Goal: Task Accomplishment & Management: Complete application form

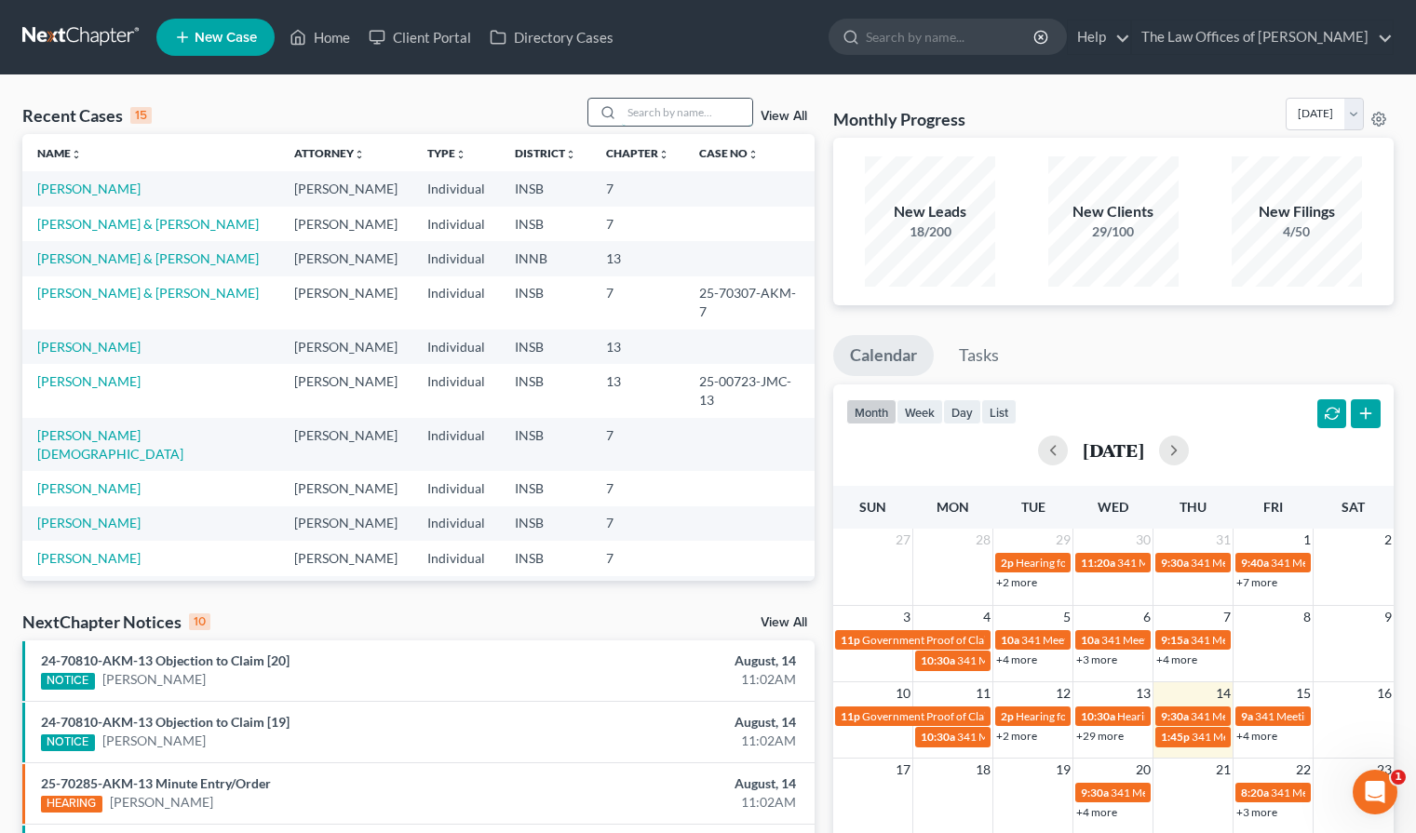
click at [678, 109] on input "search" at bounding box center [687, 112] width 130 height 27
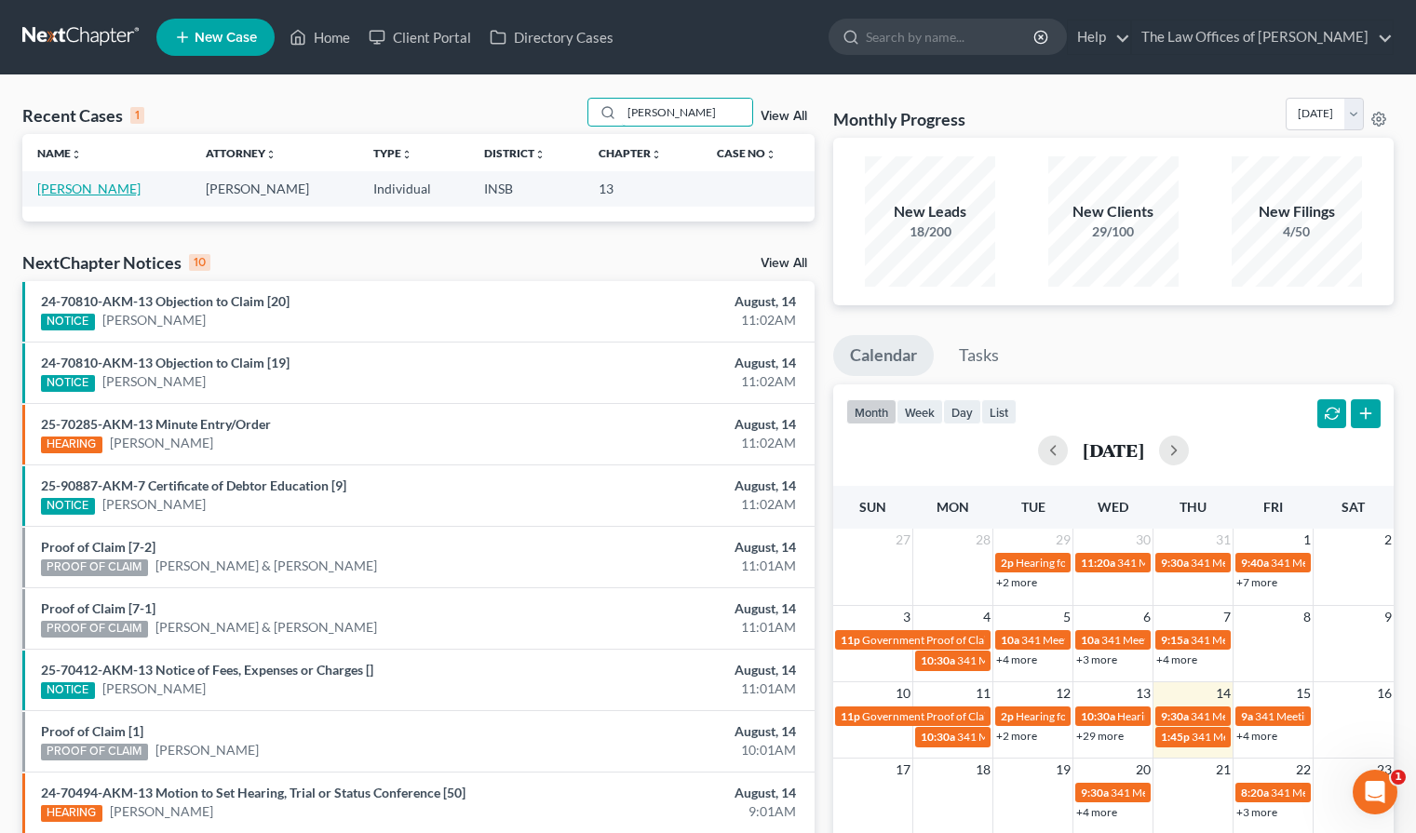
type input "[PERSON_NAME]"
click at [54, 183] on link "[PERSON_NAME]" at bounding box center [88, 189] width 103 height 16
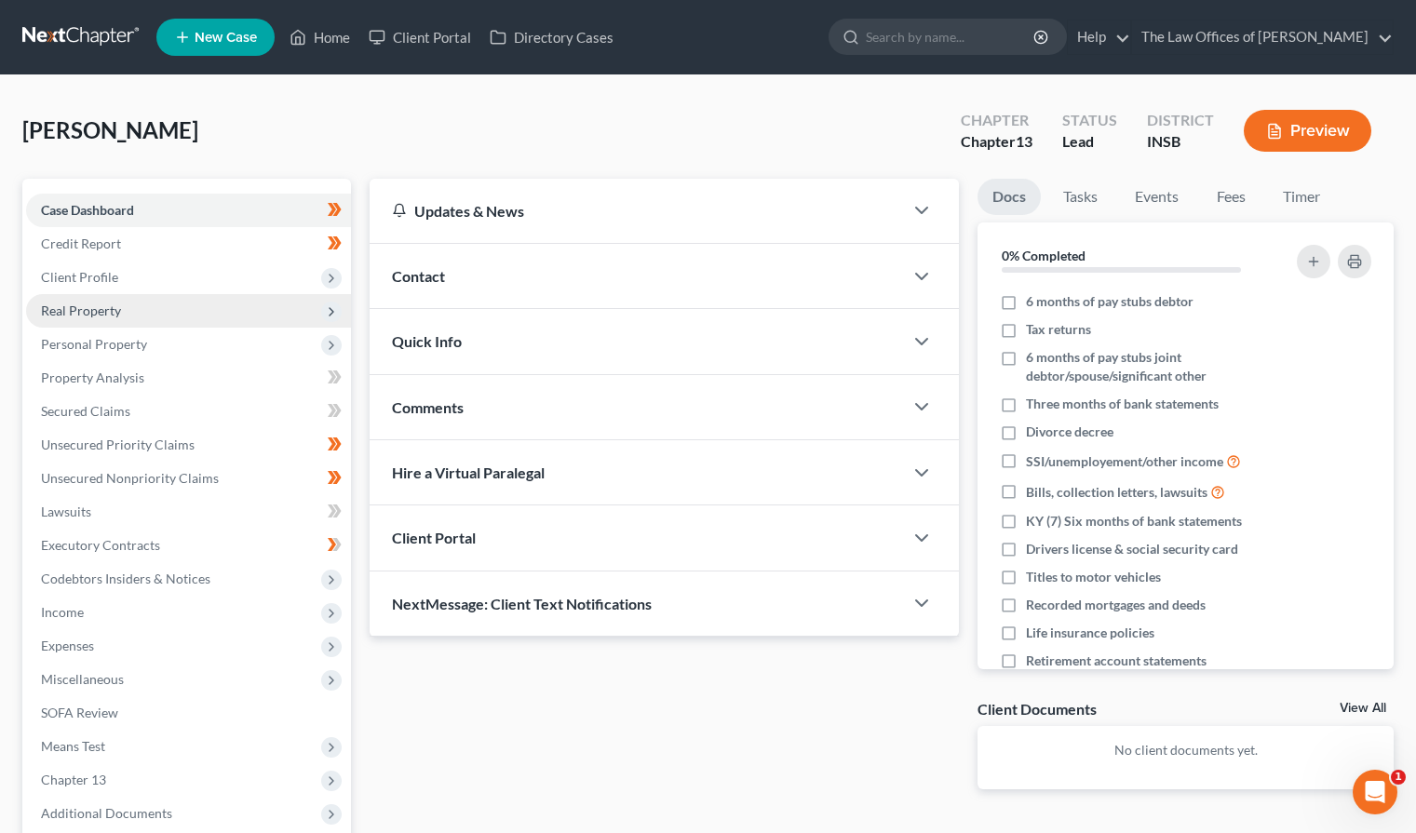
click at [66, 311] on span "Real Property" at bounding box center [81, 311] width 80 height 16
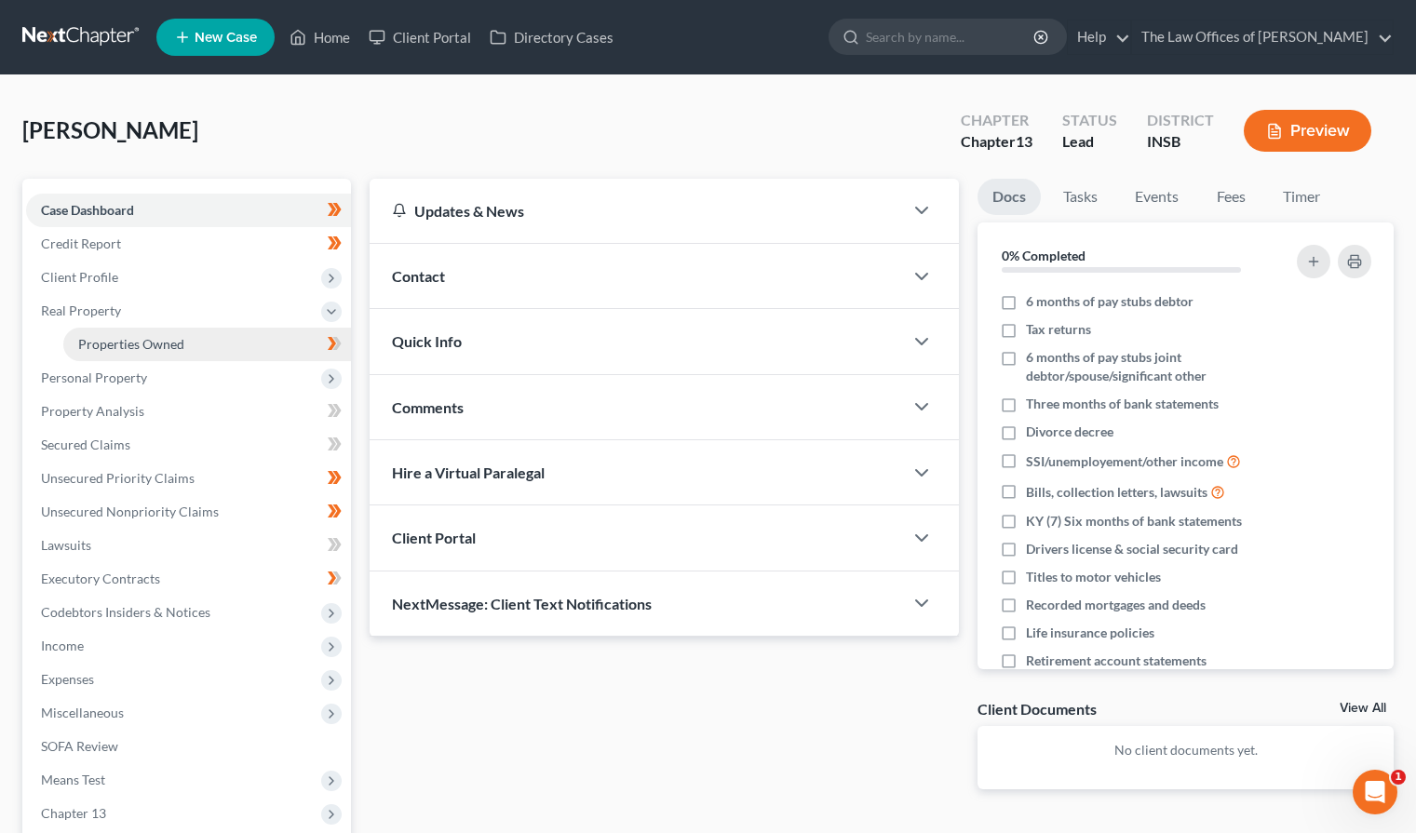
click at [98, 337] on span "Properties Owned" at bounding box center [131, 344] width 106 height 16
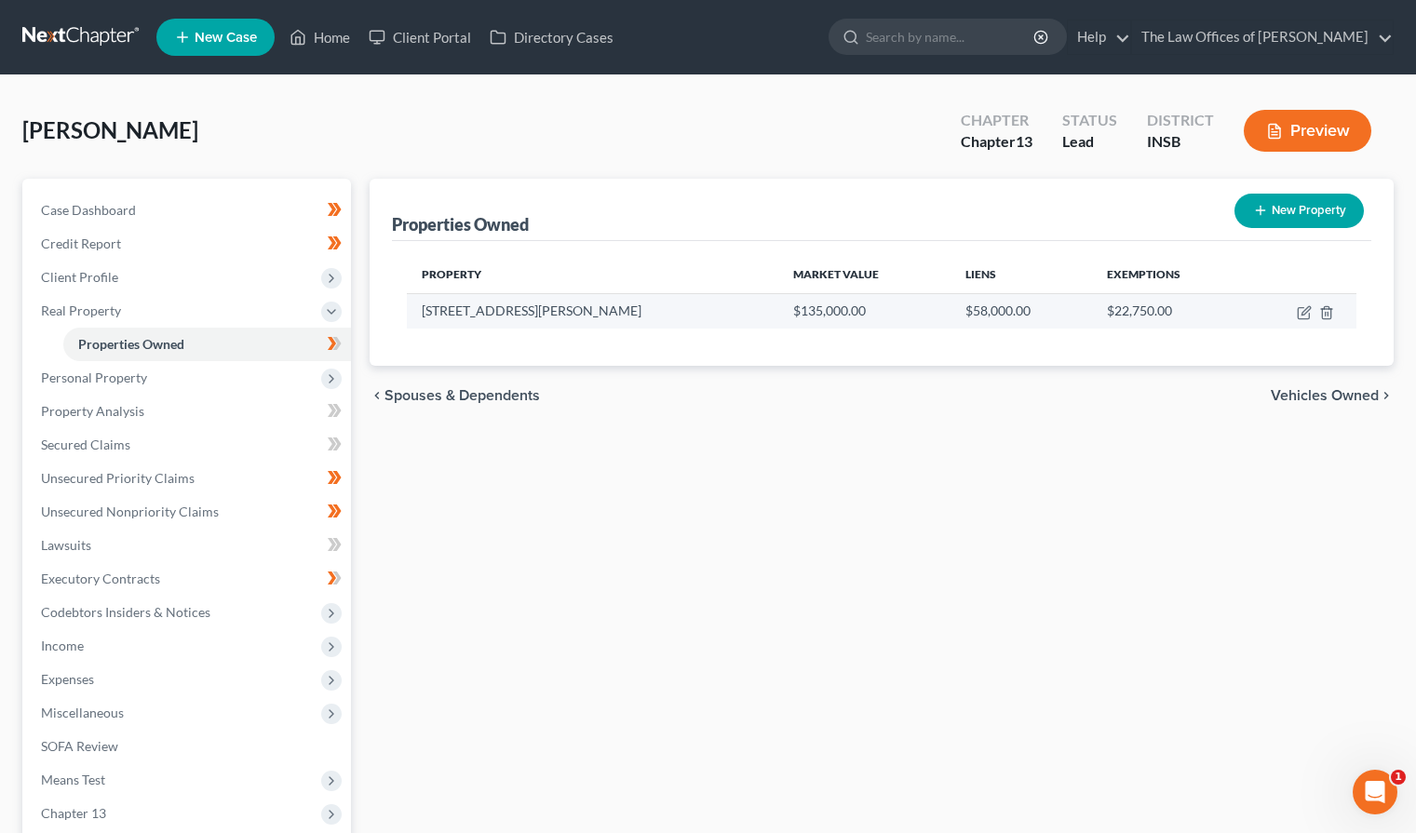
click at [1296, 314] on td at bounding box center [1301, 310] width 111 height 35
click at [1302, 314] on icon "button" at bounding box center [1304, 312] width 15 height 15
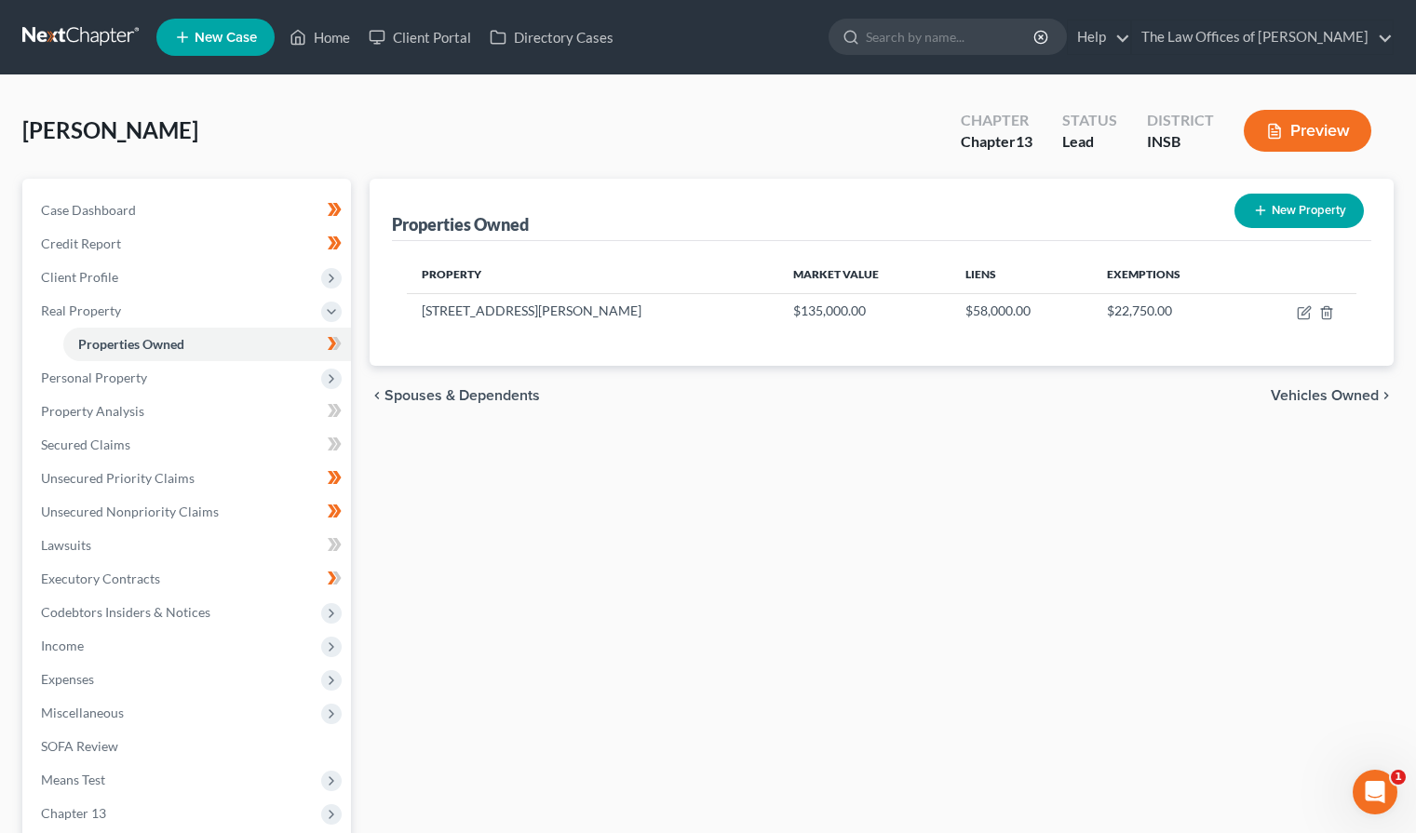
select select "3"
select select "0"
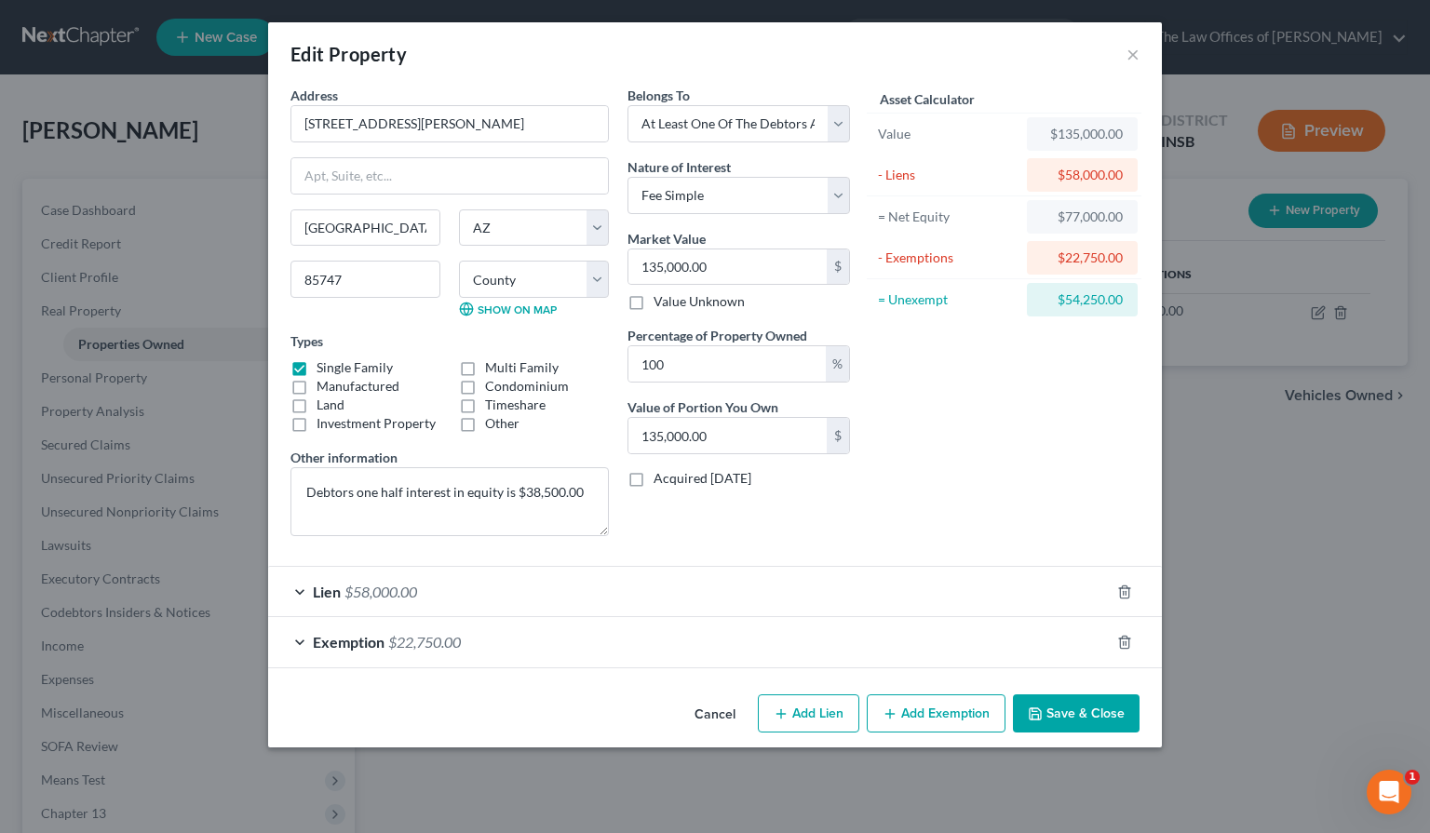
click at [567, 643] on div "Exemption $22,750.00" at bounding box center [689, 641] width 842 height 49
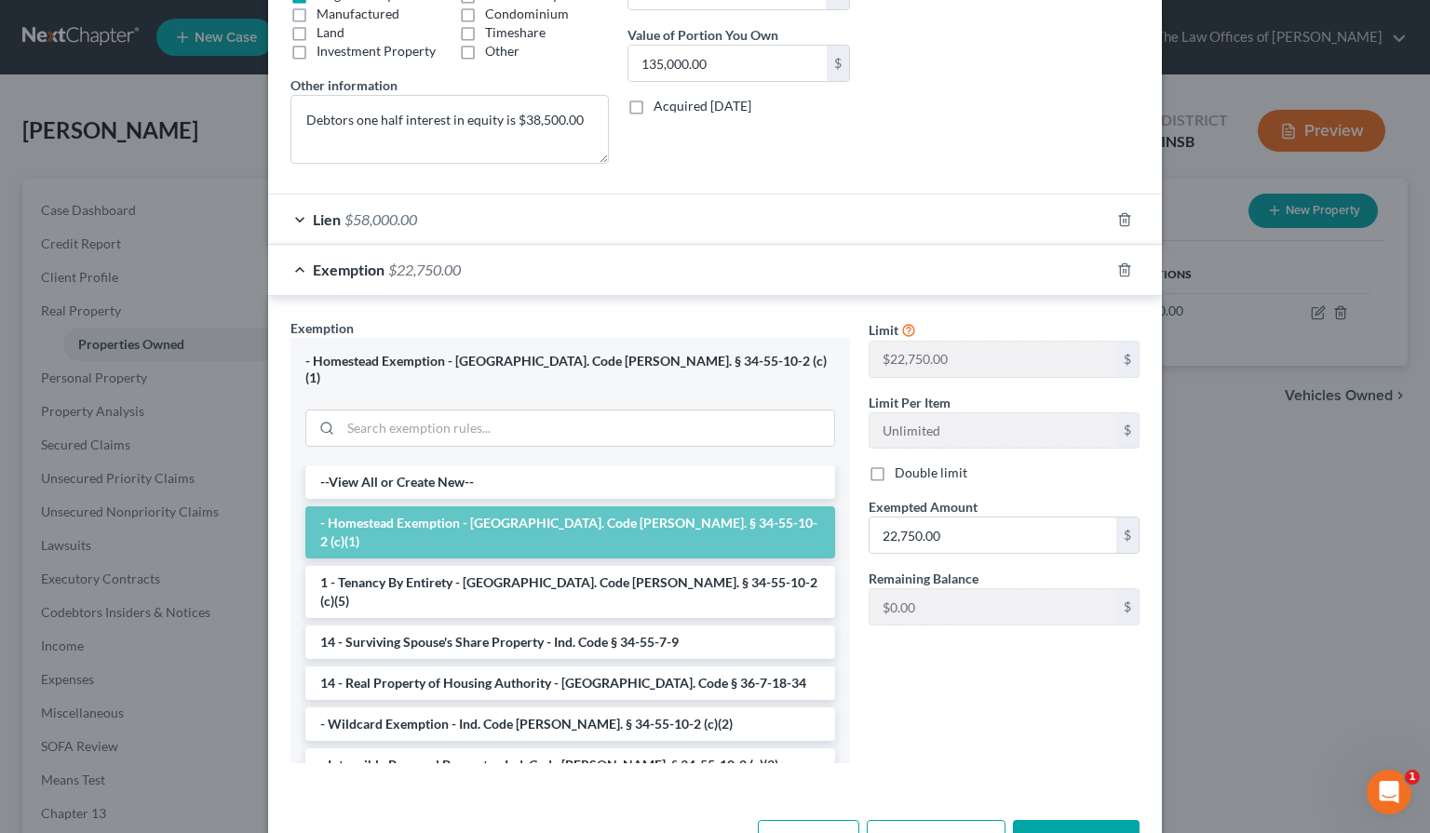
scroll to position [249, 0]
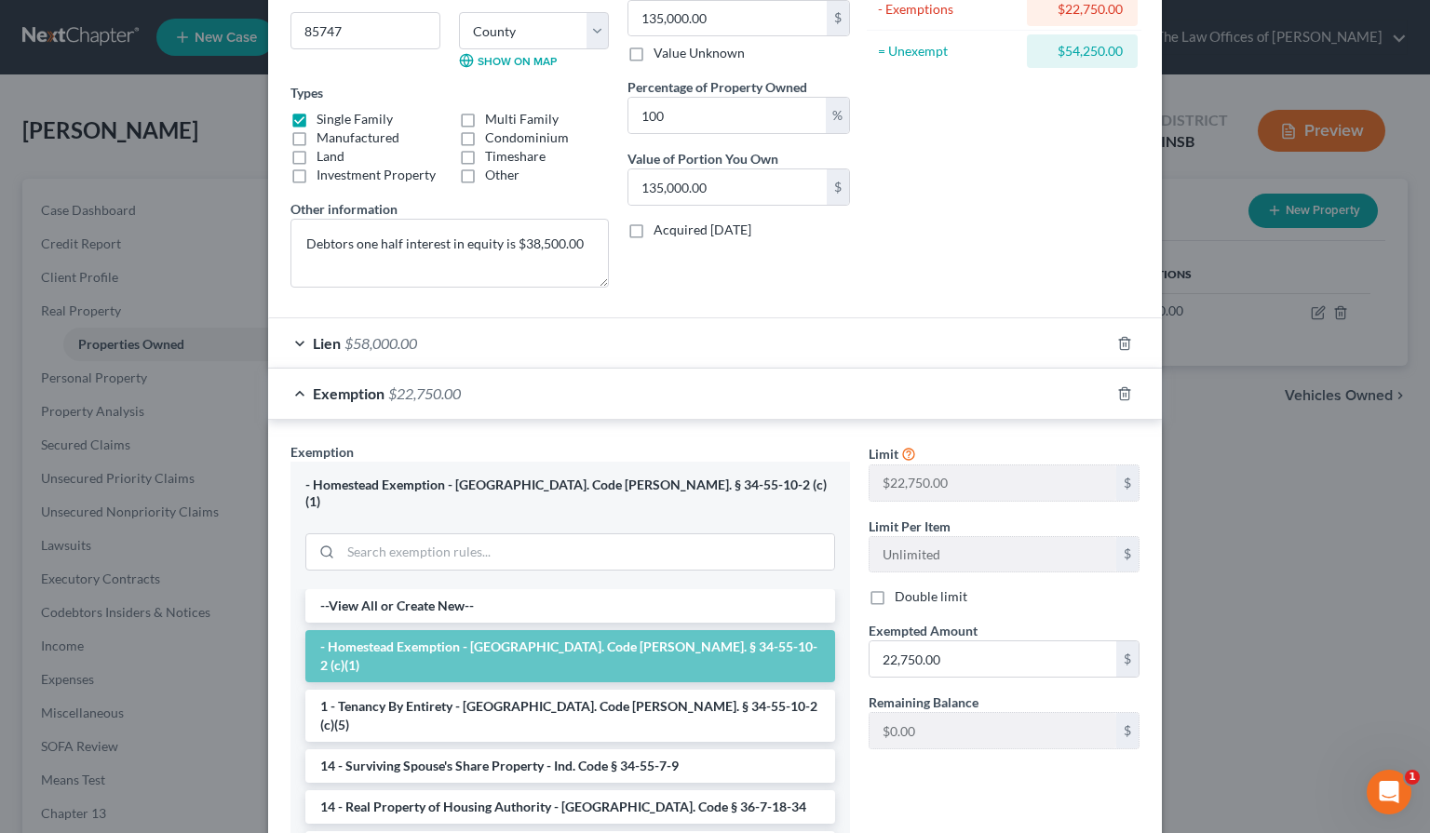
click at [637, 345] on div "Lien $58,000.00" at bounding box center [689, 342] width 842 height 49
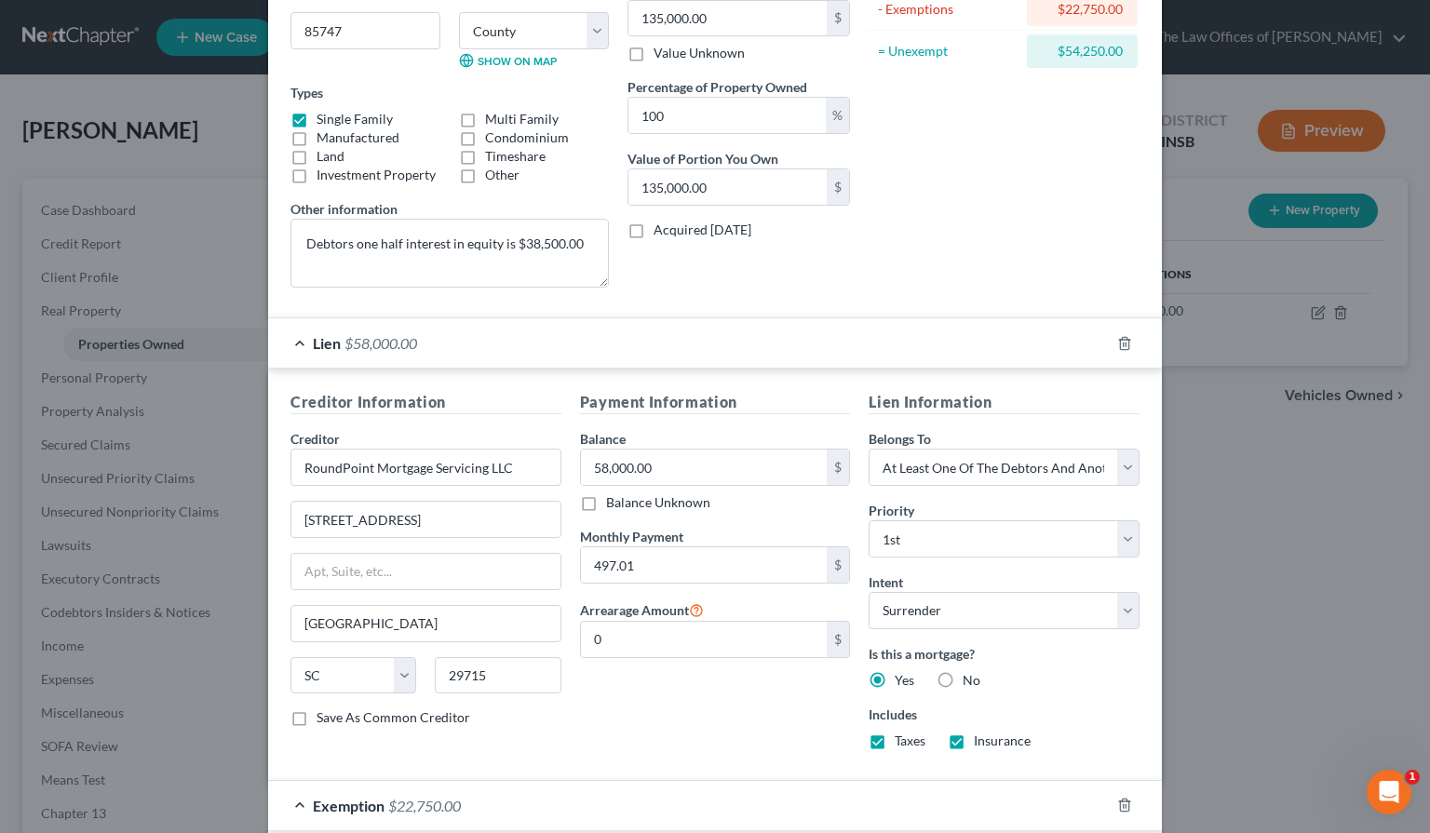
scroll to position [310, 0]
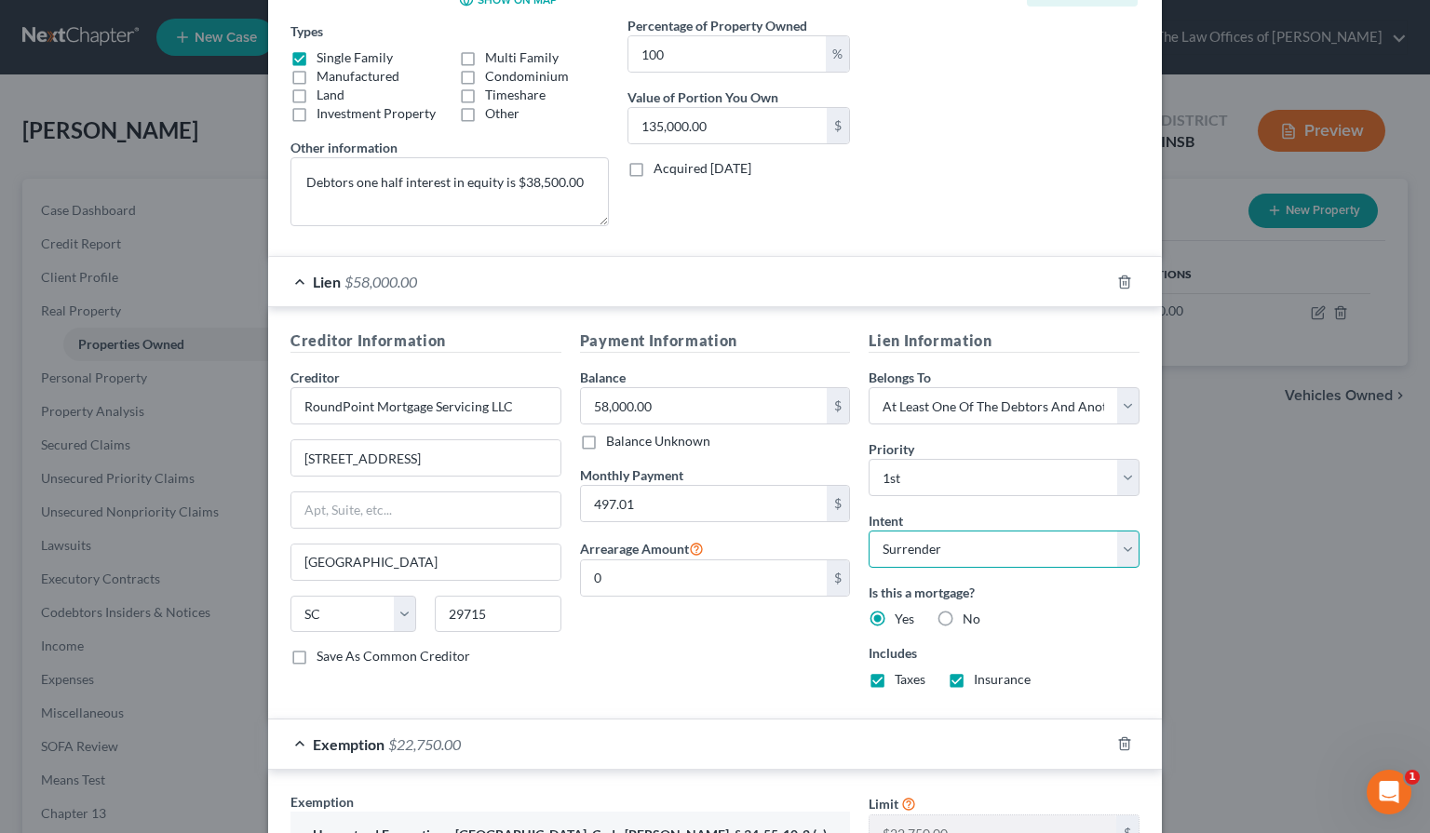
click at [909, 552] on select "Select Surrender Redeem Reaffirm Avoid Other" at bounding box center [1004, 549] width 271 height 37
select select "2"
click at [869, 531] on select "Select Surrender Redeem Reaffirm Avoid Other" at bounding box center [1004, 549] width 271 height 37
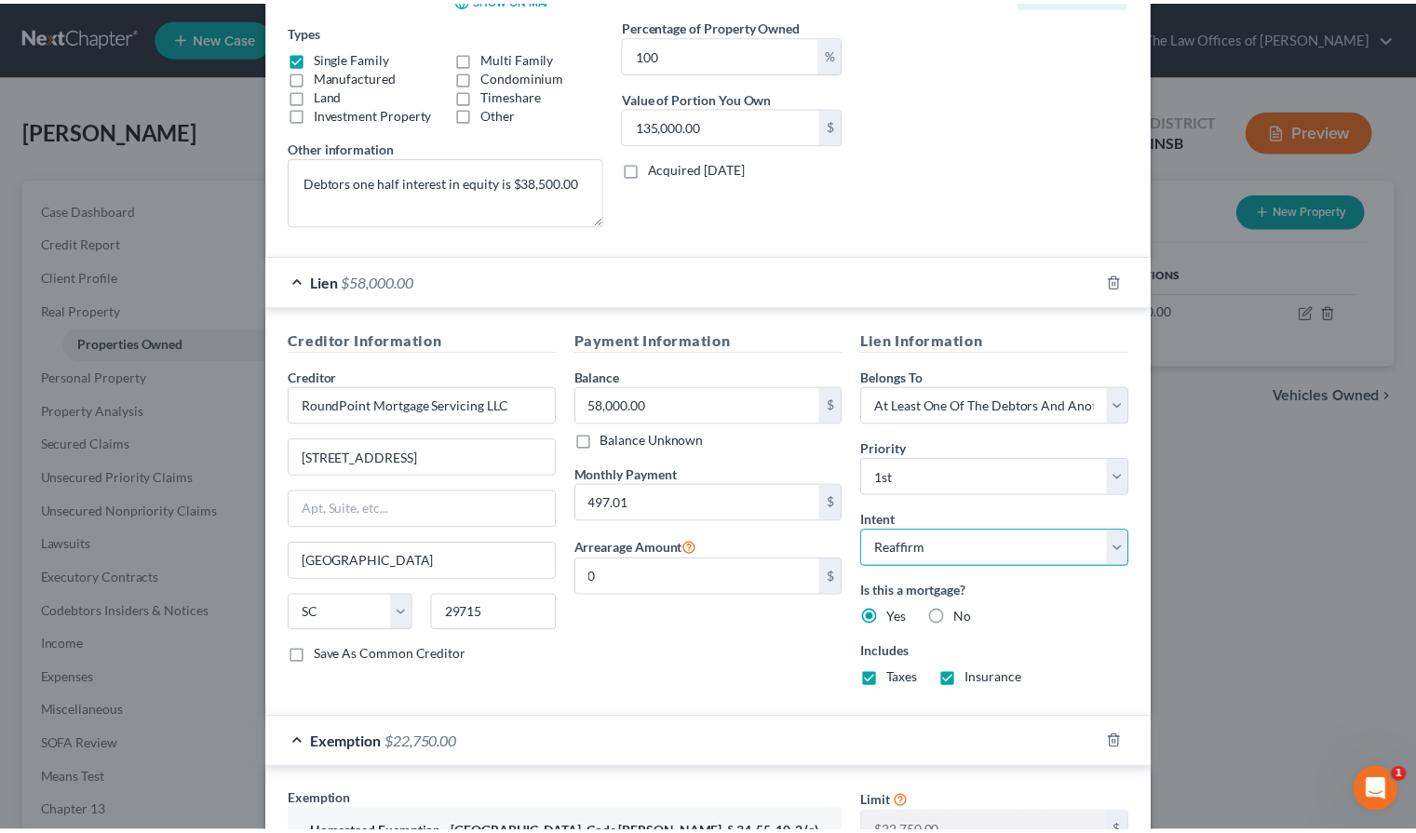
scroll to position [0, 0]
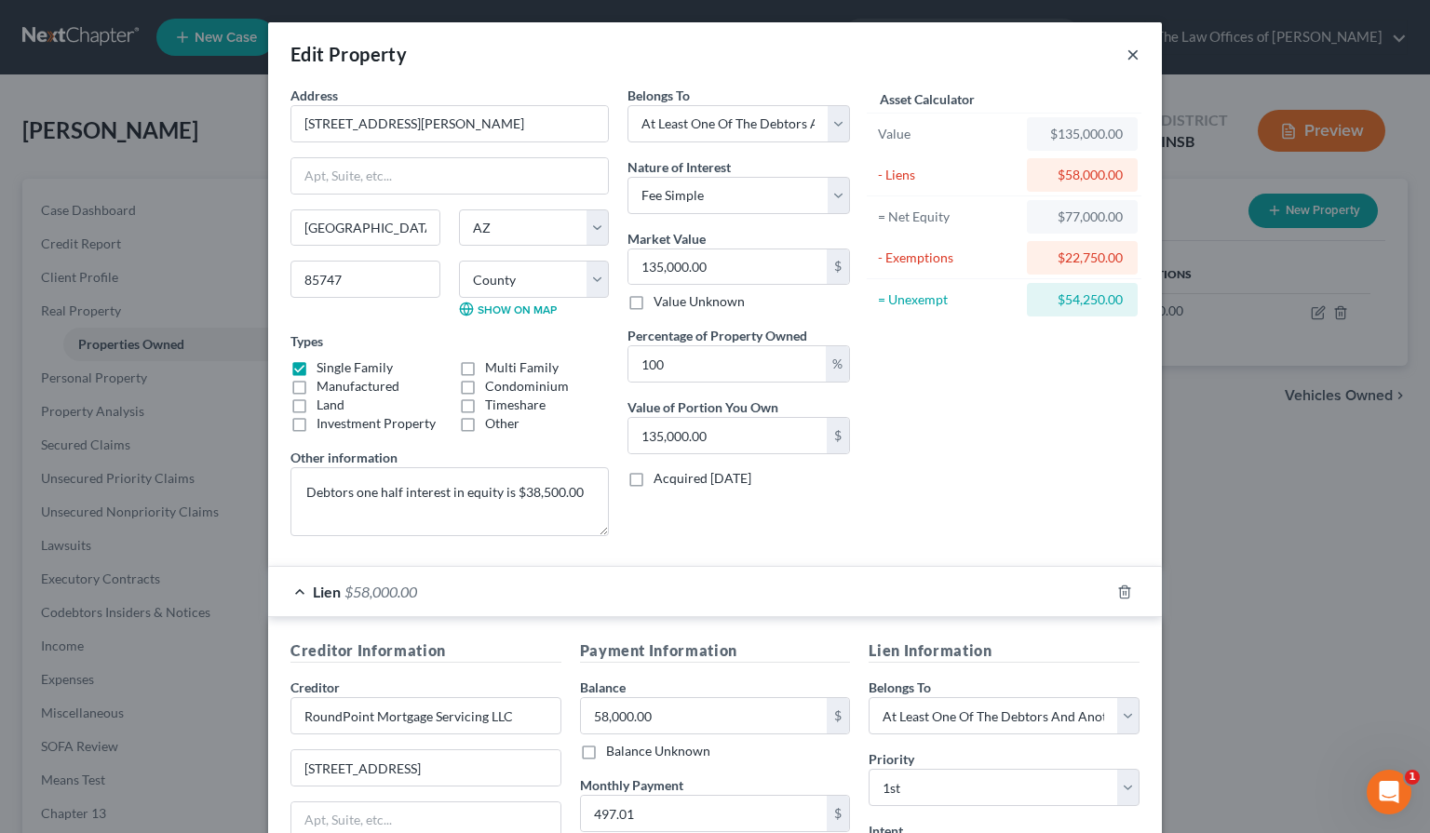
click at [1127, 58] on button "×" at bounding box center [1133, 54] width 13 height 22
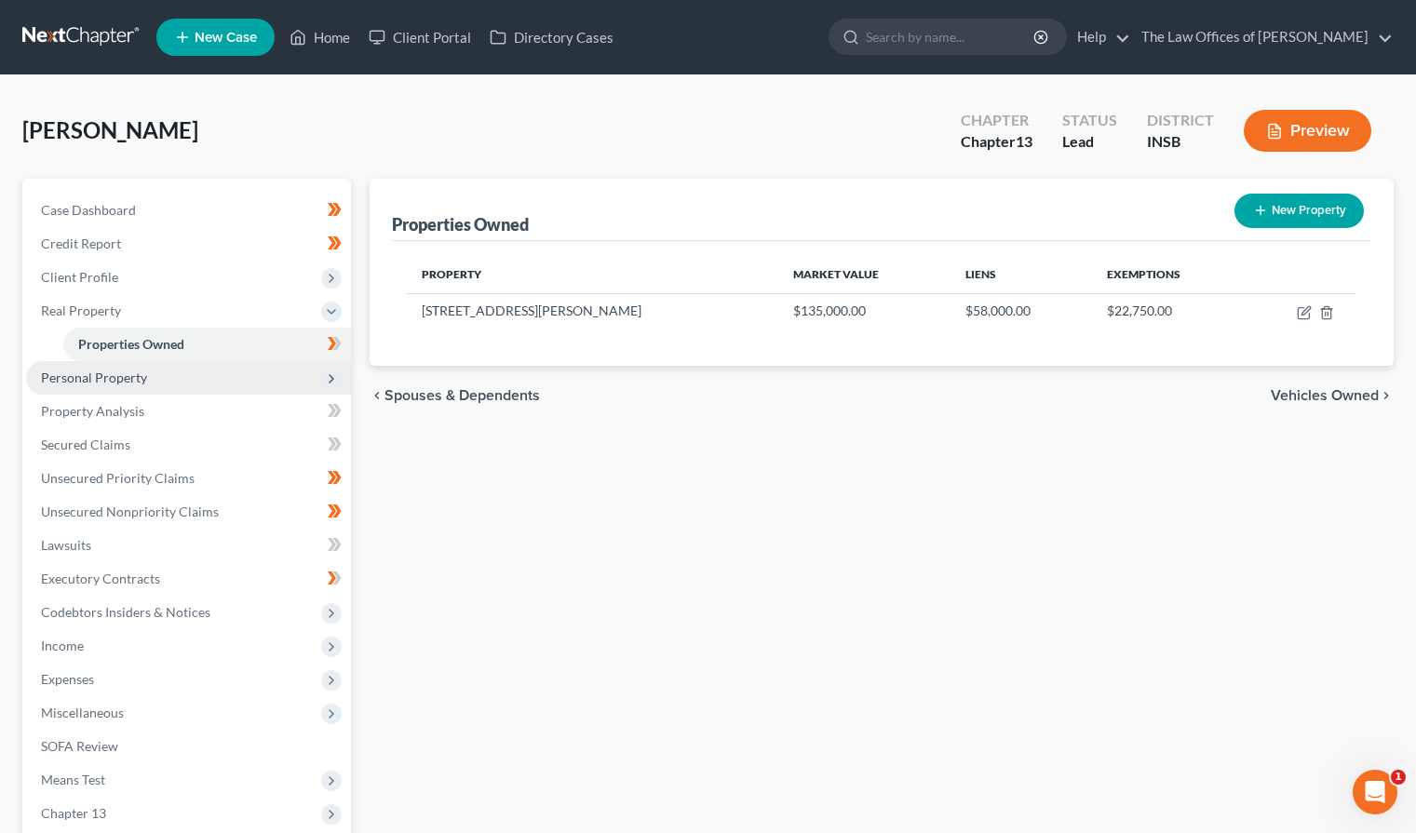
click at [97, 379] on span "Personal Property" at bounding box center [94, 378] width 106 height 16
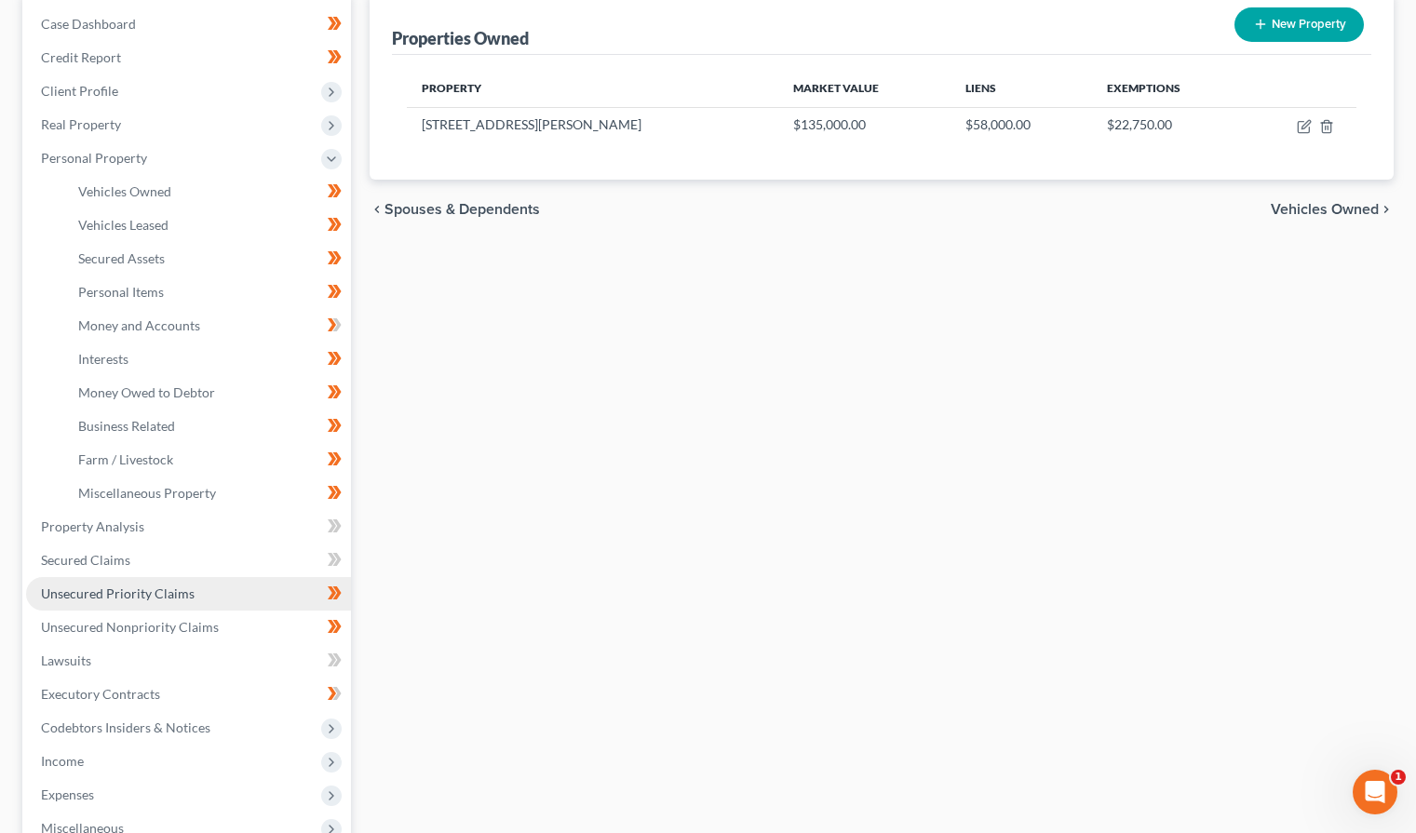
scroll to position [496, 0]
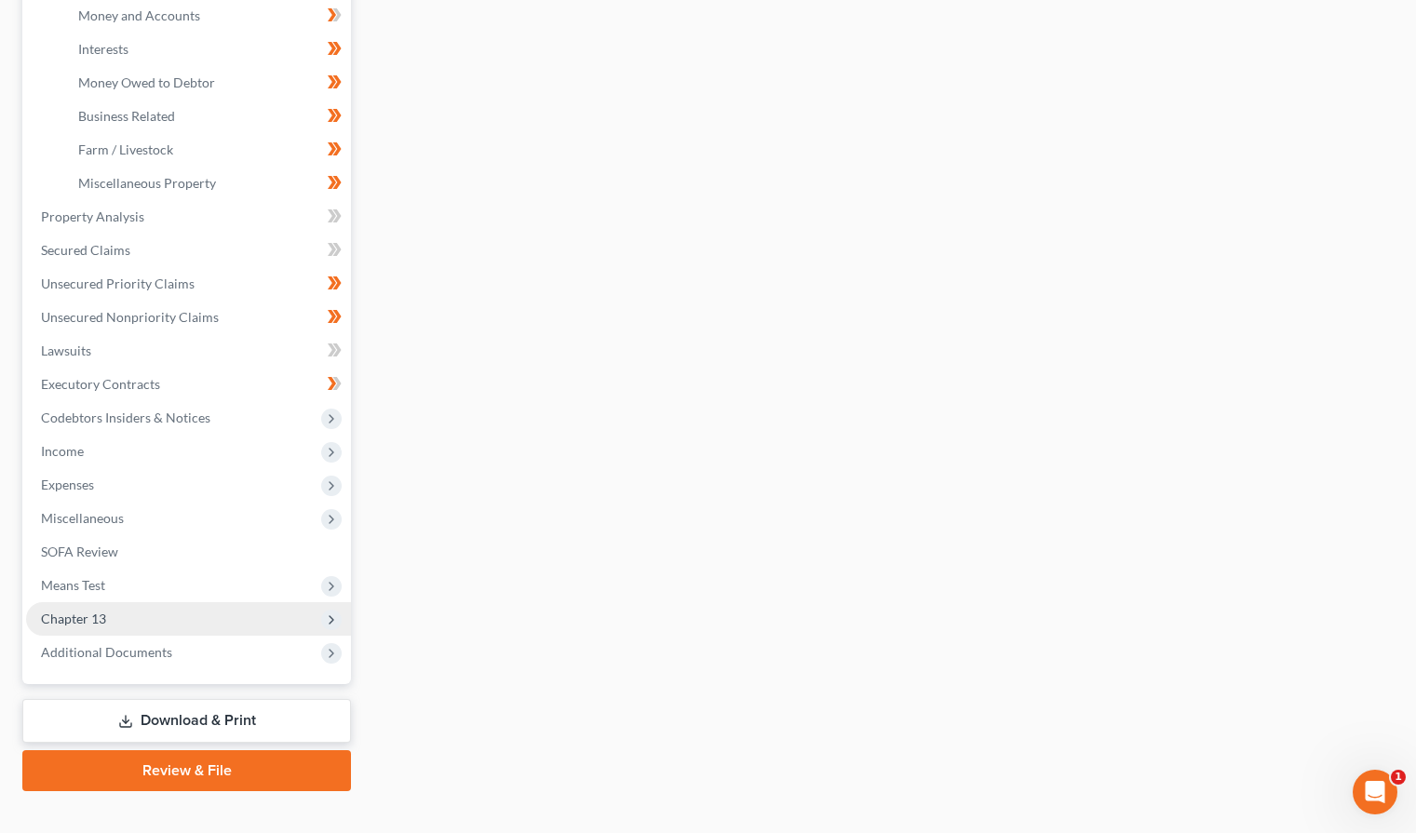
click at [111, 625] on span "Chapter 13" at bounding box center [188, 620] width 325 height 34
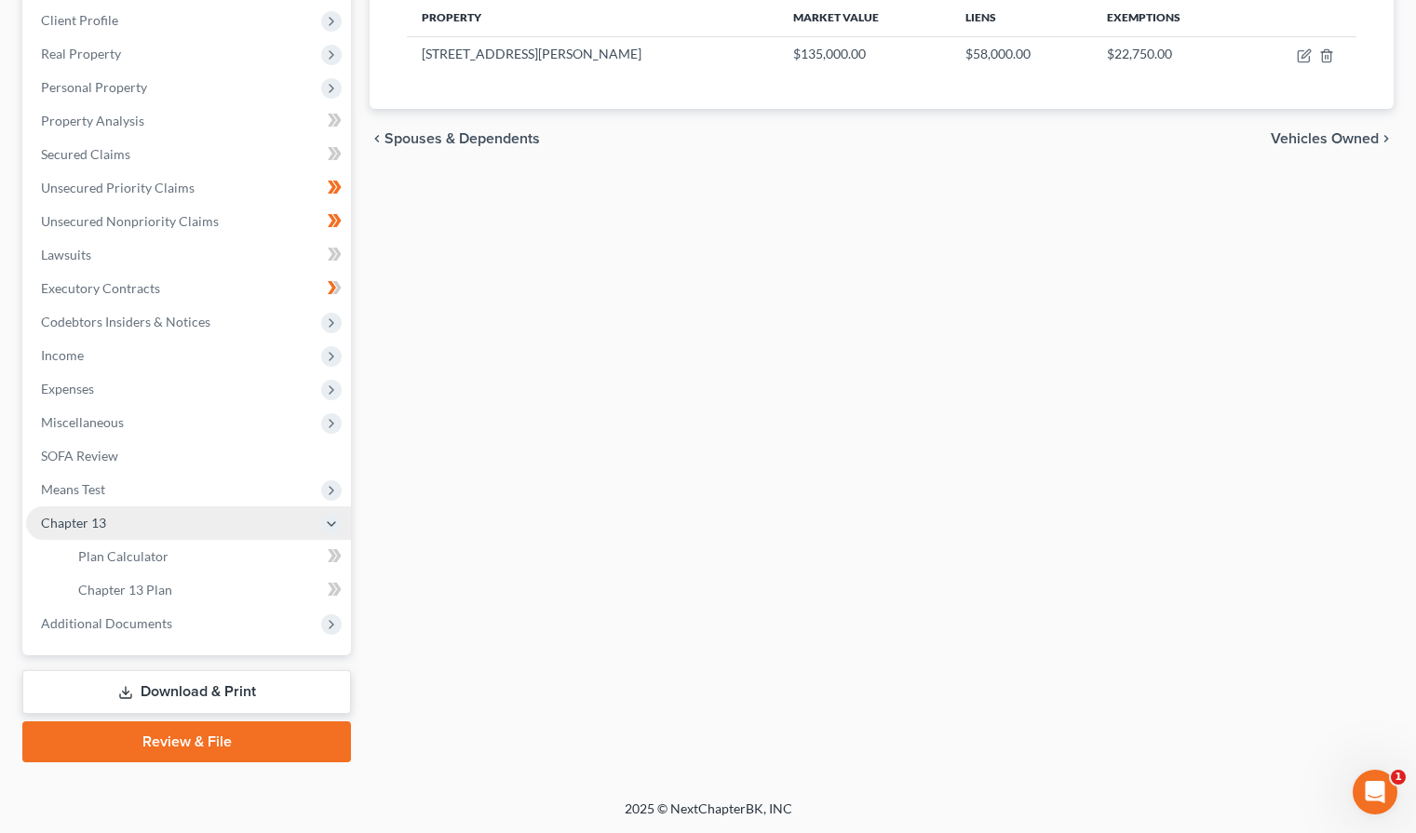
scroll to position [257, 0]
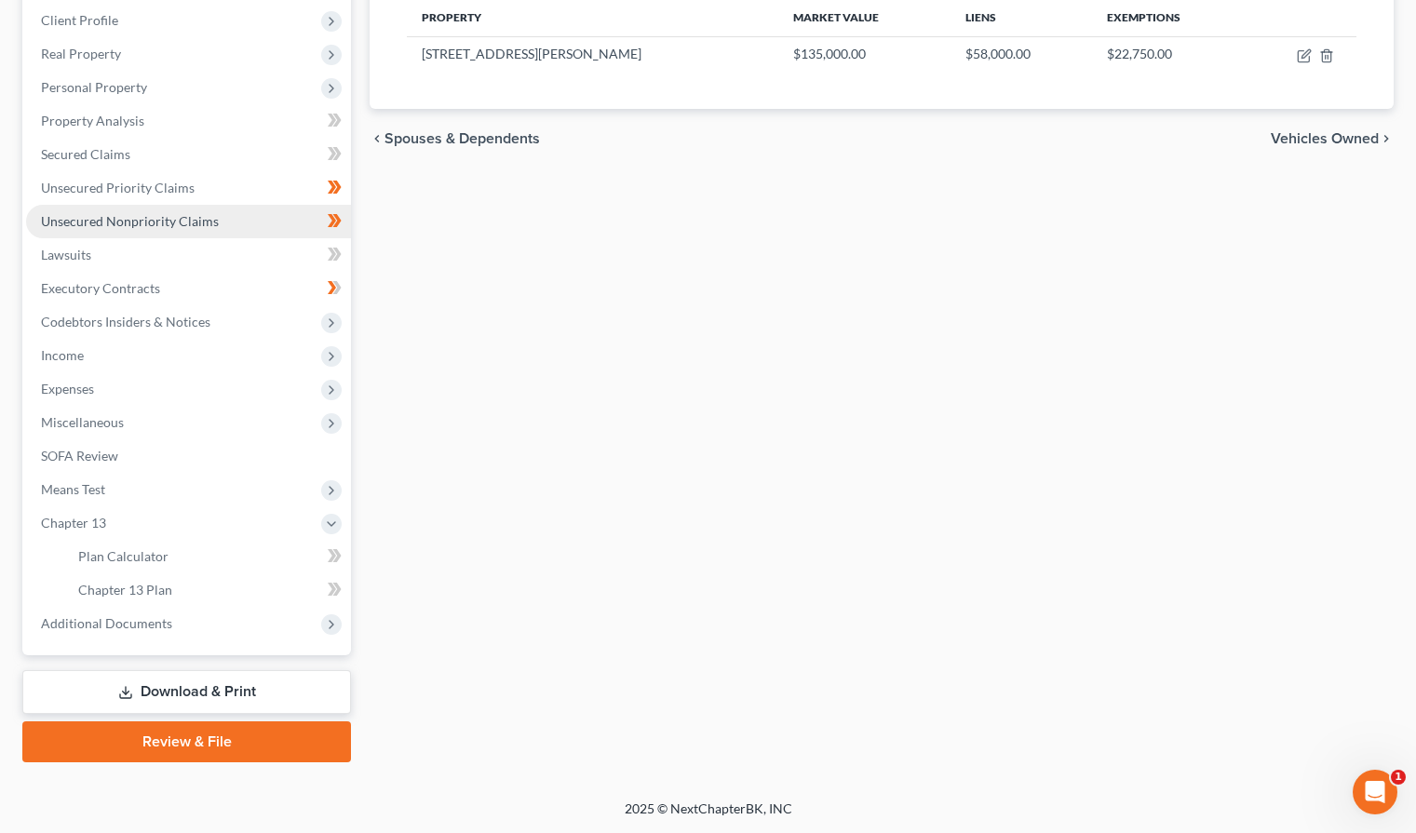
click at [96, 226] on span "Unsecured Nonpriority Claims" at bounding box center [130, 221] width 178 height 16
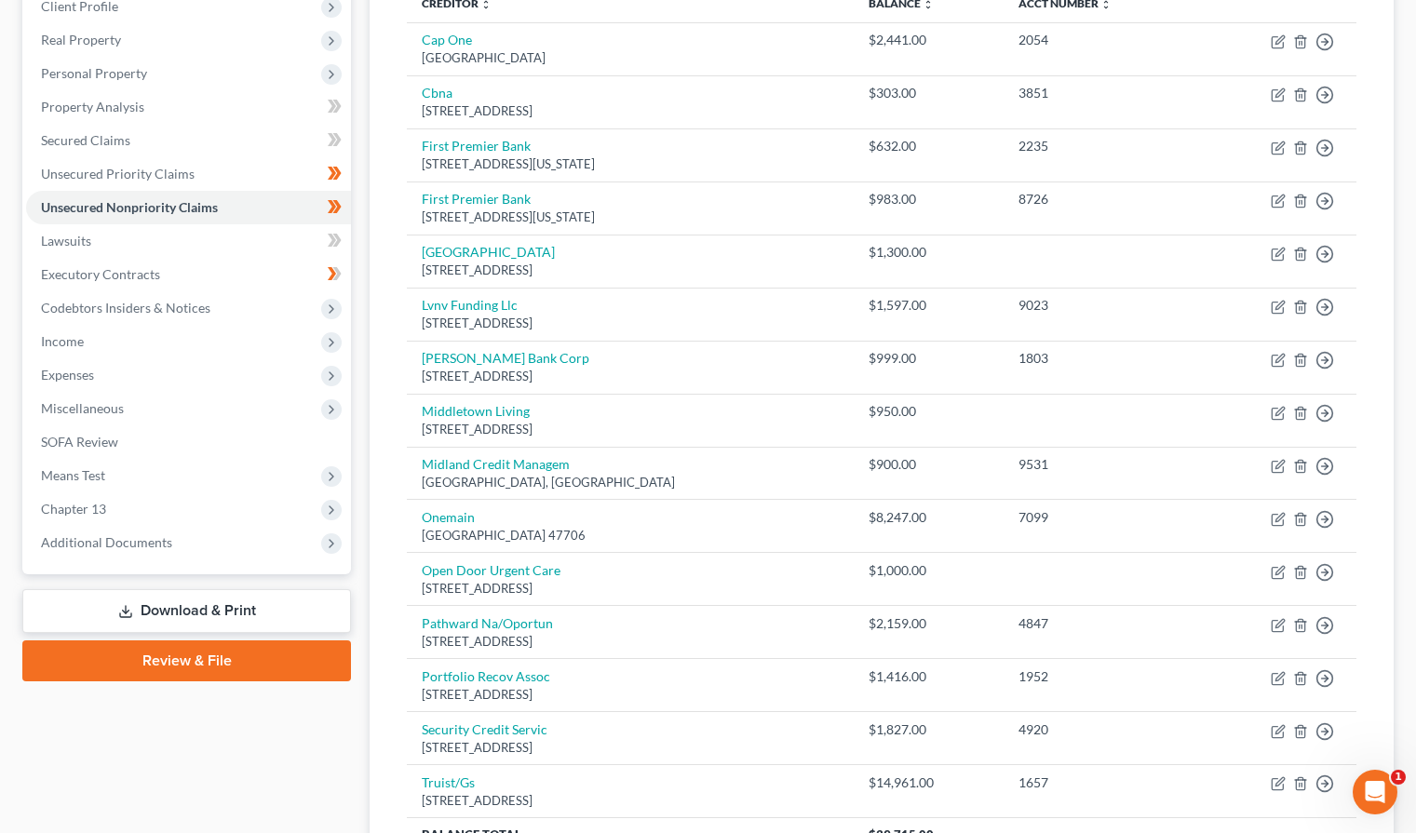
scroll to position [85, 0]
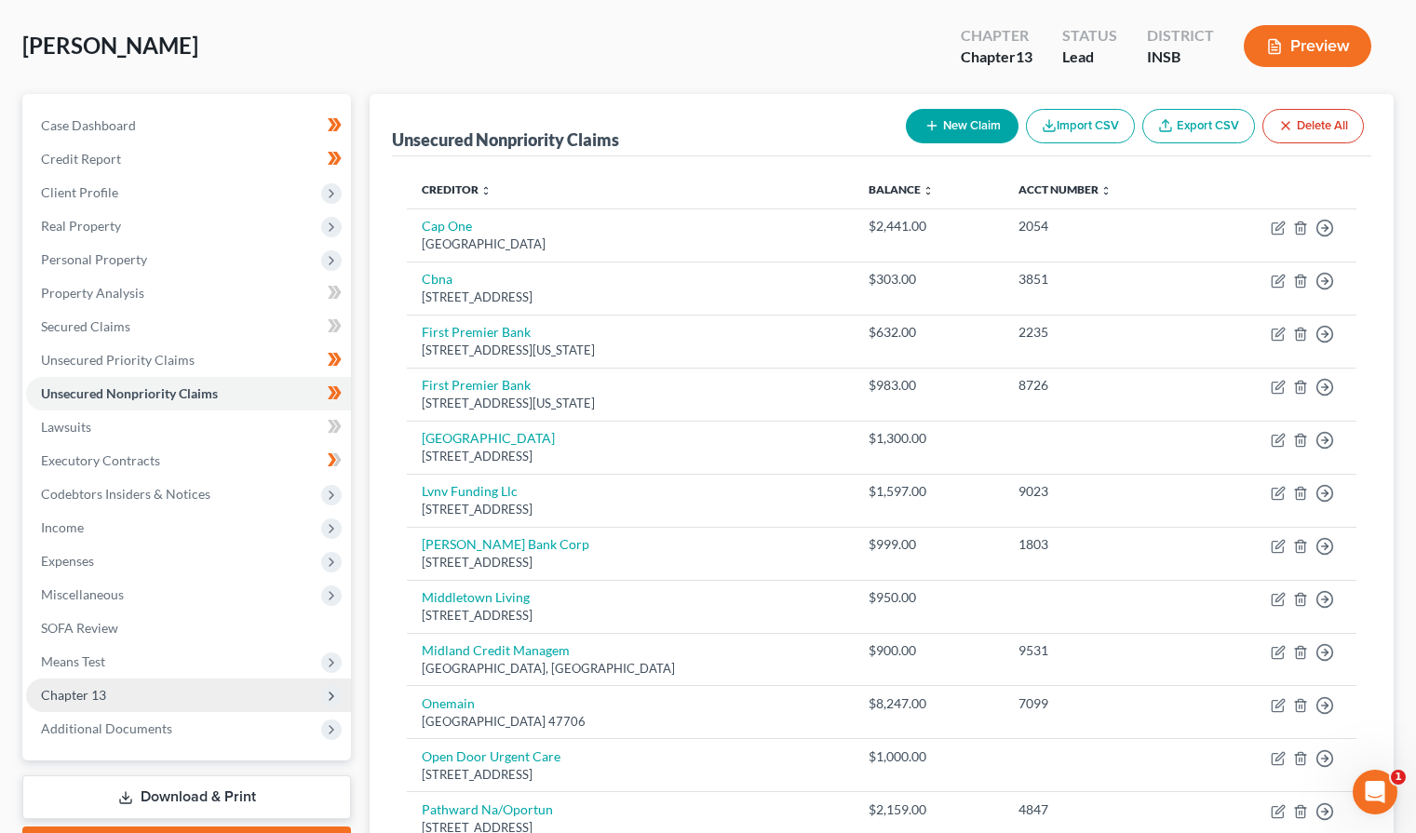
click at [117, 702] on span "Chapter 13" at bounding box center [188, 696] width 325 height 34
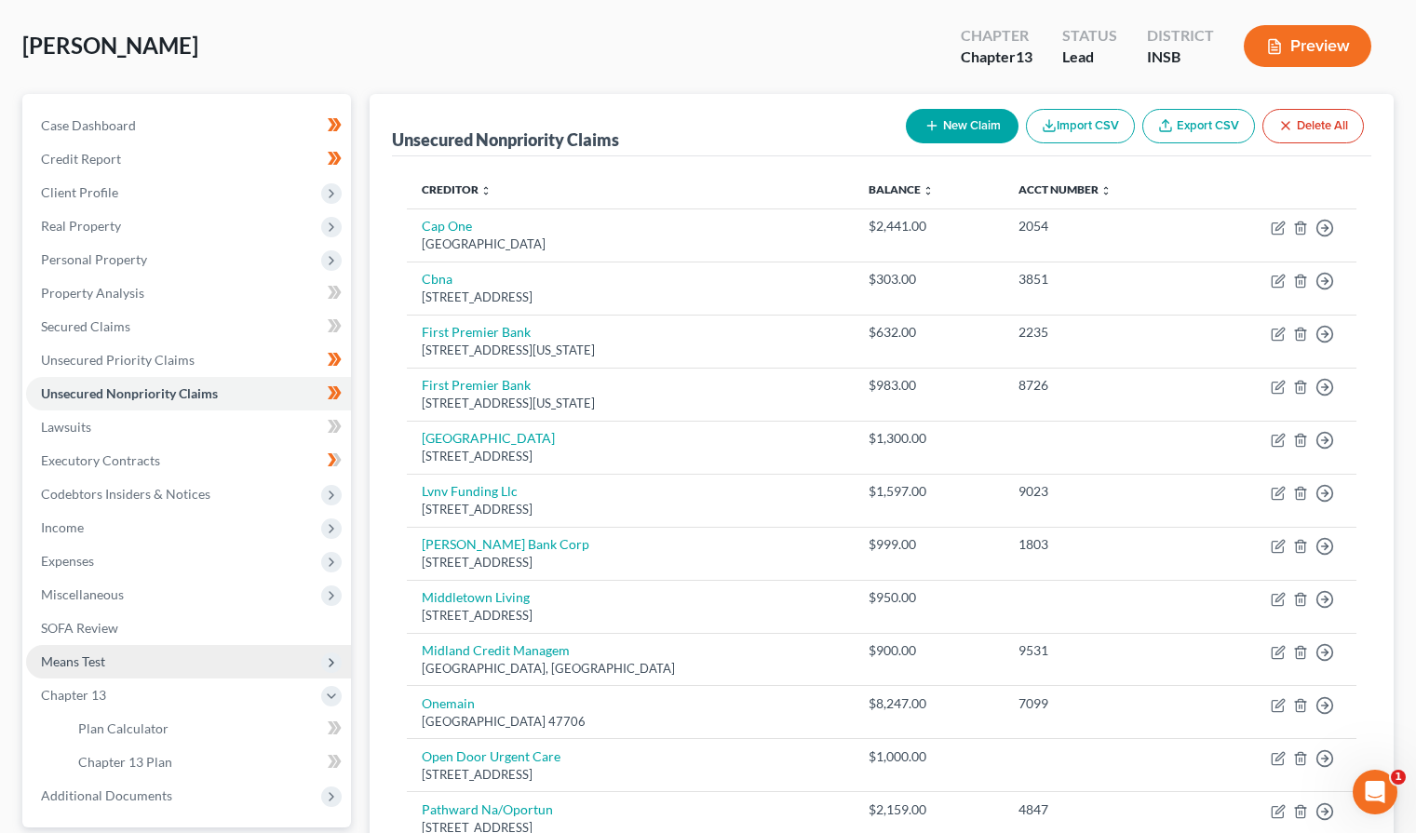
scroll to position [271, 0]
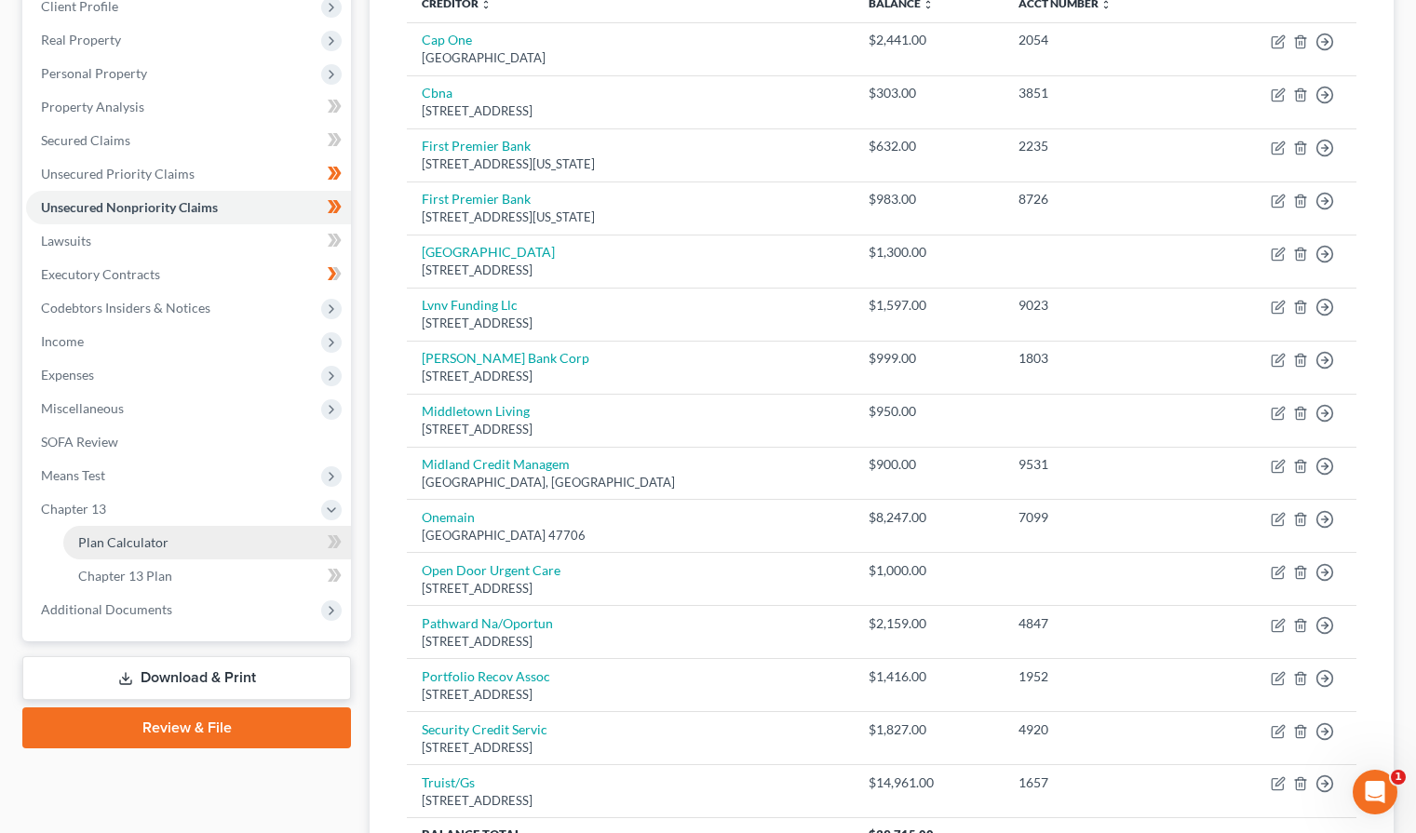
click at [147, 538] on span "Plan Calculator" at bounding box center [123, 543] width 90 height 16
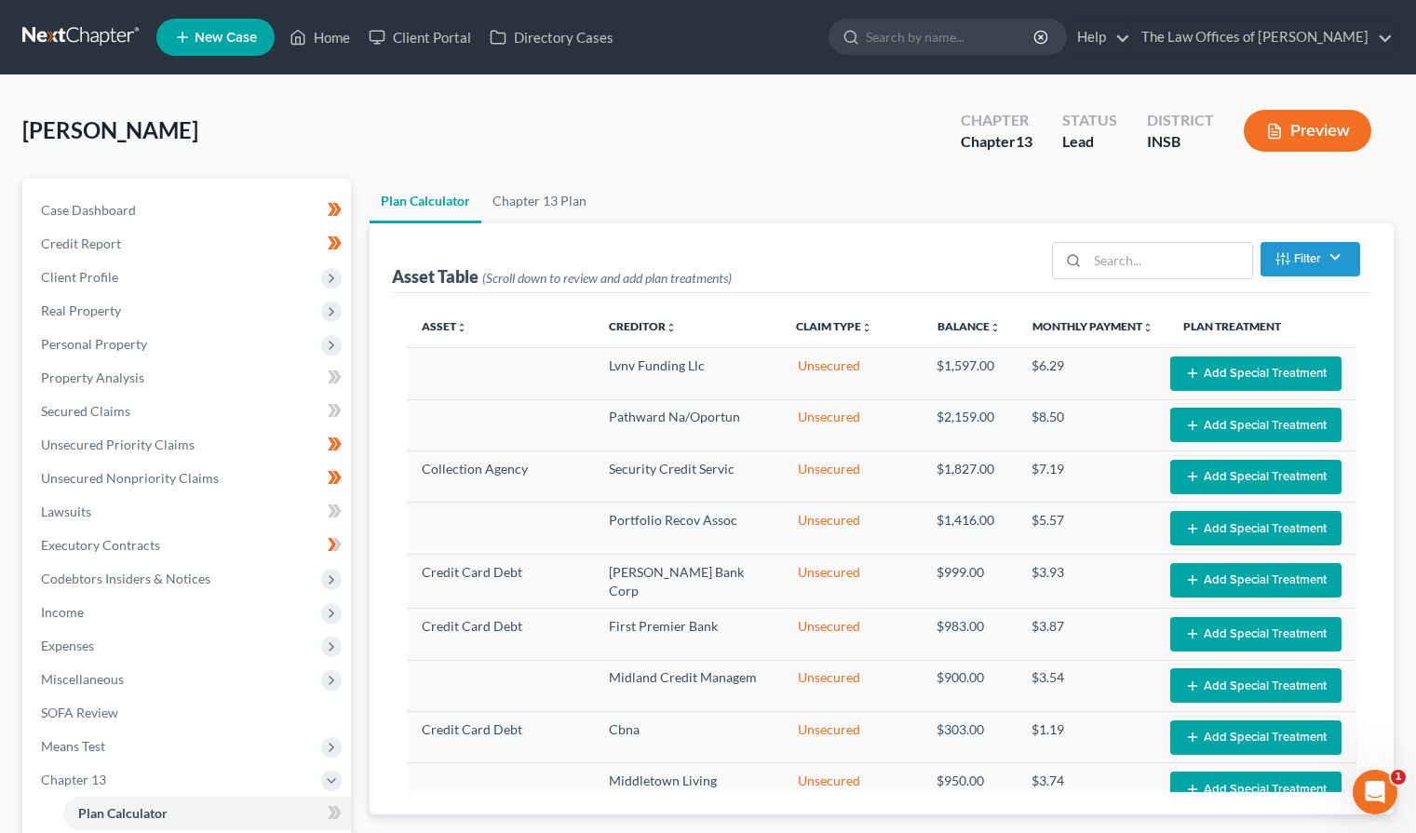
scroll to position [372, 0]
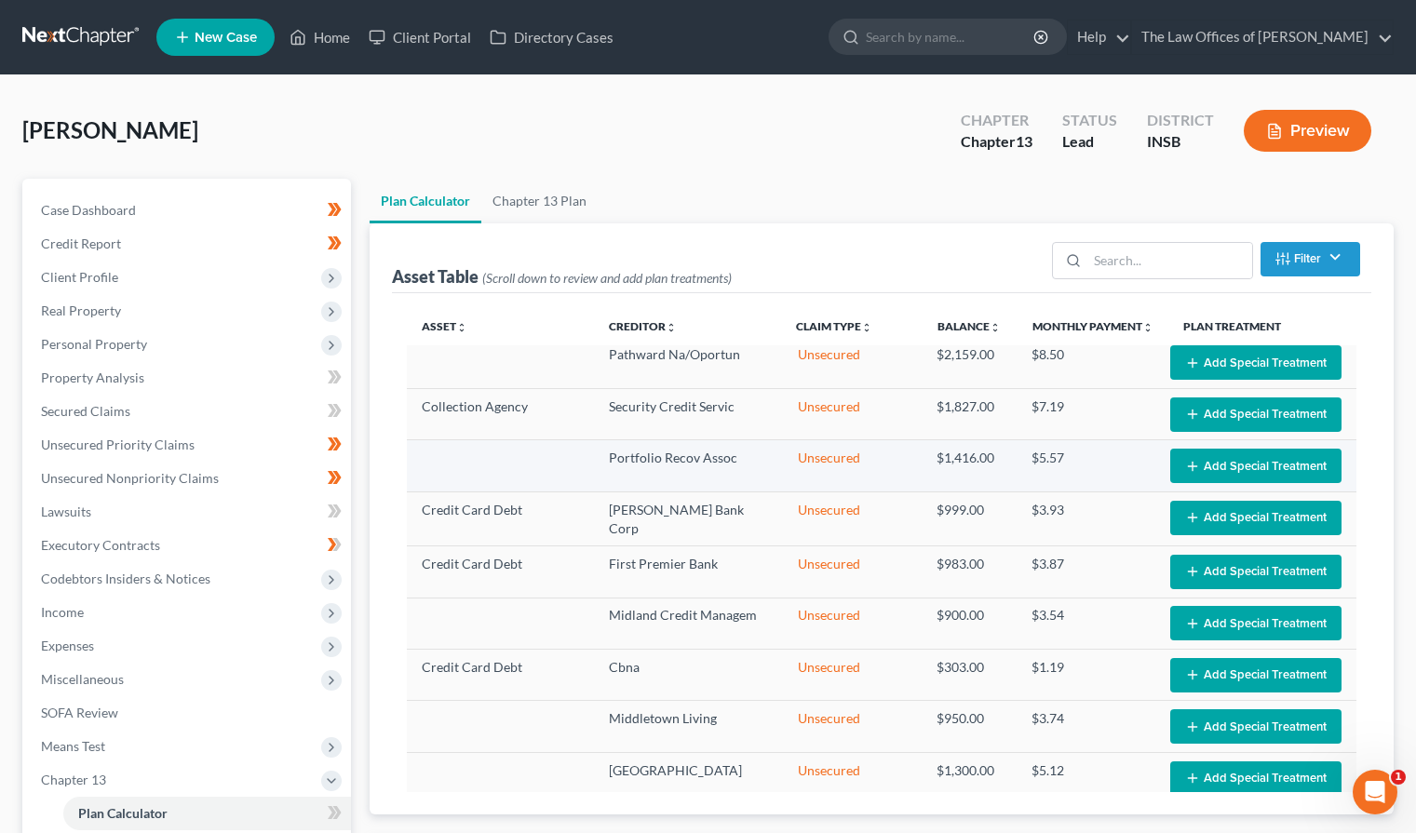
select select "59"
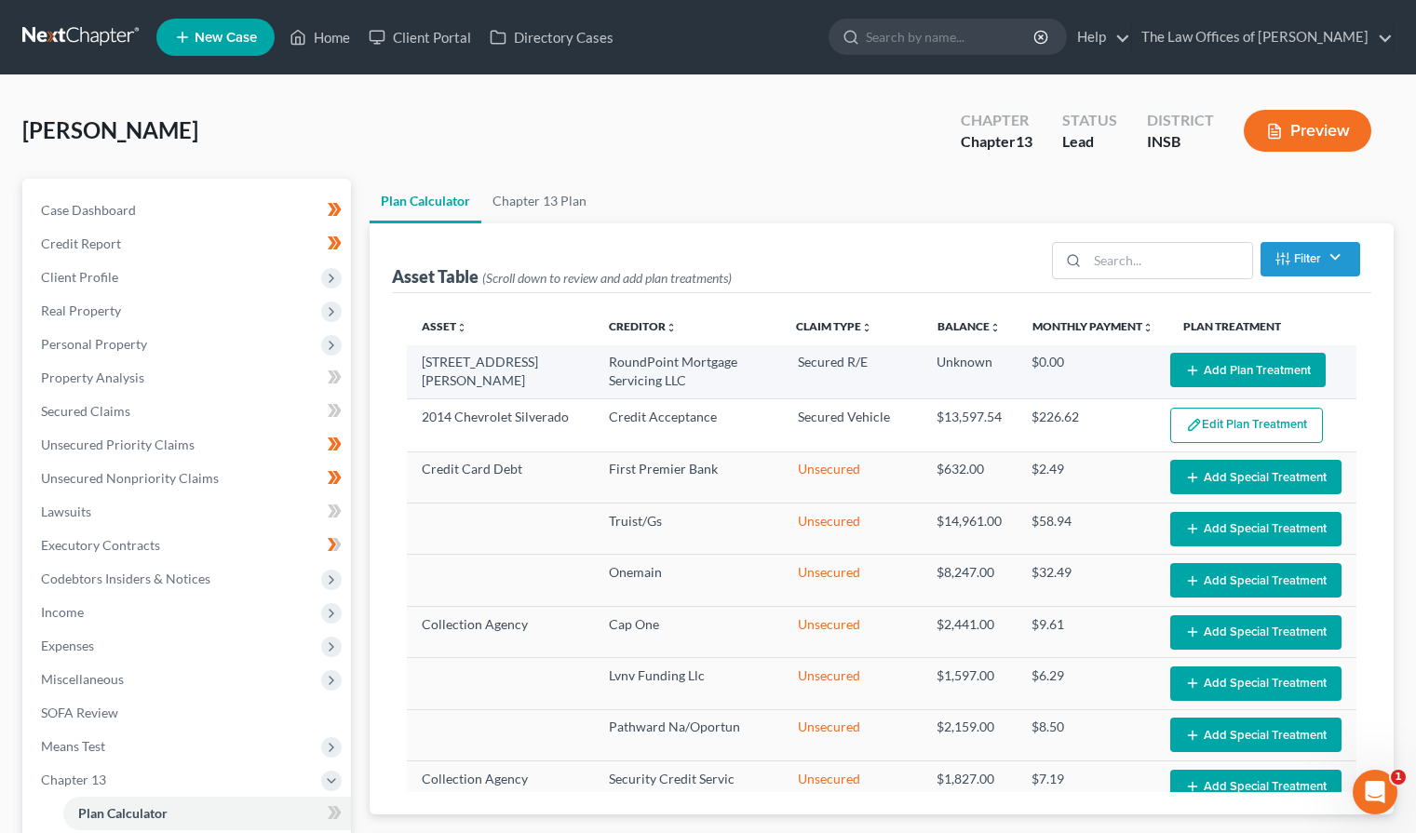
click at [1230, 376] on button "Add Plan Treatment" at bounding box center [1249, 370] width 156 height 34
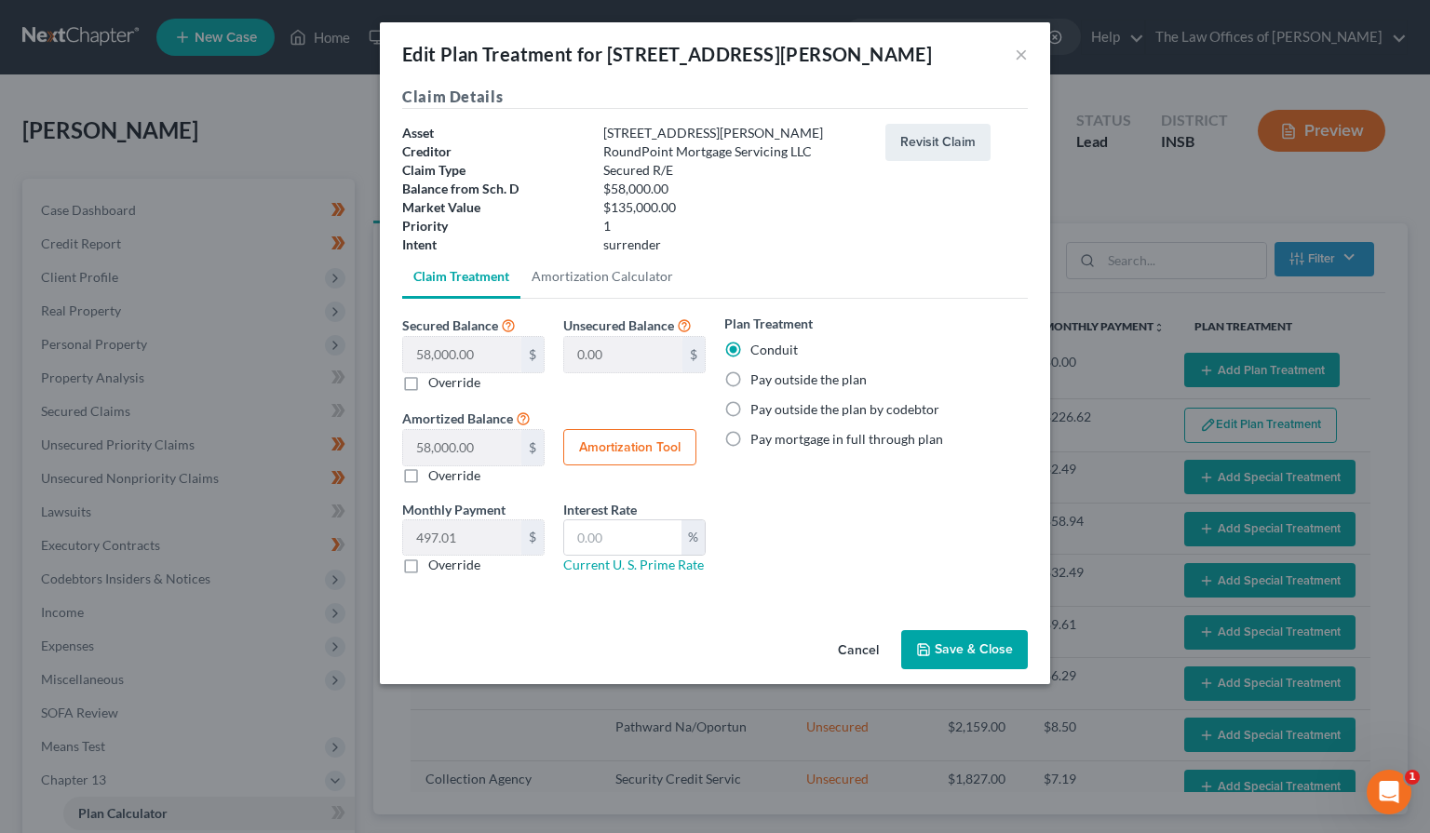
click at [751, 410] on label "Pay outside the plan by codebtor" at bounding box center [845, 409] width 189 height 19
click at [758, 410] on input "Pay outside the plan by codebtor" at bounding box center [764, 406] width 12 height 12
radio input "true"
click at [751, 377] on label "Pay outside the plan" at bounding box center [809, 380] width 116 height 19
click at [758, 377] on input "Pay outside the plan" at bounding box center [764, 377] width 12 height 12
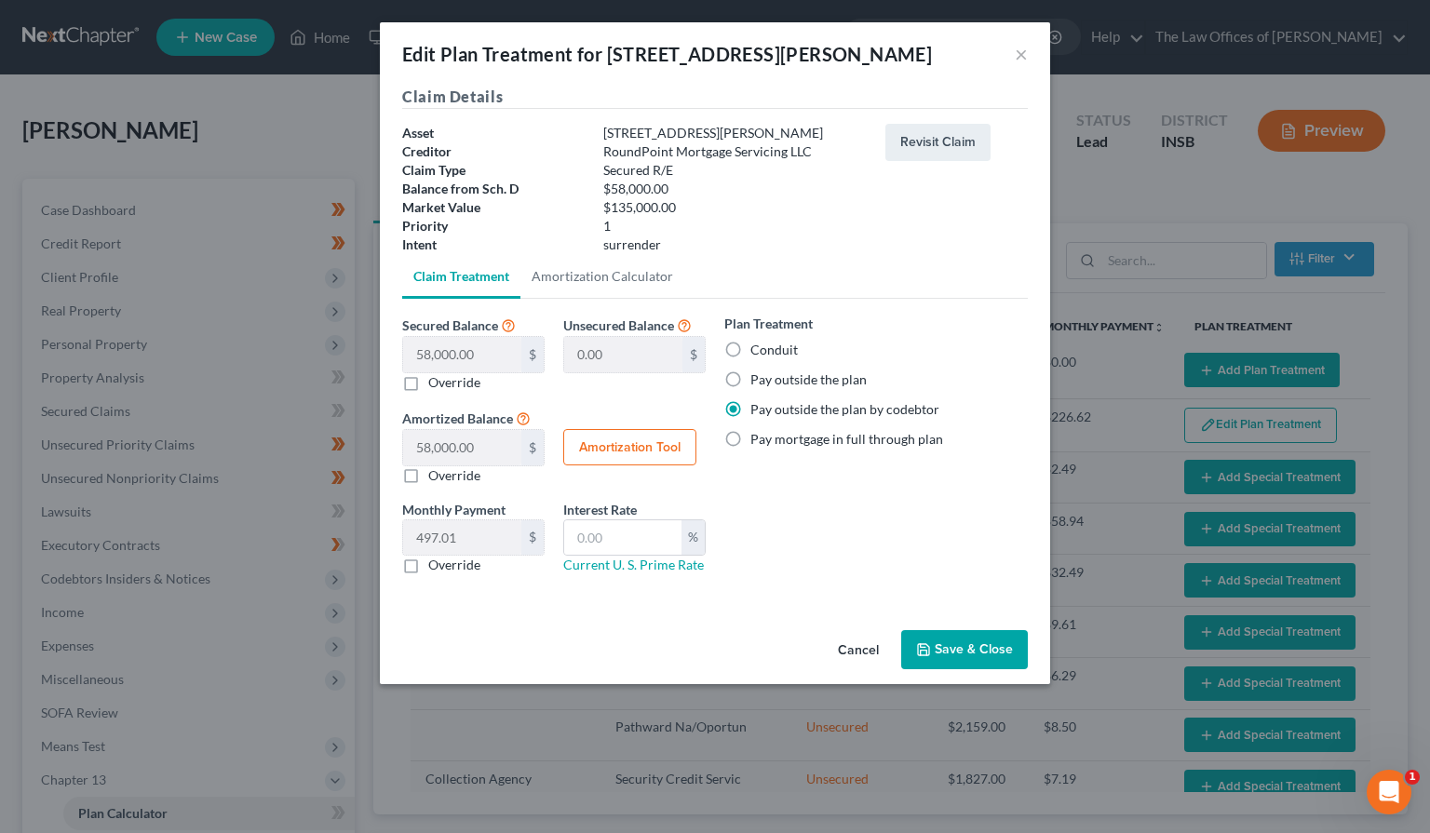
radio input "true"
click at [971, 646] on button "Save & Close" at bounding box center [964, 649] width 127 height 39
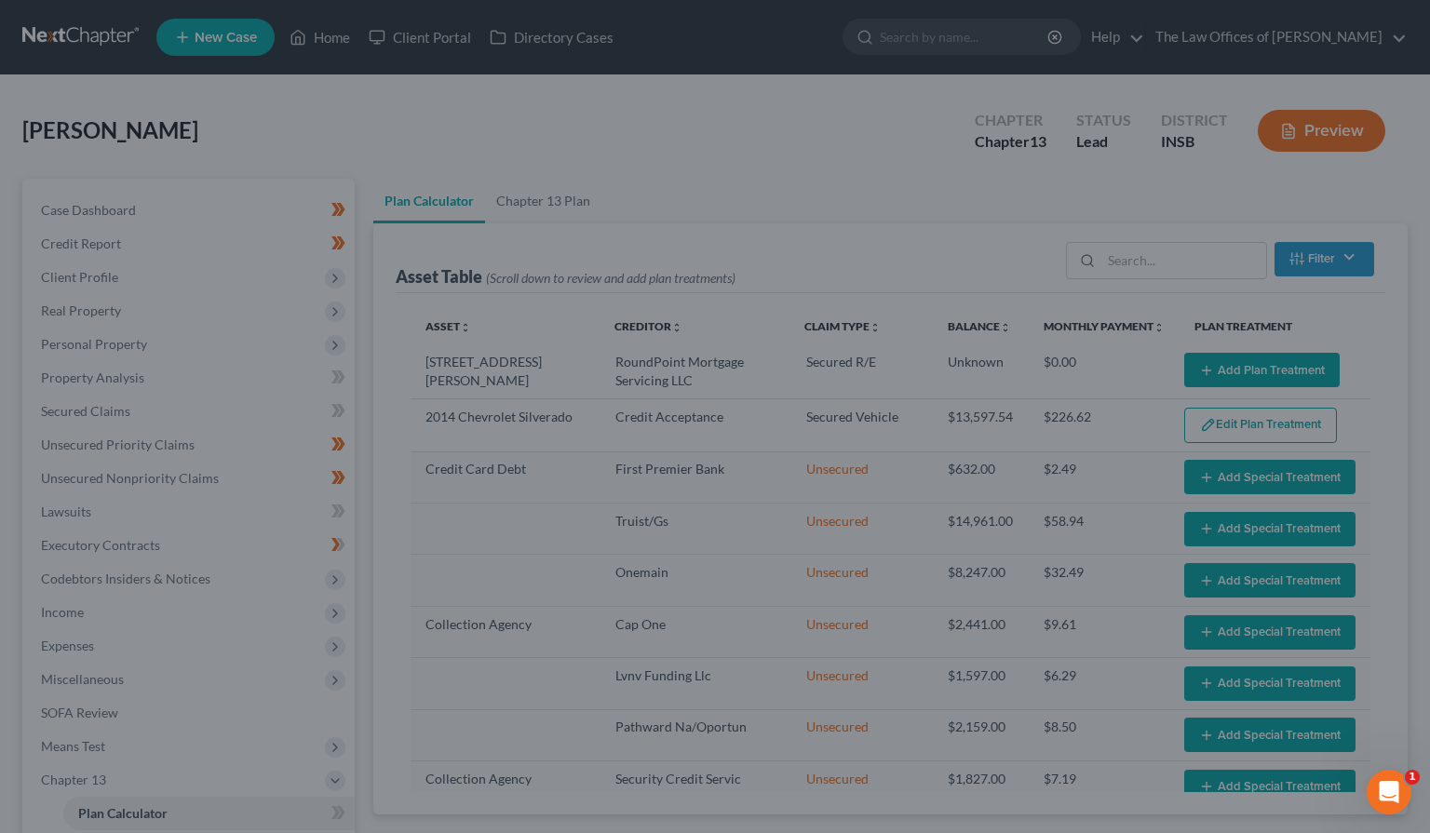
select select "59"
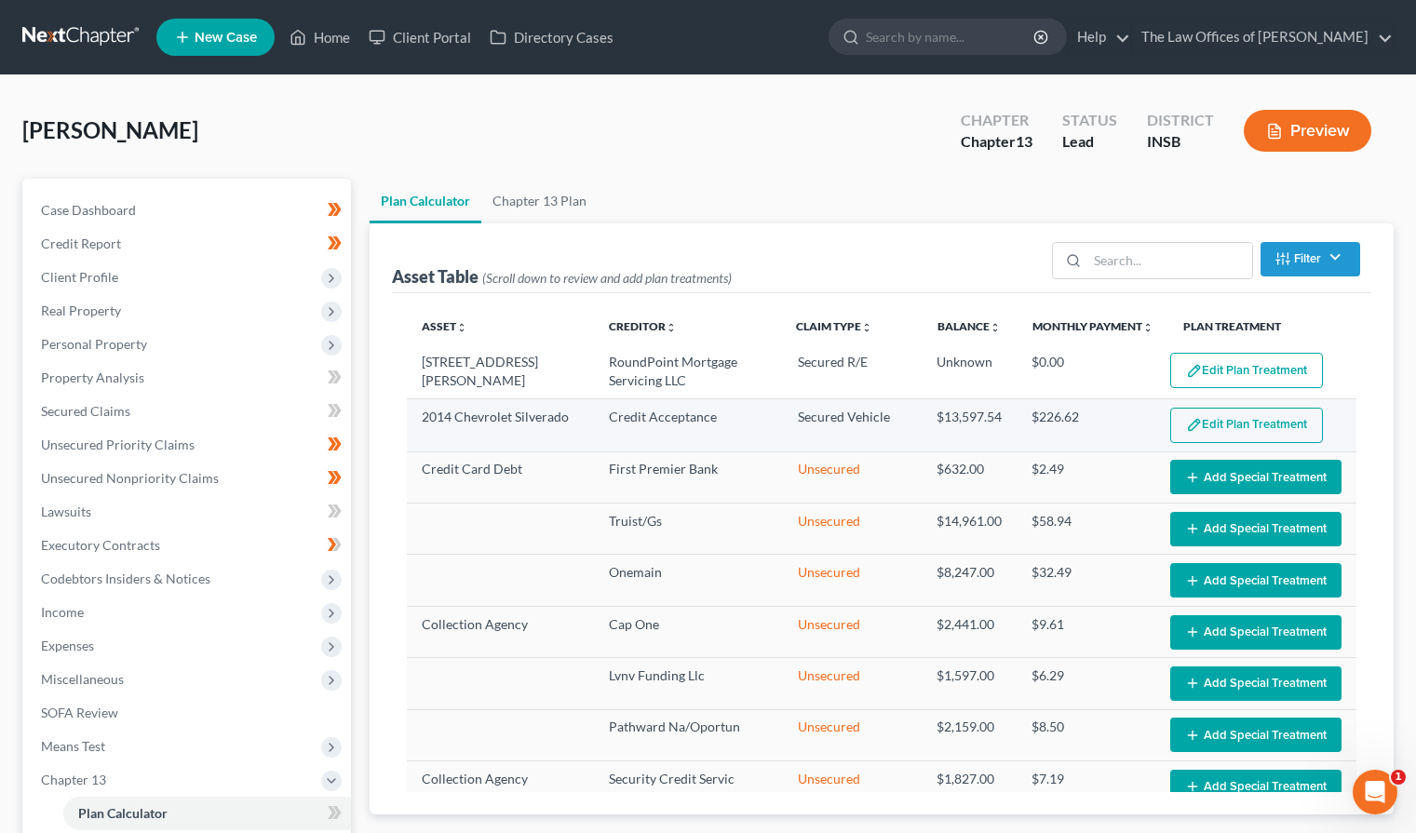
click at [1251, 430] on button "Edit Plan Treatment" at bounding box center [1247, 425] width 153 height 35
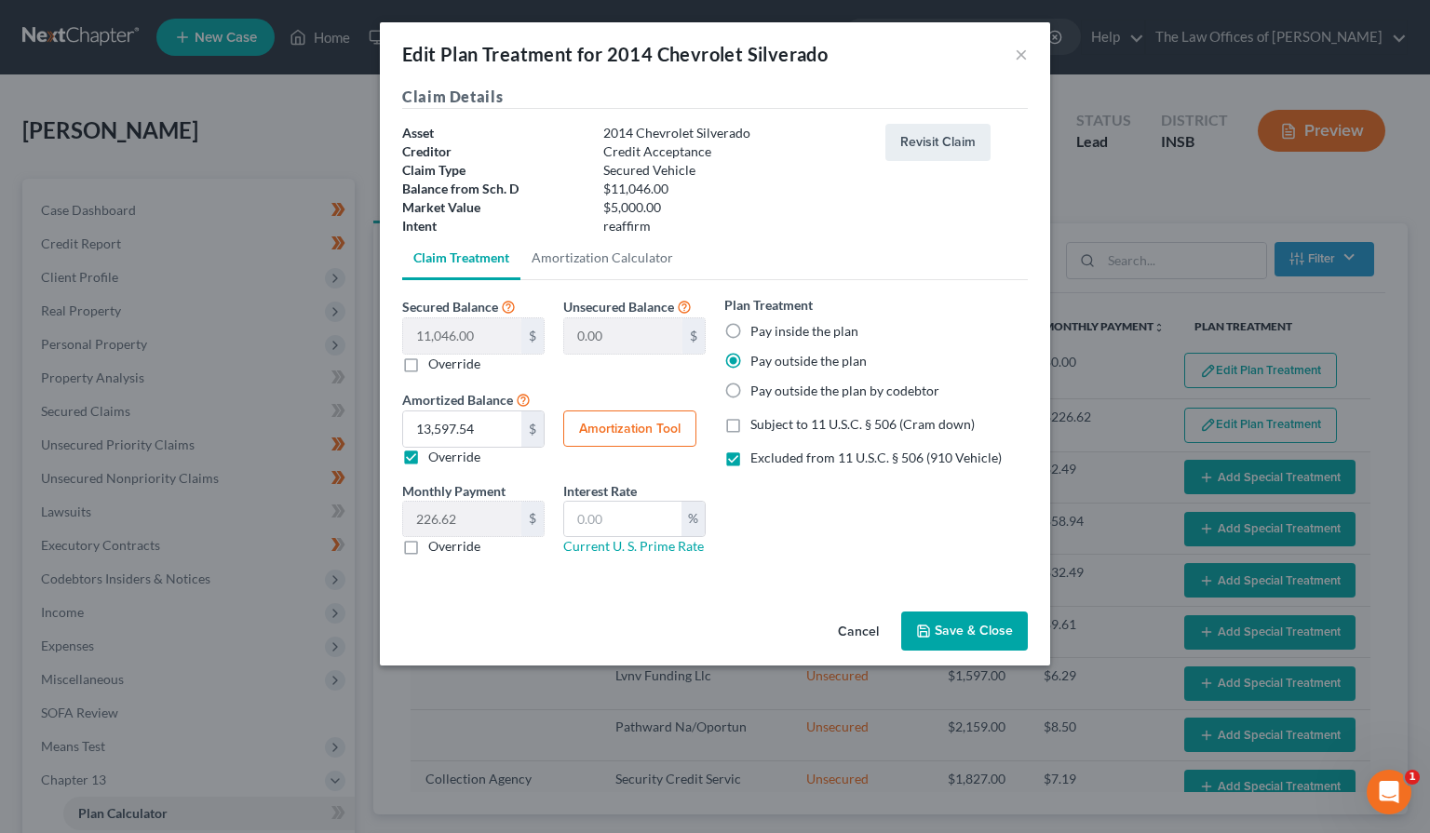
click at [965, 638] on button "Save & Close" at bounding box center [964, 631] width 127 height 39
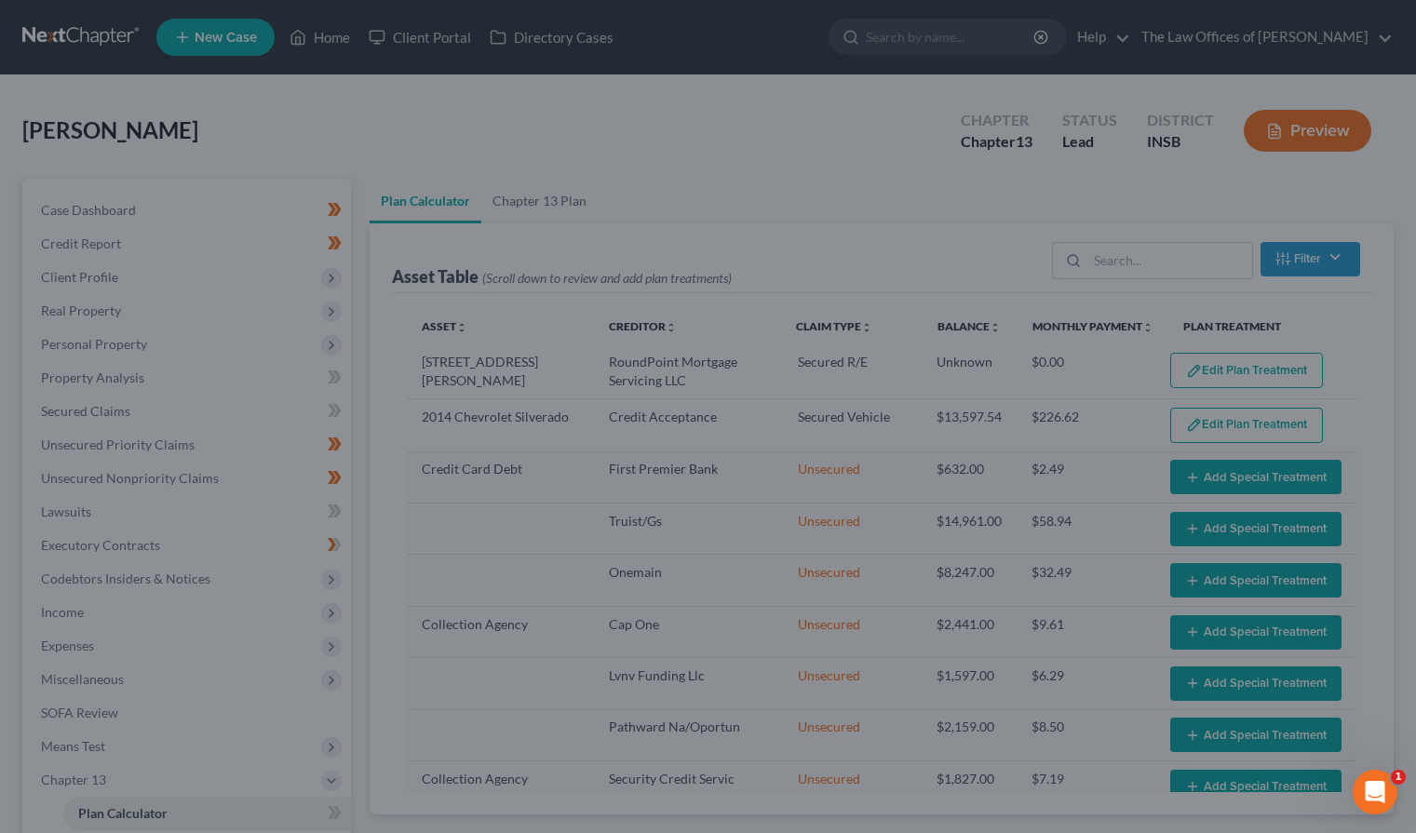
select select "59"
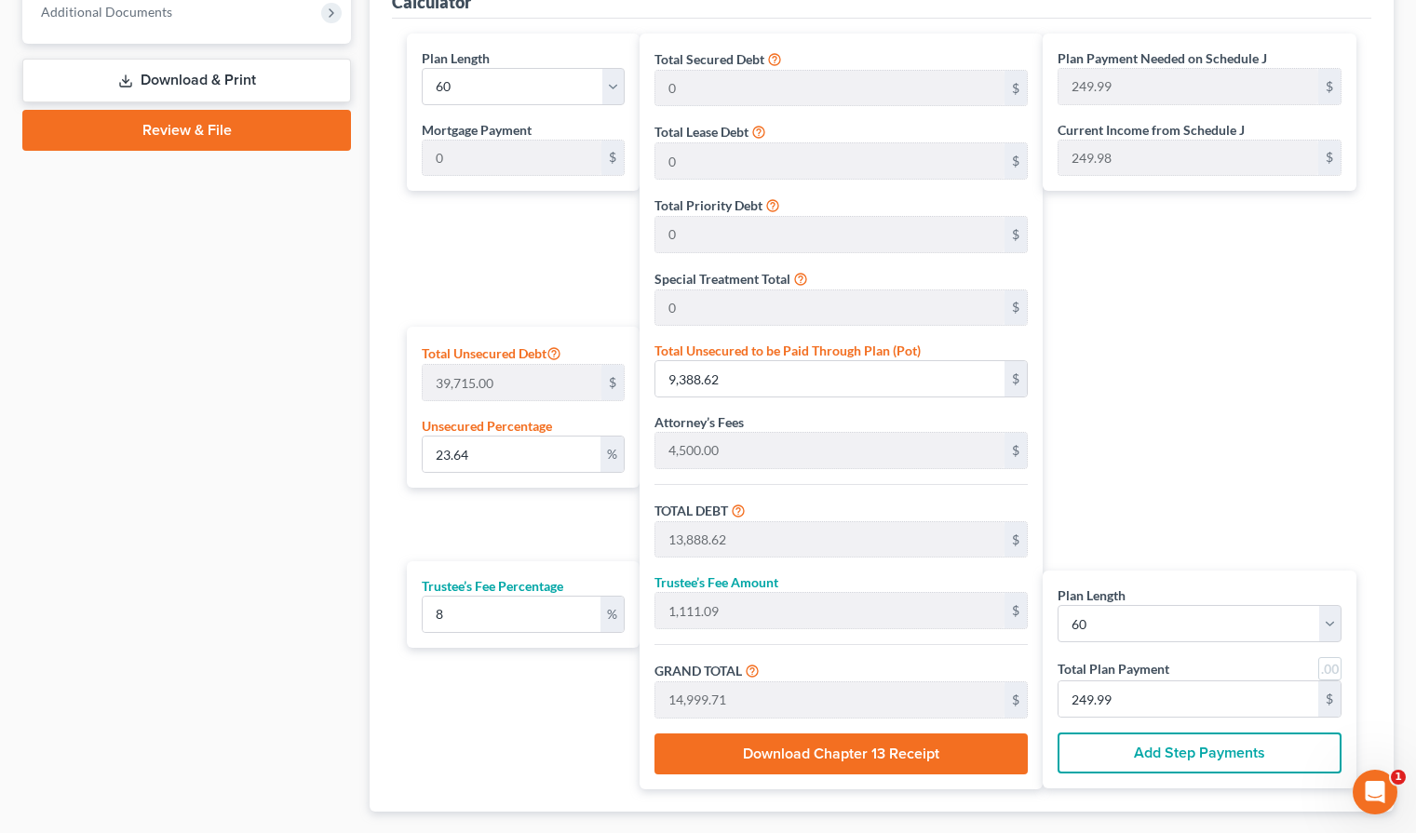
scroll to position [931, 0]
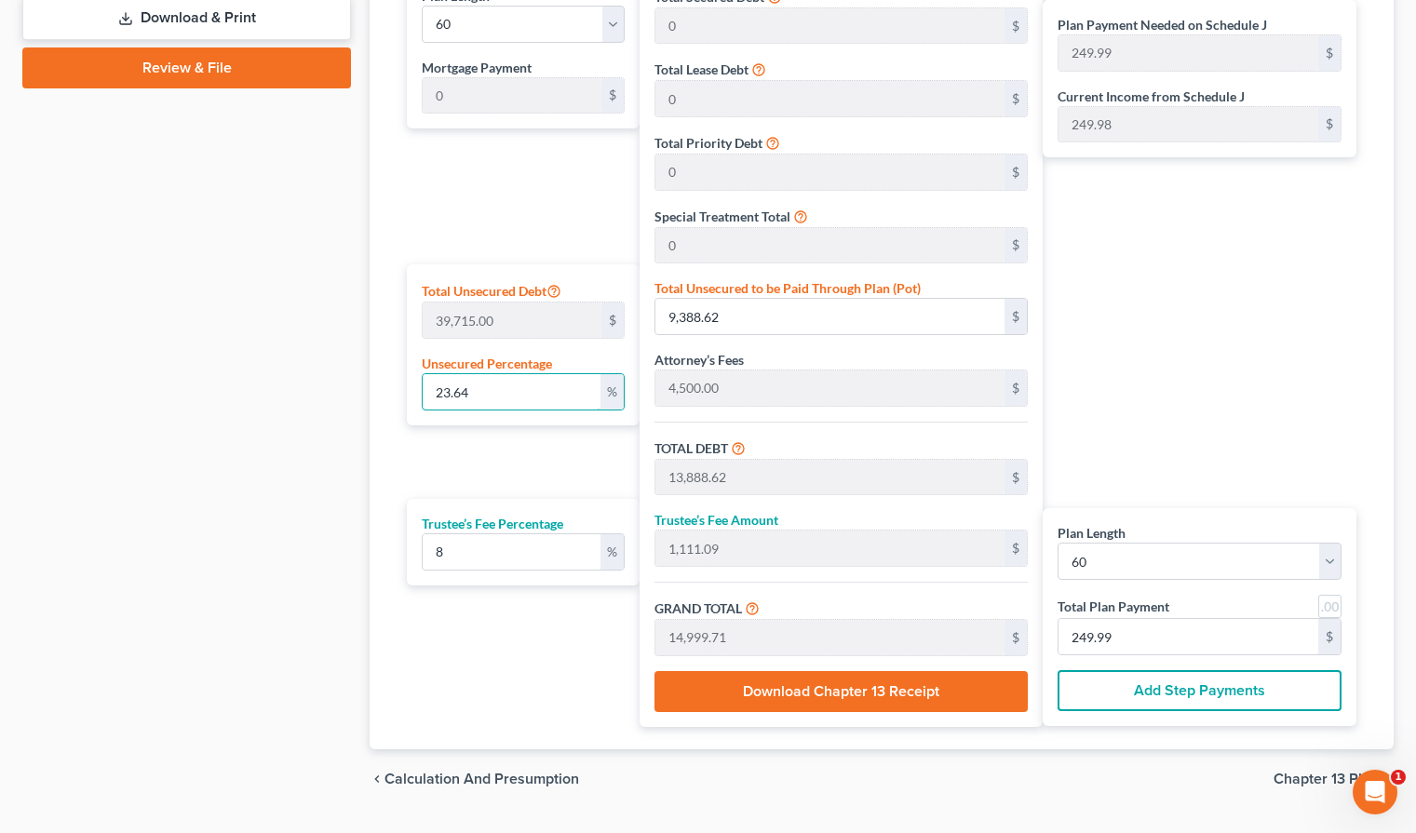
drag, startPoint x: 510, startPoint y: 394, endPoint x: 409, endPoint y: 397, distance: 101.5
click at [409, 397] on div "Total Unsecured Debt 39,715.00 $ Unsecured Percentage 23.64 %" at bounding box center [523, 344] width 233 height 161
type input "1"
type input "397.15"
type input "4,897.15"
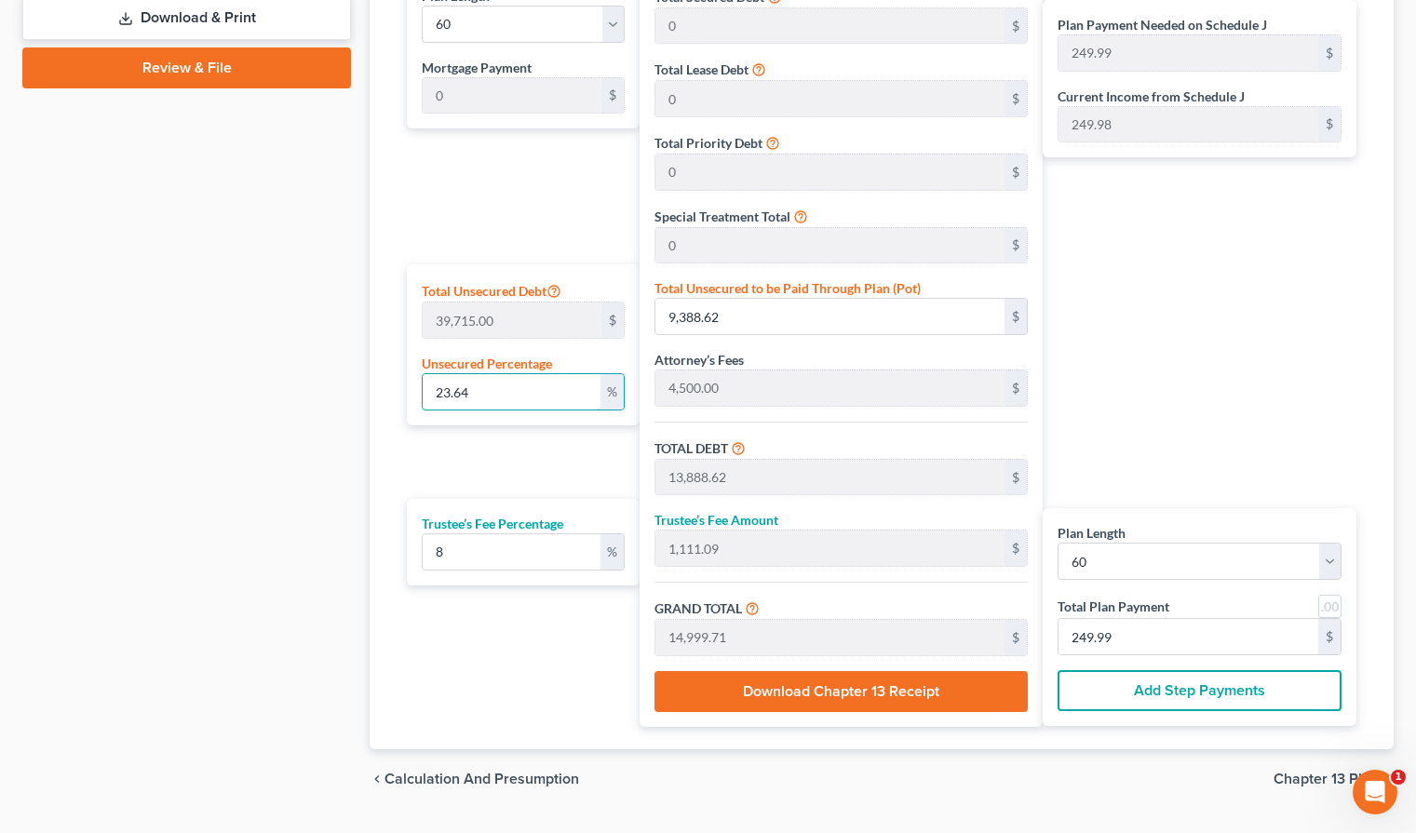
type input "391.77"
type input "5,288.92"
type input "88.14"
type input "10"
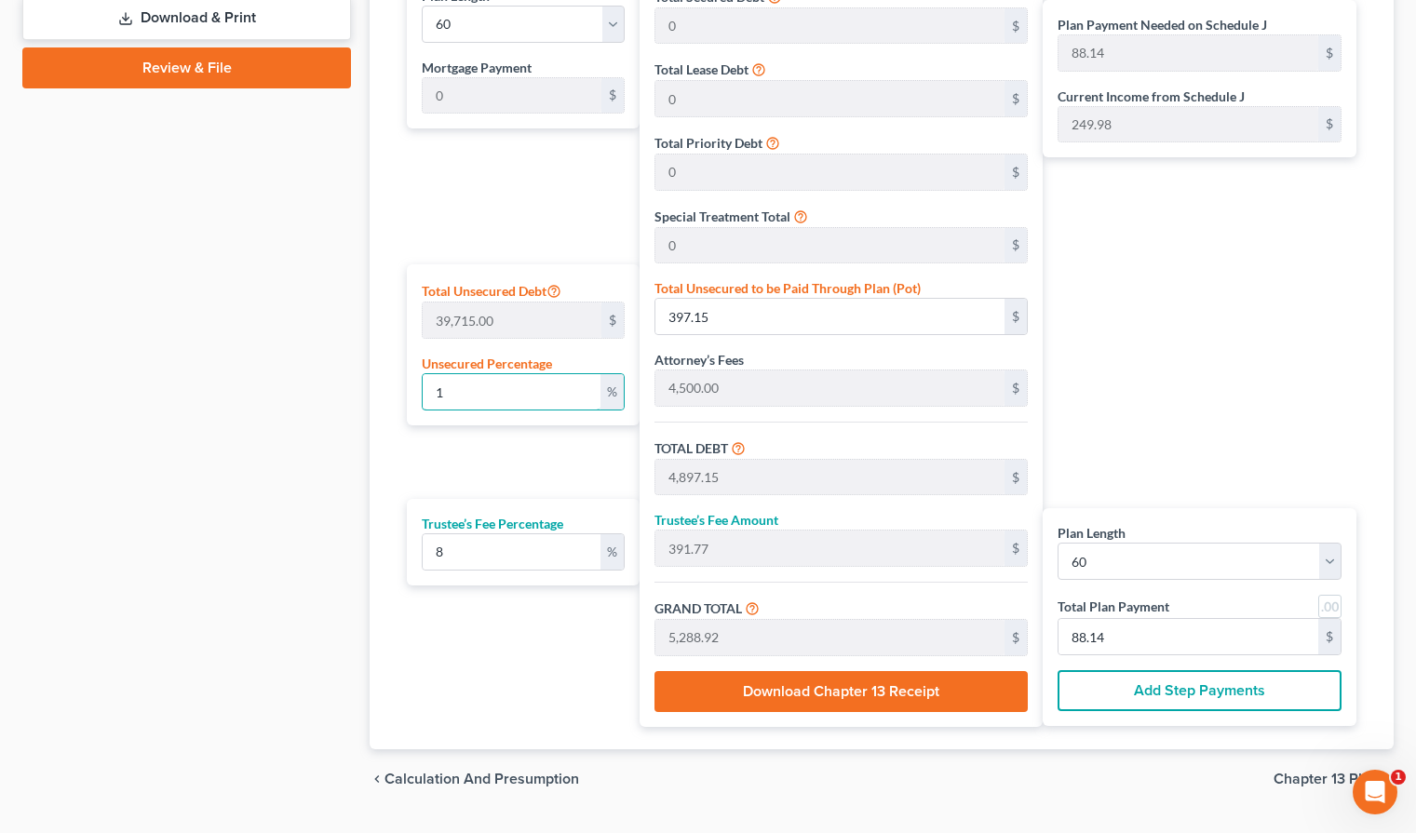
type input "3,971.50"
type input "8,471.50"
type input "677.72"
type input "9,149.22"
type input "152.48"
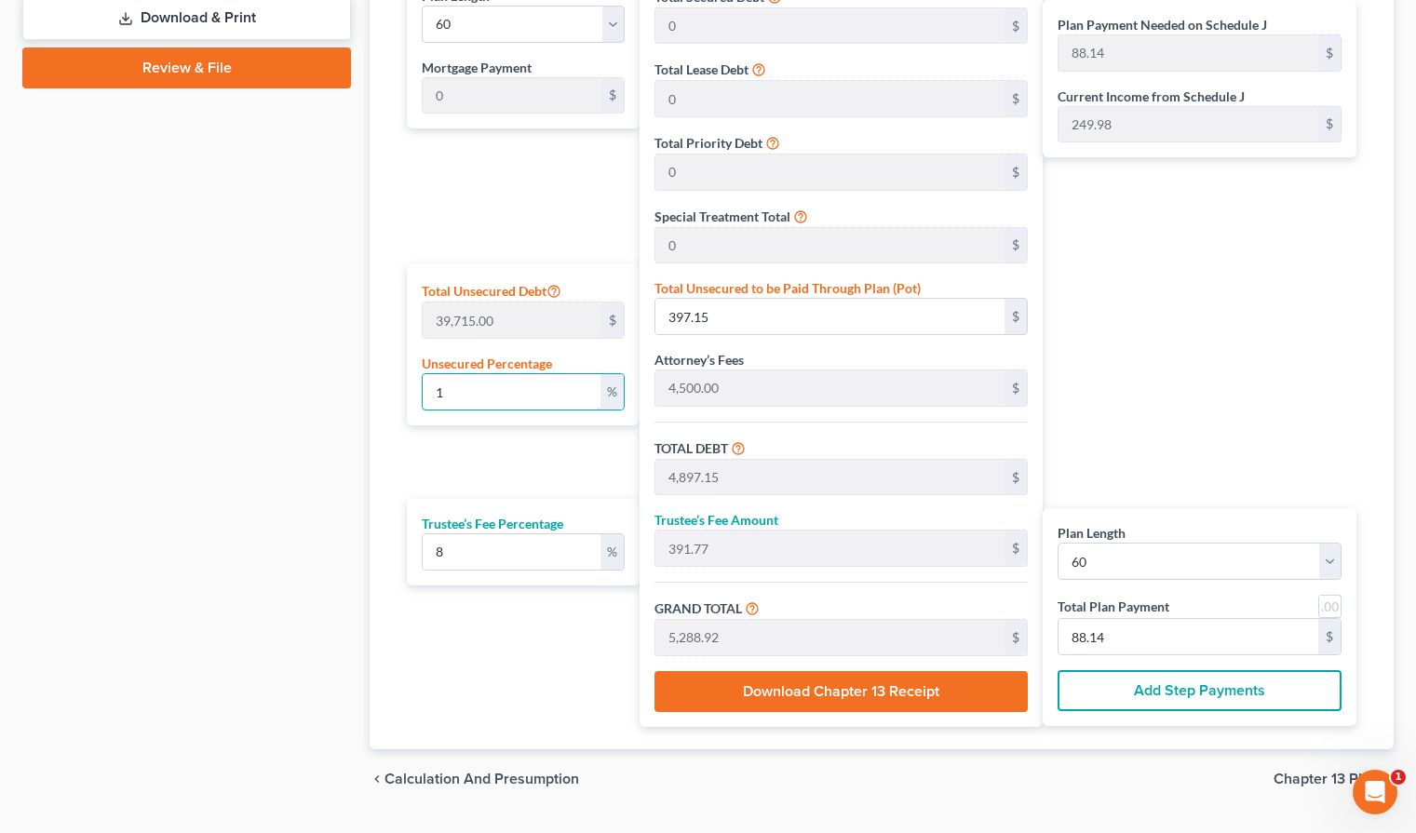
type input "152.48"
type input "100"
type input "39,715.00"
type input "44,215.00"
type input "3,537.20"
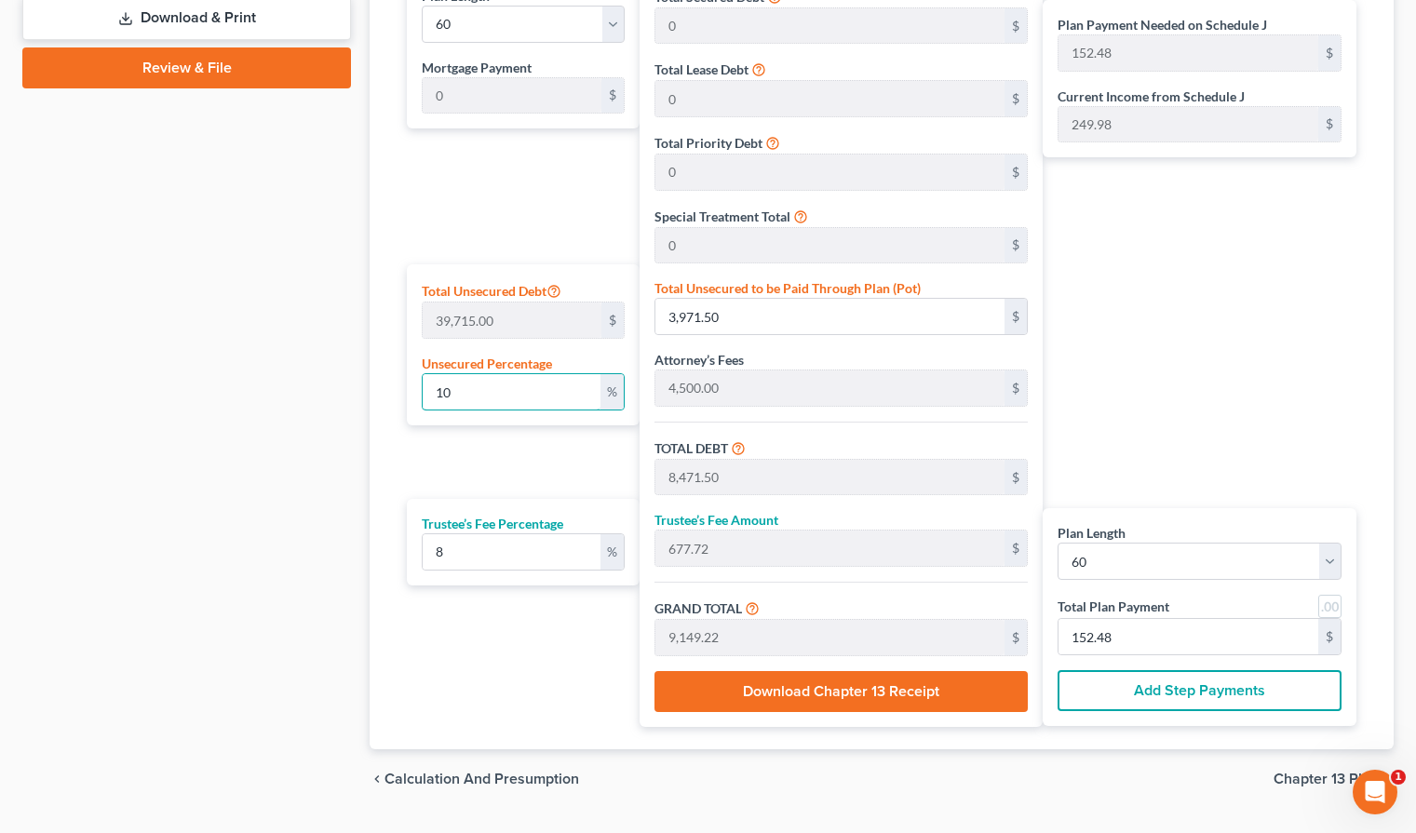
type input "47,752.20"
type input "795.87"
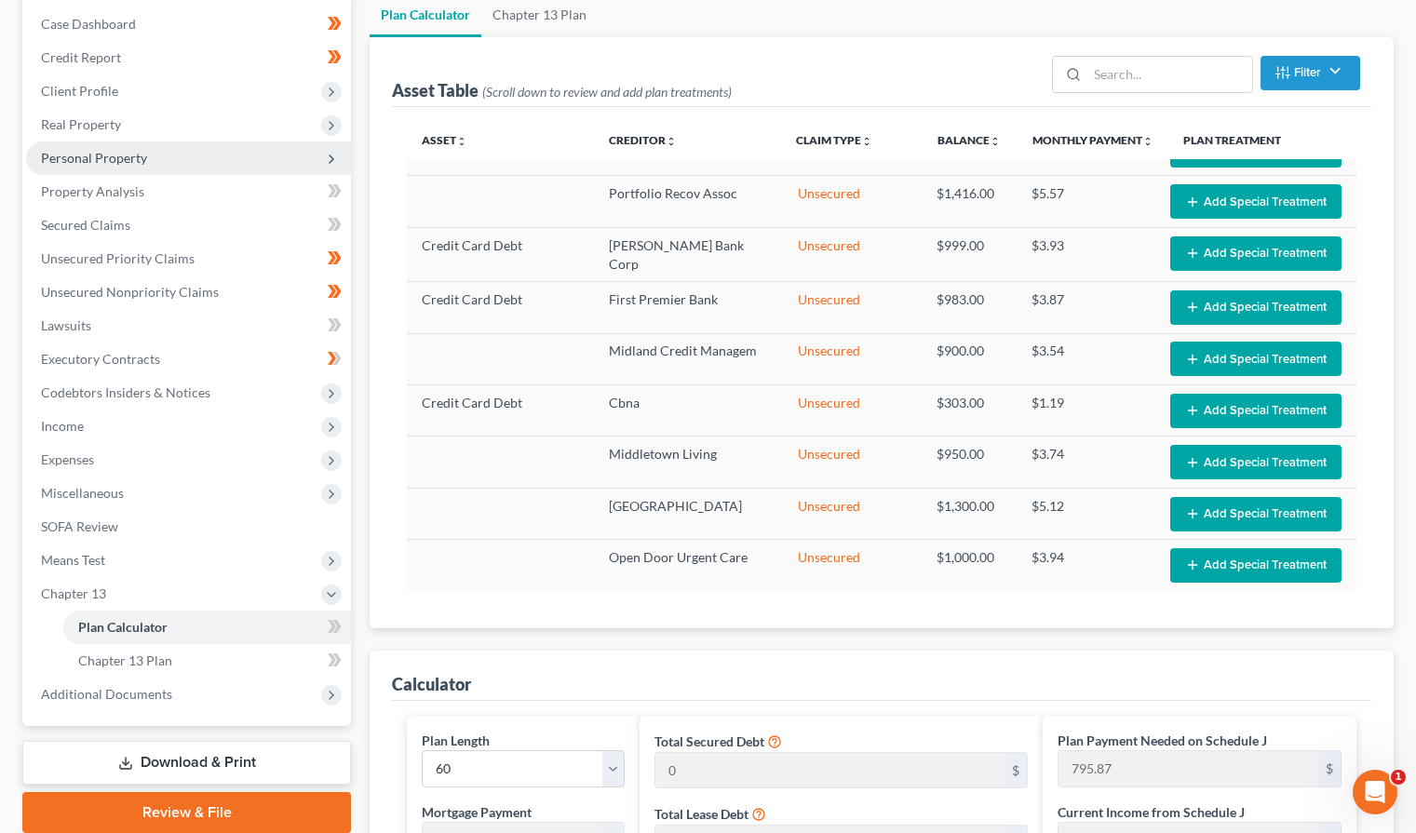
scroll to position [62, 0]
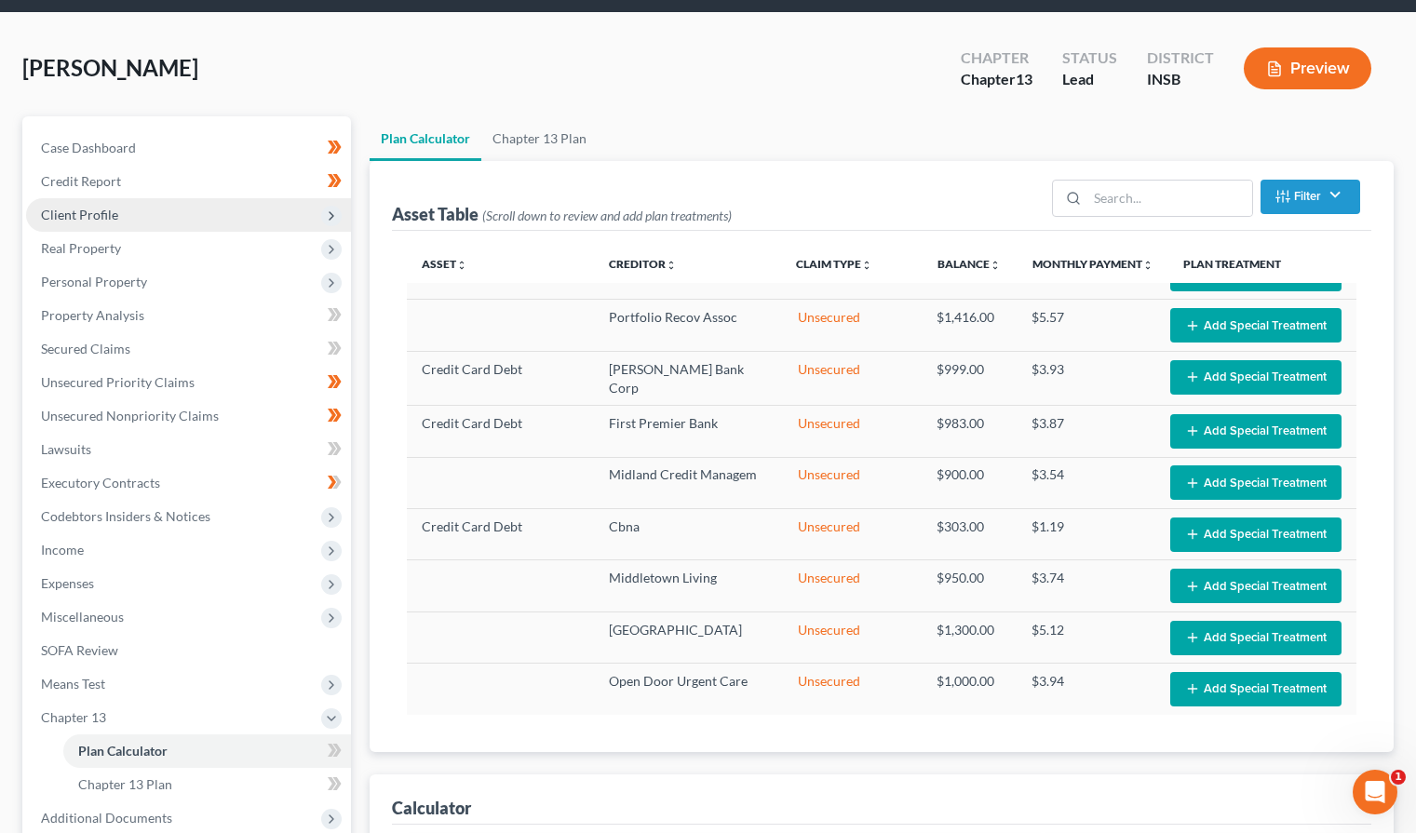
type input "100.00"
click at [93, 221] on span "Client Profile" at bounding box center [79, 215] width 77 height 16
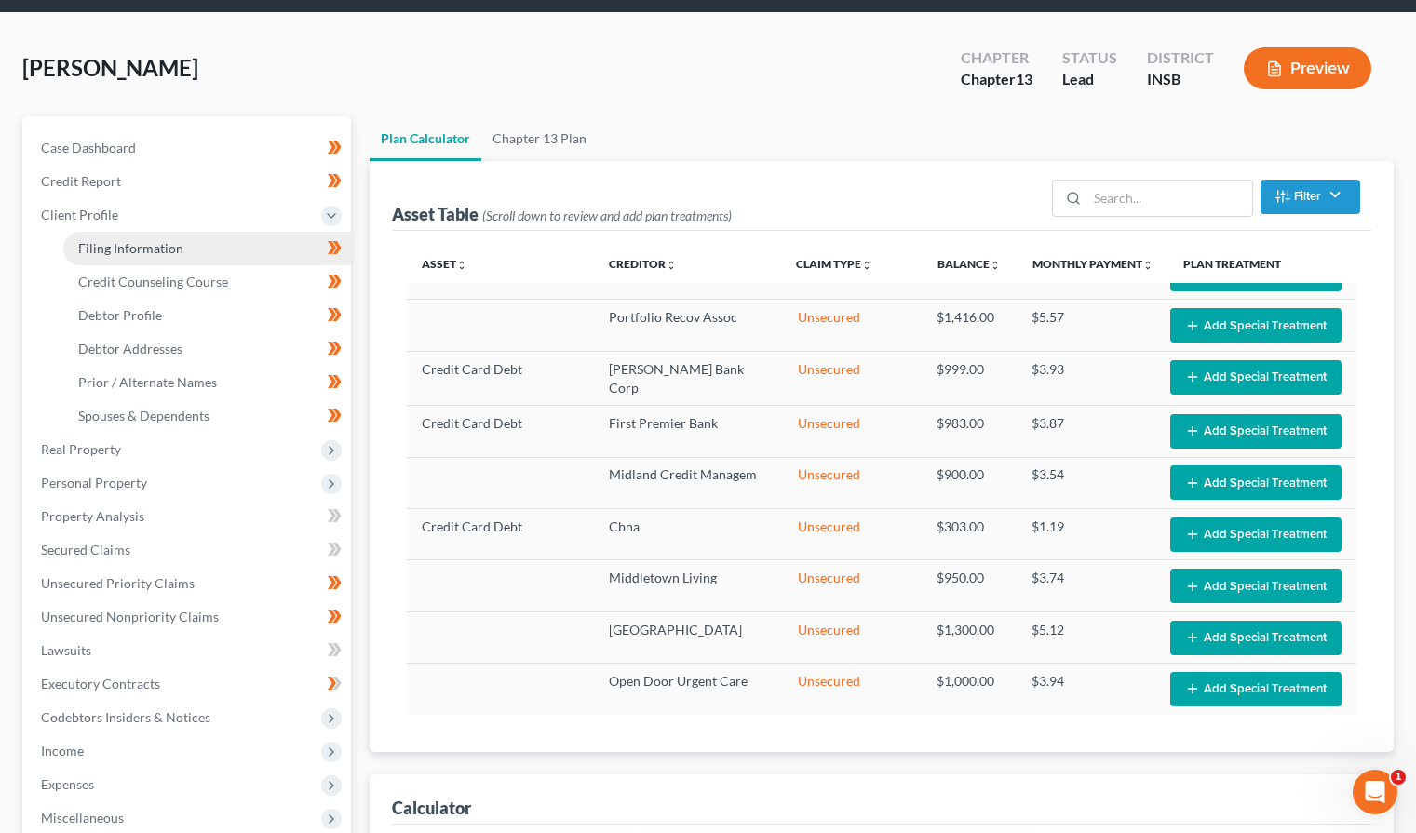
click at [97, 254] on span "Filing Information" at bounding box center [130, 248] width 105 height 16
select select "1"
select select "0"
select select "3"
select select "15"
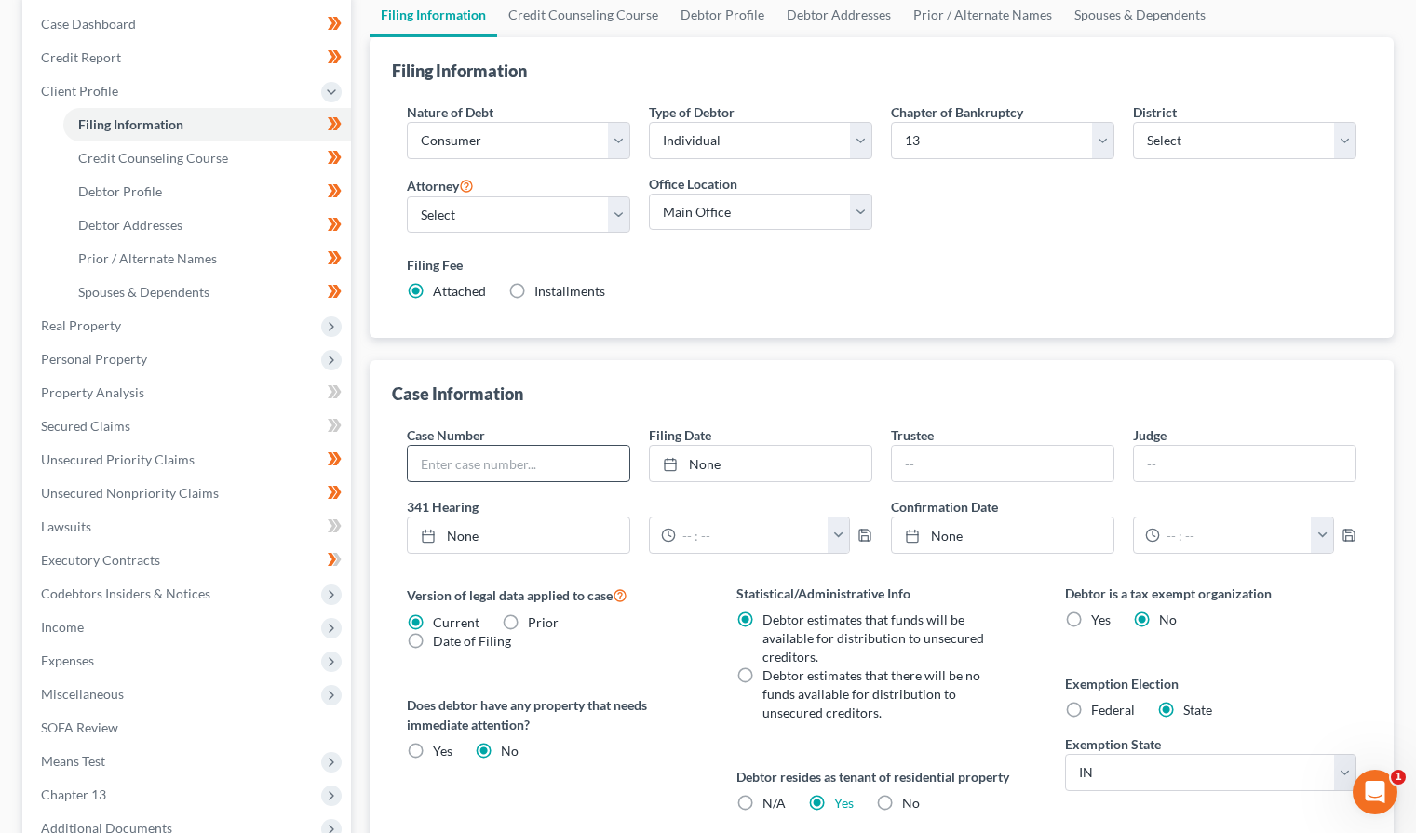
scroll to position [249, 0]
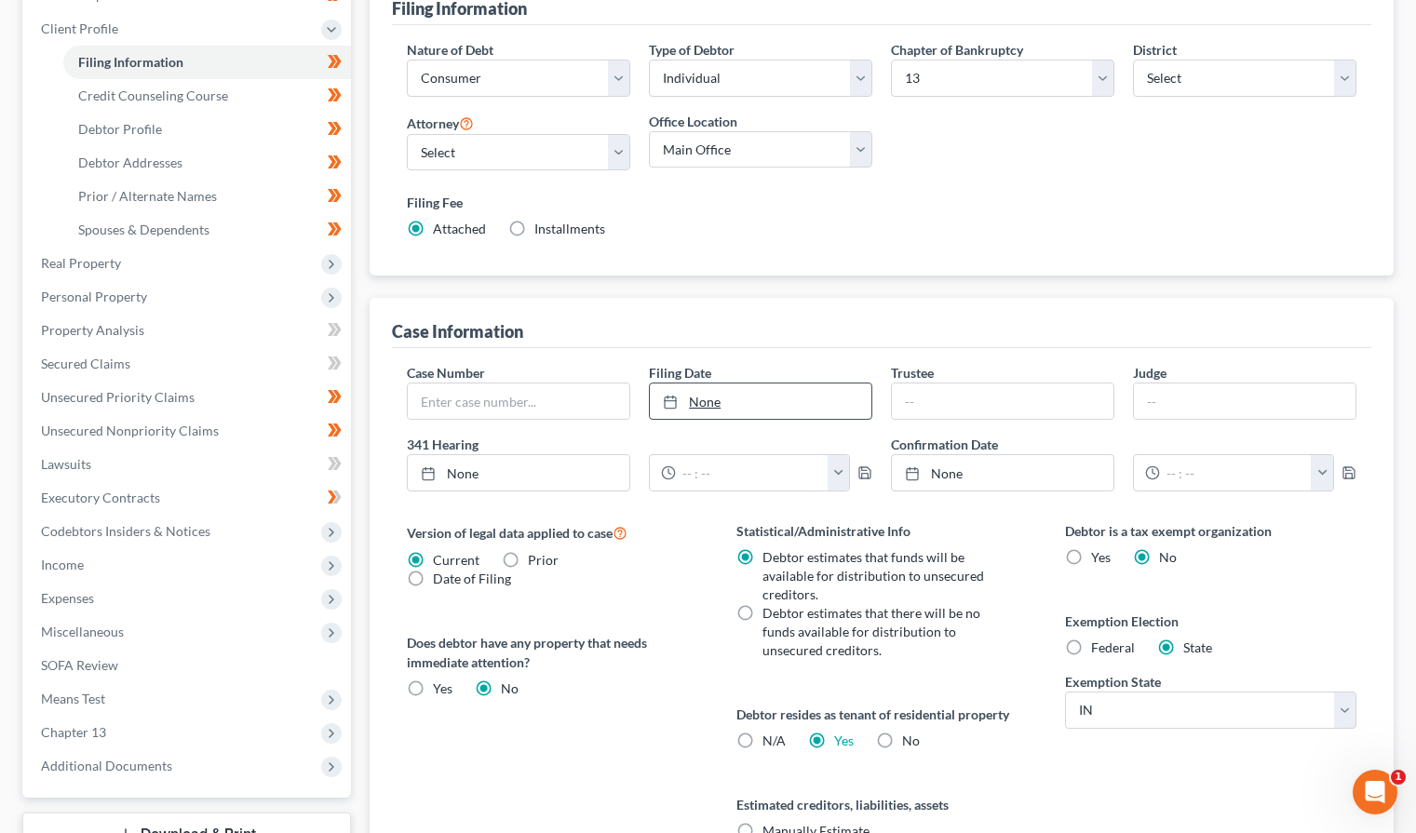
type input "[DATE]"
click at [705, 399] on link "None" at bounding box center [761, 401] width 222 height 35
click at [85, 566] on span "Income" at bounding box center [188, 565] width 325 height 34
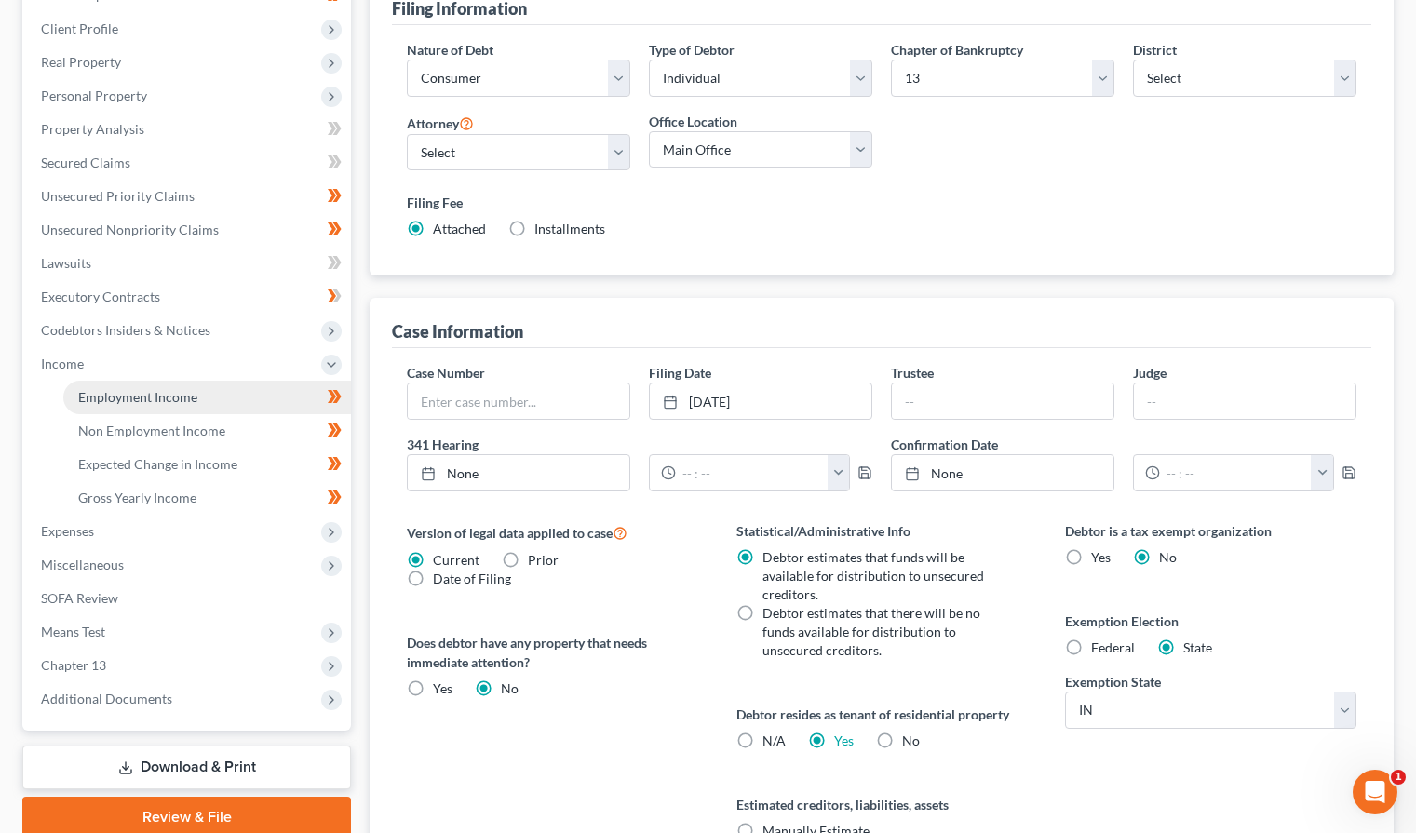
click at [117, 404] on span "Employment Income" at bounding box center [137, 397] width 119 height 16
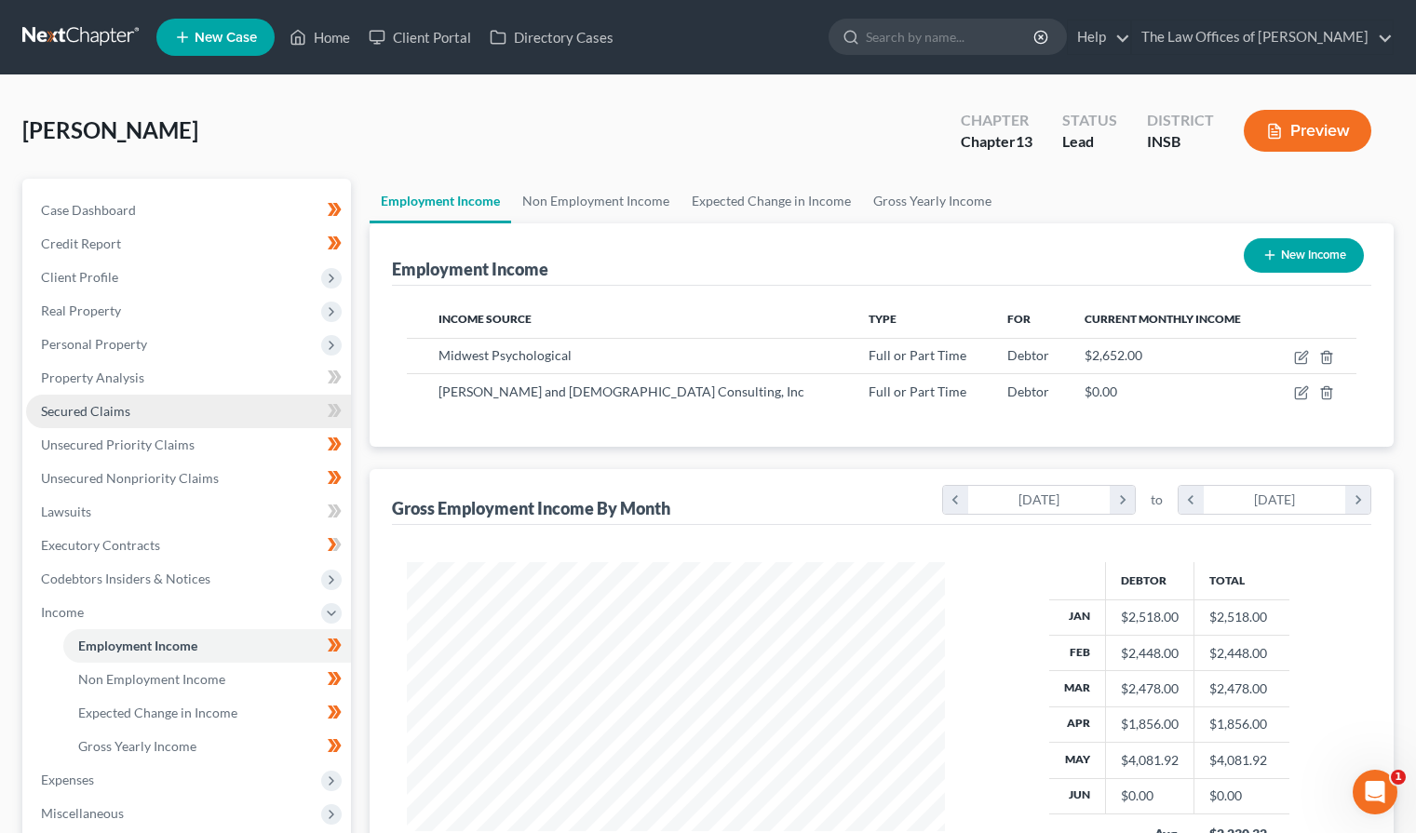
scroll to position [334, 576]
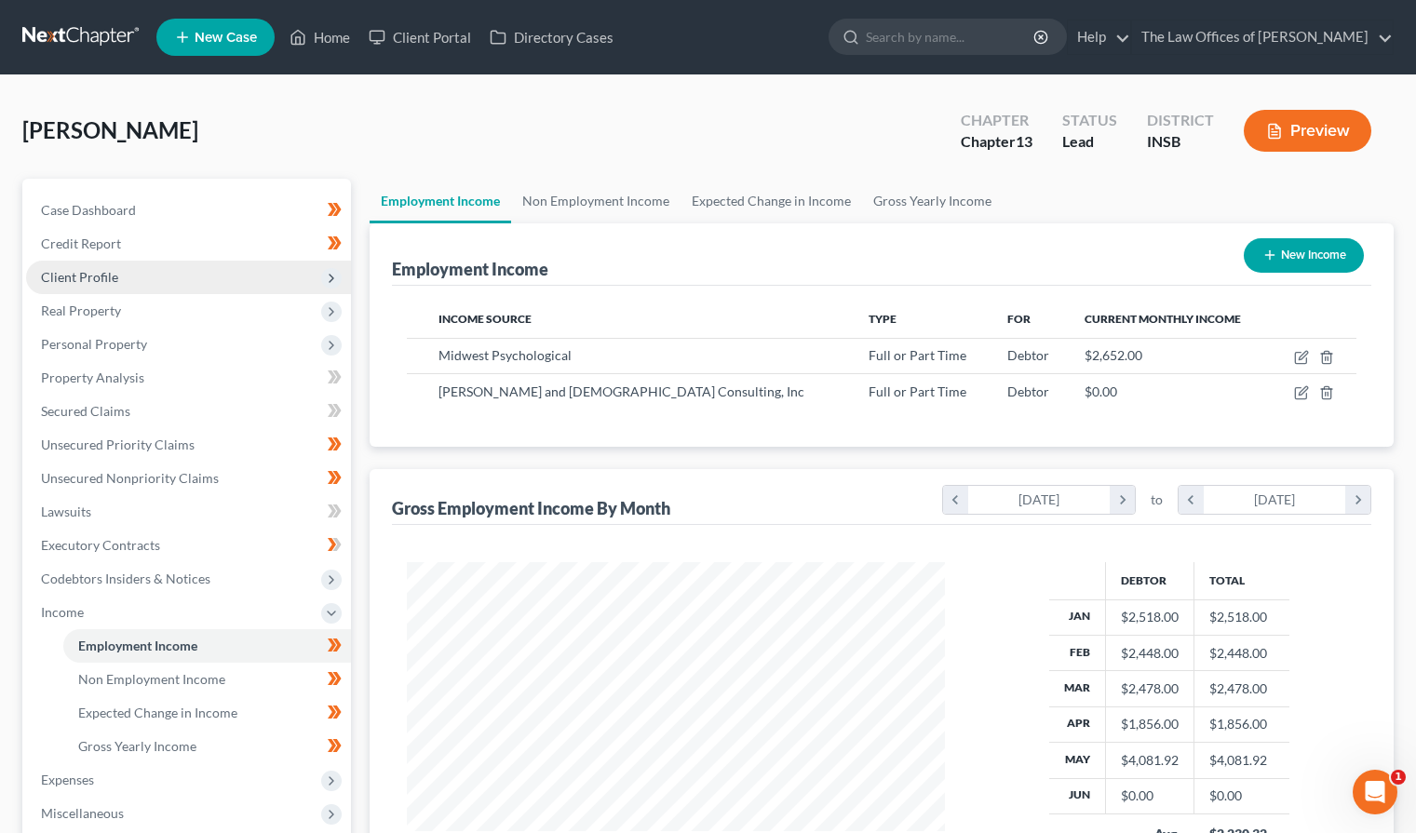
click at [100, 272] on span "Client Profile" at bounding box center [79, 277] width 77 height 16
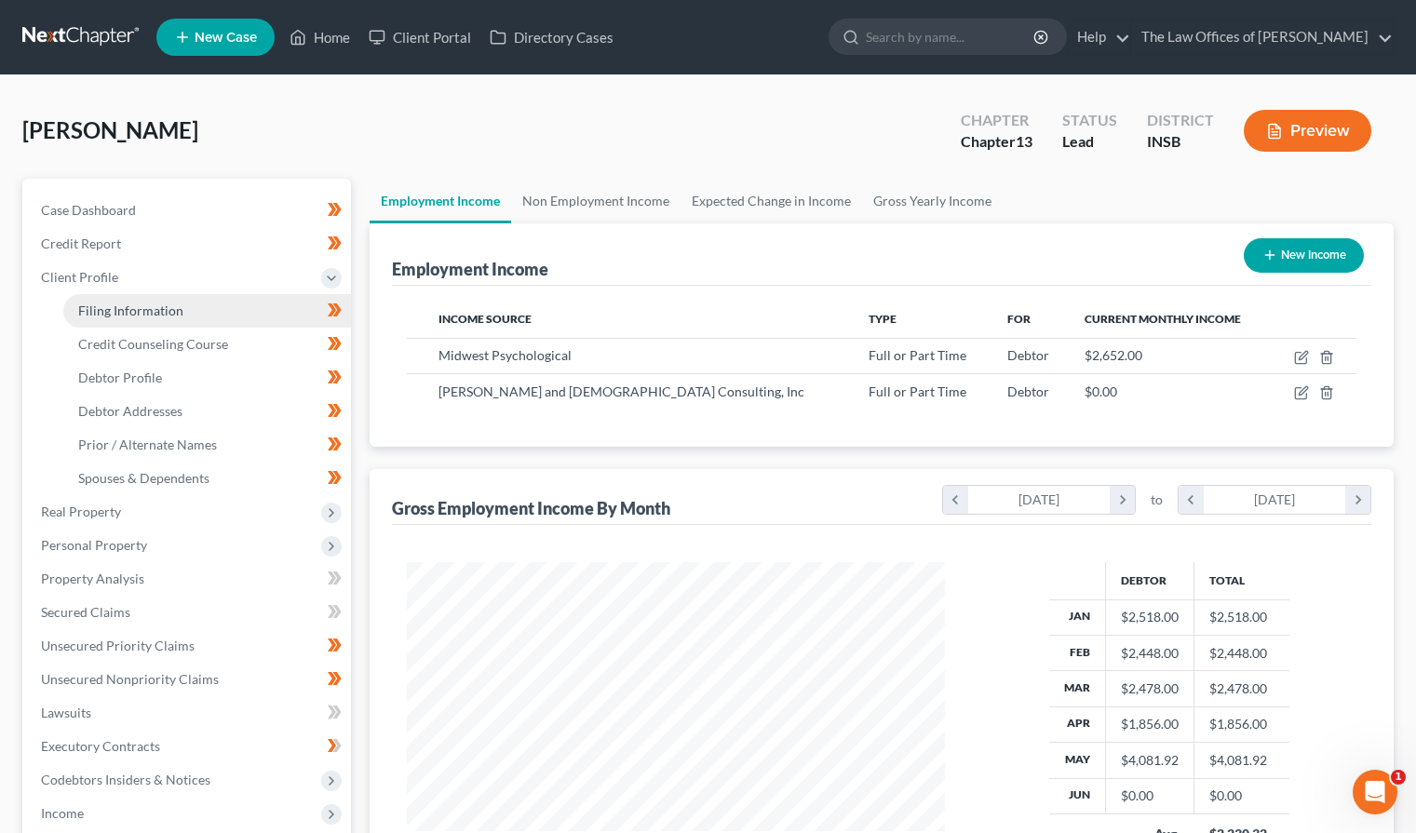
click at [116, 310] on span "Filing Information" at bounding box center [130, 311] width 105 height 16
select select "1"
select select "0"
select select "3"
select select "28"
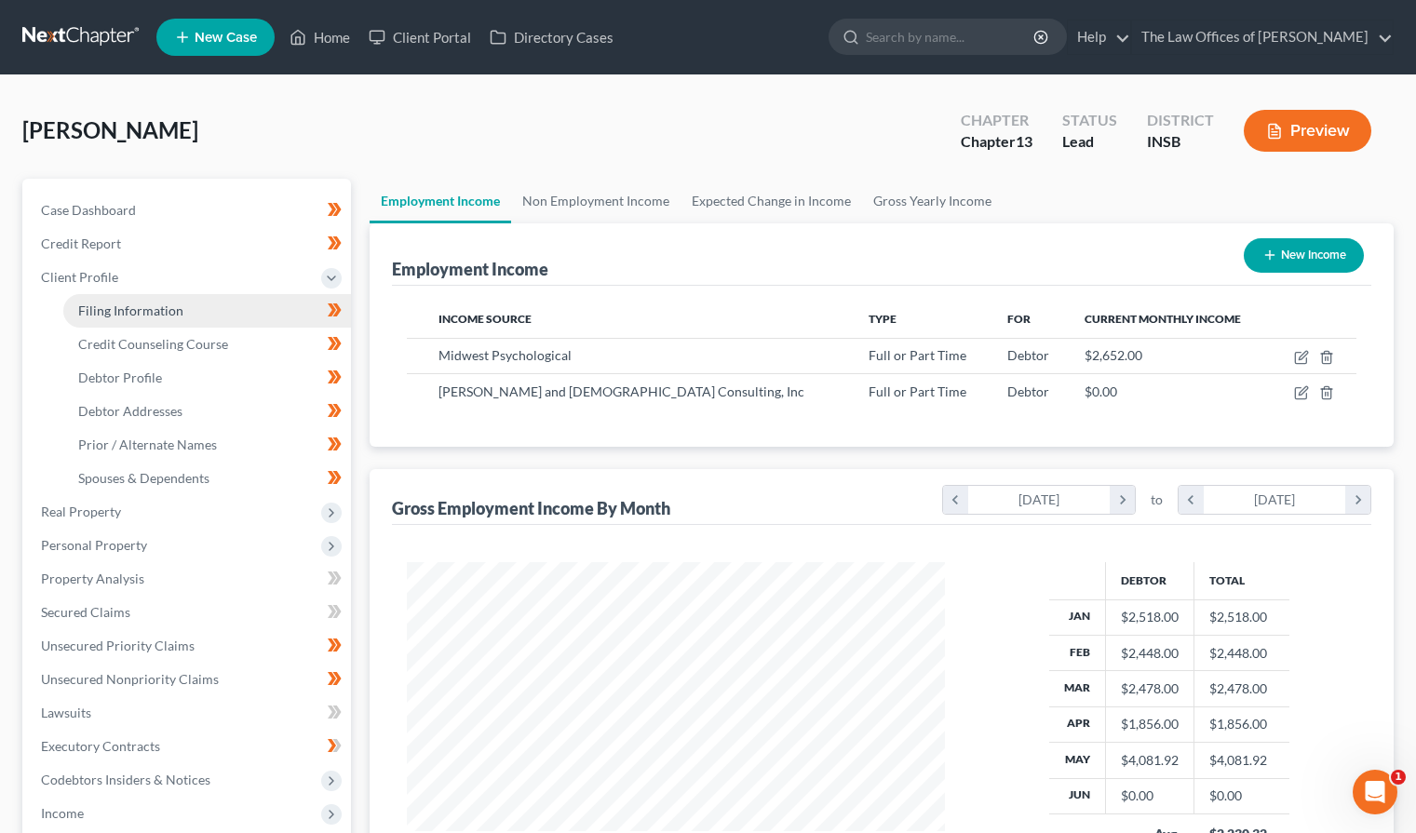
select select "0"
select select "15"
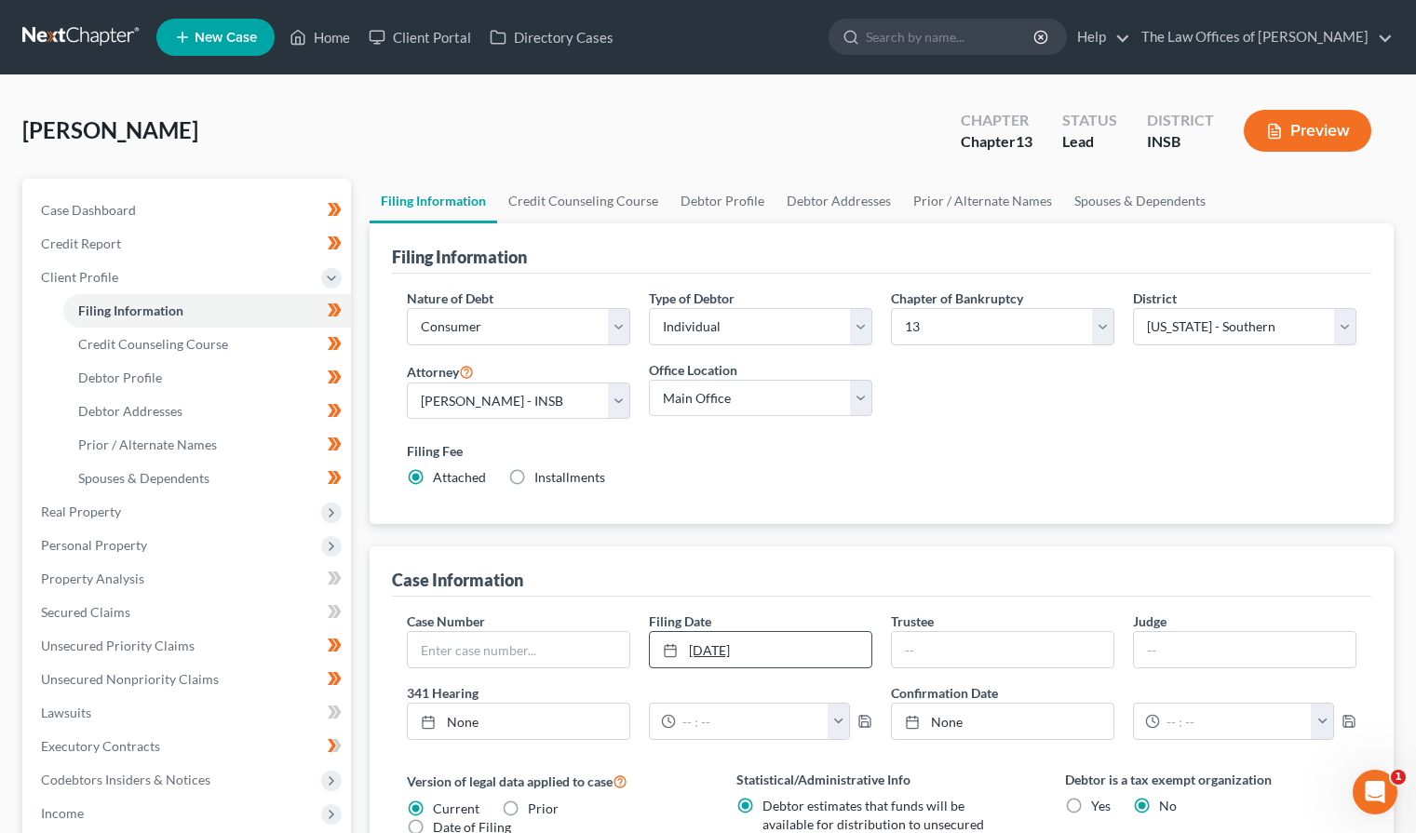
click at [709, 659] on link "[DATE]" at bounding box center [761, 649] width 222 height 35
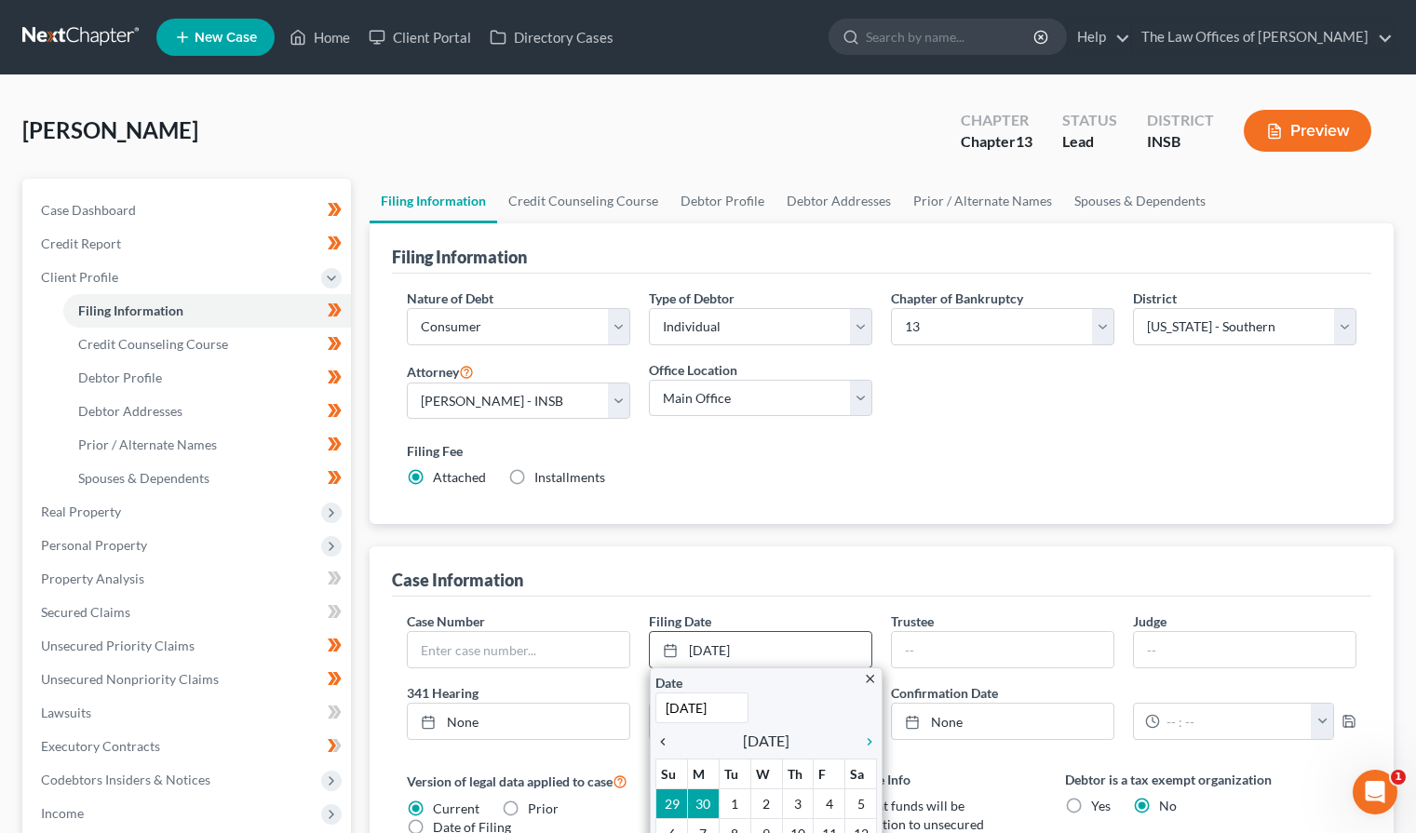
click at [667, 746] on icon "chevron_left" at bounding box center [668, 742] width 24 height 15
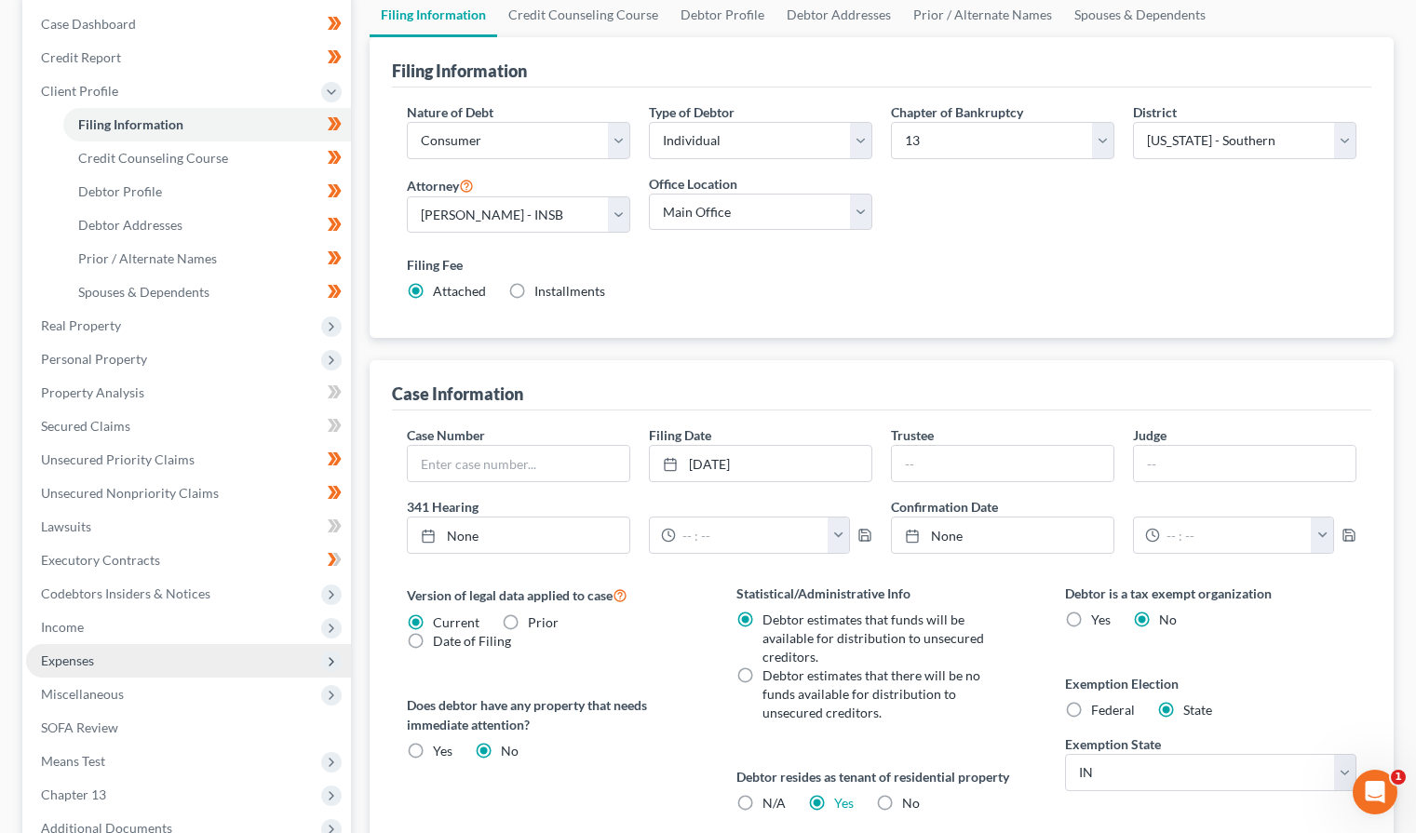
click at [93, 661] on span "Expenses" at bounding box center [67, 661] width 53 height 16
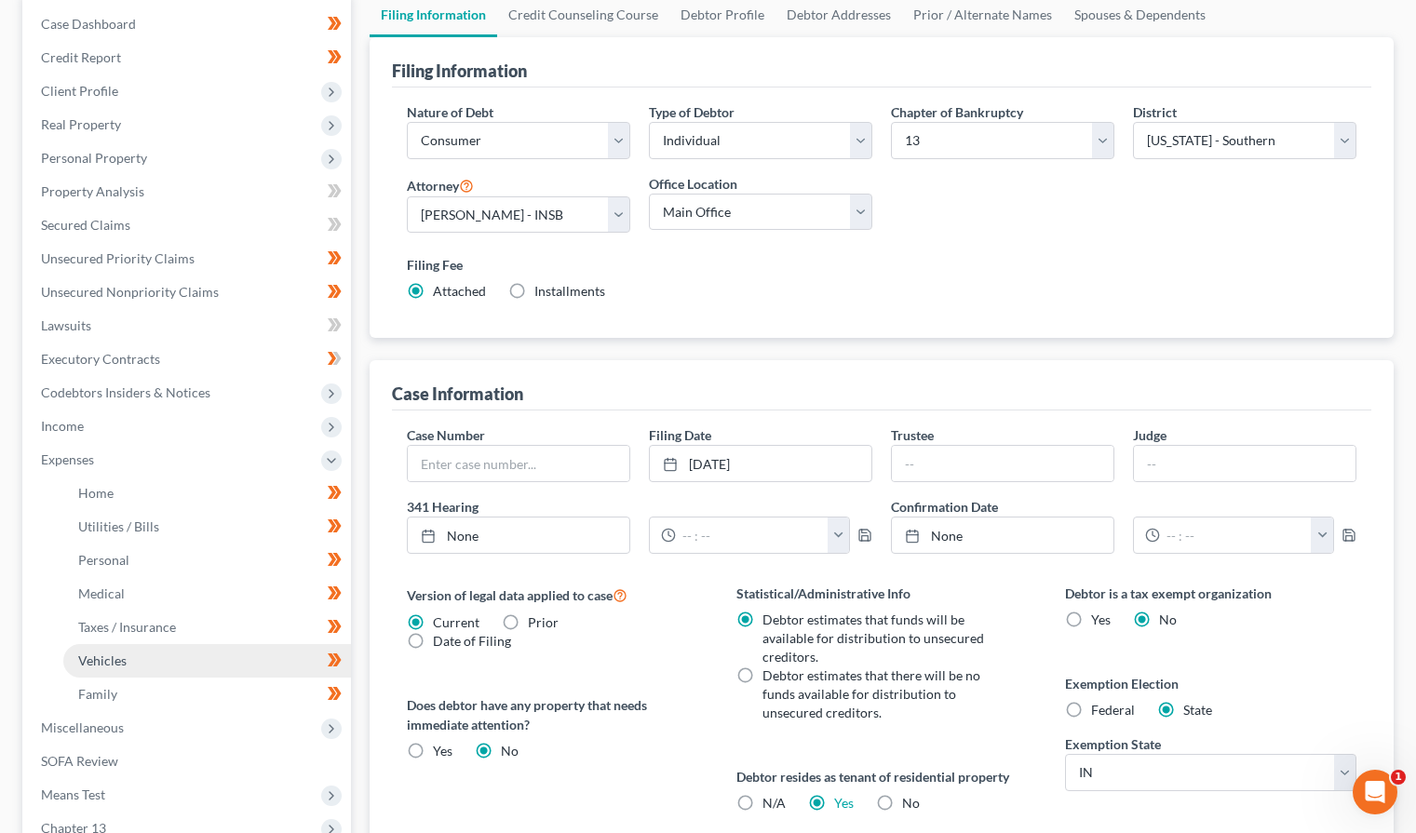
click at [101, 650] on link "Vehicles" at bounding box center [207, 661] width 288 height 34
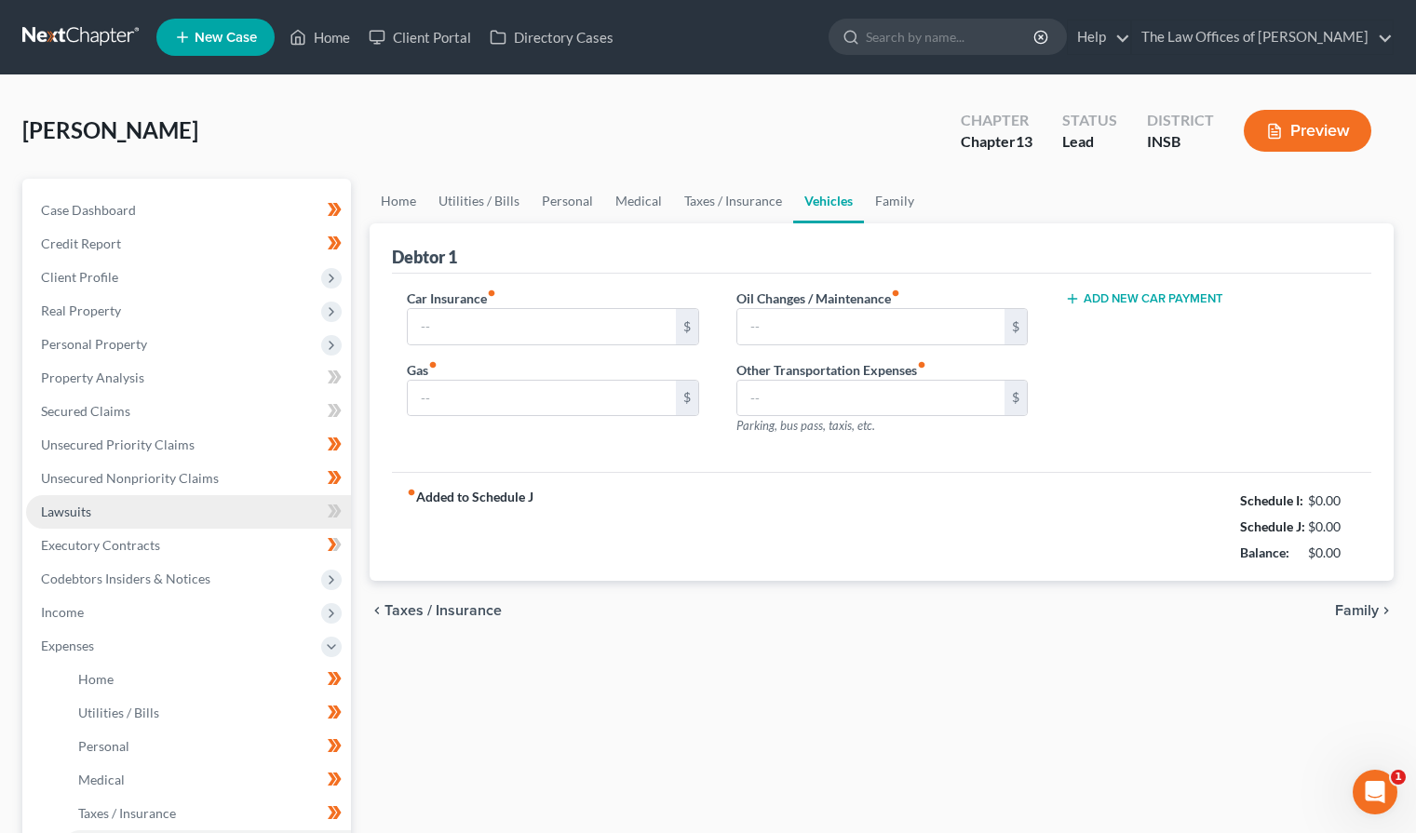
type input "144.00"
type input "125.00"
type input "15.00"
type input "0.00"
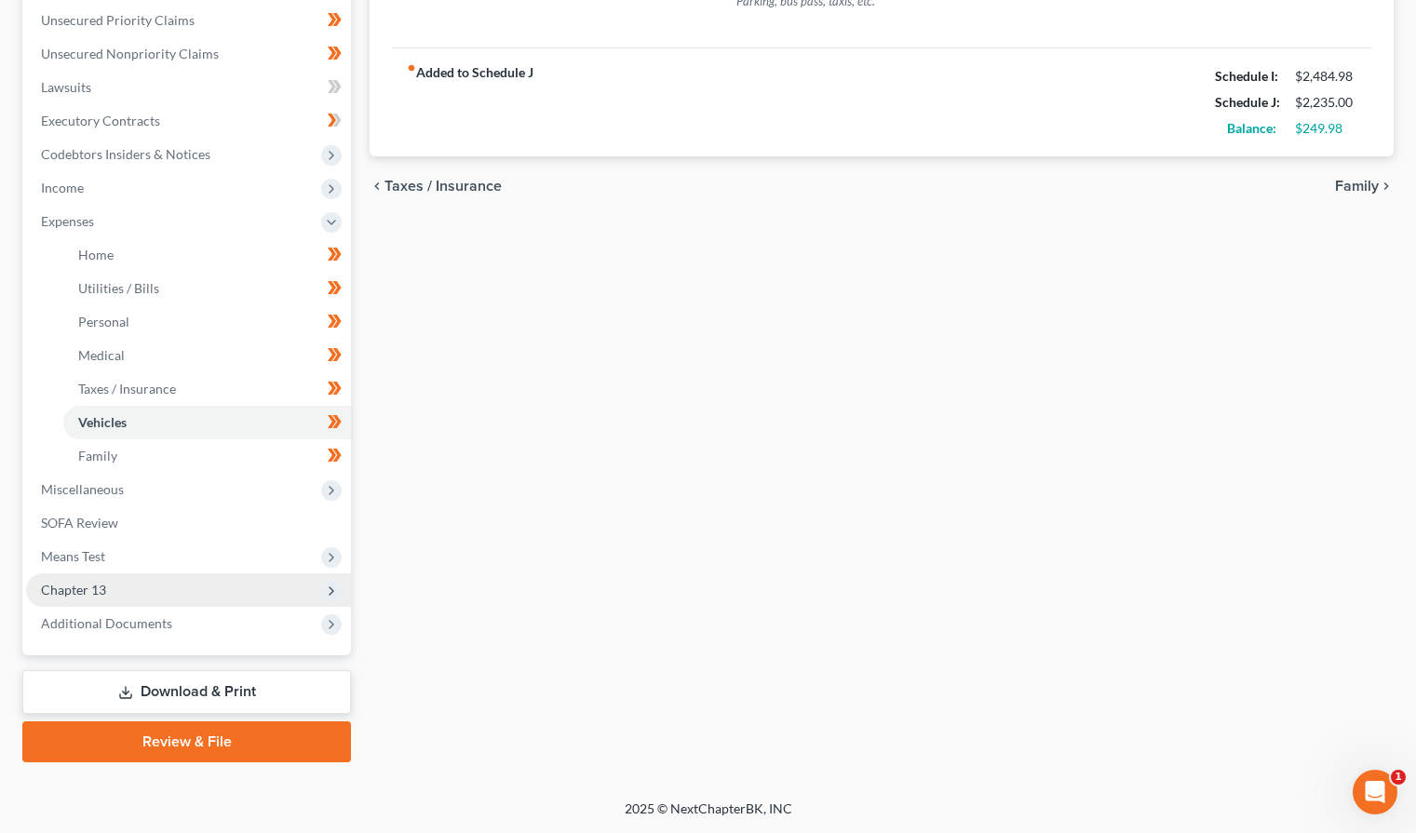
click at [74, 597] on span "Chapter 13" at bounding box center [73, 590] width 65 height 16
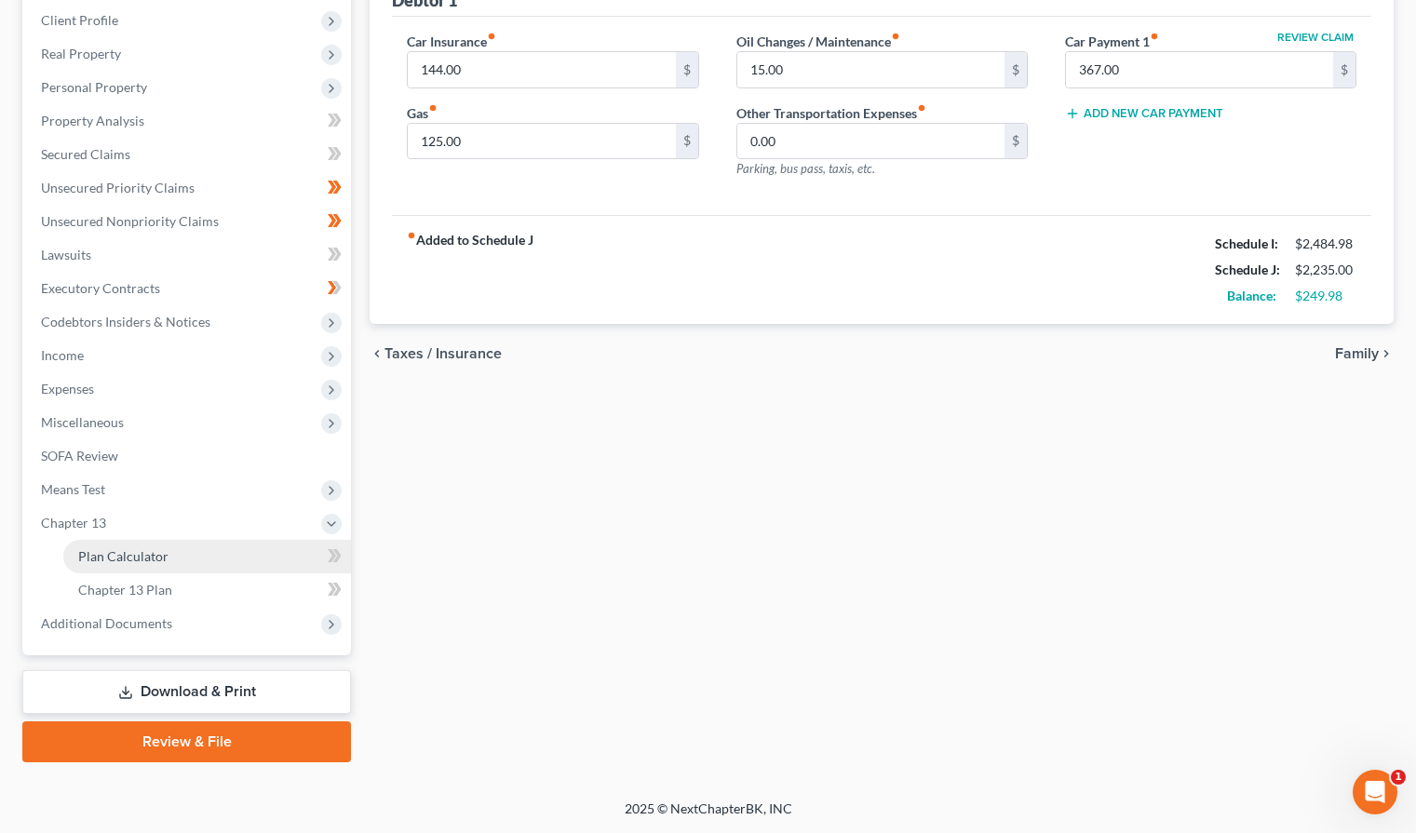
scroll to position [257, 0]
click at [115, 553] on span "Plan Calculator" at bounding box center [123, 556] width 90 height 16
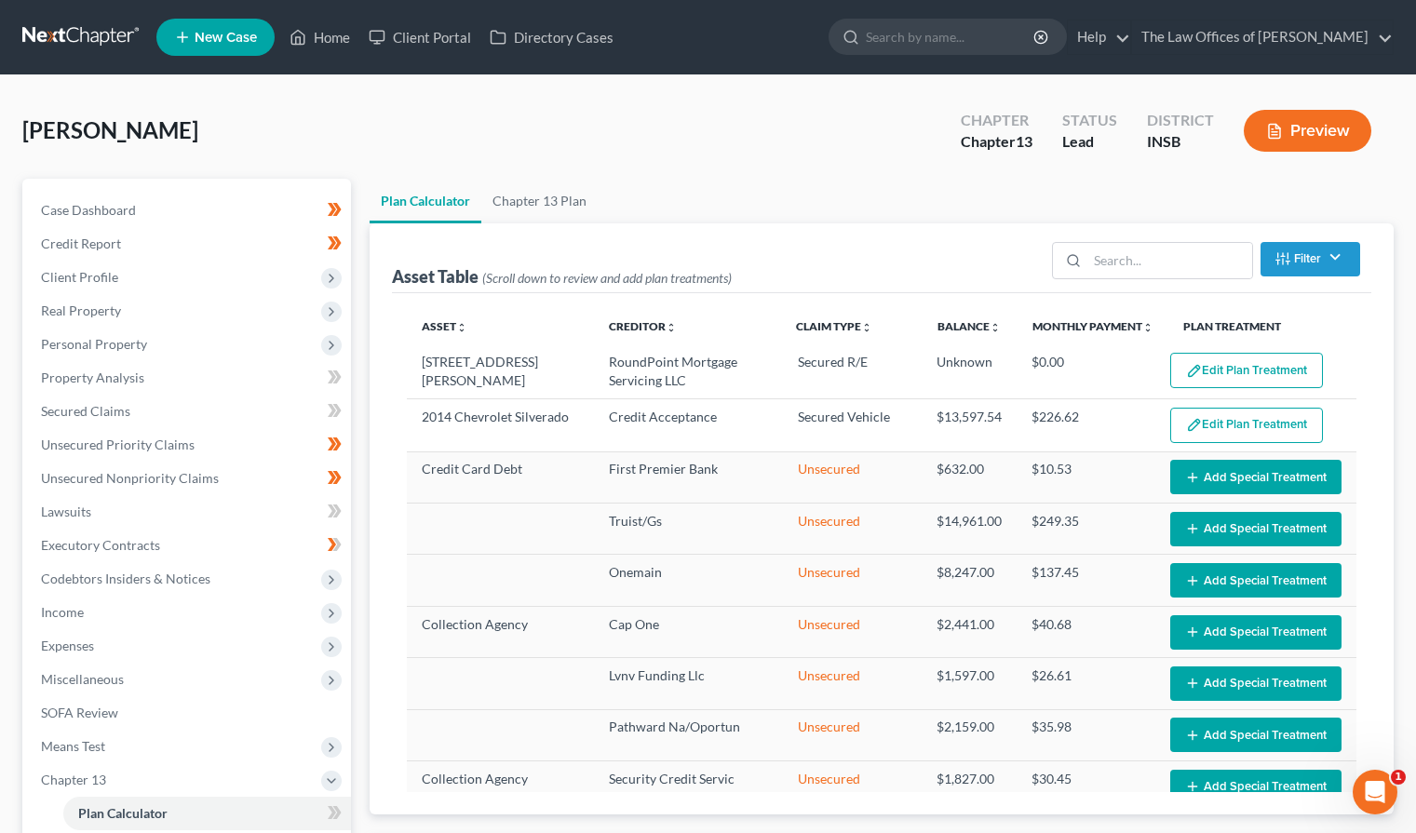
scroll to position [451, 0]
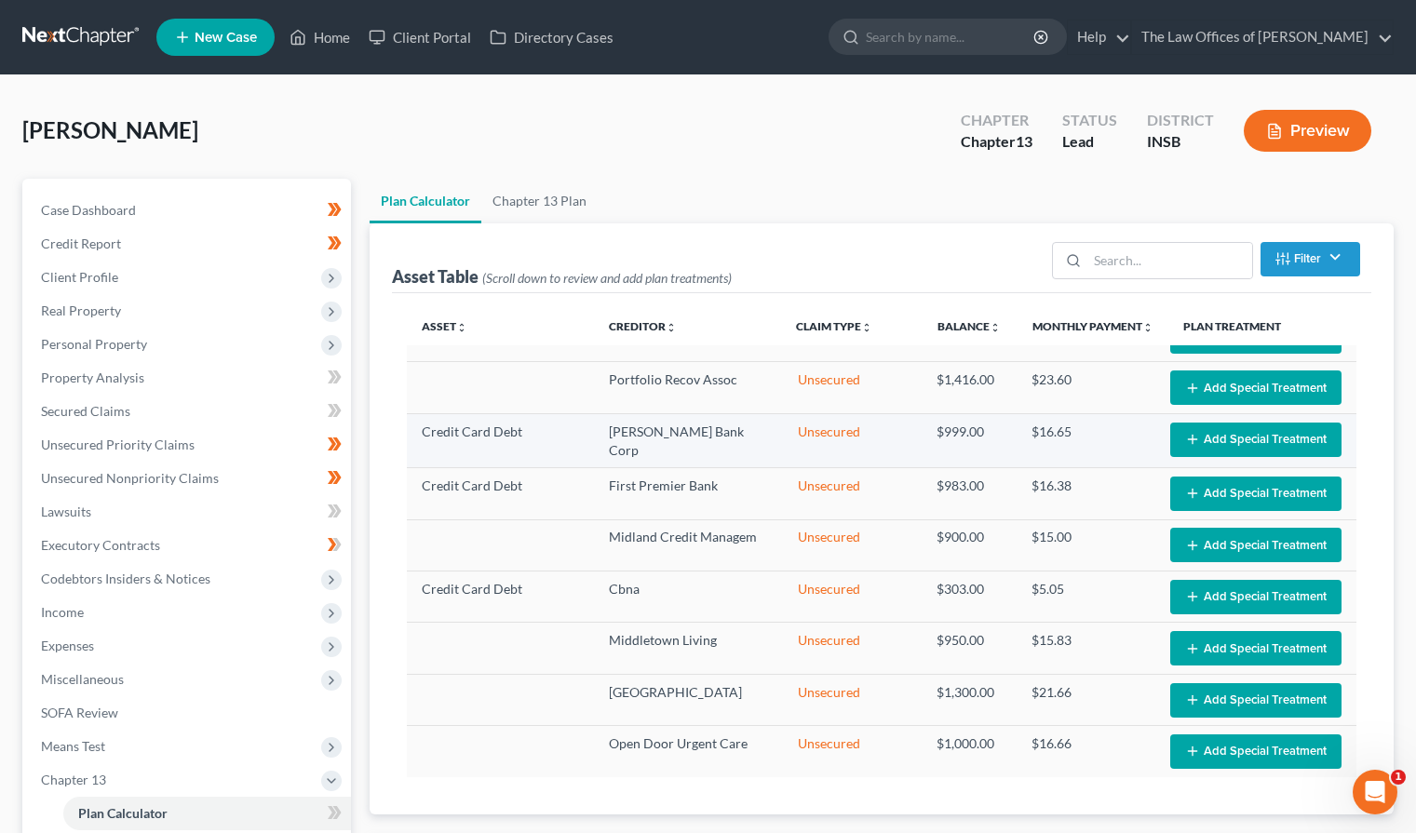
select select "59"
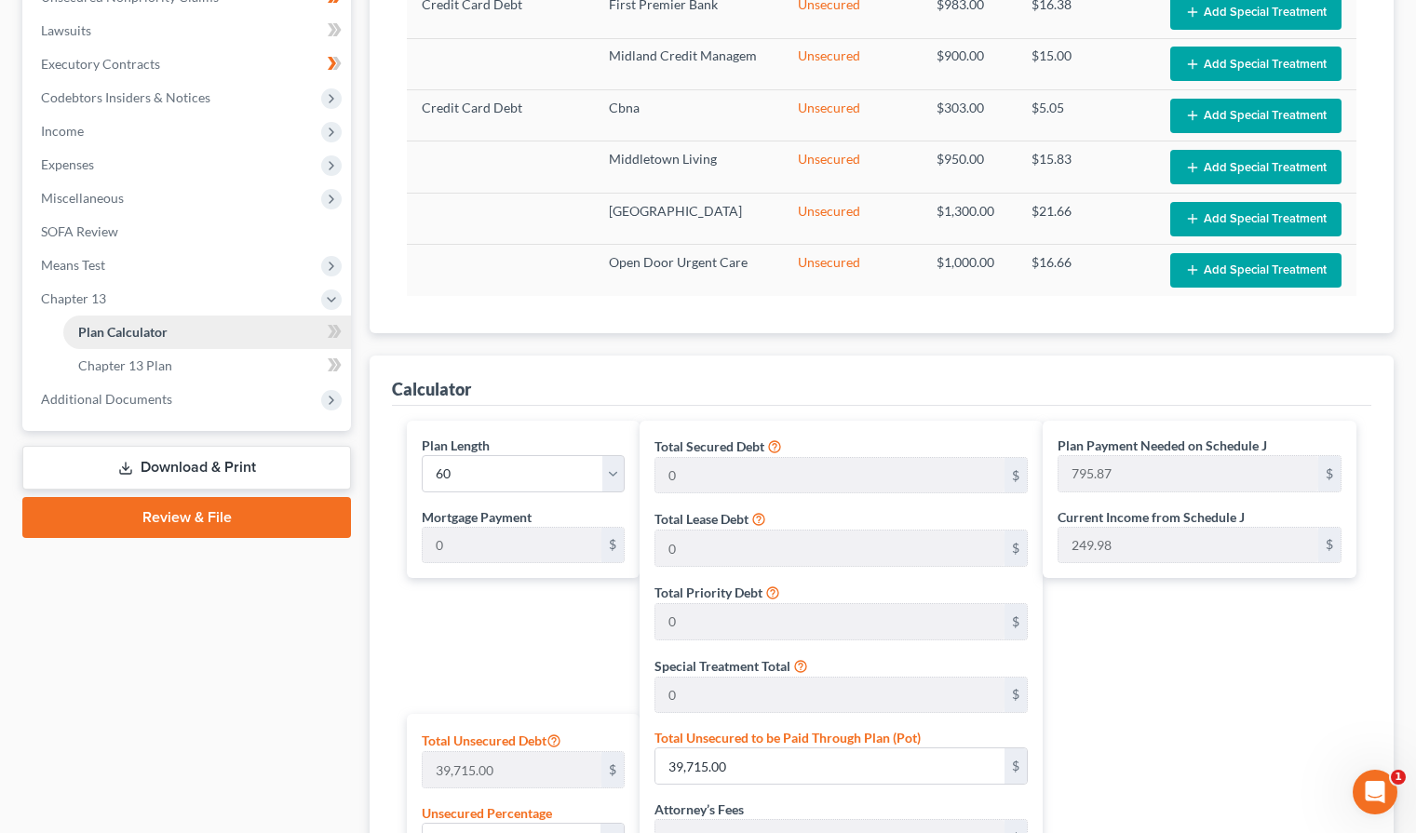
scroll to position [419, 0]
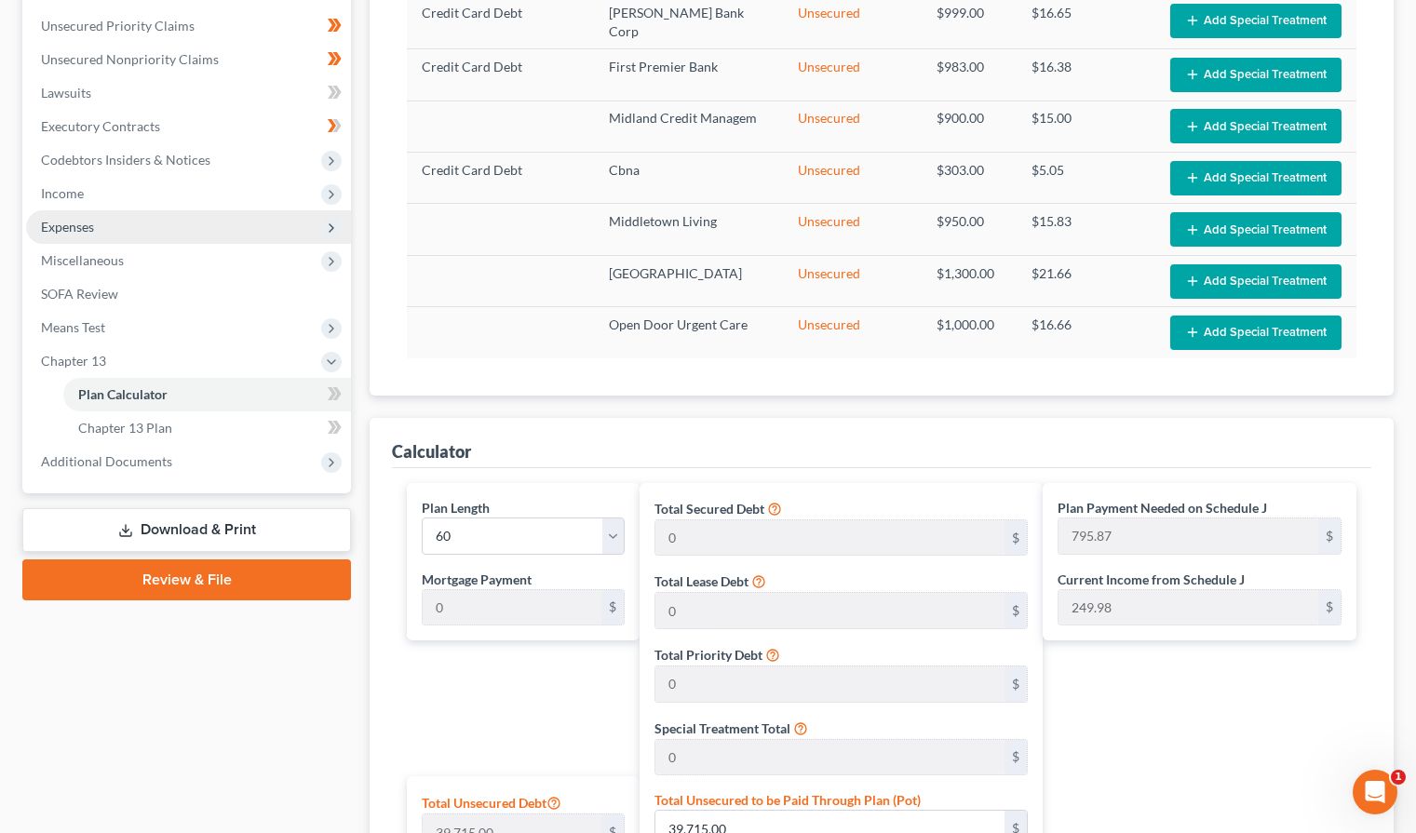
click at [75, 225] on span "Expenses" at bounding box center [67, 227] width 53 height 16
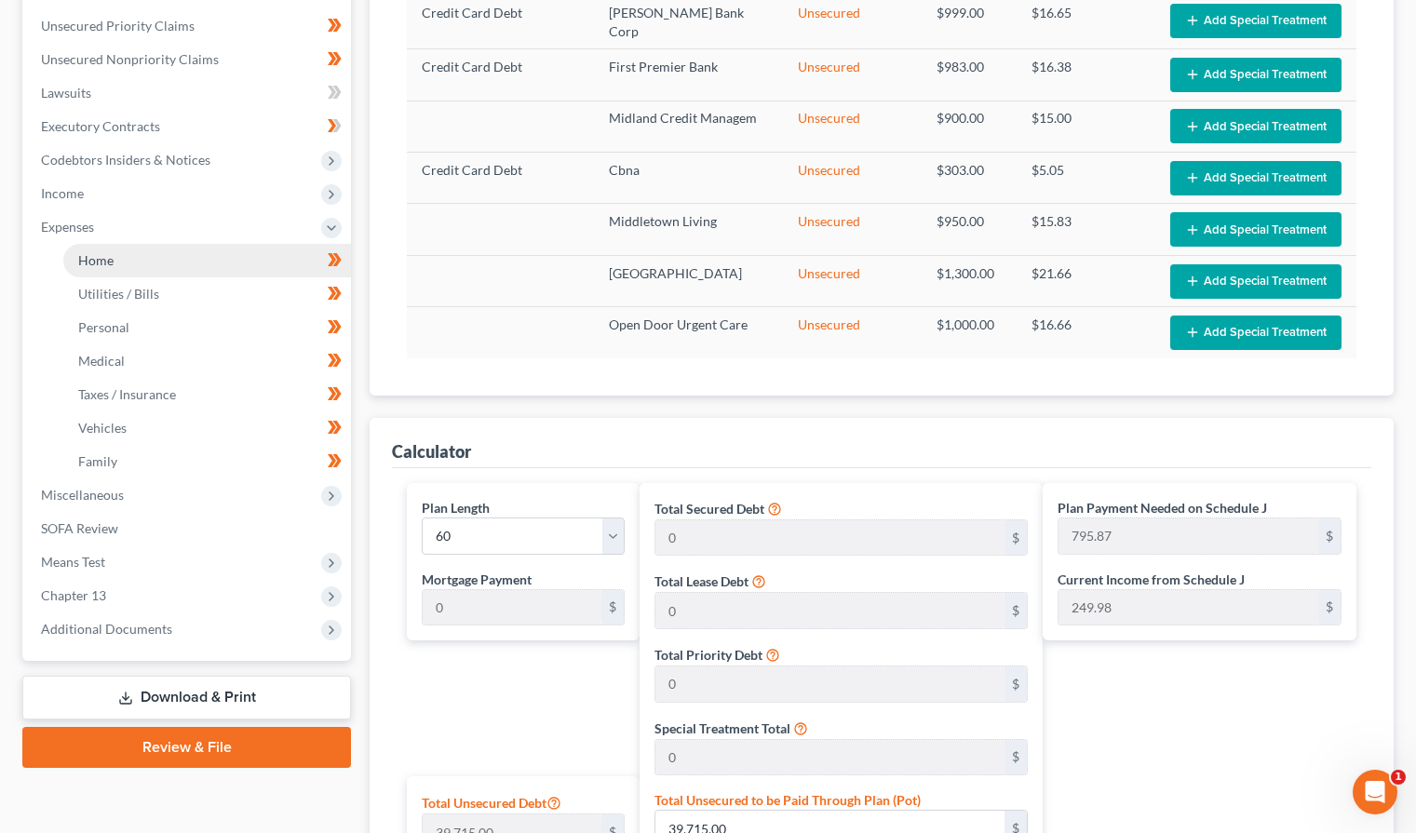
click at [148, 263] on link "Home" at bounding box center [207, 261] width 288 height 34
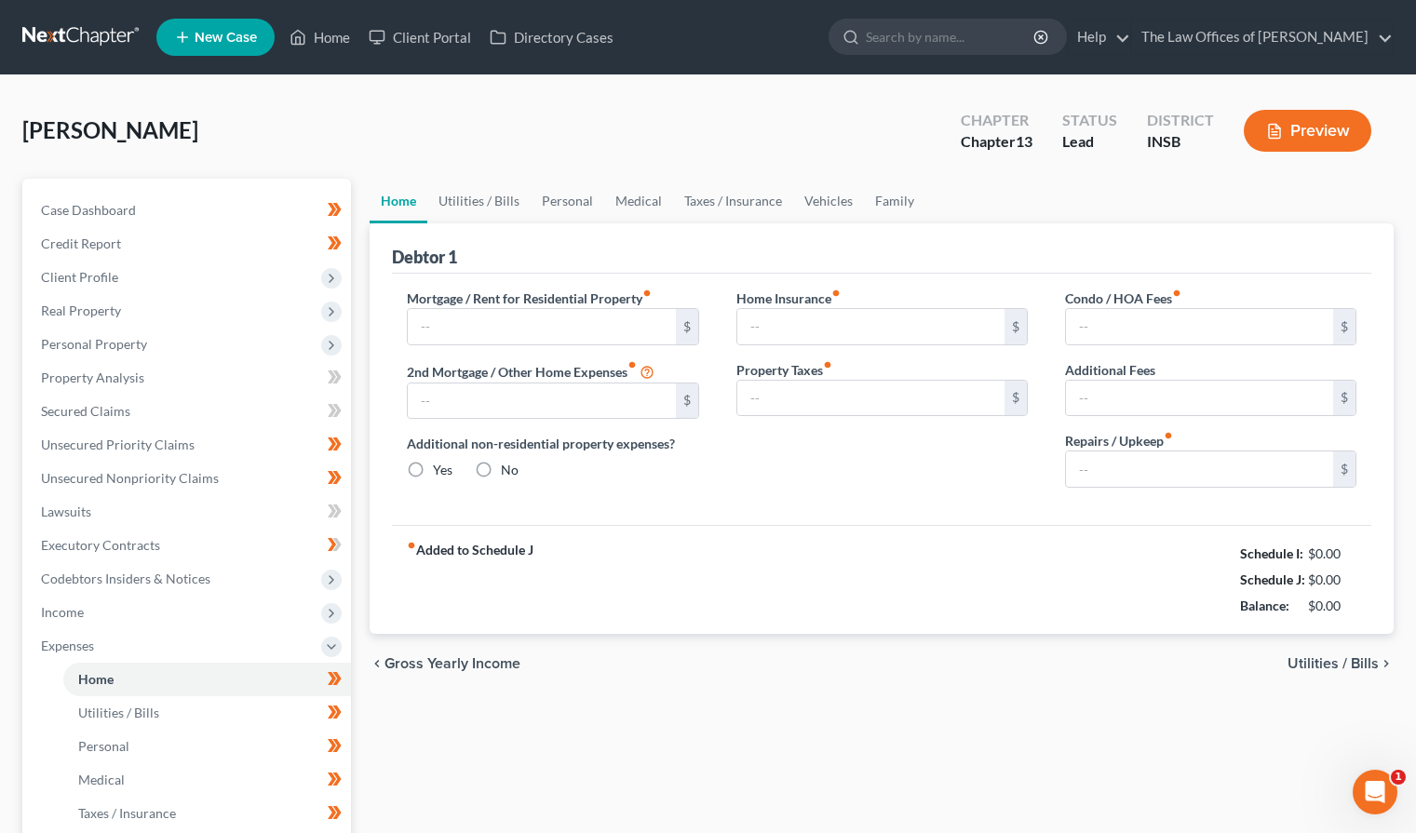
type input "925.00"
type input "0.00"
radio input "true"
type input "22.00"
type input "0.00"
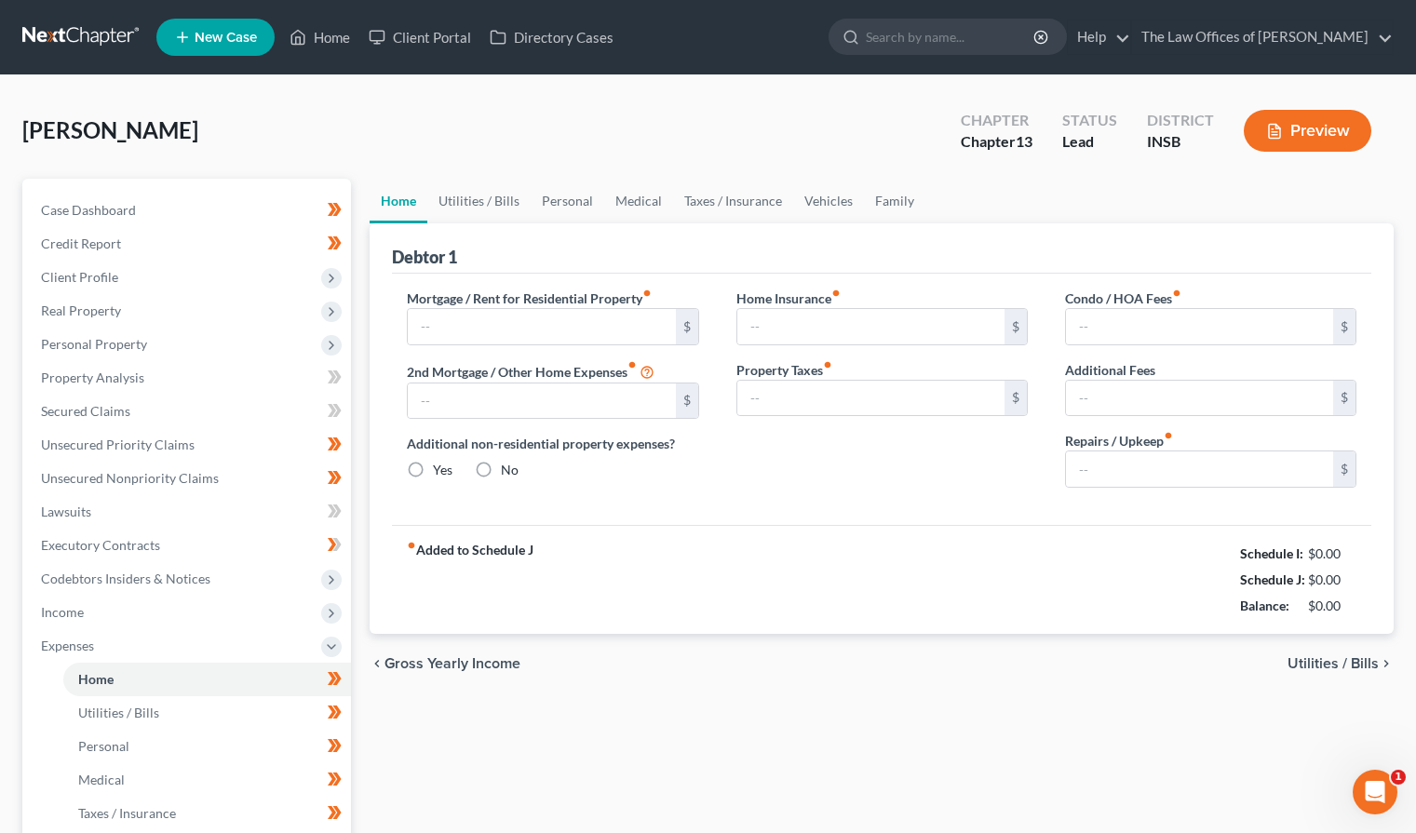
type input "0.00"
click at [793, 325] on input "22.00" at bounding box center [871, 326] width 267 height 35
click at [467, 193] on link "Utilities / Bills" at bounding box center [478, 201] width 103 height 45
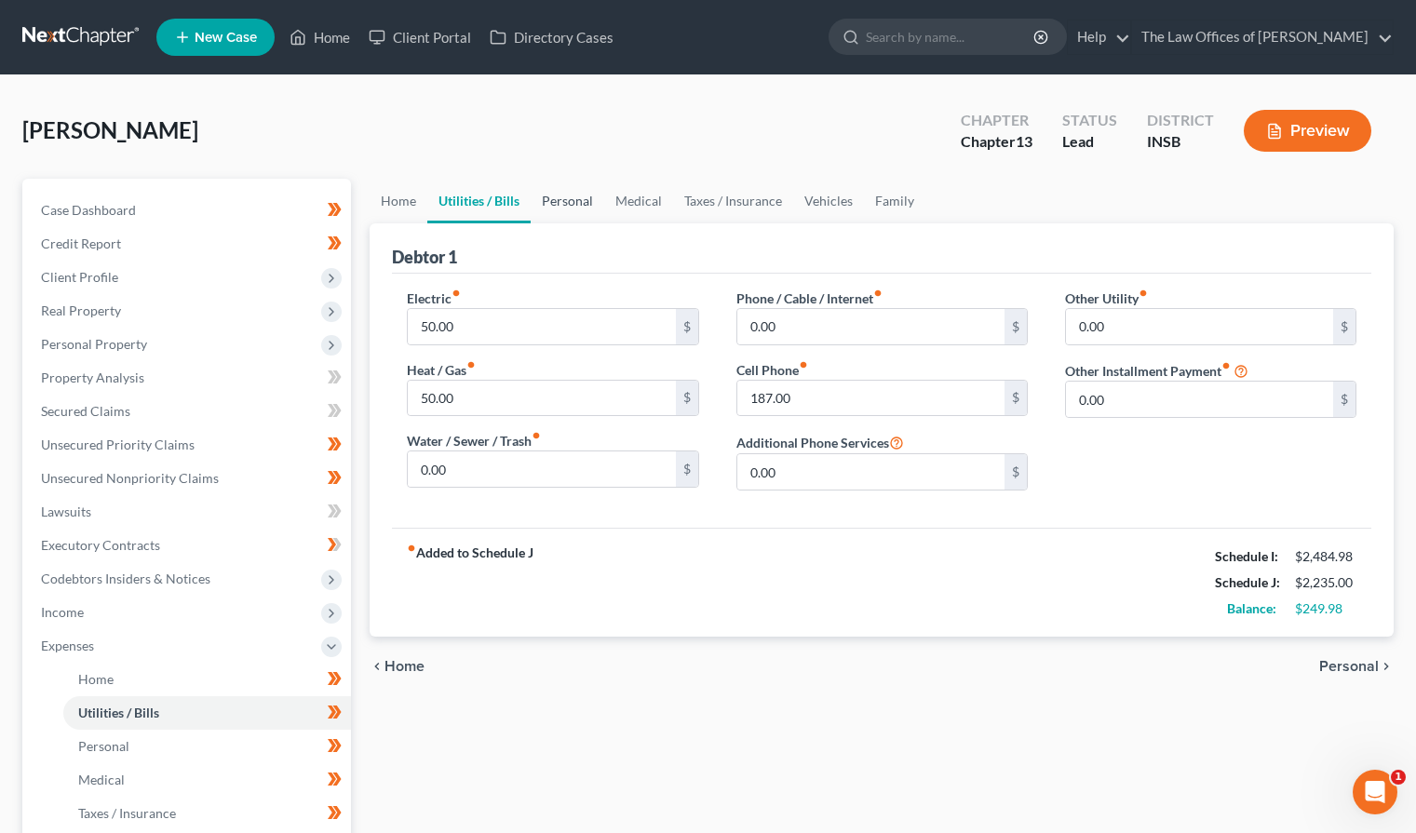
click at [566, 208] on link "Personal" at bounding box center [568, 201] width 74 height 45
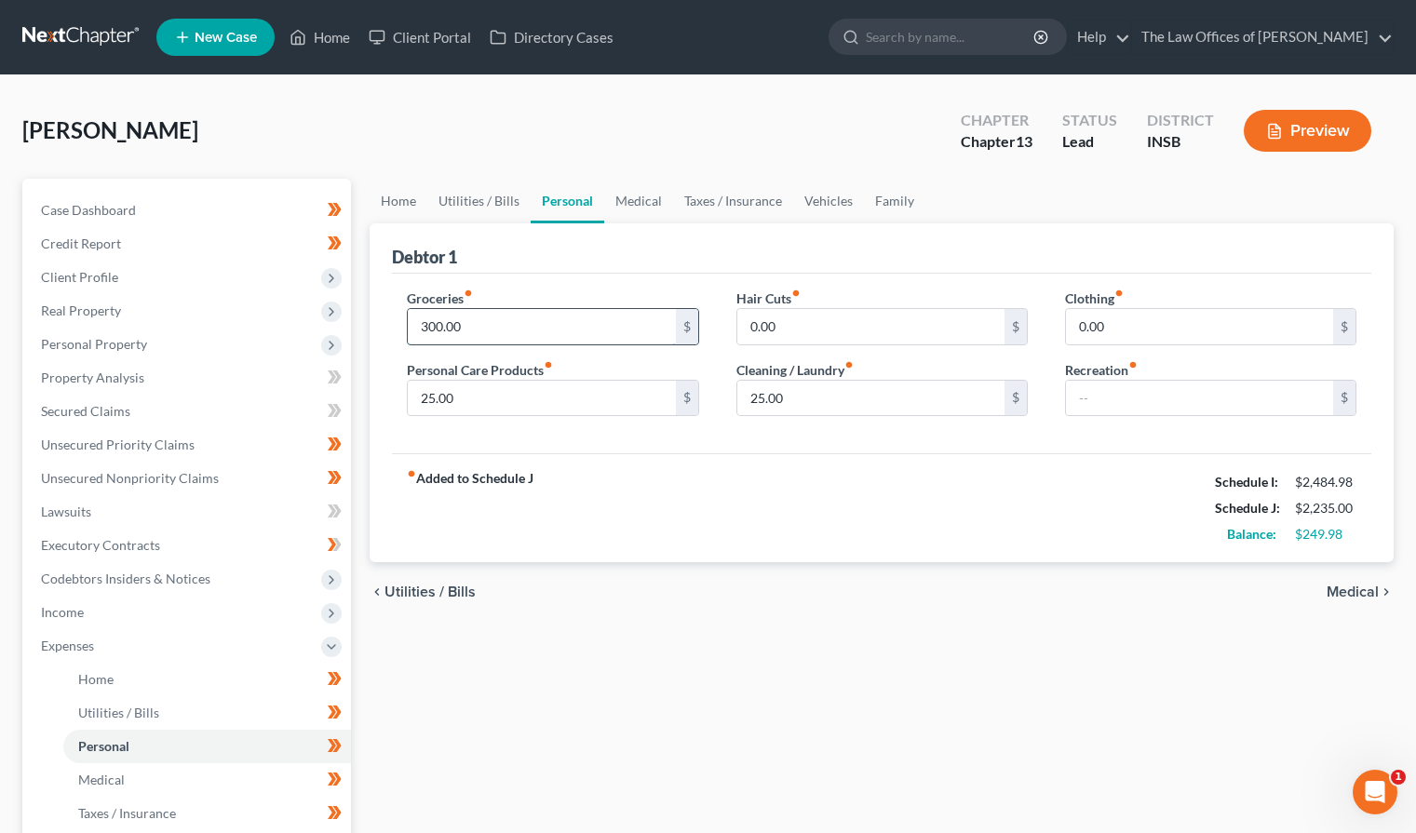
click at [508, 331] on input "300.00" at bounding box center [541, 326] width 267 height 35
click at [630, 200] on link "Medical" at bounding box center [638, 201] width 69 height 45
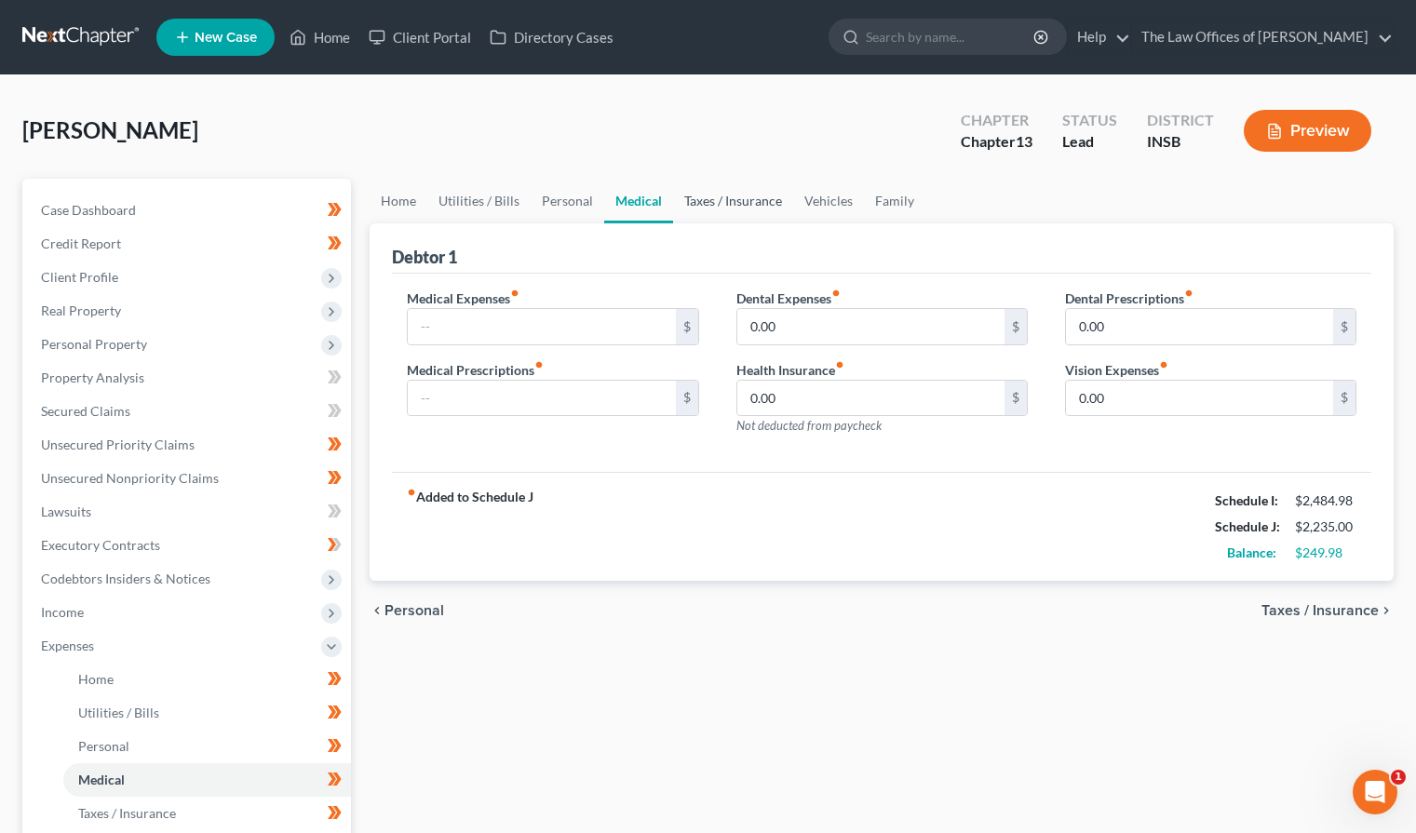
click at [729, 201] on link "Taxes / Insurance" at bounding box center [733, 201] width 120 height 45
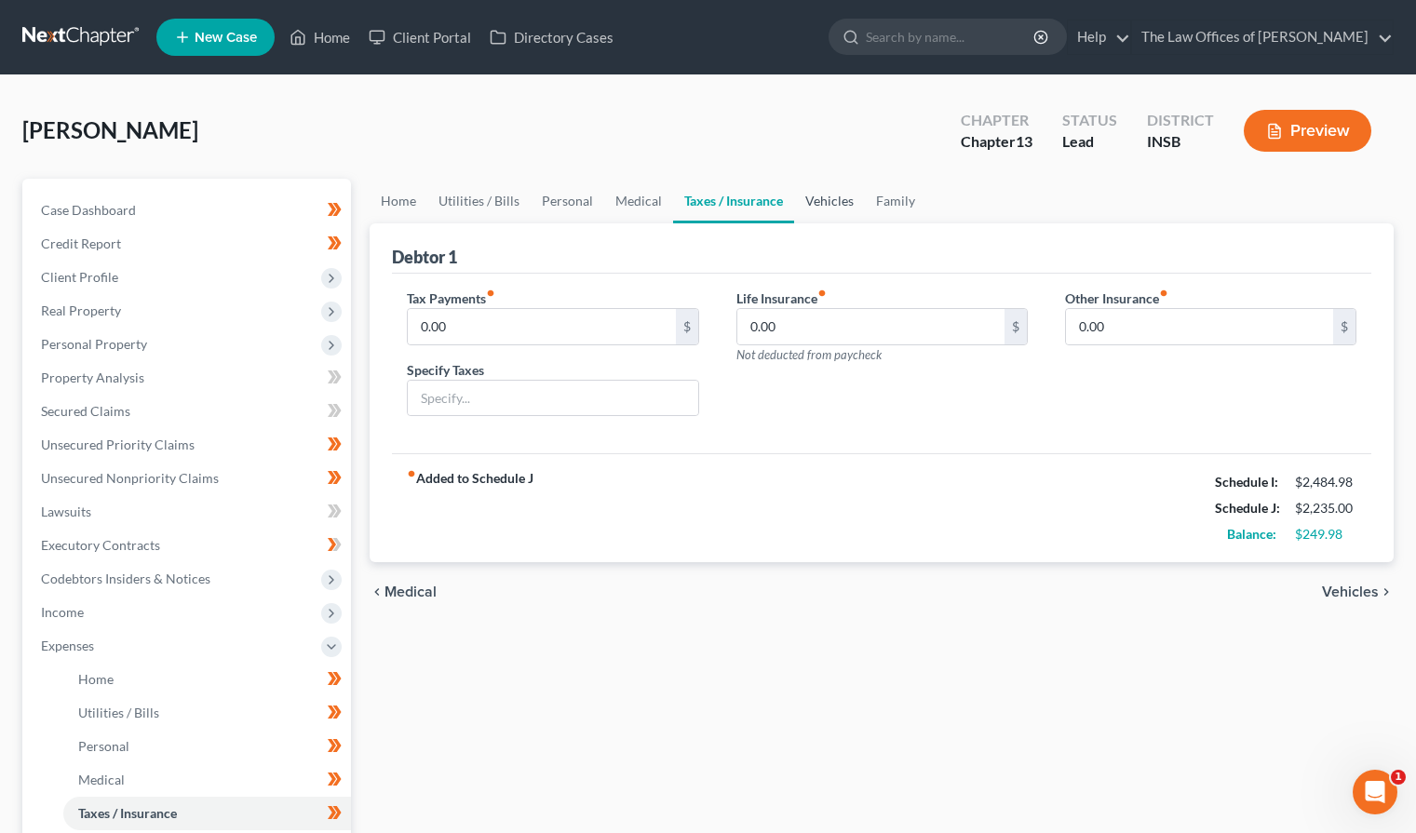
click at [836, 213] on link "Vehicles" at bounding box center [829, 201] width 71 height 45
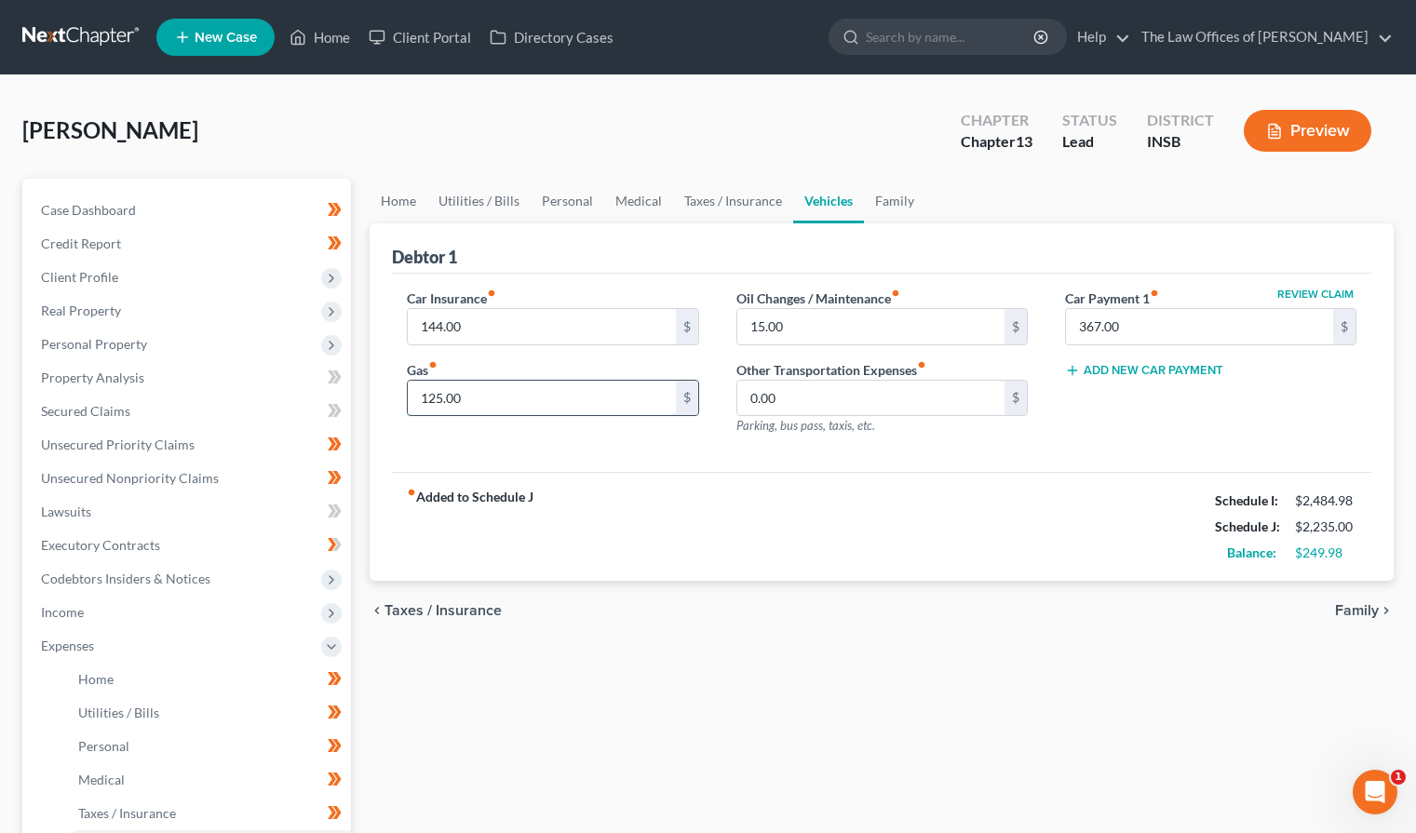
click at [526, 403] on input "125.00" at bounding box center [541, 398] width 267 height 35
type input "100.00"
click at [795, 331] on input "15.00" at bounding box center [871, 326] width 267 height 35
type input "10.00"
click at [887, 199] on link "Family" at bounding box center [894, 201] width 61 height 45
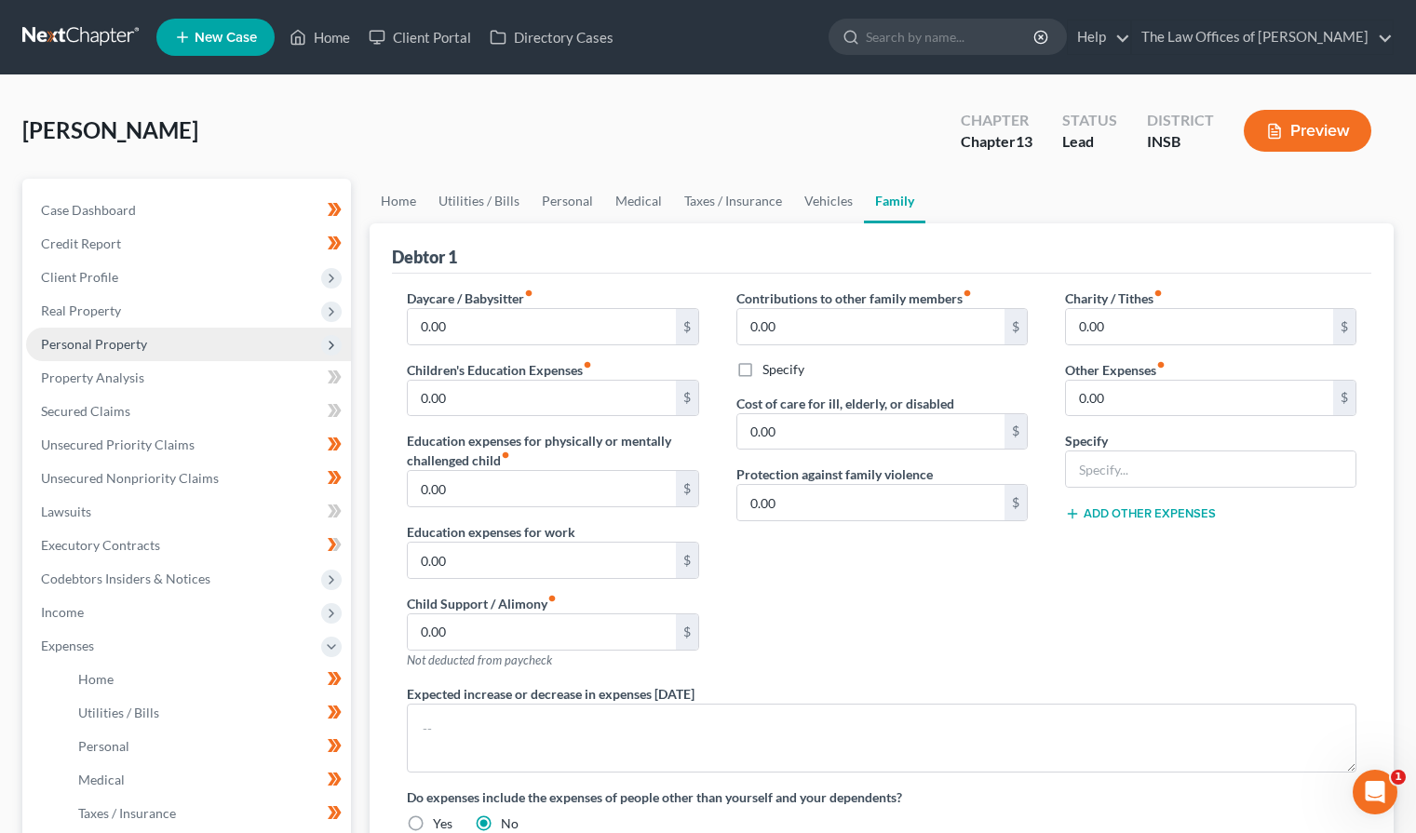
click at [105, 343] on span "Personal Property" at bounding box center [94, 344] width 106 height 16
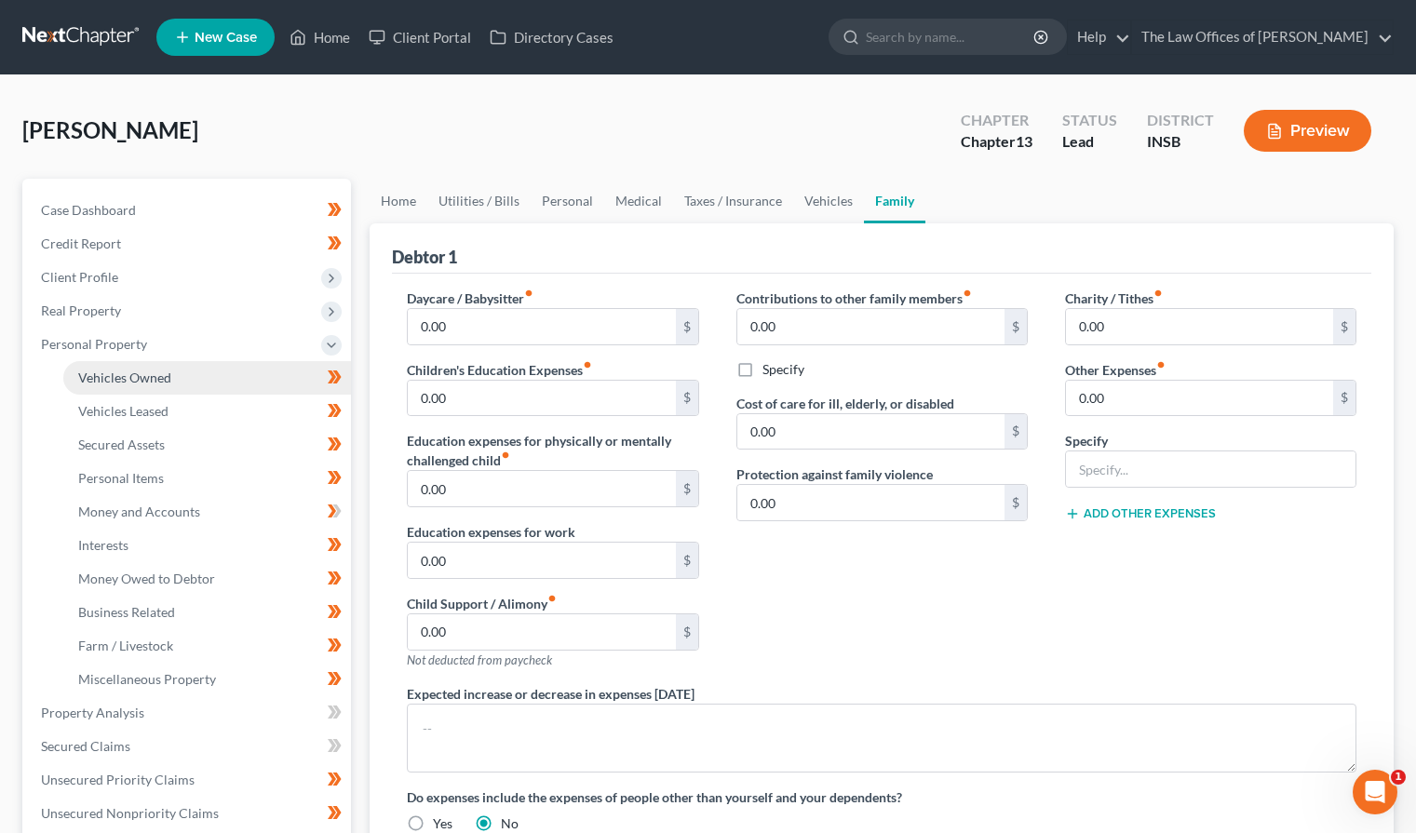
click at [109, 375] on span "Vehicles Owned" at bounding box center [124, 378] width 93 height 16
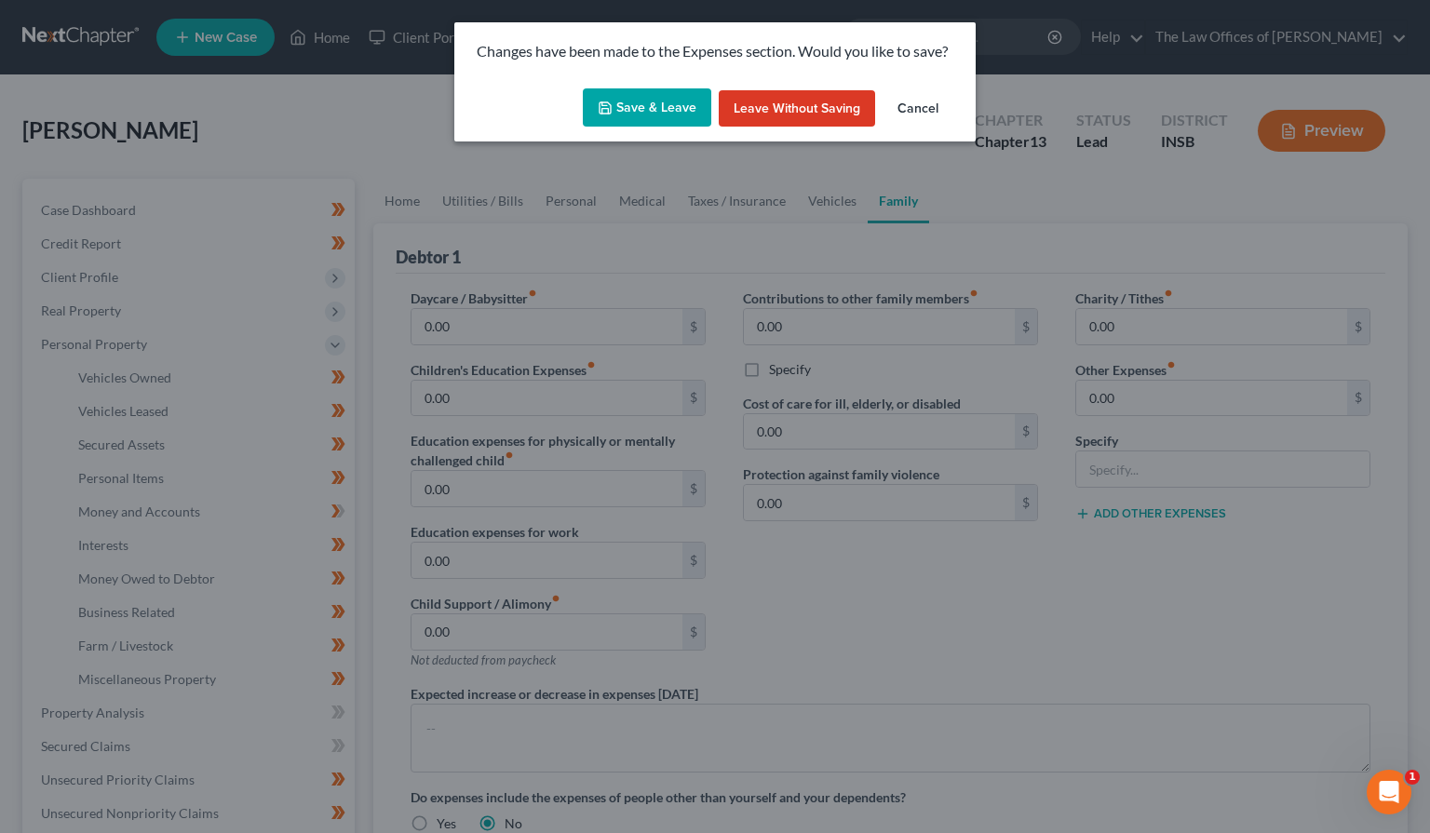
click at [630, 100] on button "Save & Leave" at bounding box center [647, 107] width 129 height 39
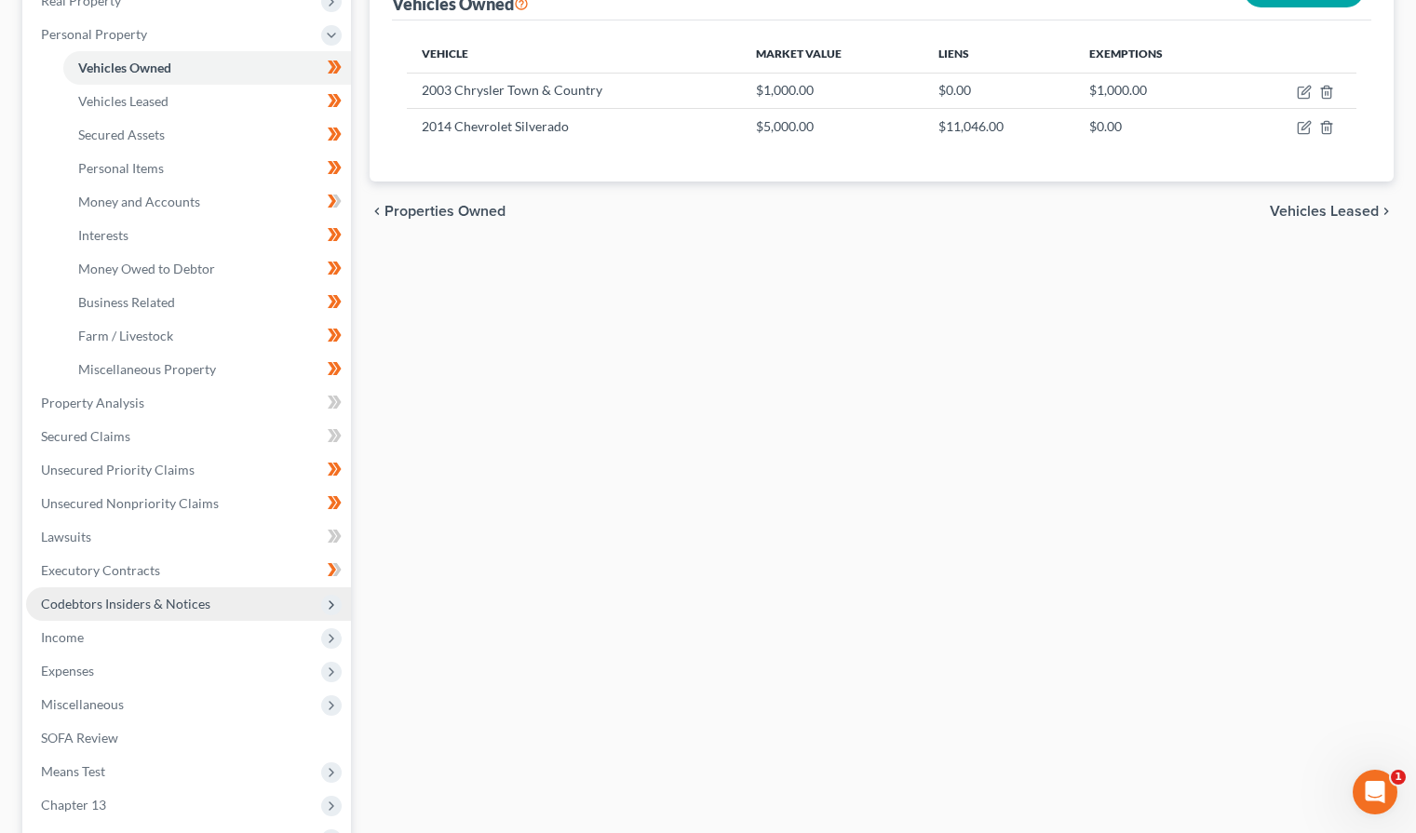
scroll to position [435, 0]
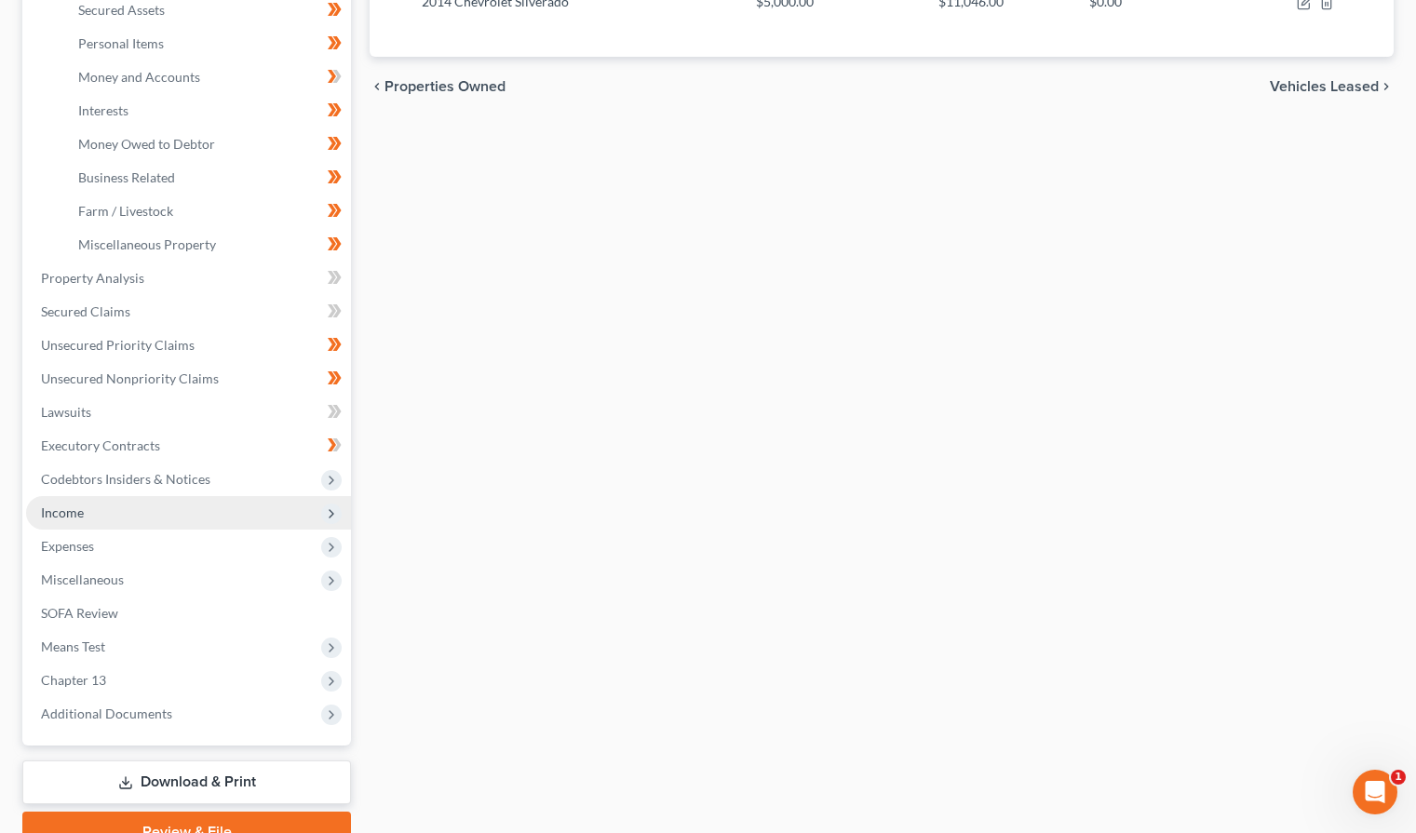
click at [96, 524] on span "Income" at bounding box center [188, 513] width 325 height 34
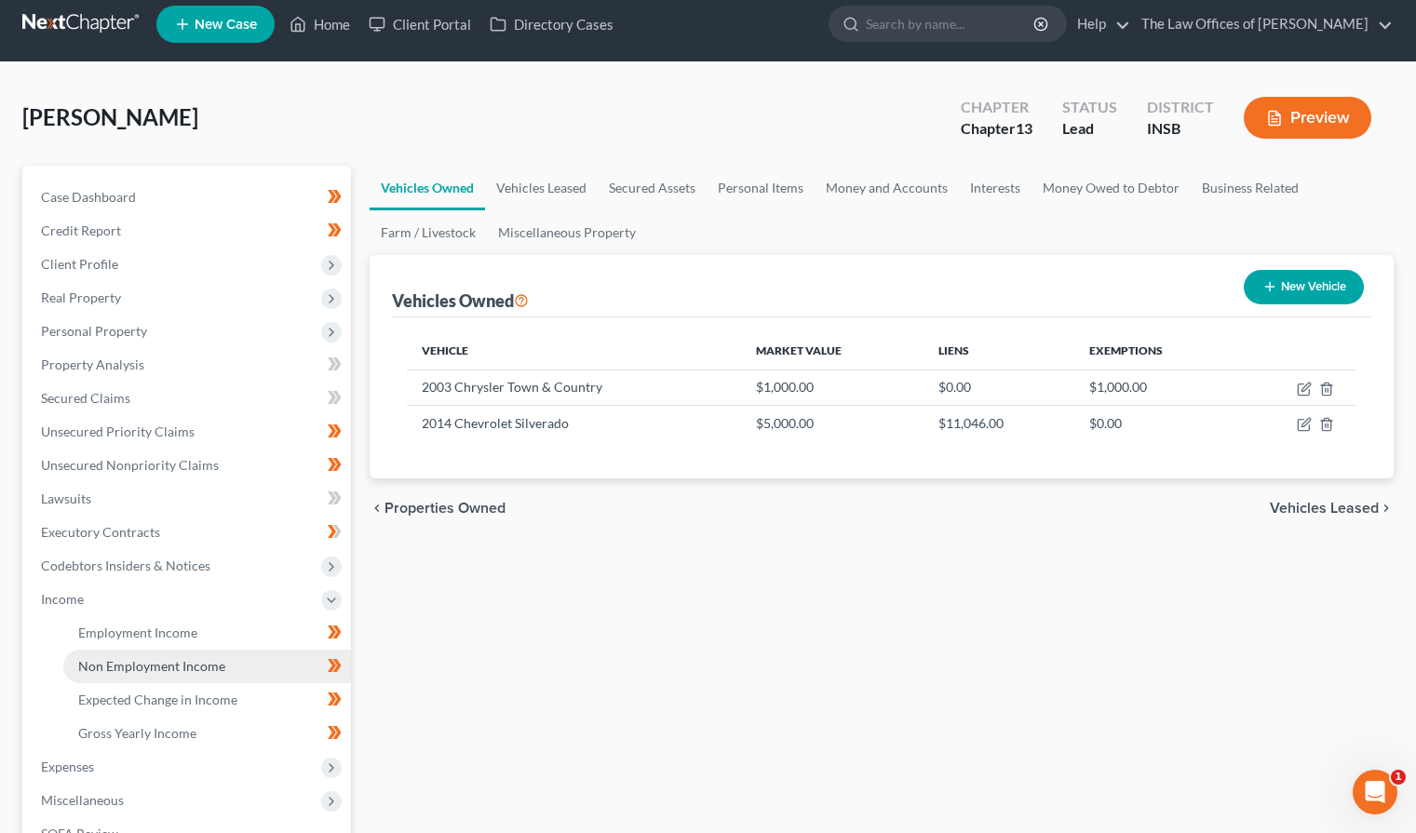
scroll to position [138, 0]
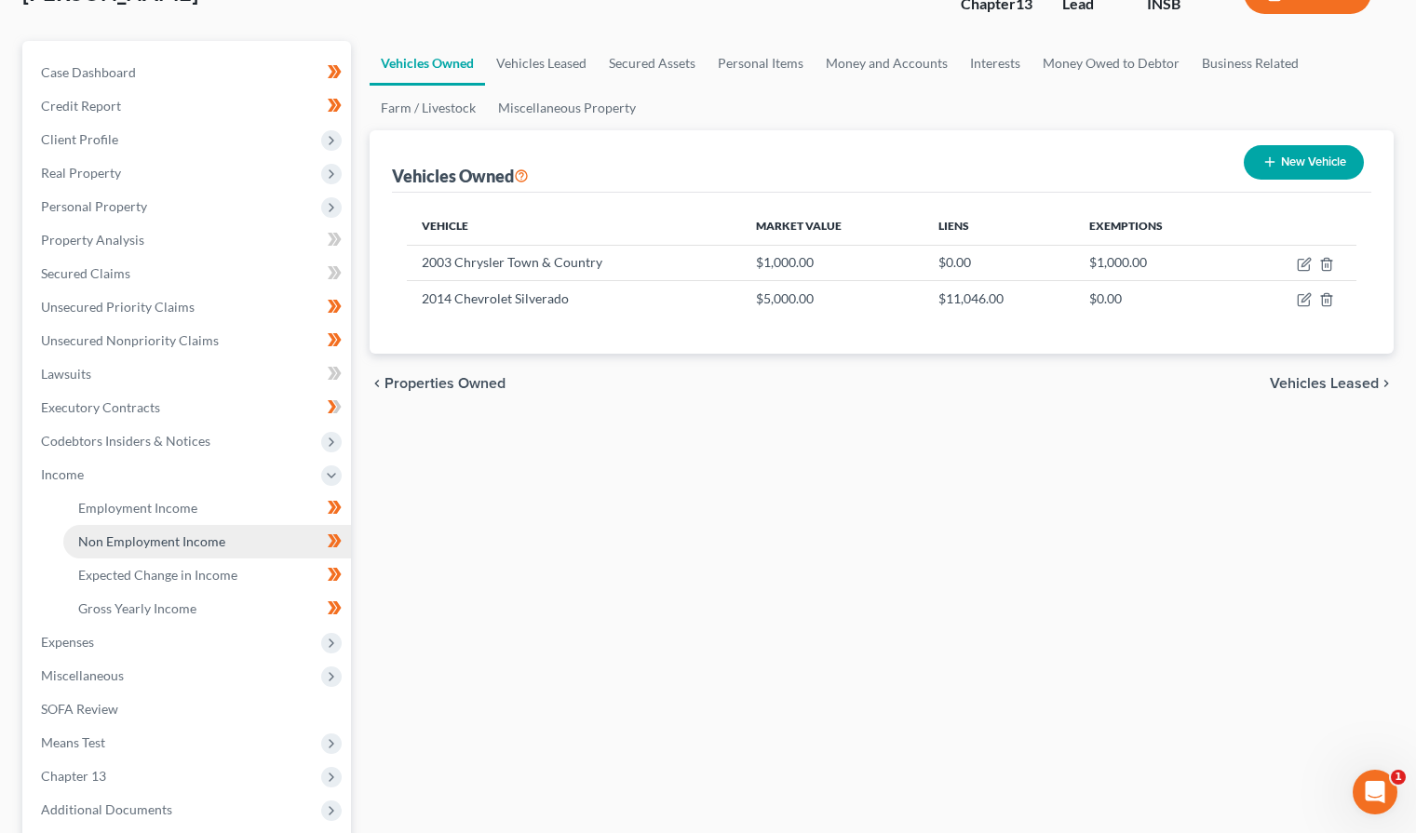
click at [131, 548] on span "Non Employment Income" at bounding box center [151, 542] width 147 height 16
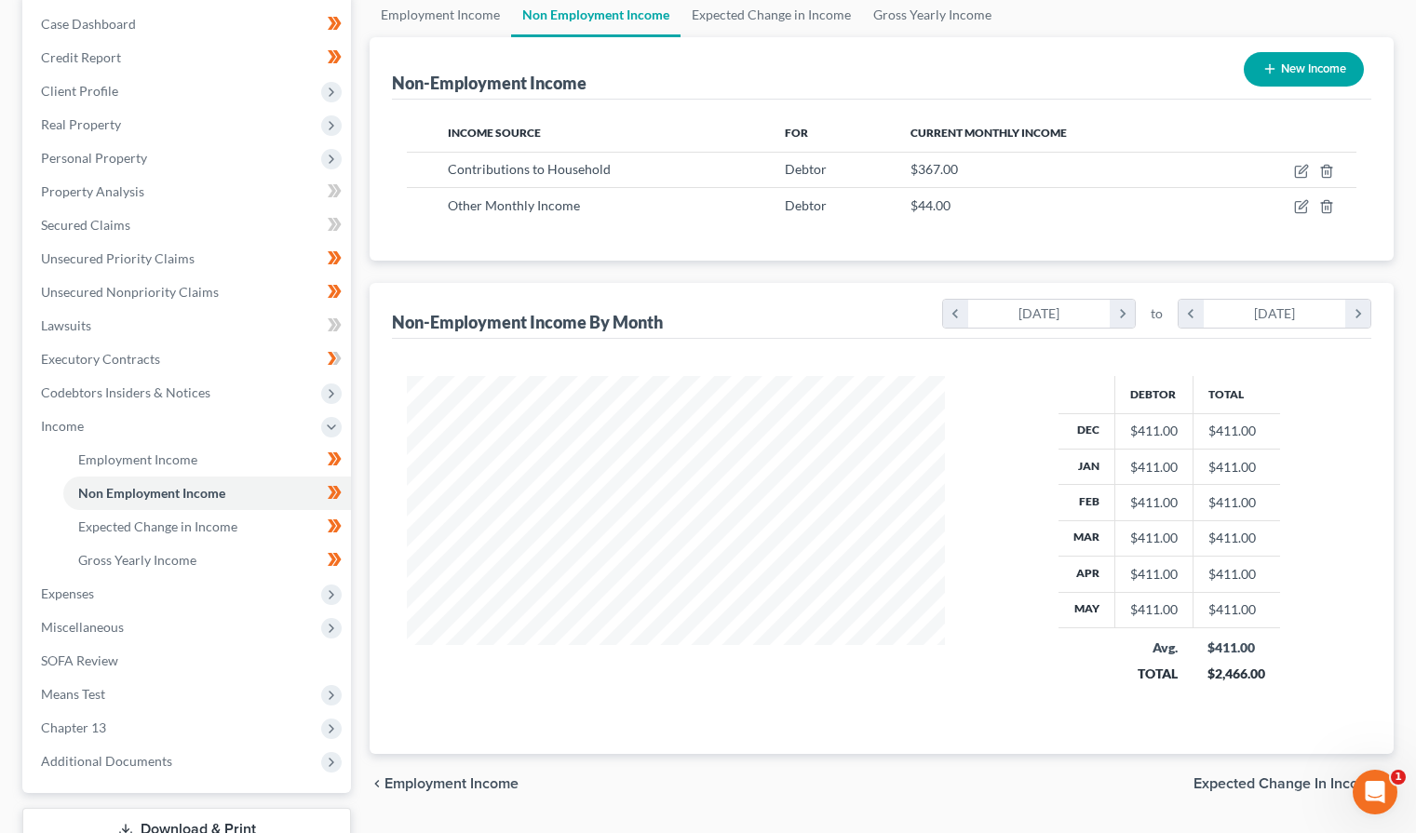
scroll to position [310, 0]
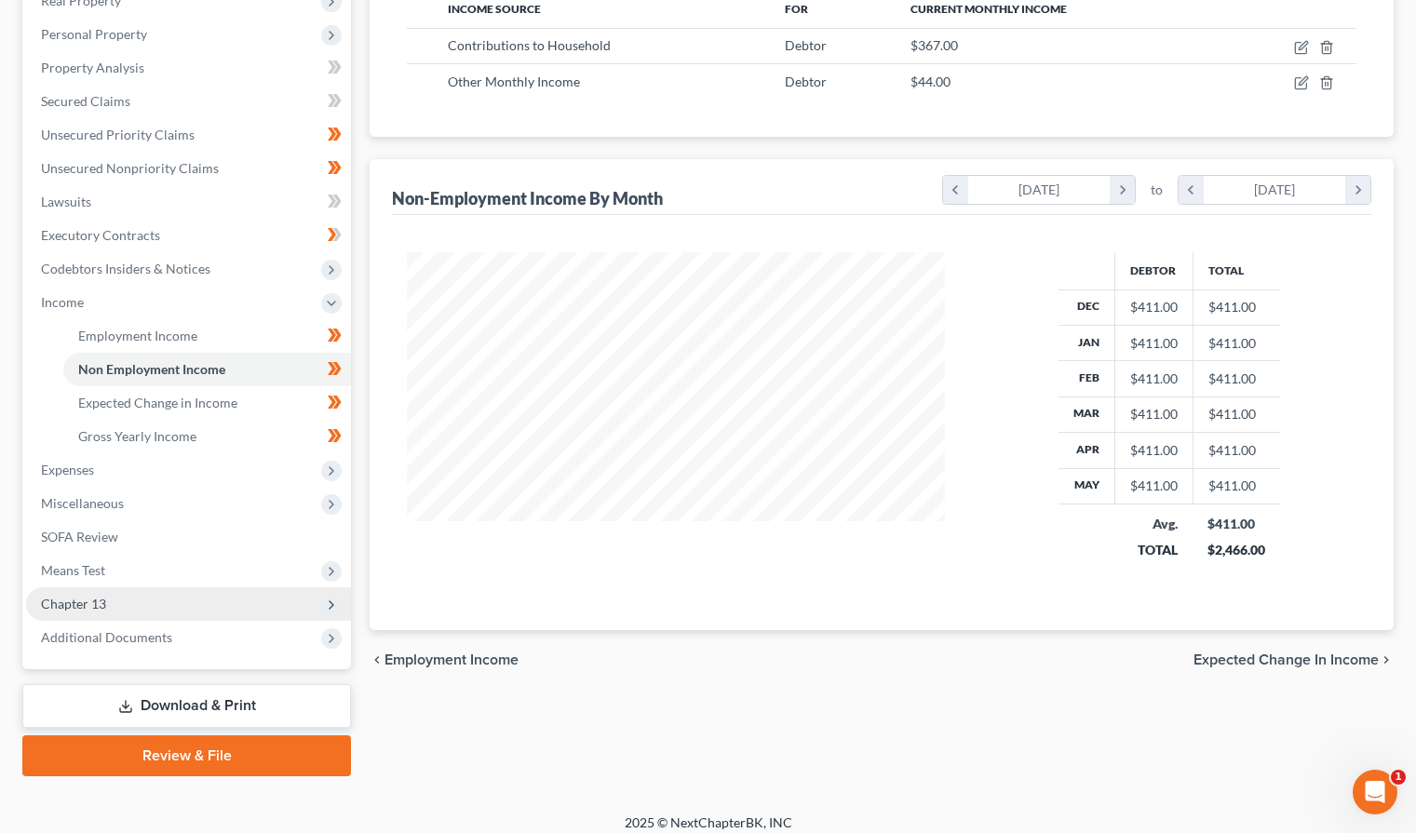
click at [94, 608] on span "Chapter 13" at bounding box center [73, 604] width 65 height 16
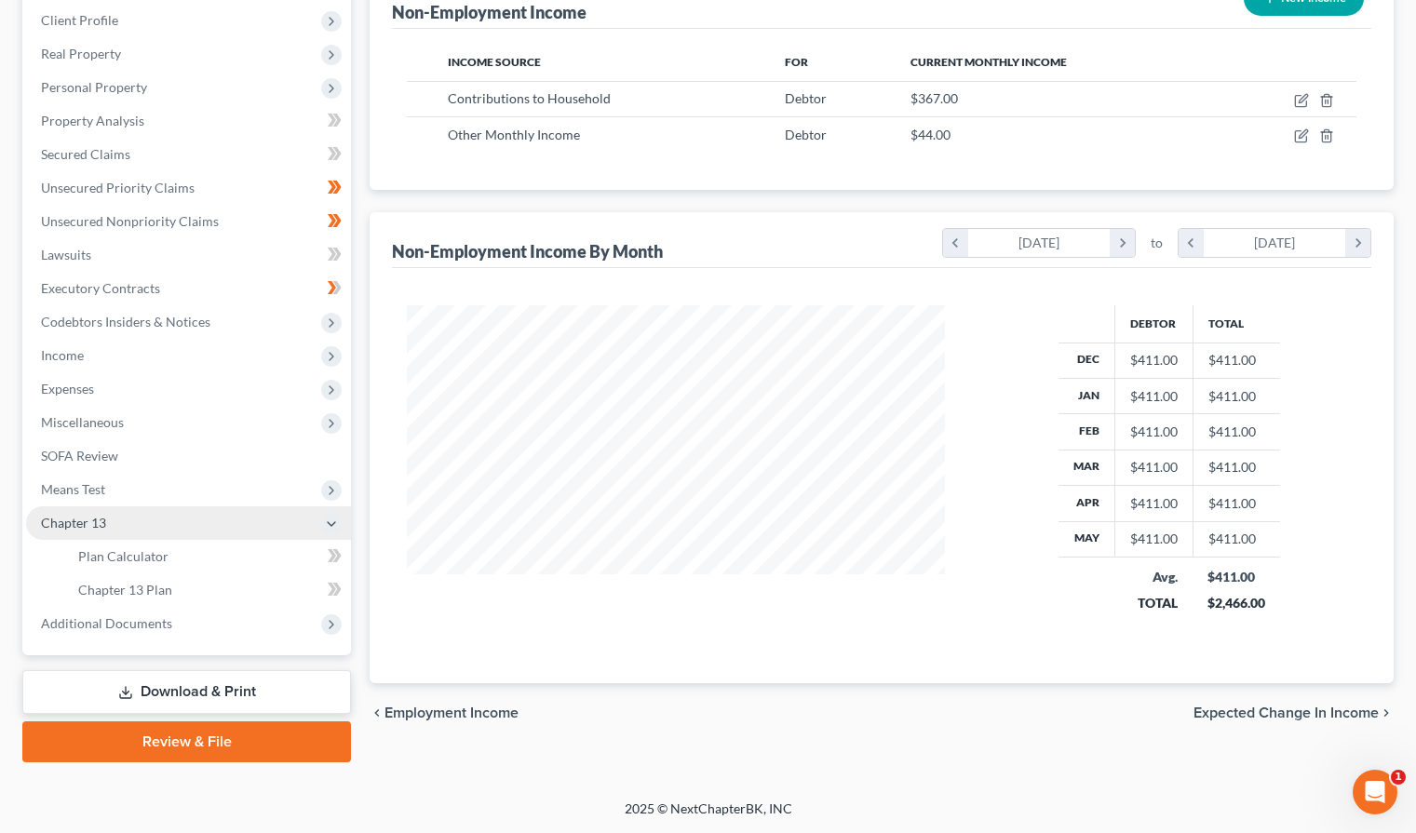
scroll to position [257, 0]
click at [121, 569] on link "Plan Calculator" at bounding box center [207, 557] width 288 height 34
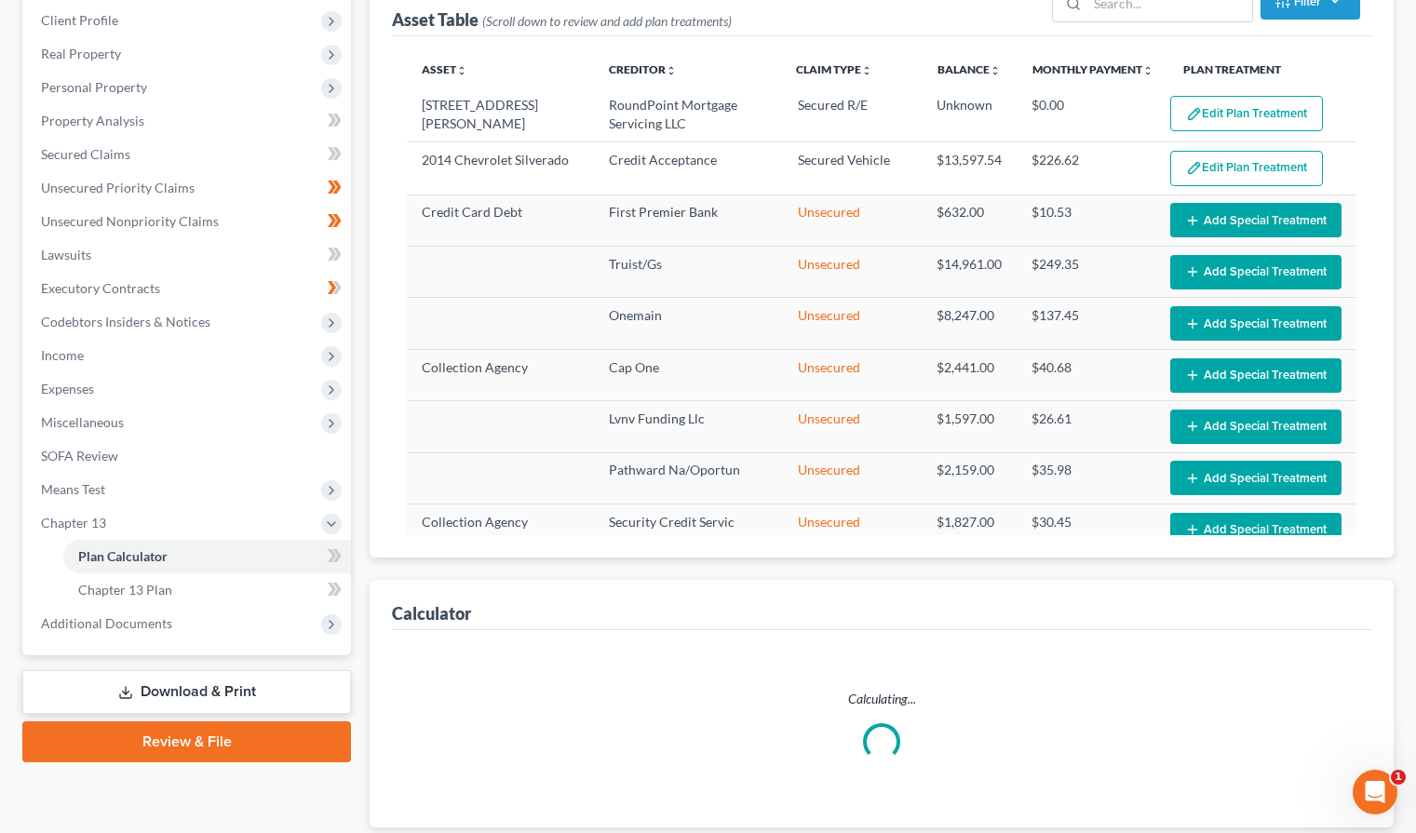
select select "59"
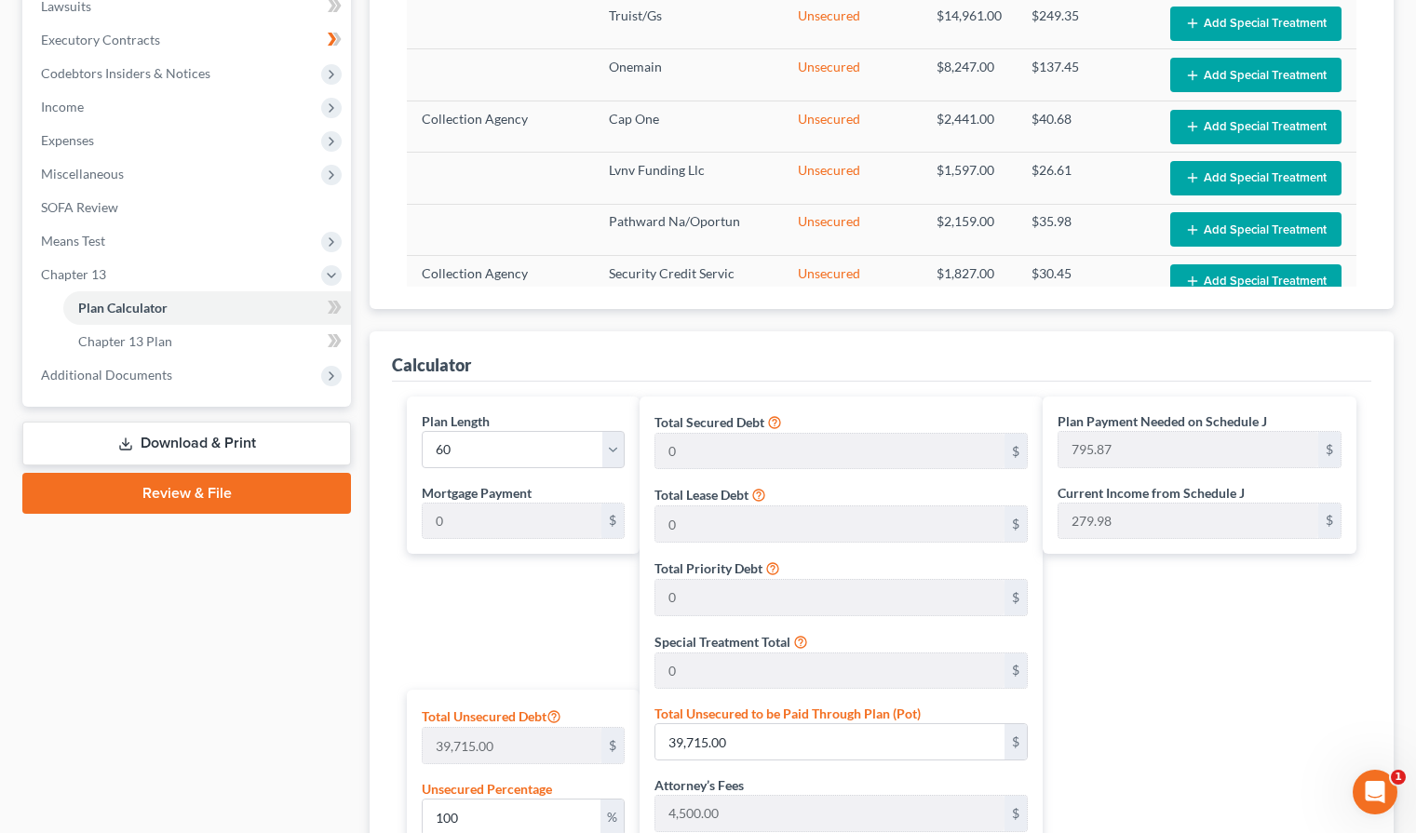
scroll to position [71, 0]
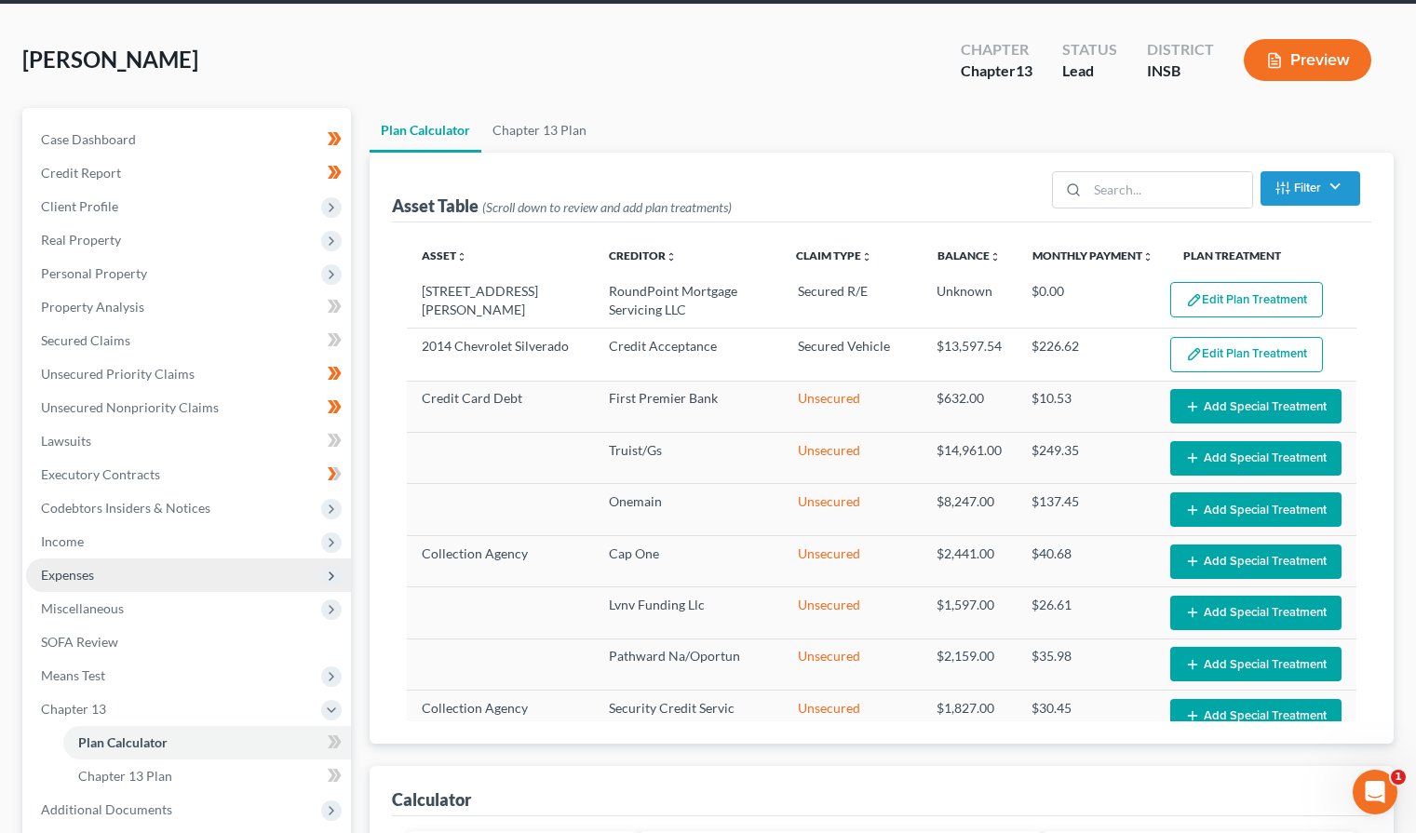
click at [93, 577] on span "Expenses" at bounding box center [67, 575] width 53 height 16
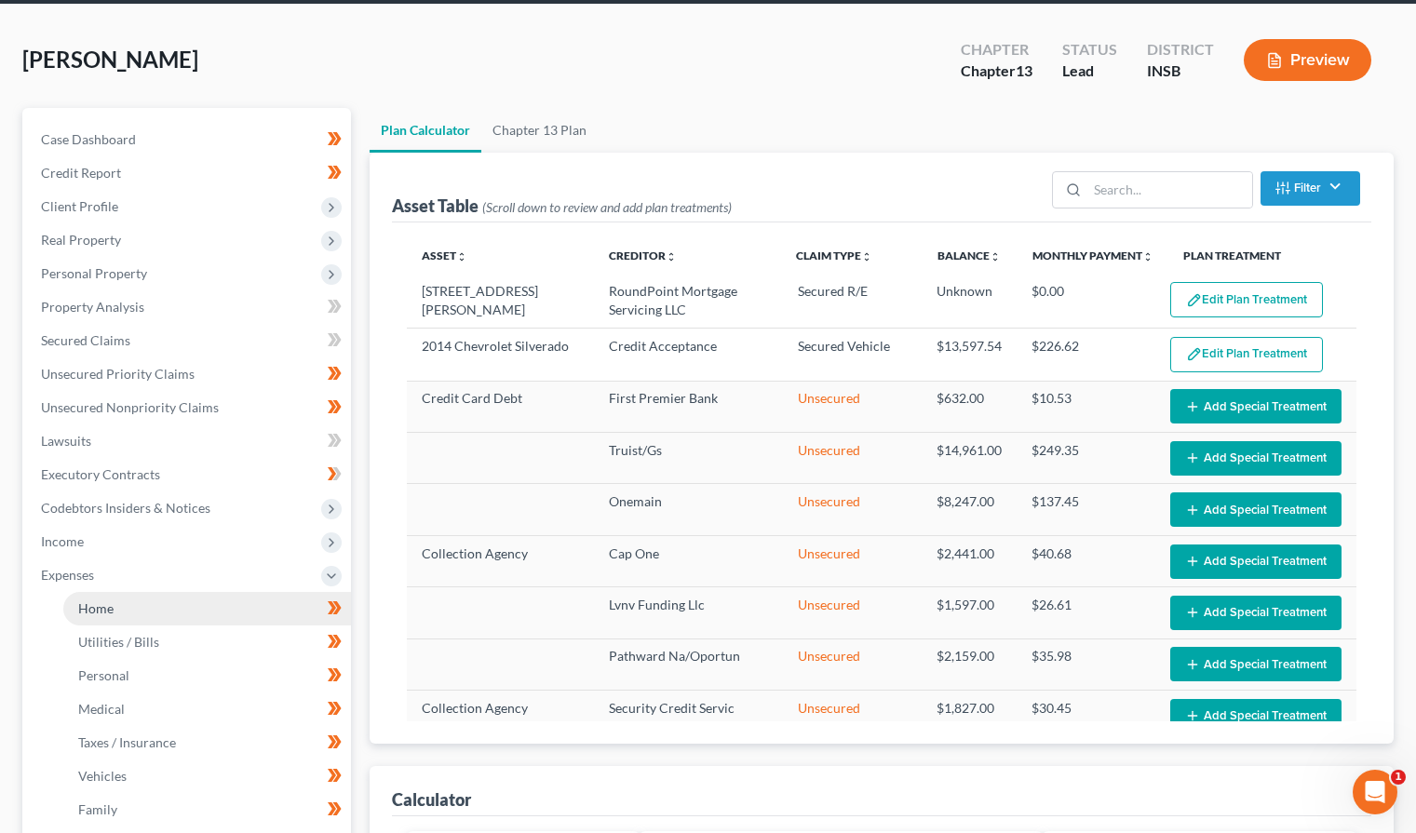
click at [108, 617] on link "Home" at bounding box center [207, 609] width 288 height 34
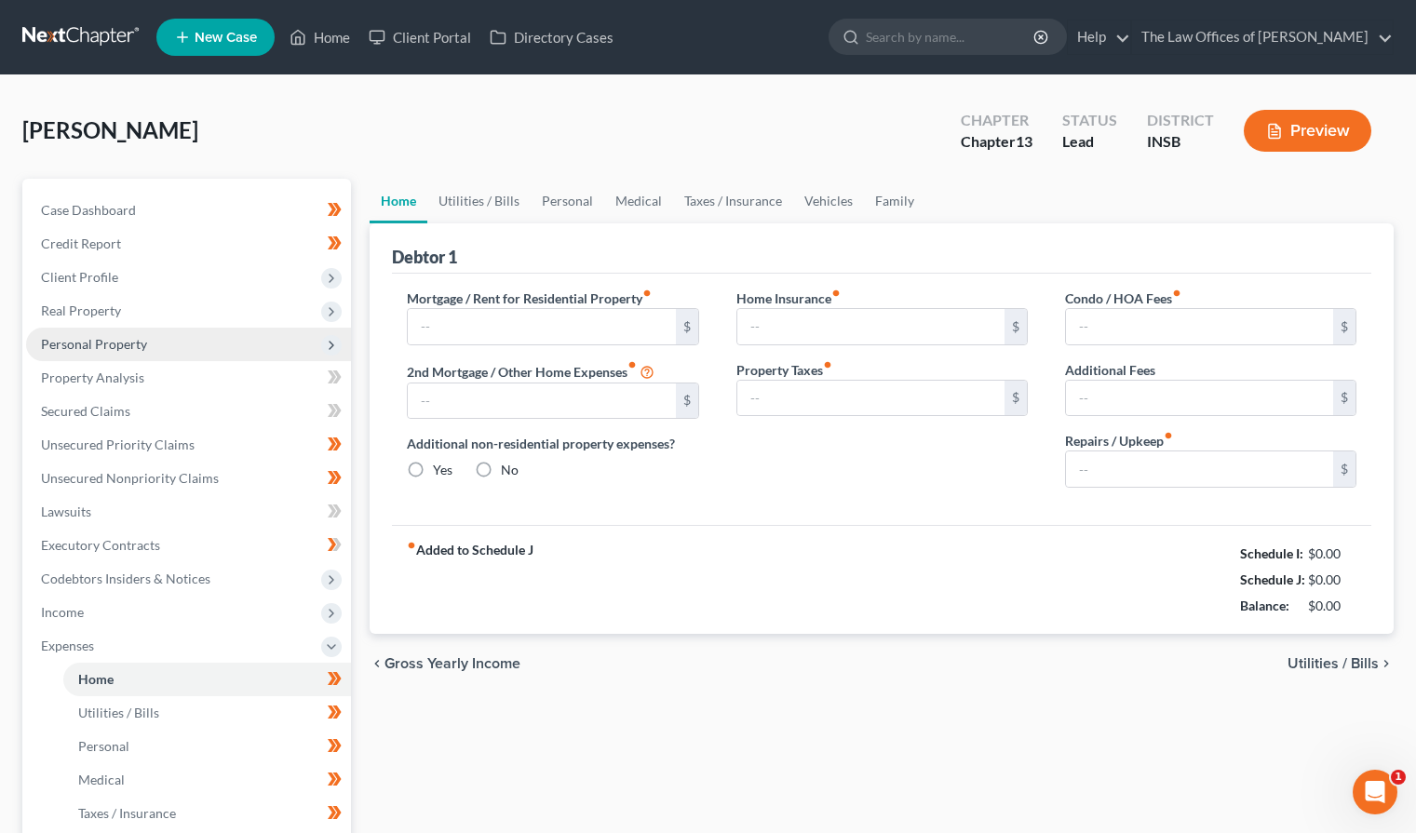
type input "925.00"
type input "0.00"
radio input "true"
type input "22.00"
type input "0.00"
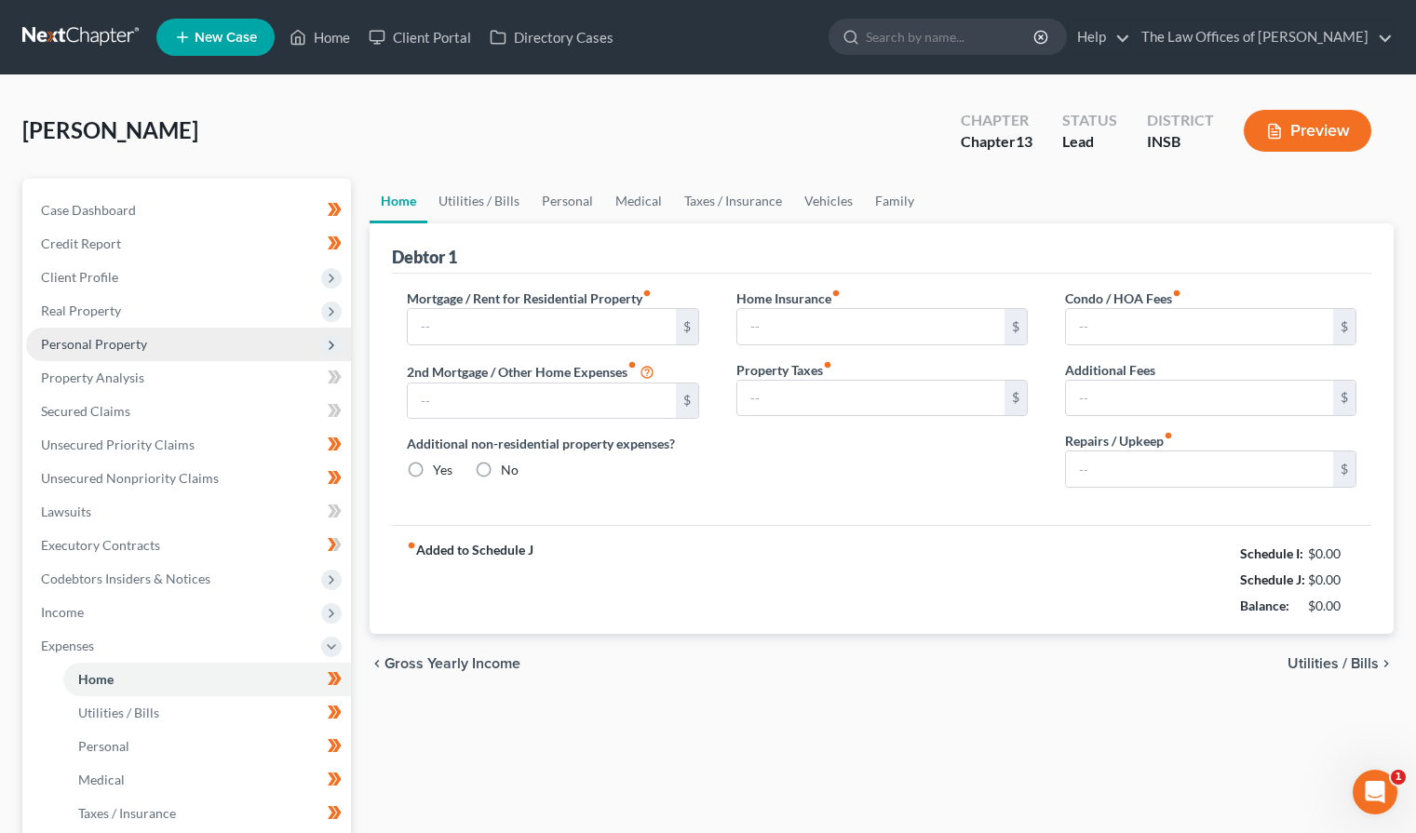
type input "0.00"
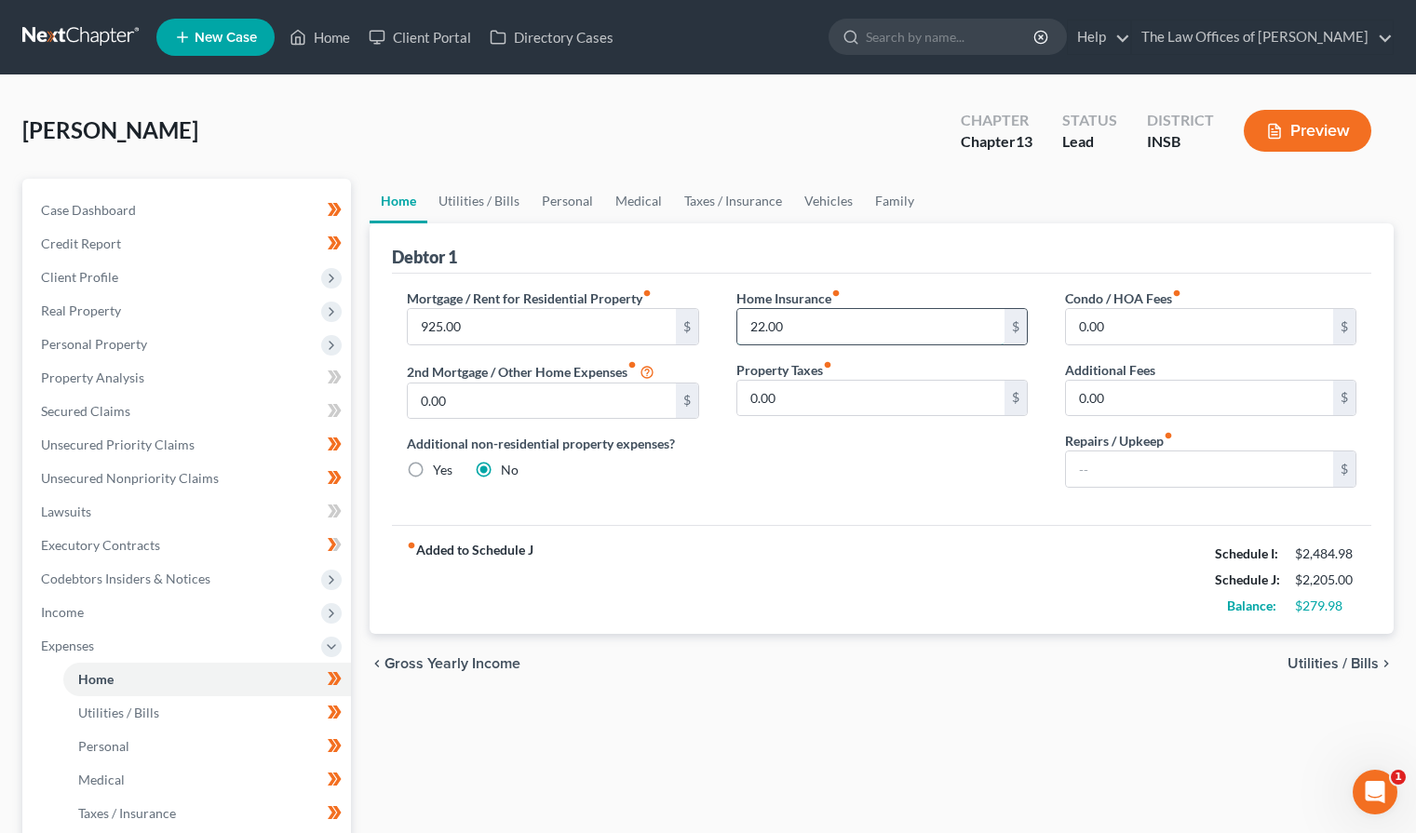
click at [809, 322] on input "22.00" at bounding box center [871, 326] width 267 height 35
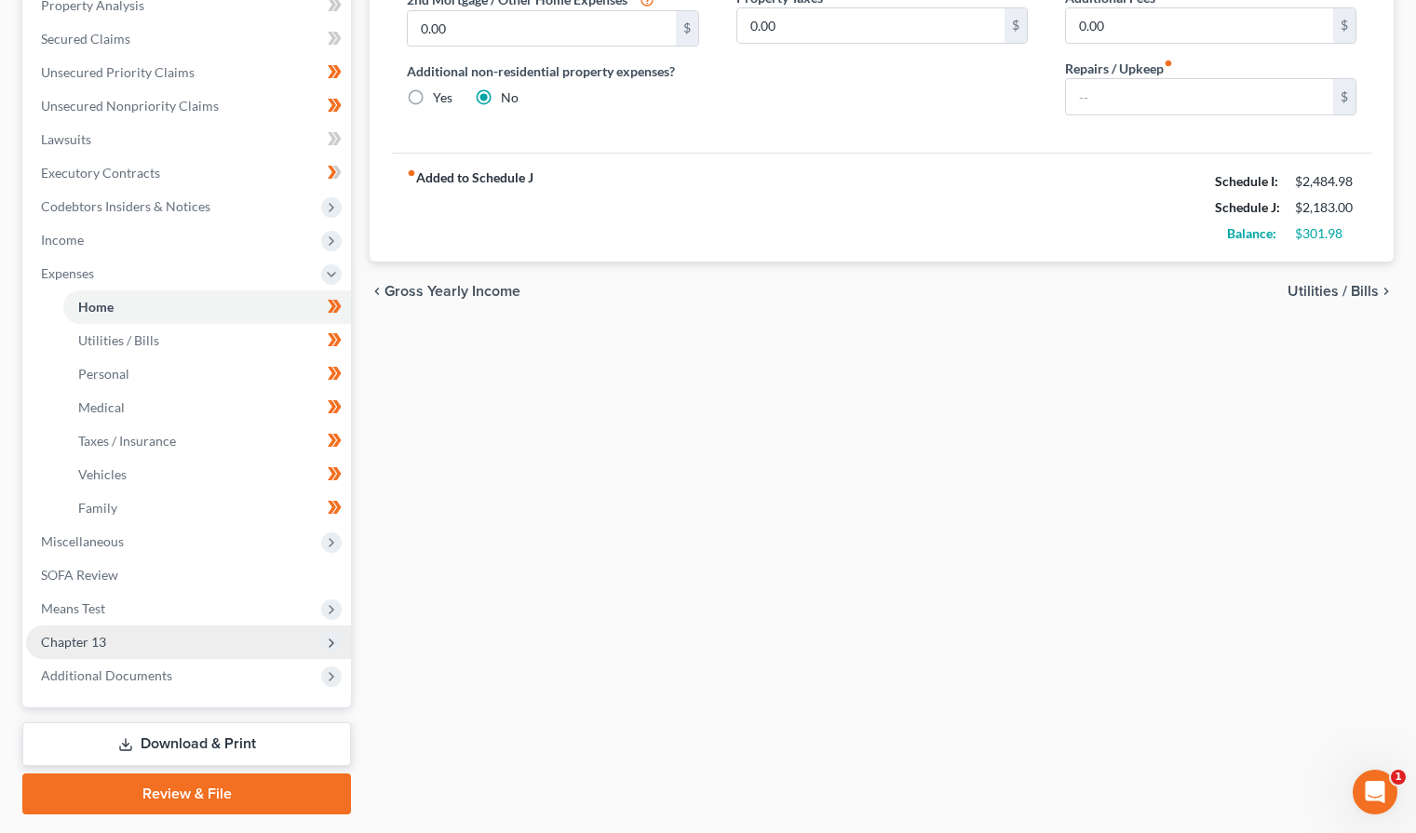
scroll to position [425, 0]
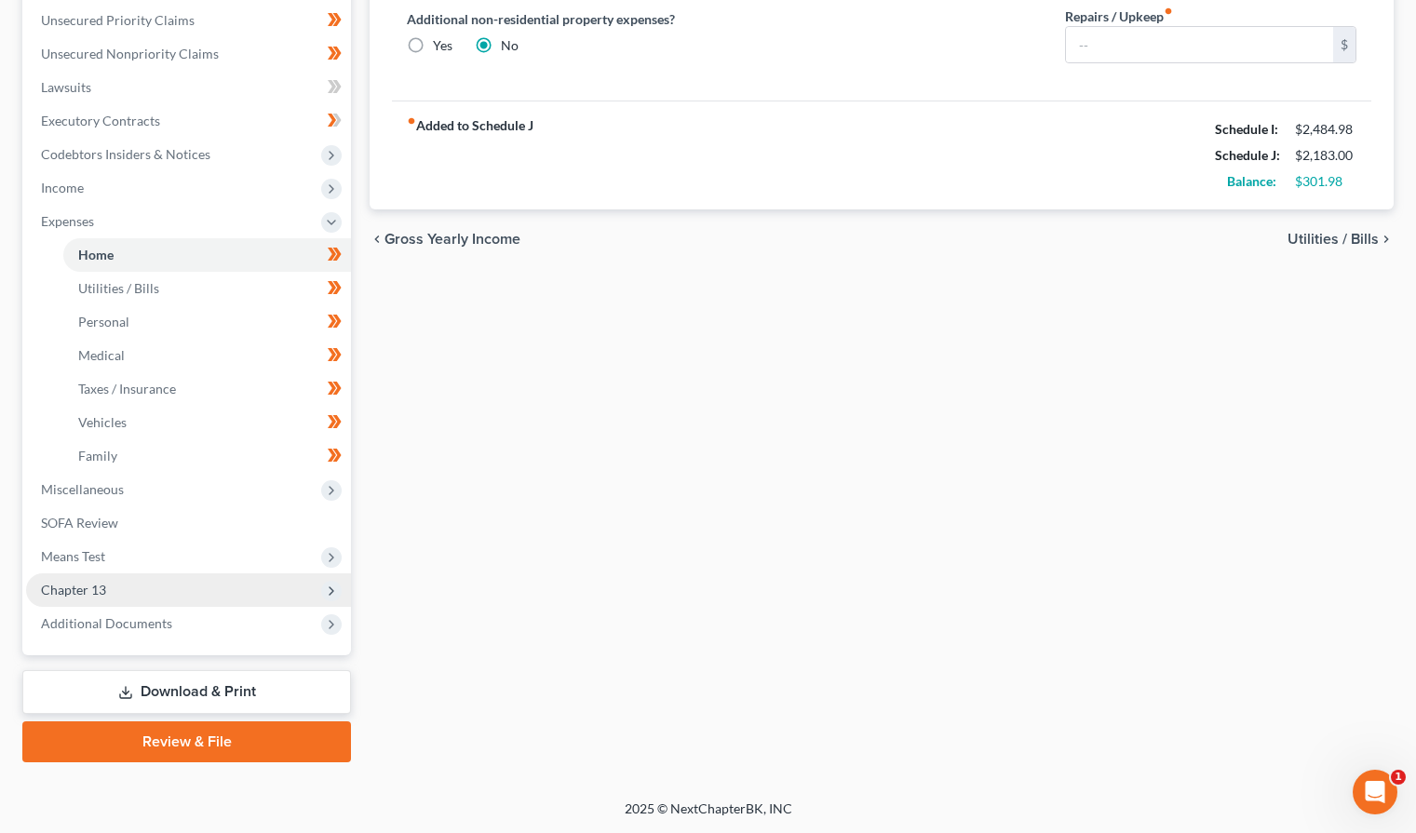
click at [127, 603] on span "Chapter 13" at bounding box center [188, 591] width 325 height 34
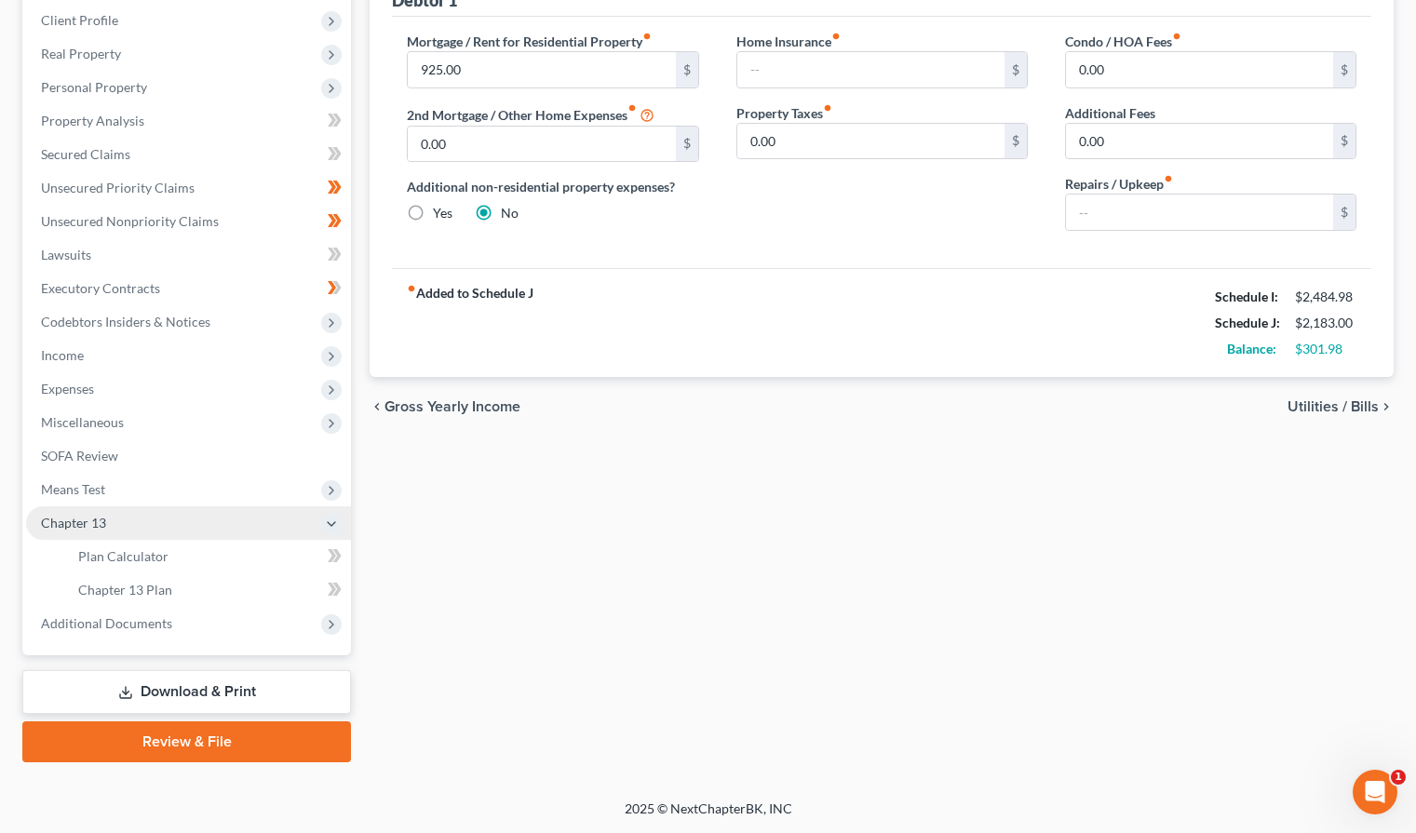
scroll to position [257, 0]
click at [127, 603] on link "Chapter 13 Plan" at bounding box center [207, 591] width 288 height 34
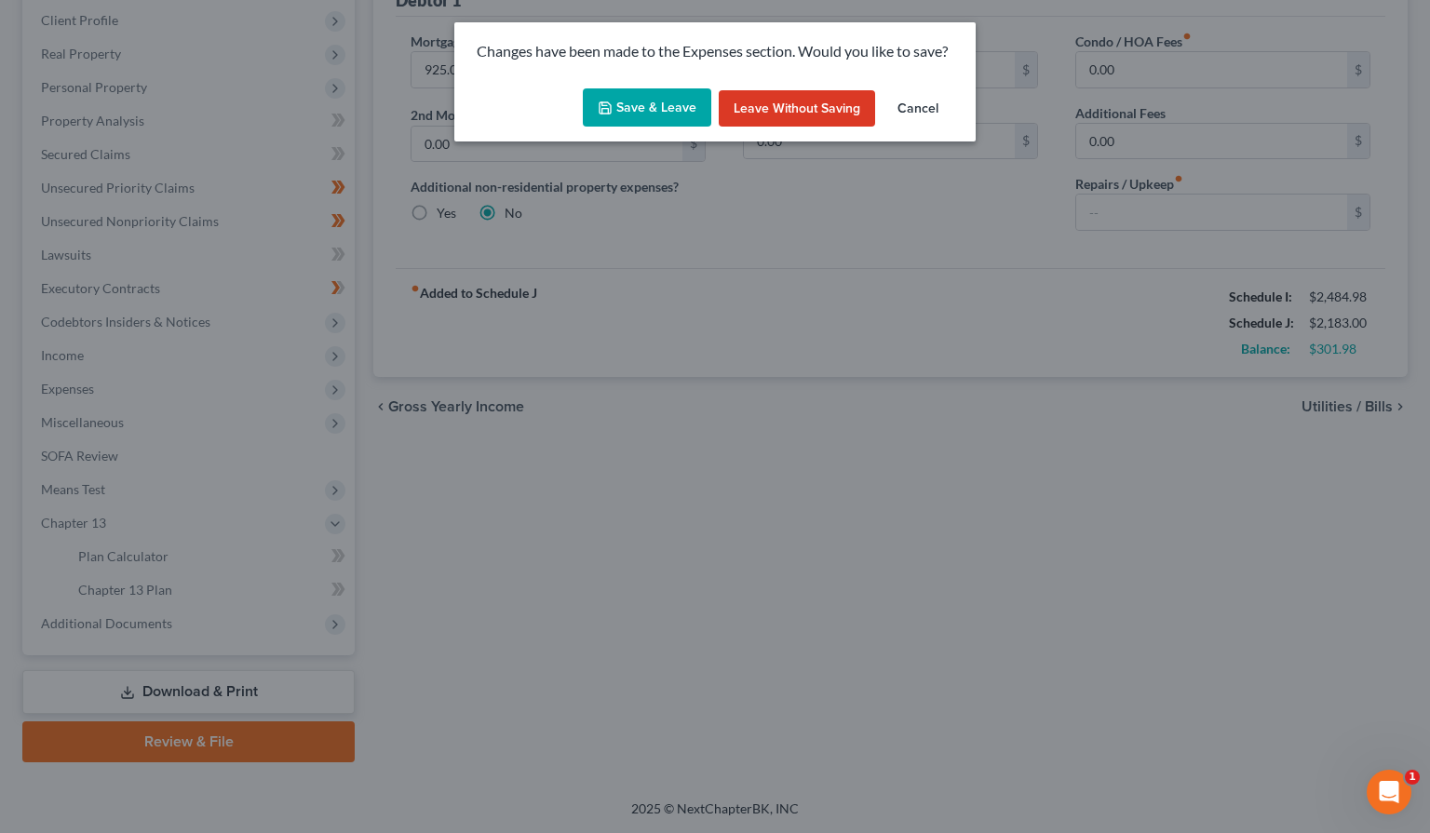
click at [647, 85] on div "Save & Leave Leave without Saving Cancel" at bounding box center [714, 111] width 521 height 61
click at [647, 106] on button "Save & Leave" at bounding box center [647, 107] width 129 height 39
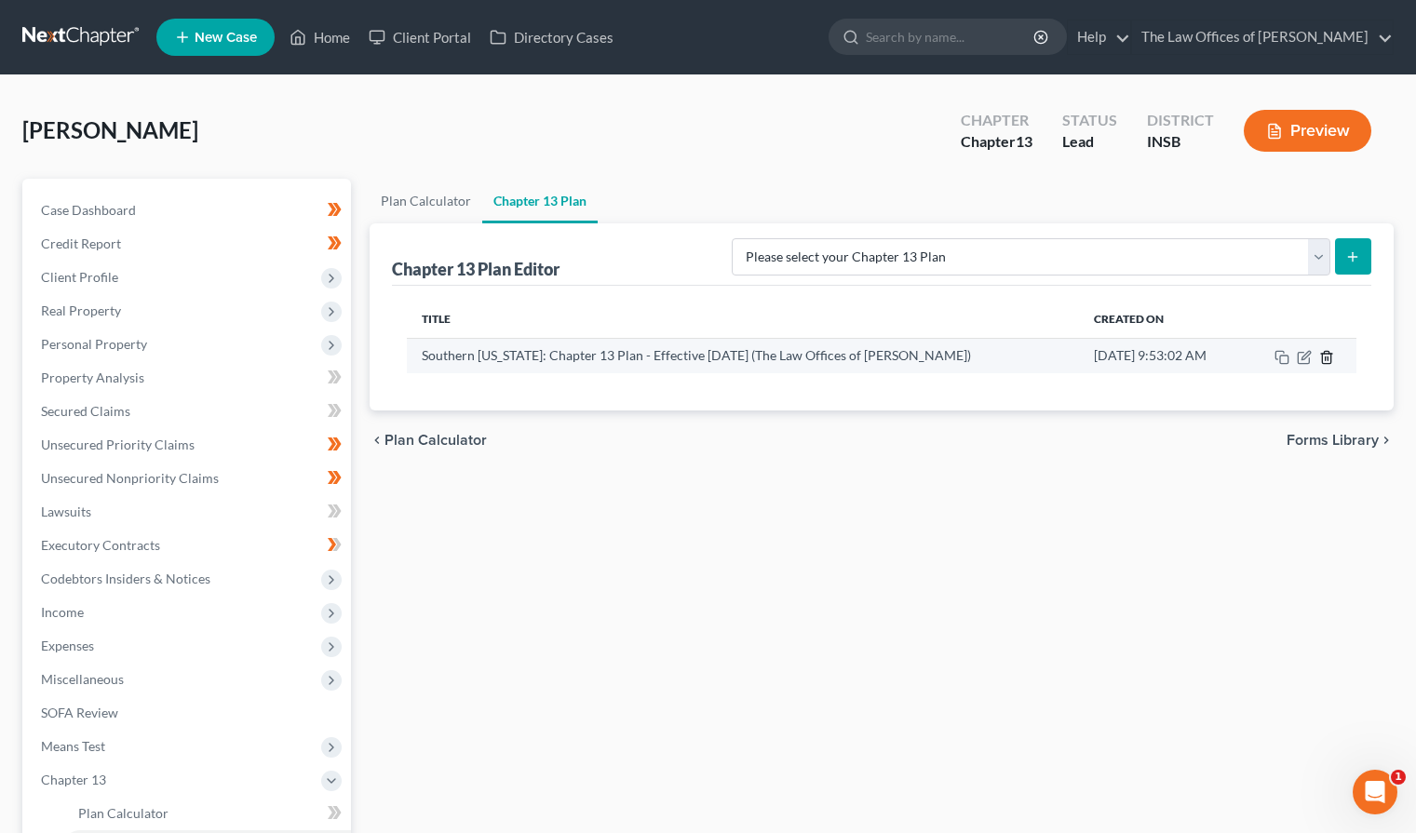
click at [1327, 363] on icon "button" at bounding box center [1326, 357] width 8 height 12
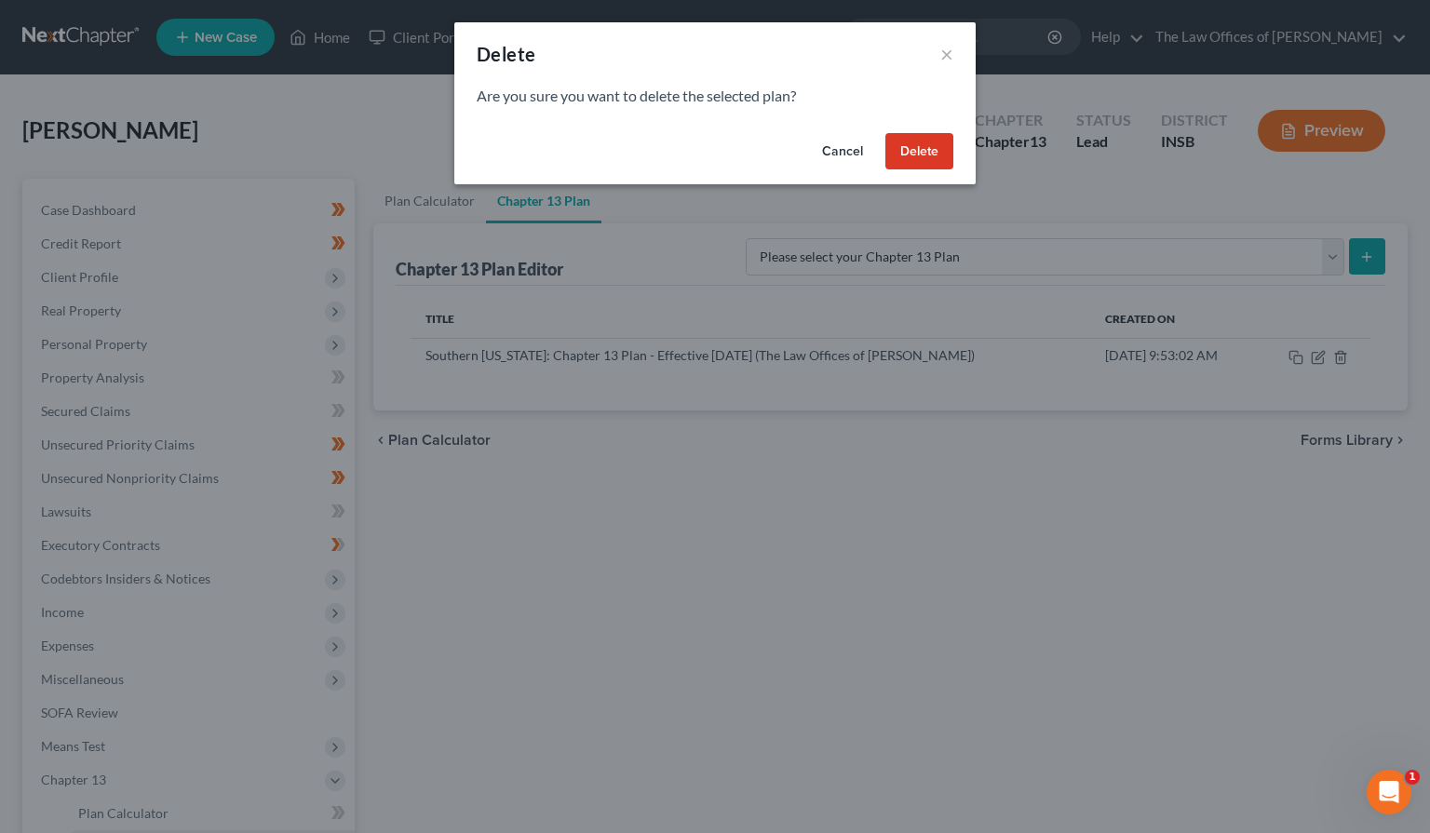
click at [924, 141] on button "Delete" at bounding box center [920, 151] width 68 height 37
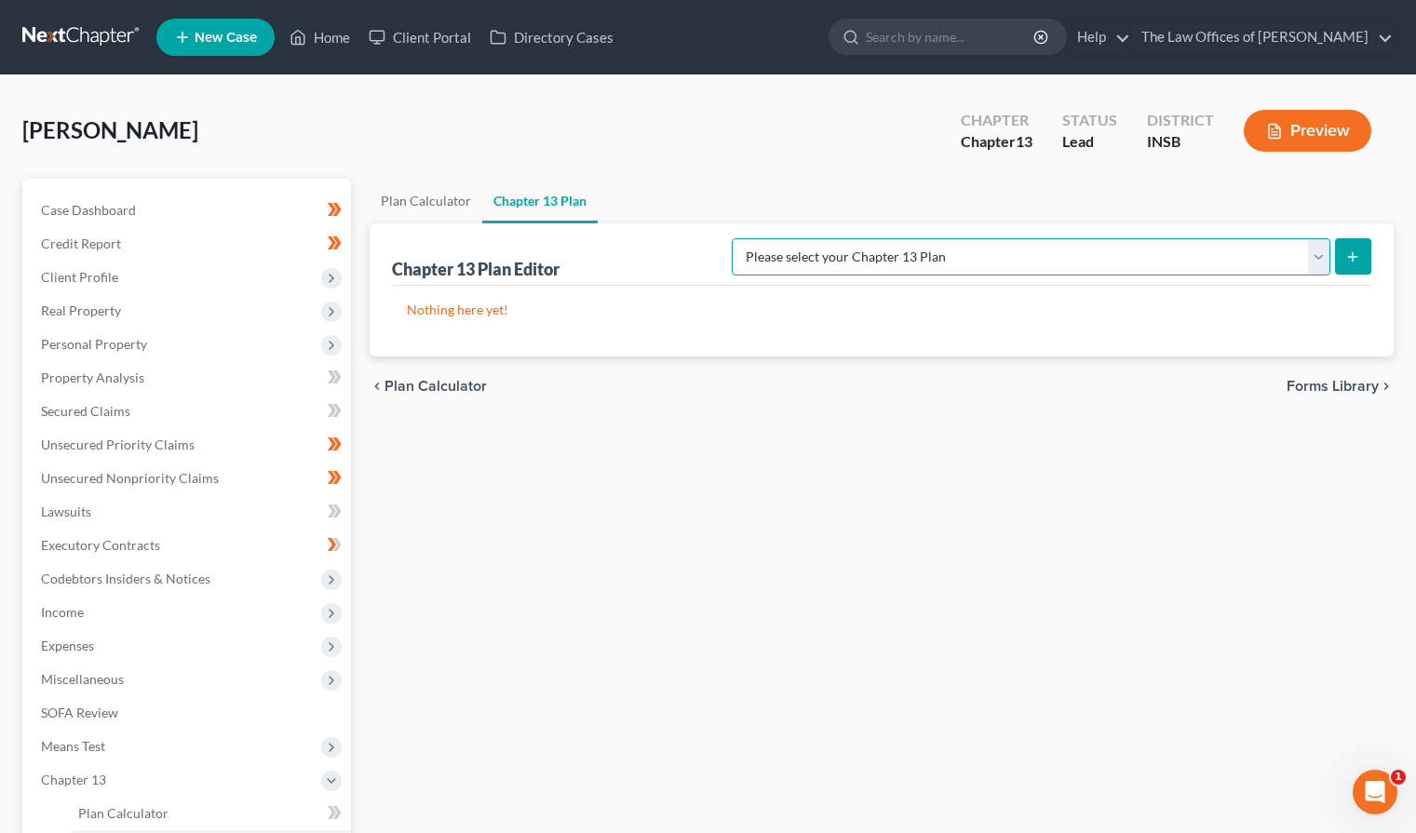
click at [984, 262] on select "Please select your Chapter 13 Plan National Form Plan - Official Form 113 South…" at bounding box center [1031, 256] width 599 height 37
select select "5"
click at [786, 238] on select "Please select your Chapter 13 Plan National Form Plan - Official Form 113 South…" at bounding box center [1031, 256] width 599 height 37
click at [1203, 264] on select "Please select your Chapter 13 Plan National Form Plan - Official Form 113 South…" at bounding box center [1031, 256] width 599 height 37
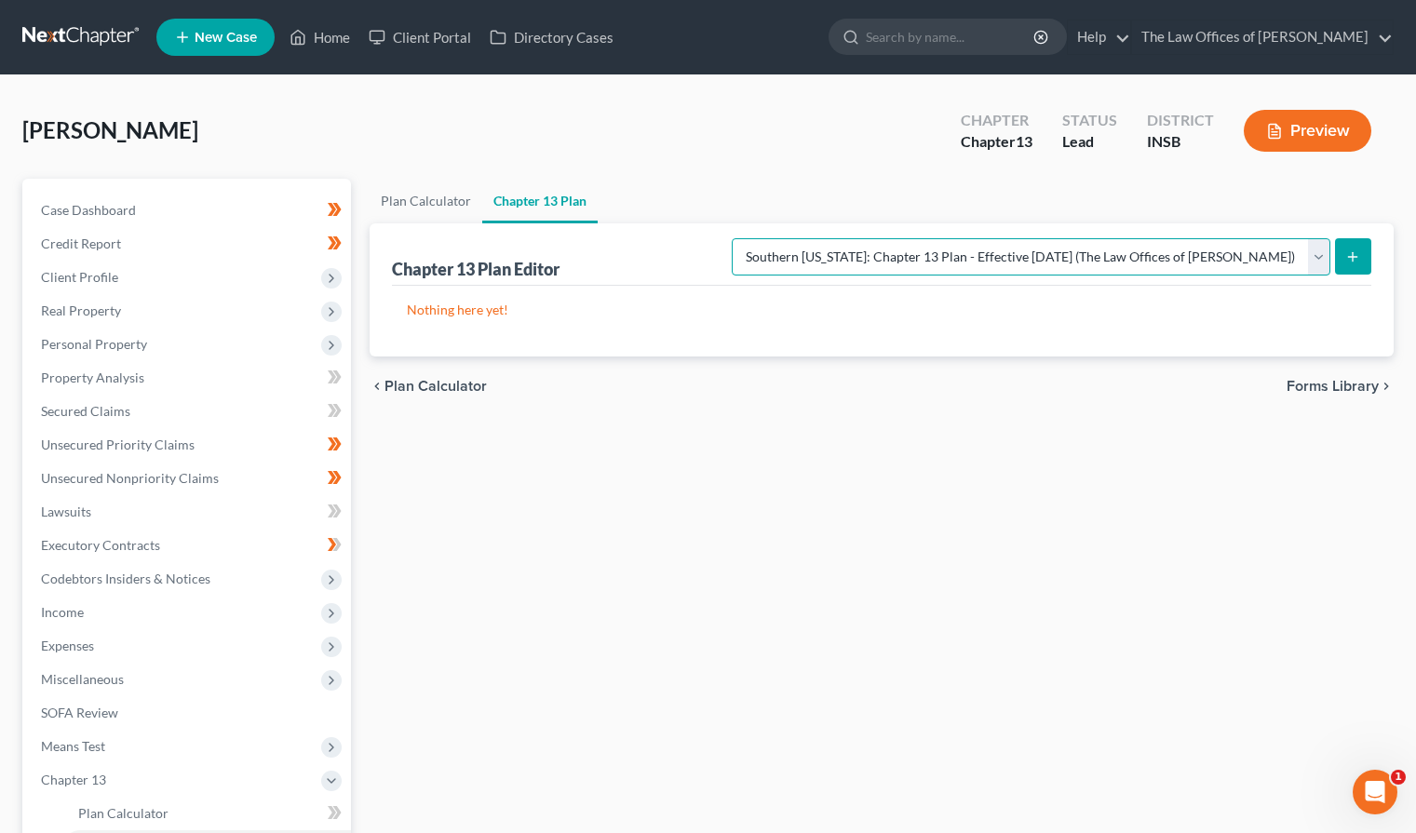
click at [1203, 264] on select "Please select your Chapter 13 Plan National Form Plan - Official Form 113 South…" at bounding box center [1031, 256] width 599 height 37
click at [1356, 268] on button "submit" at bounding box center [1353, 256] width 36 height 36
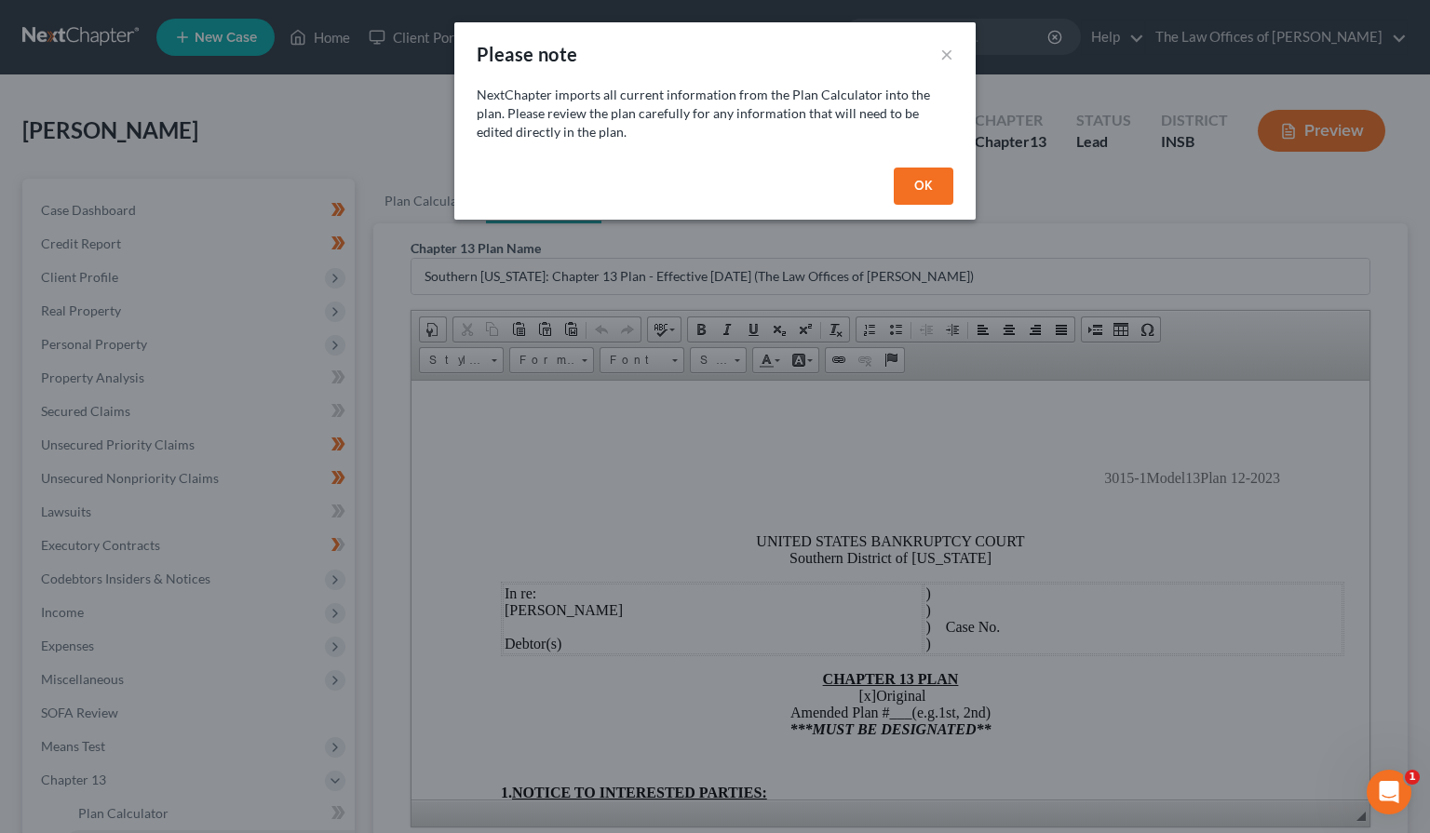
click at [928, 189] on button "OK" at bounding box center [924, 186] width 60 height 37
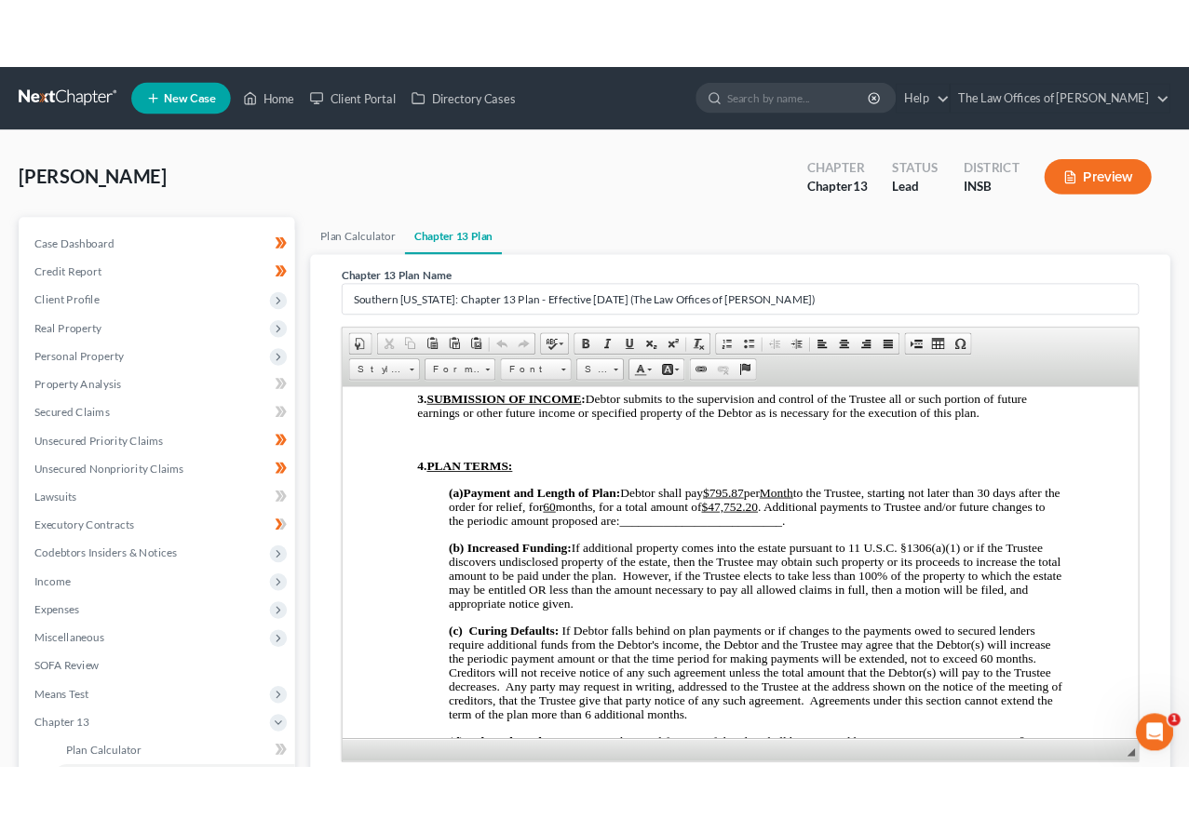
scroll to position [1241, 0]
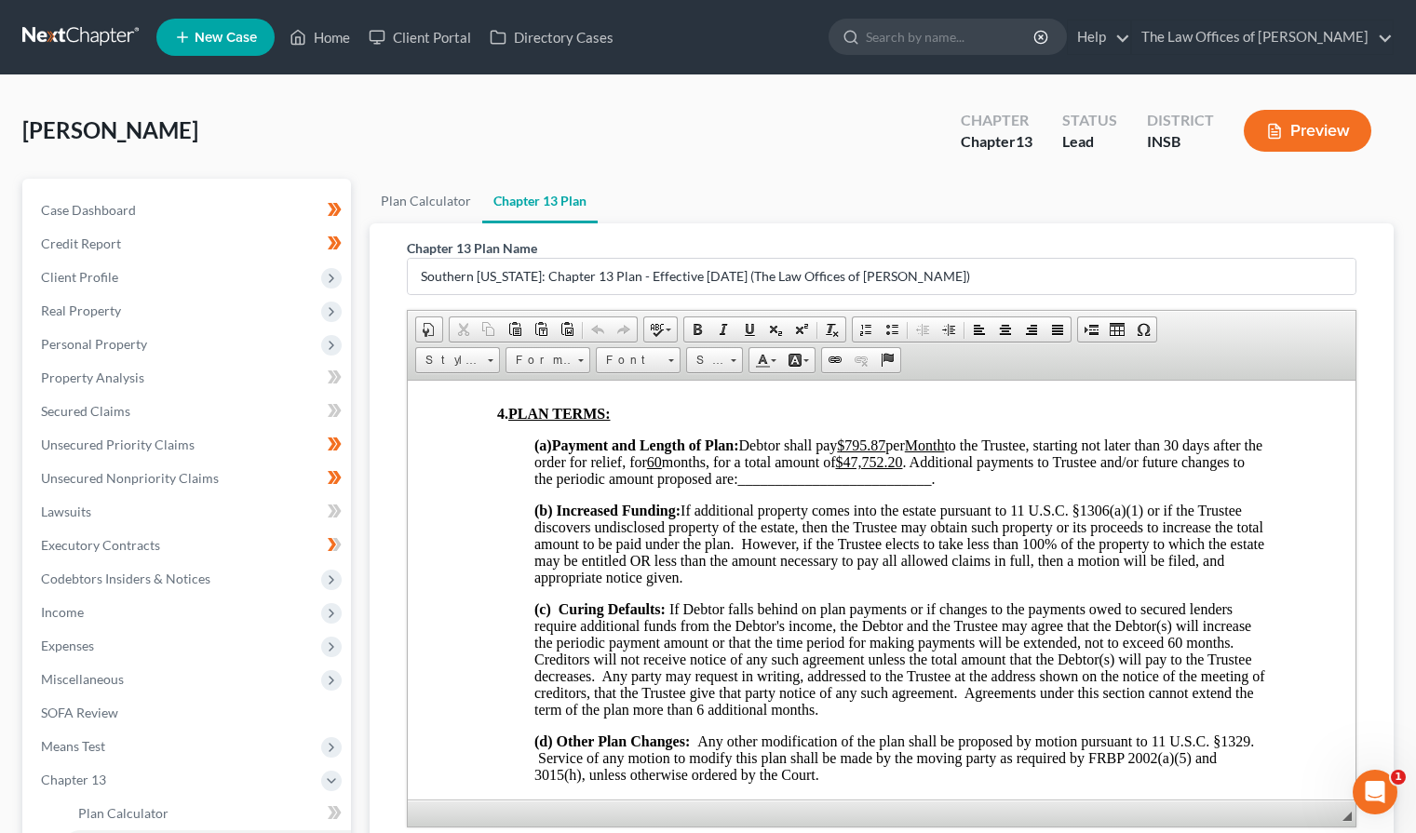
click at [1018, 487] on p "(a) Payment and Length of Plan: Debtor shall pay $795.87 per Month to the Trust…" at bounding box center [901, 462] width 732 height 50
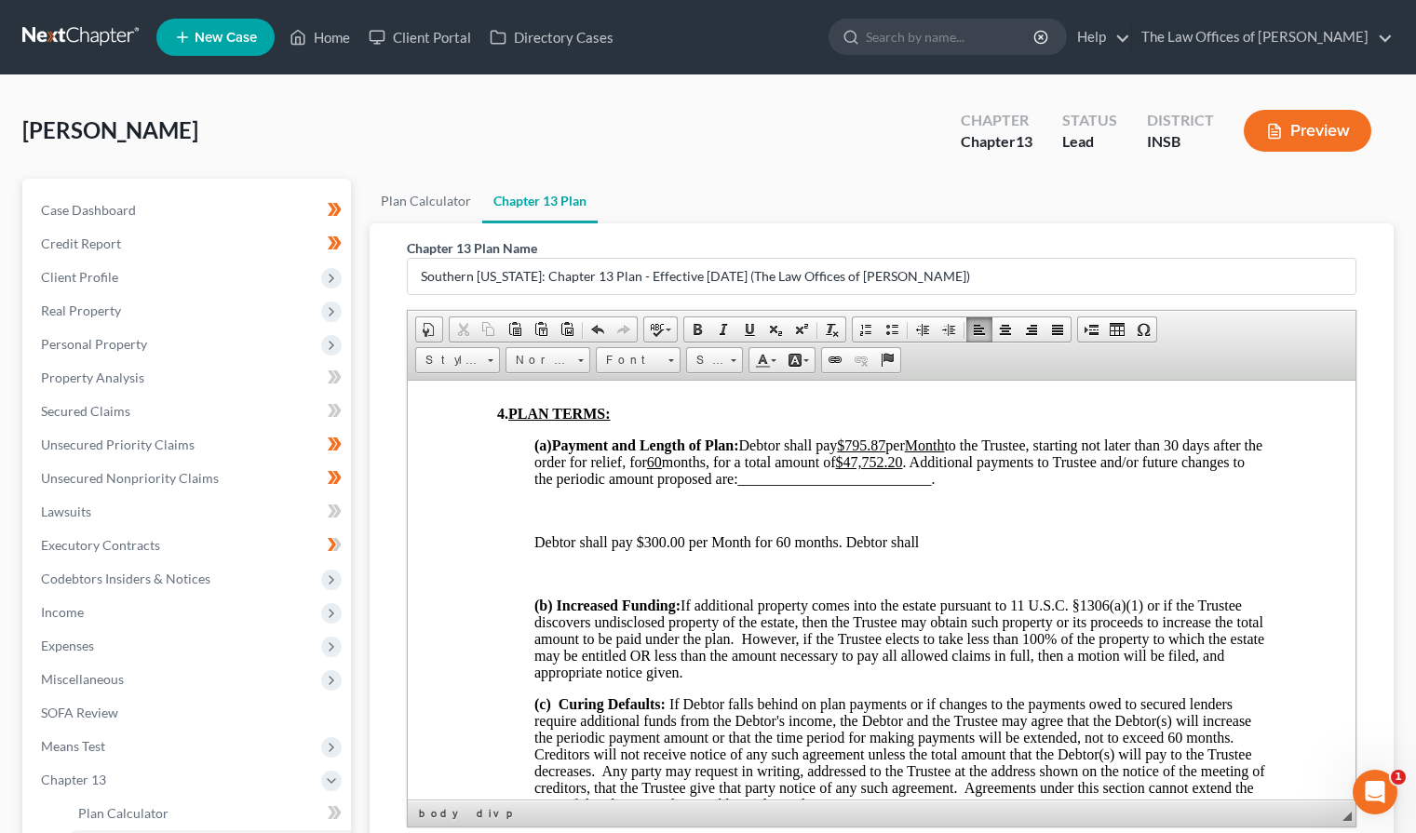
drag, startPoint x: 838, startPoint y: 551, endPoint x: 643, endPoint y: 550, distance: 195.6
click at [643, 550] on p "Debtor shall pay $300.00 per Month for 60 months. Debtor shall" at bounding box center [901, 542] width 732 height 17
drag, startPoint x: 905, startPoint y: 459, endPoint x: 861, endPoint y: 465, distance: 44.1
click at [861, 465] on span "Debtor shall pay $795.87 per Month to the Trustee, starting not later than 30 d…" at bounding box center [899, 461] width 728 height 49
drag, startPoint x: 964, startPoint y: 479, endPoint x: 913, endPoint y: 486, distance: 51.8
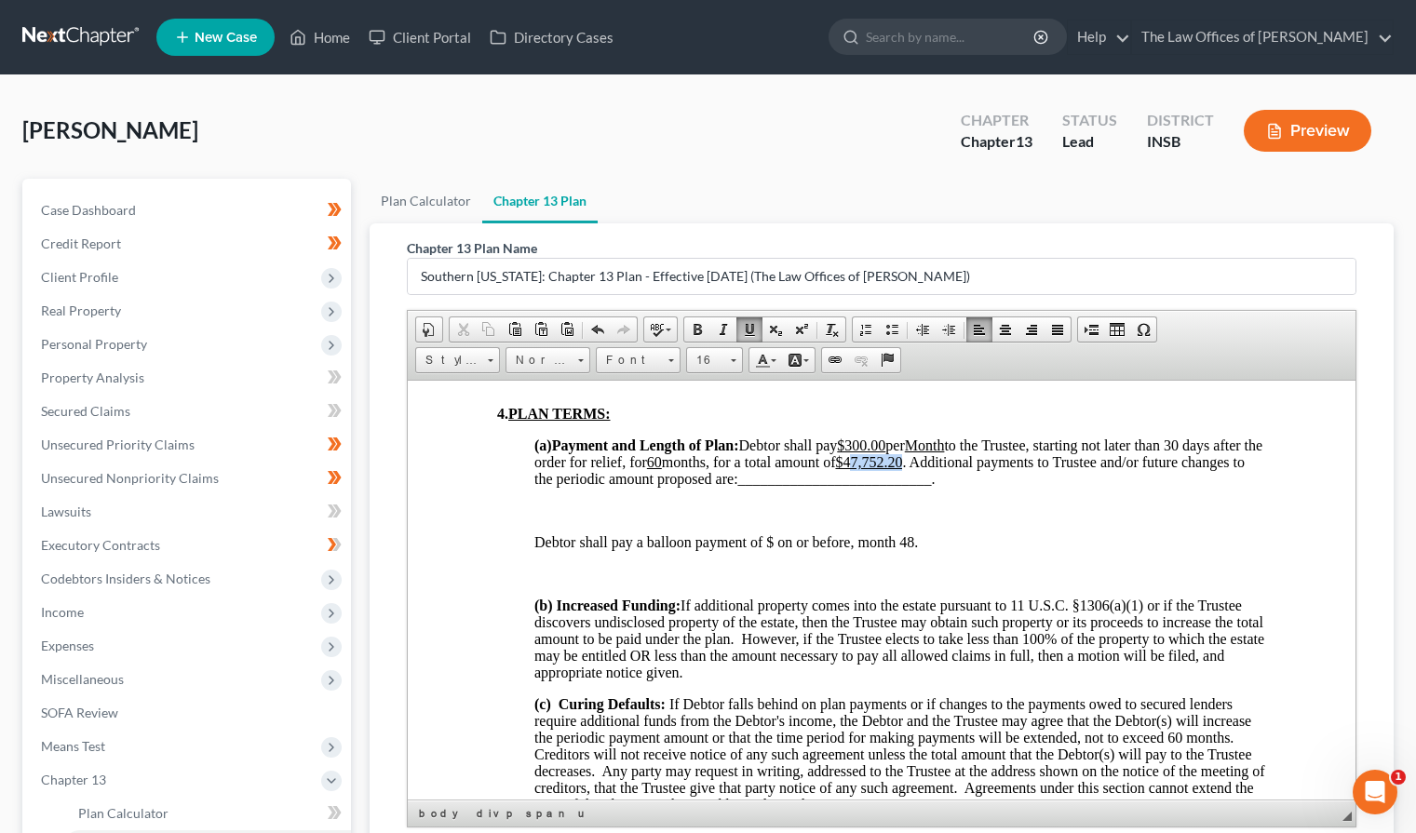
click at [913, 486] on span "Debtor shall pay $300.00 per Month to the Trustee, starting not later than 30 d…" at bounding box center [899, 461] width 728 height 49
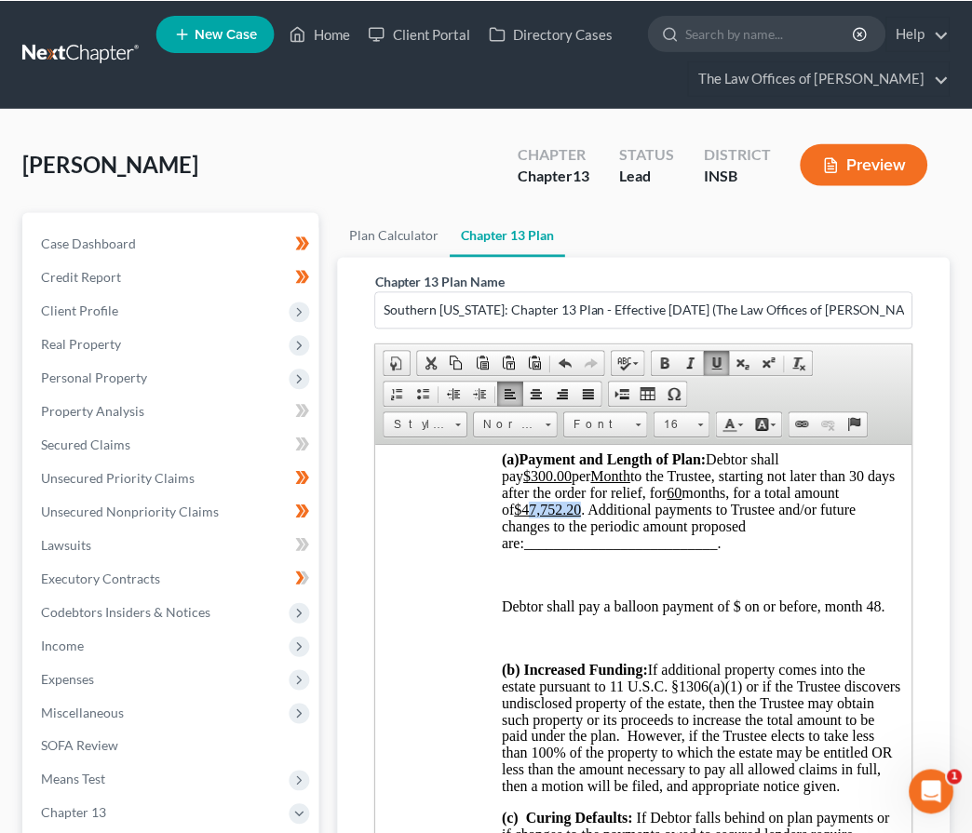
scroll to position [1862, 0]
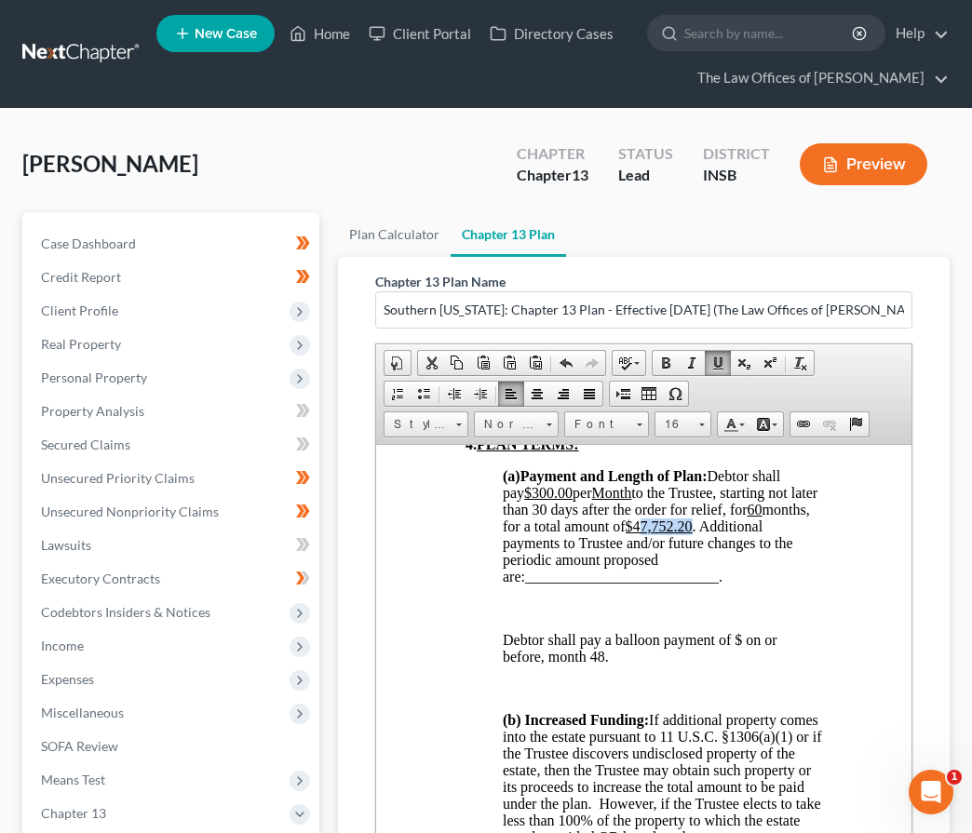
click at [692, 534] on u "$47,752.20" at bounding box center [658, 526] width 67 height 16
drag, startPoint x: 784, startPoint y: 577, endPoint x: 754, endPoint y: 580, distance: 29.9
click at [692, 534] on u "$47,752.20" at bounding box center [658, 526] width 67 height 16
click at [744, 665] on p "Debtor shall pay a balloon payment of $ on or before, month 48." at bounding box center [661, 648] width 319 height 34
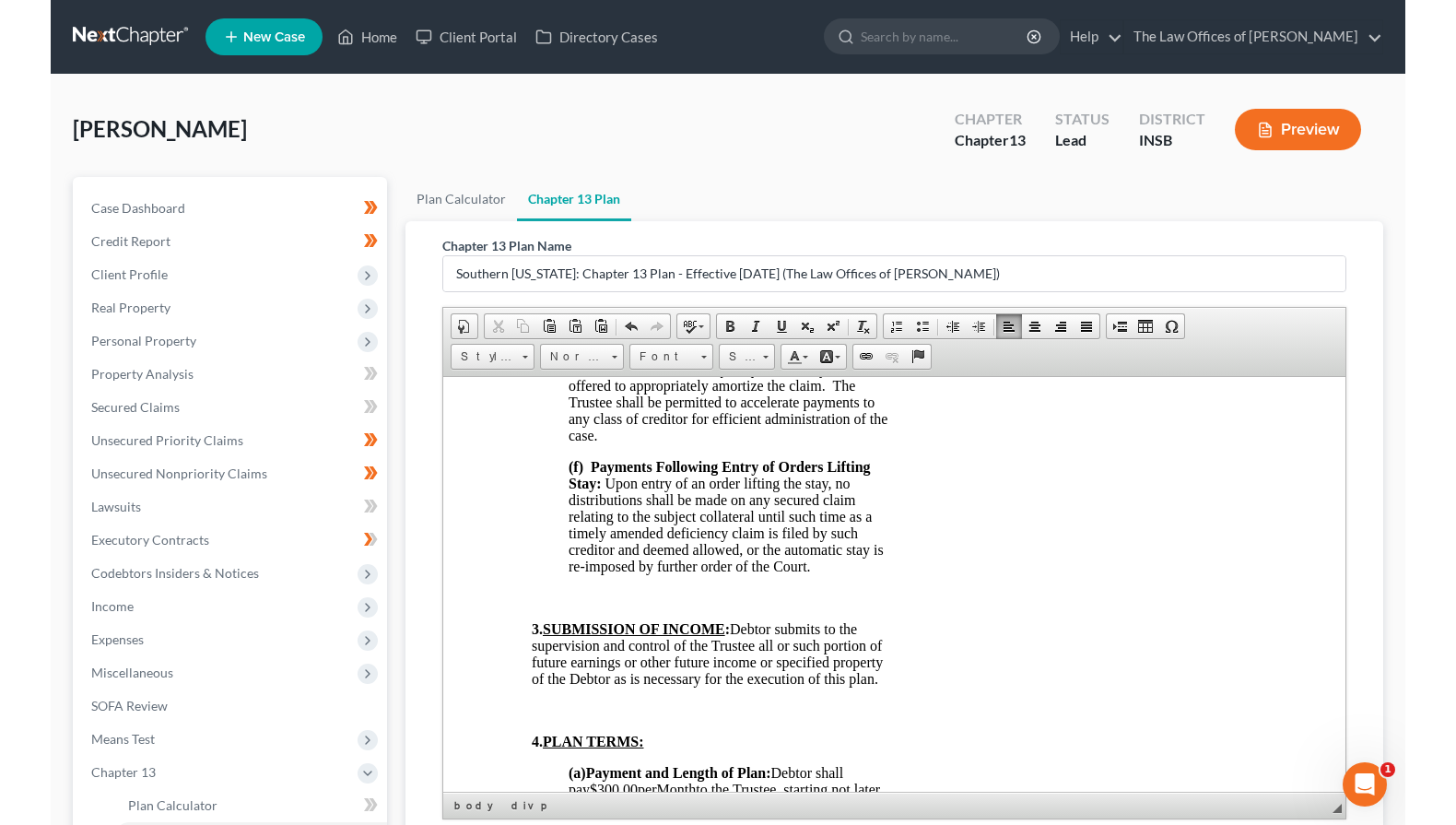
scroll to position [1213, 0]
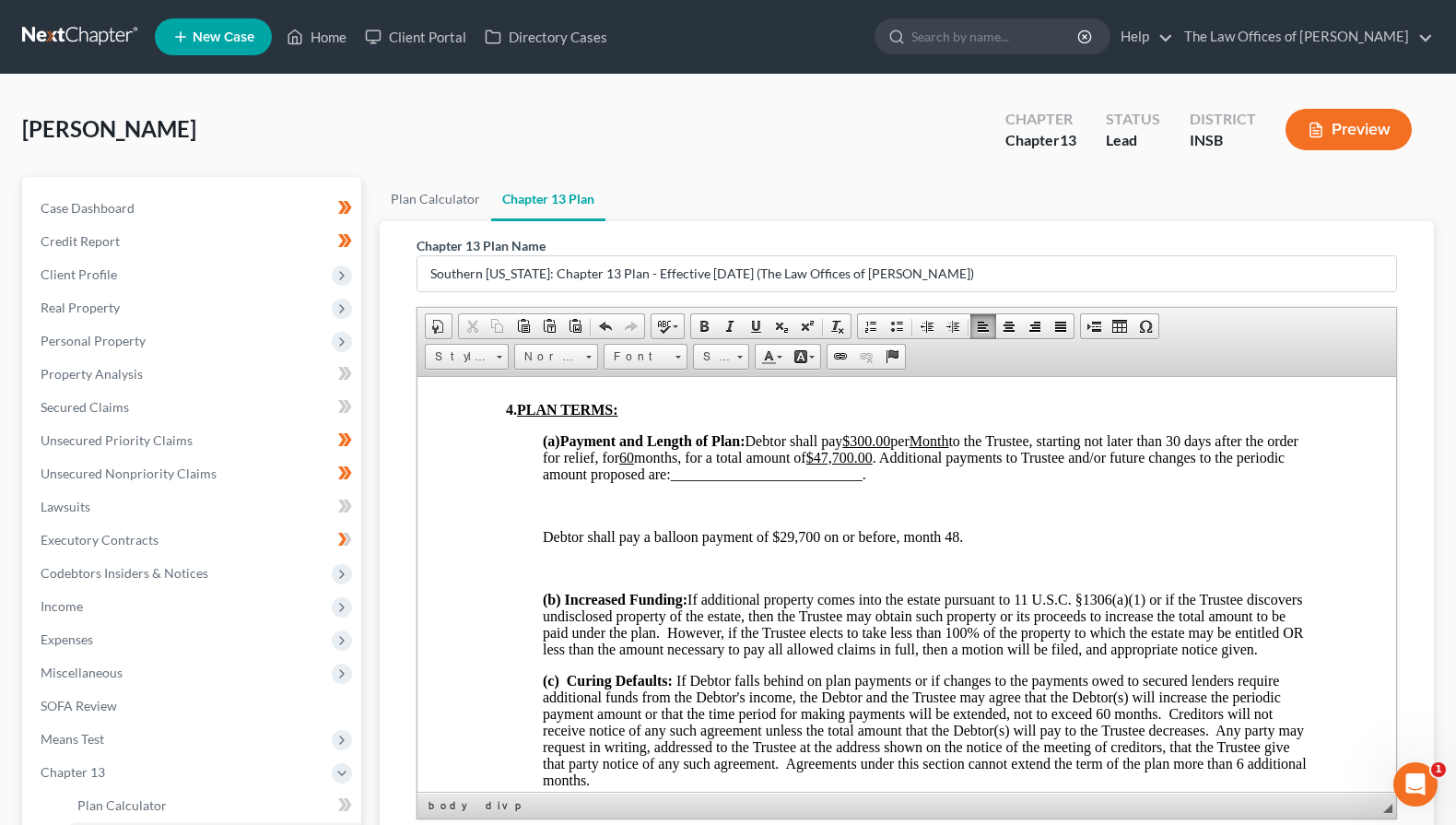
click at [568, 514] on p at bounding box center [924, 505] width 765 height 17
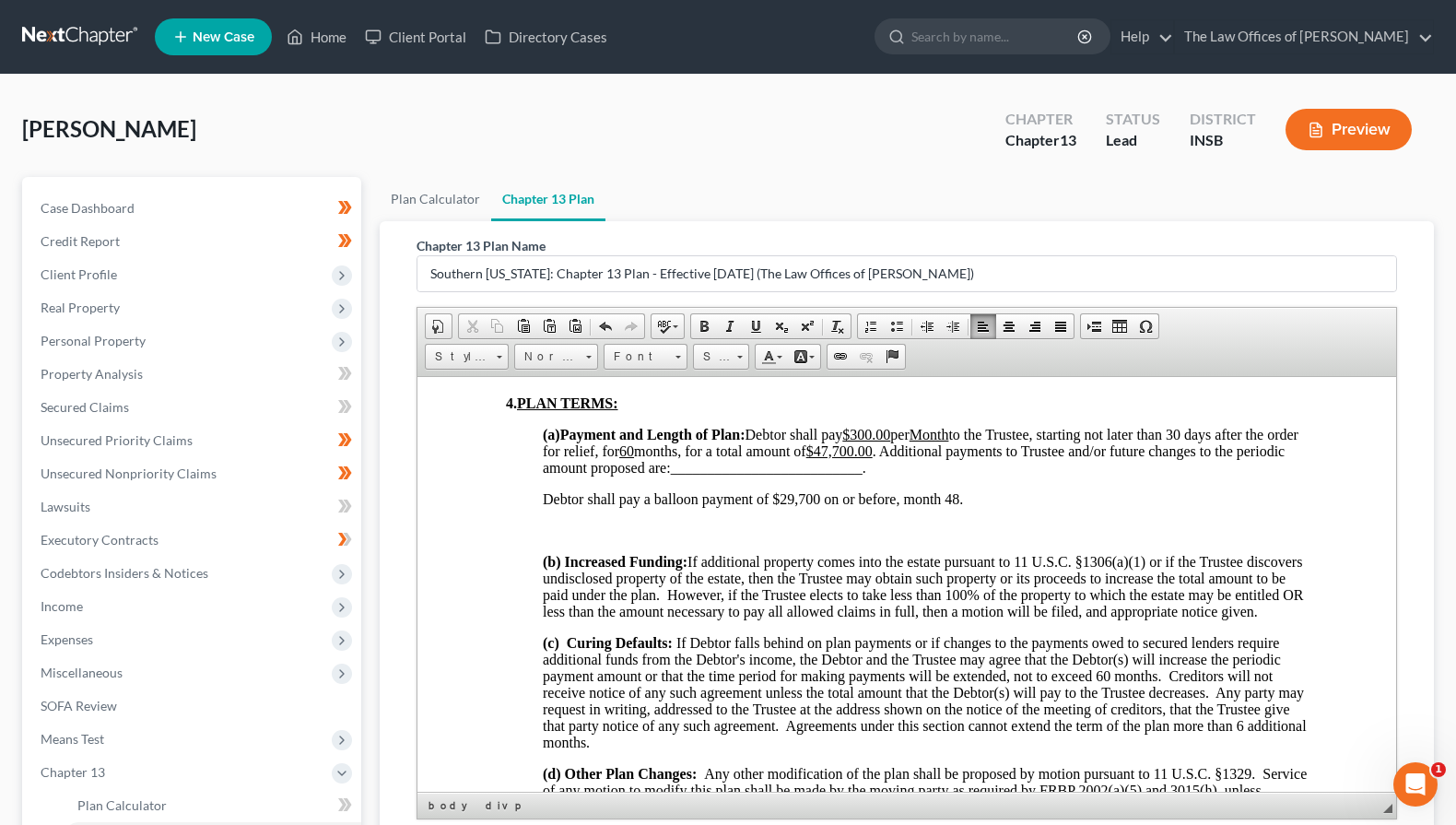
scroll to position [1096, 0]
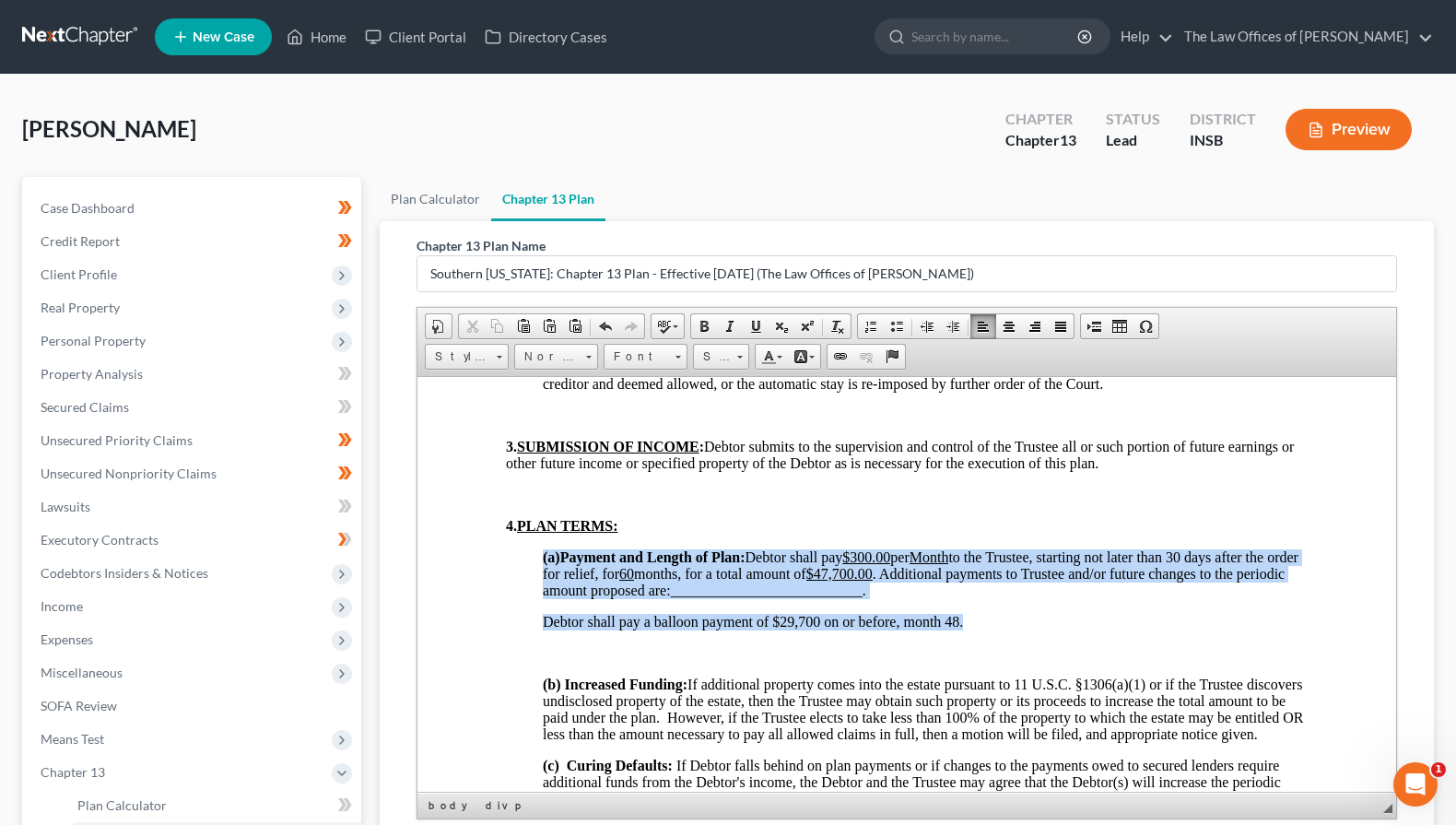
drag, startPoint x: 964, startPoint y: 641, endPoint x: 536, endPoint y: 563, distance: 435.0
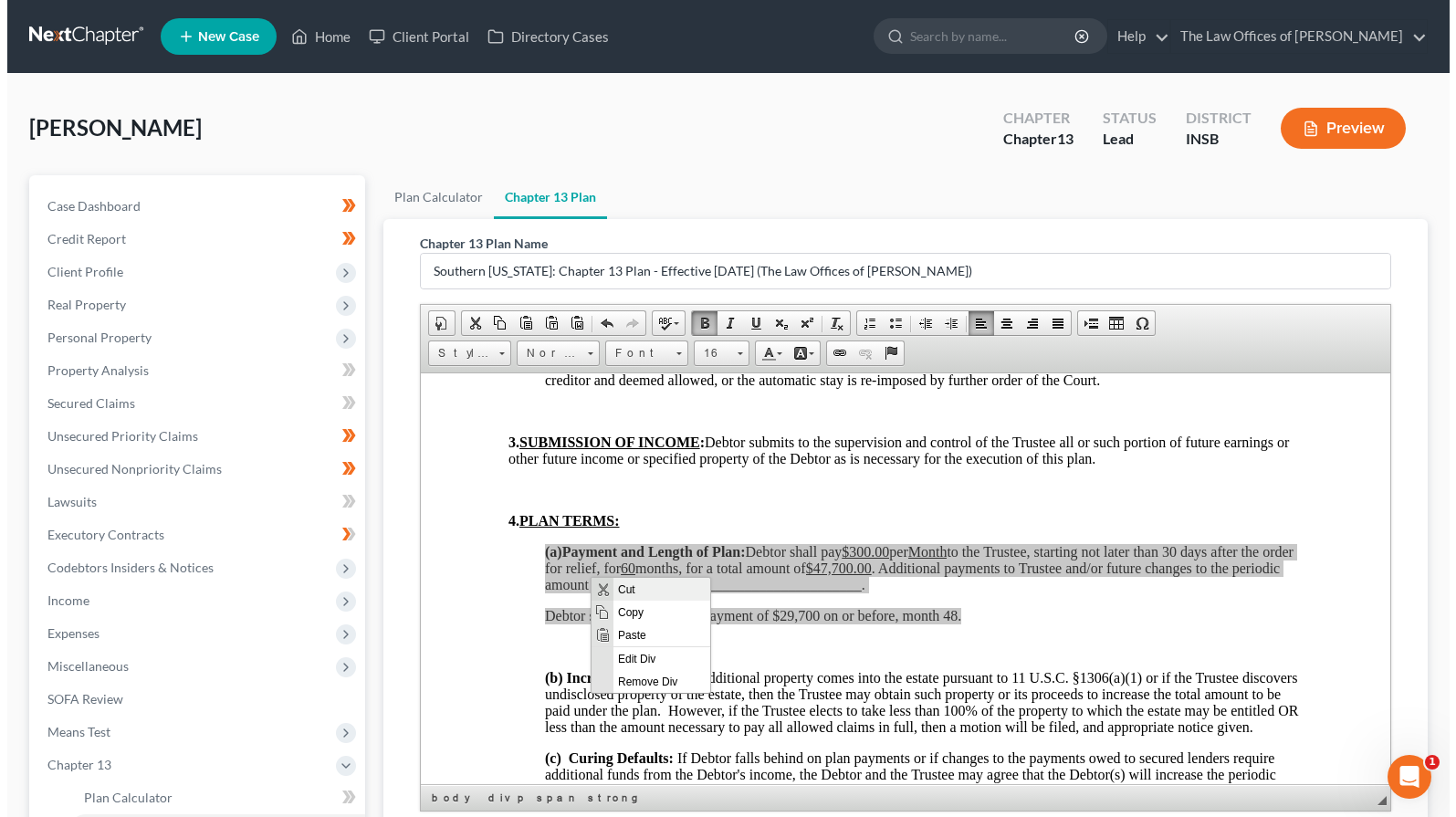
scroll to position [0, 0]
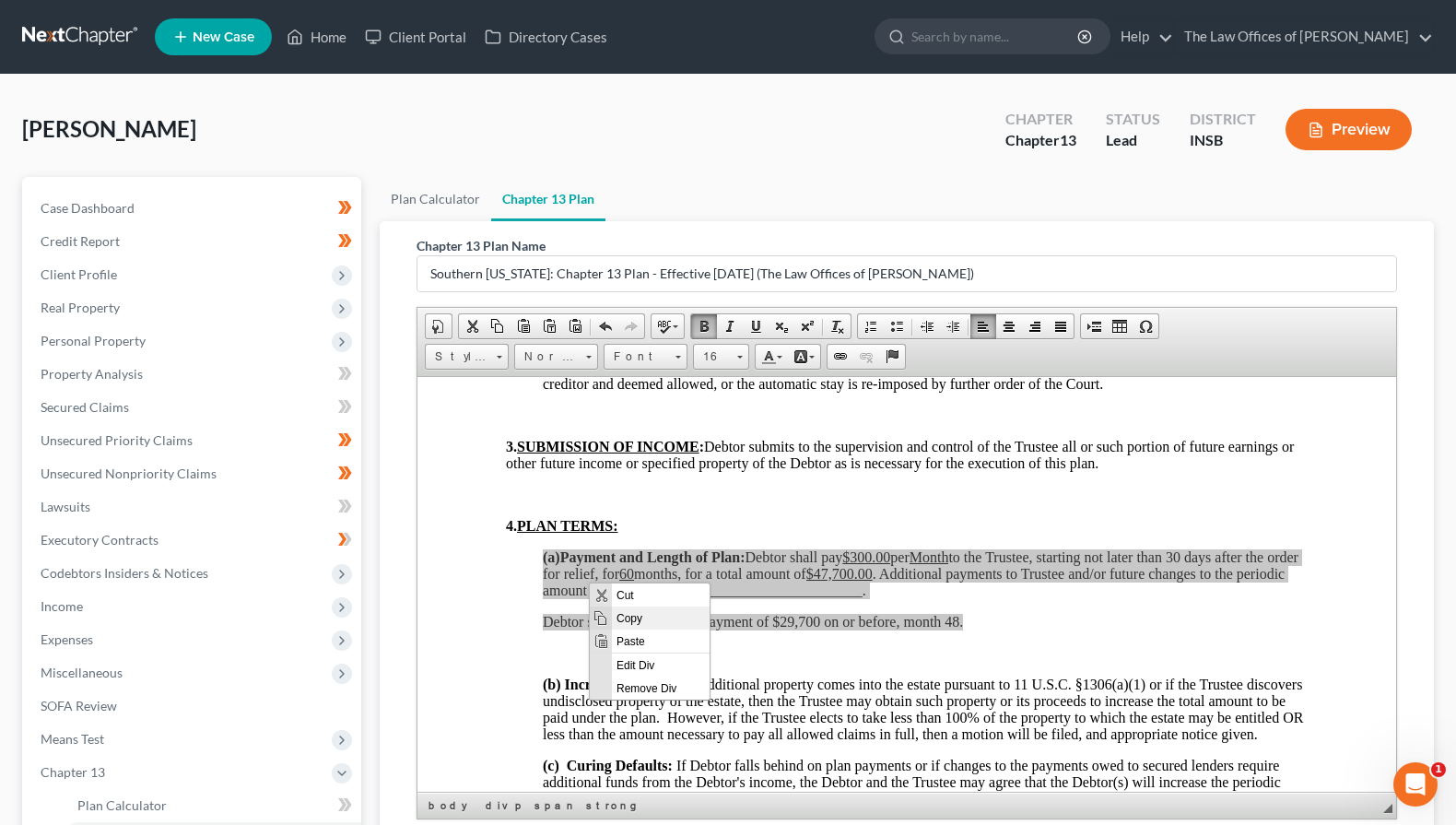
click at [631, 613] on span "Copy" at bounding box center [660, 617] width 98 height 23
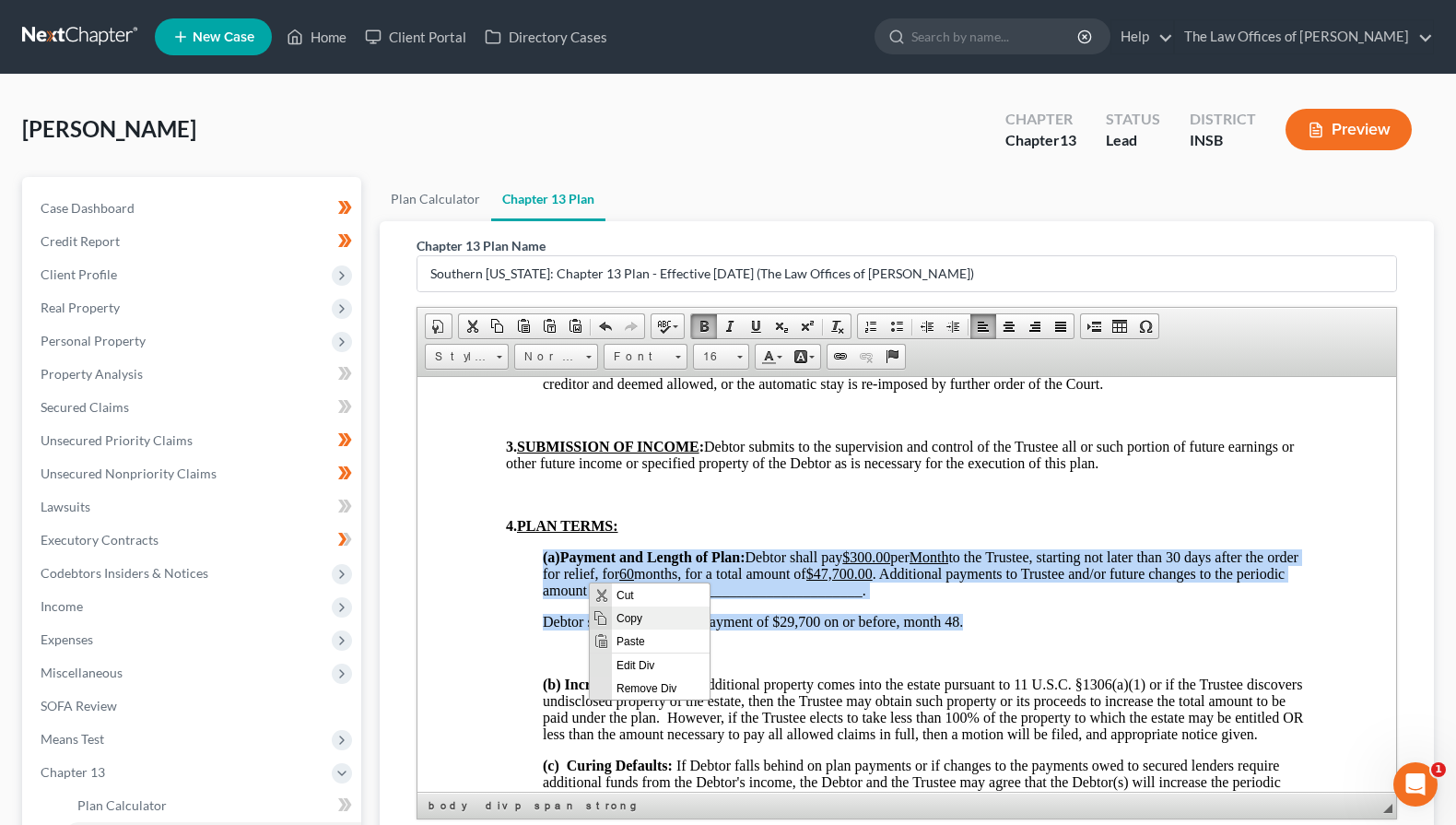
copy div "(a) Payment and Length of Plan: Debtor shall pay $300.00 per Month to the Trust…"
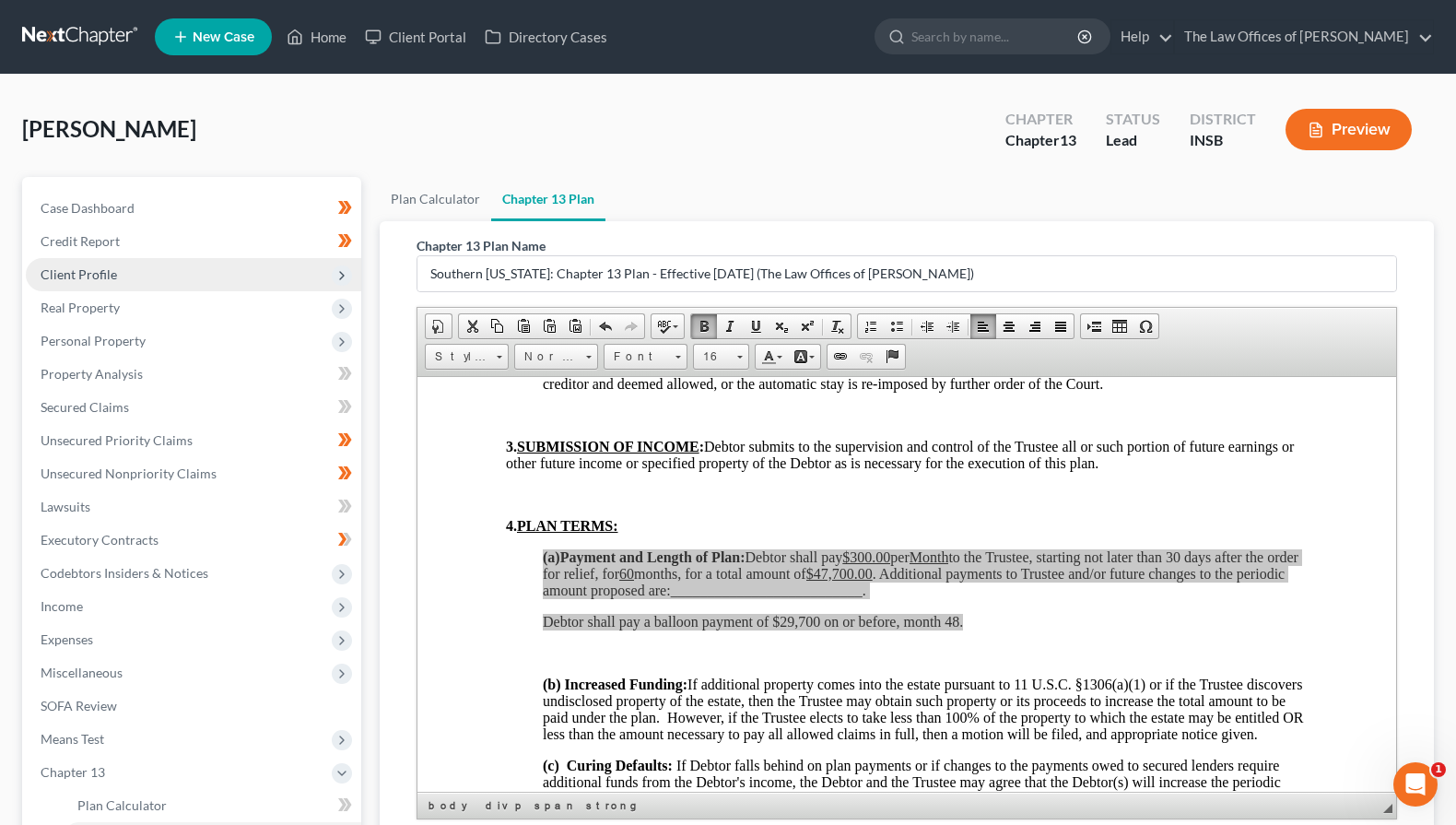
click at [105, 275] on span "Client Profile" at bounding box center [78, 274] width 76 height 16
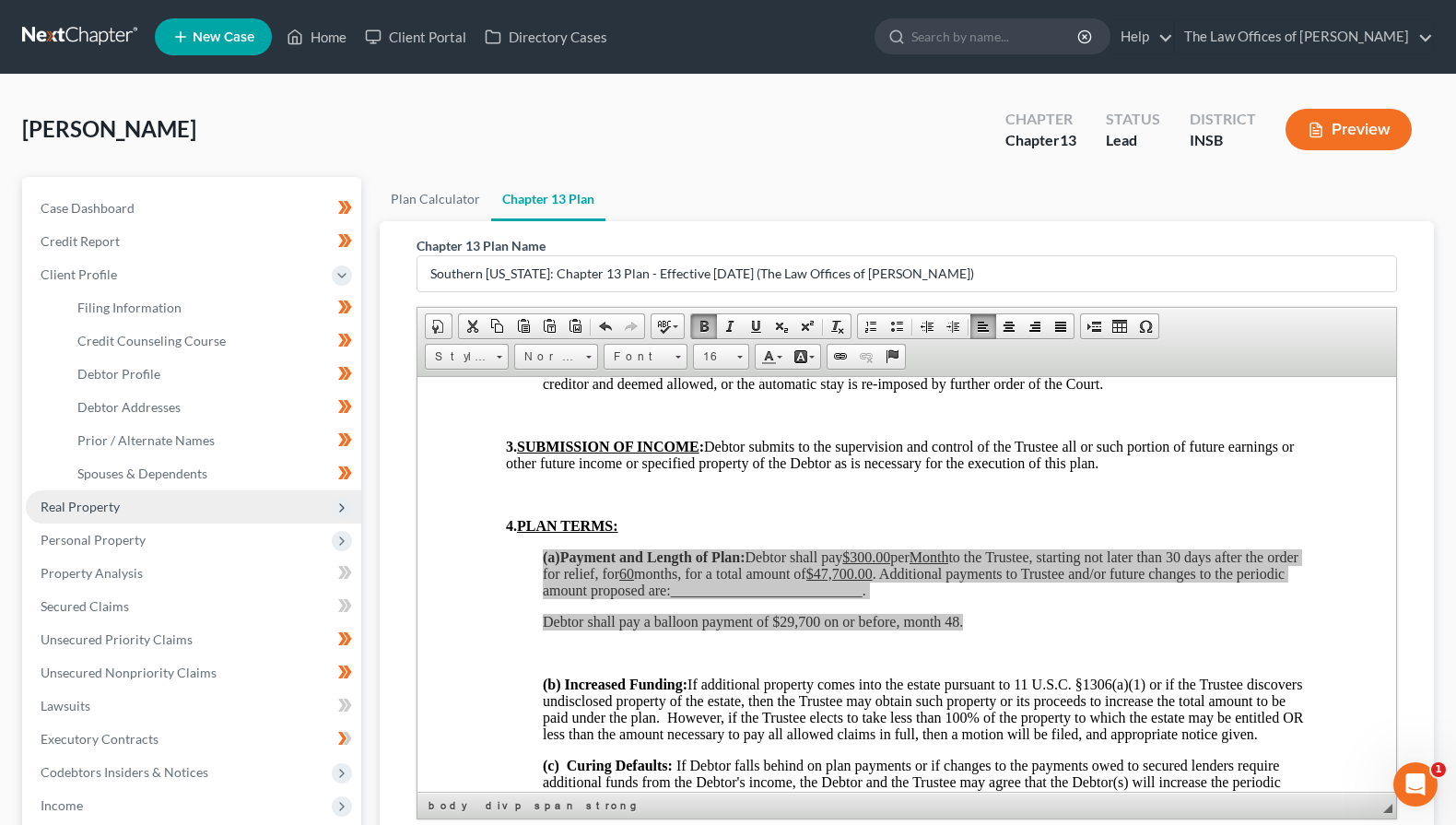
click at [104, 512] on span "Real Property" at bounding box center [80, 507] width 79 height 16
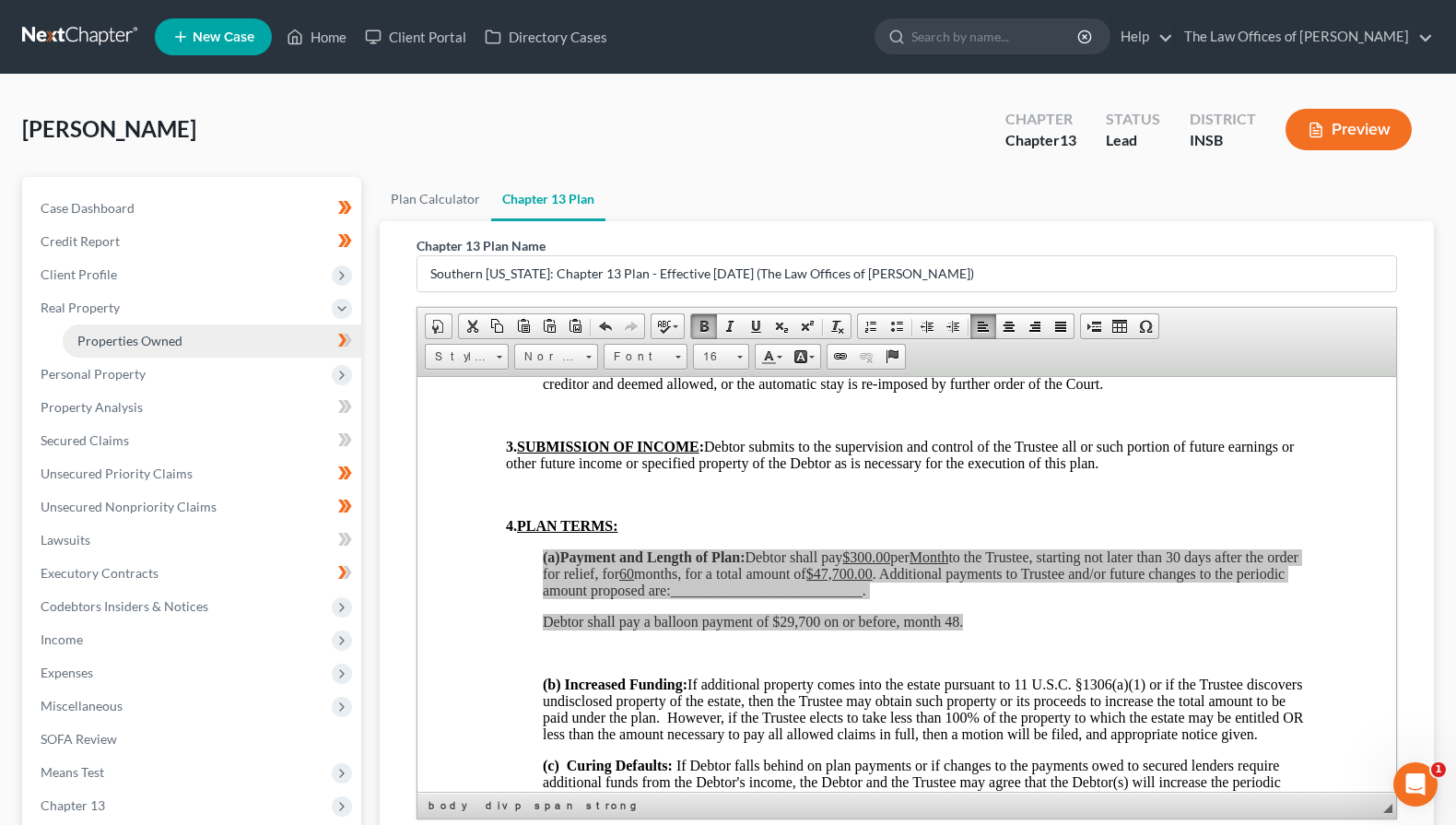
click at [116, 339] on span "Properties Owned" at bounding box center [130, 341] width 105 height 16
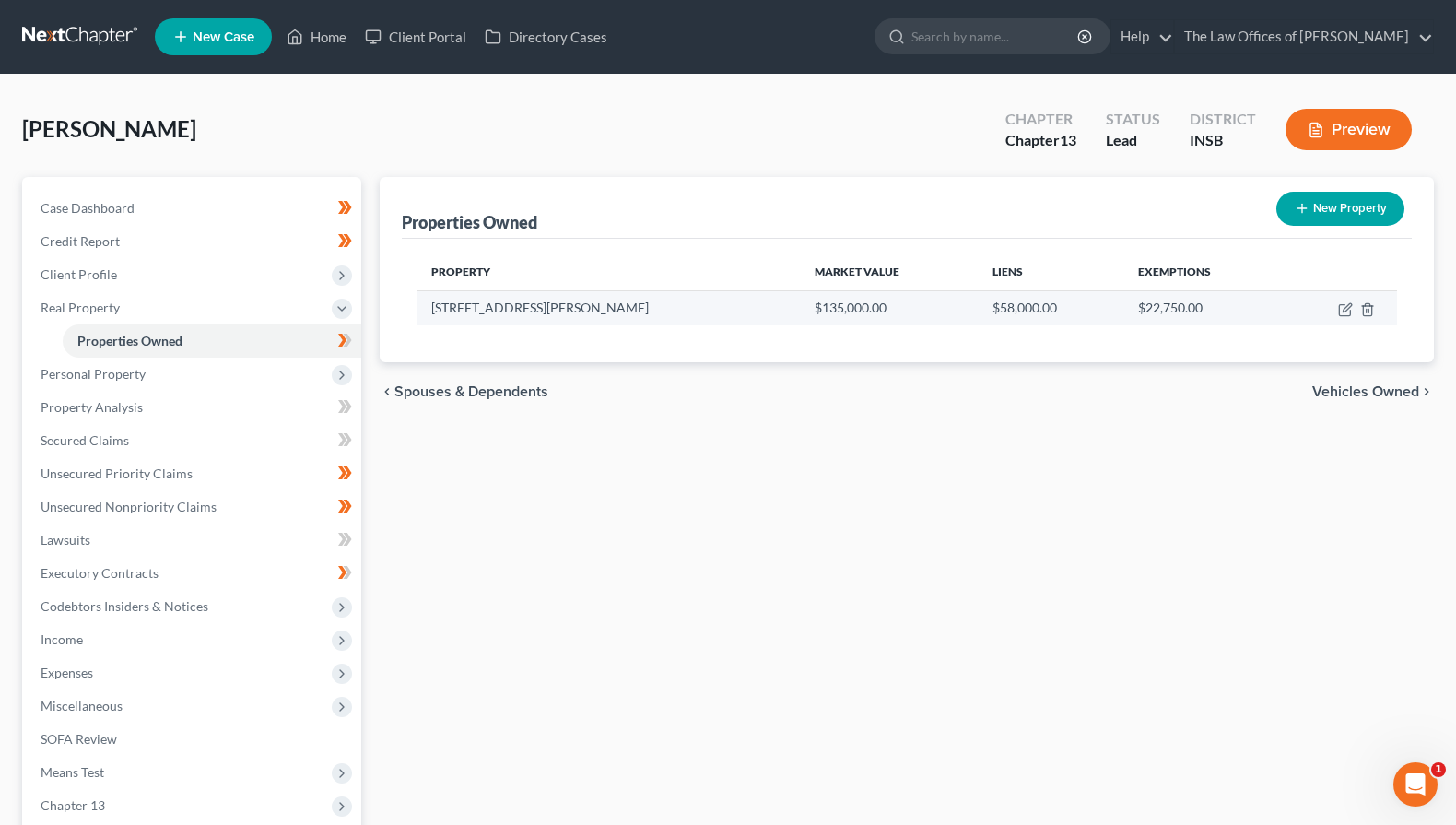
click at [1346, 318] on td at bounding box center [1339, 307] width 114 height 35
click at [1346, 315] on icon "button" at bounding box center [1344, 310] width 11 height 11
select select "3"
select select "0"
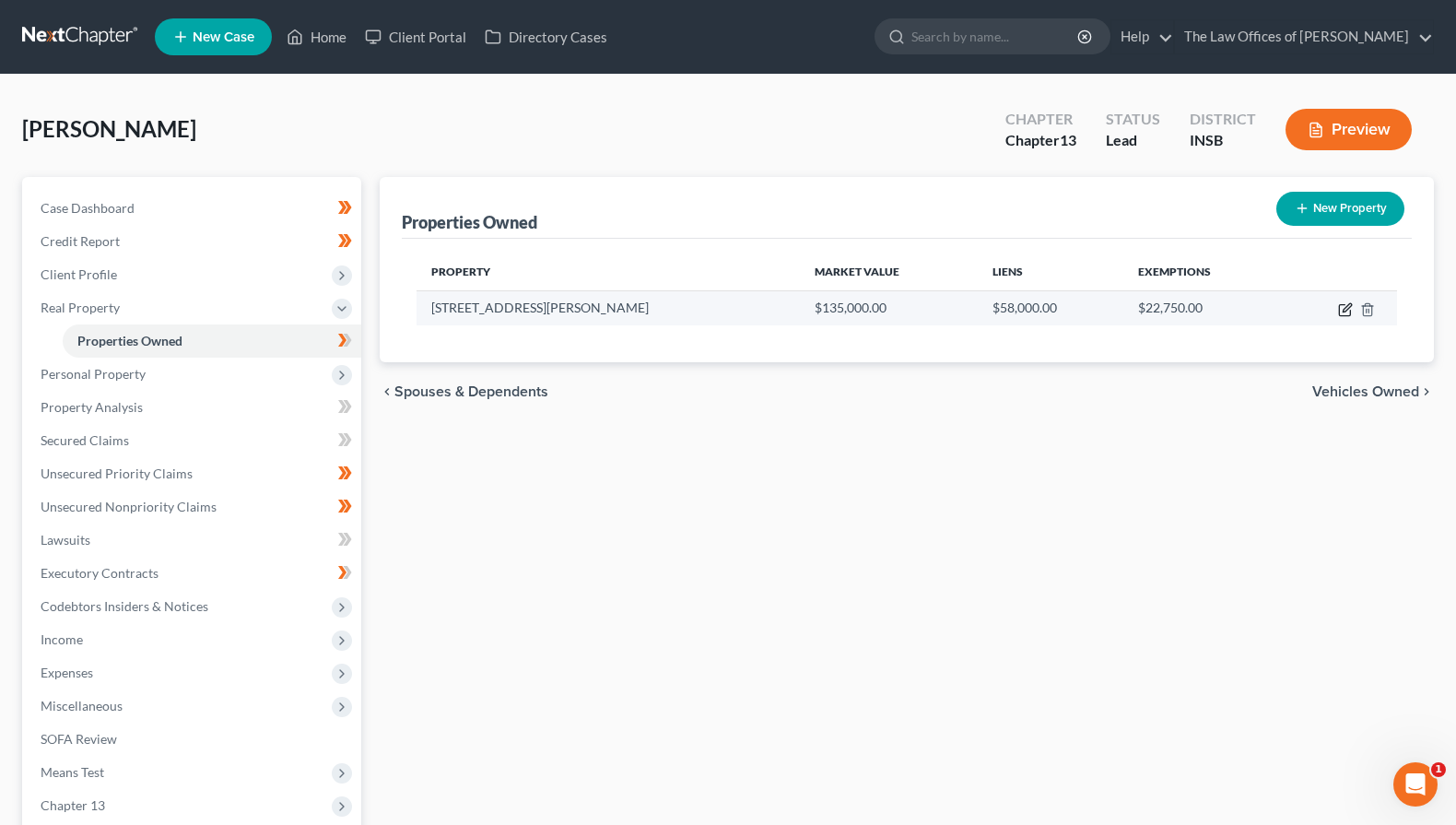
select select "42"
select select "3"
select select "0"
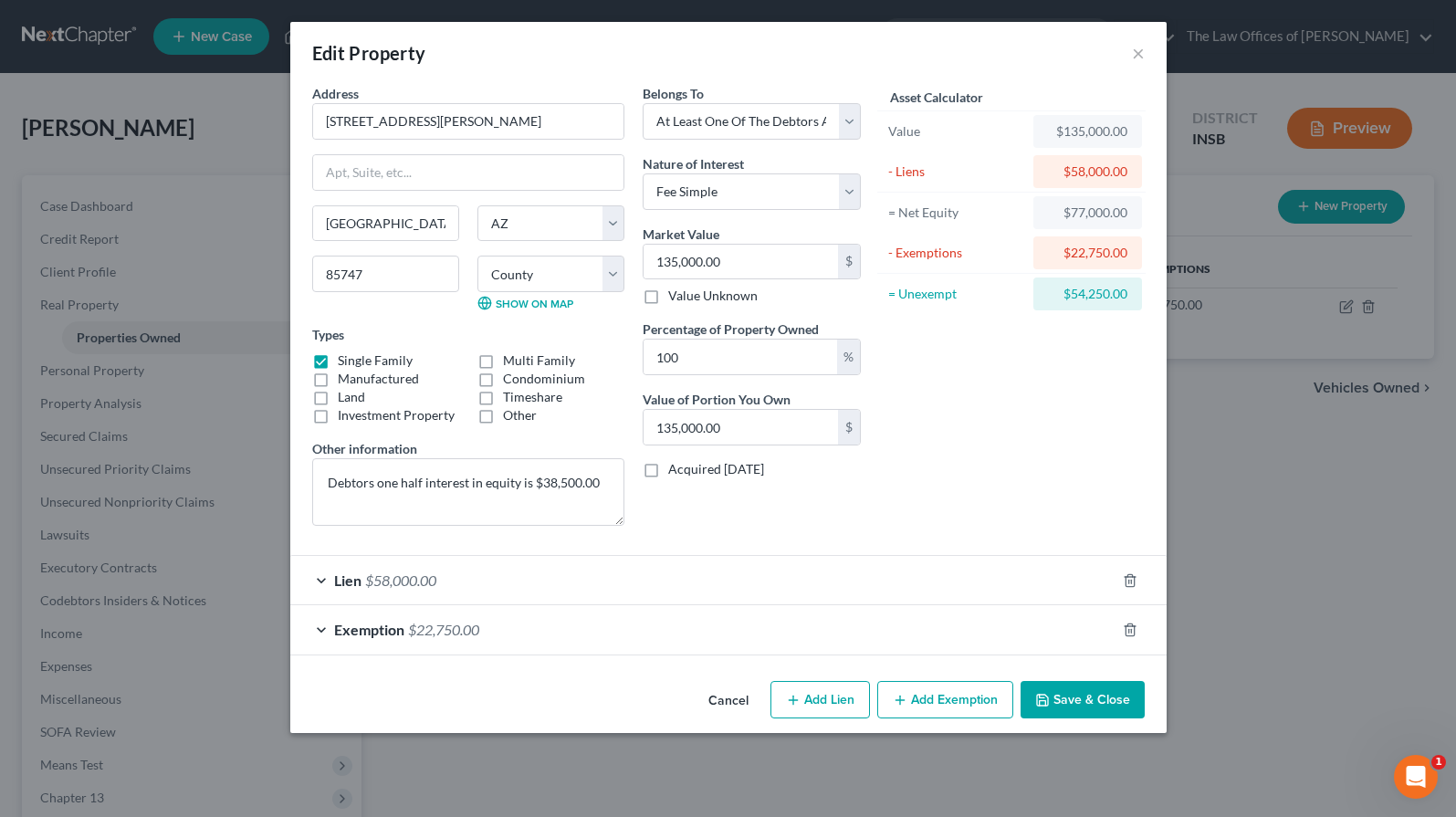
click at [742, 589] on div "Lien $58,000.00" at bounding box center [703, 580] width 826 height 48
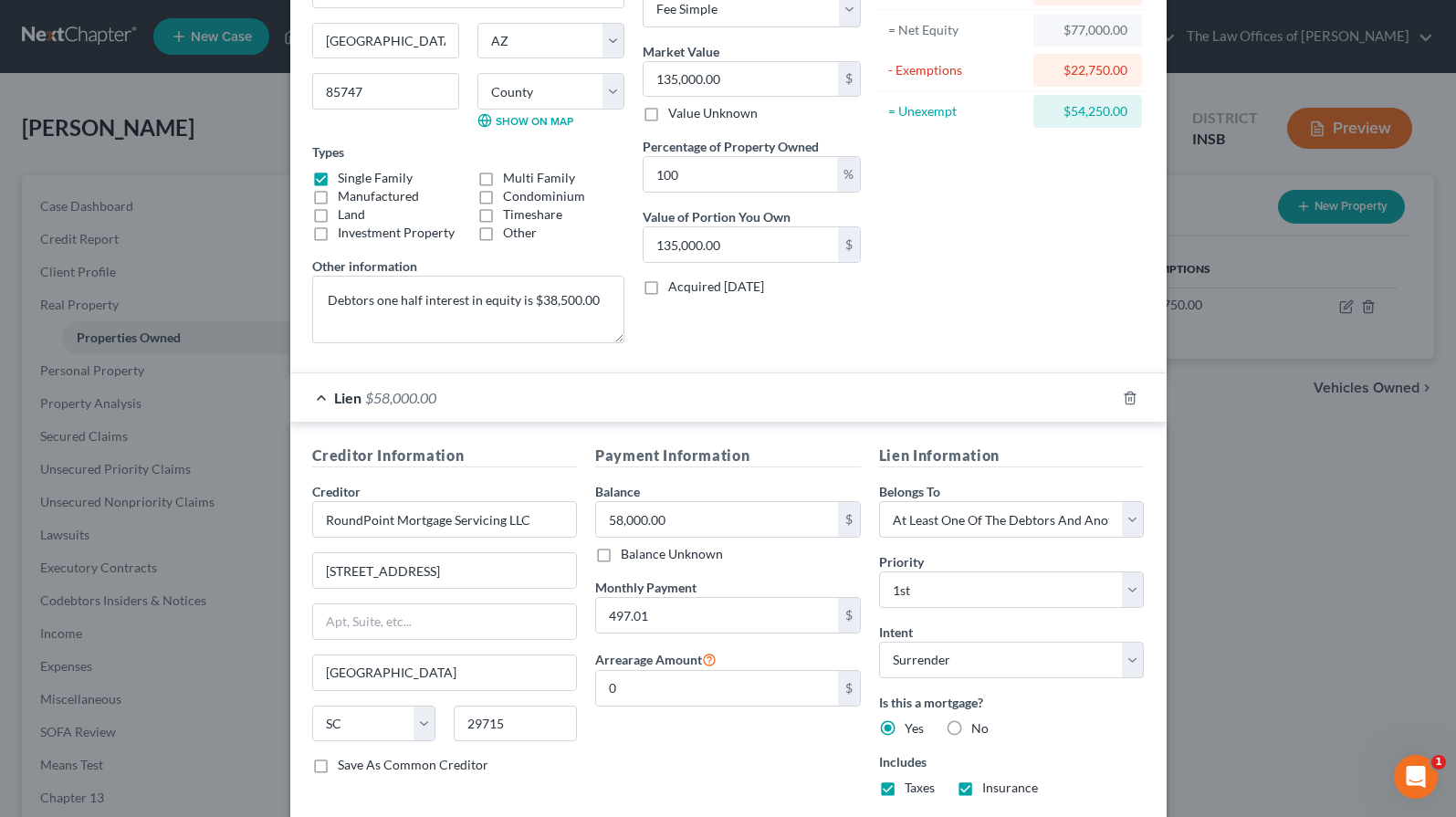
scroll to position [244, 0]
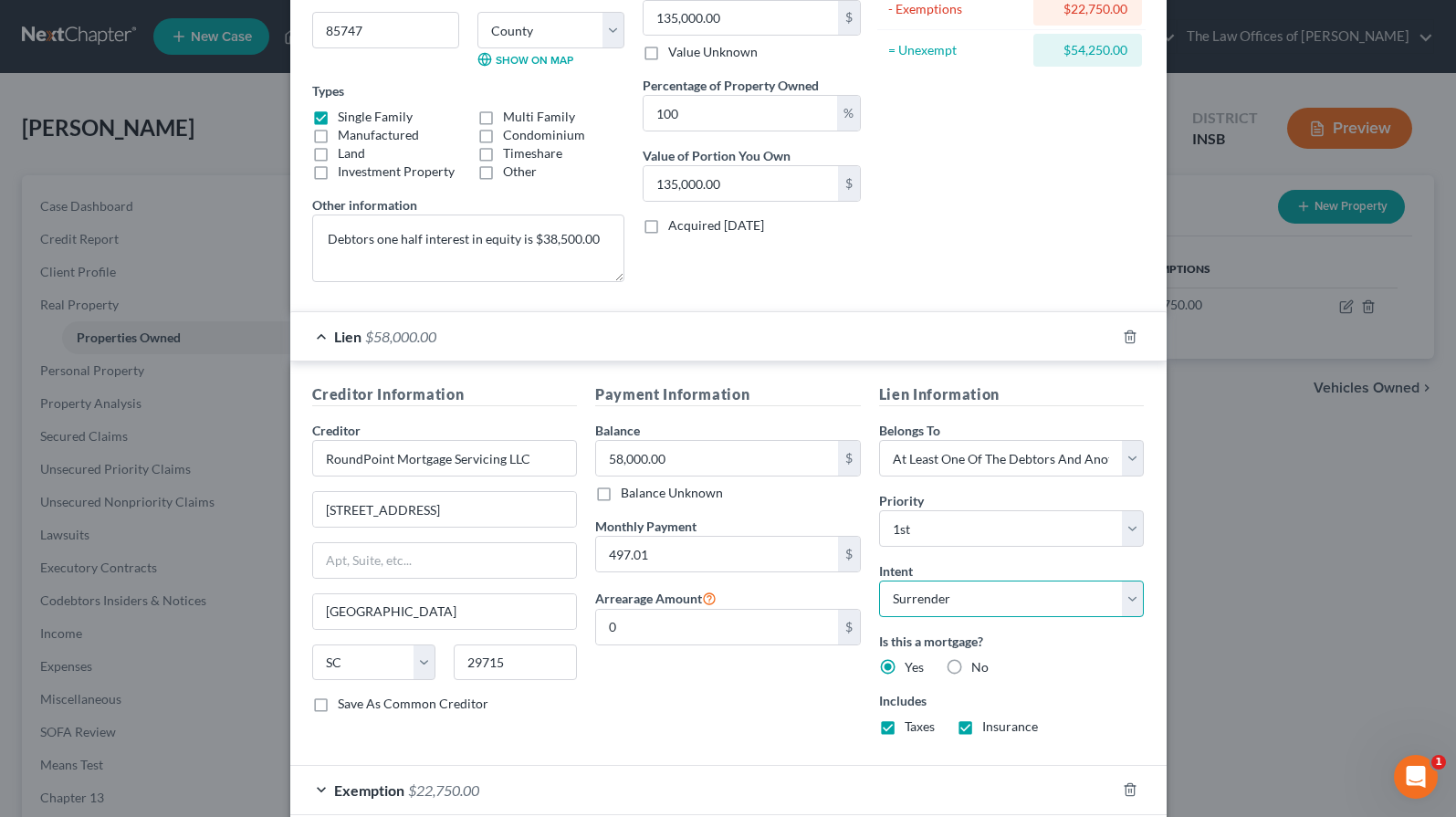
click at [942, 592] on select "Select Surrender Redeem Reaffirm Avoid Other" at bounding box center [1012, 598] width 266 height 36
select select "2"
click at [879, 581] on select "Select Surrender Redeem Reaffirm Avoid Other" at bounding box center [1012, 598] width 266 height 36
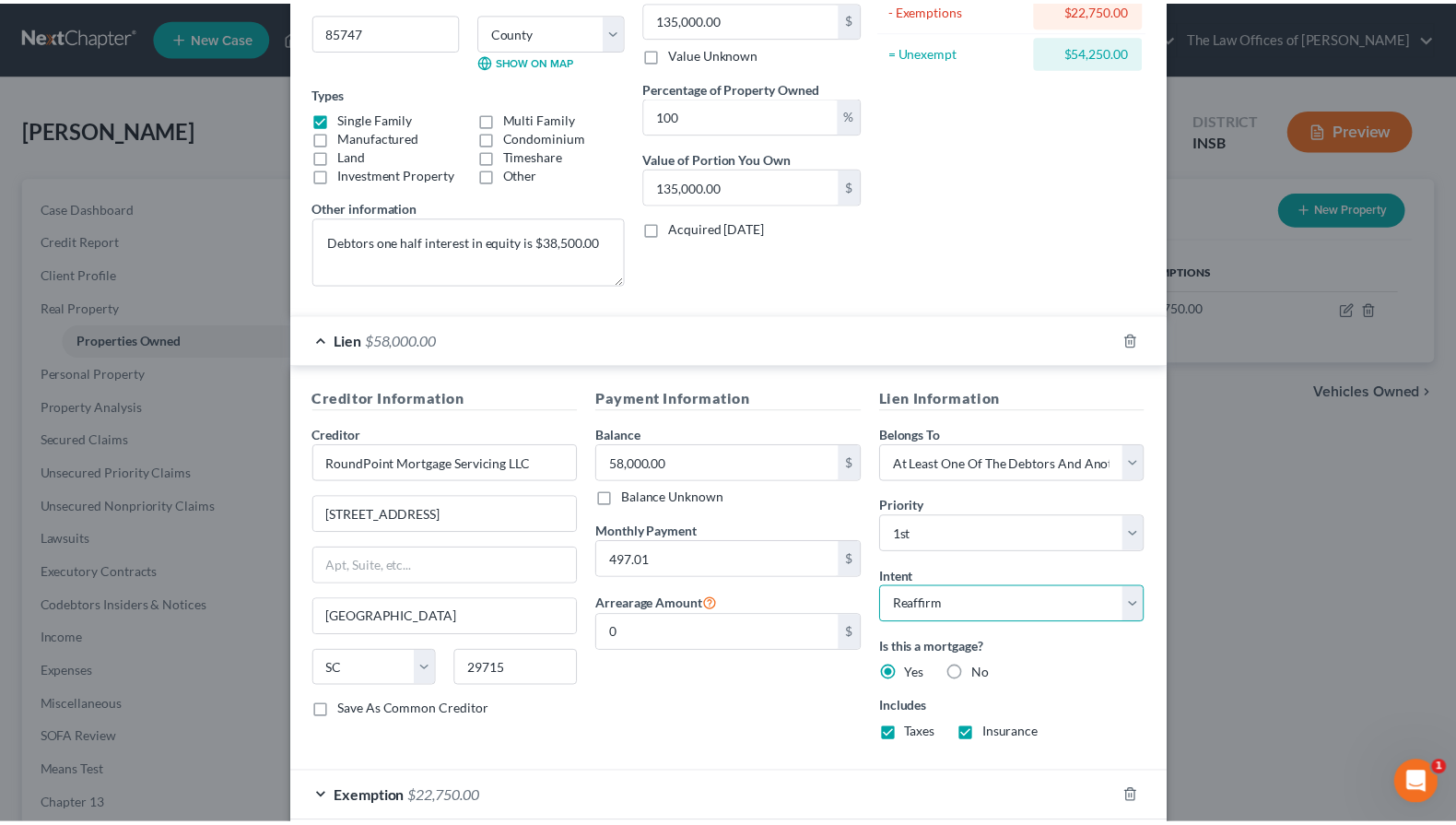
scroll to position [346, 0]
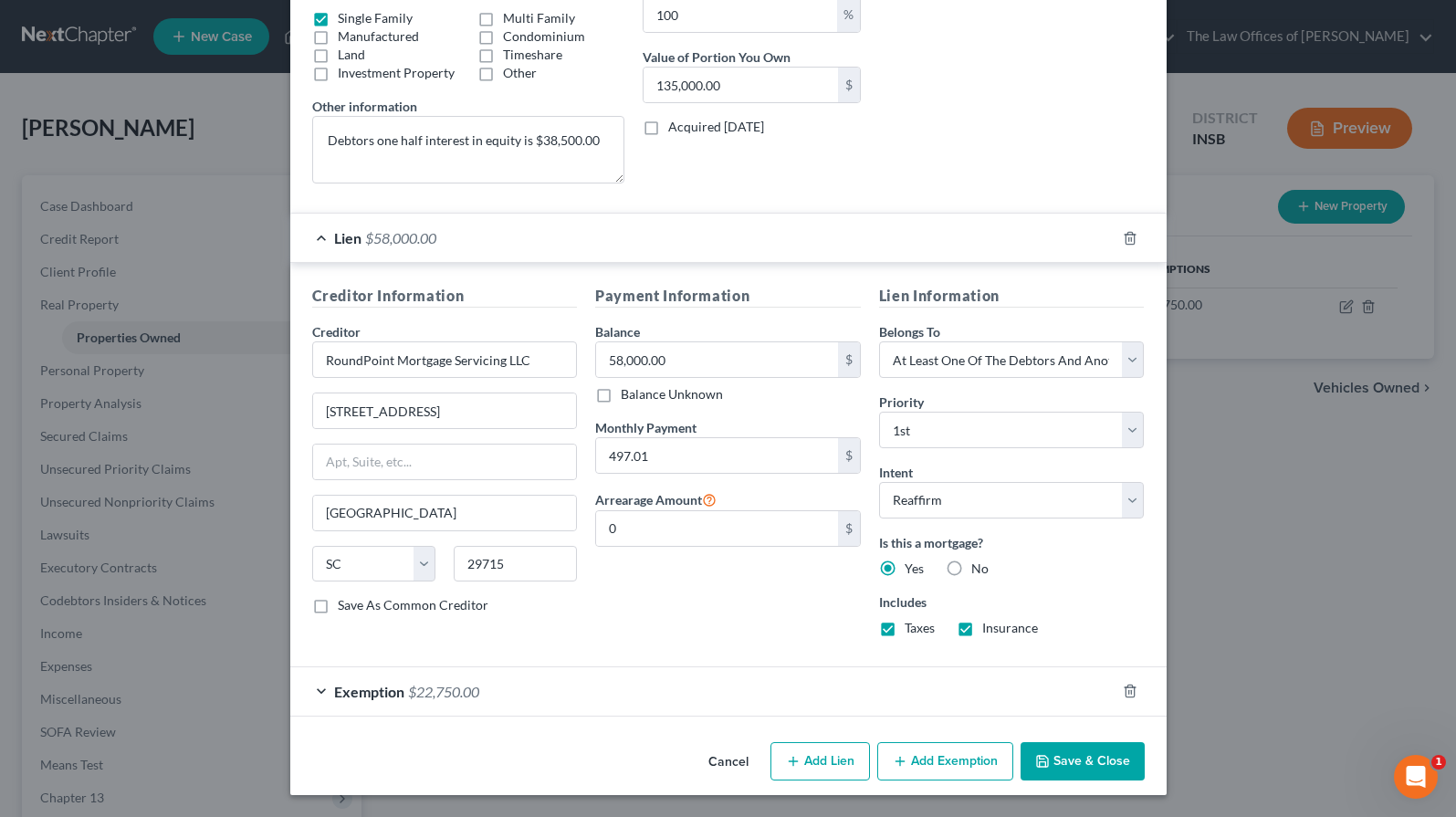
click at [1070, 767] on button "Save & Close" at bounding box center [1082, 761] width 125 height 38
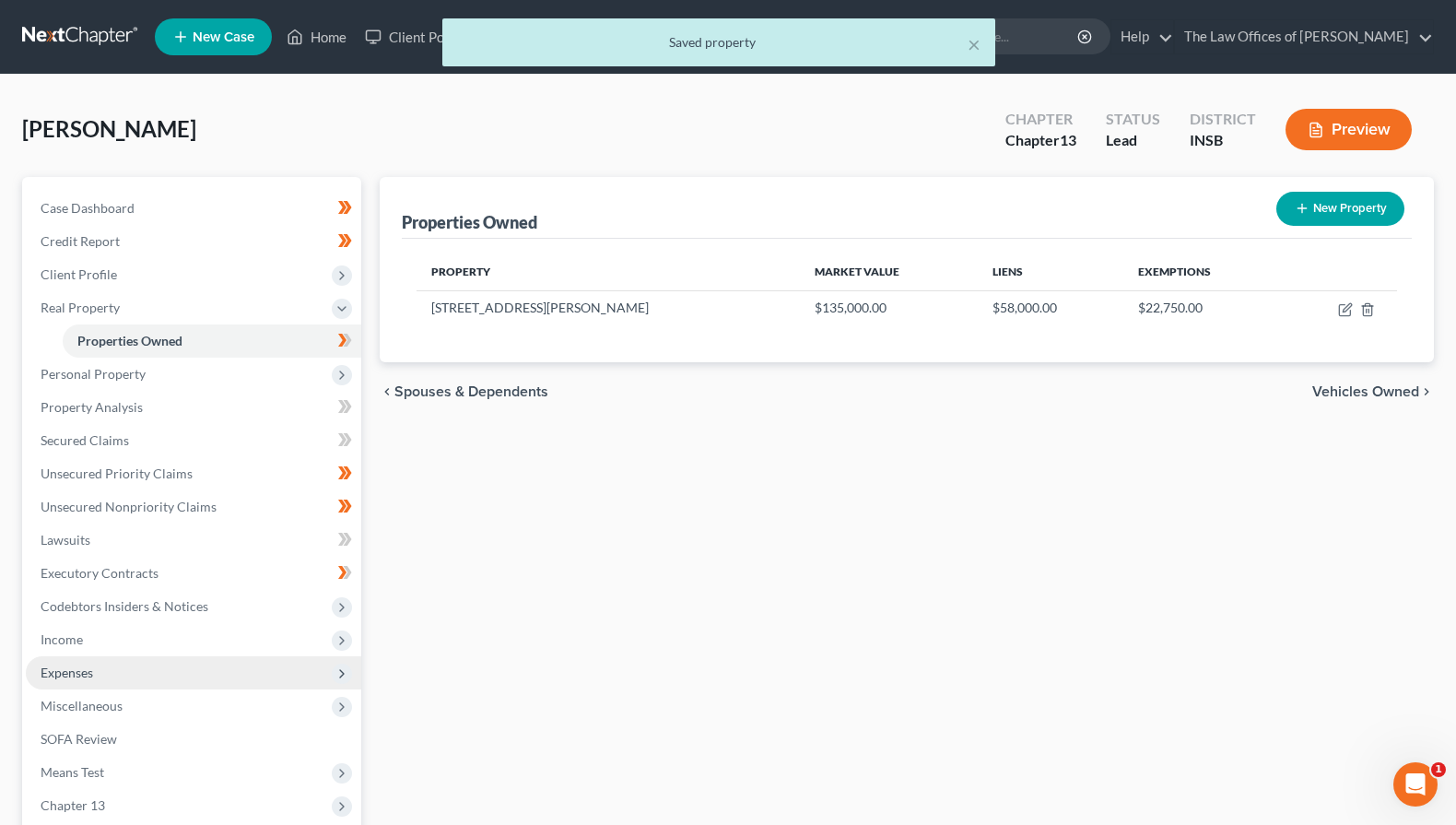
scroll to position [184, 0]
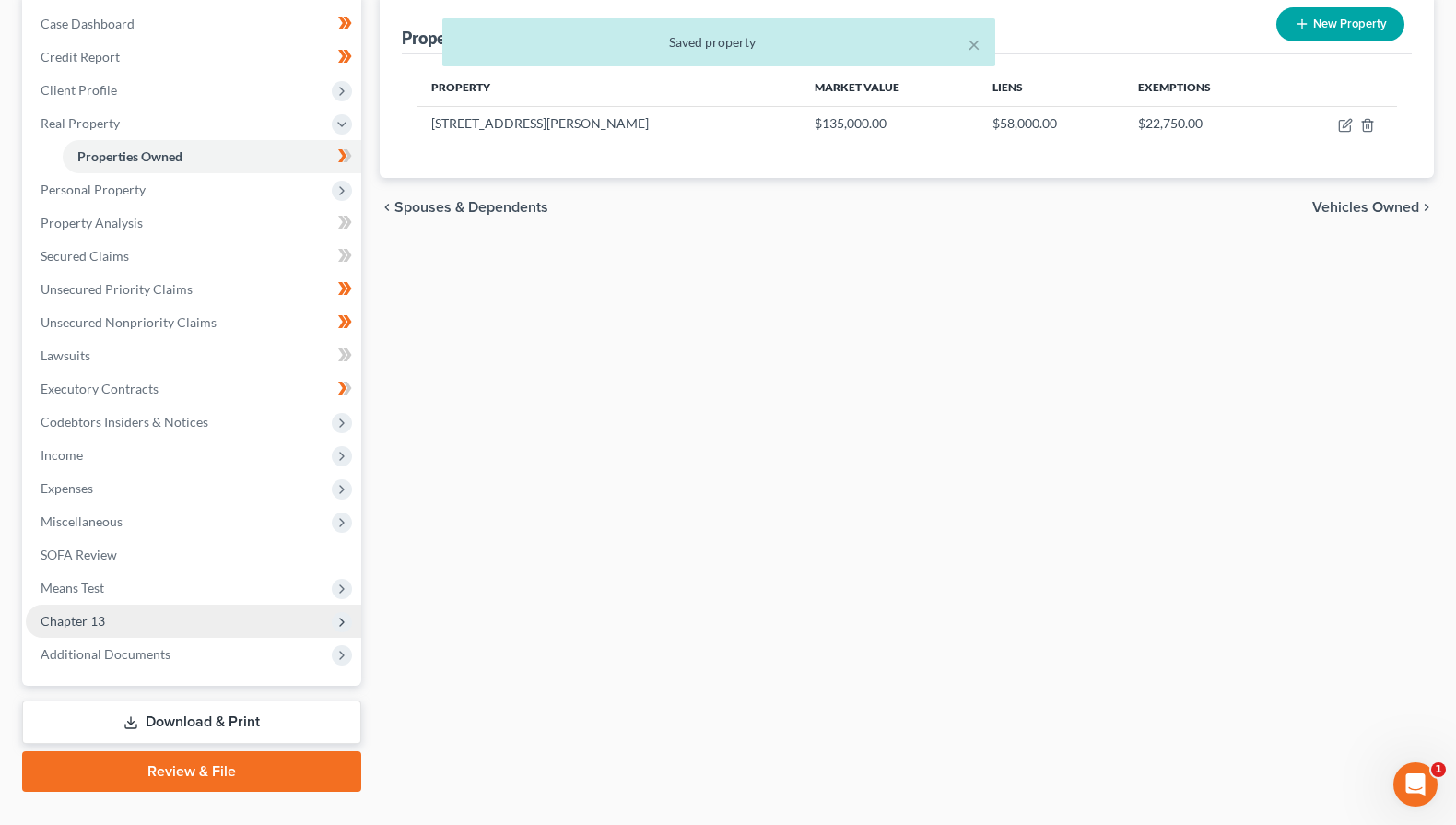
click at [102, 614] on span "Chapter 13" at bounding box center [72, 621] width 64 height 16
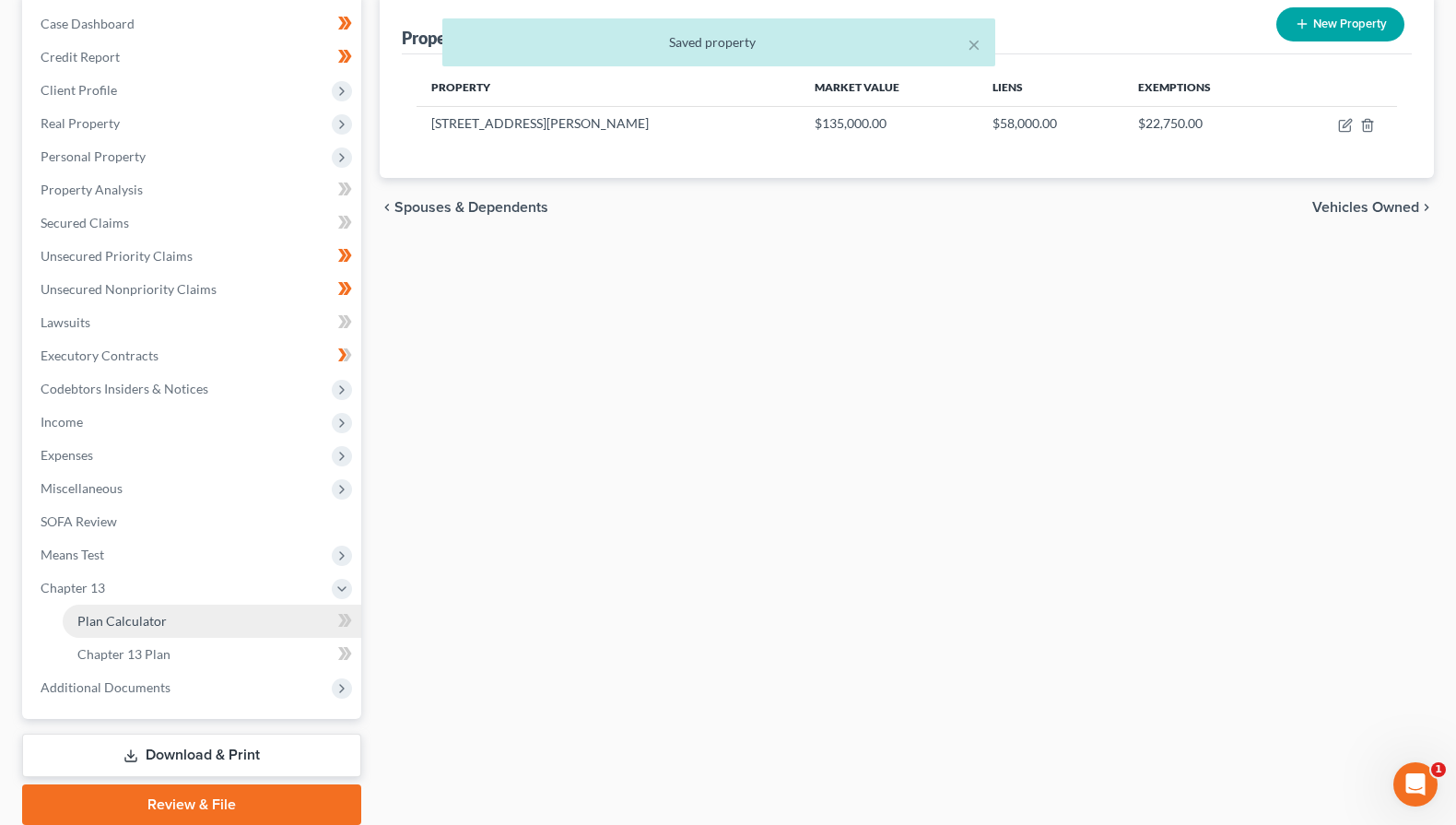
click at [130, 626] on span "Plan Calculator" at bounding box center [122, 621] width 89 height 16
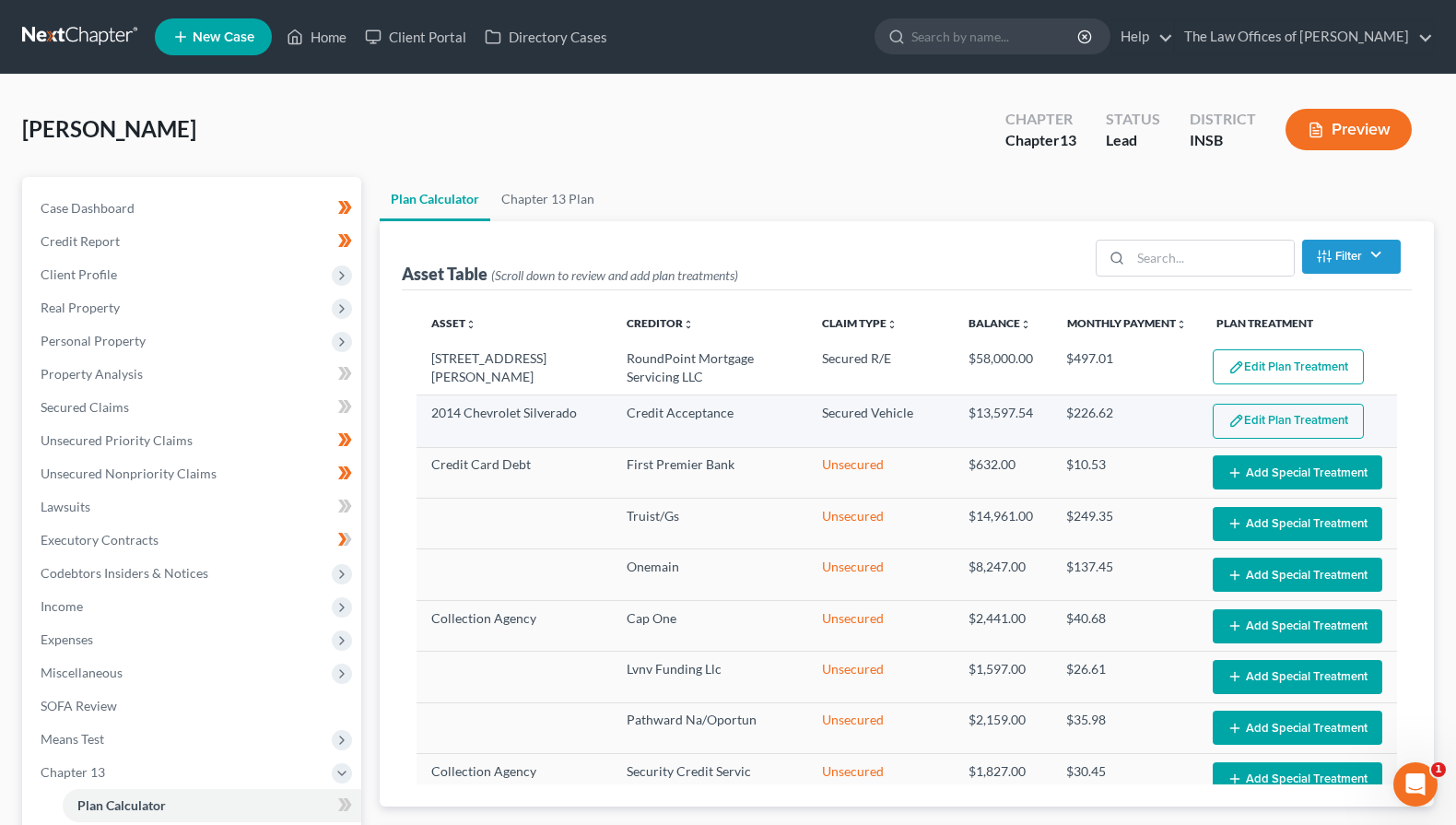
select select "59"
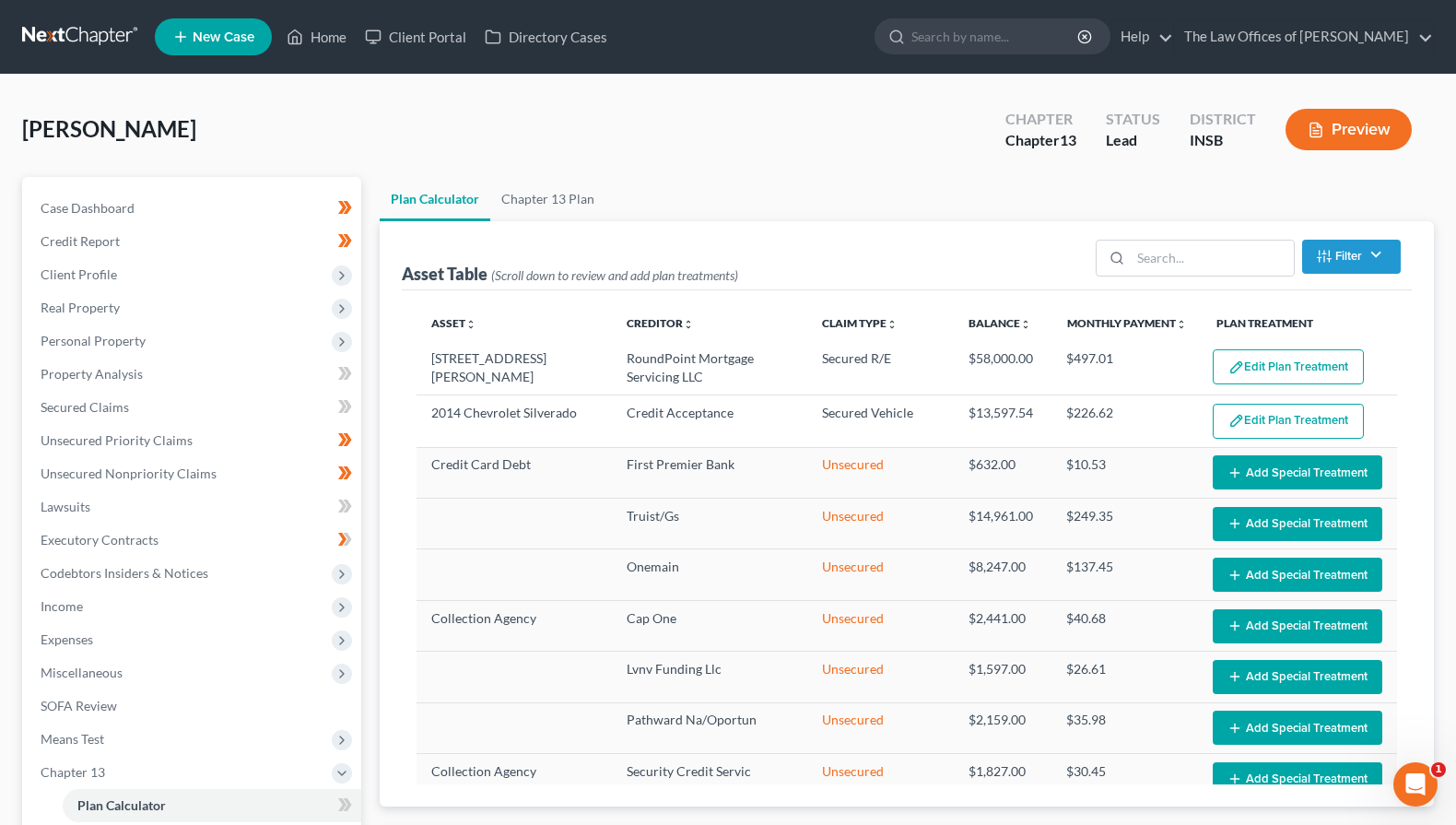
click at [1295, 427] on button "Edit Plan Treatment" at bounding box center [1289, 421] width 151 height 35
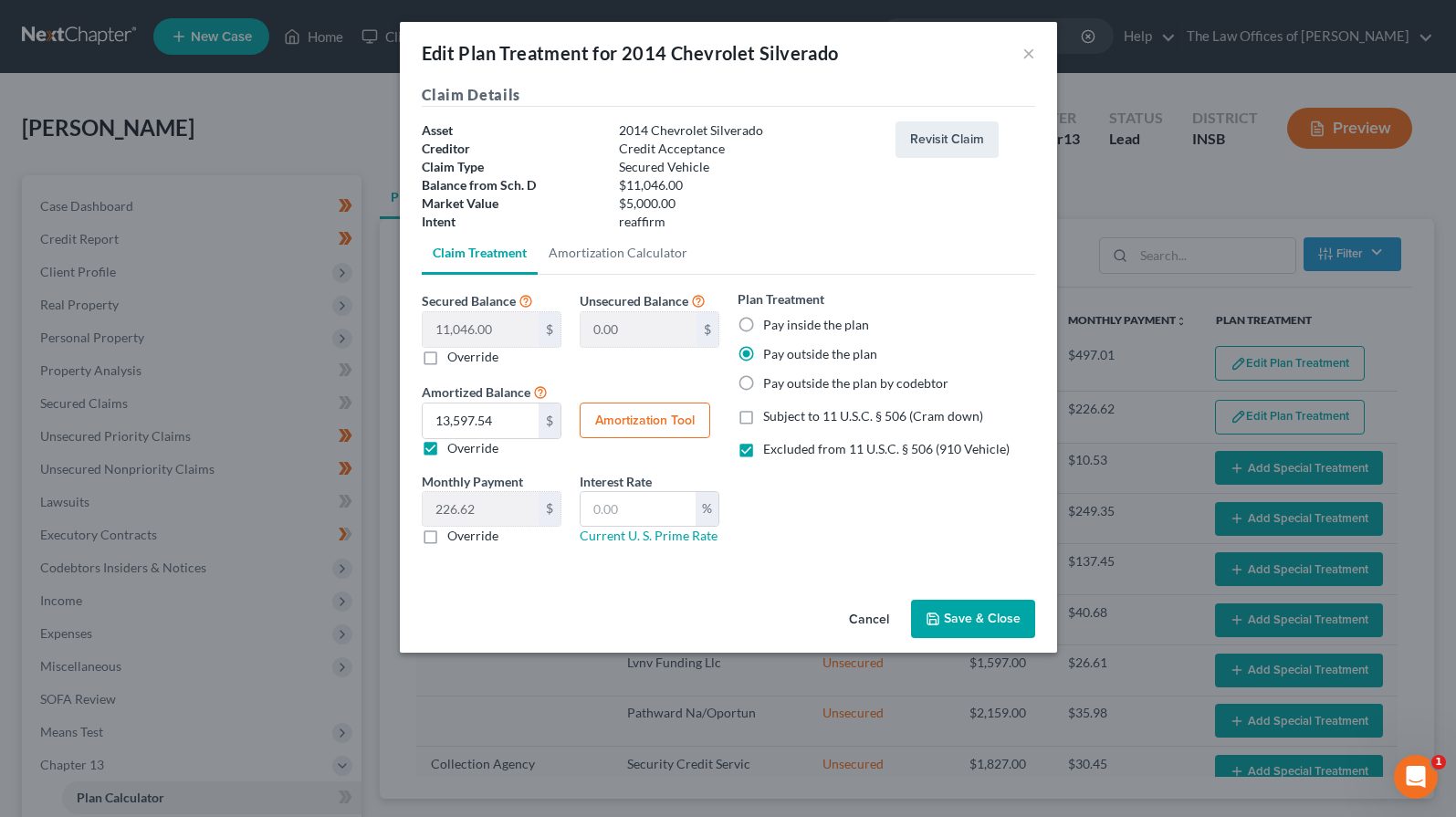
click at [764, 385] on label "Pay outside the plan by codebtor" at bounding box center [856, 383] width 185 height 19
click at [771, 385] on input "Pay outside the plan by codebtor" at bounding box center [777, 381] width 12 height 12
radio input "true"
click at [764, 358] on label "Pay outside the plan" at bounding box center [821, 354] width 114 height 19
click at [771, 357] on input "Pay outside the plan" at bounding box center [777, 351] width 12 height 12
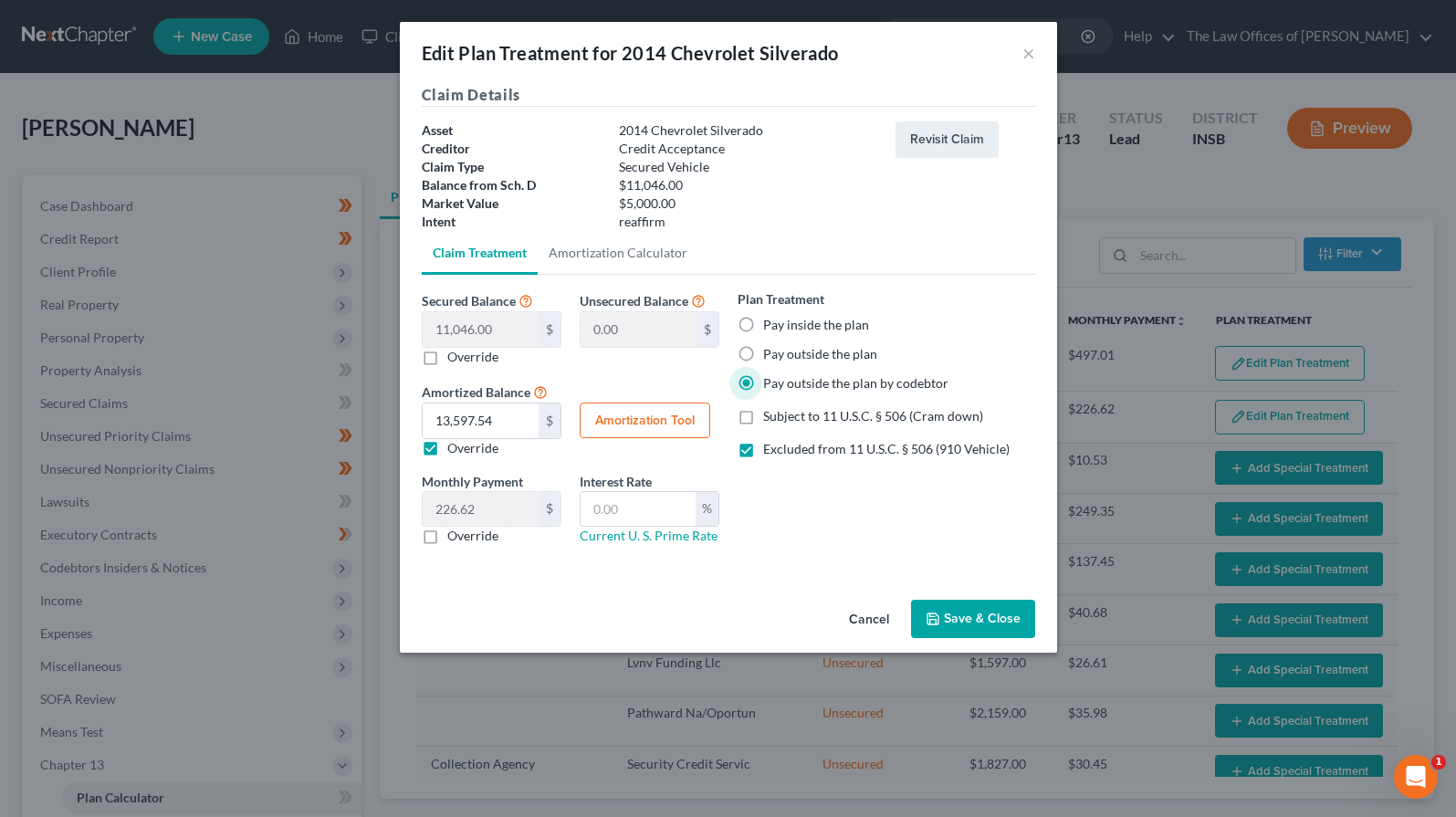
radio input "true"
click at [942, 614] on button "Save & Close" at bounding box center [973, 619] width 125 height 38
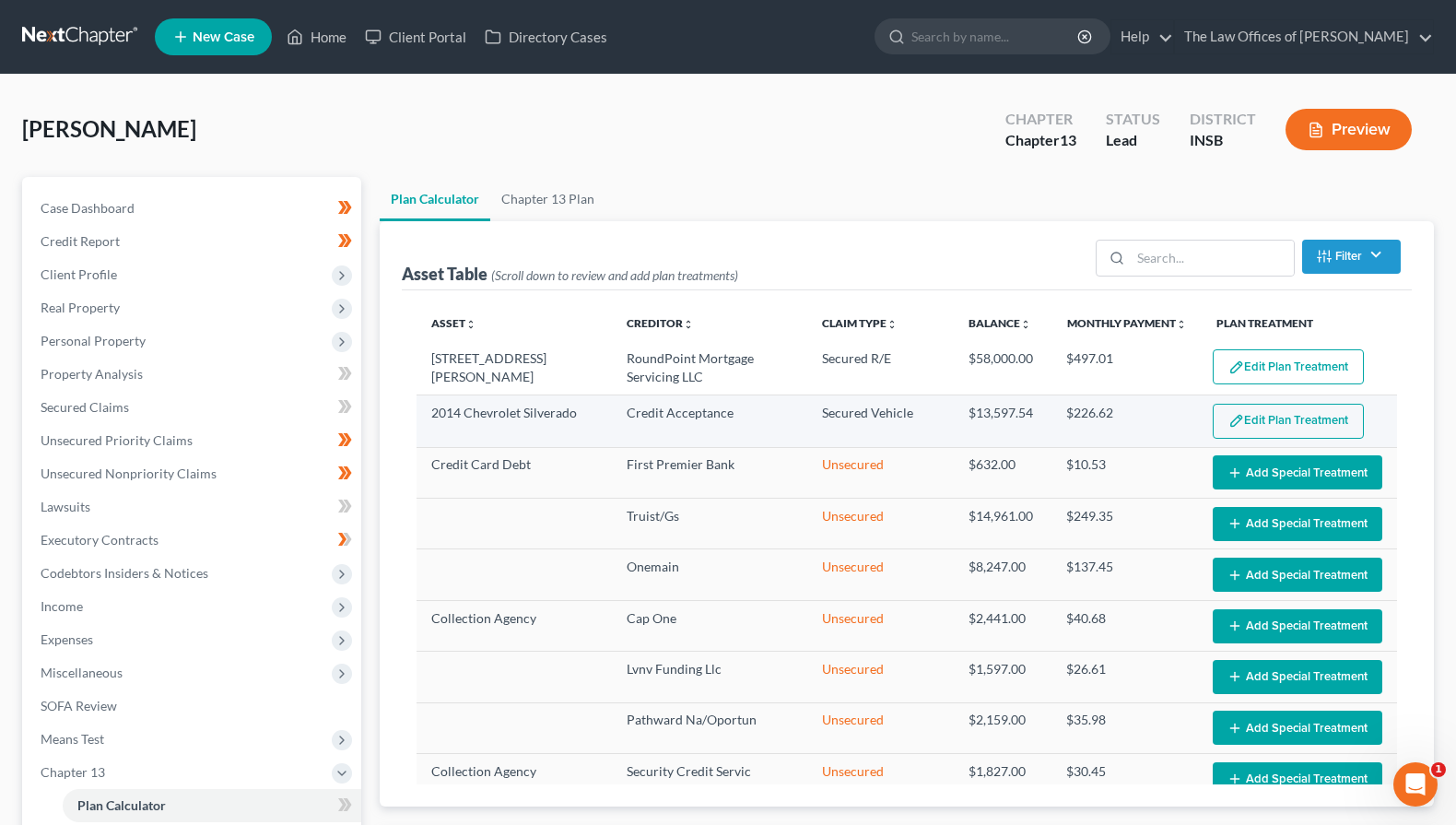
select select "59"
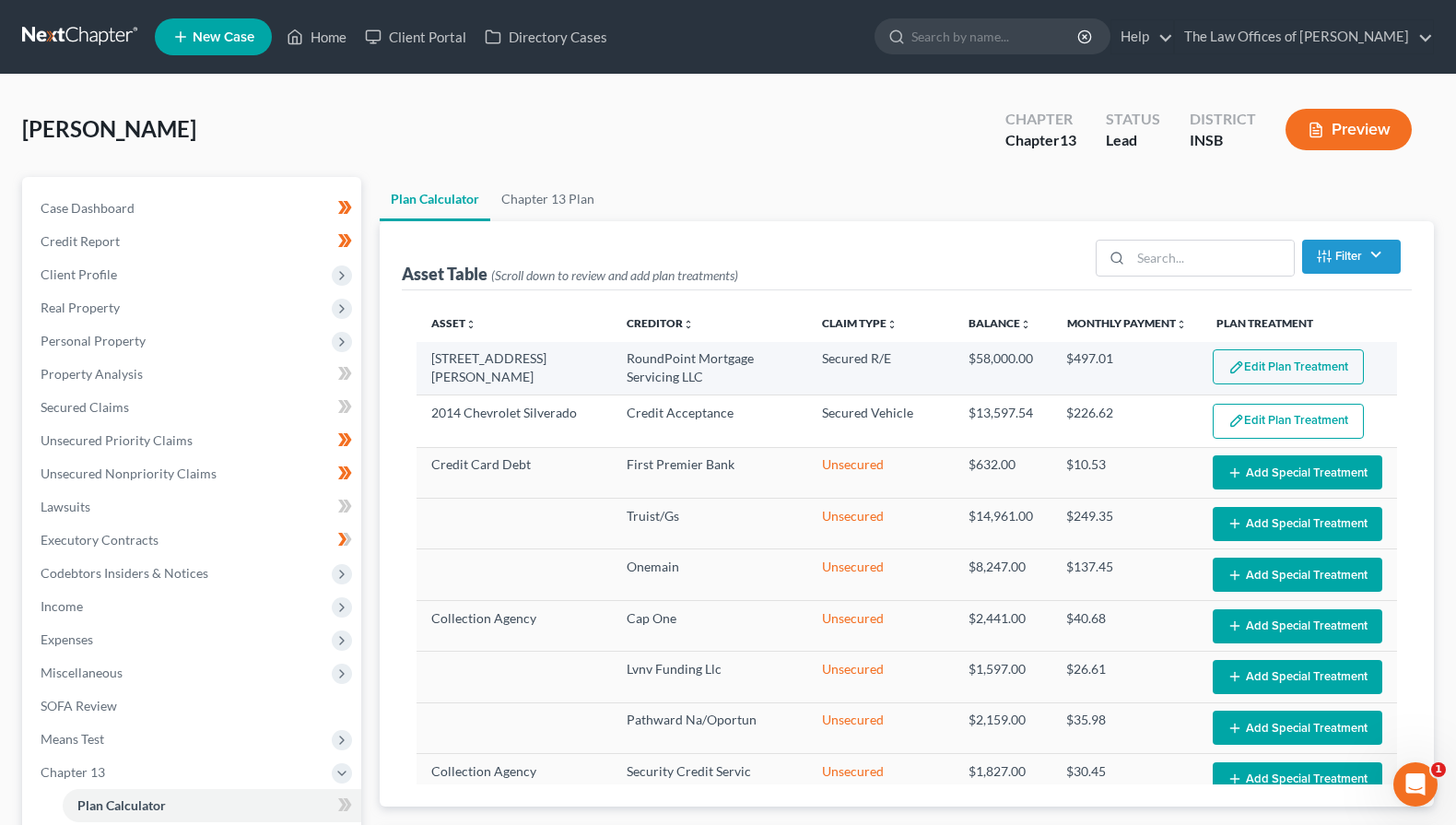
click at [1279, 372] on button "Edit Plan Treatment" at bounding box center [1289, 366] width 151 height 35
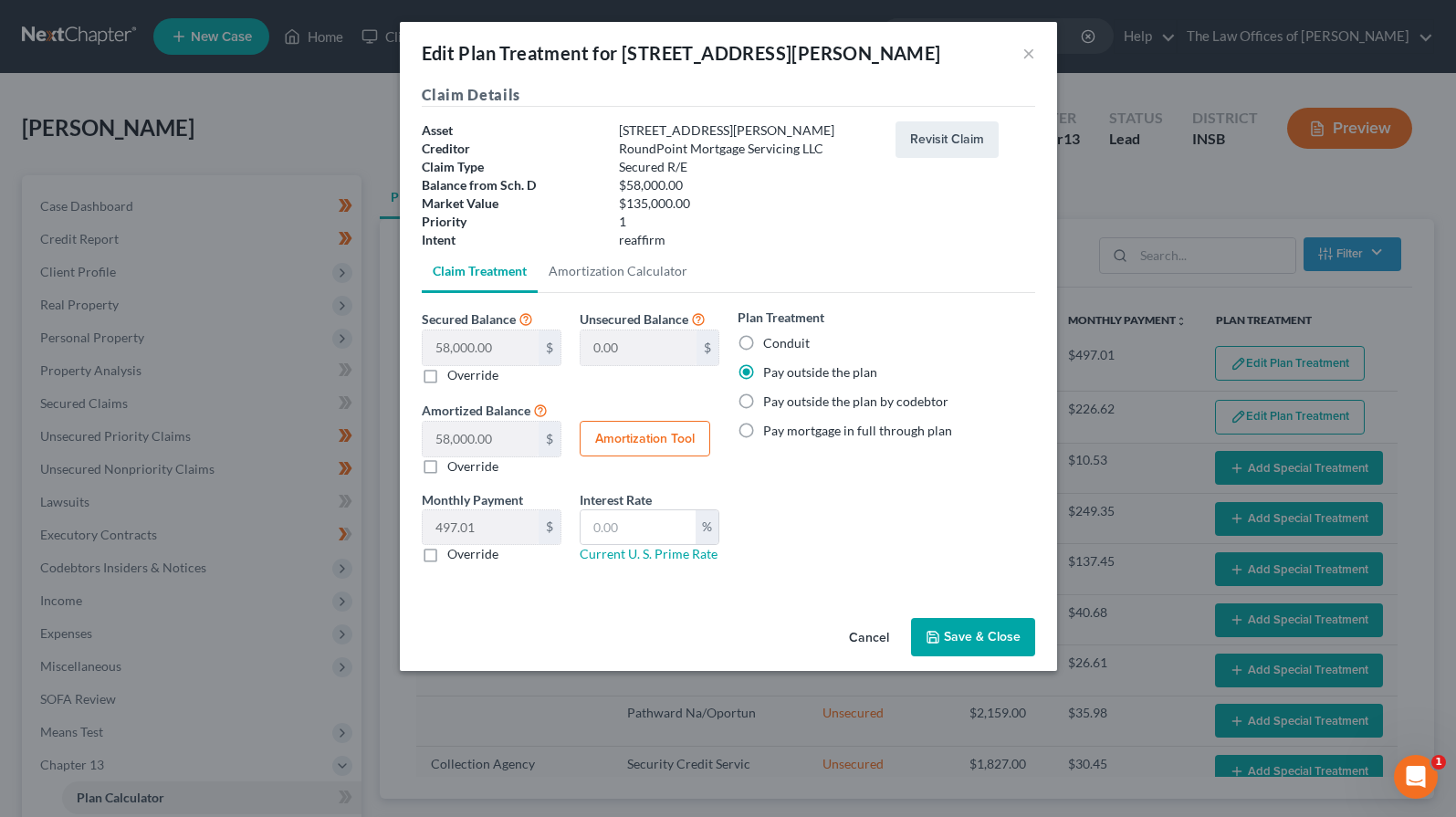
click at [963, 639] on button "Save & Close" at bounding box center [973, 637] width 125 height 38
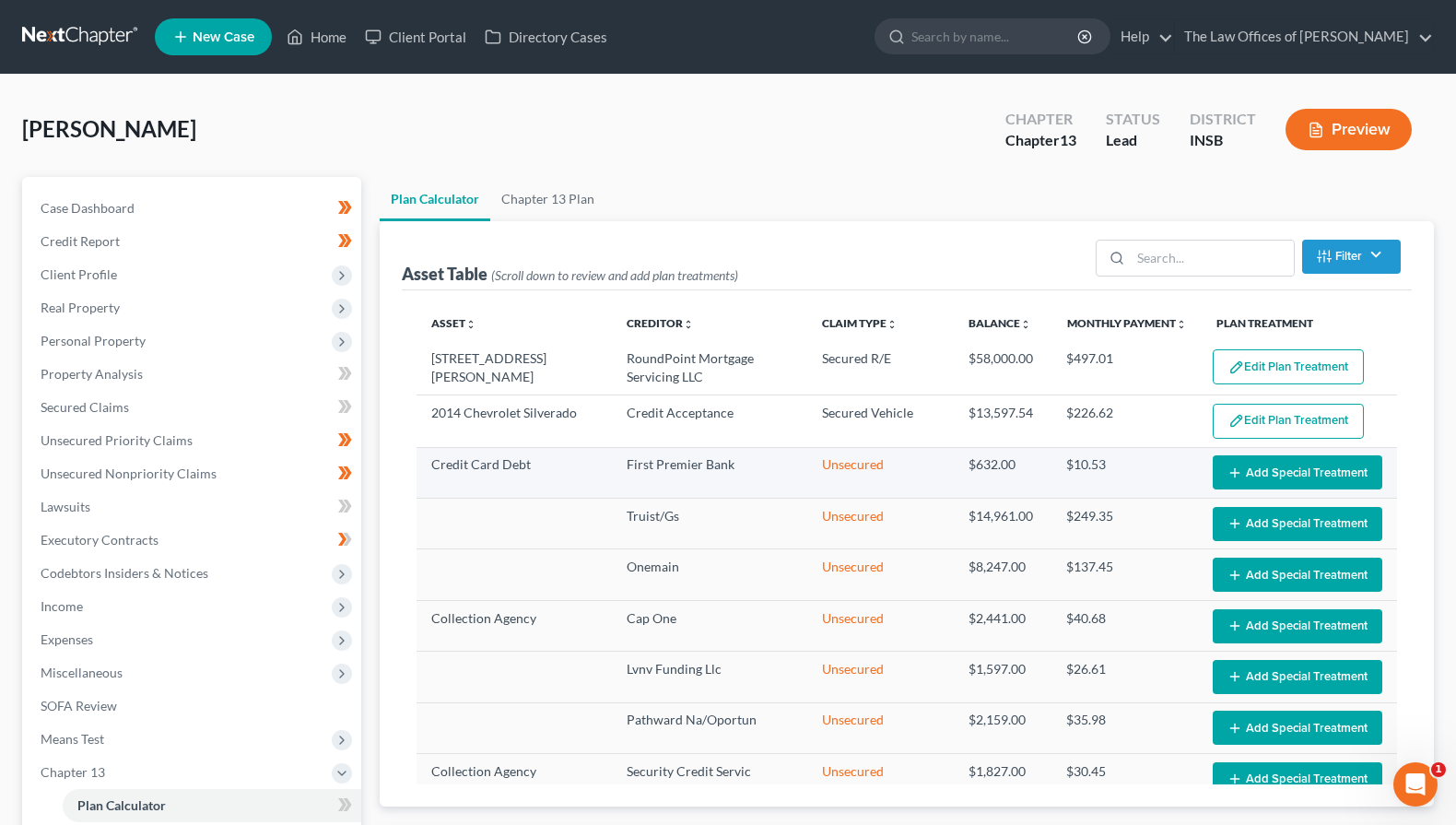
scroll to position [447, 0]
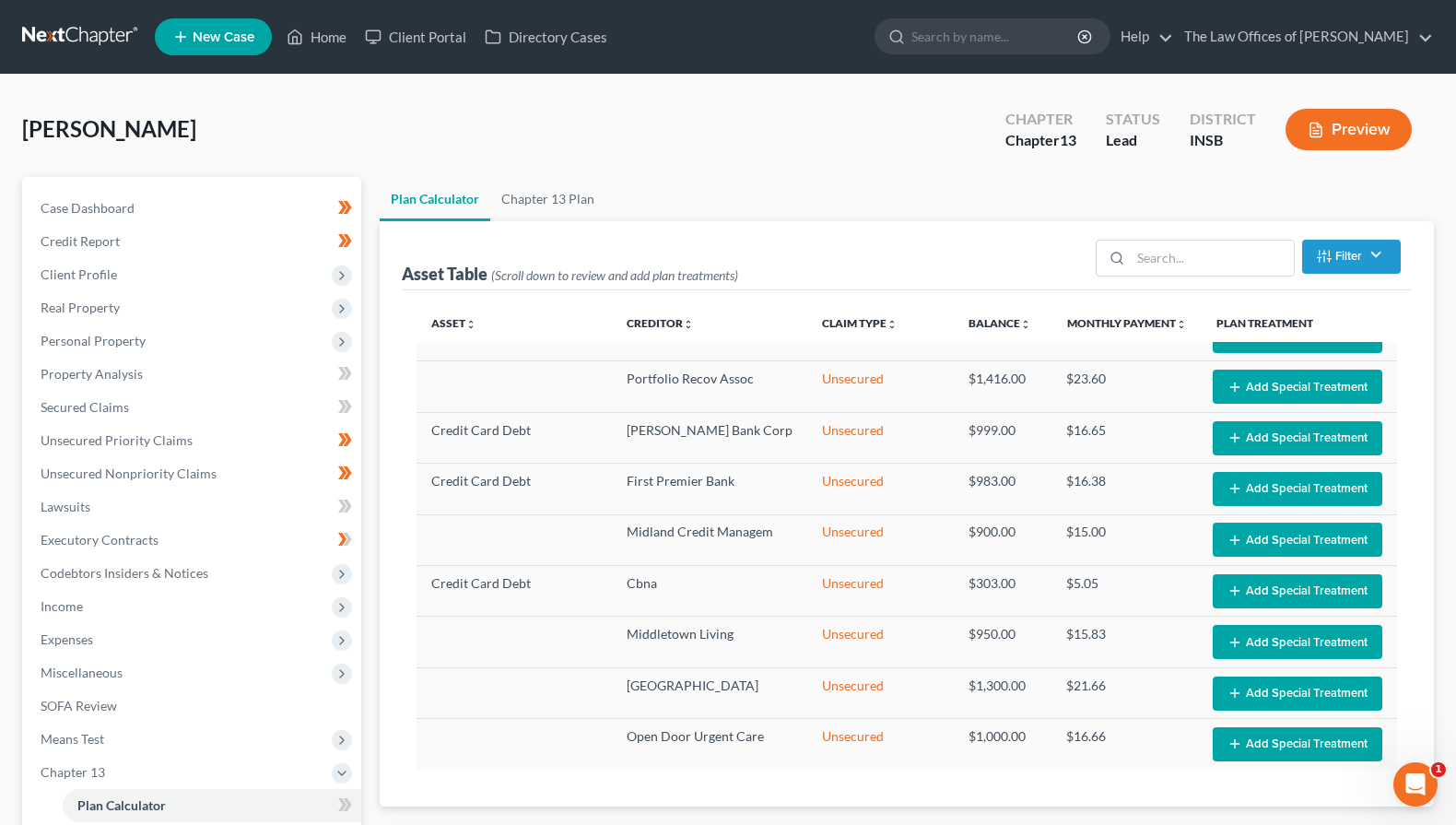
select select "59"
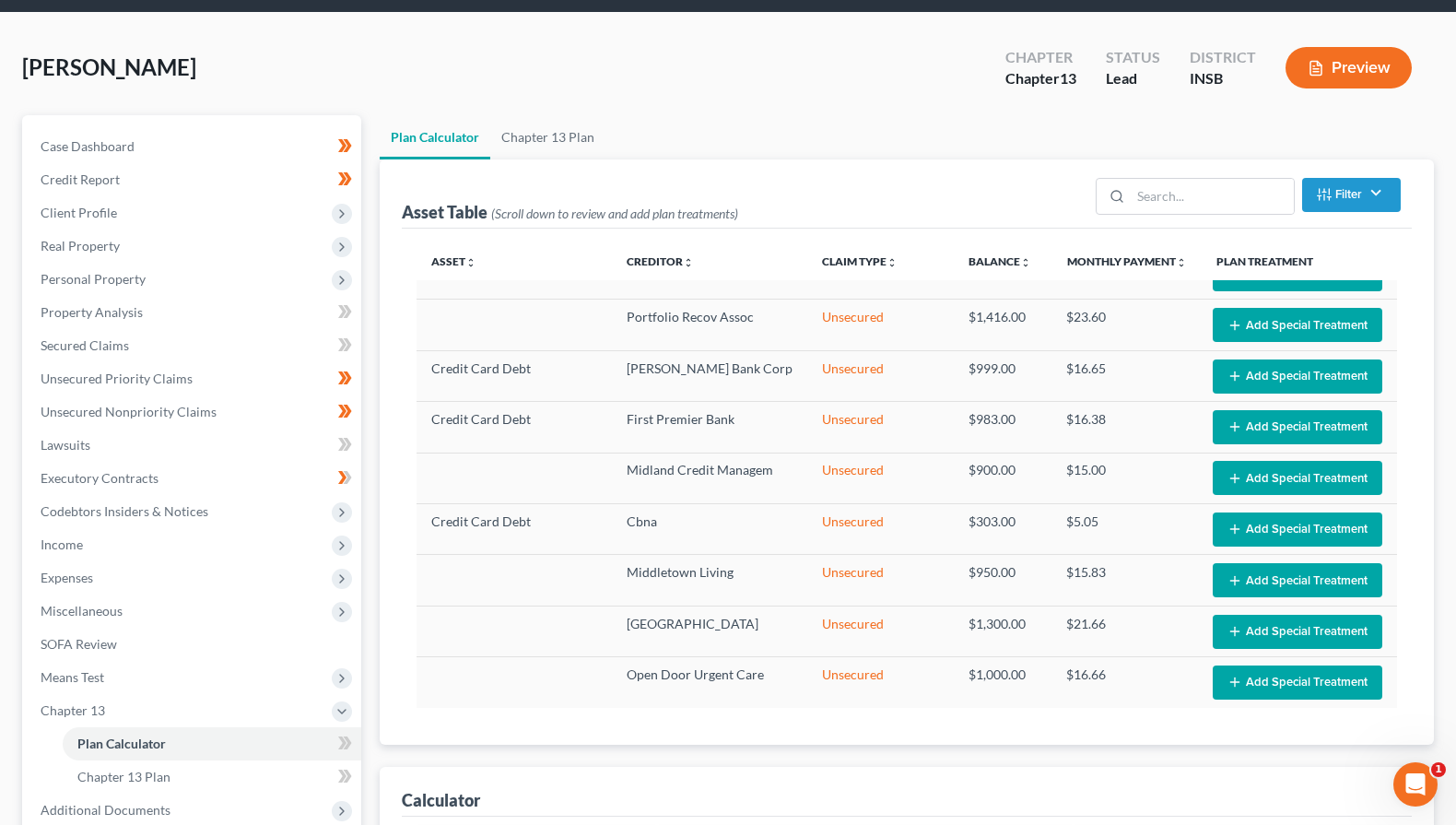
scroll to position [140, 0]
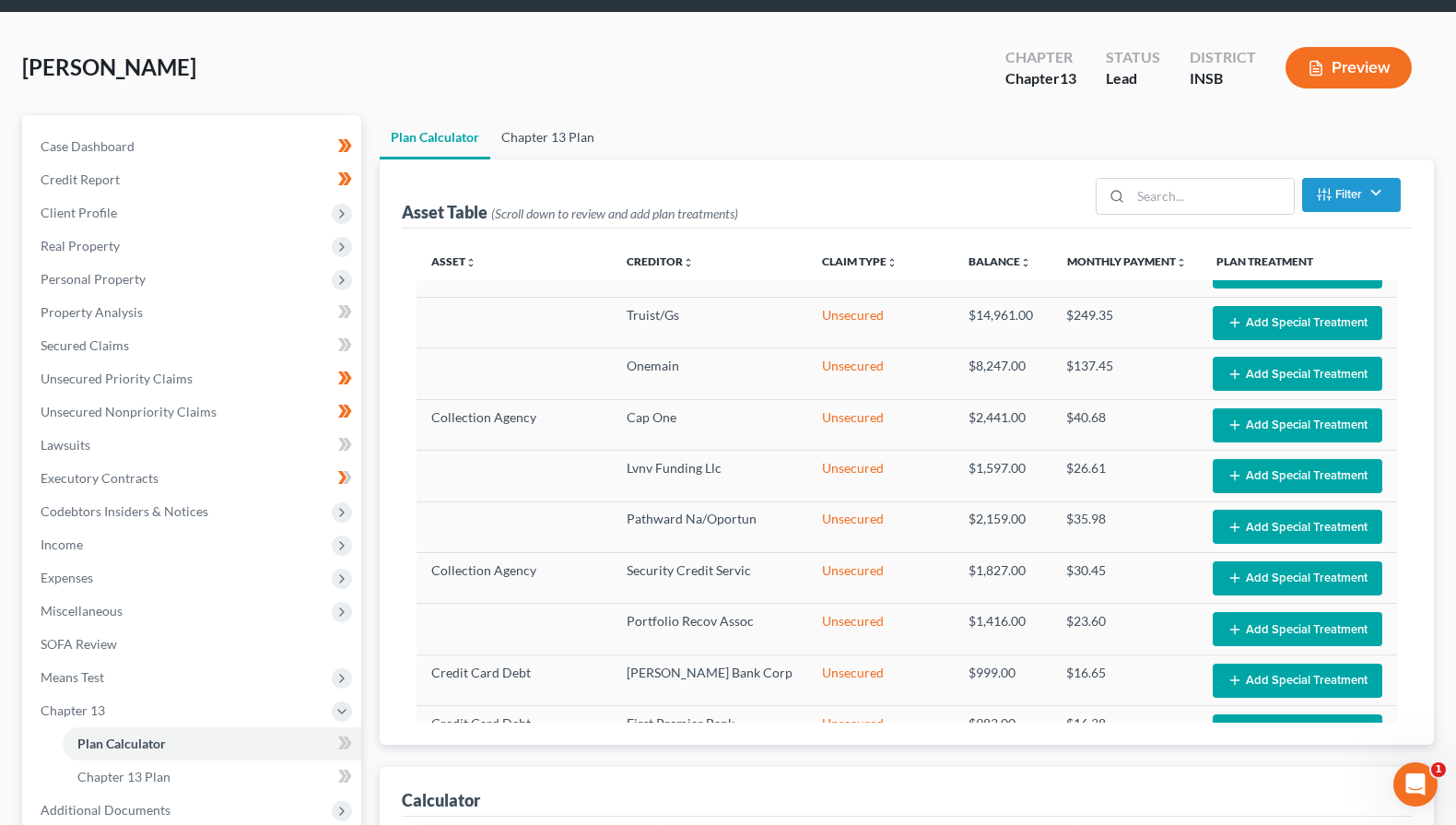
click at [564, 138] on link "Chapter 13 Plan" at bounding box center [547, 137] width 115 height 45
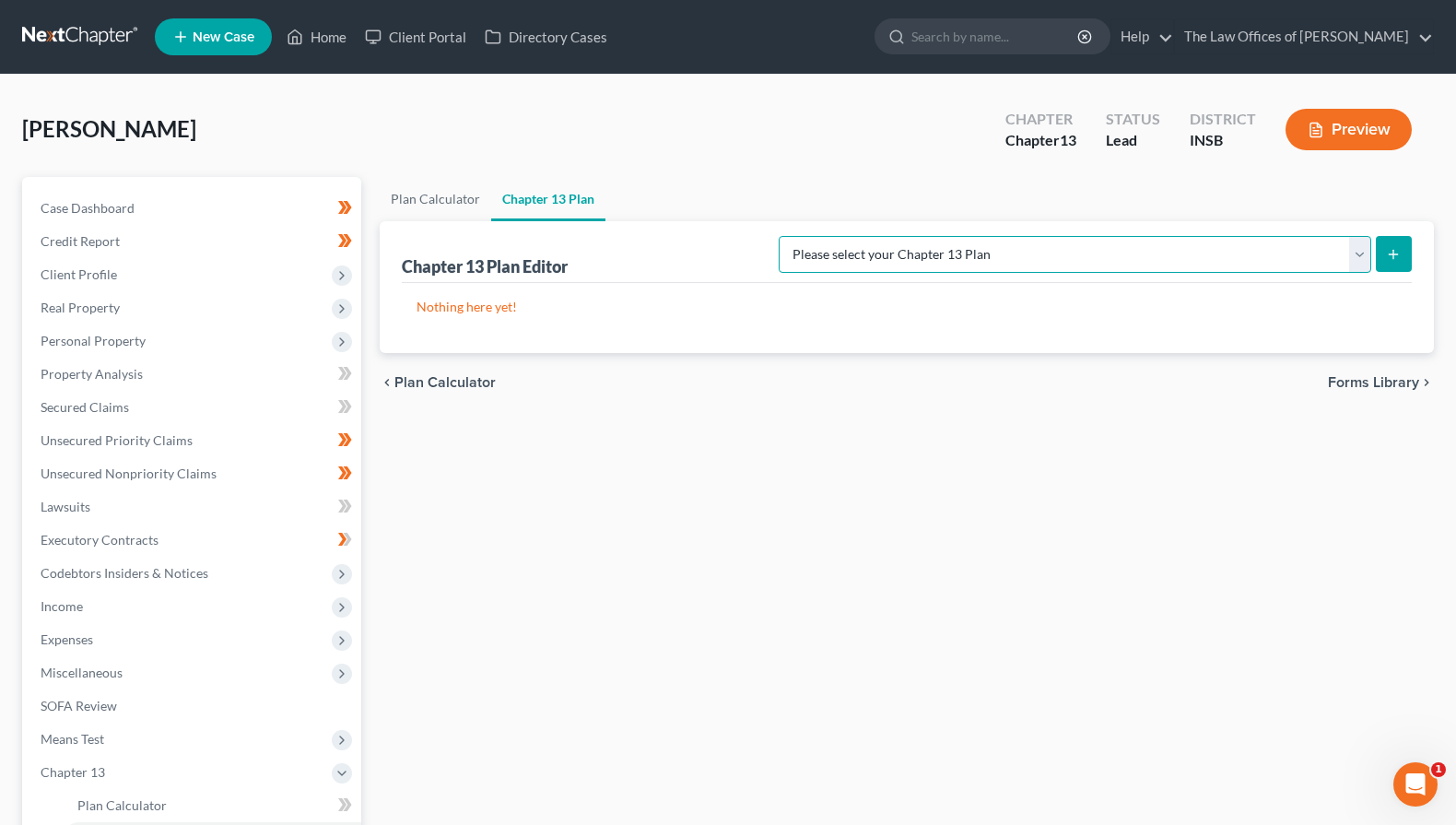
click at [1244, 266] on select "Please select your Chapter 13 Plan National Form Plan - Official Form 113 South…" at bounding box center [1075, 254] width 593 height 37
select select "5"
click at [832, 236] on select "Please select your Chapter 13 Plan National Form Plan - Official Form 113 South…" at bounding box center [1075, 254] width 593 height 37
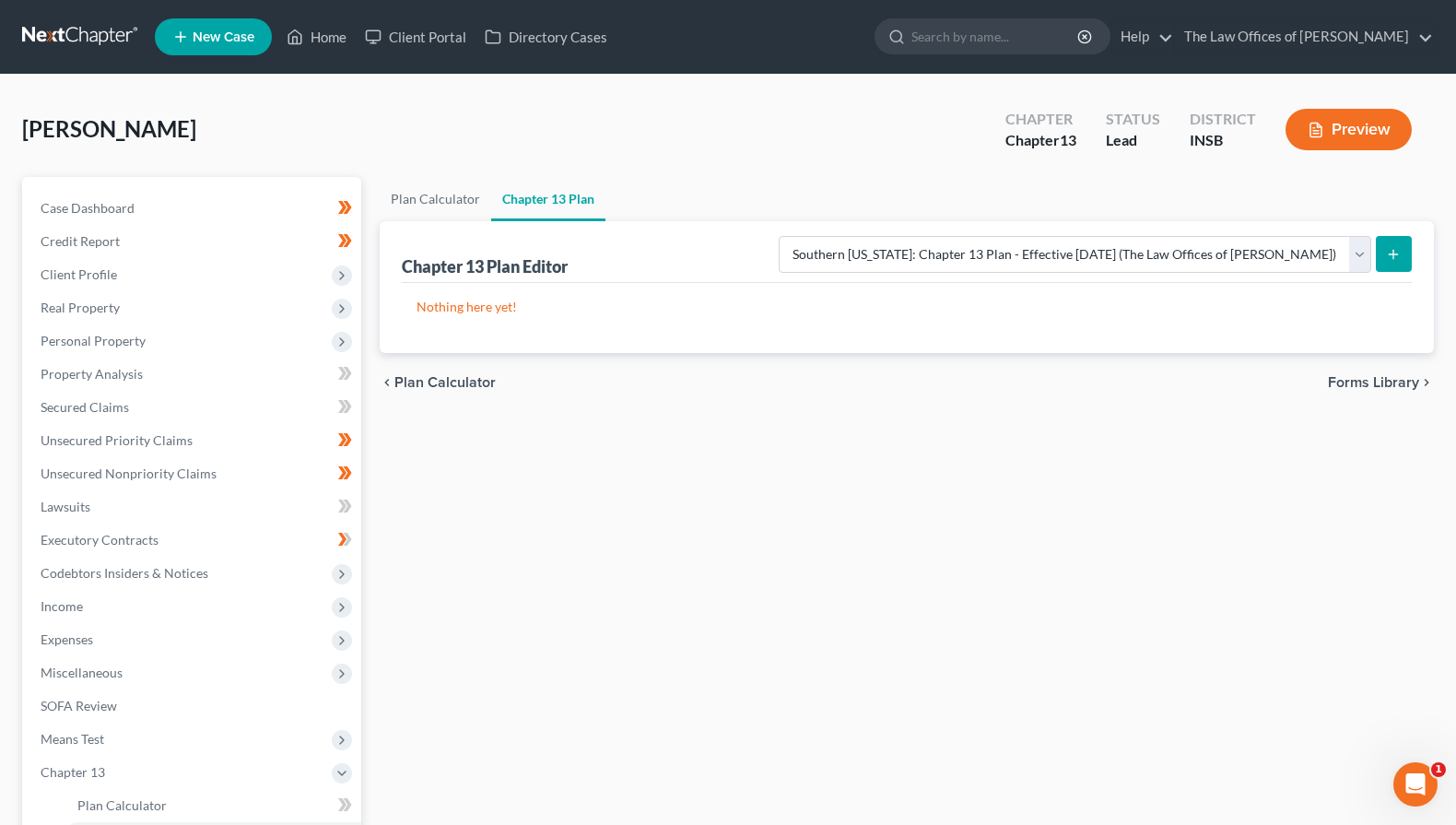
click at [1390, 263] on button "submit" at bounding box center [1394, 254] width 36 height 36
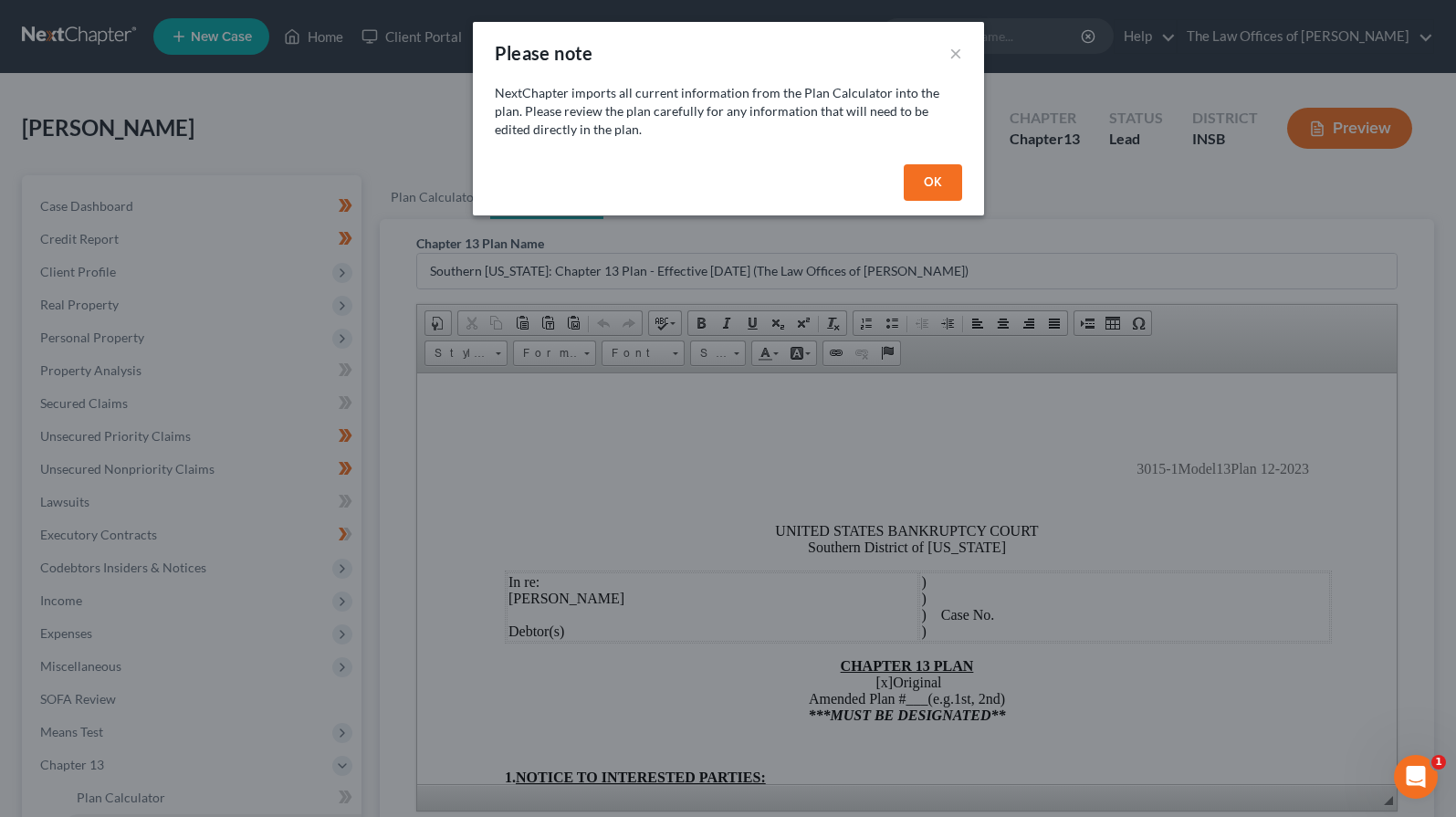
click at [917, 173] on button "OK" at bounding box center [933, 182] width 59 height 36
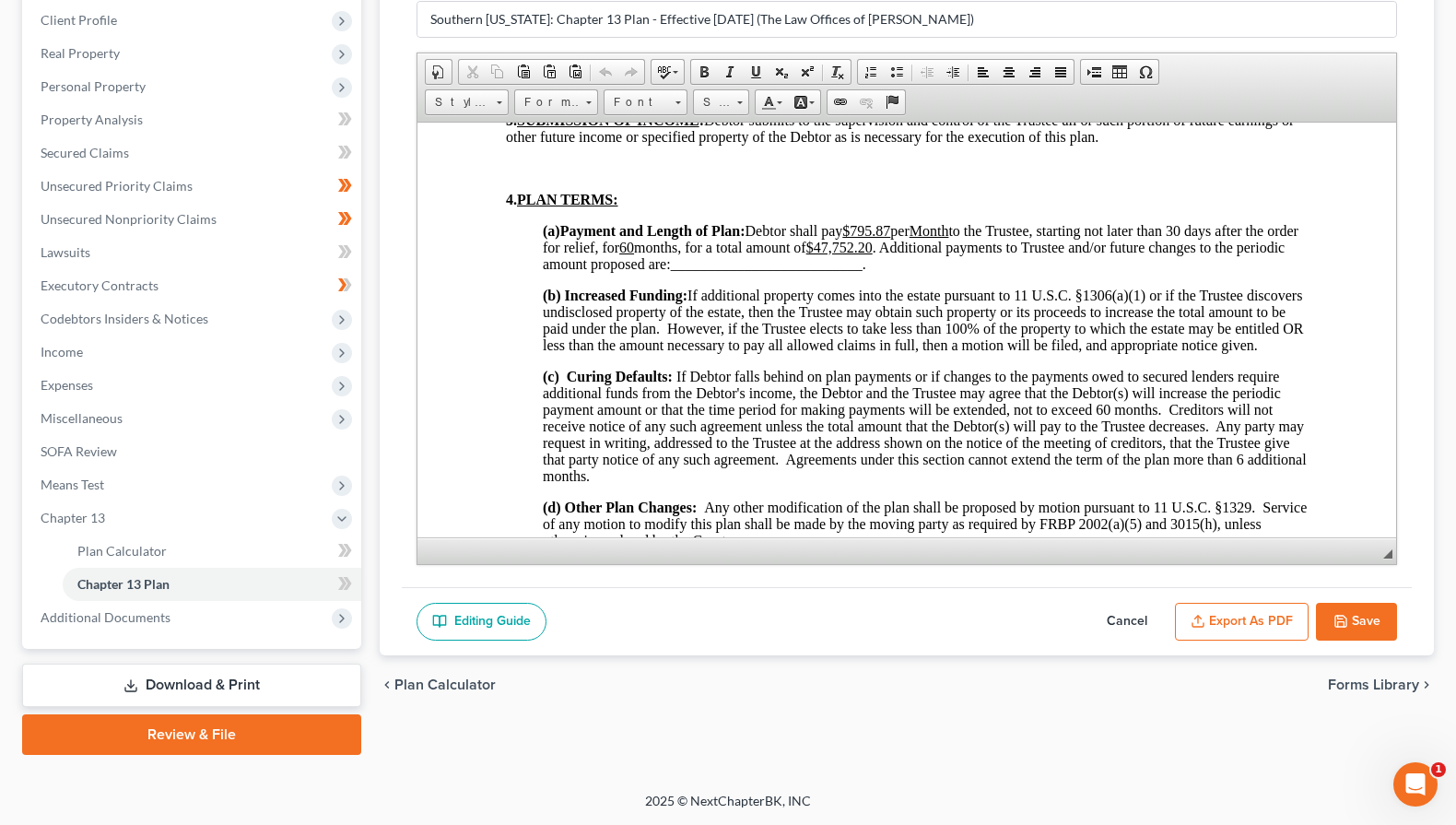
scroll to position [984, 0]
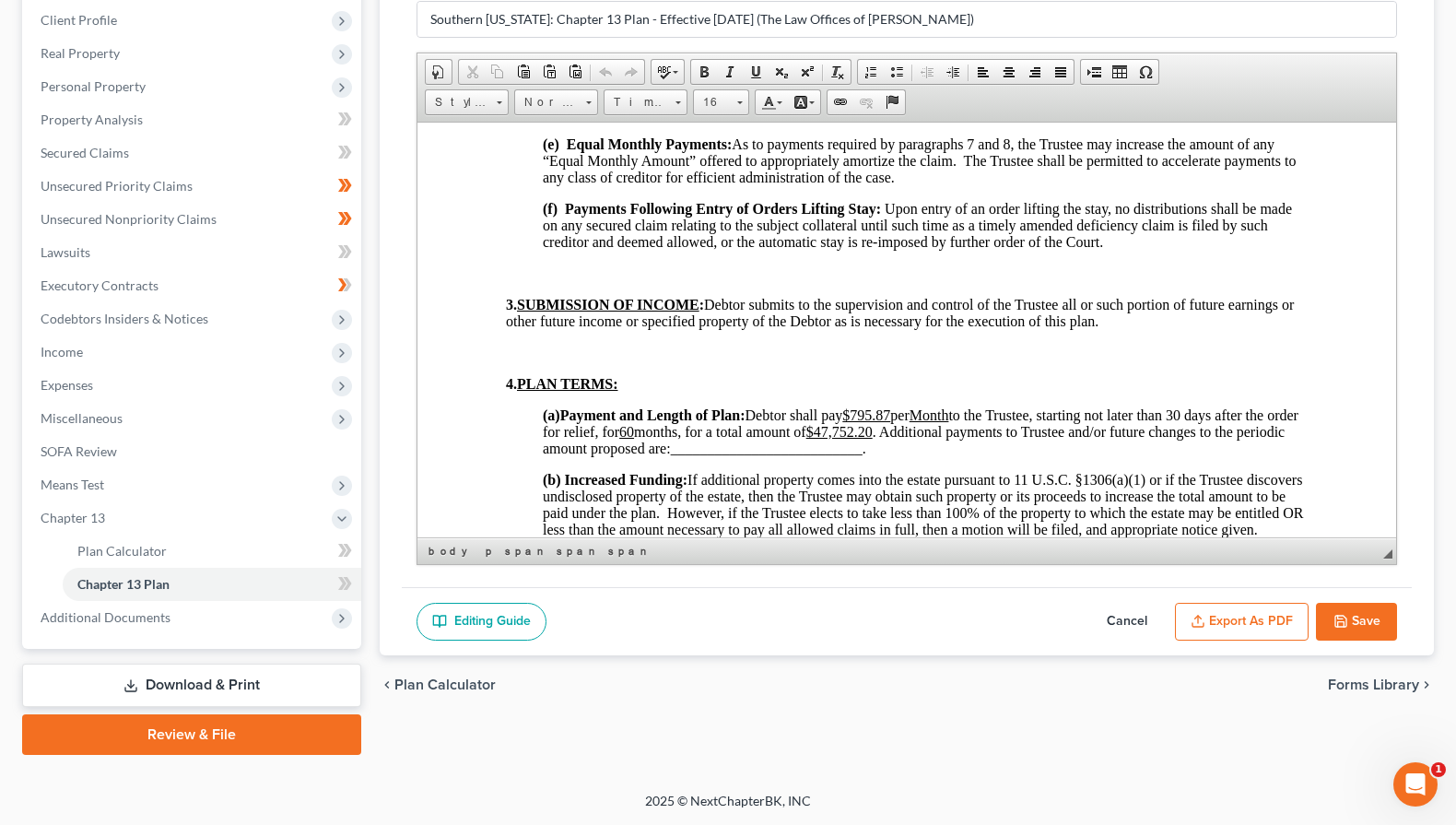
drag, startPoint x: 924, startPoint y: 465, endPoint x: 536, endPoint y: 435, distance: 389.2
click at [610, 490] on span "Paste" at bounding box center [649, 497] width 98 height 23
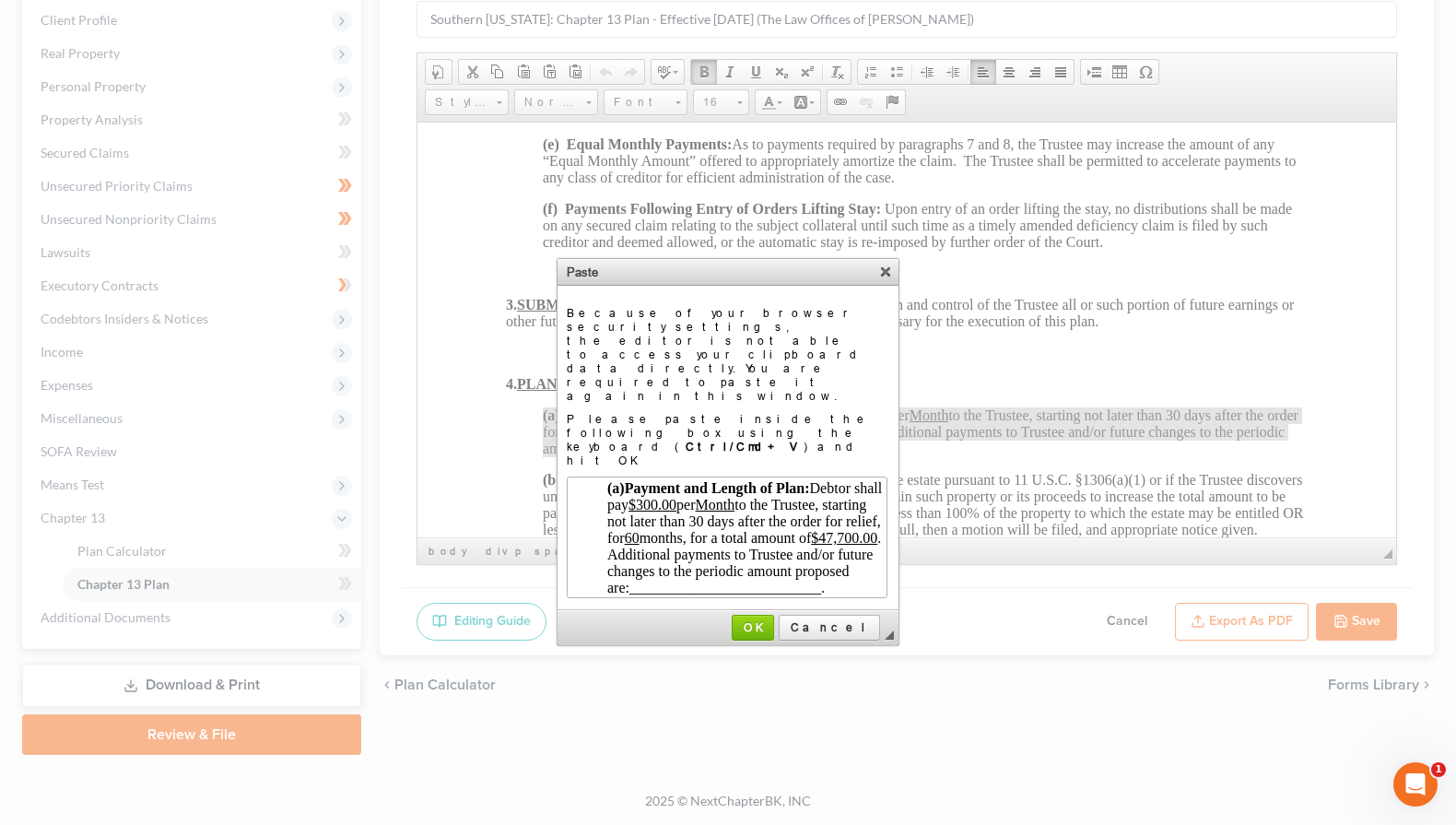
scroll to position [62, 0]
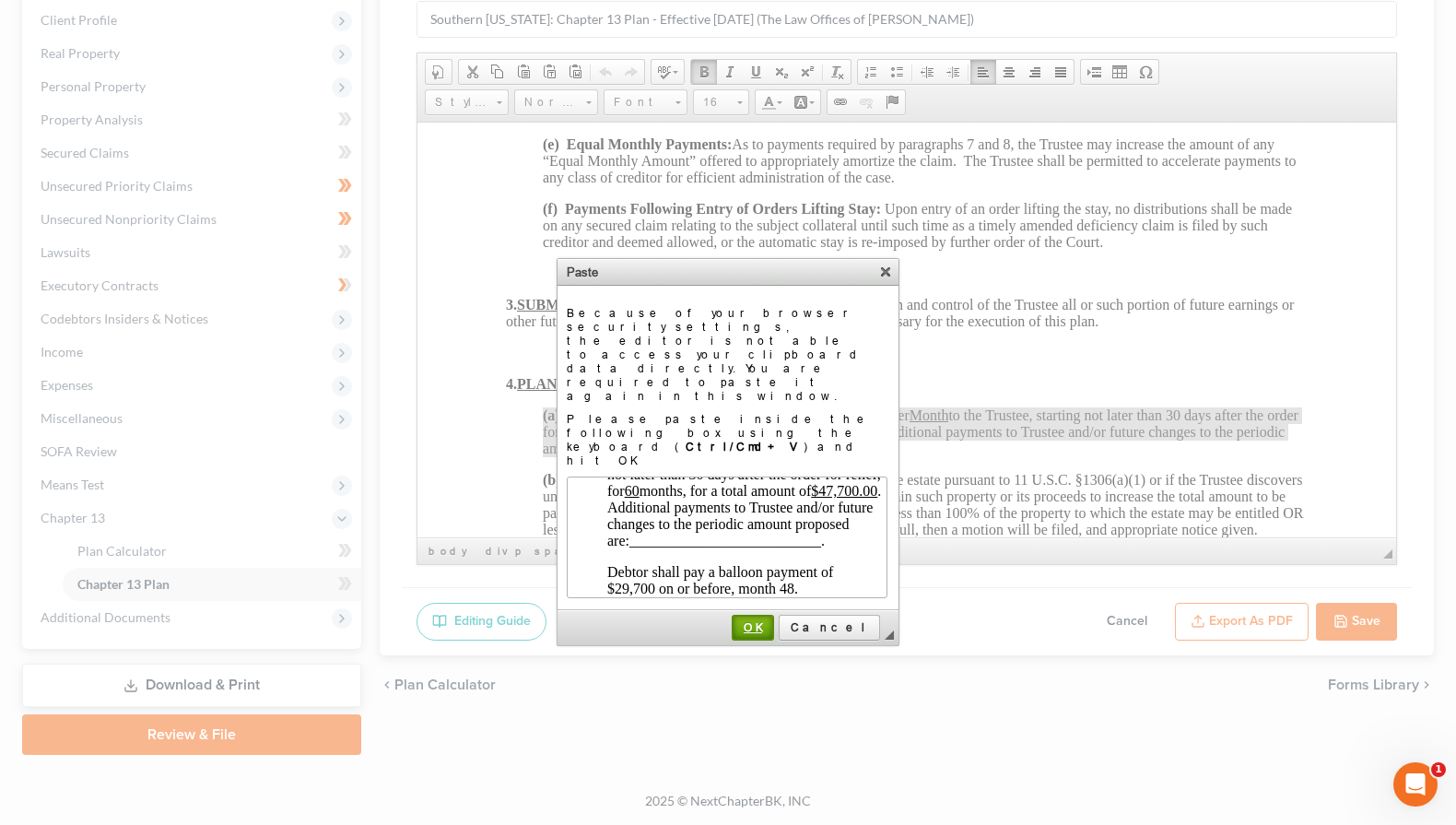
click at [774, 615] on link "OK" at bounding box center [752, 628] width 43 height 26
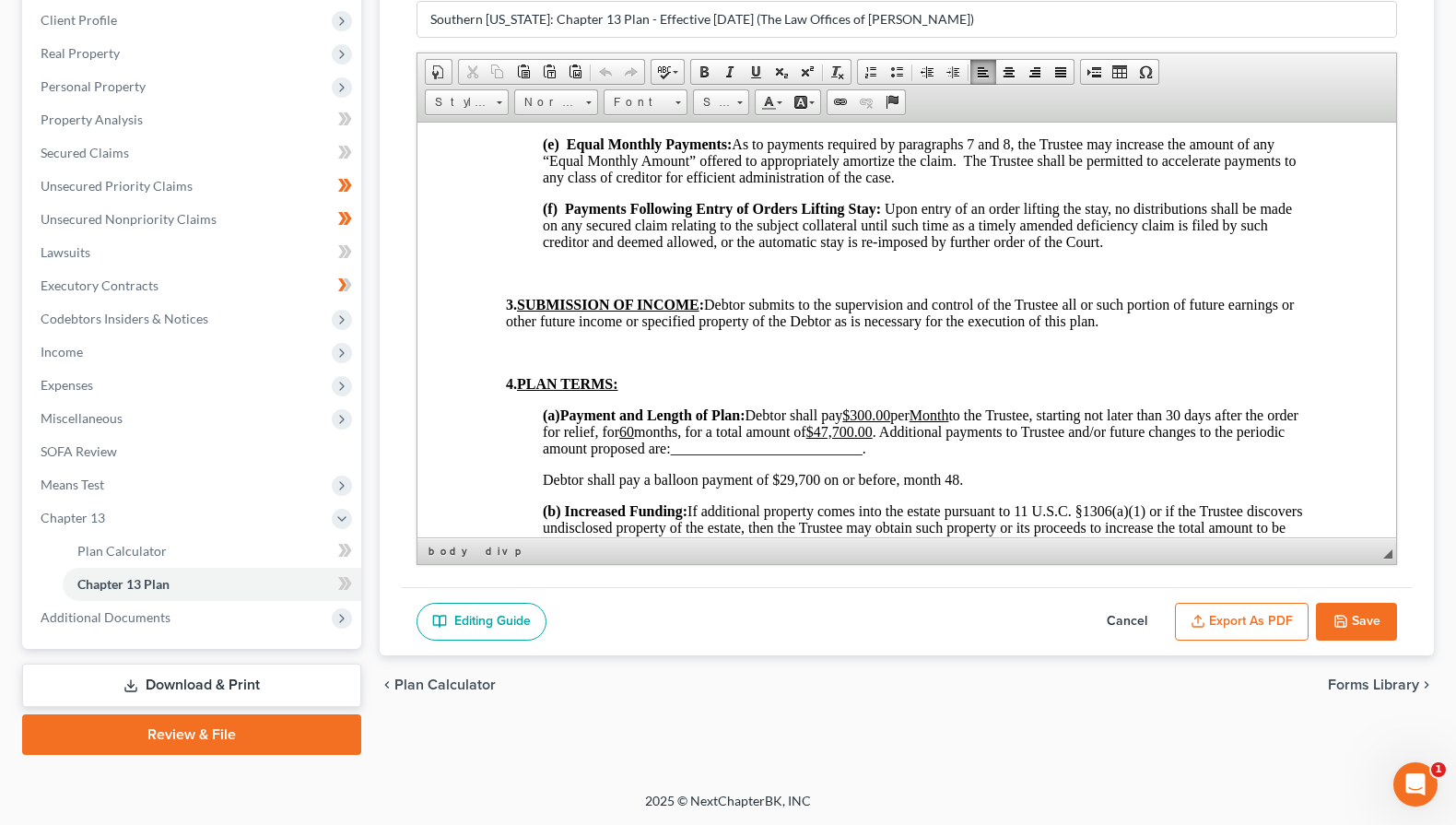
scroll to position [0, 0]
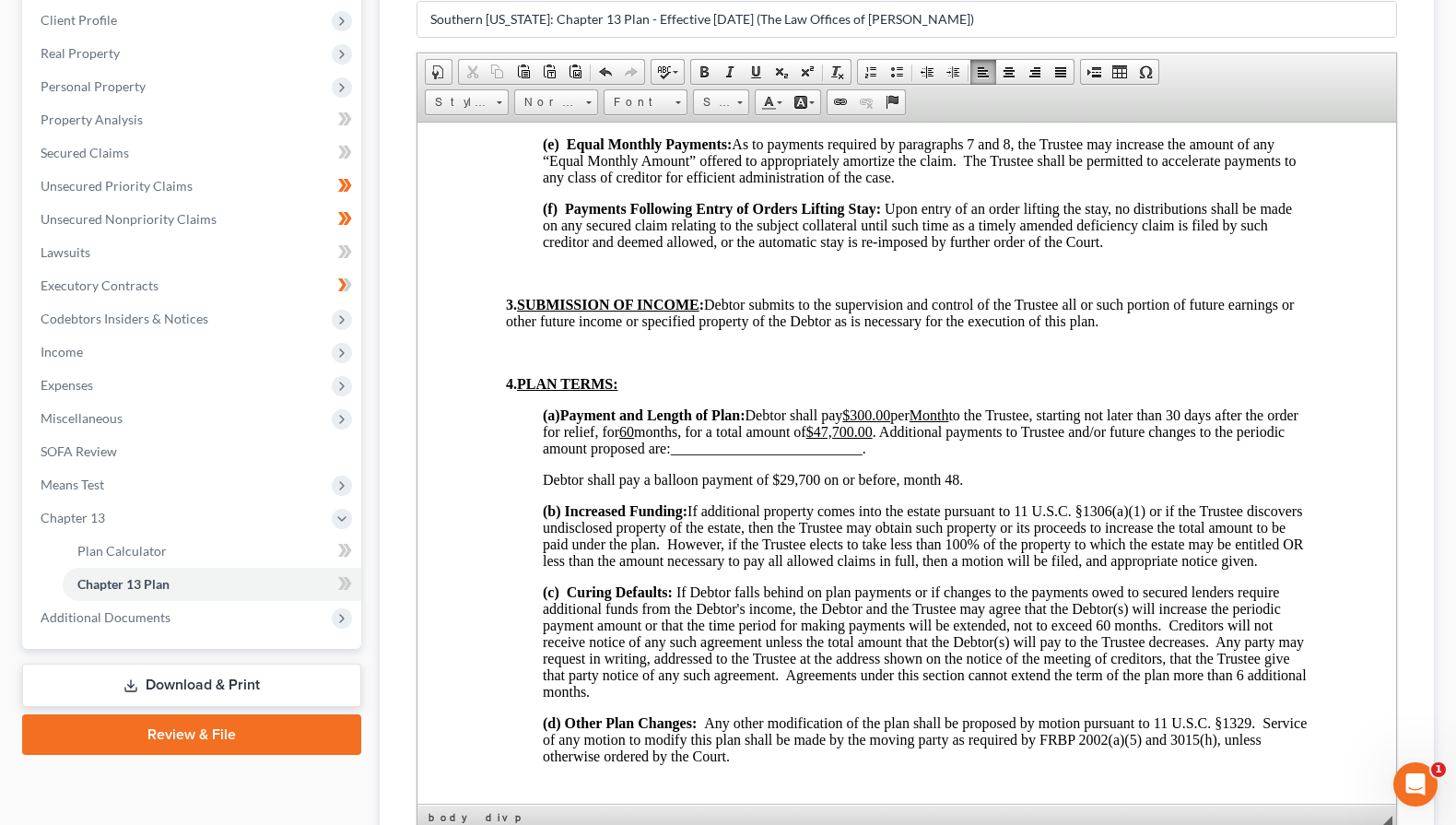
drag, startPoint x: 1389, startPoint y: 557, endPoint x: 1407, endPoint y: 837, distance: 280.6
click at [1401, 825] on html "Home New Case Client Portal Directory Cases The Law Offices of [PERSON_NAME] [P…" at bounding box center [728, 398] width 1456 height 1306
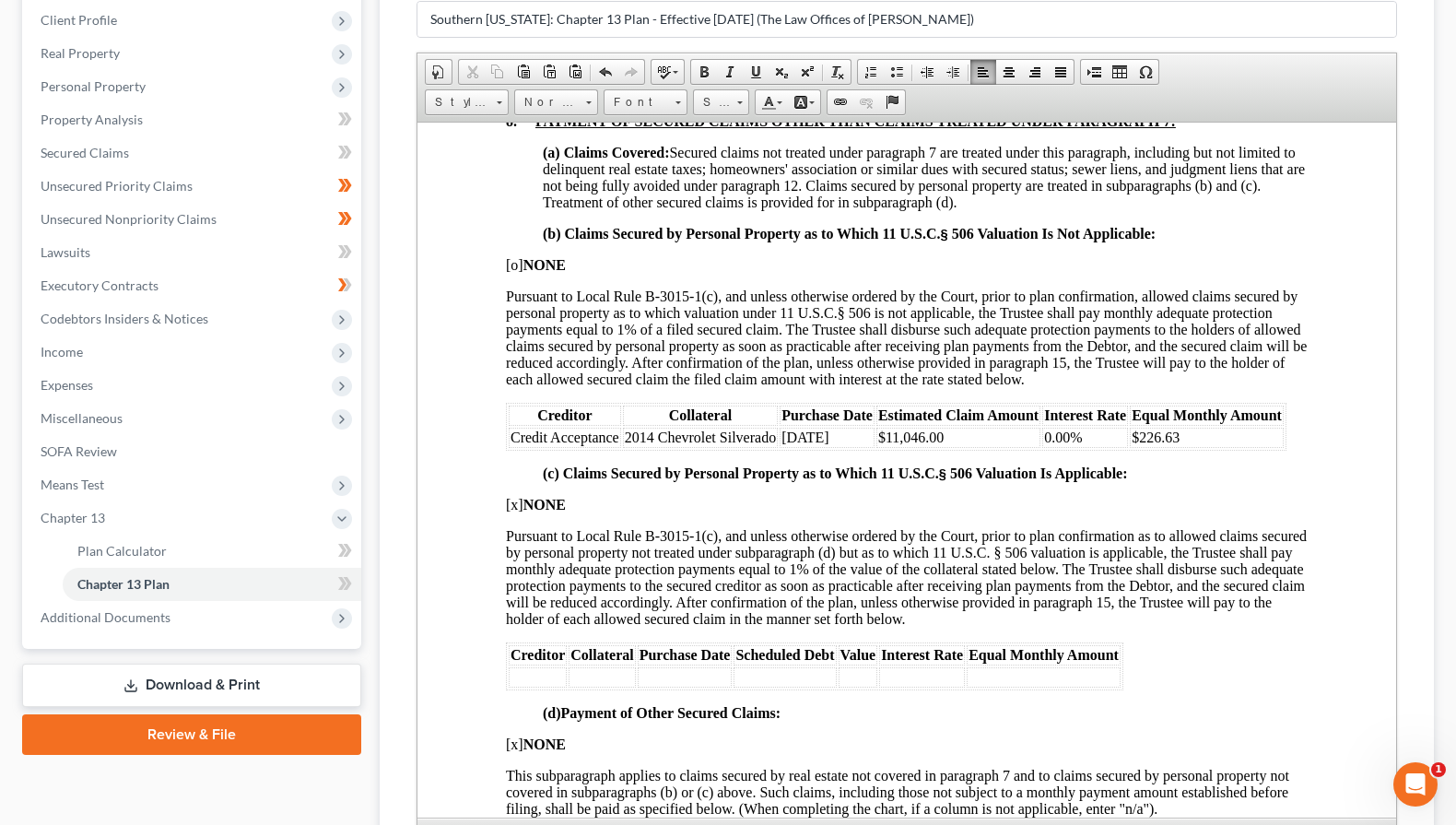
scroll to position [2829, 0]
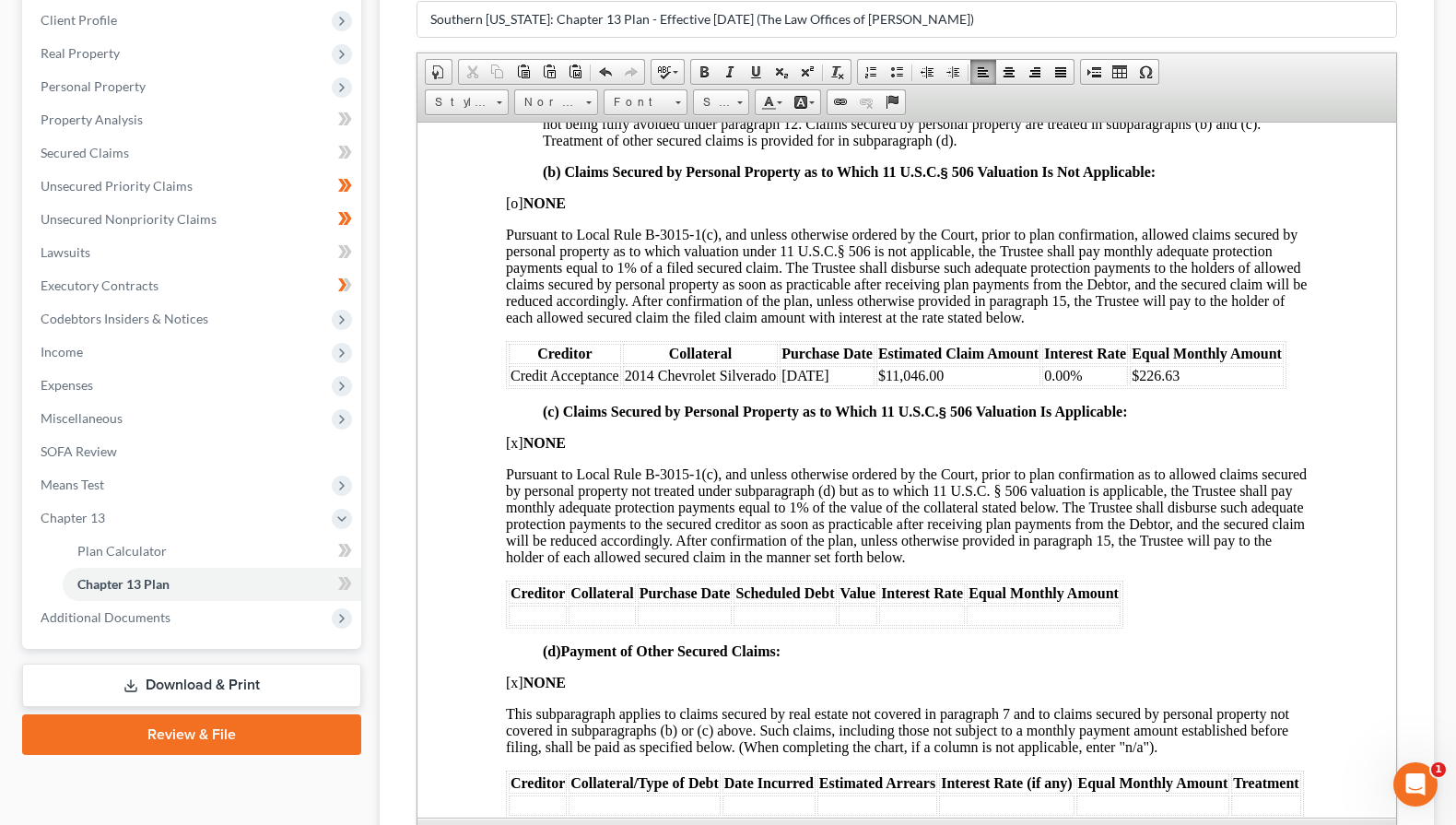
click at [1197, 385] on td "$226.63" at bounding box center [1208, 375] width 154 height 20
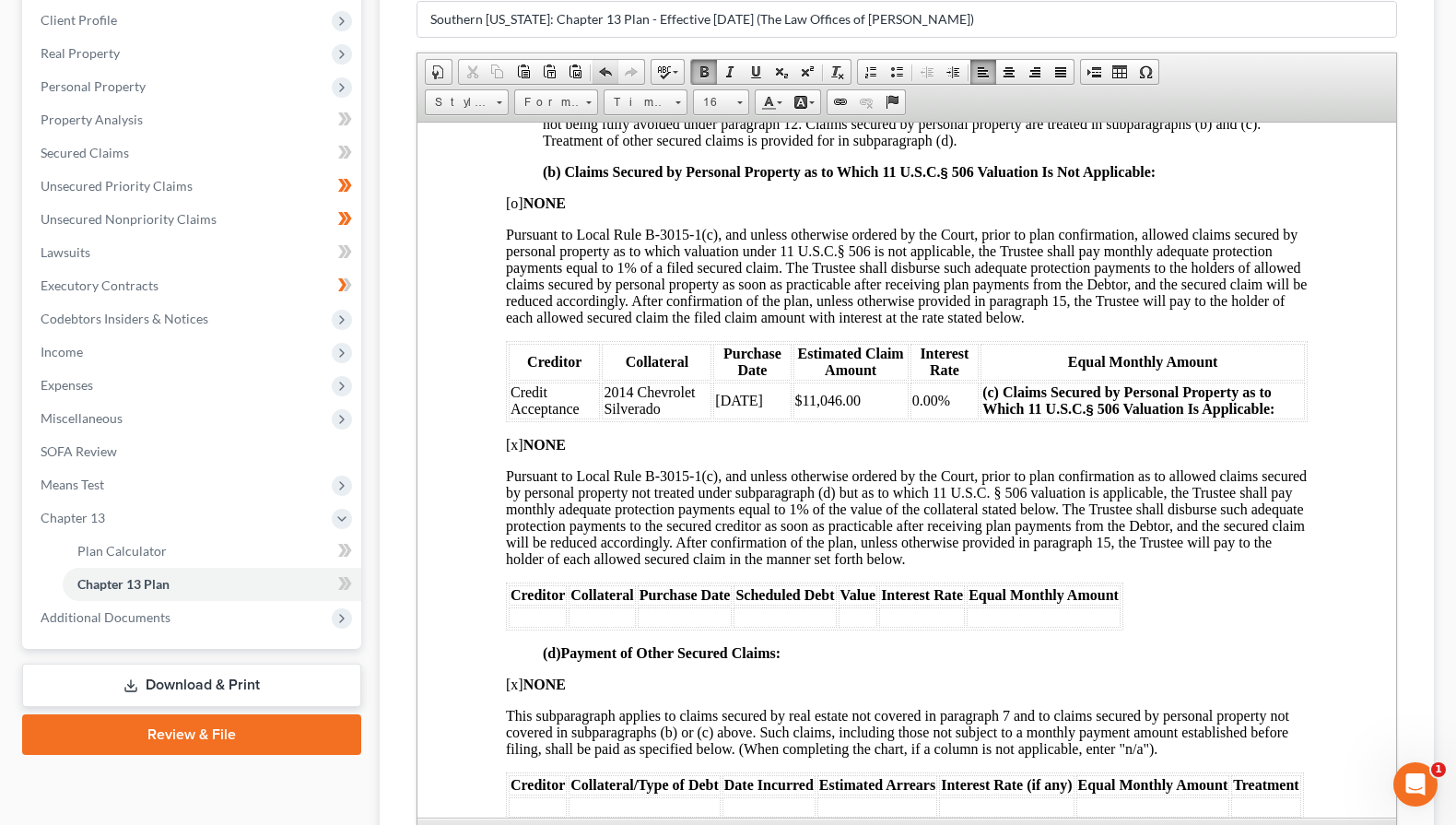
click at [597, 65] on link "Undo" at bounding box center [606, 72] width 26 height 24
click at [600, 73] on span at bounding box center [605, 71] width 15 height 15
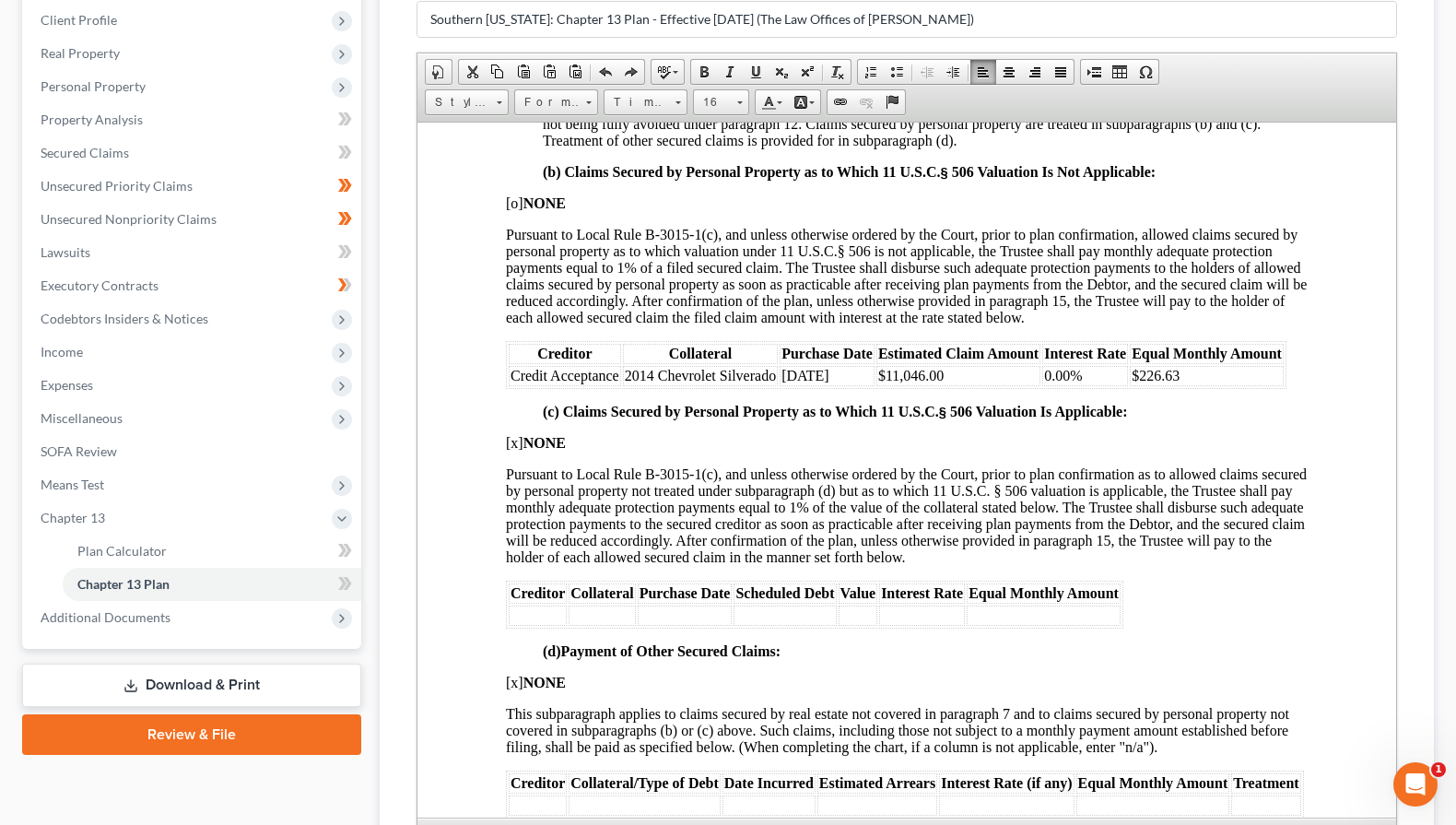
click at [1186, 385] on td "$226.63" at bounding box center [1208, 375] width 154 height 20
click at [1079, 382] on span "0.00%" at bounding box center [1063, 375] width 38 height 16
click at [901, 382] on span "$11,046.00" at bounding box center [911, 375] width 65 height 16
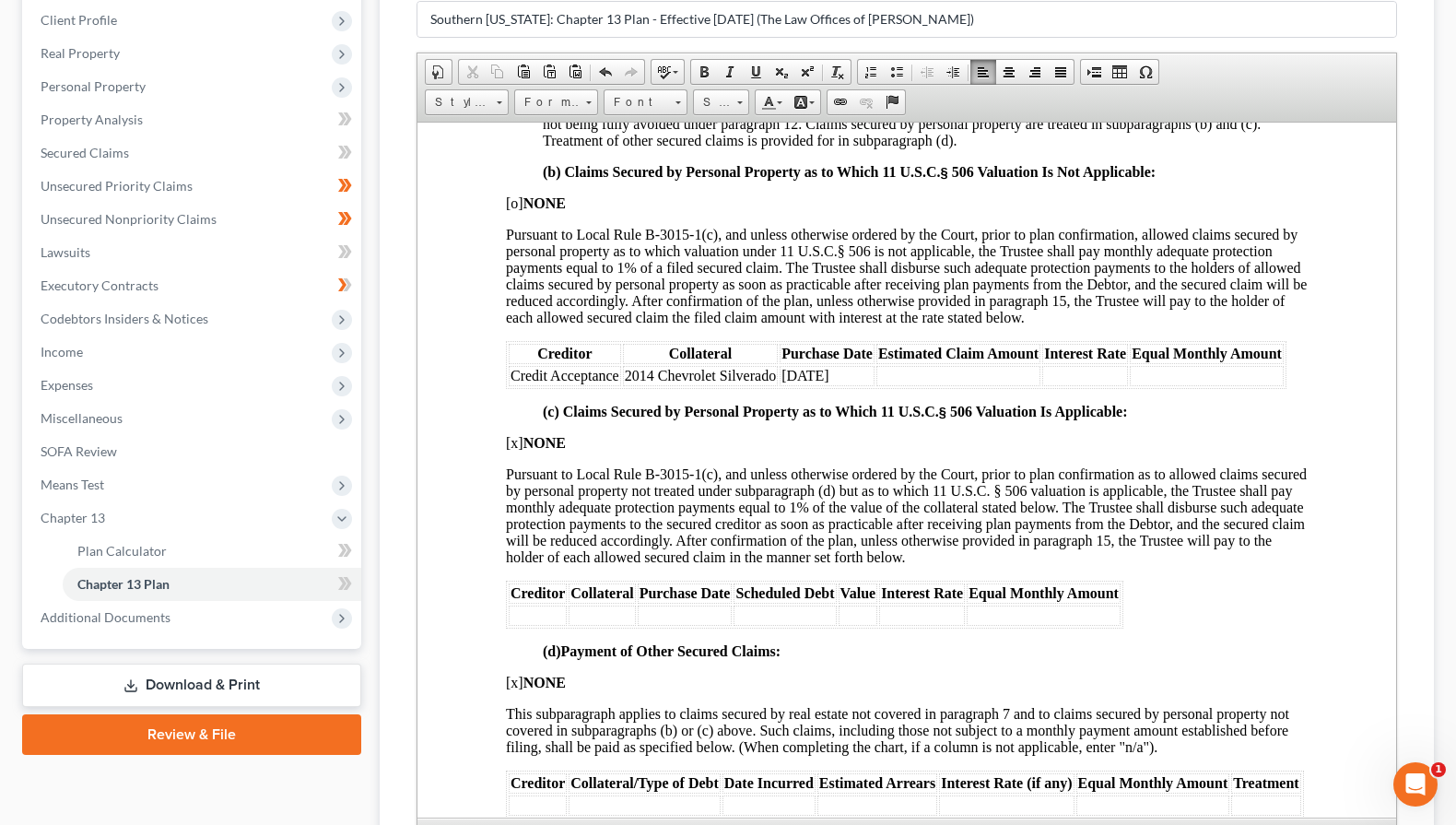
click at [829, 382] on span "[DATE]" at bounding box center [806, 375] width 48 height 16
click at [752, 382] on span "2014 Chevrolet Silverado" at bounding box center [700, 375] width 151 height 16
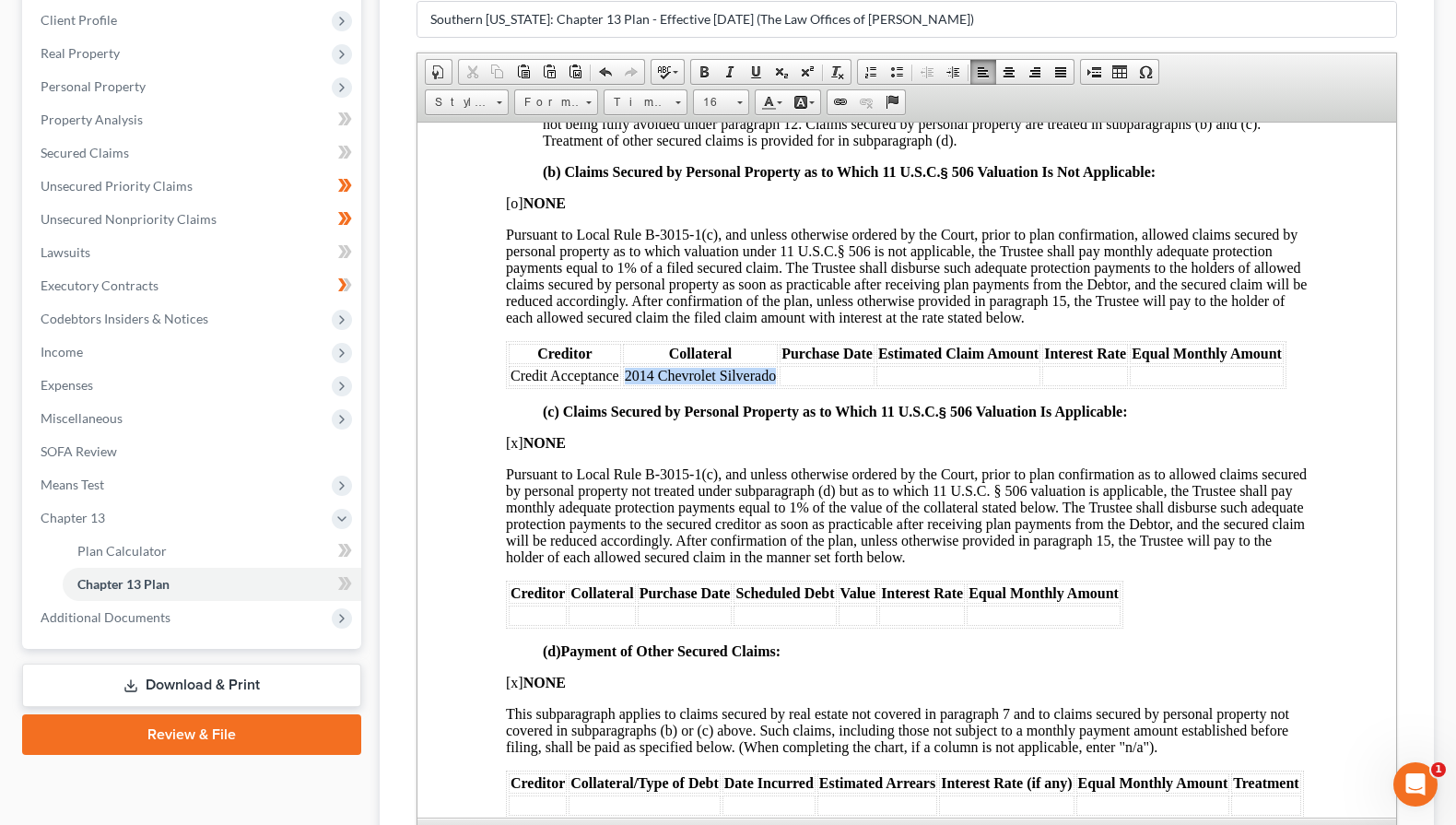
click at [752, 382] on span "2014 Chevrolet Silverado" at bounding box center [700, 375] width 151 height 16
click at [553, 382] on span "Credit Acceptance" at bounding box center [565, 375] width 109 height 16
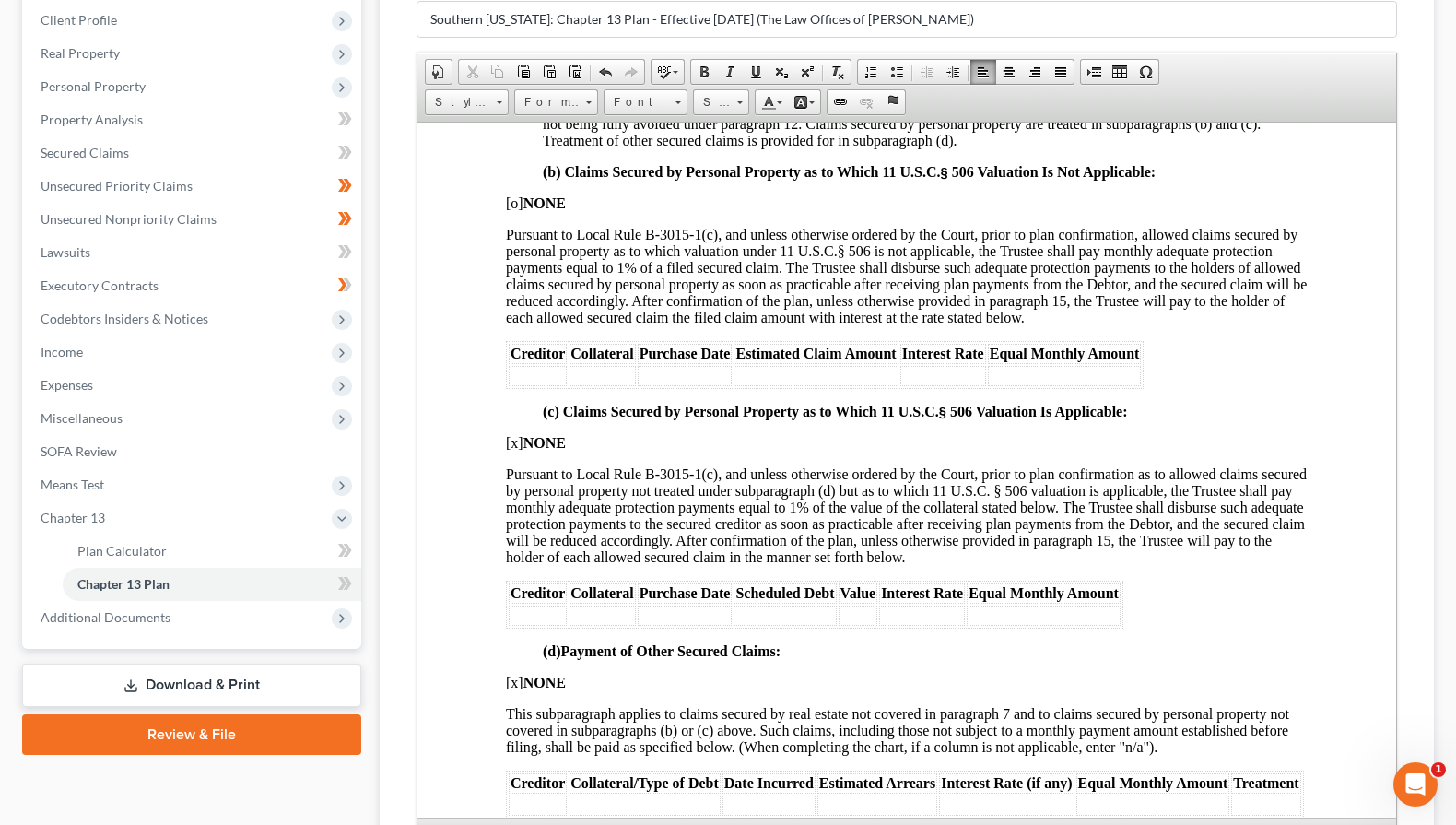
click at [516, 210] on span "[o] NONE" at bounding box center [535, 202] width 60 height 16
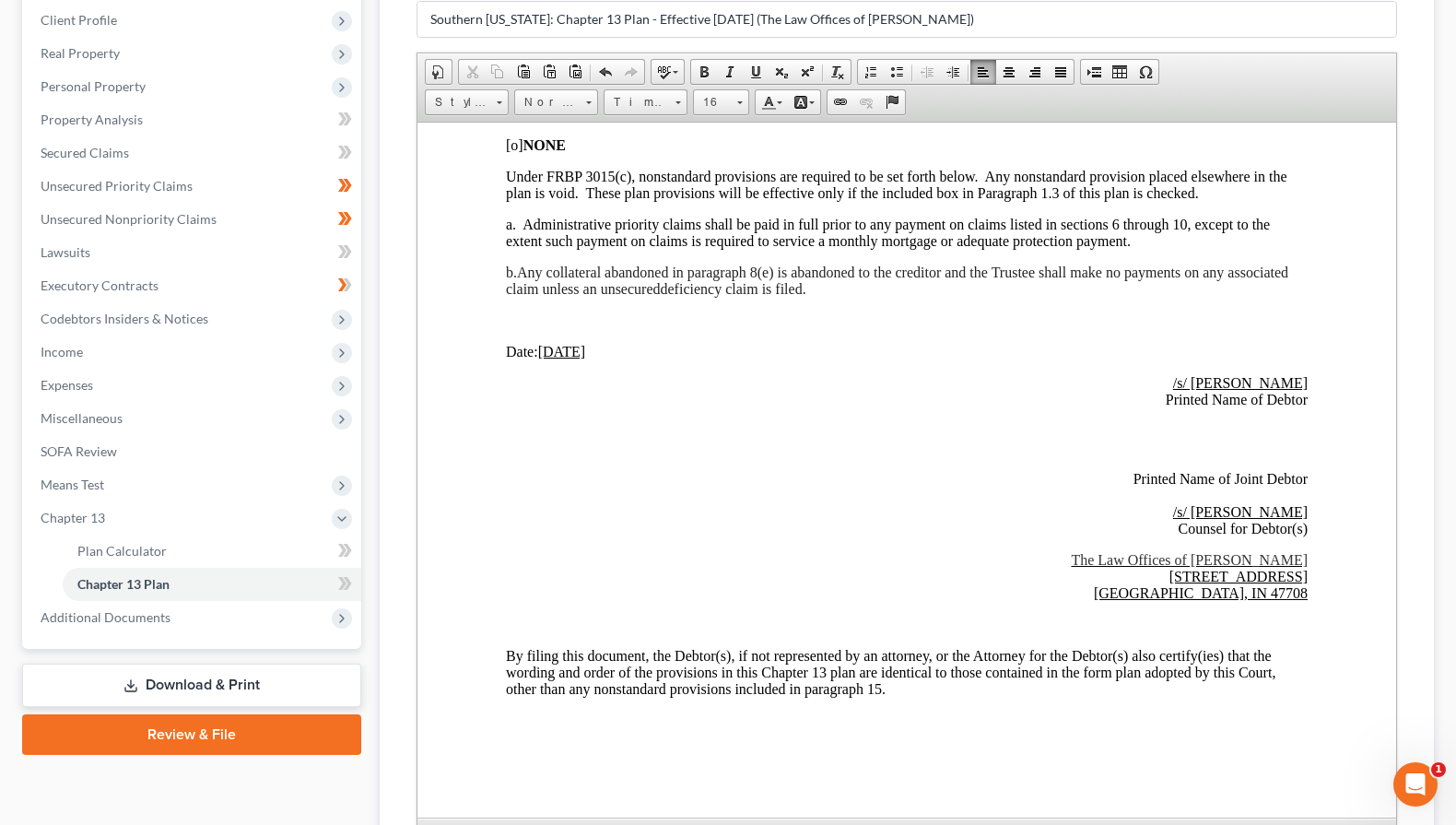
scroll to position [492, 0]
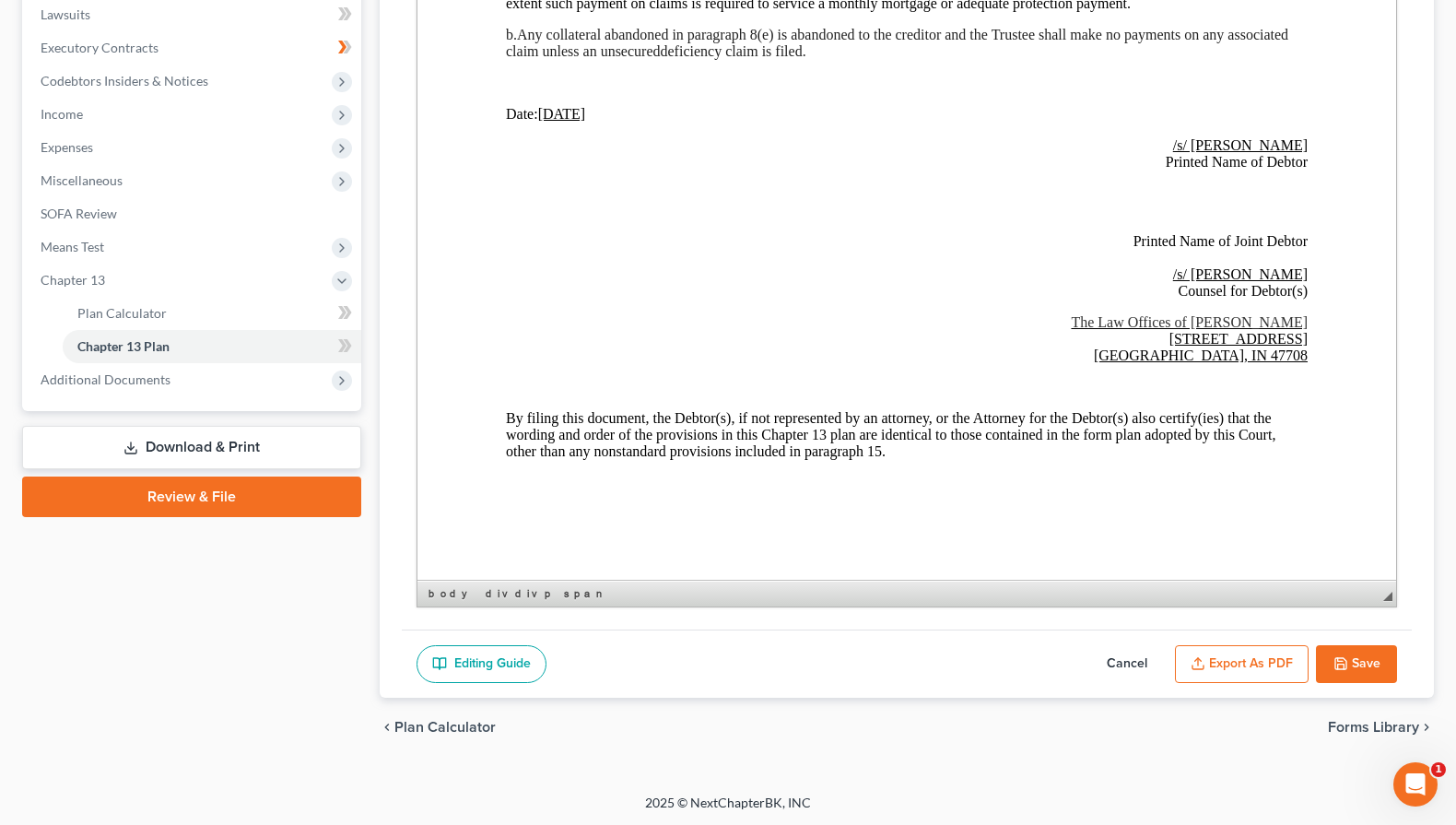
click at [1345, 665] on icon "button" at bounding box center [1340, 664] width 15 height 15
select select "5"
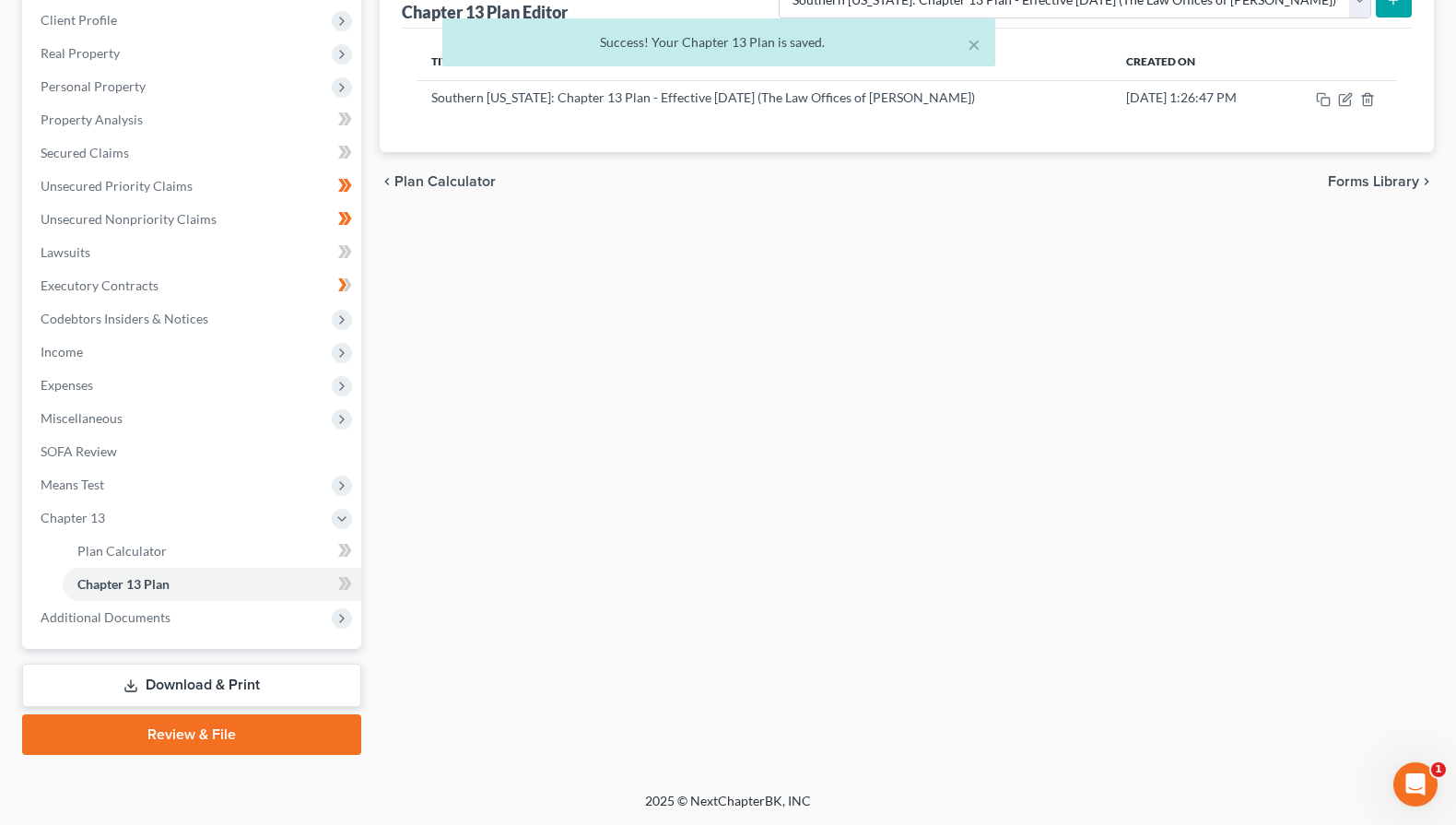
scroll to position [193, 0]
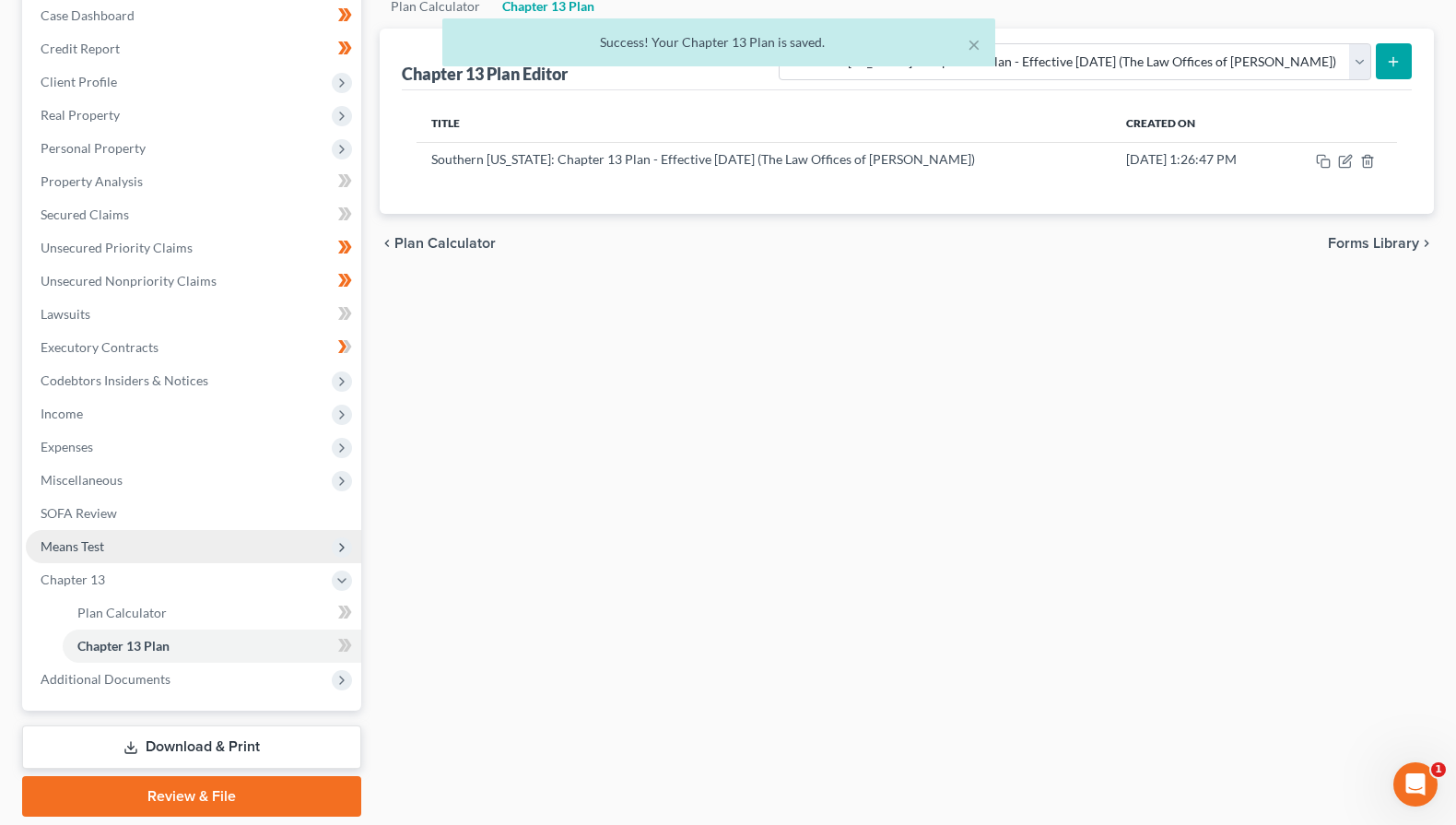
click at [135, 551] on span "Means Test" at bounding box center [193, 547] width 336 height 34
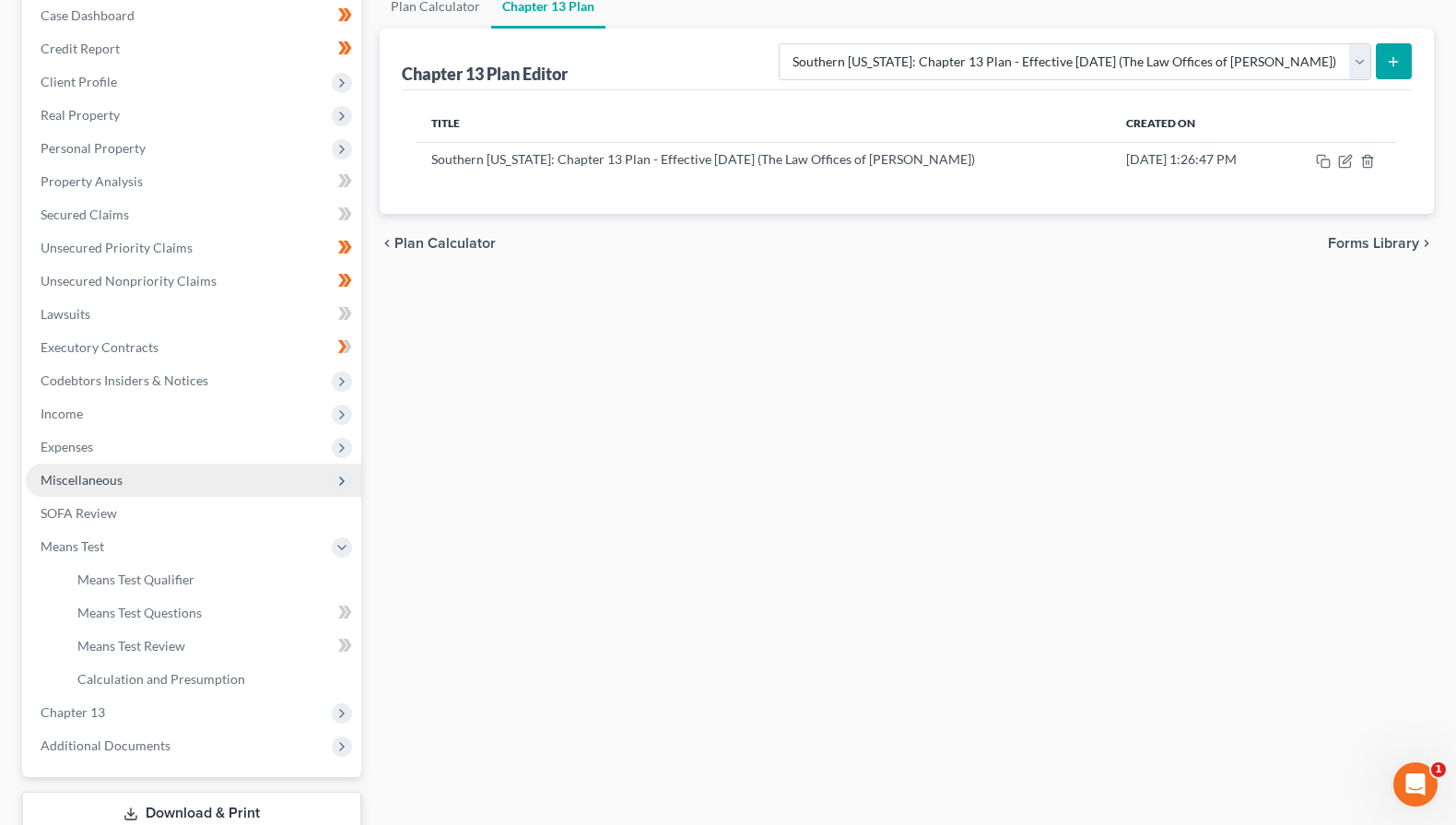
click at [132, 486] on span "Miscellaneous" at bounding box center [193, 480] width 336 height 34
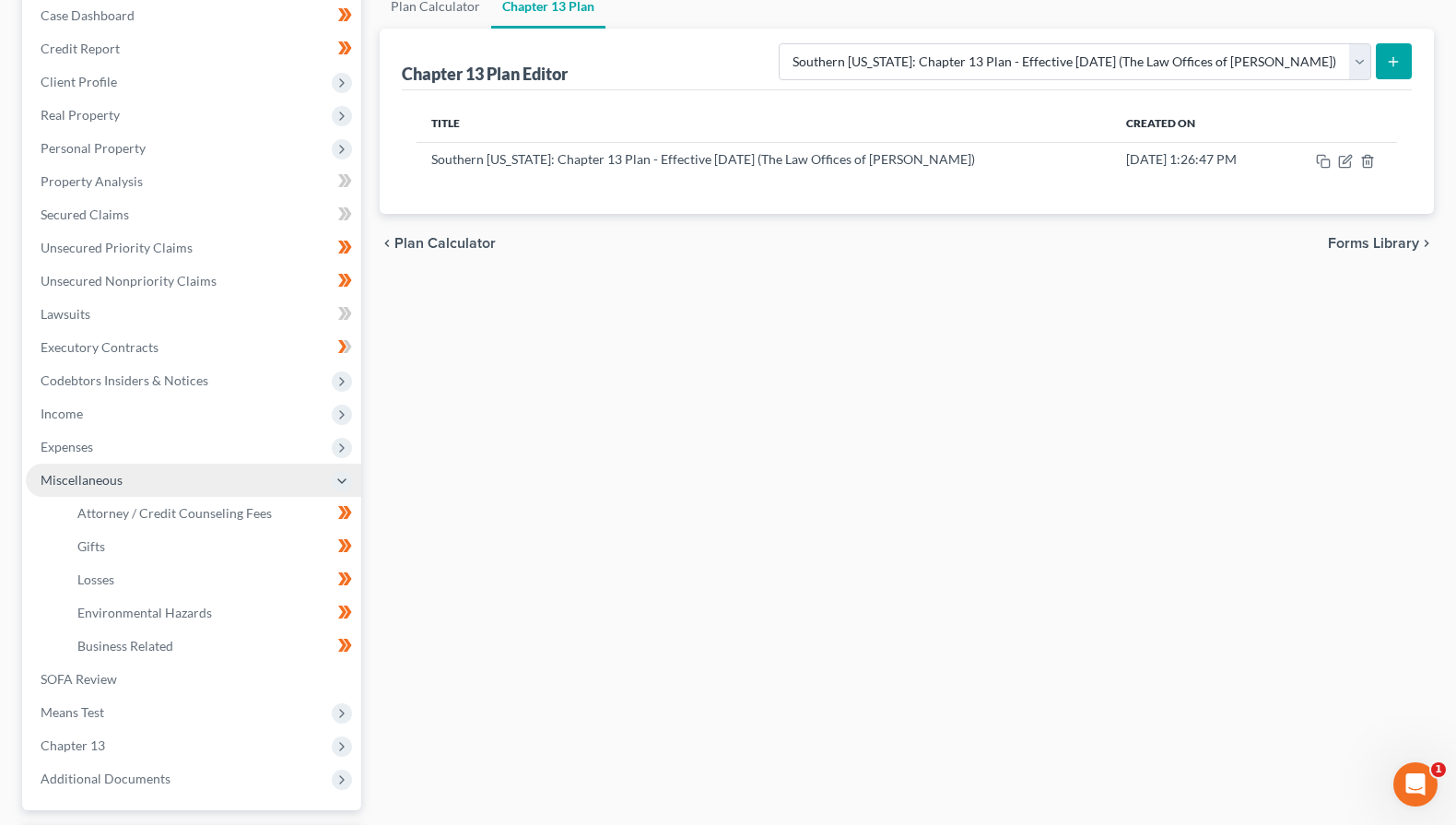
click at [128, 464] on span "Miscellaneous" at bounding box center [193, 480] width 336 height 34
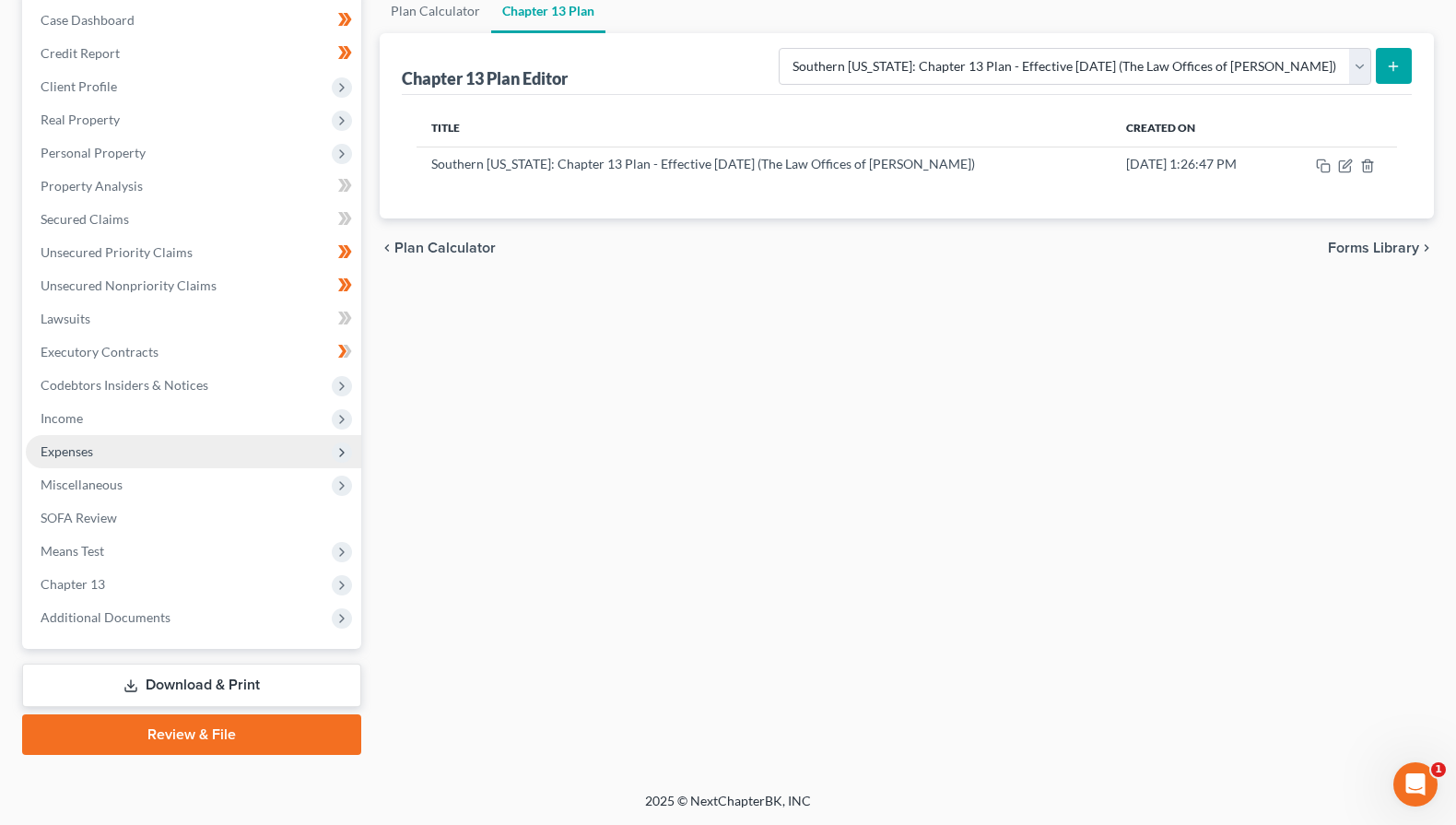
click at [128, 450] on span "Expenses" at bounding box center [193, 453] width 336 height 34
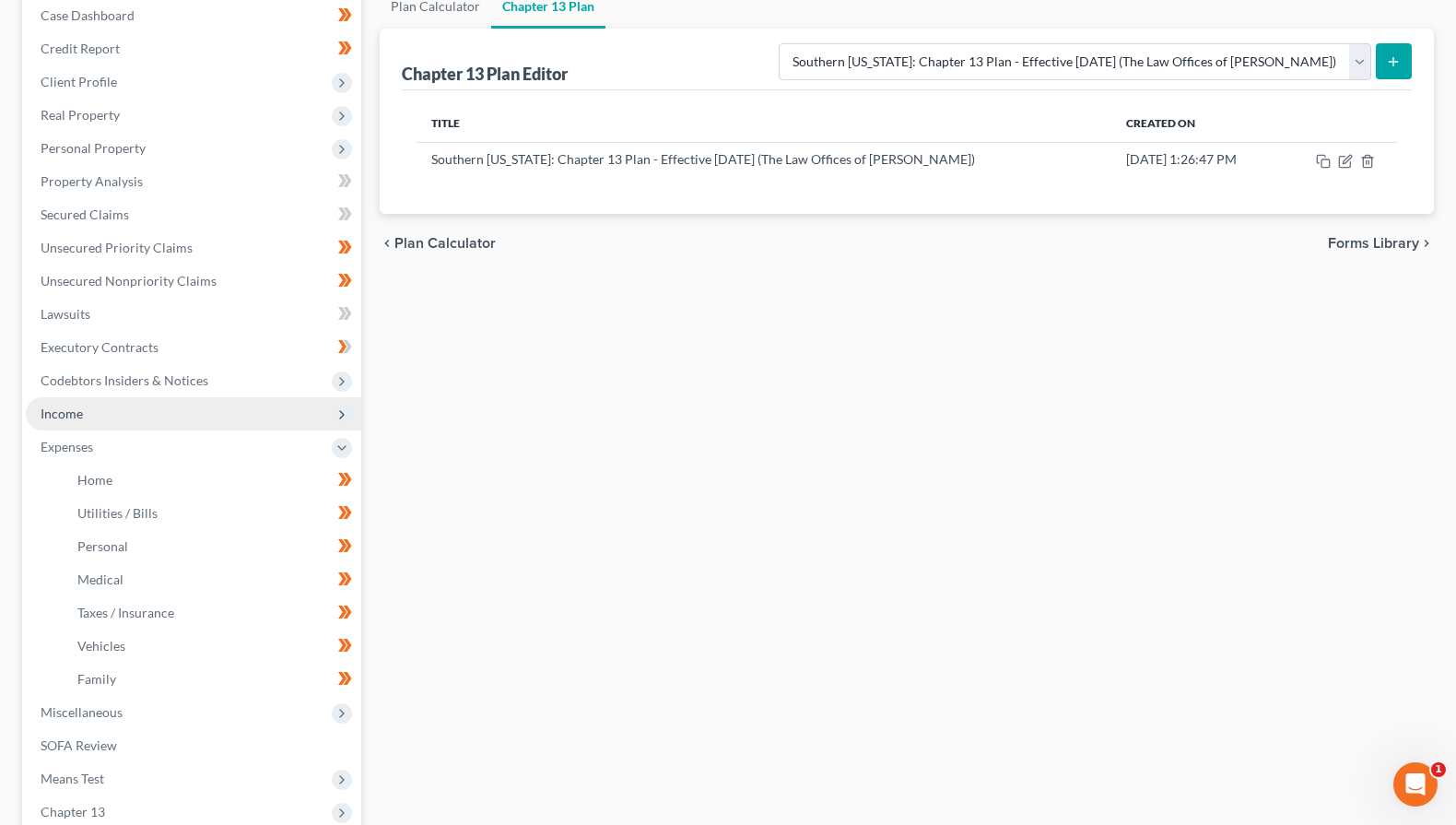
click at [122, 413] on span "Income" at bounding box center [193, 414] width 336 height 34
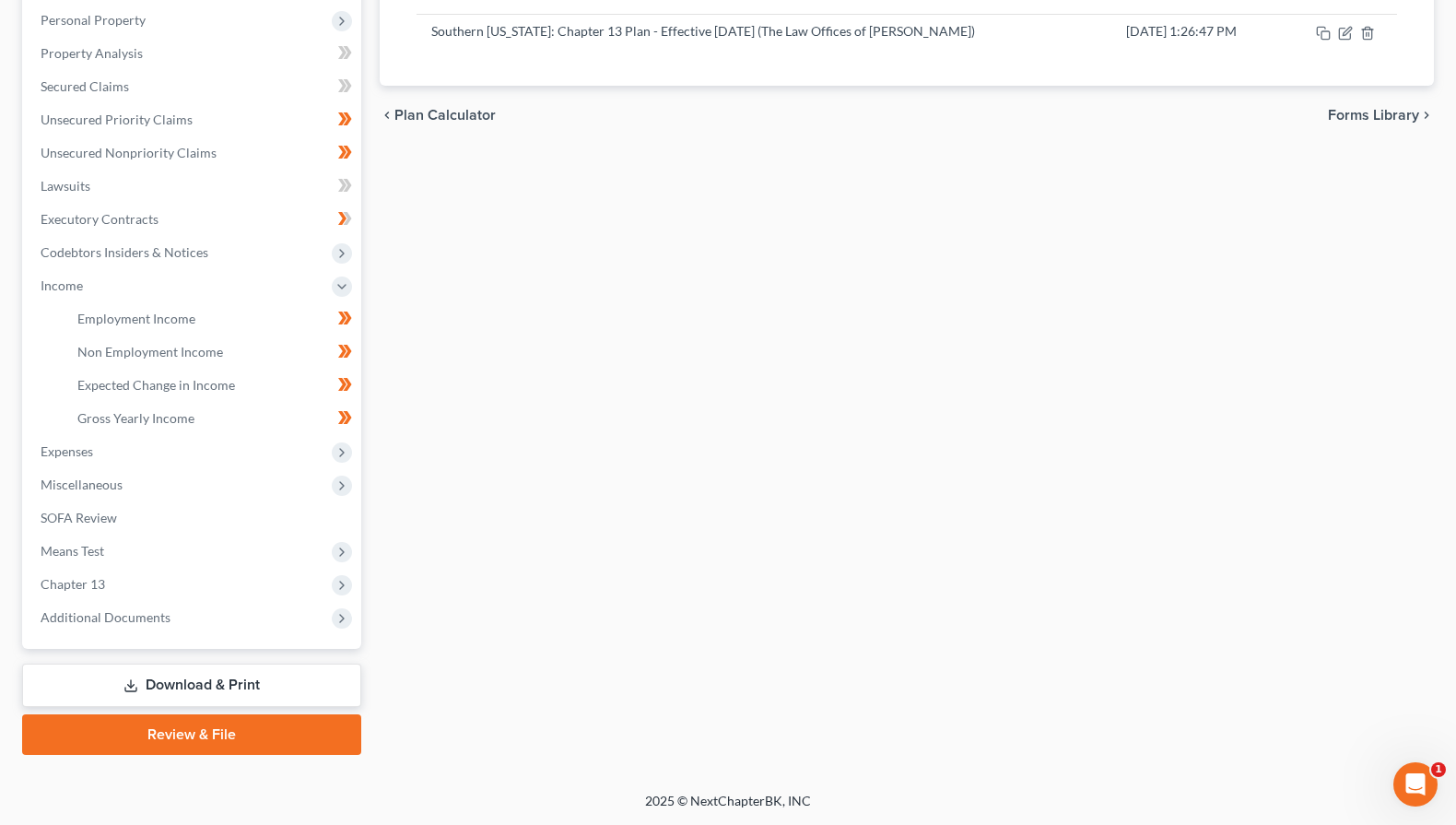
scroll to position [14, 0]
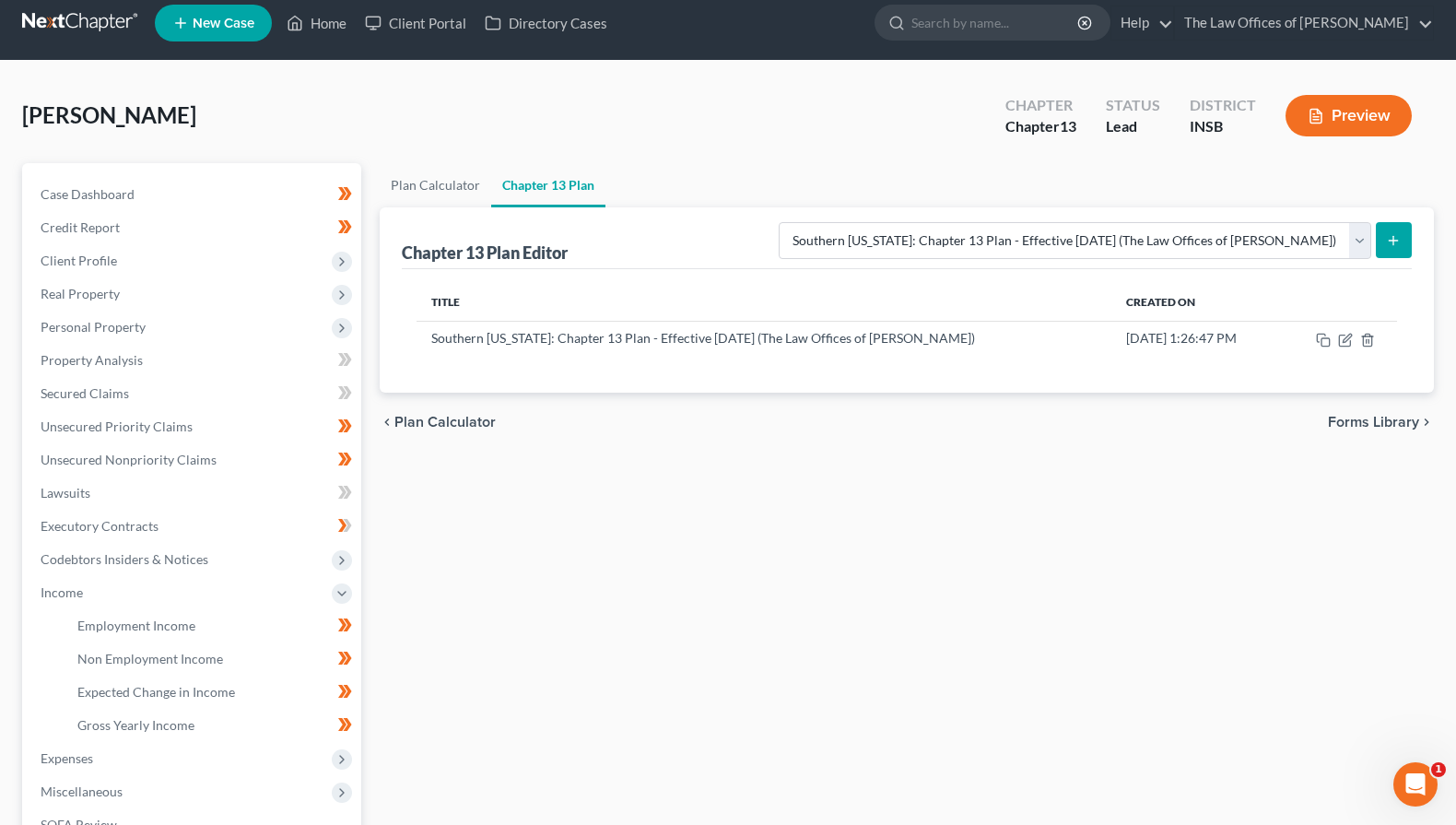
click at [83, 23] on link at bounding box center [80, 24] width 118 height 34
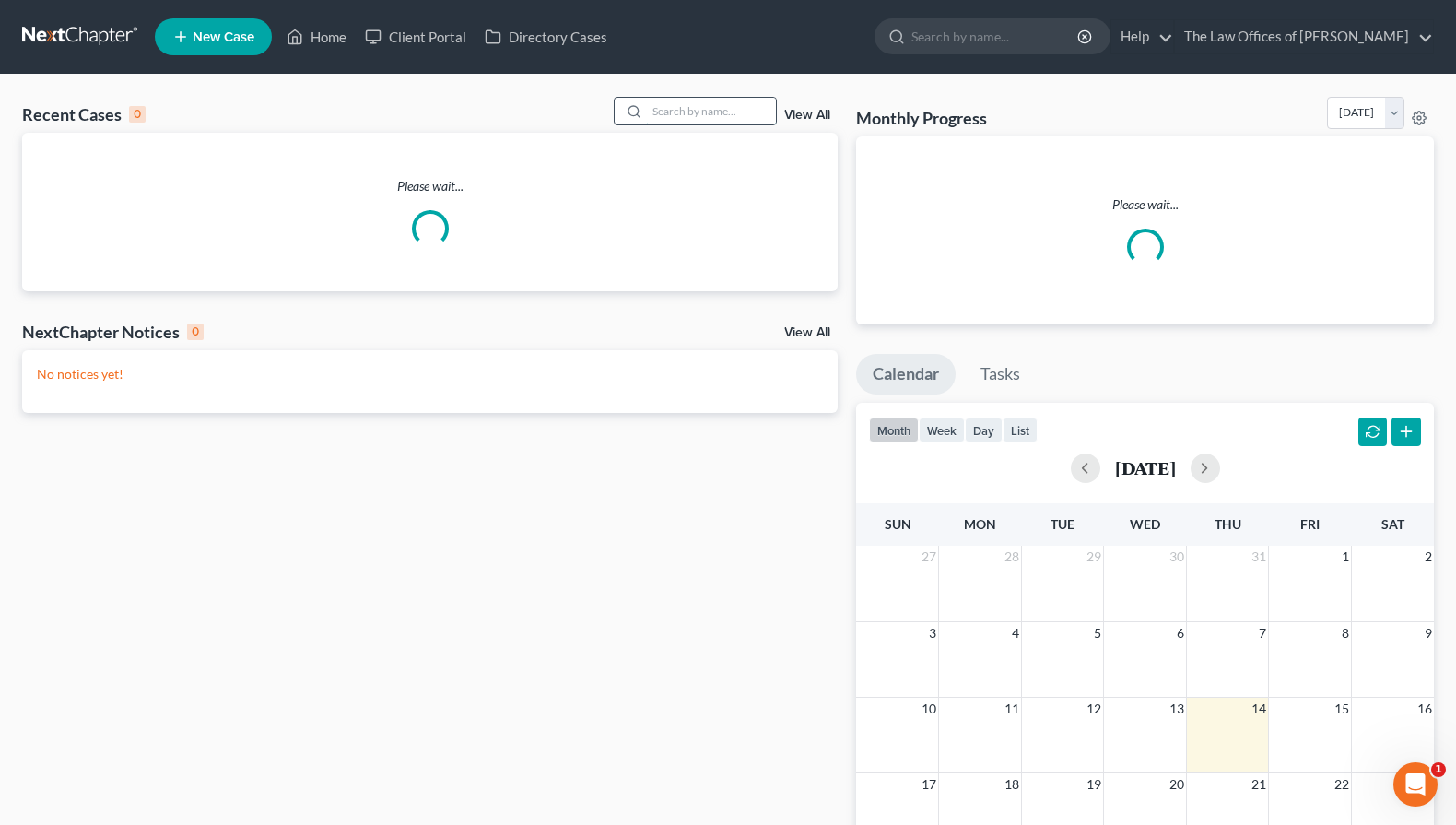
click at [672, 107] on input "search" at bounding box center [712, 111] width 129 height 27
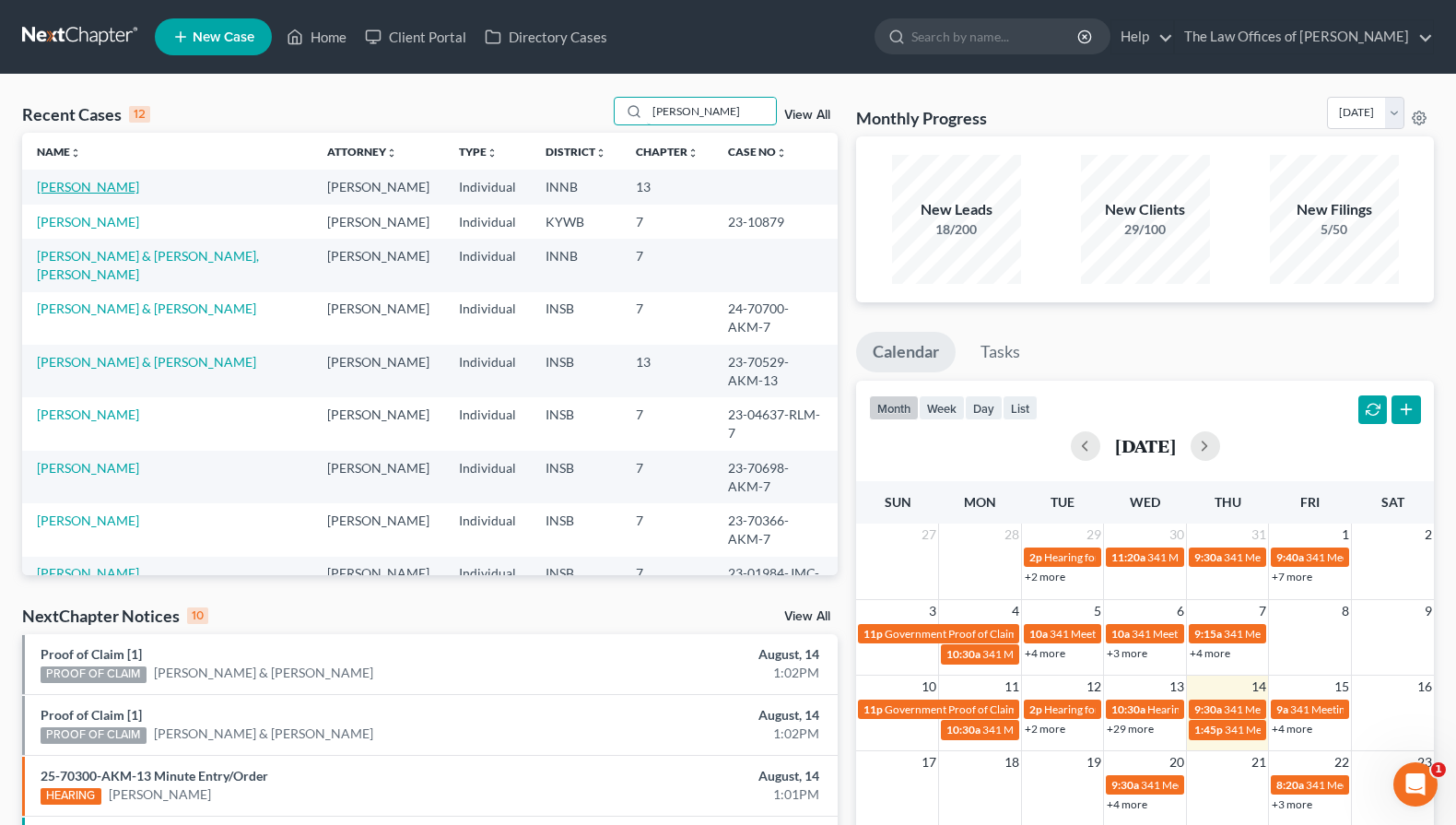
type input "taylor"
click at [60, 191] on link "Taylor, Ana" at bounding box center [87, 187] width 102 height 16
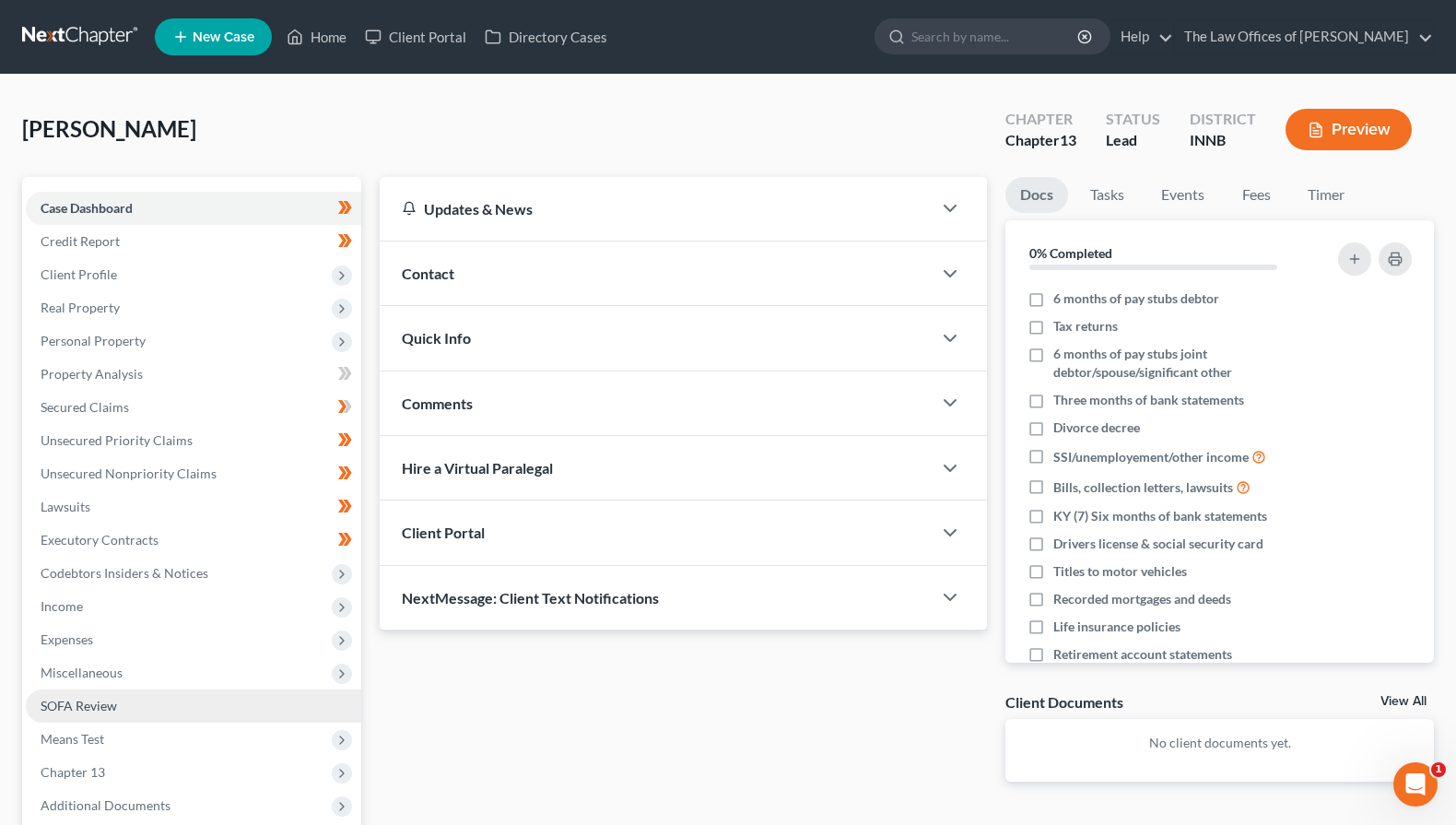
scroll to position [188, 0]
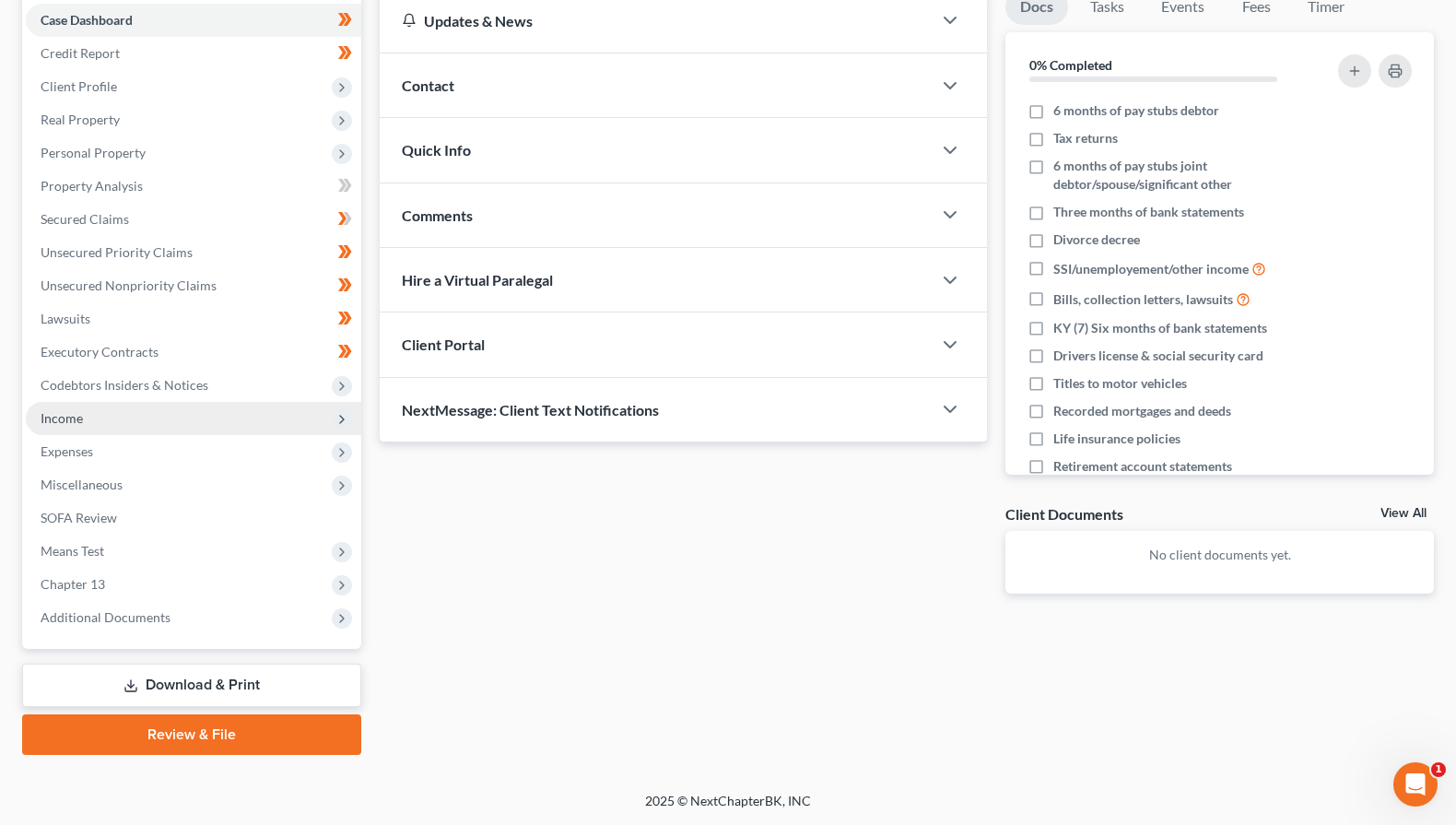
click at [77, 407] on span "Income" at bounding box center [193, 419] width 336 height 34
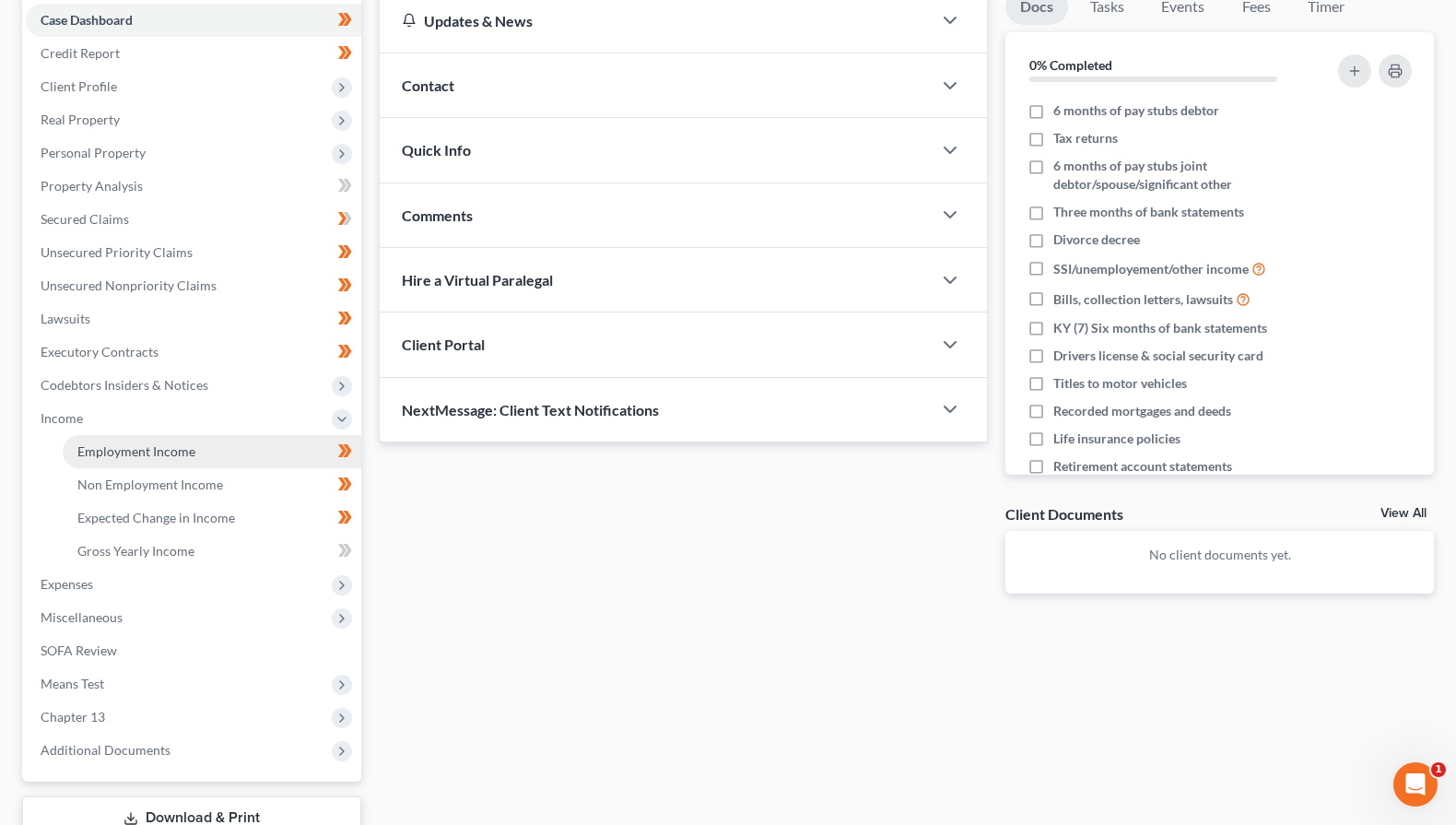
click at [98, 439] on link "Employment Income" at bounding box center [212, 453] width 299 height 34
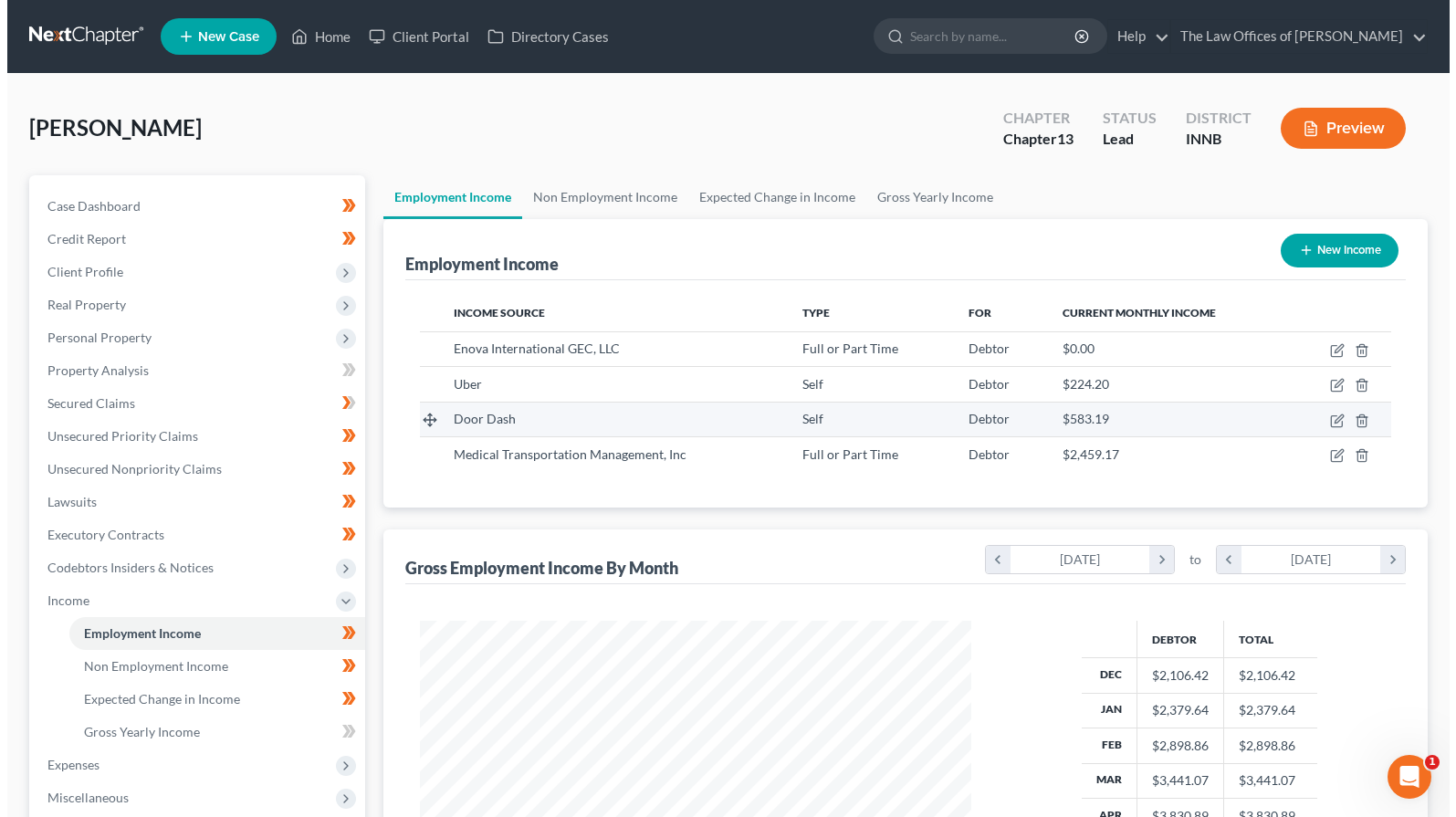
scroll to position [182, 0]
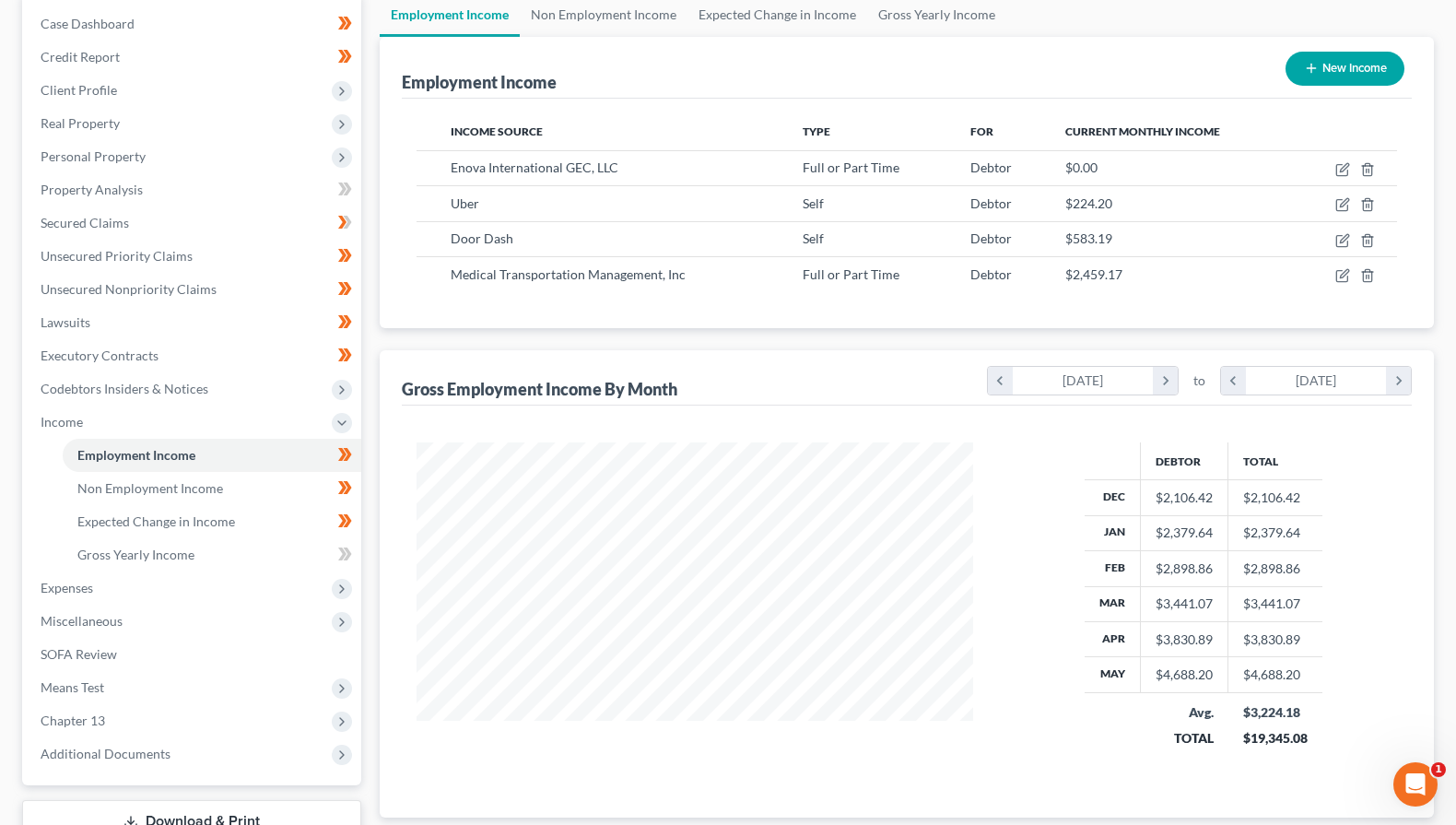
click at [1347, 73] on button "New Income" at bounding box center [1345, 68] width 119 height 34
select select "0"
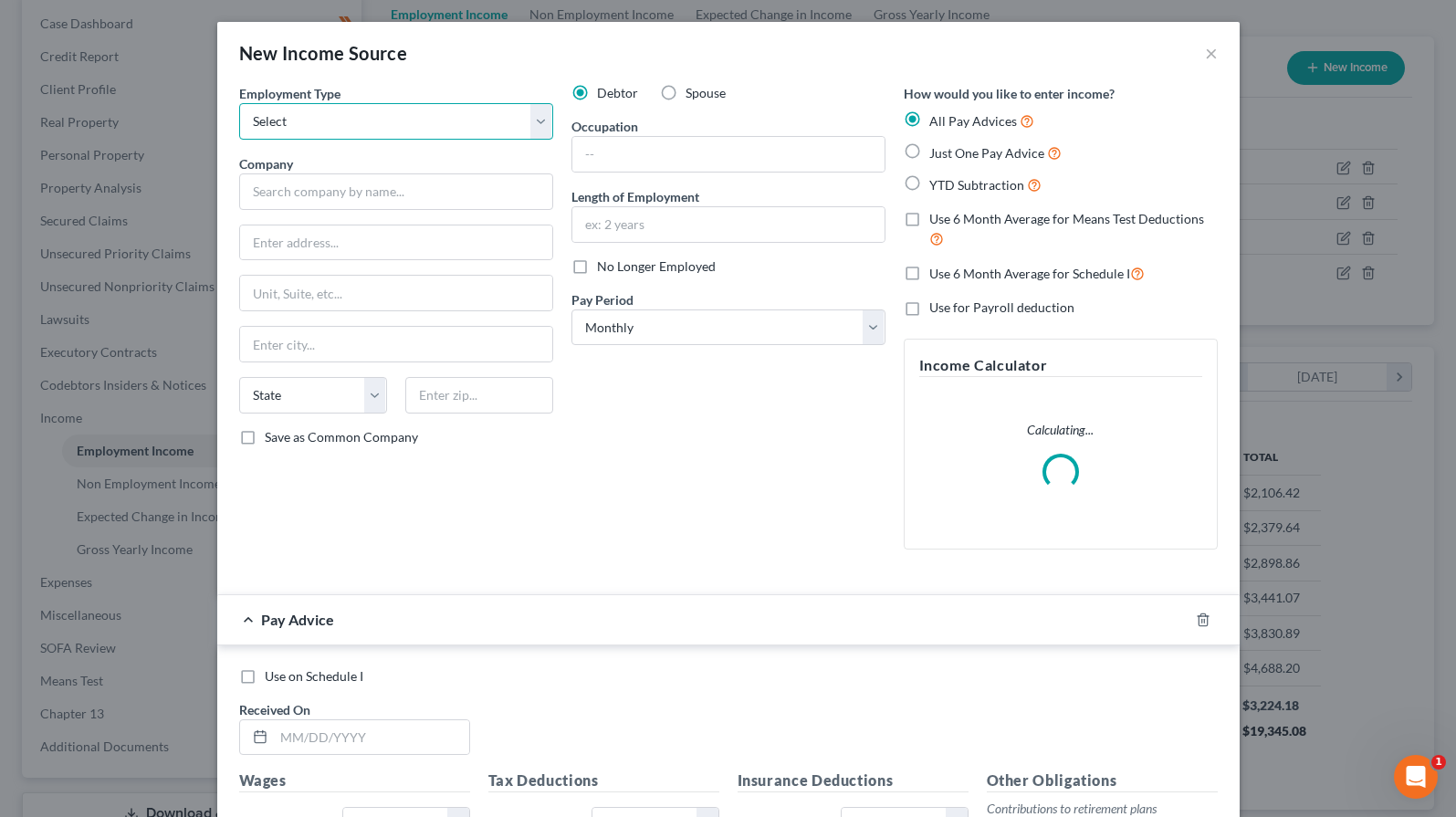
click at [363, 128] on select "Select Full or Part Time Employment Self Employment" at bounding box center [396, 121] width 314 height 36
click at [239, 103] on select "Select Full or Part Time Employment Self Employment" at bounding box center [396, 121] width 314 height 36
click at [318, 132] on select "Select Full or Part Time Employment Self Employment" at bounding box center [396, 121] width 314 height 36
select select "1"
click at [239, 103] on select "Select Full or Part Time Employment Self Employment" at bounding box center [396, 121] width 314 height 36
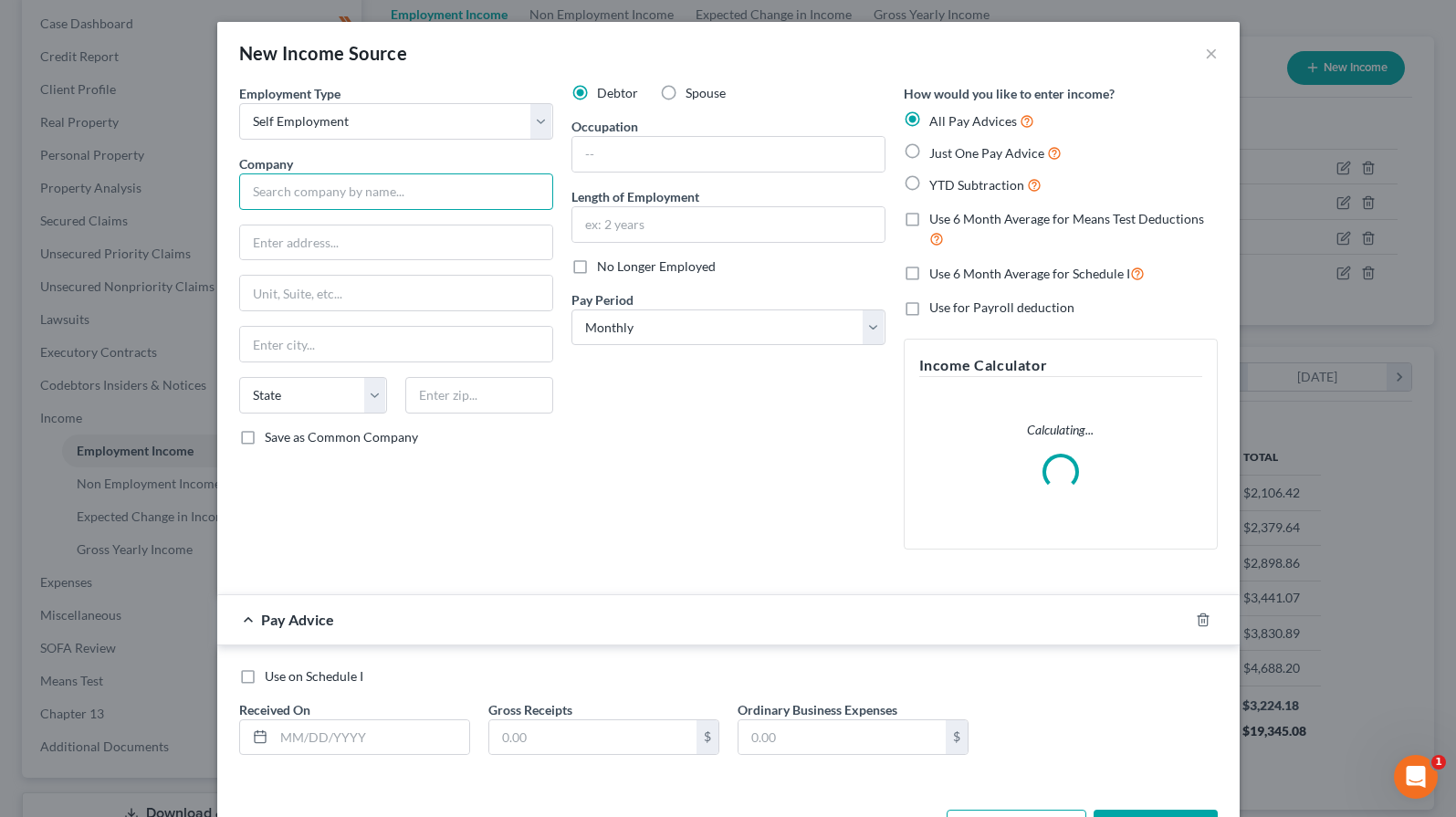
click at [312, 197] on input "text" at bounding box center [396, 191] width 314 height 36
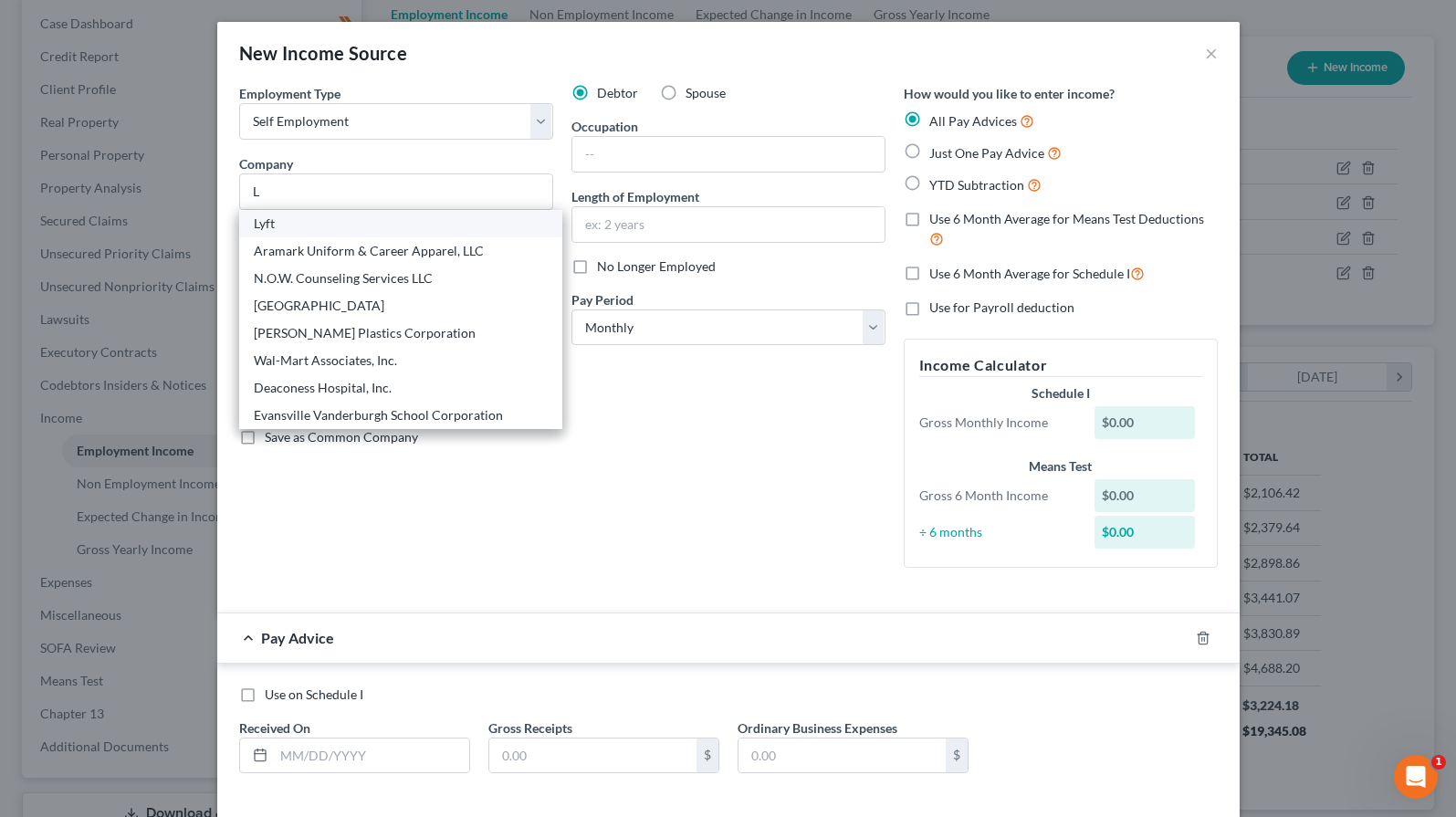
click at [267, 226] on div "Lyft" at bounding box center [401, 224] width 294 height 19
type input "Lyft"
type input "185 Berry St."
type input "Suite 5000"
type input "San Francisco"
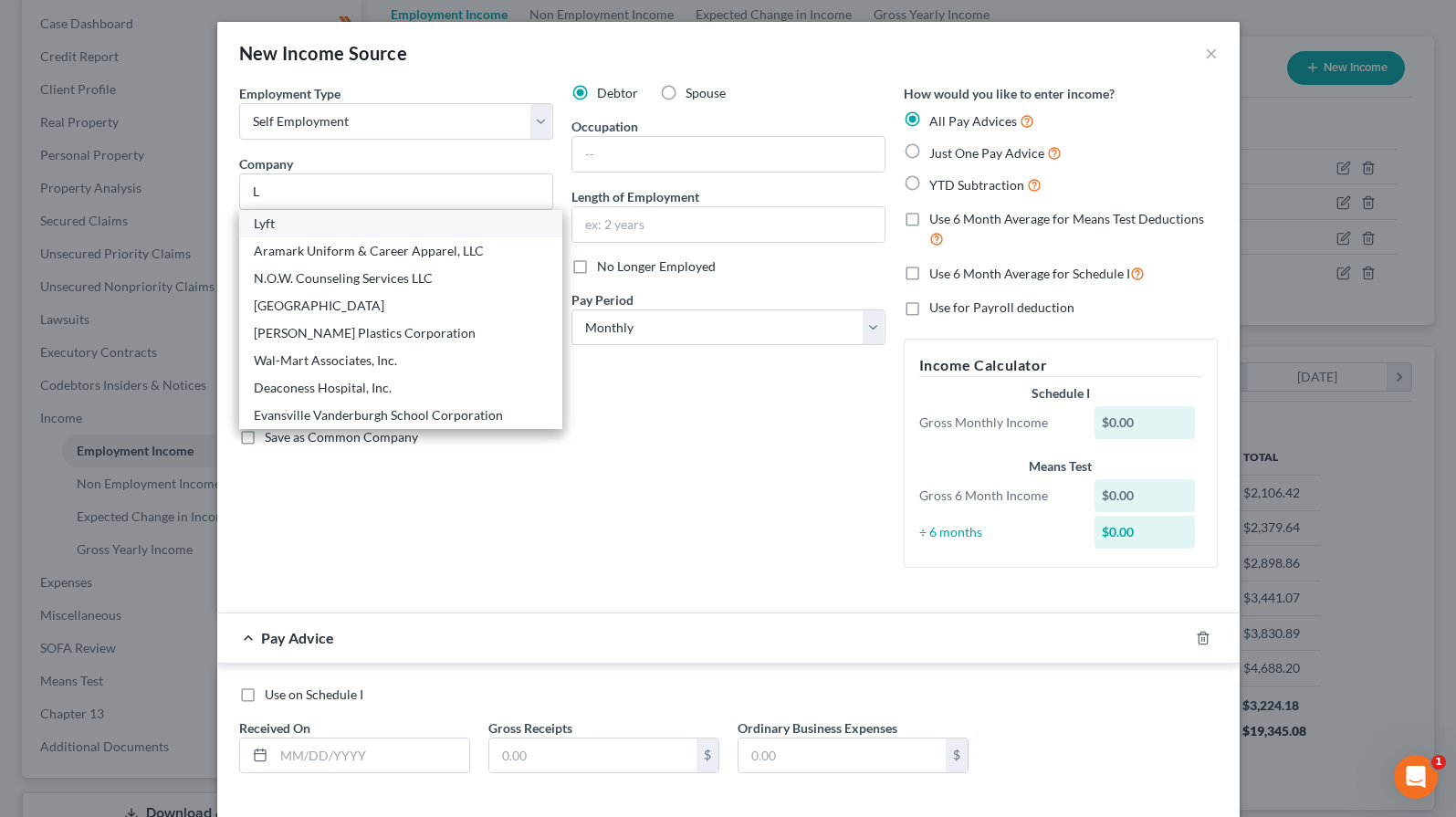
select select "4"
type input "94107"
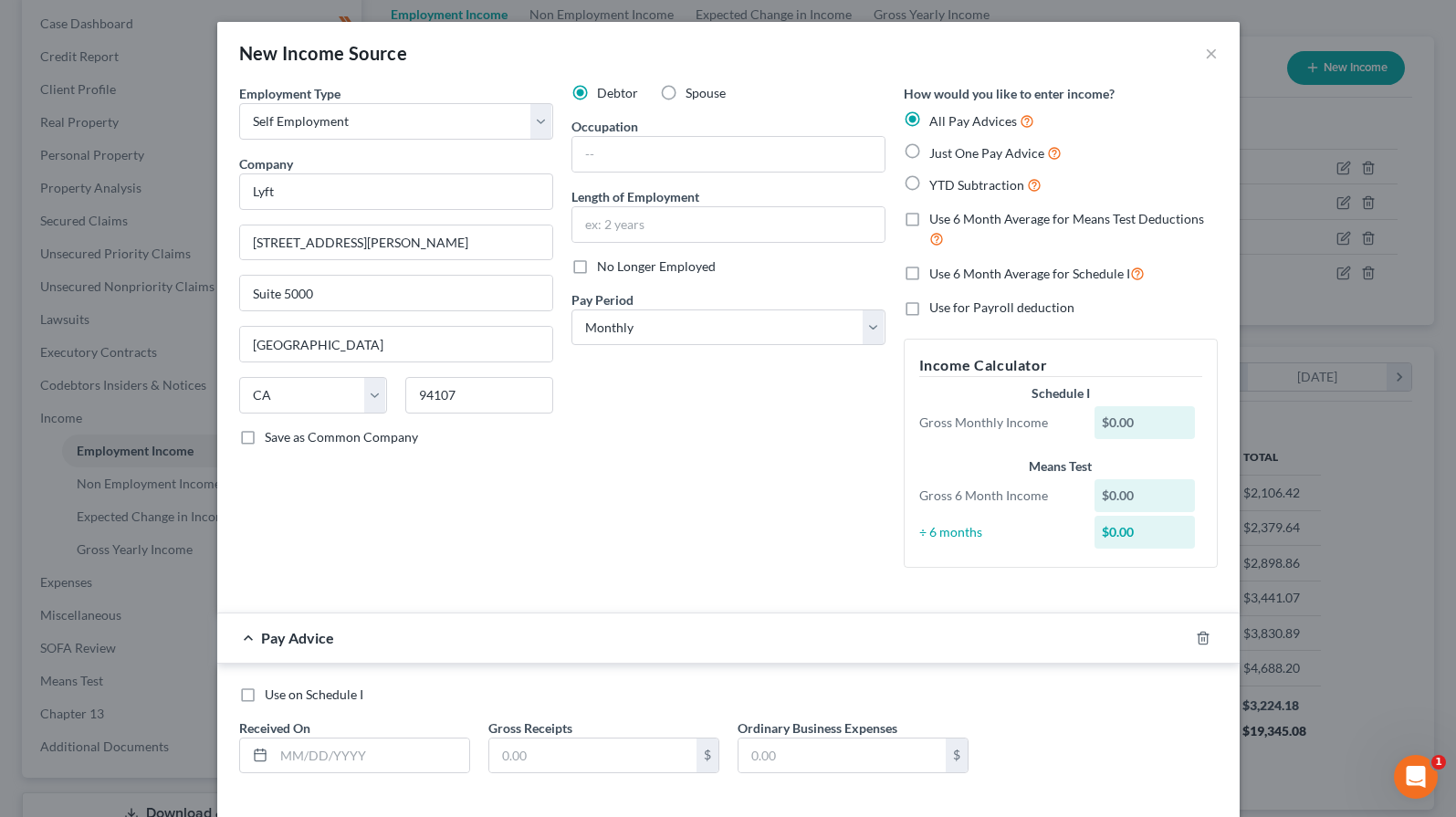
scroll to position [86, 0]
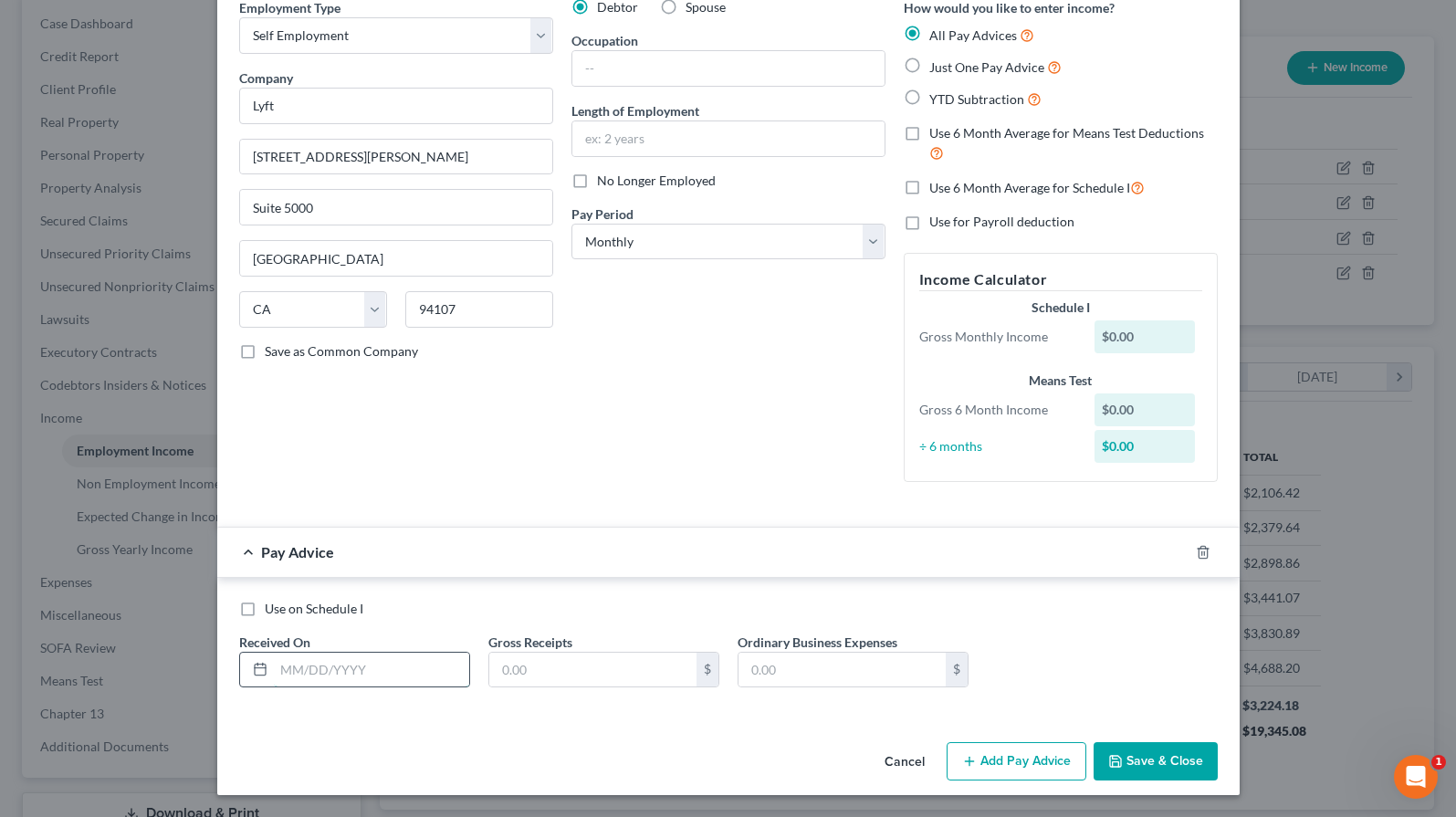
click at [370, 661] on input "text" at bounding box center [371, 670] width 195 height 34
type input "5/30/25"
click at [569, 676] on input "text" at bounding box center [592, 670] width 207 height 34
type input "723.33"
click at [1175, 556] on icon "button" at bounding box center [1181, 552] width 15 height 15
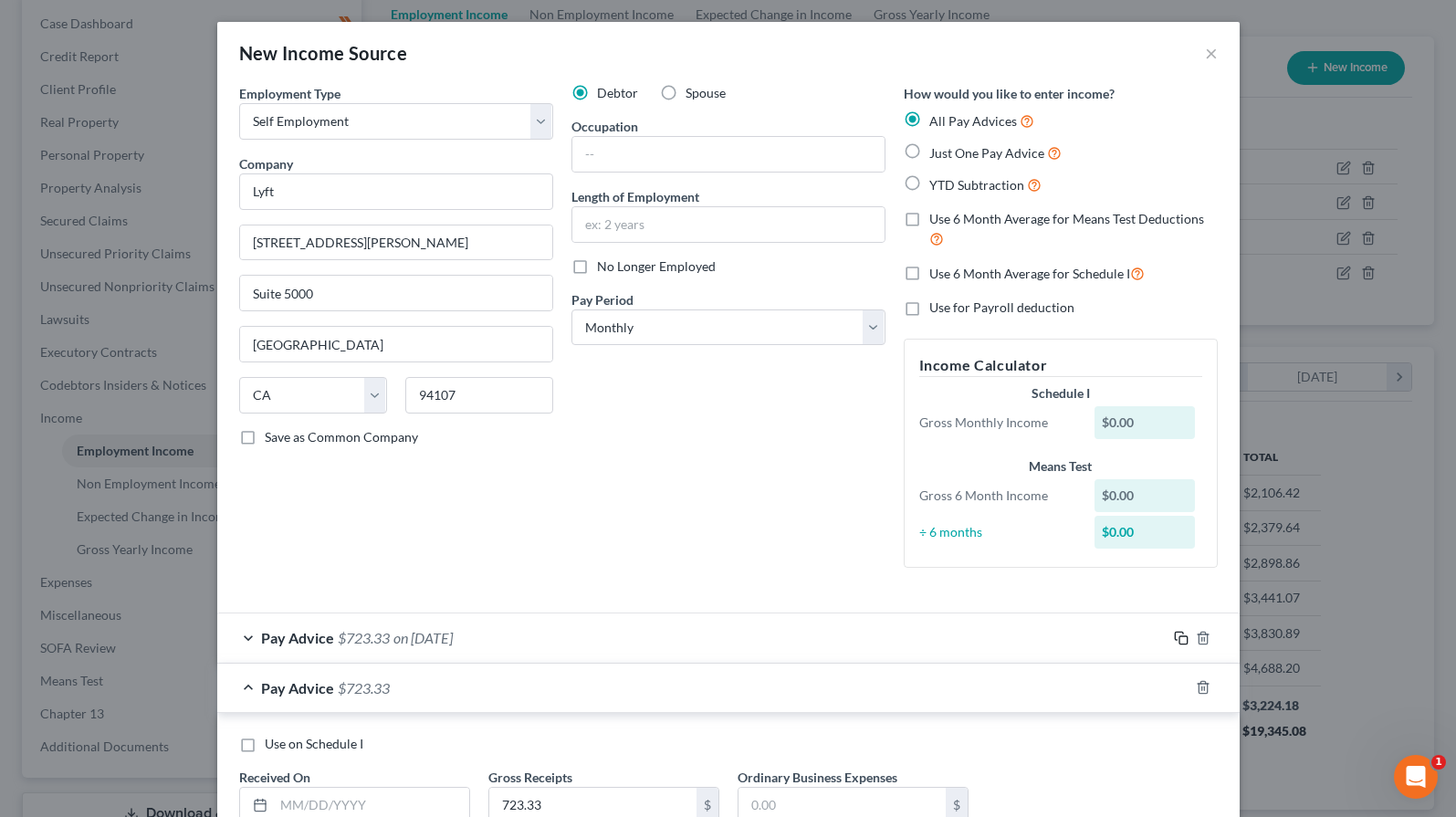
scroll to position [135, 0]
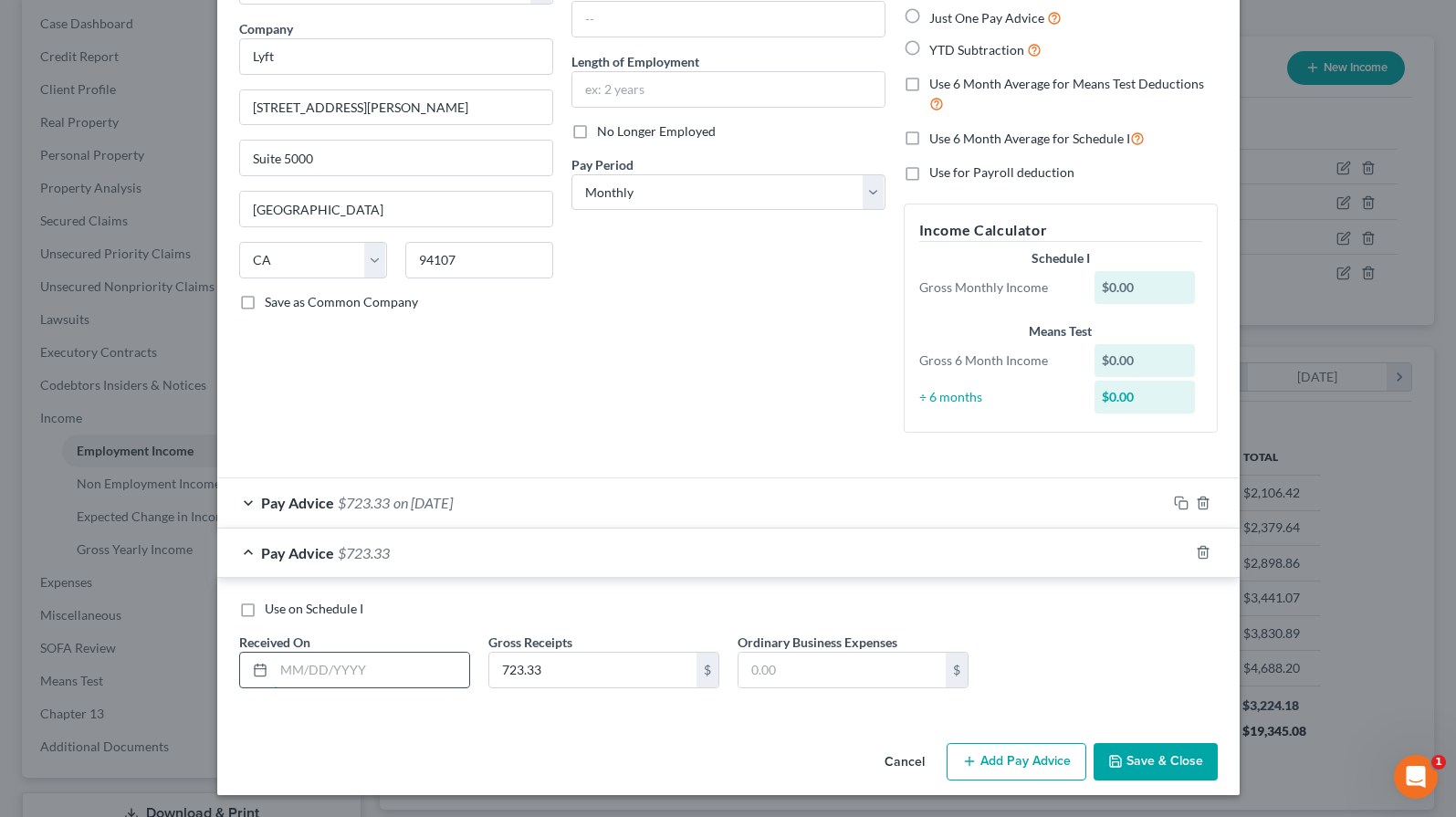
click at [375, 662] on input "text" at bounding box center [371, 670] width 195 height 34
type input "6/30/25"
click at [1175, 556] on icon "button" at bounding box center [1181, 552] width 15 height 15
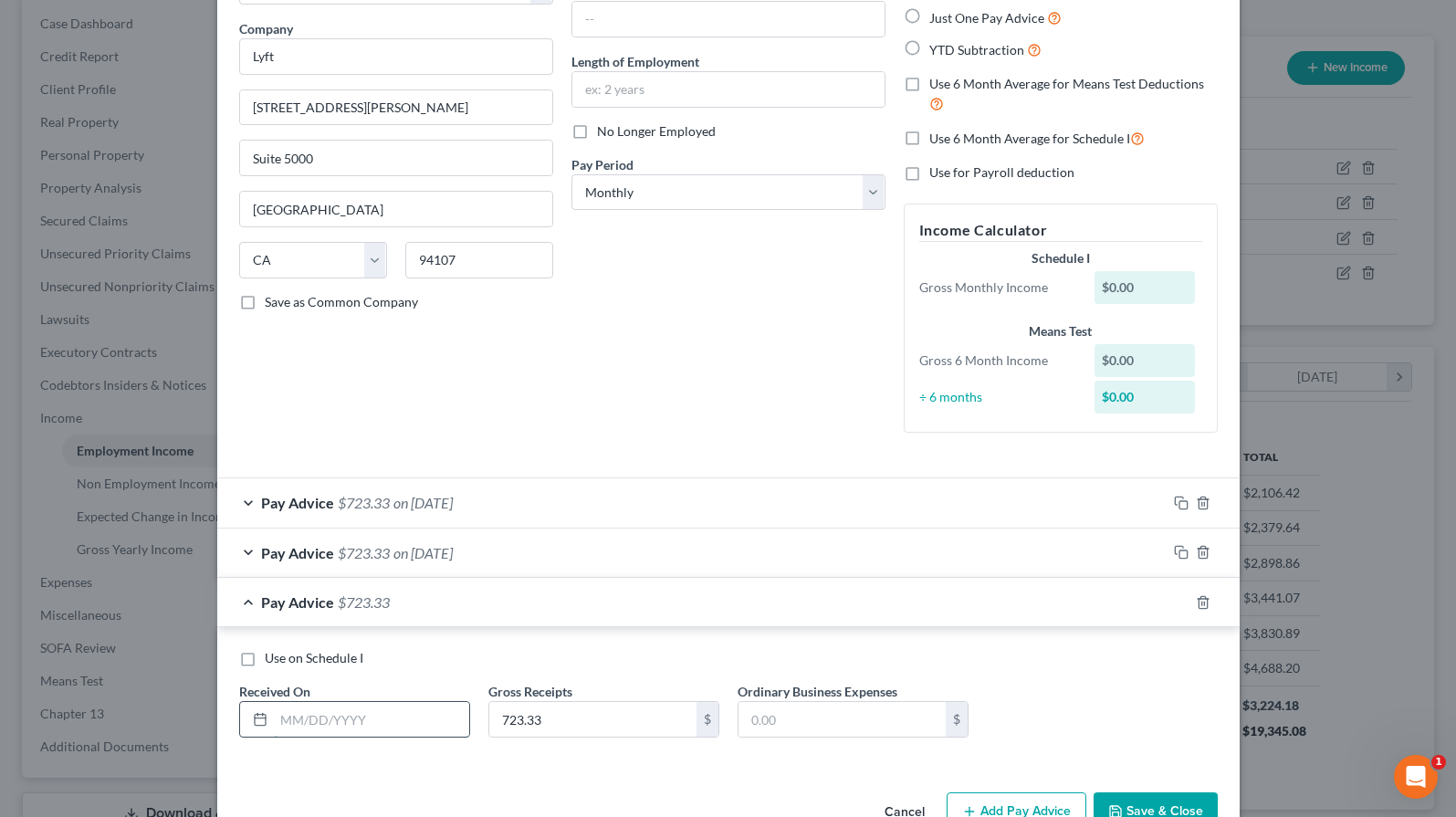
click at [422, 718] on input "text" at bounding box center [371, 719] width 195 height 34
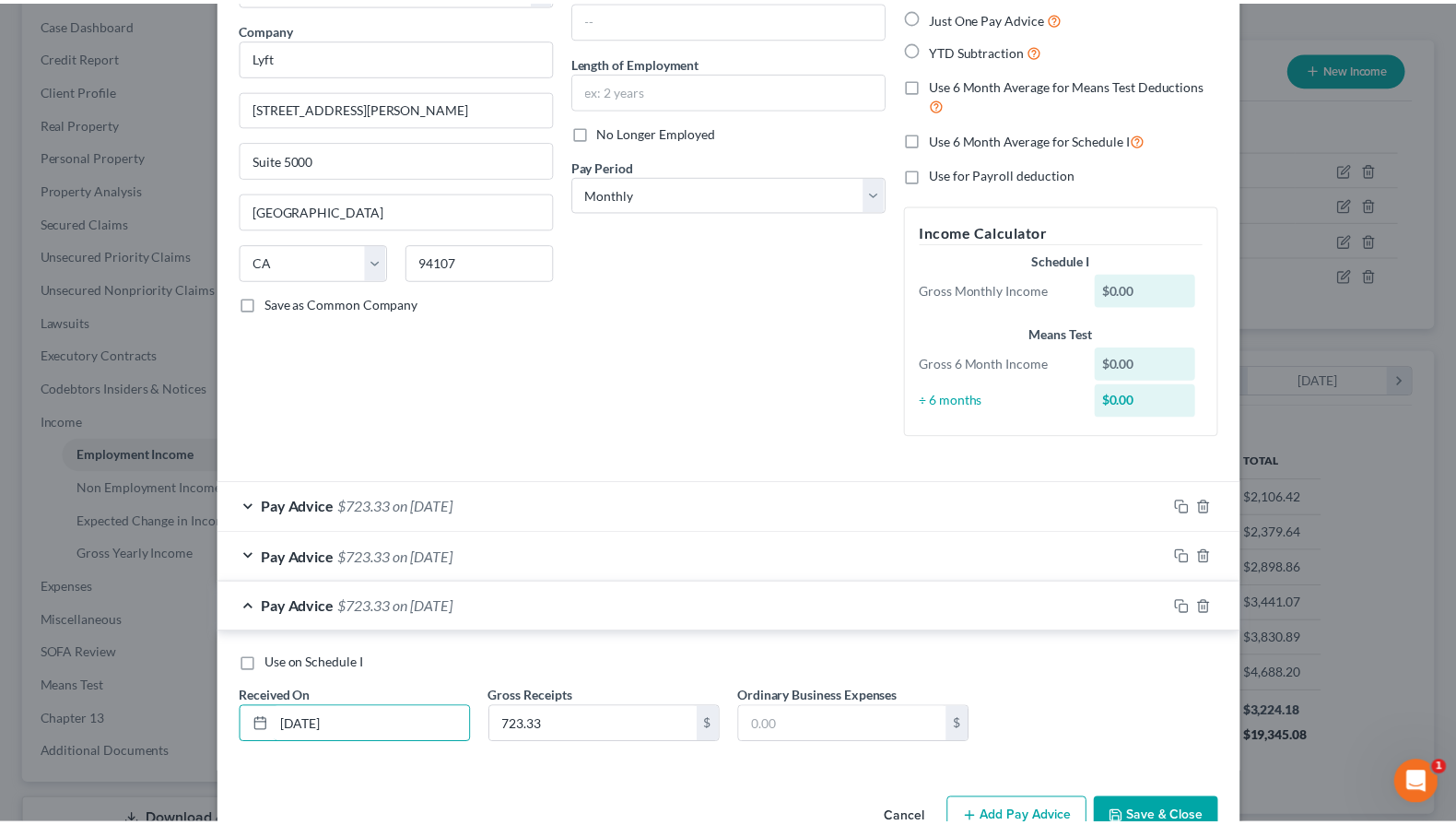
scroll to position [187, 0]
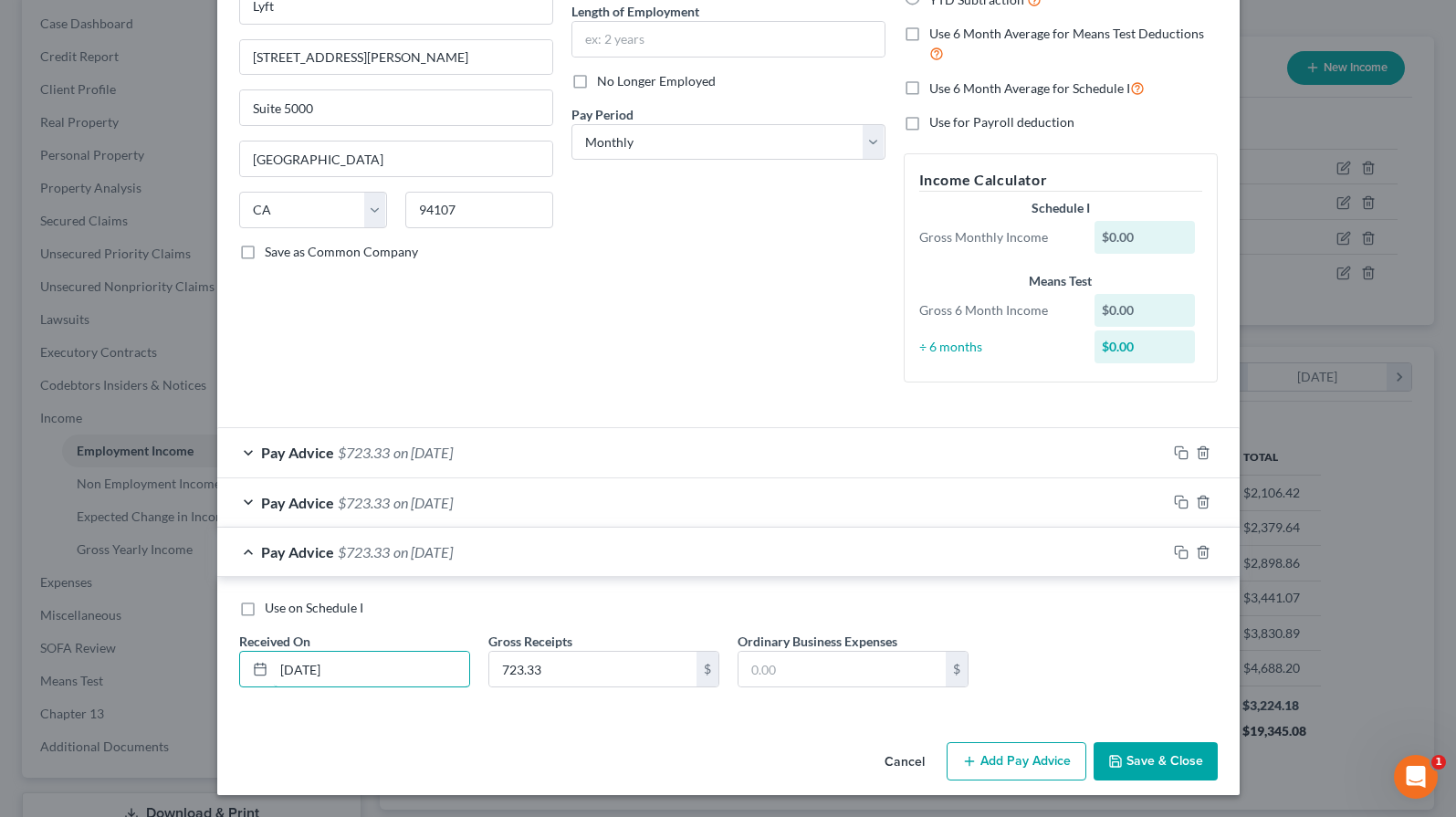
type input "7/30/25"
click at [1157, 755] on button "Save & Close" at bounding box center [1156, 761] width 125 height 38
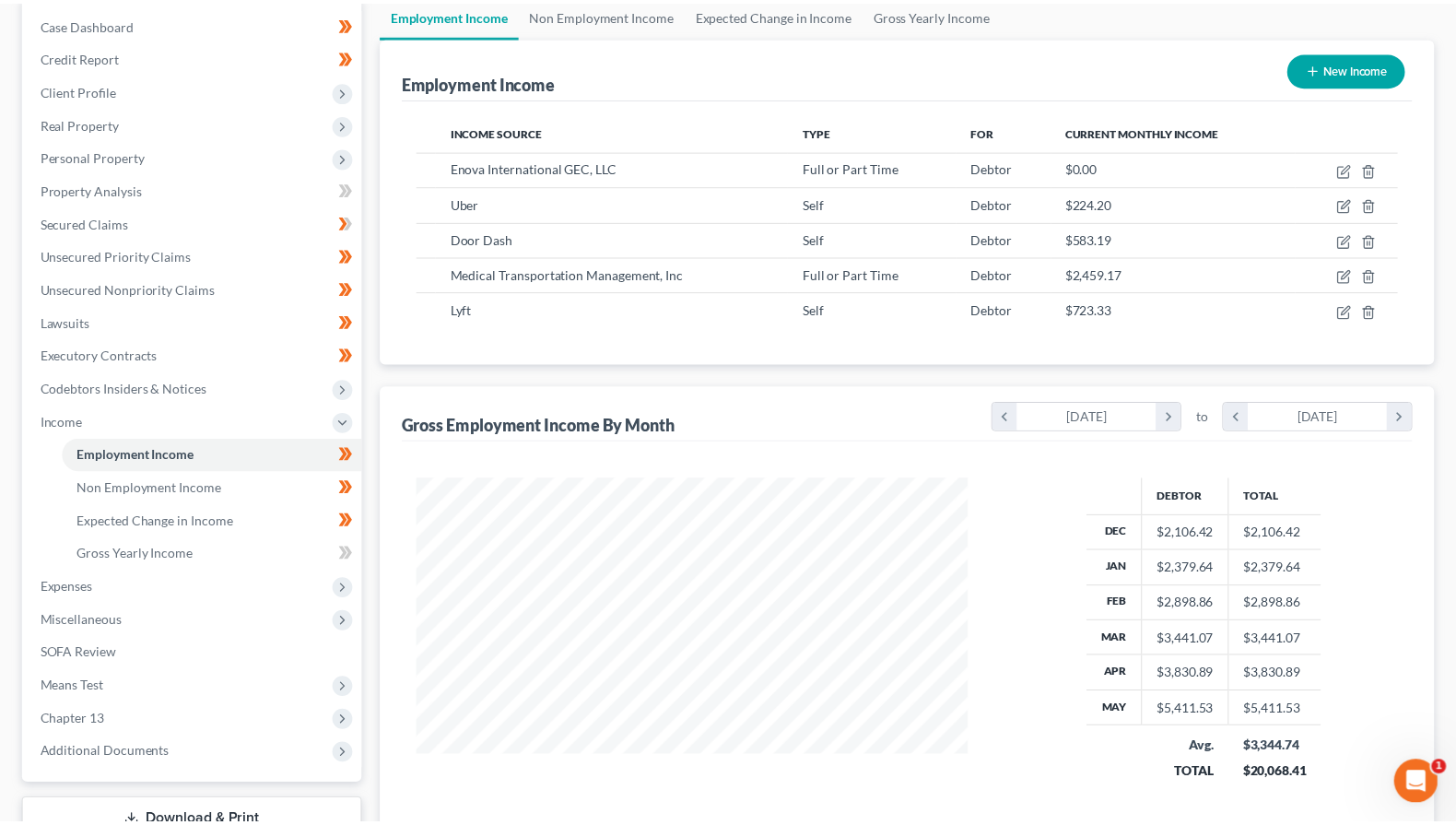
scroll to position [921959, 921143]
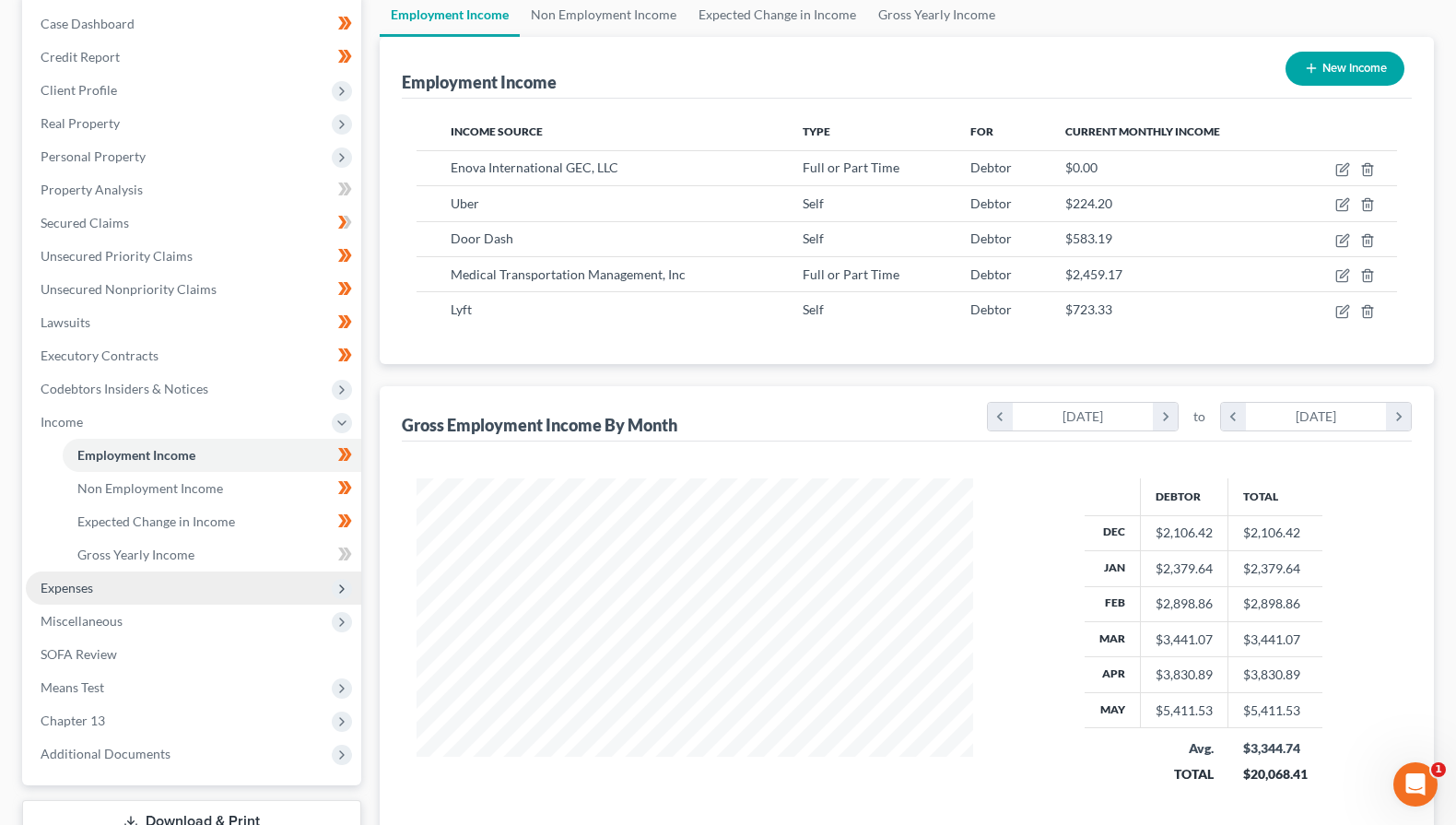
click at [94, 597] on span "Expenses" at bounding box center [193, 588] width 336 height 34
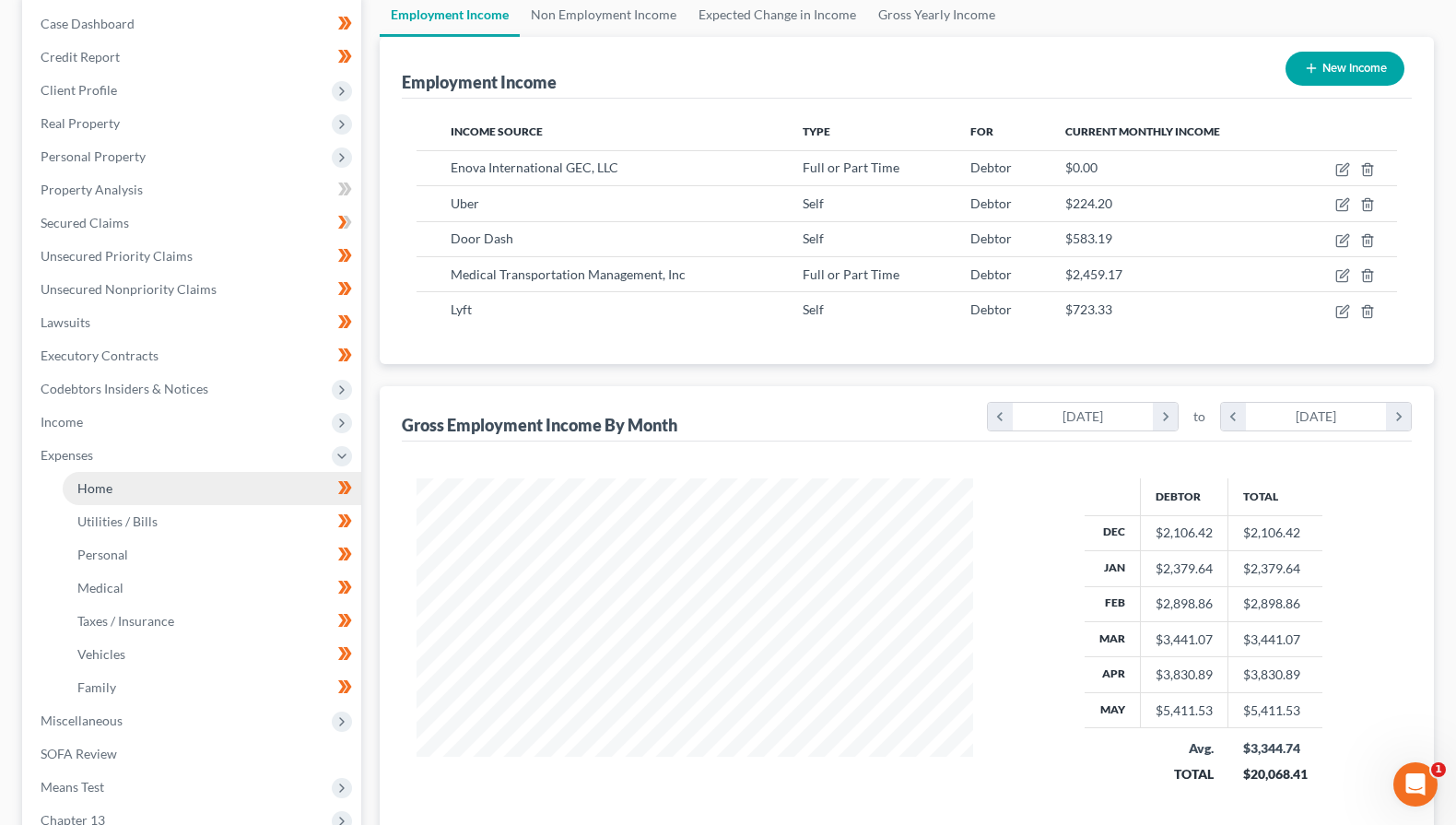
click at [106, 492] on span "Home" at bounding box center [94, 488] width 35 height 16
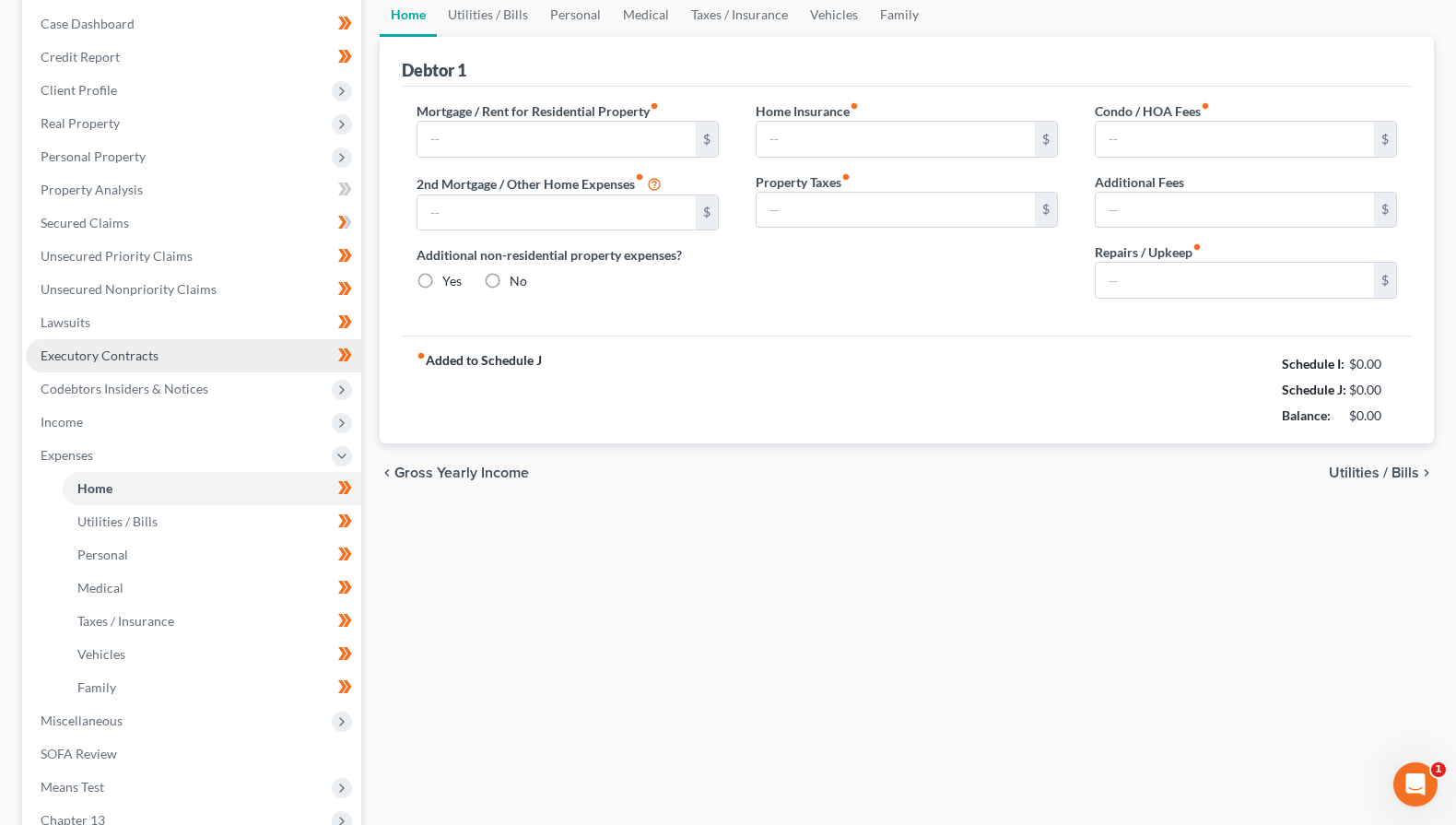
type input "0.00"
radio input "true"
type input "0.00"
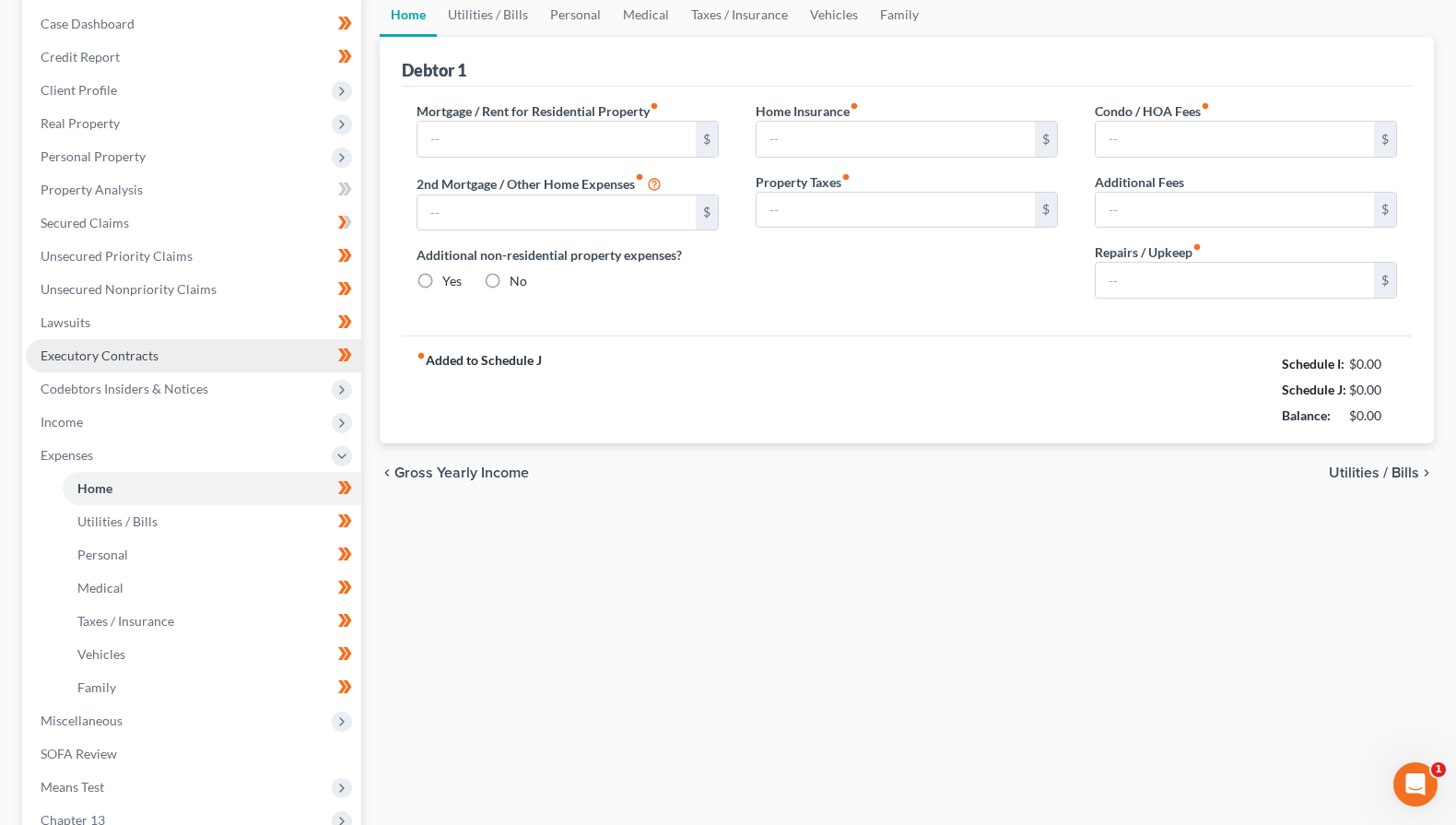
type input "0.00"
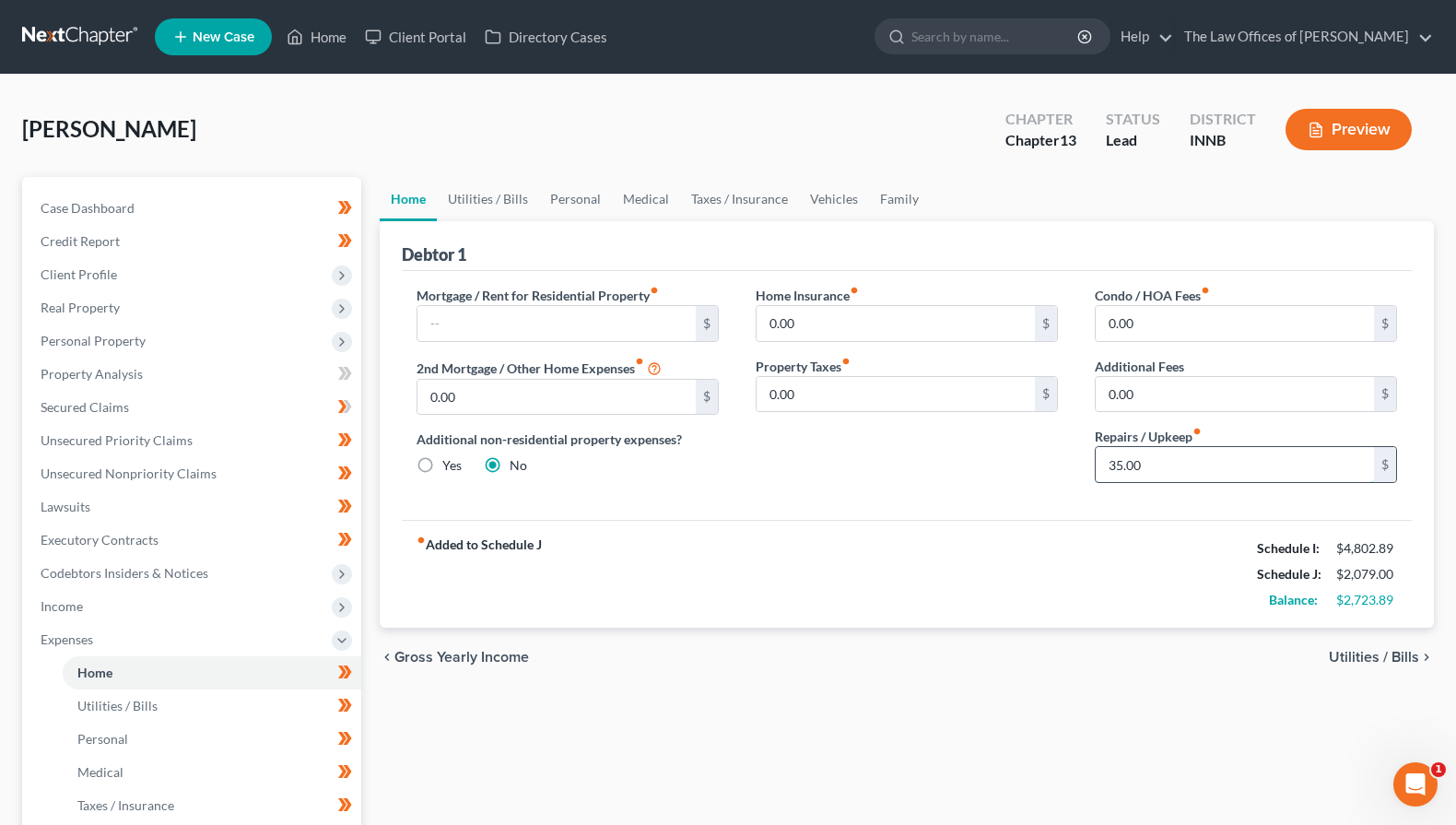
click at [1136, 477] on input "35.00" at bounding box center [1234, 464] width 278 height 35
type input "15.00"
click at [481, 206] on link "Utilities / Bills" at bounding box center [487, 199] width 102 height 45
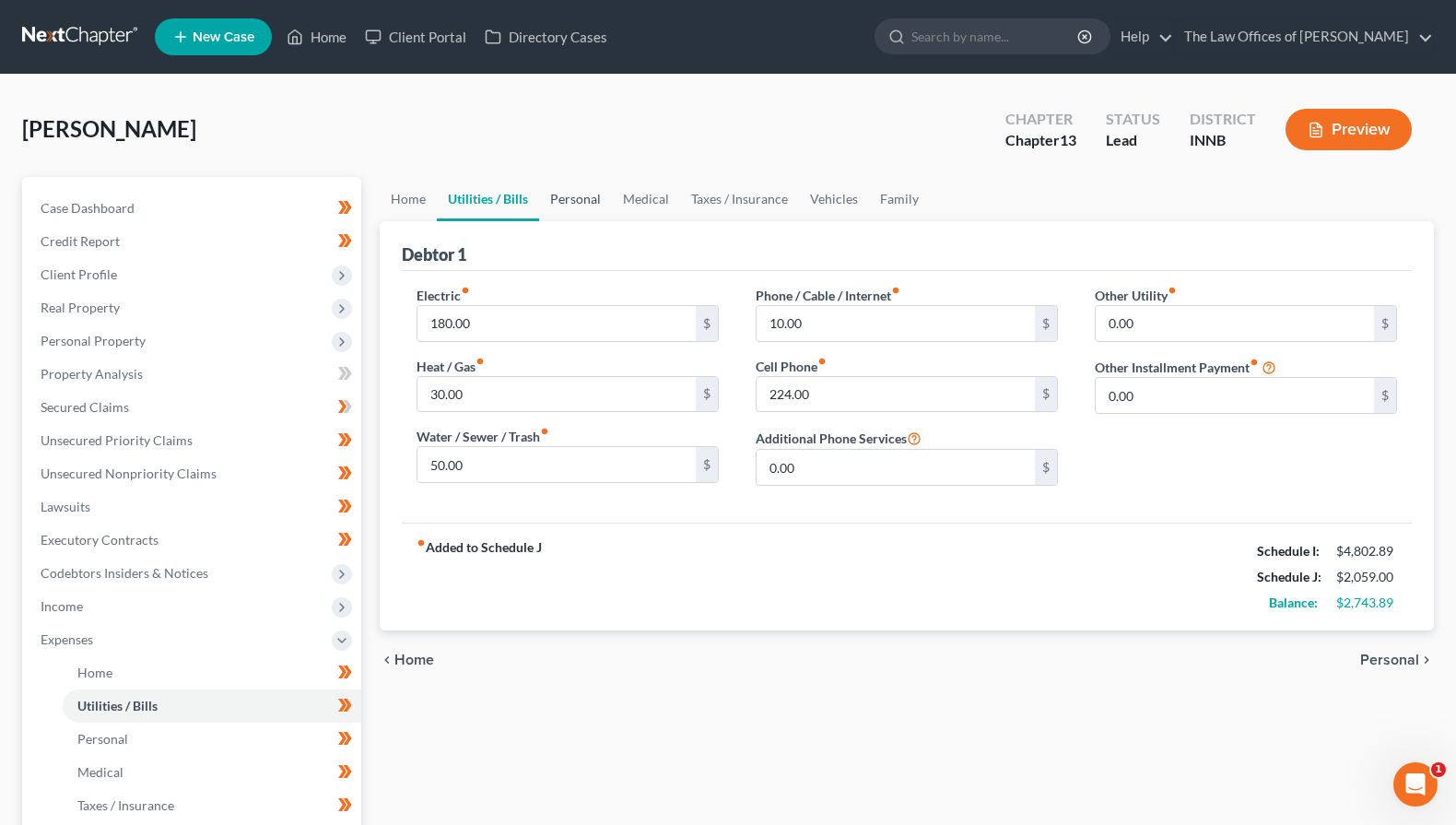
click at [561, 198] on link "Personal" at bounding box center [576, 199] width 73 height 45
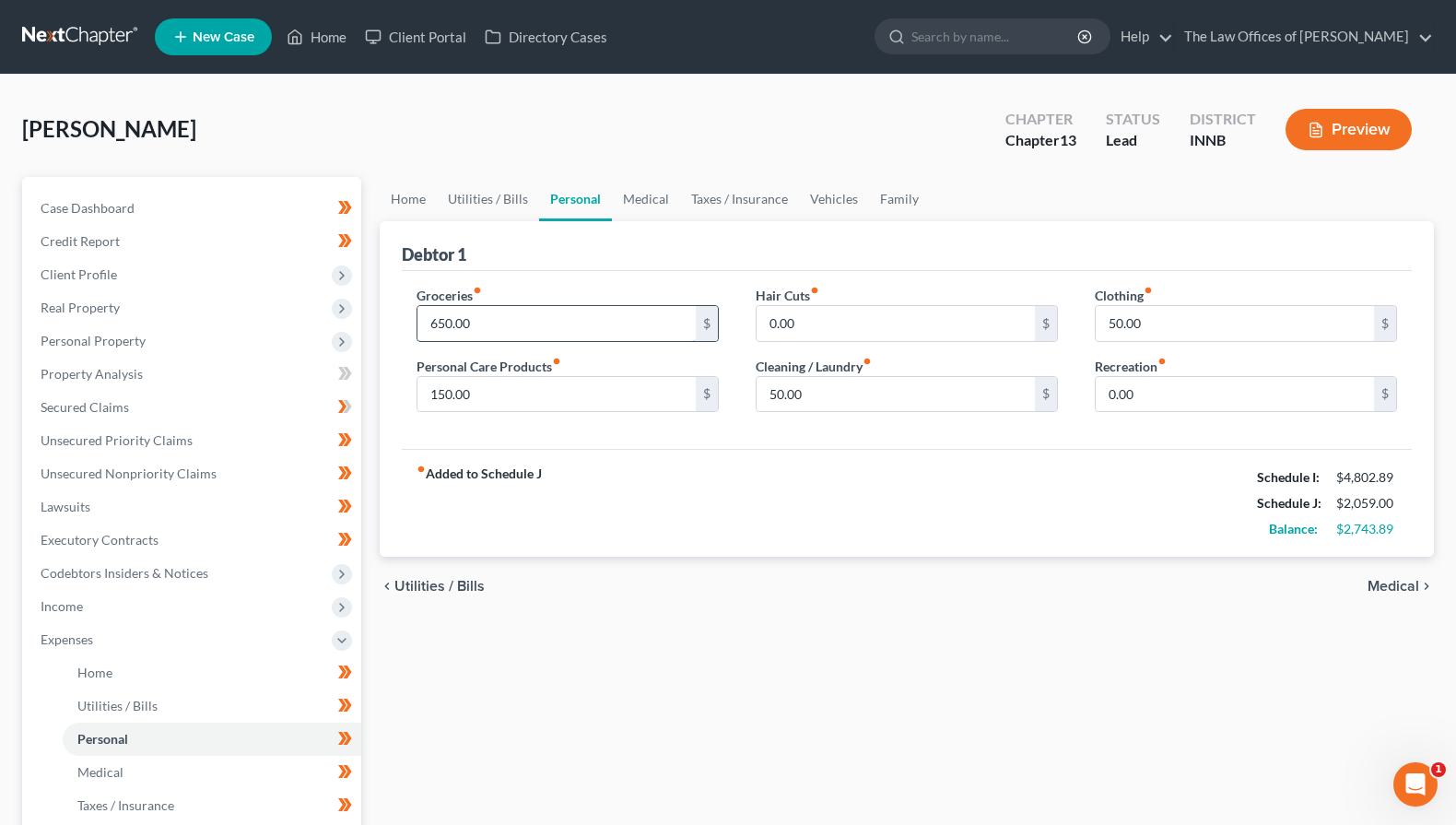
click at [521, 325] on input "650.00" at bounding box center [556, 323] width 278 height 35
type input "5"
type input "600.00"
click at [530, 374] on label "Personal Care Products fiber_manual_record" at bounding box center [489, 366] width 145 height 20
click at [530, 390] on input "150.00" at bounding box center [556, 394] width 278 height 35
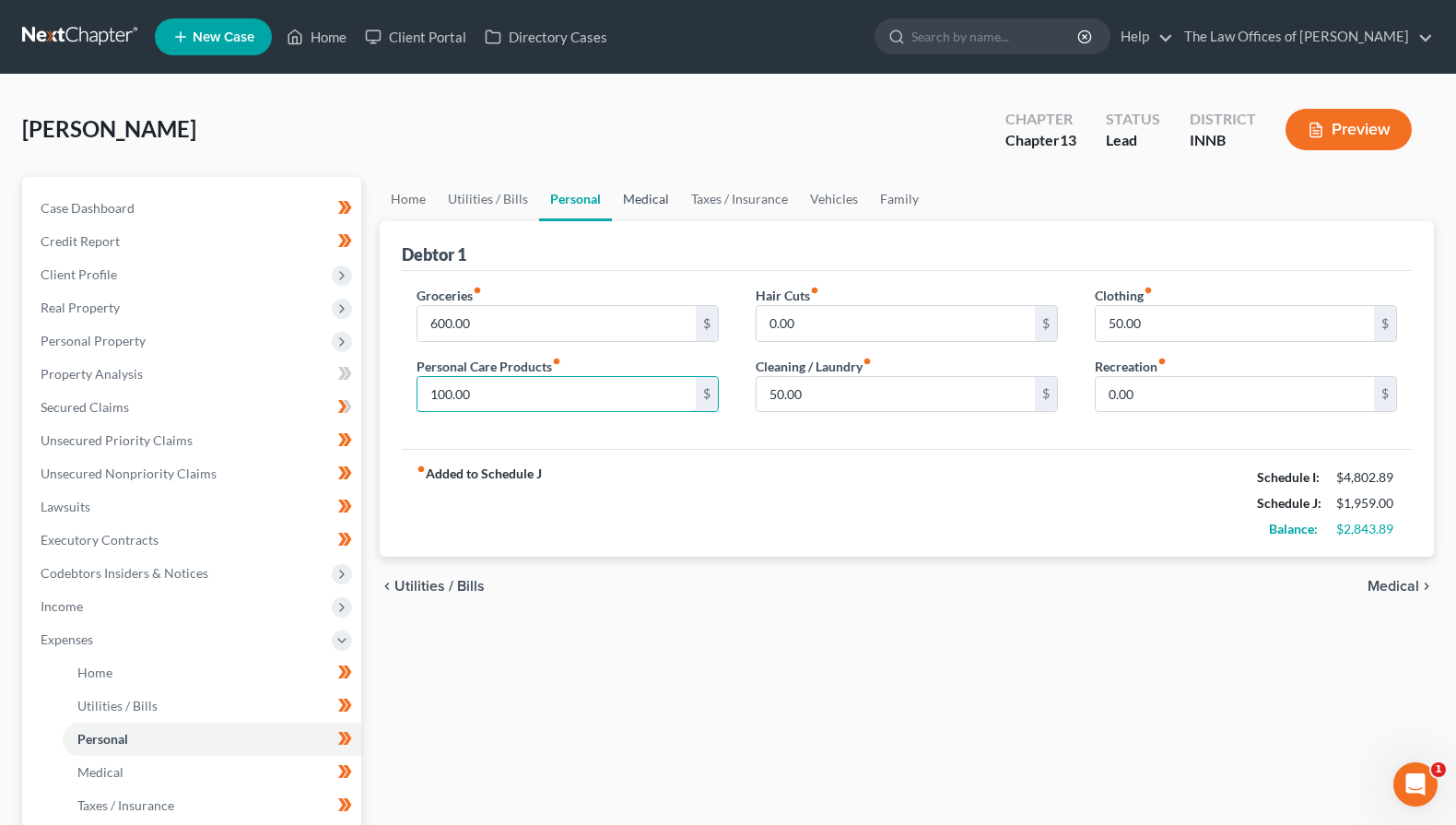
type input "100.00"
click at [638, 196] on link "Medical" at bounding box center [645, 199] width 68 height 45
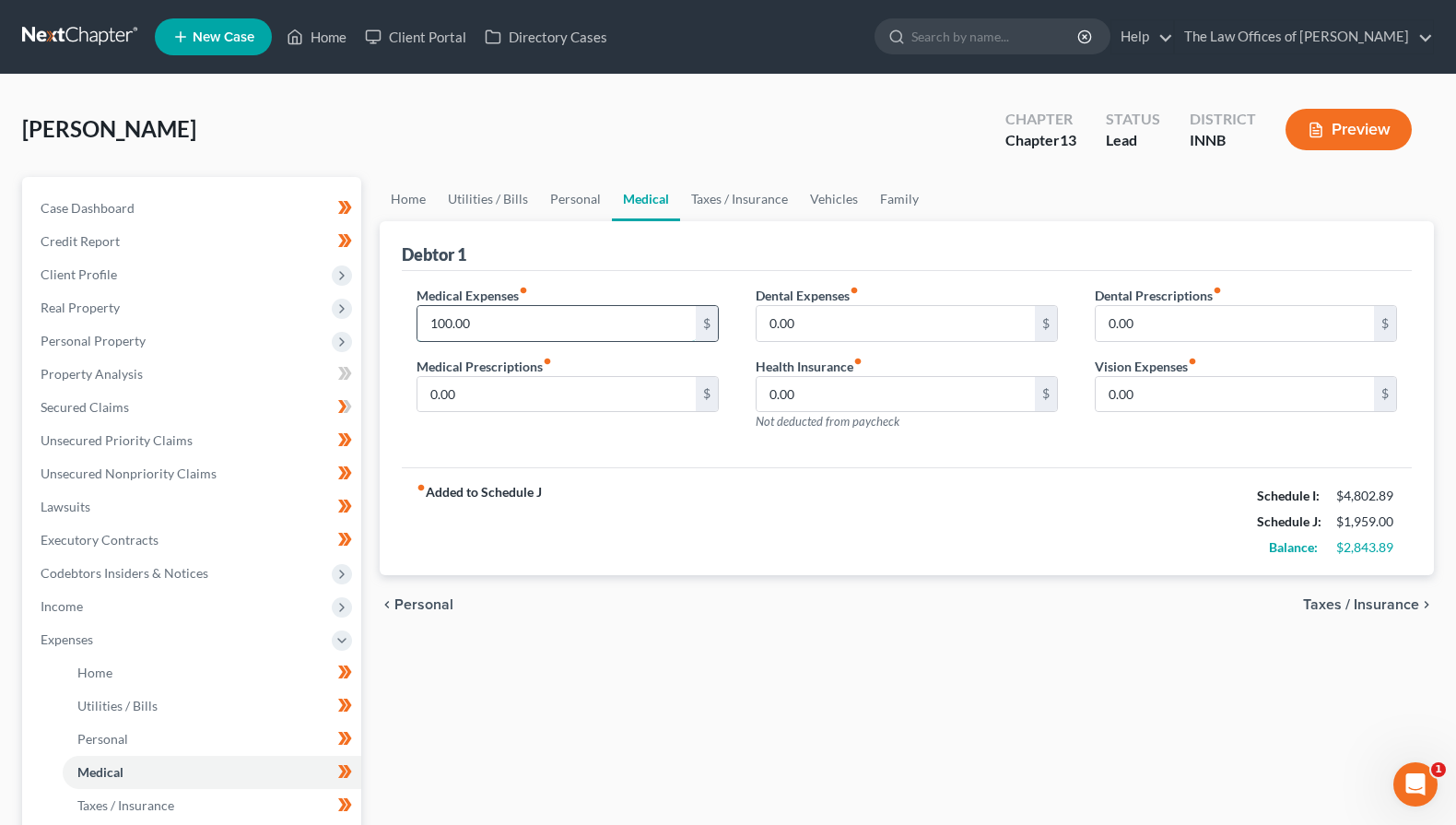
click at [545, 322] on input "100.00" at bounding box center [556, 323] width 278 height 35
type input "75.00"
click at [718, 199] on link "Taxes / Insurance" at bounding box center [739, 199] width 119 height 45
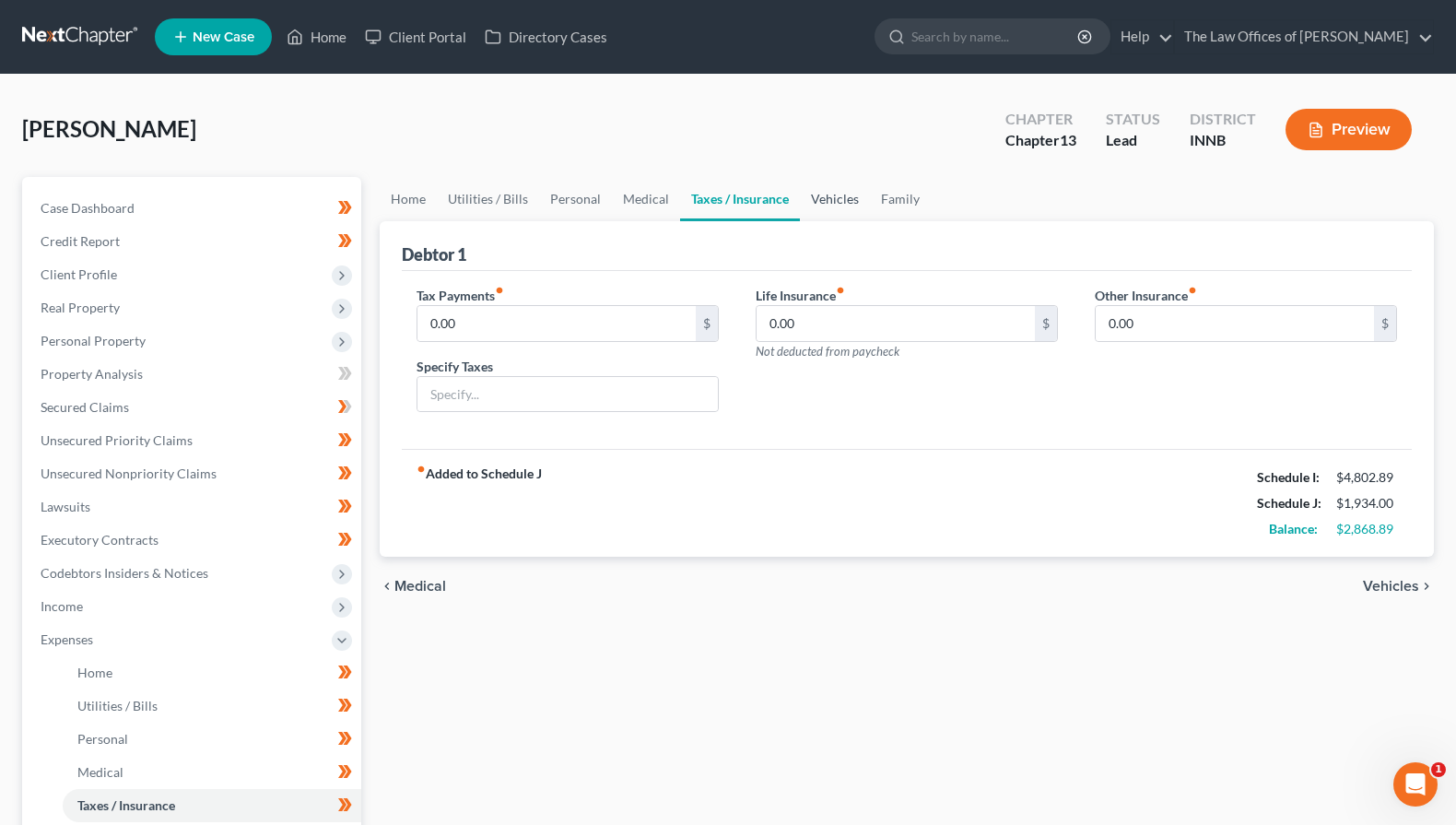
click at [827, 205] on link "Vehicles" at bounding box center [834, 199] width 70 height 45
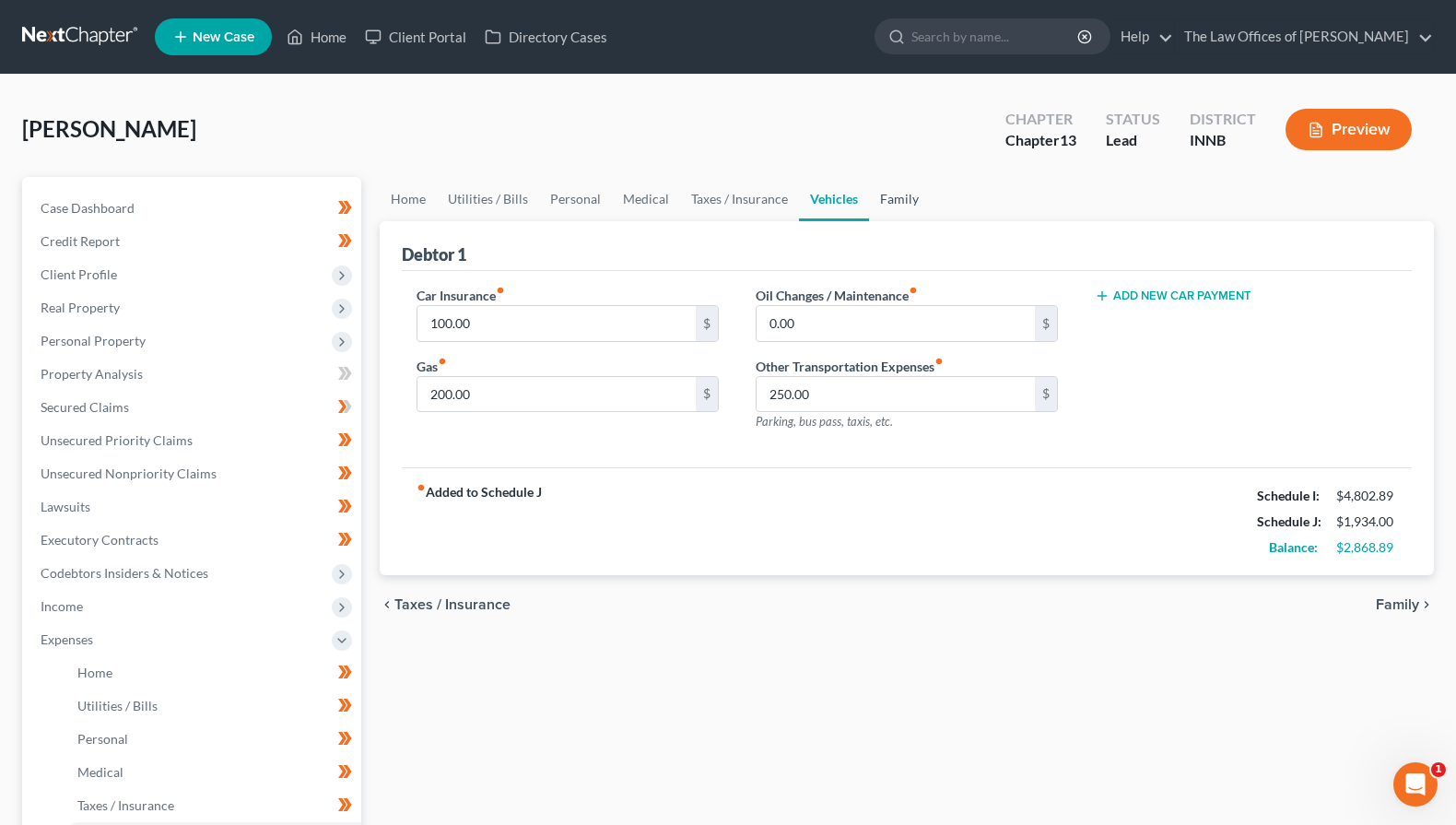
click at [889, 202] on link "Family" at bounding box center [899, 199] width 60 height 45
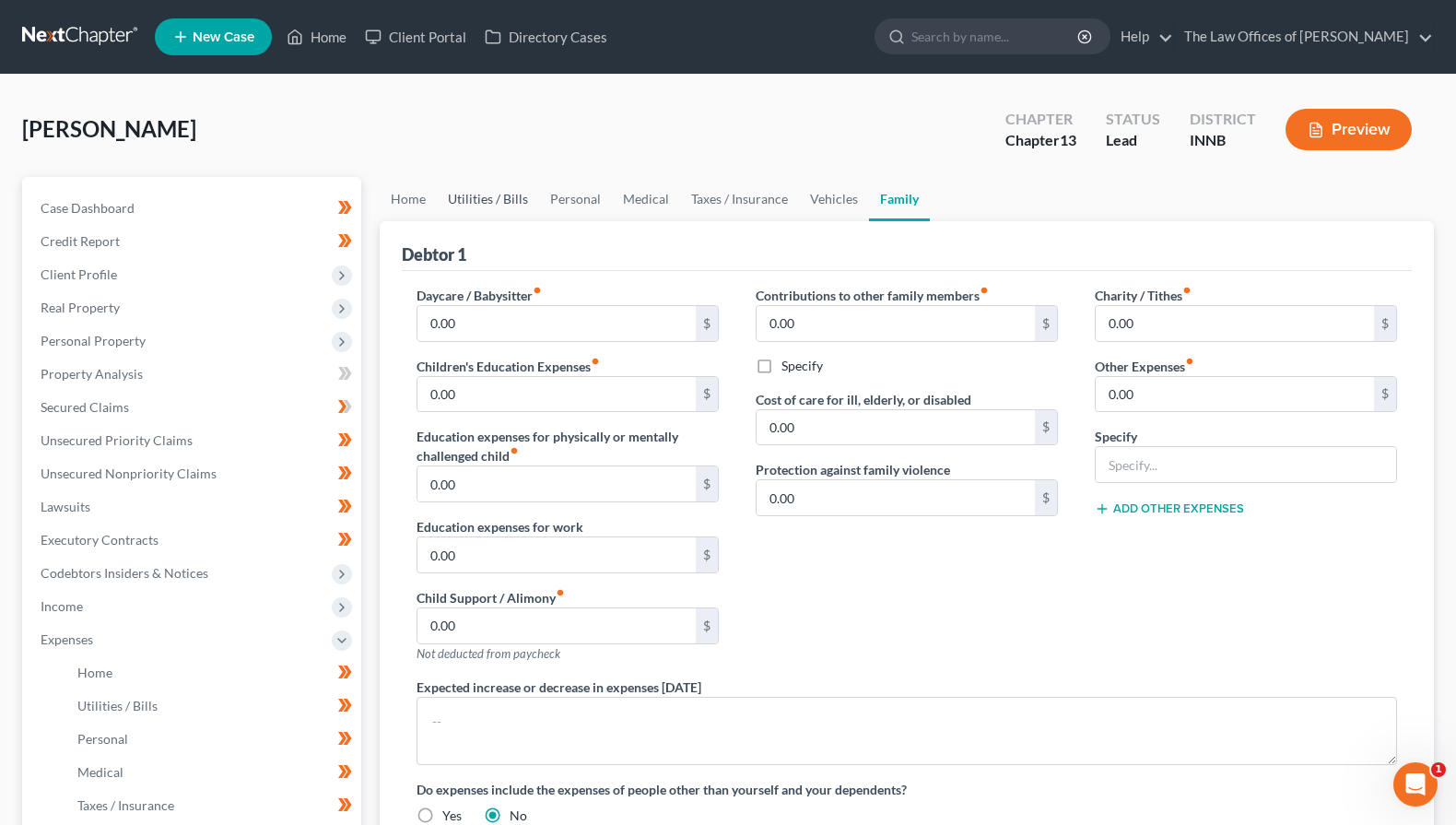
click at [533, 198] on link "Utilities / Bills" at bounding box center [487, 199] width 102 height 45
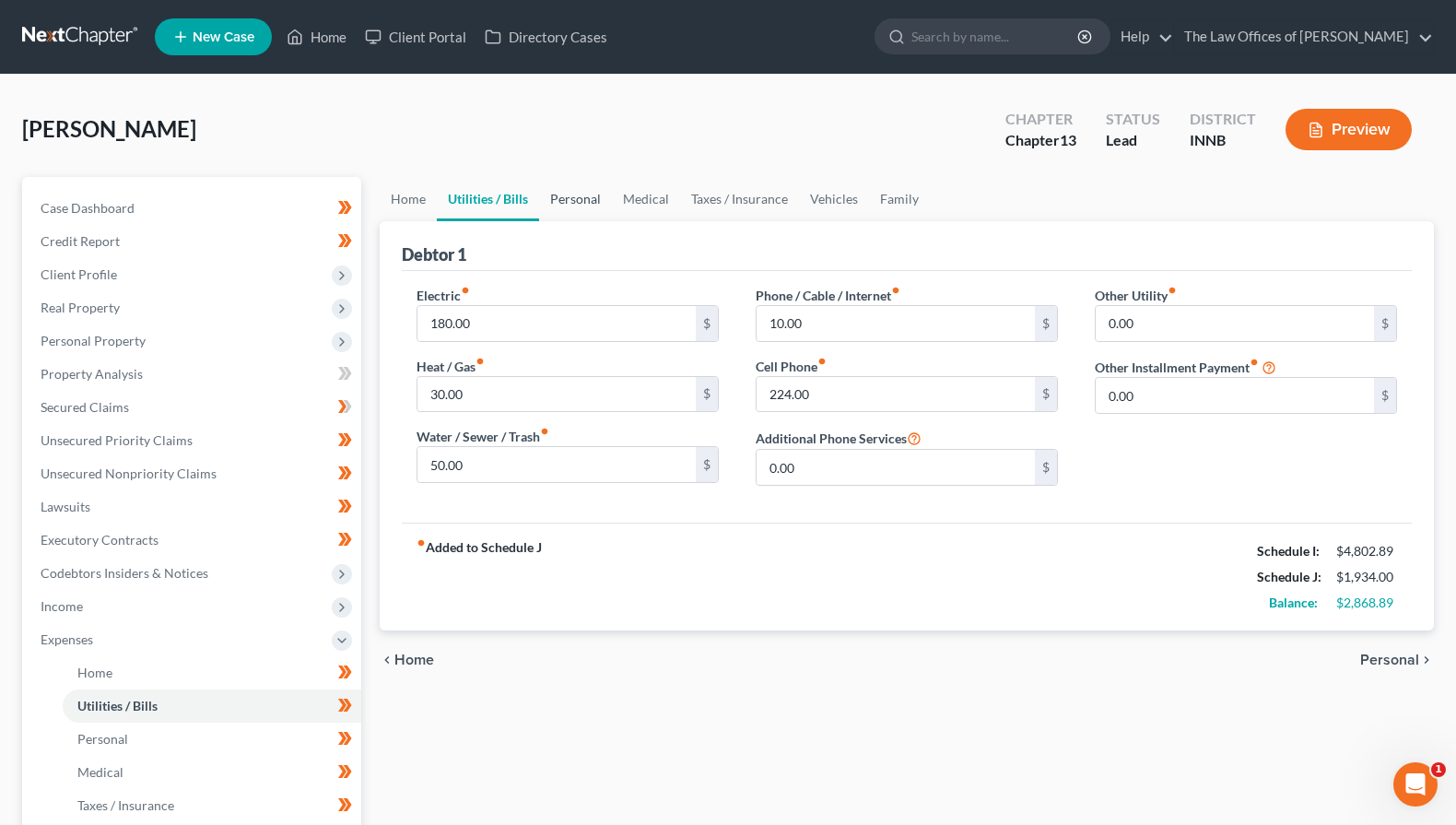
click at [567, 199] on link "Personal" at bounding box center [576, 199] width 73 height 45
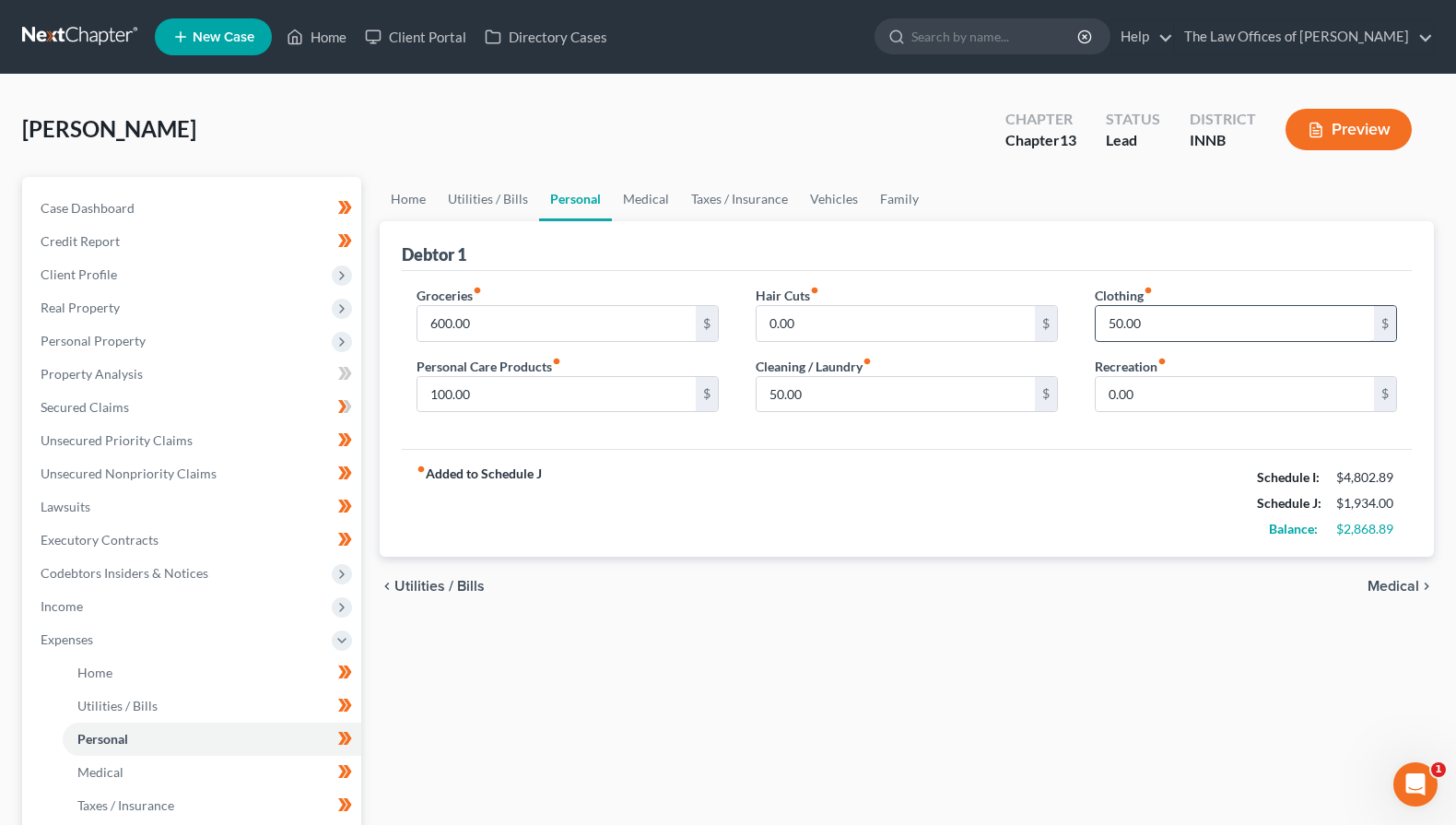
click at [1120, 324] on input "50.00" at bounding box center [1234, 323] width 278 height 35
type input "25.00"
click at [809, 392] on input "50.00" at bounding box center [896, 394] width 278 height 35
type input "40.00"
click at [503, 205] on link "Utilities / Bills" at bounding box center [487, 199] width 102 height 45
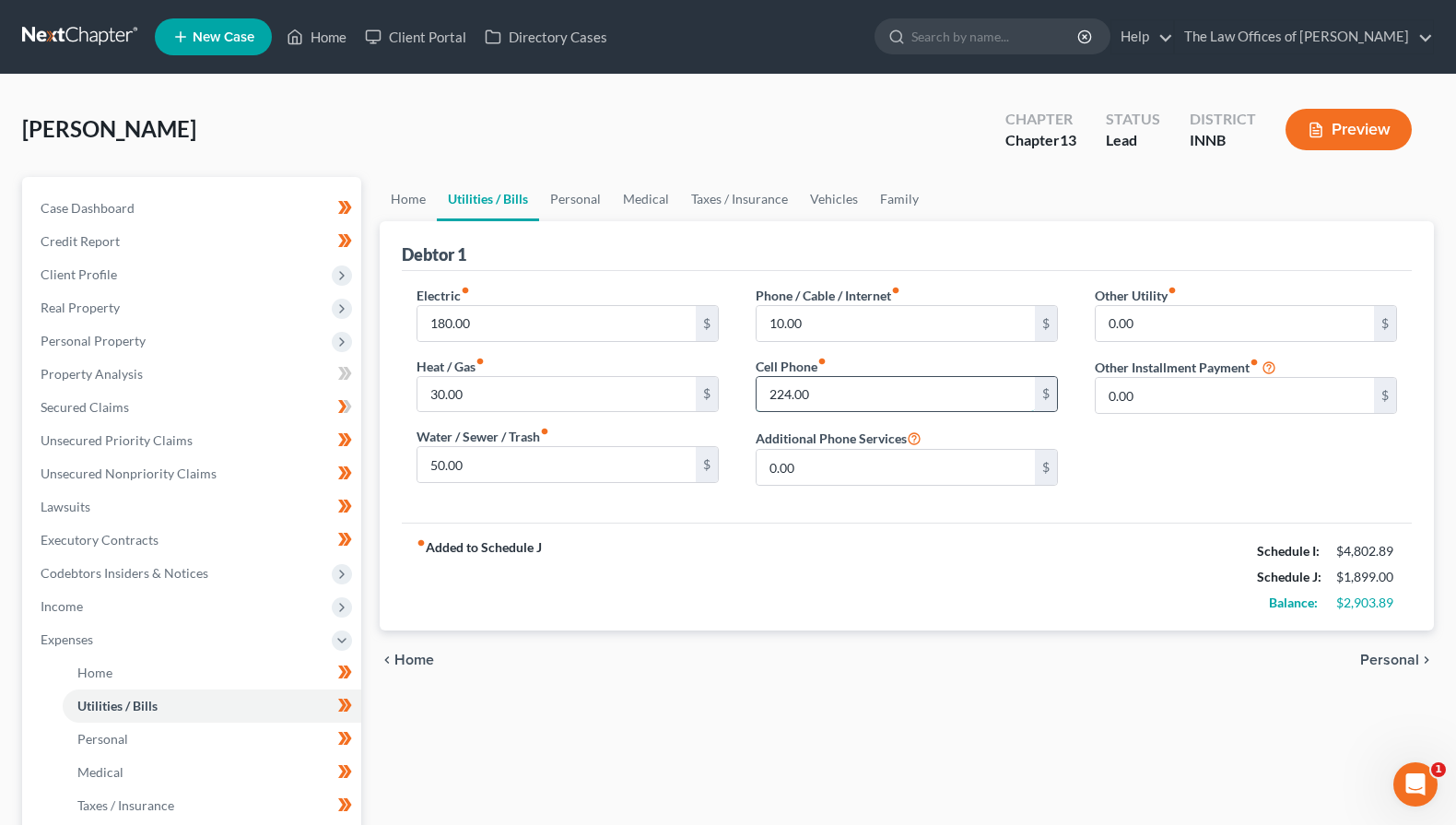
click at [853, 382] on input "224.00" at bounding box center [896, 394] width 278 height 35
type input "200.00"
click at [401, 196] on link "Home" at bounding box center [409, 199] width 57 height 45
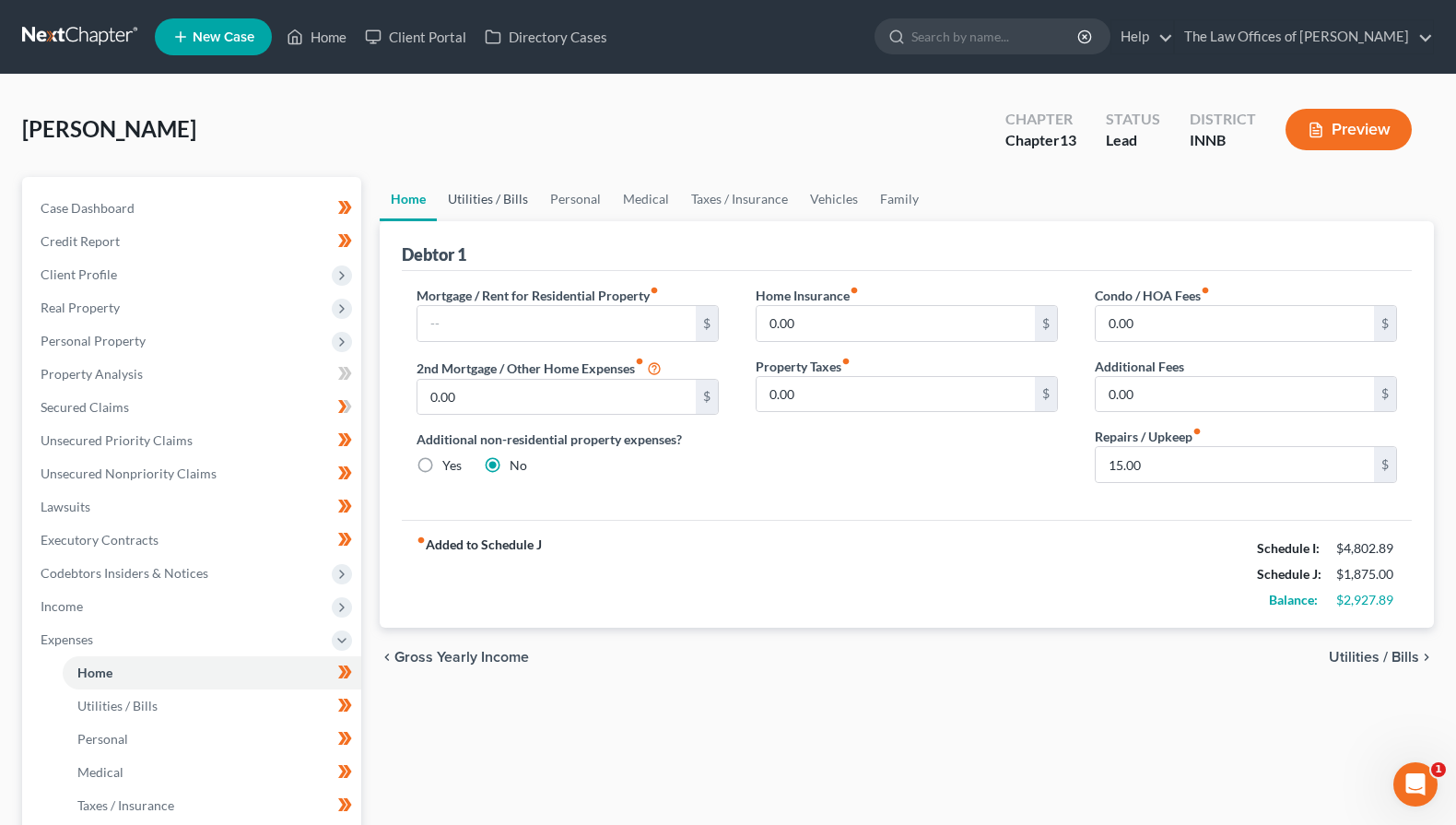
click at [516, 208] on link "Utilities / Bills" at bounding box center [487, 199] width 102 height 45
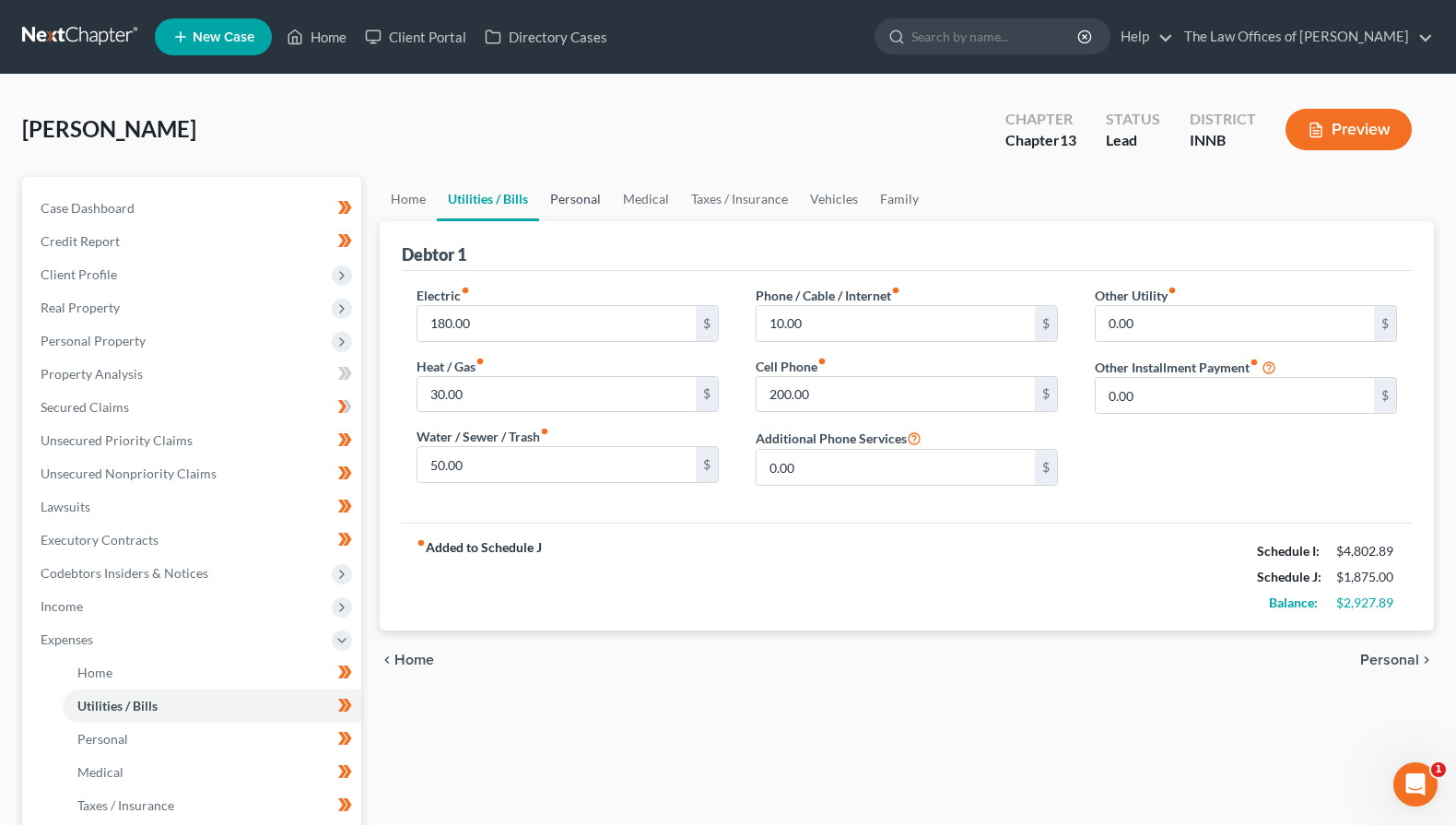
click at [570, 214] on link "Personal" at bounding box center [576, 199] width 73 height 45
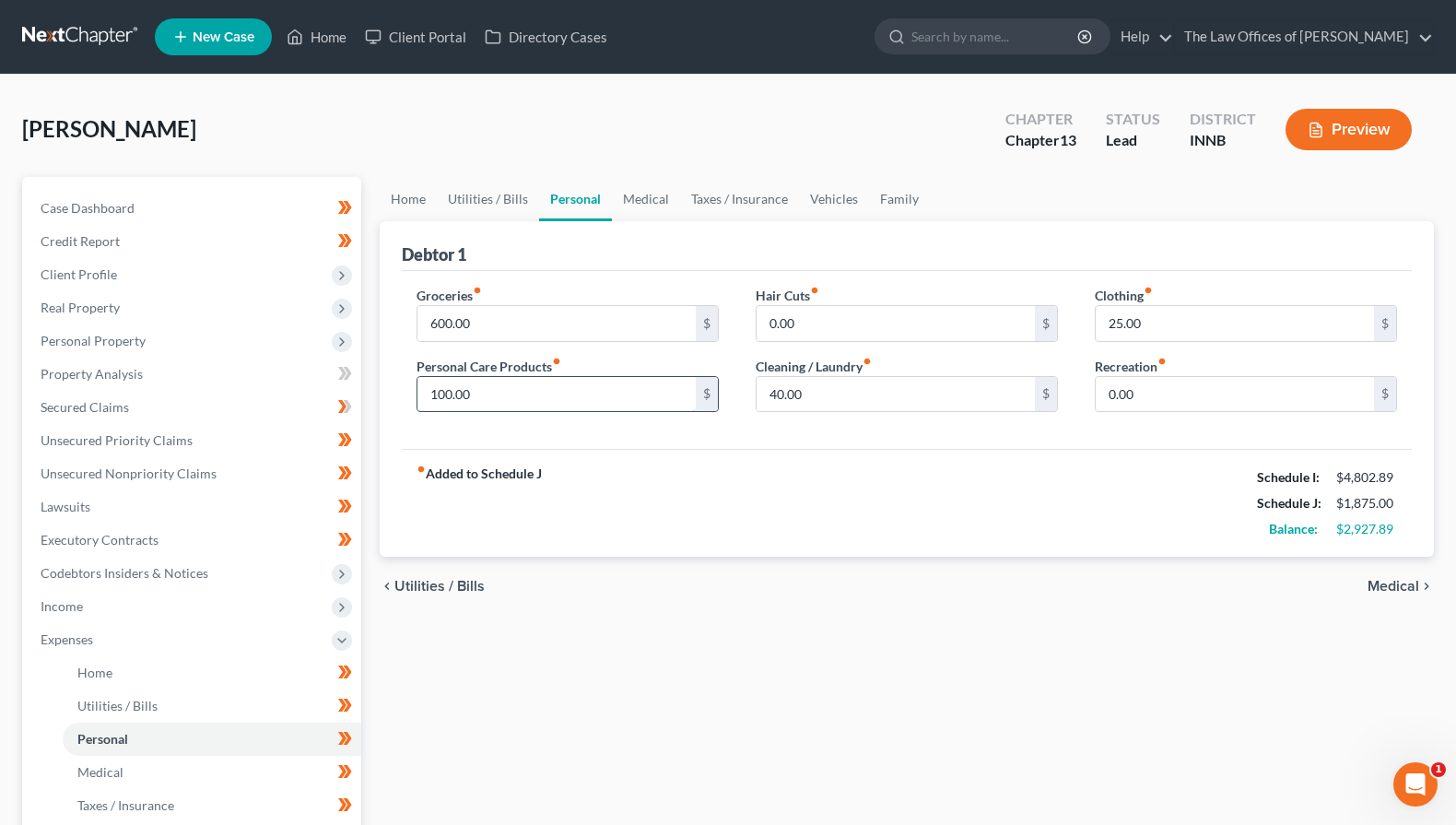
click at [536, 402] on input "100.00" at bounding box center [556, 394] width 278 height 35
click at [822, 395] on input "40.00" at bounding box center [896, 394] width 278 height 35
type input "3"
type input "40.00"
click at [562, 338] on input "600.00" at bounding box center [556, 323] width 278 height 35
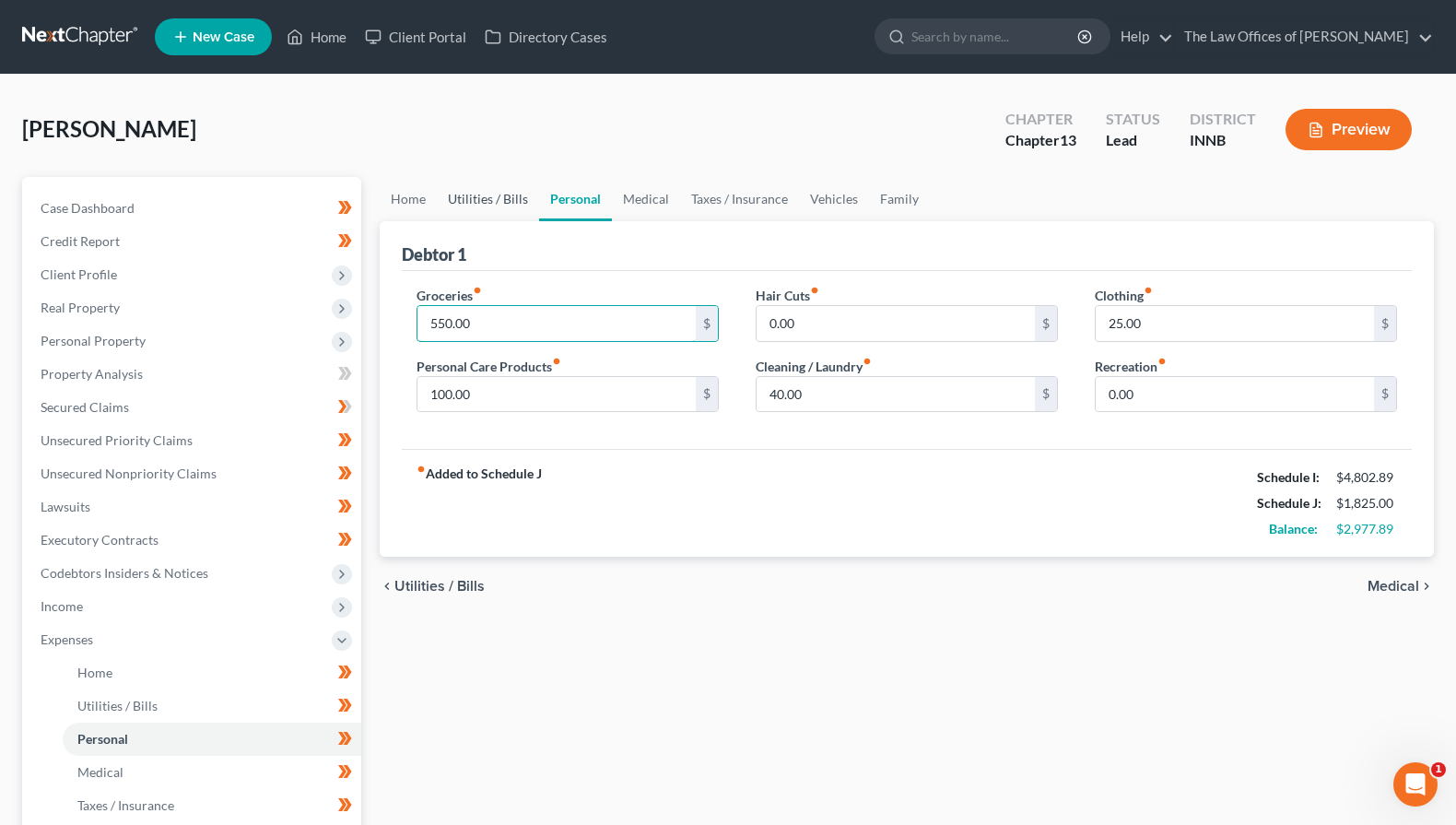
type input "550.00"
click at [498, 199] on link "Utilities / Bills" at bounding box center [487, 199] width 102 height 45
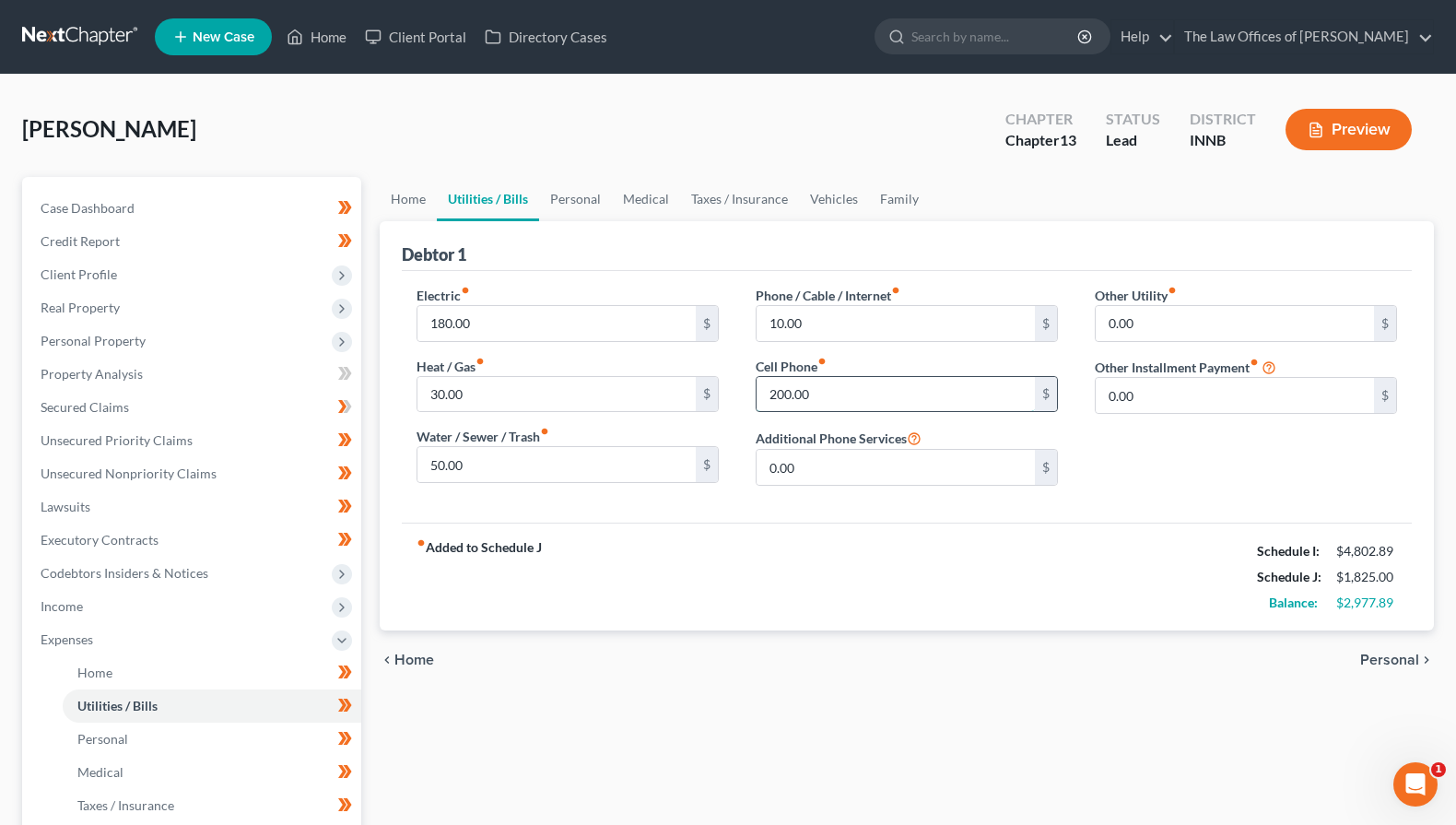
click at [795, 397] on input "200.00" at bounding box center [896, 394] width 278 height 35
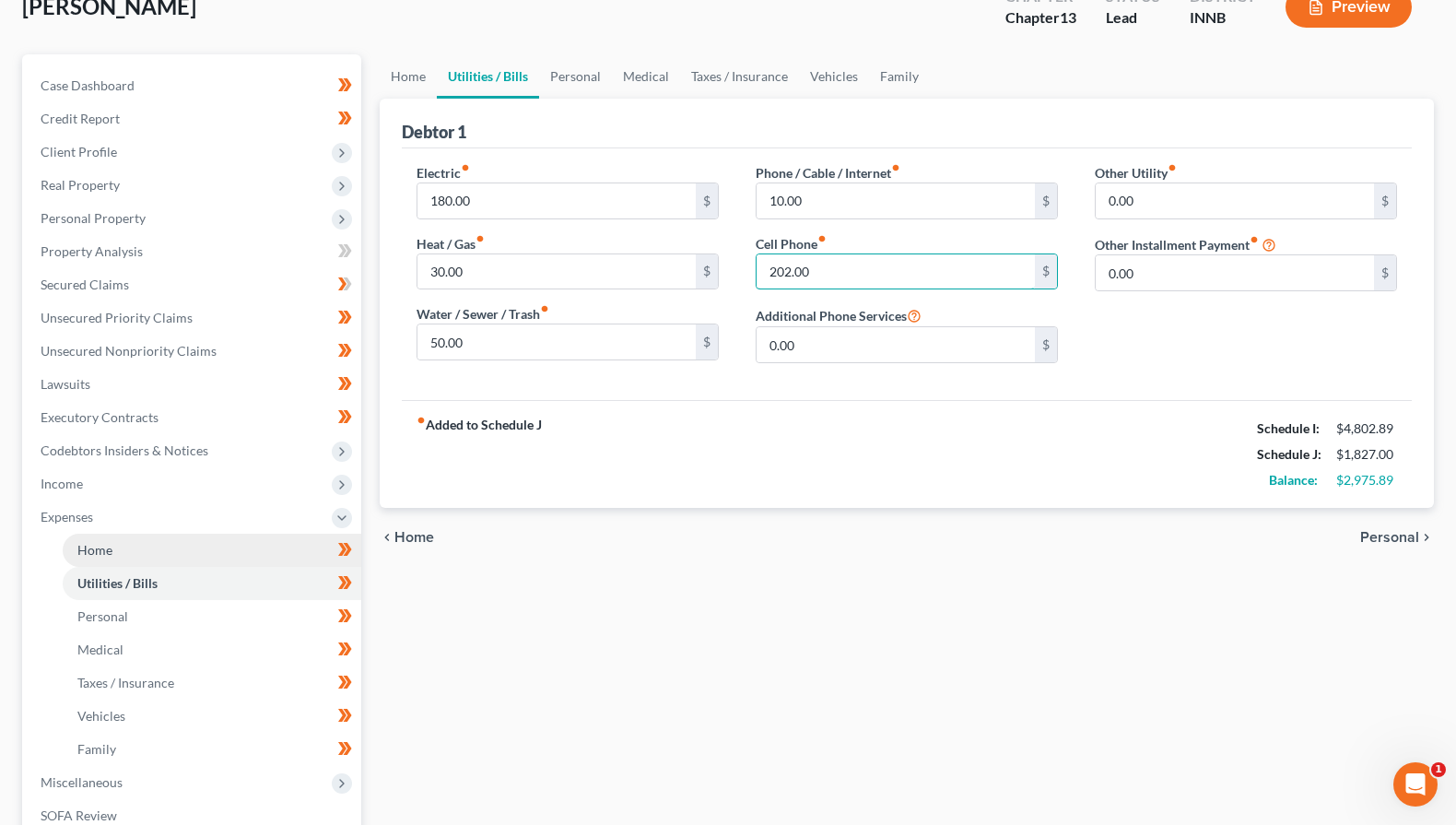
scroll to position [421, 0]
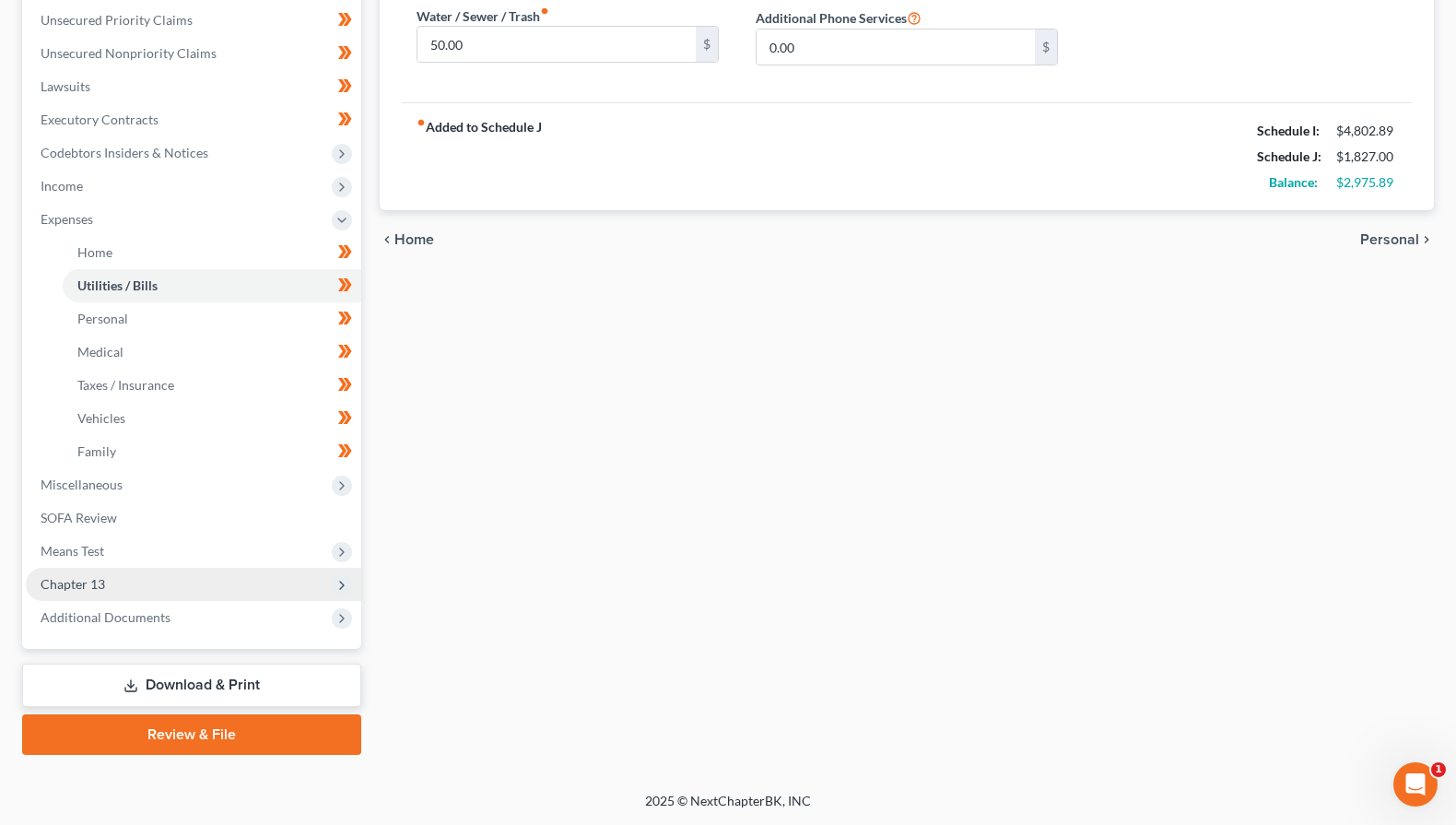
type input "202.00"
click at [118, 593] on span "Chapter 13" at bounding box center [193, 585] width 336 height 34
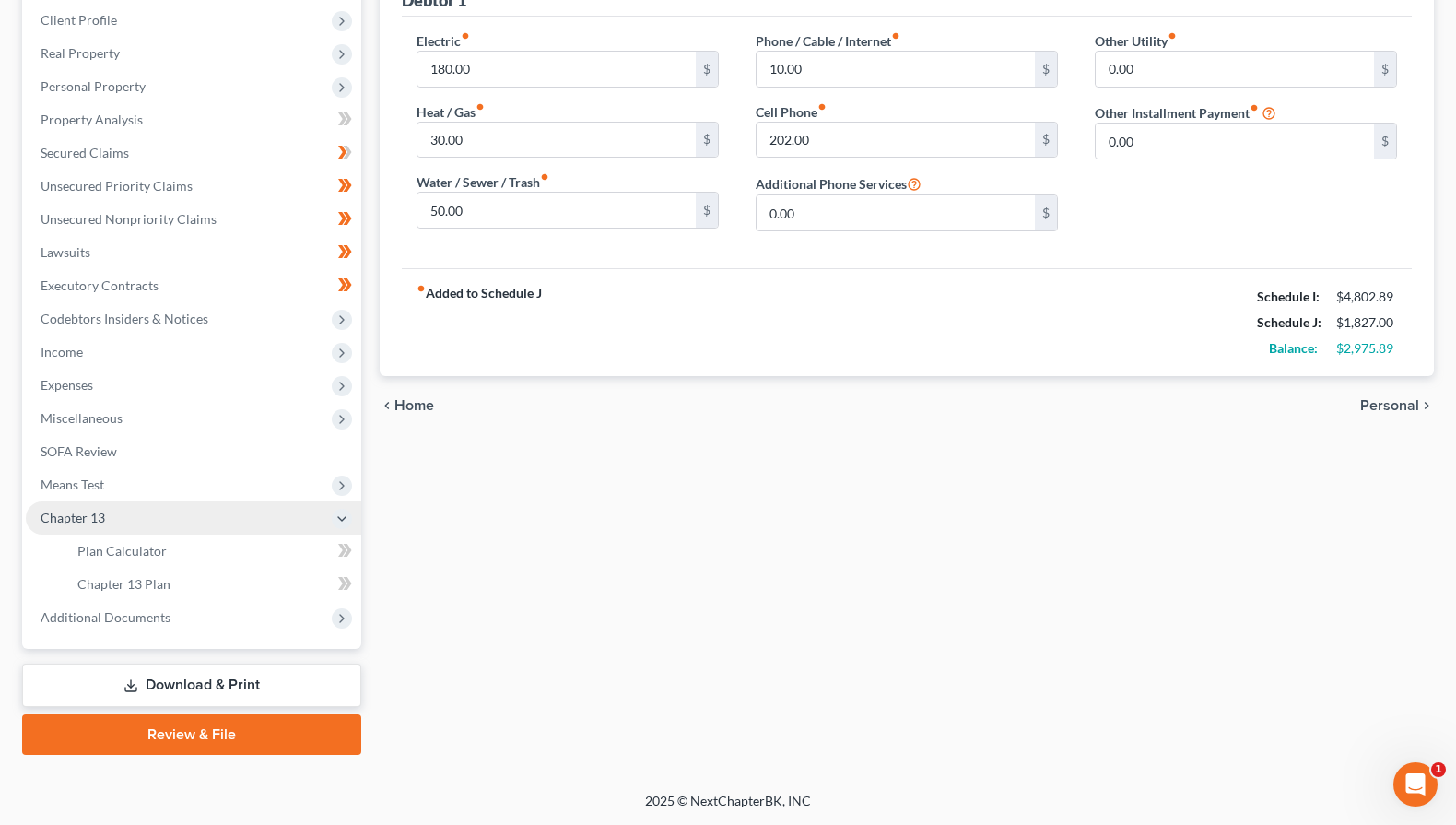
scroll to position [255, 0]
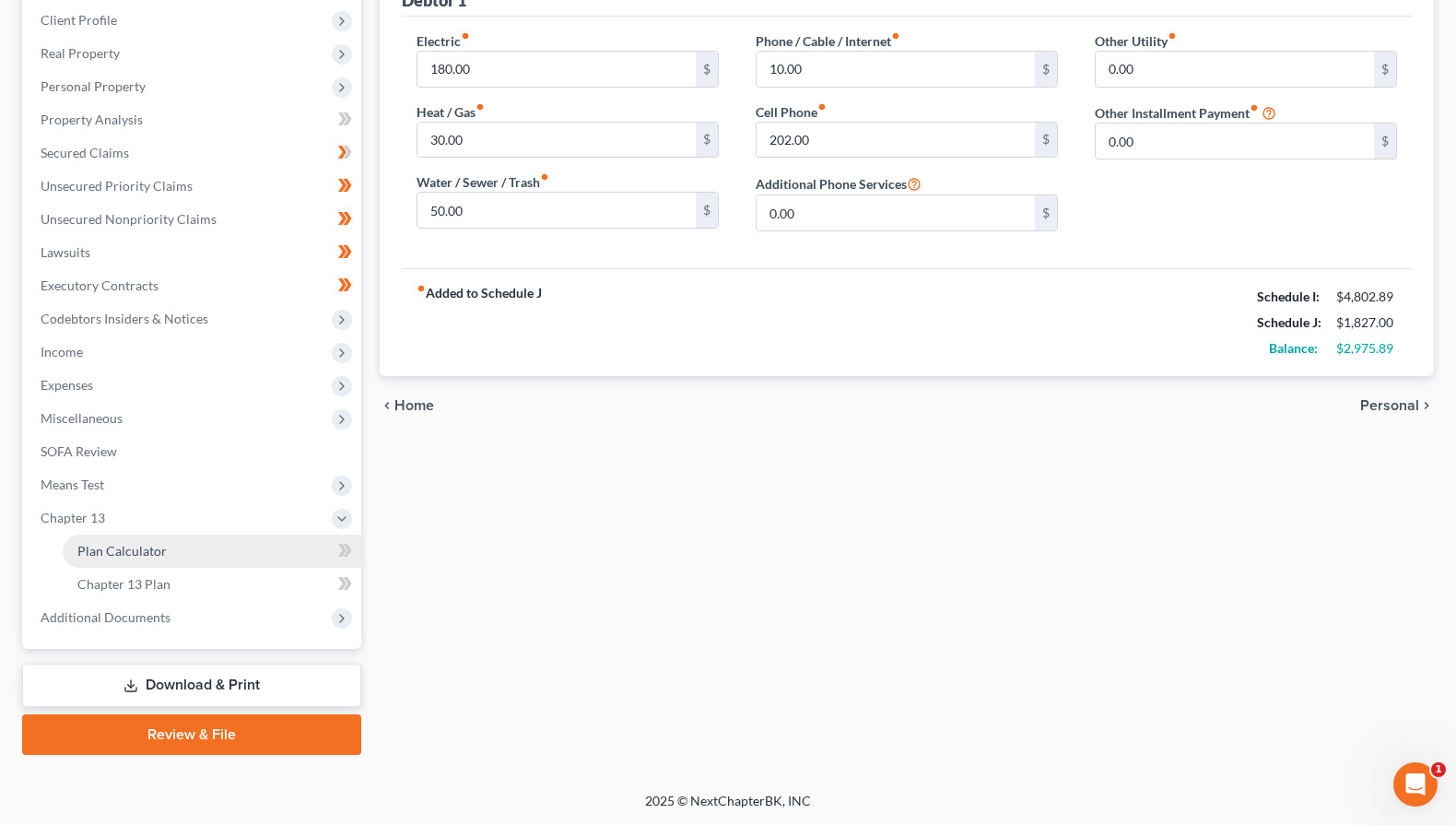
click at [133, 562] on link "Plan Calculator" at bounding box center [212, 552] width 299 height 34
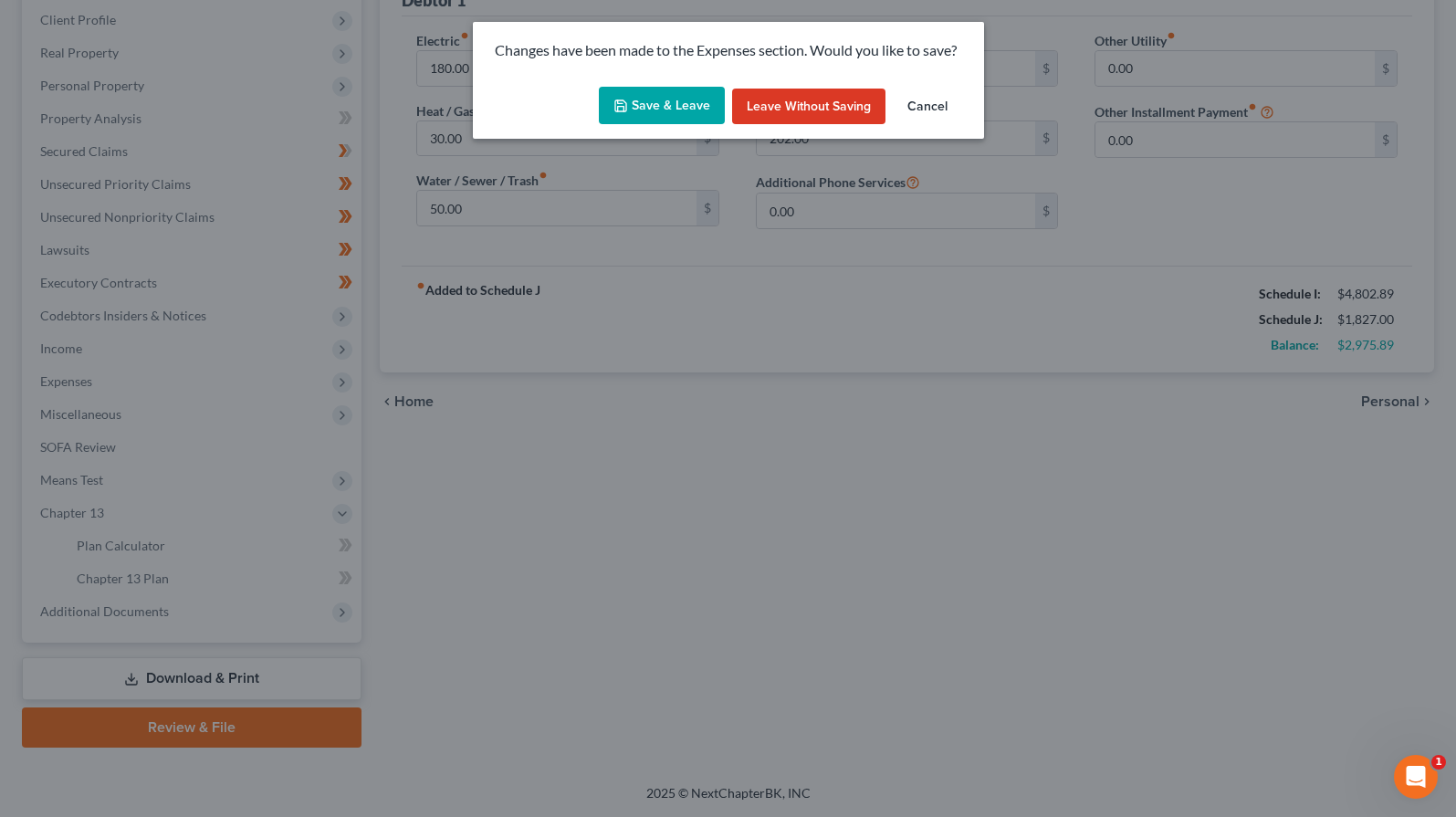
click at [671, 109] on button "Save & Leave" at bounding box center [662, 105] width 126 height 38
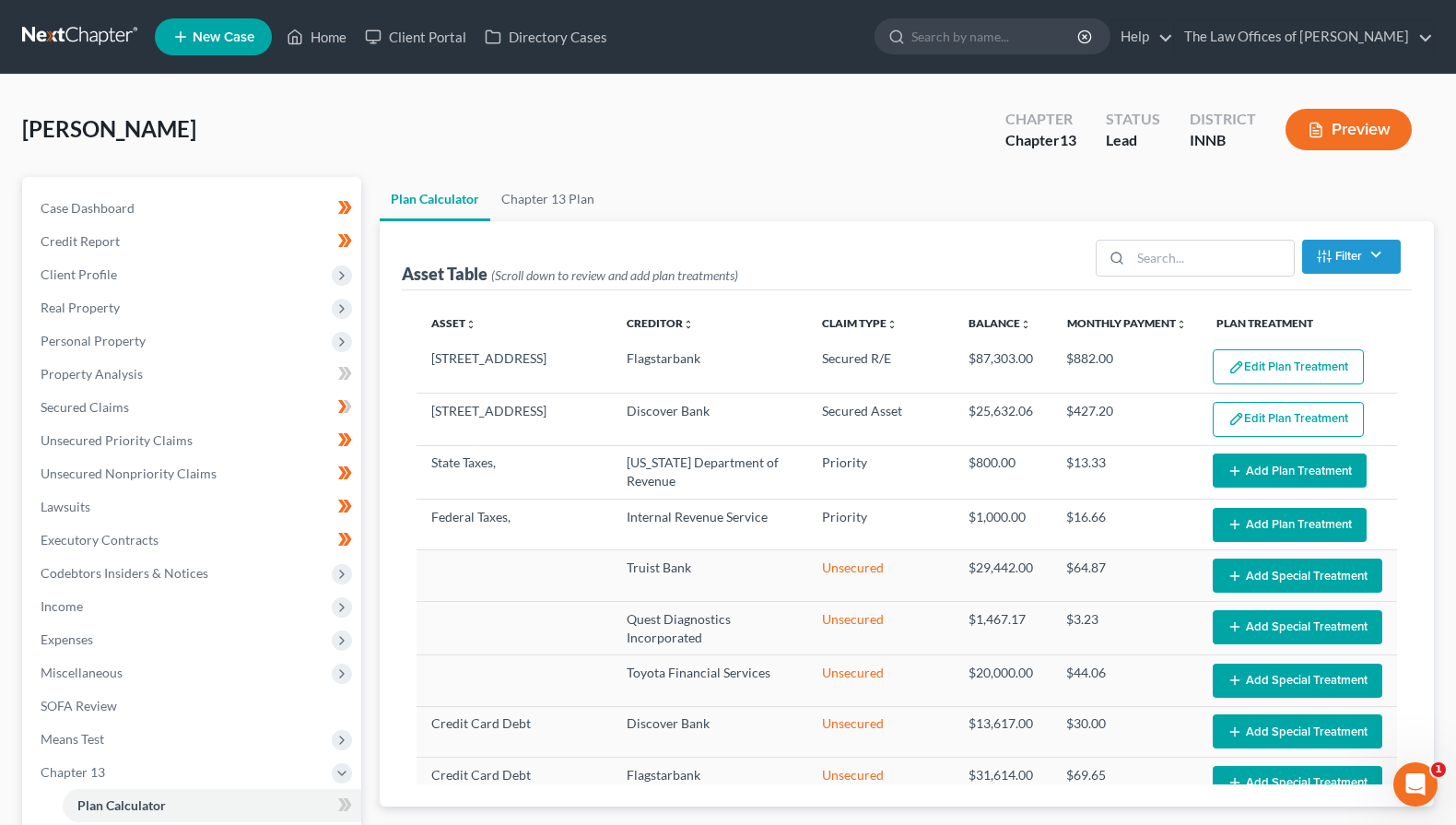
select select "59"
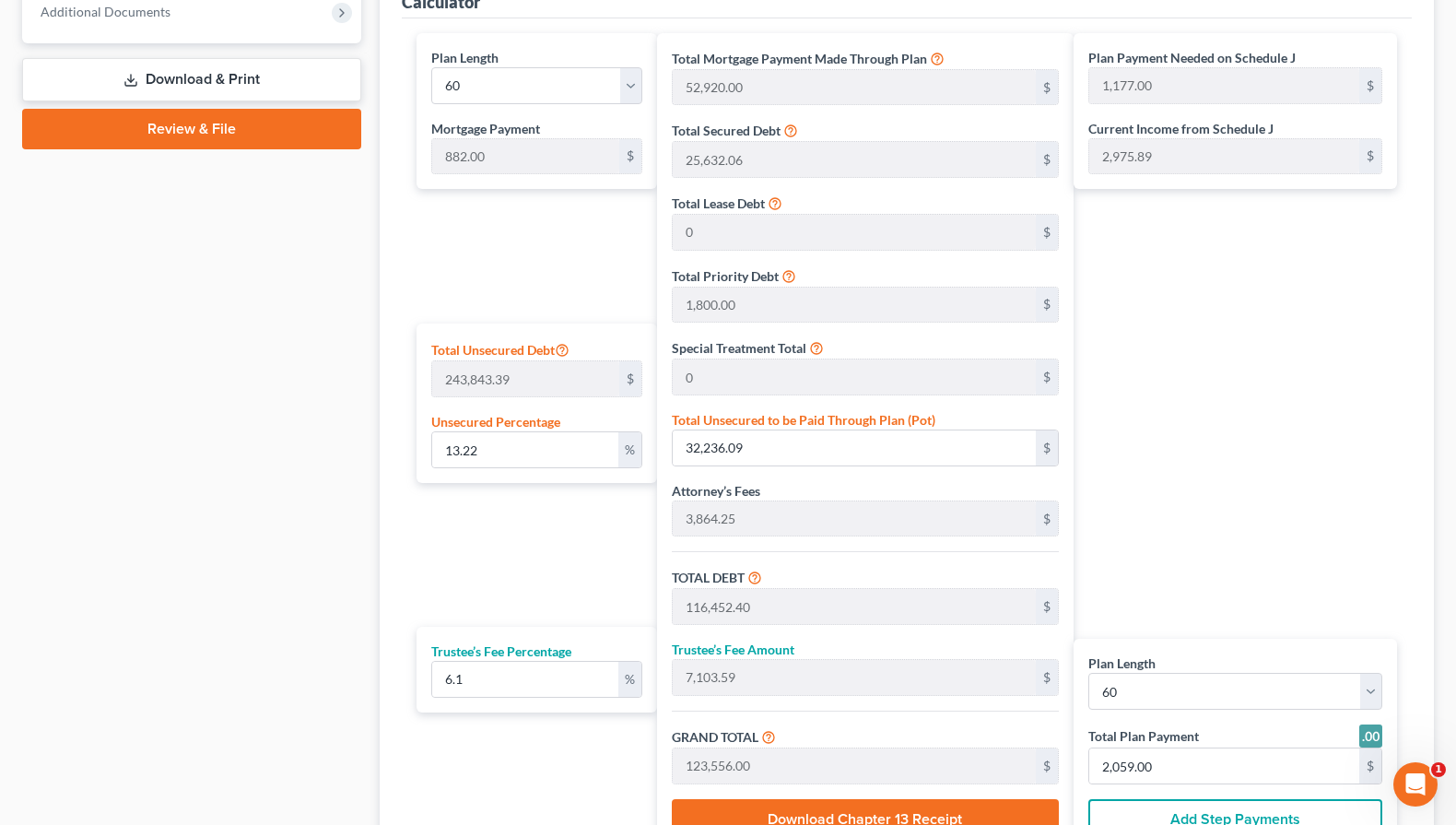
scroll to position [922, 0]
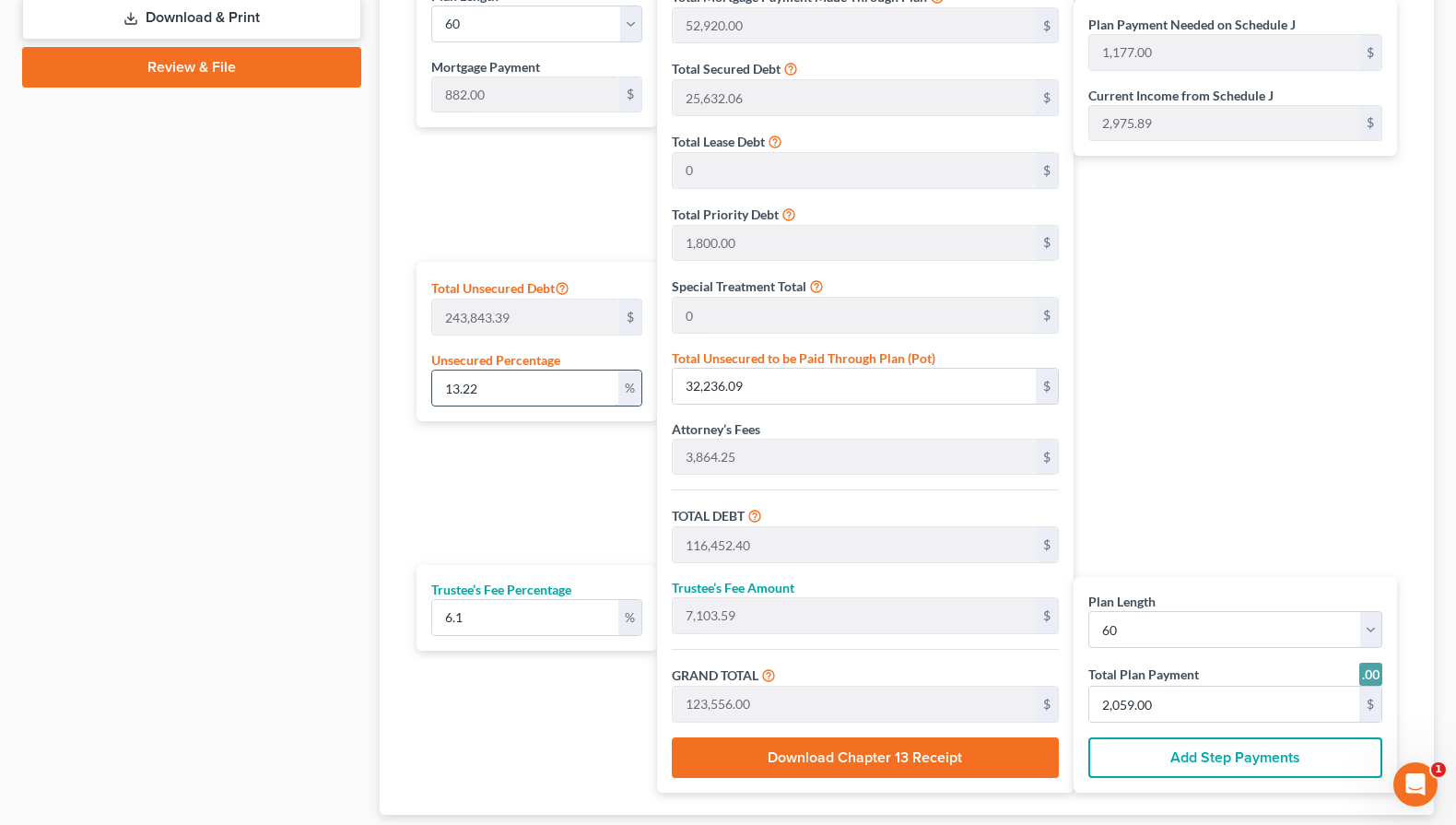
click at [482, 382] on input "13.22" at bounding box center [526, 387] width 186 height 35
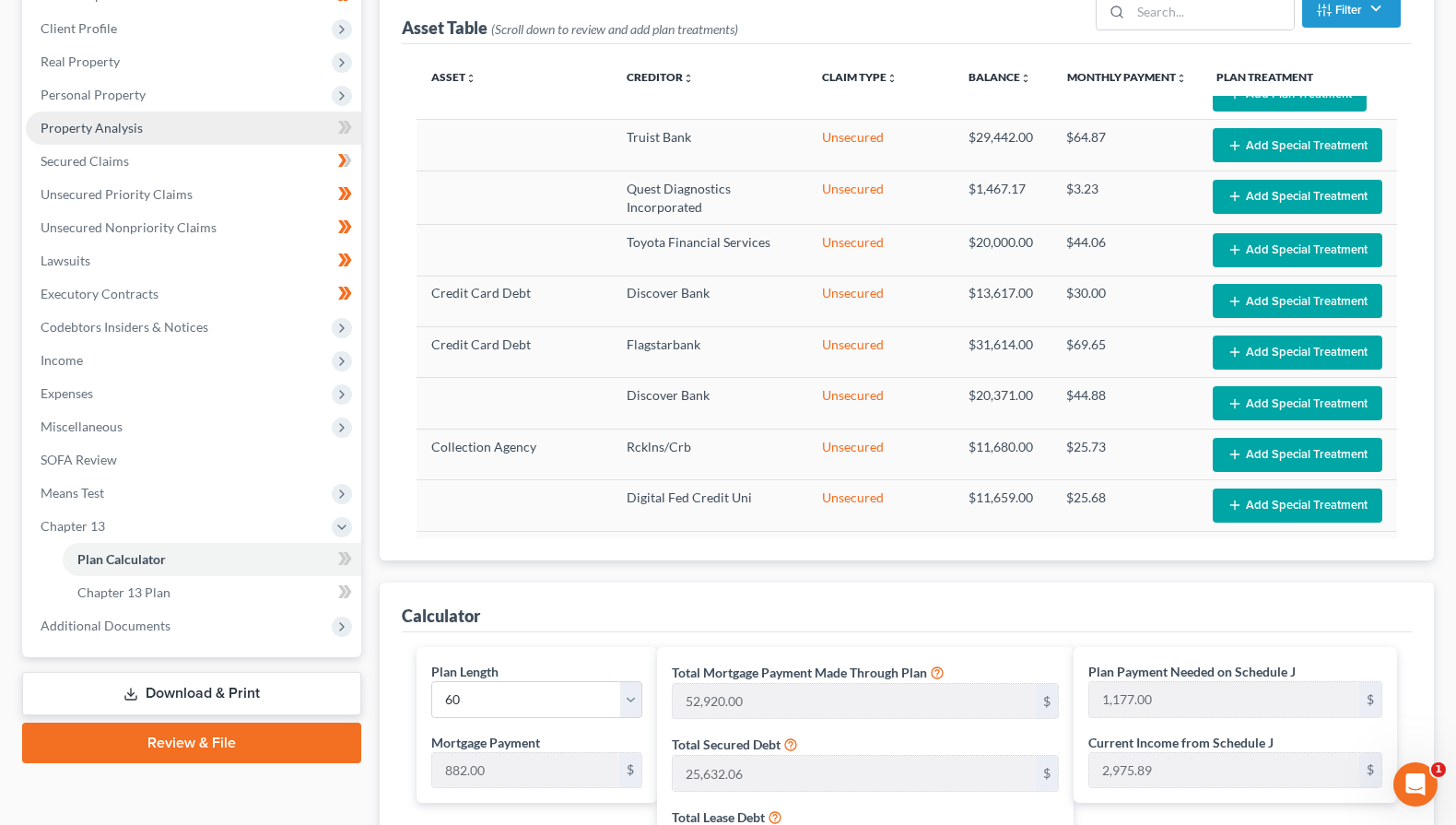
scroll to position [0, 0]
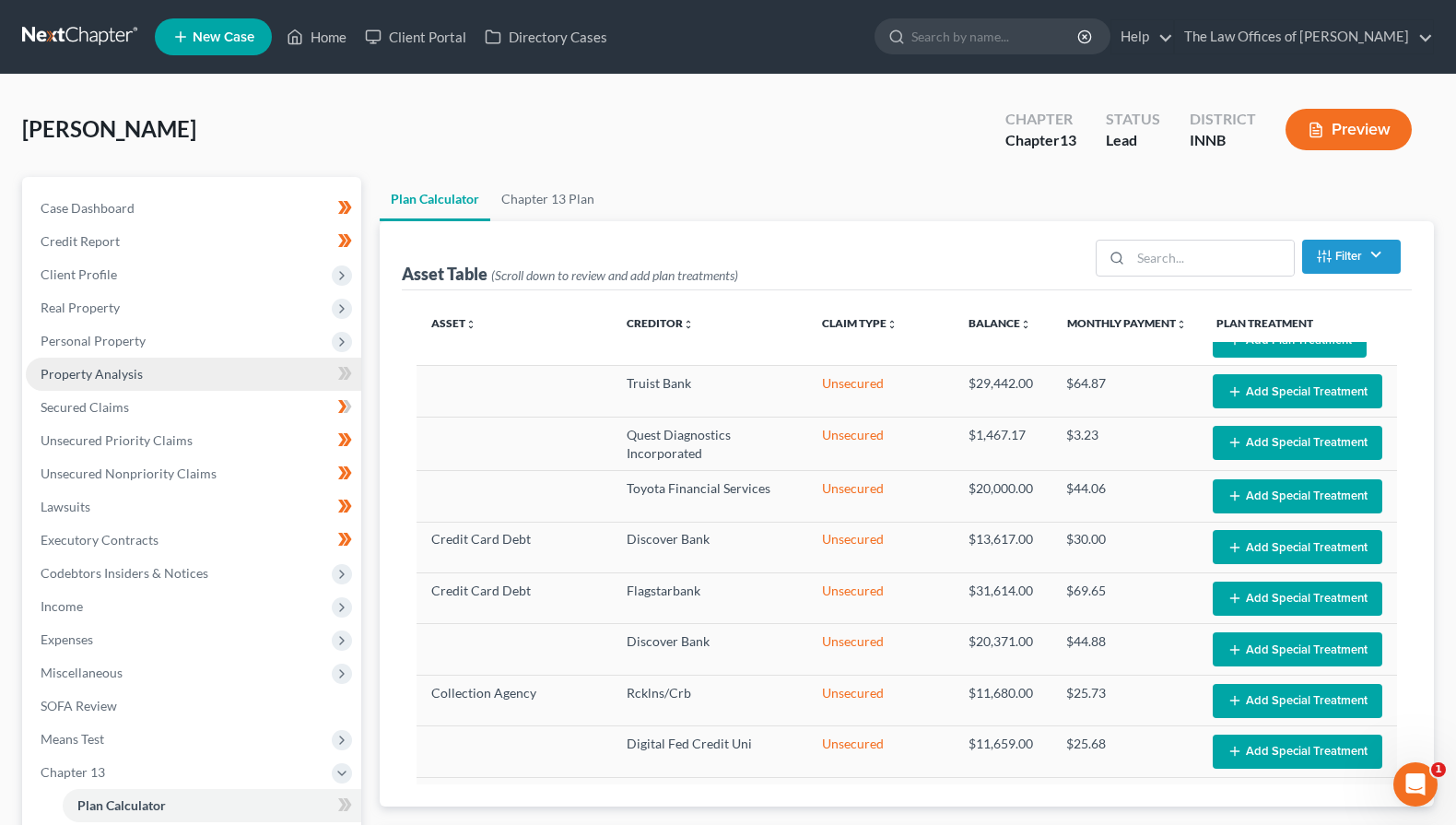
click at [109, 368] on span "Property Analysis" at bounding box center [91, 374] width 102 height 16
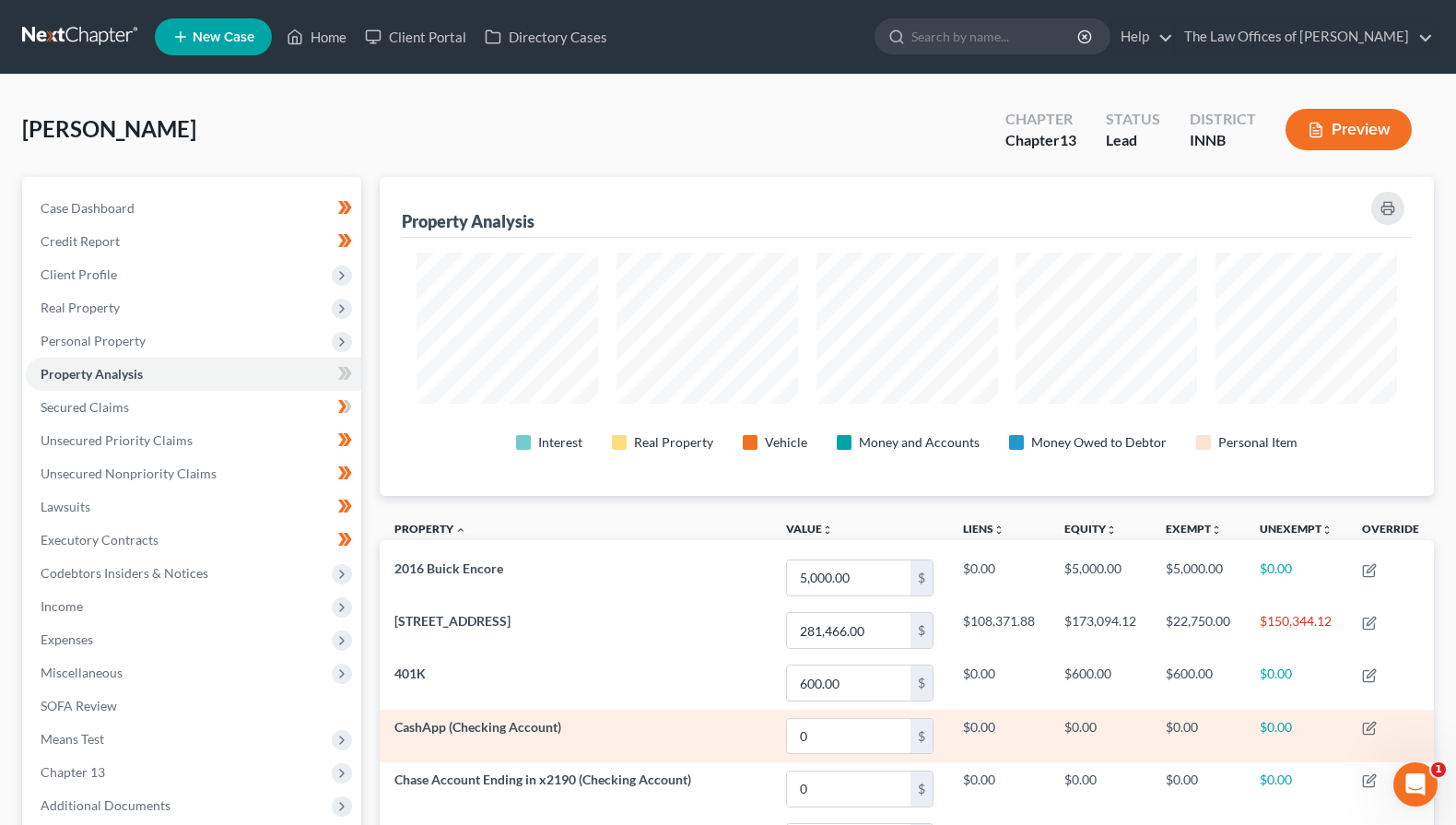
scroll to position [247, 0]
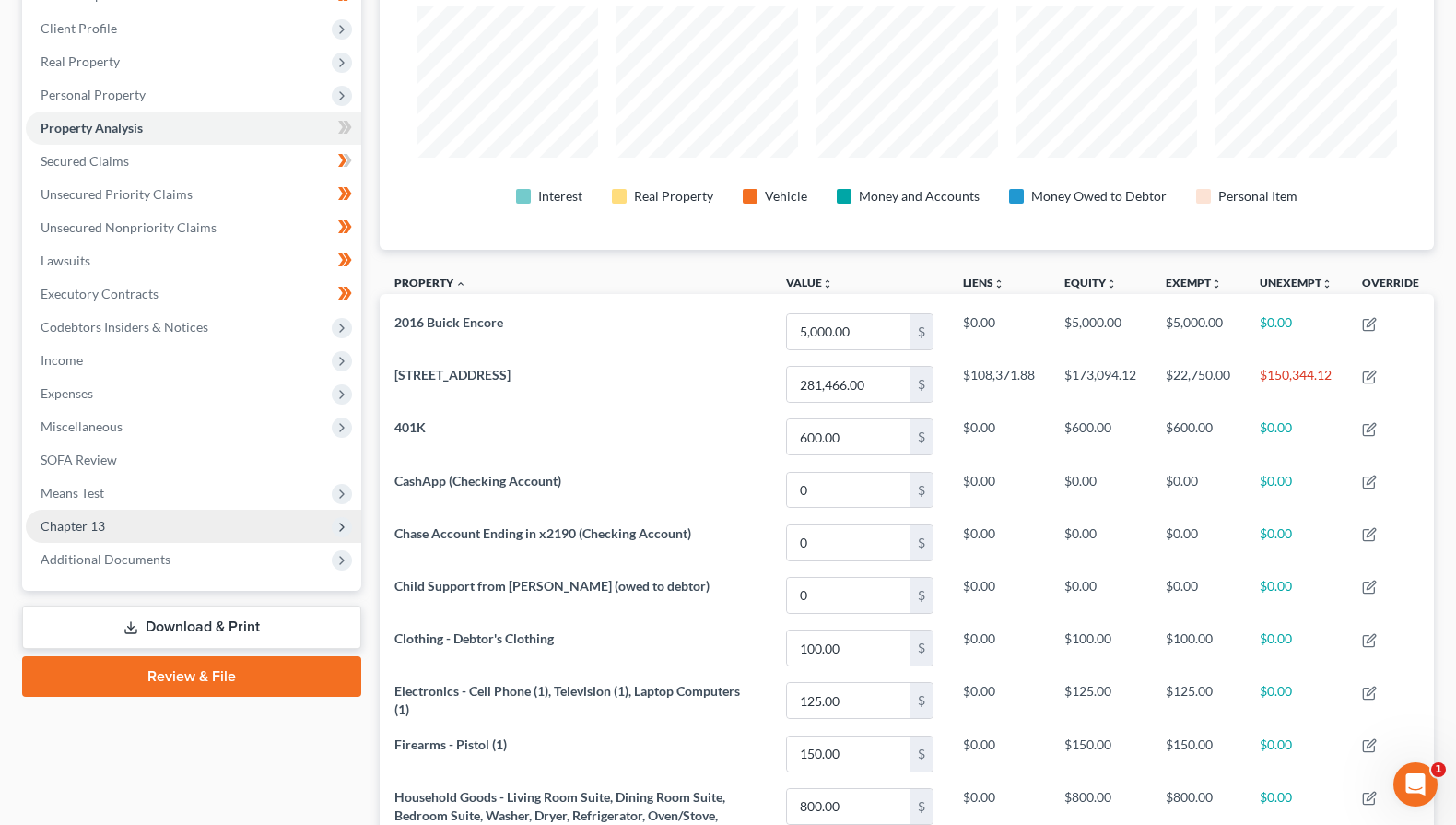
click at [108, 534] on span "Chapter 13" at bounding box center [193, 527] width 336 height 34
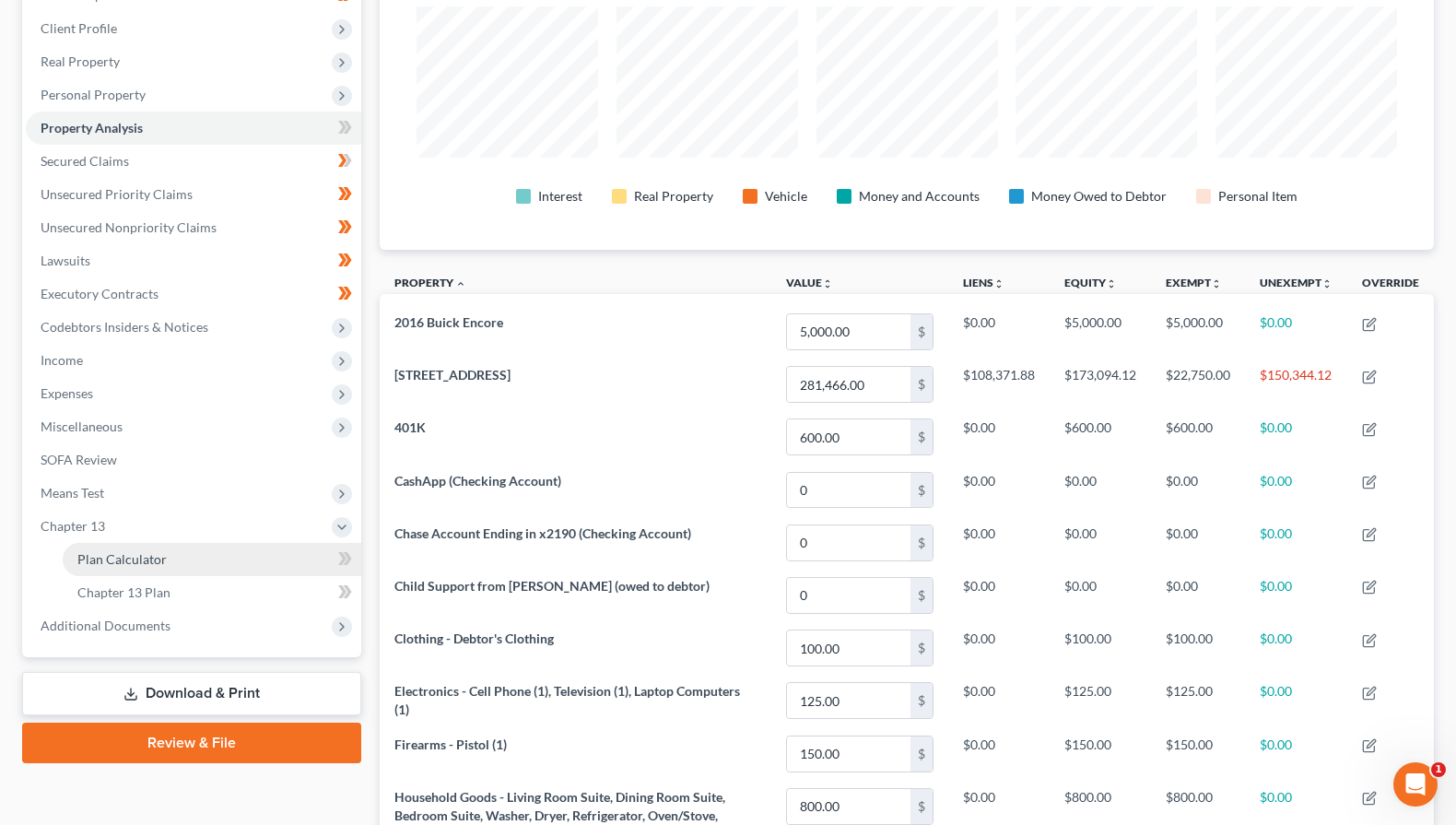
click at [112, 561] on span "Plan Calculator" at bounding box center [122, 560] width 89 height 16
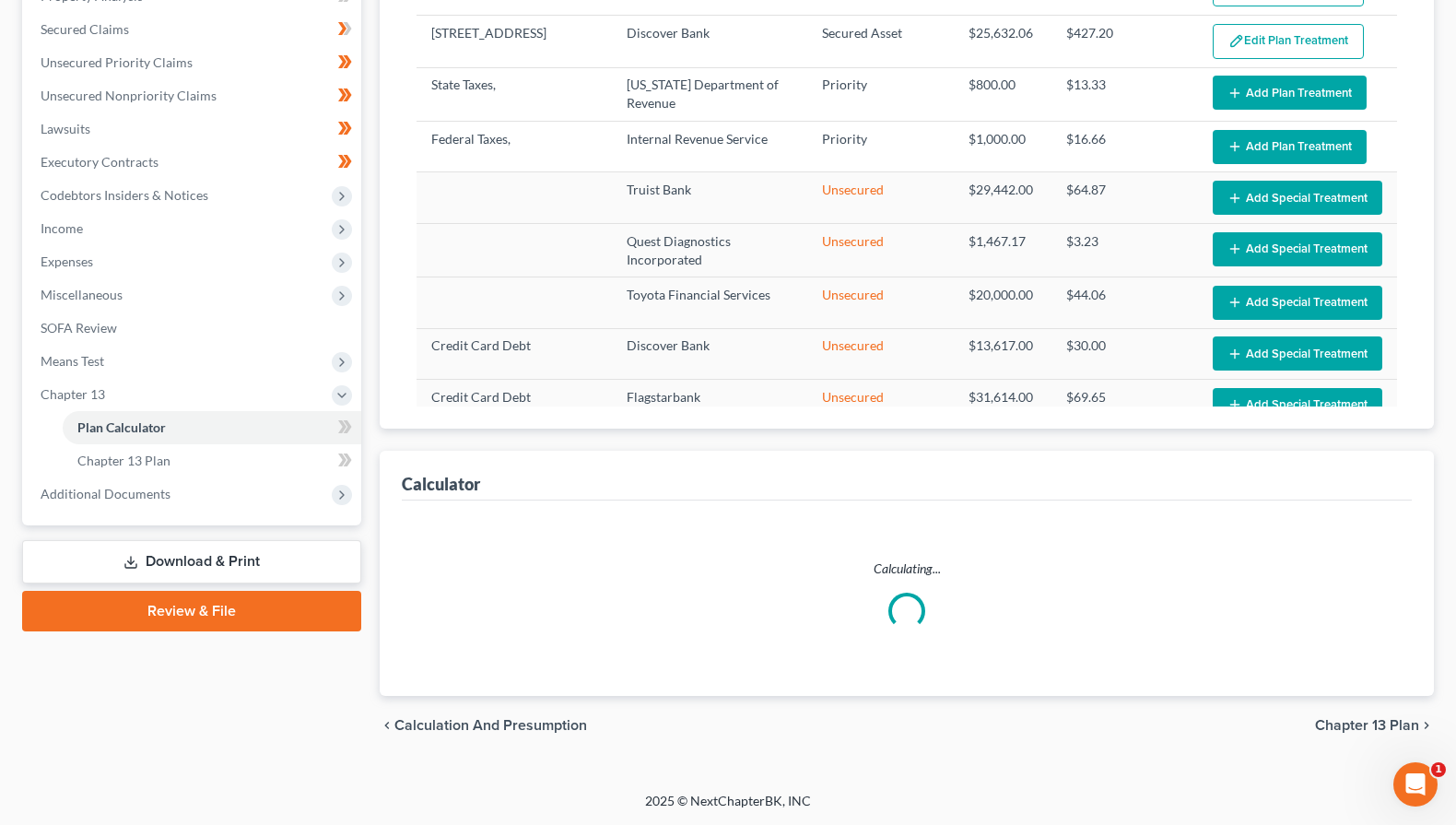
select select "59"
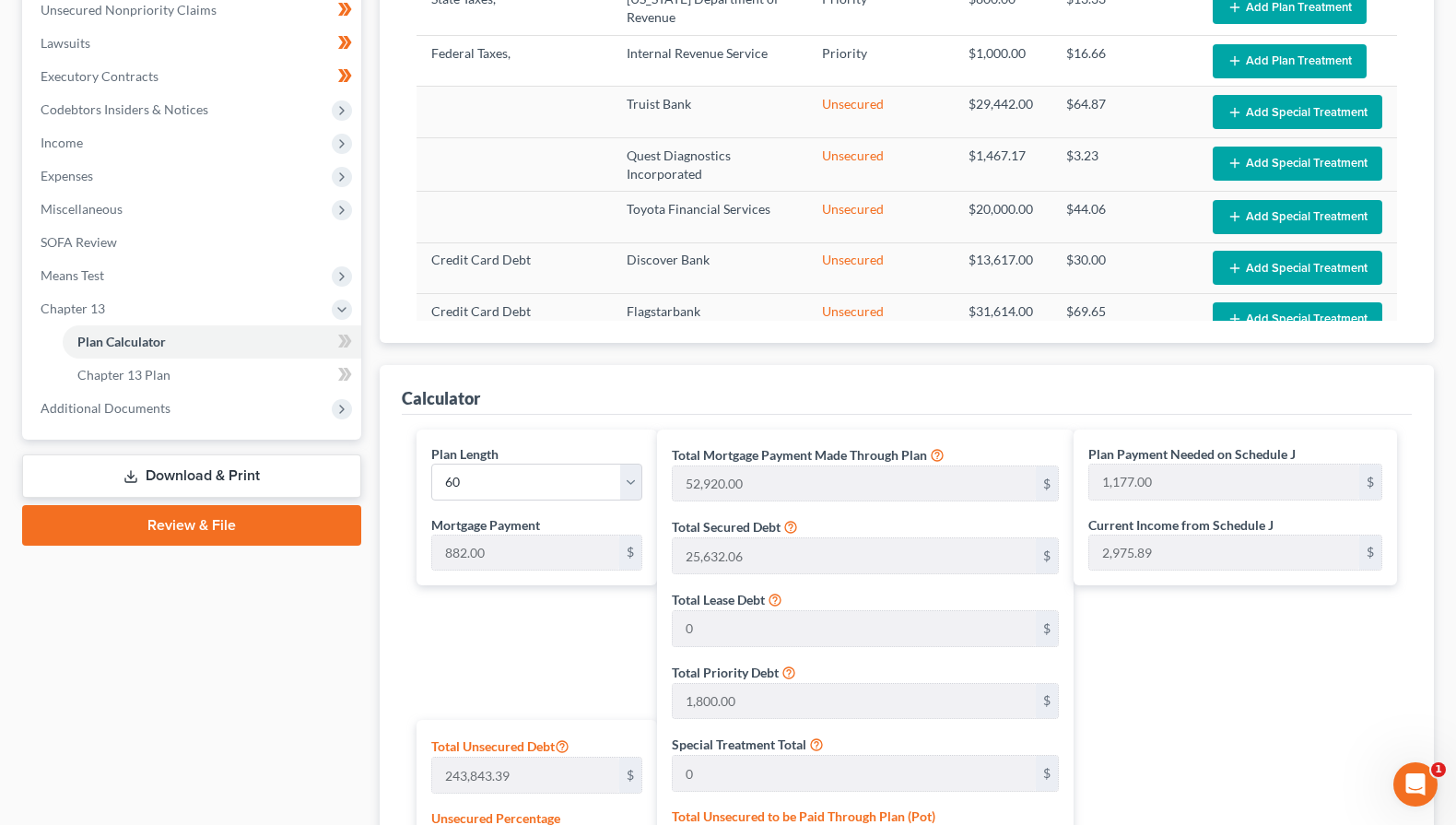
scroll to position [894, 0]
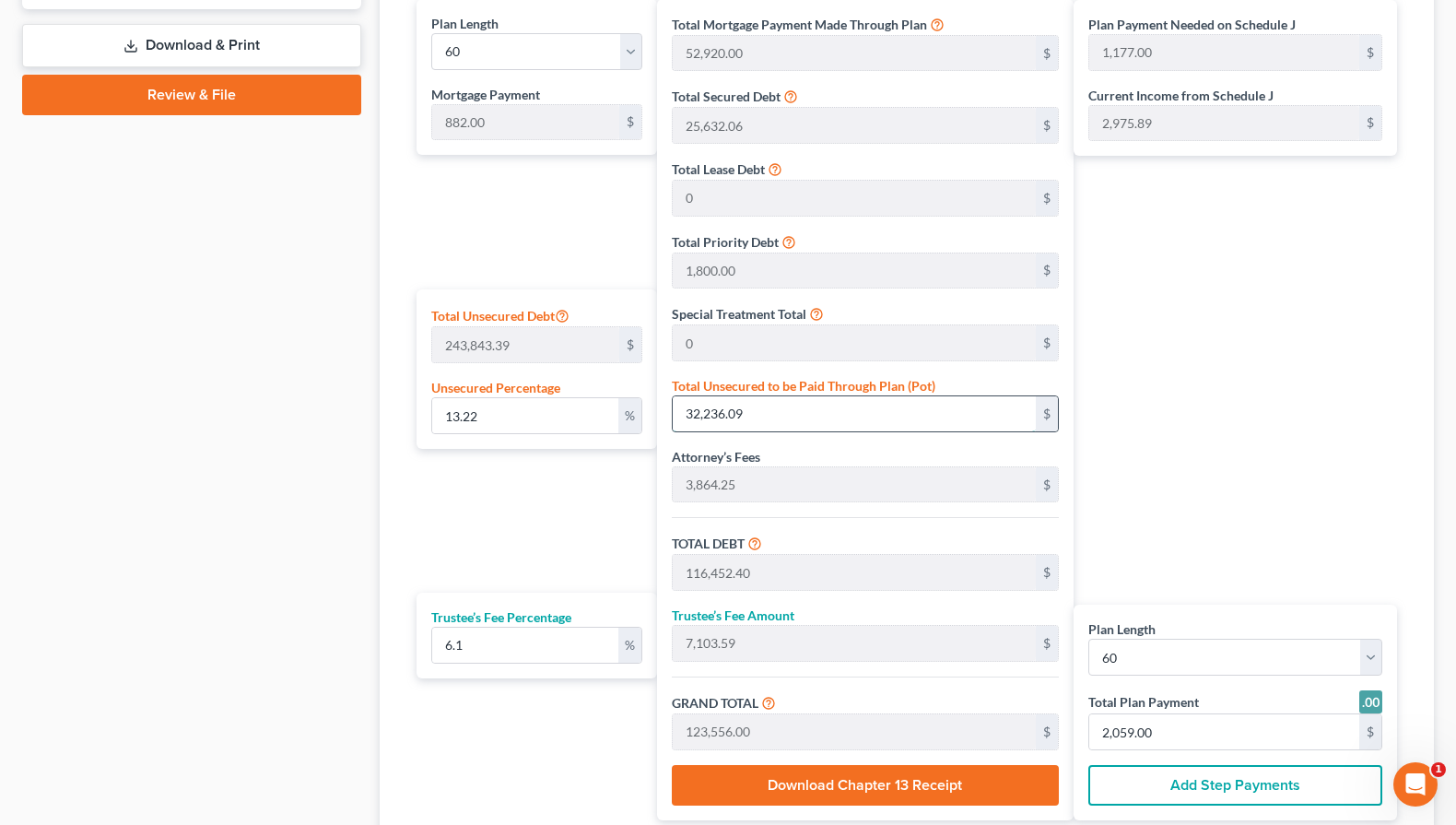
click at [763, 418] on input "32,236.09" at bounding box center [854, 413] width 363 height 35
click at [526, 419] on input "13.22" at bounding box center [526, 415] width 186 height 35
click at [734, 410] on input "32,236.09" at bounding box center [854, 413] width 363 height 35
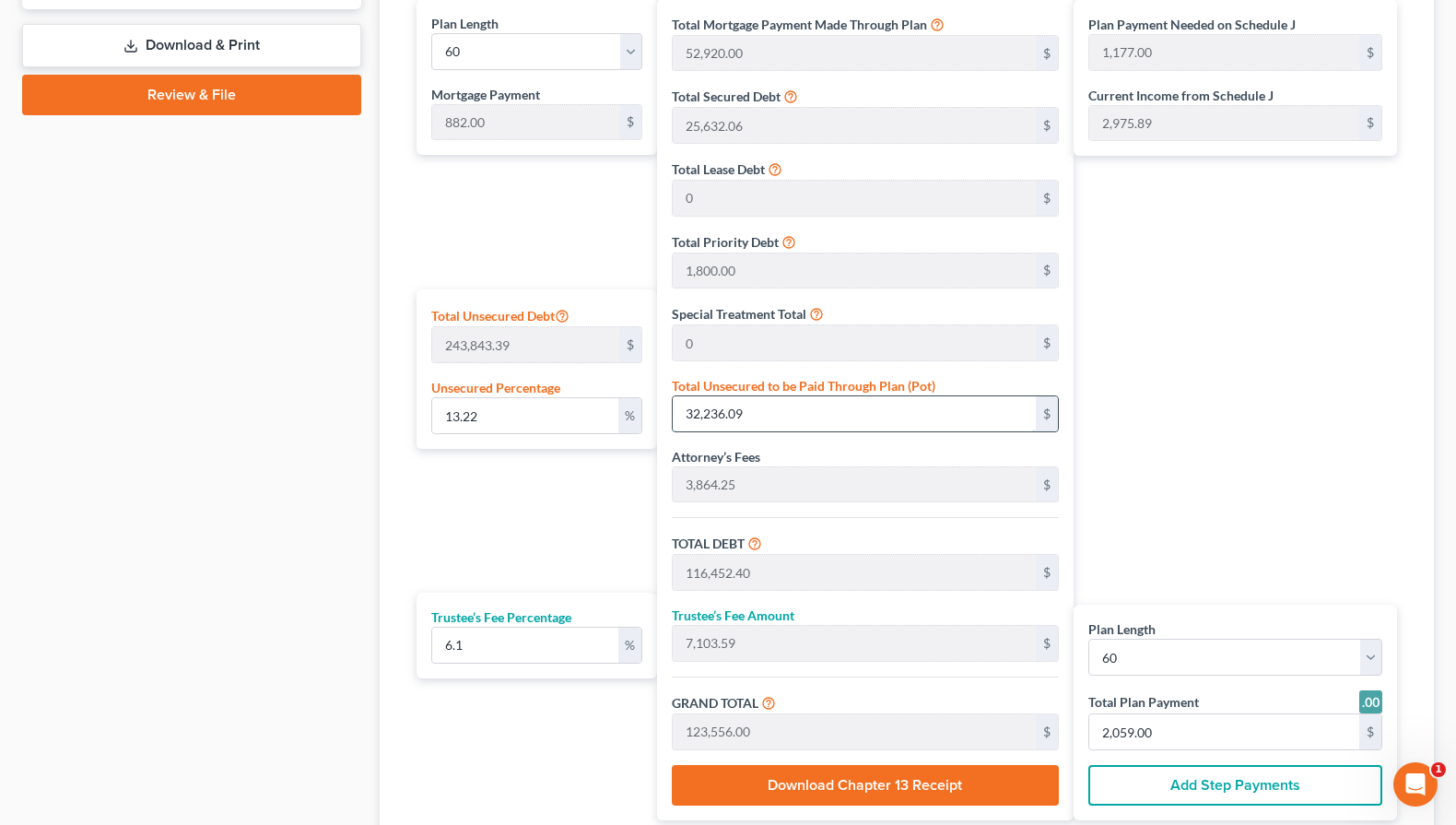
type input "0.0004100992686289644"
type input "1"
type input "84,217.31"
type input "5,137.25"
type input "89,354.56"
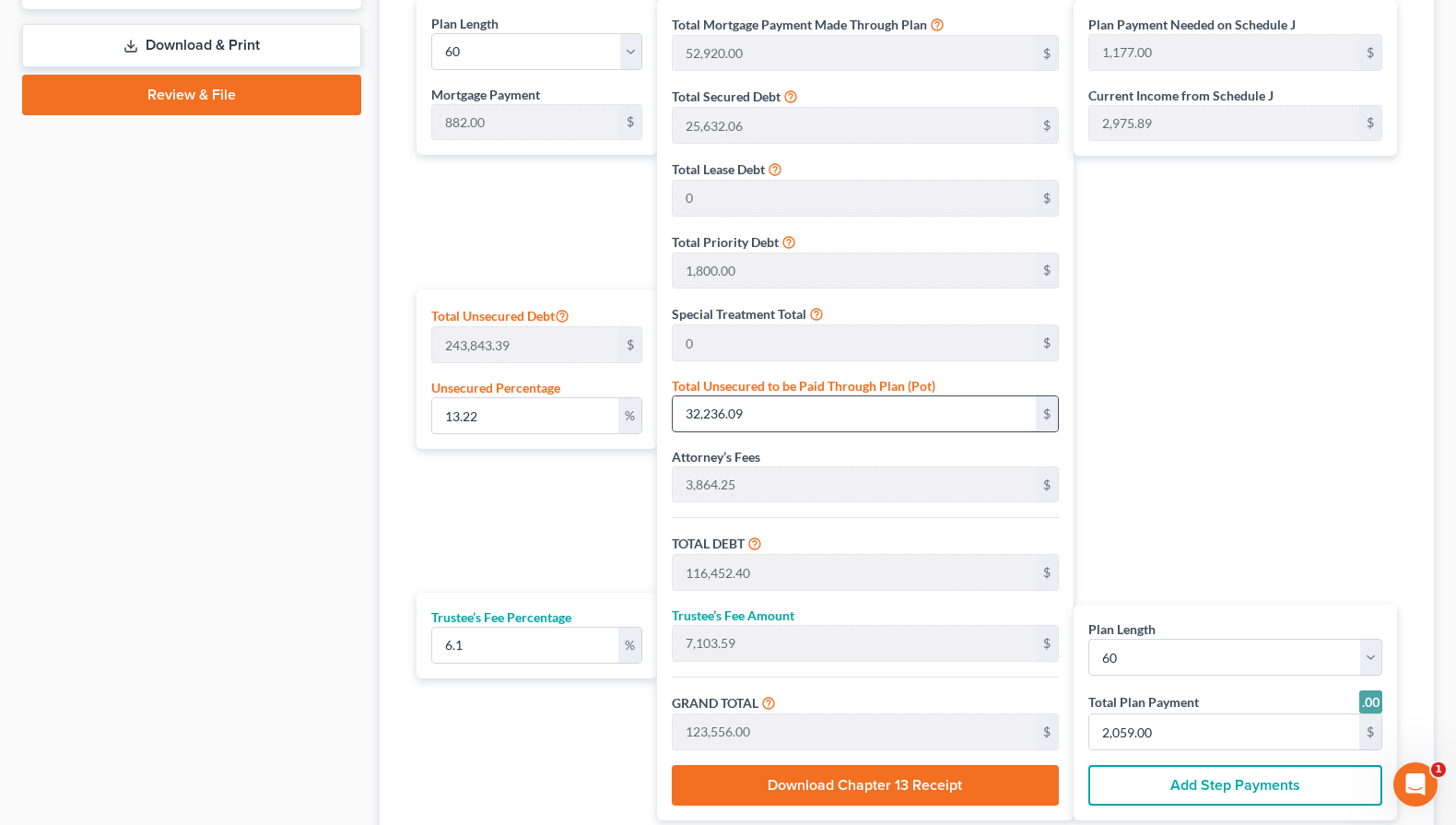
type input "607.00"
type input "1,489.00"
type input "0.006151489029434466"
type input "15"
type input "84,231.31"
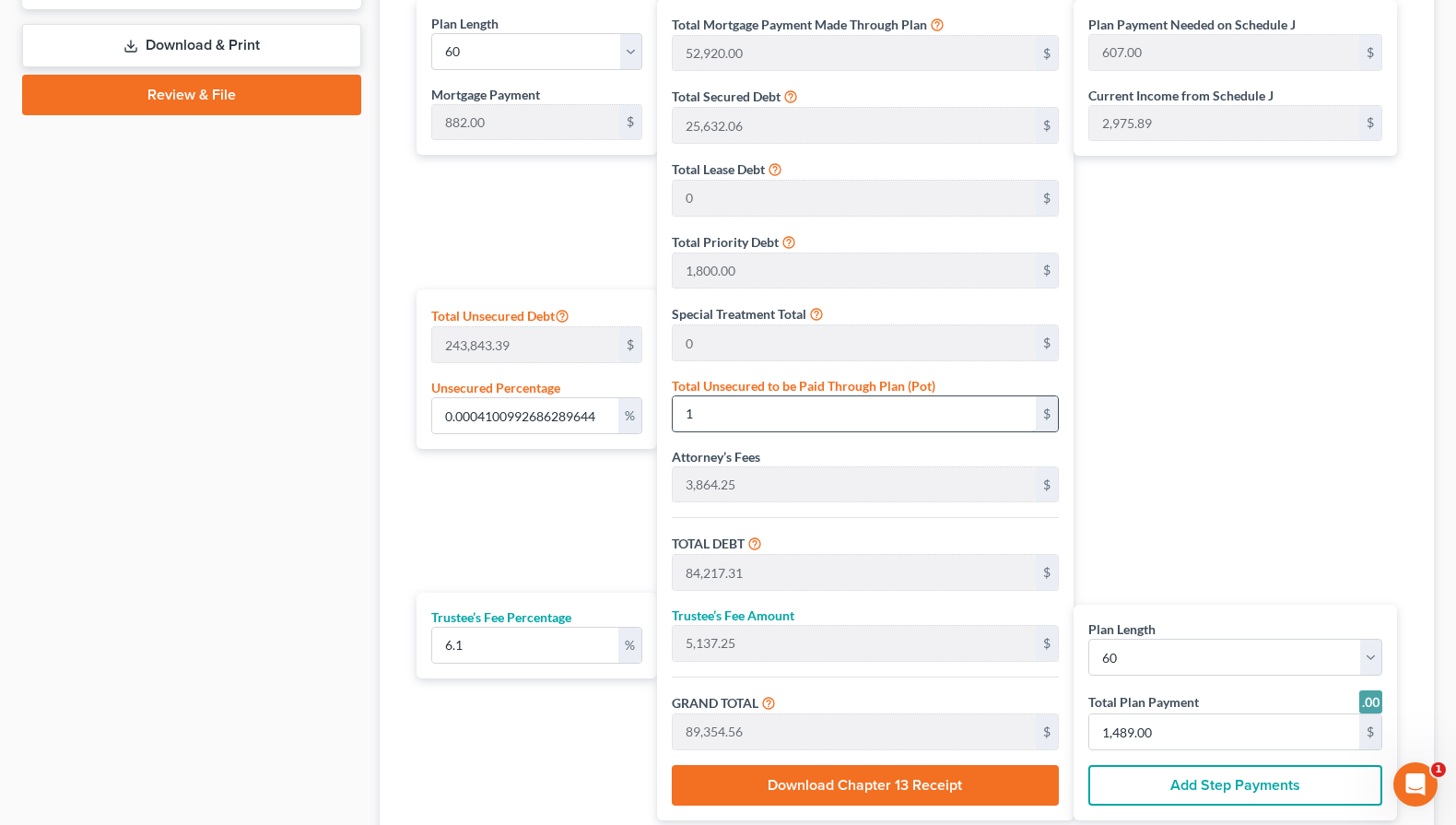
type input "5,138.10"
type input "89,369.41"
type input "0.06151489029434466"
type input "150"
type input "84,366.31"
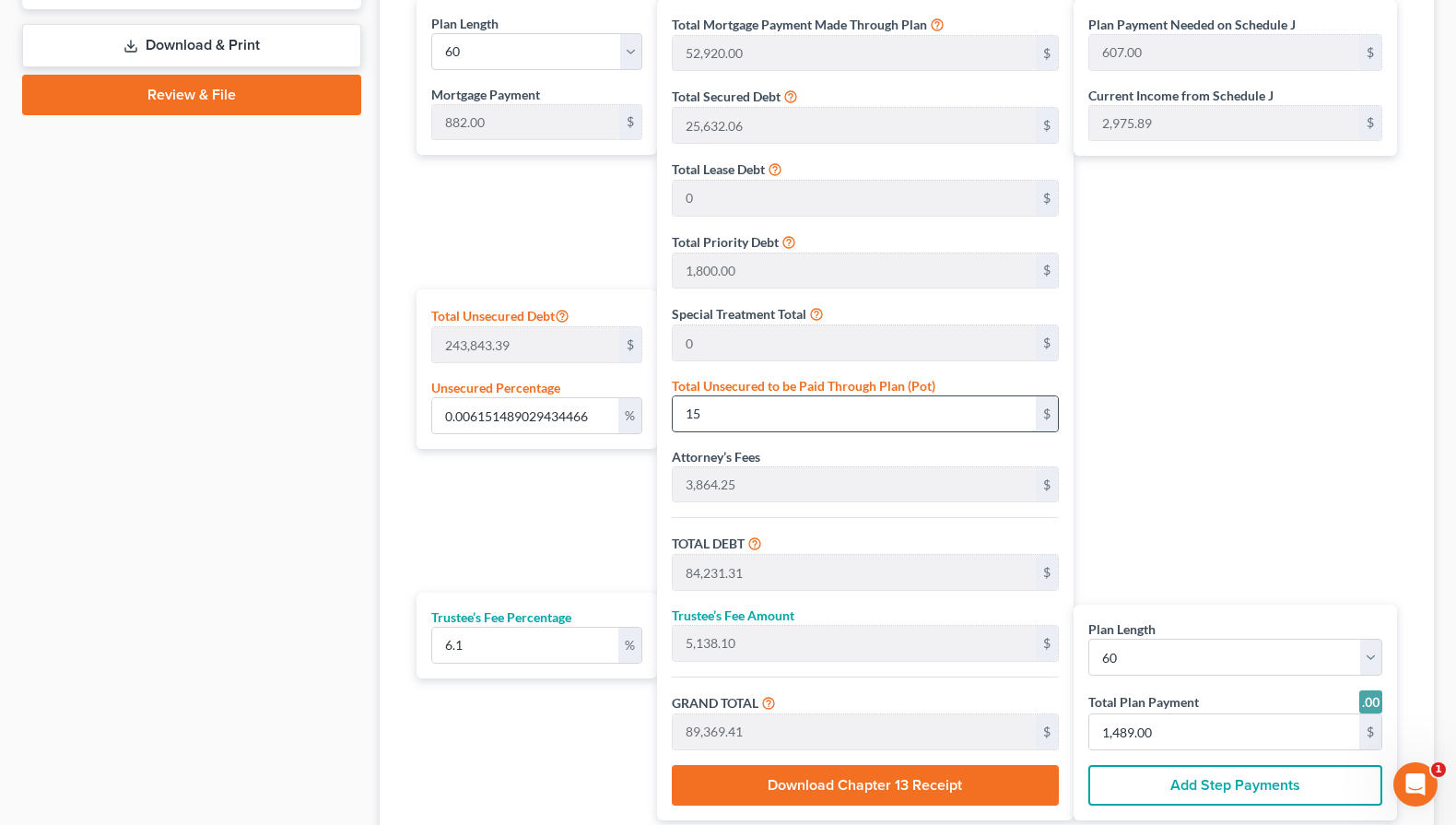
type input "5,146.34"
type input "89,512.65"
type input "610.00"
type input "1,492.00"
type input "0.6163792007493335"
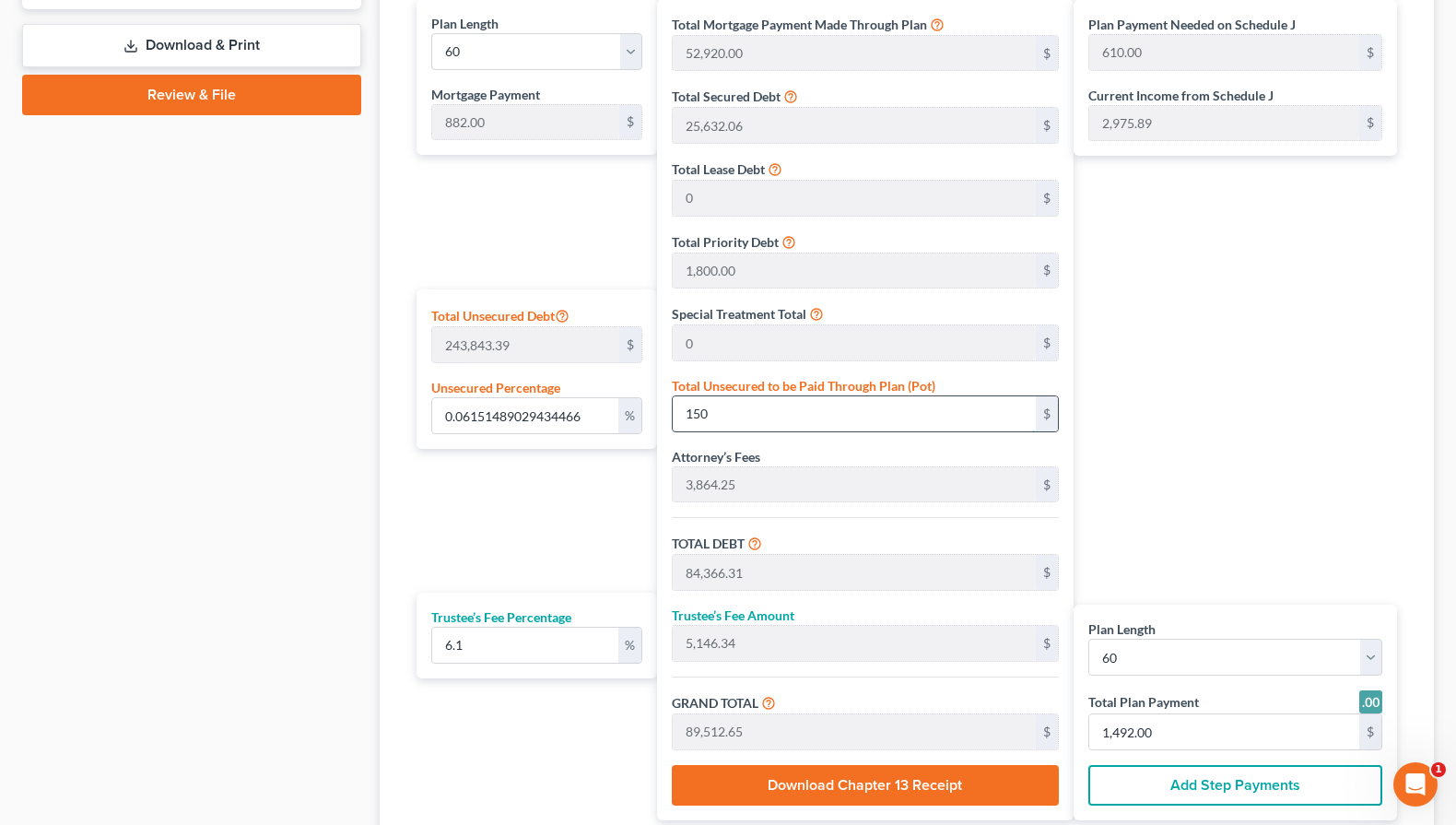
type input "1503"
type input "85,719.31"
type input "5,228.87"
type input "90,948.18"
type input "634.00"
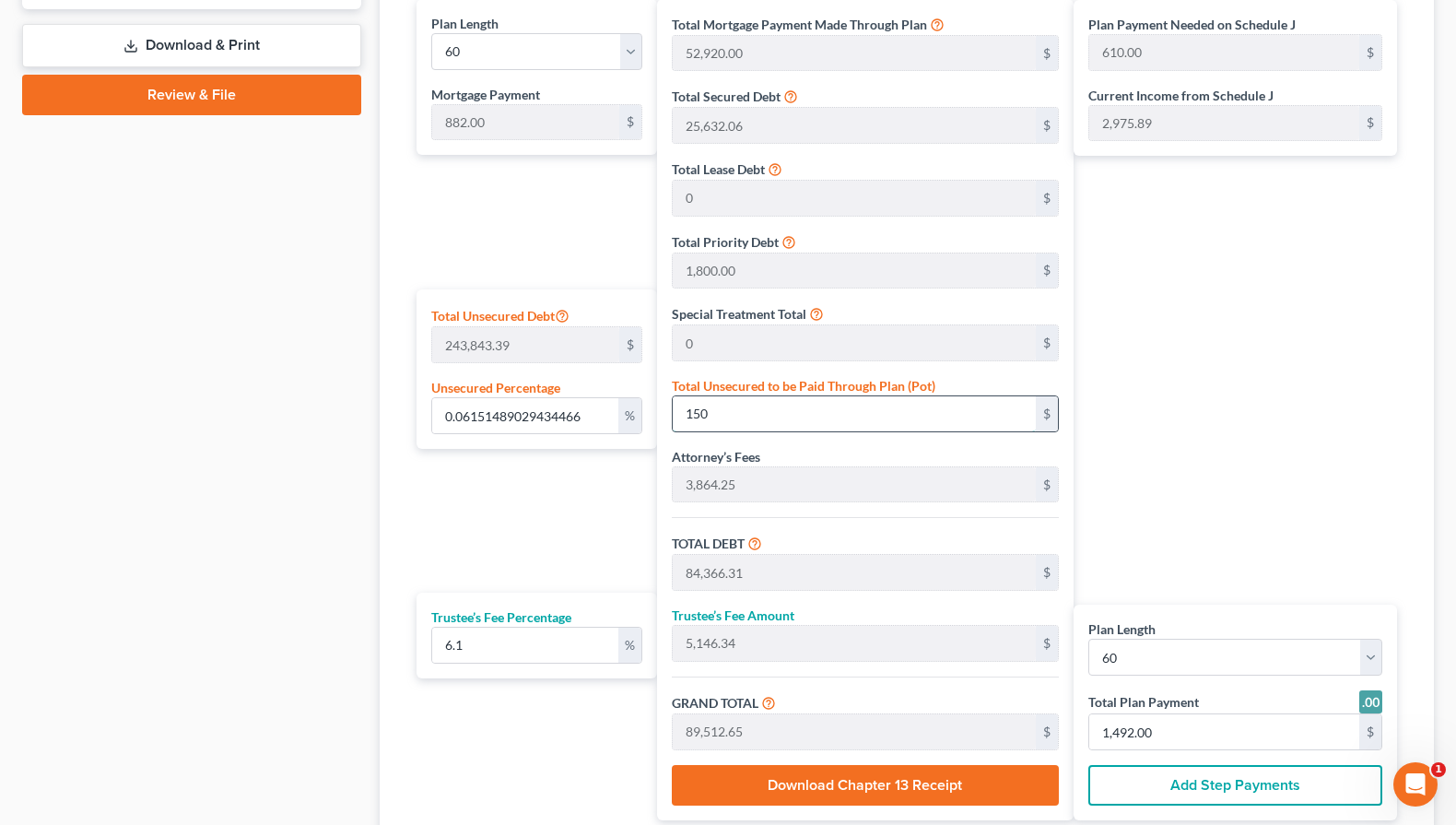
type input "1,516.00"
type input "1,503"
type input "6.16543240456785"
type input "1,5034"
type input "99,250.31"
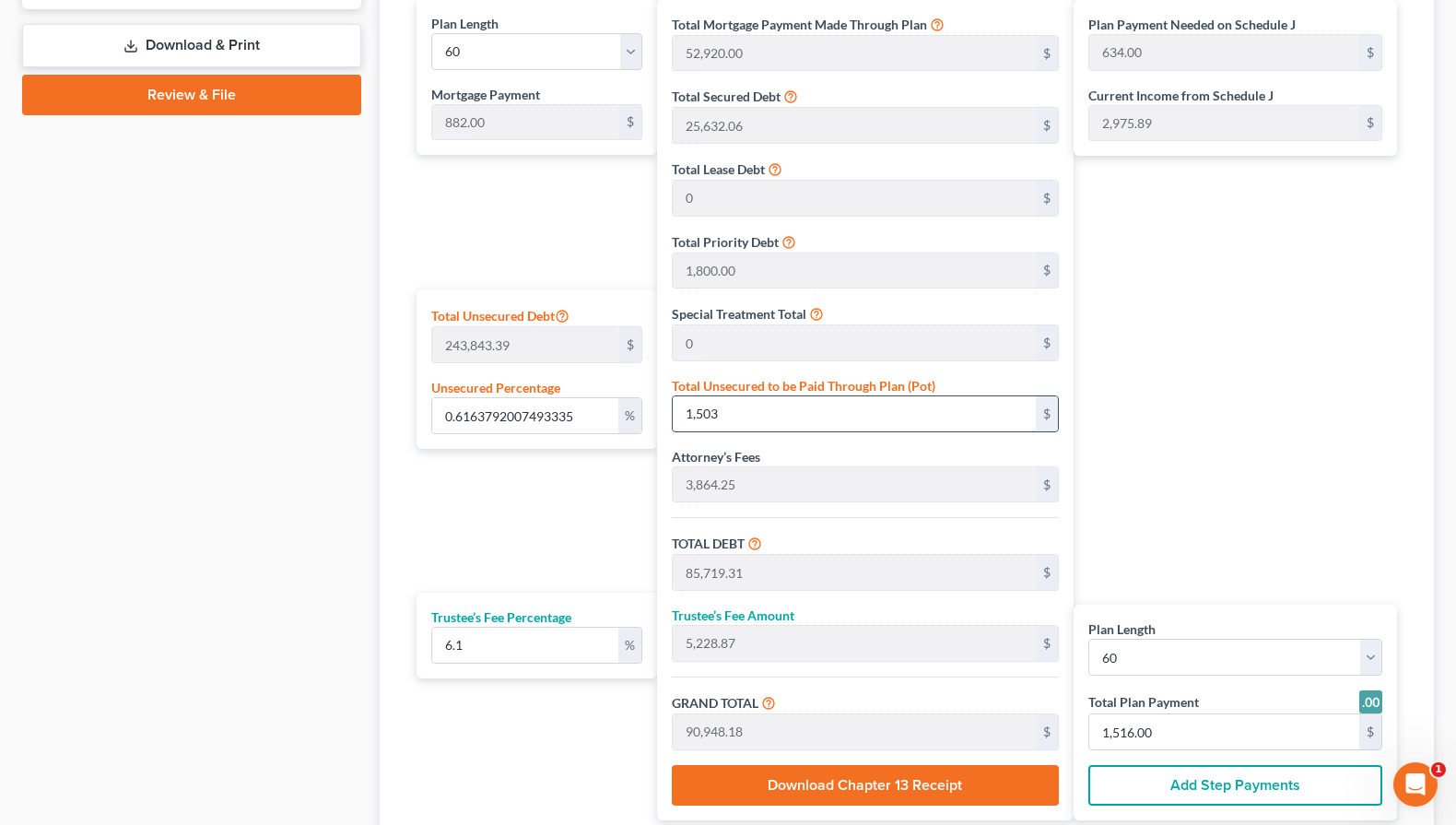
type input "6,054.26"
type input "105,304.57"
type input "873.00"
type input "1,755.00"
type input "15,034"
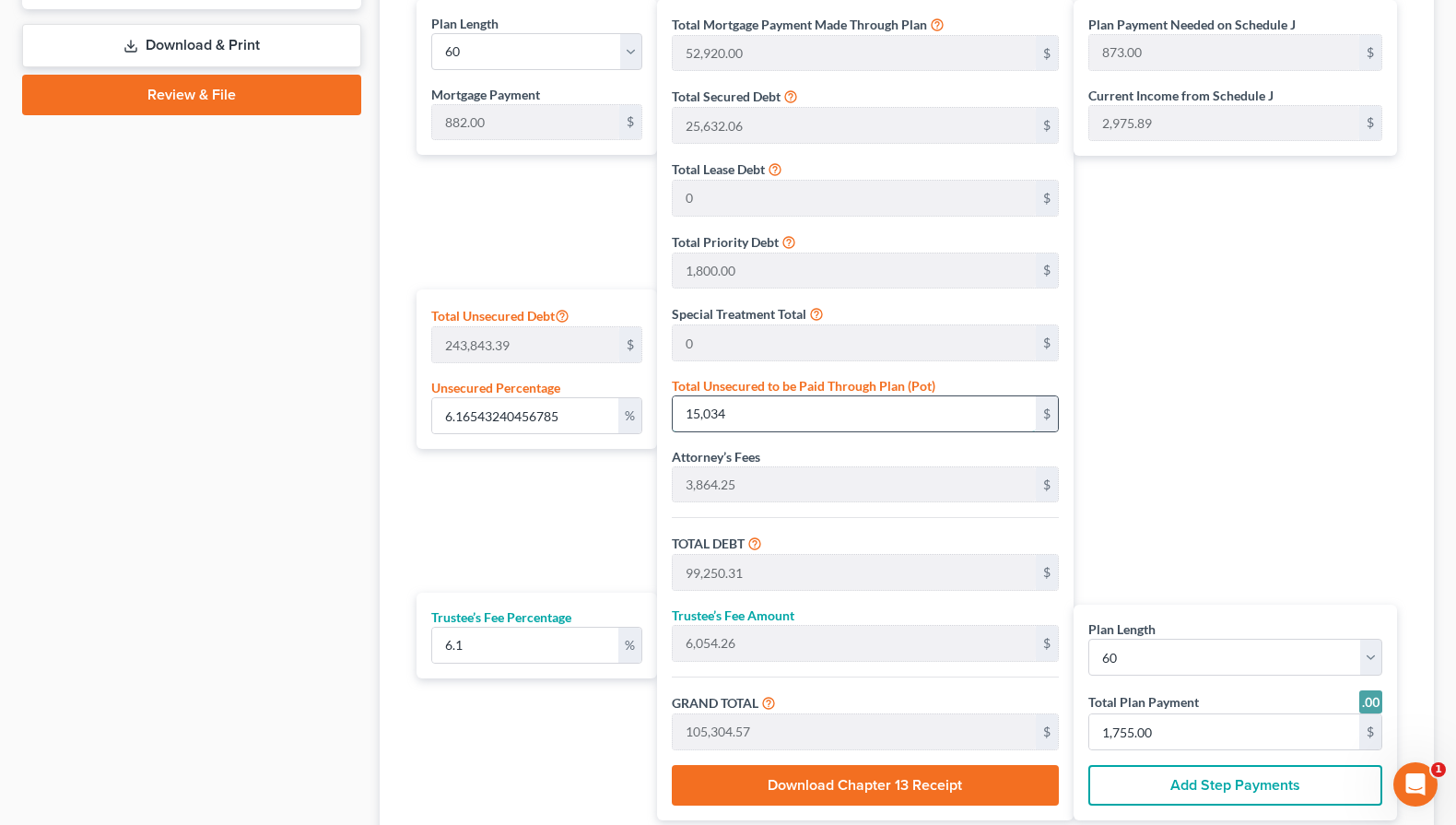
type input "61.65596444275302"
type input "15,0344"
type input "234,560.31"
type input "14,308.17"
type input "248,868.48"
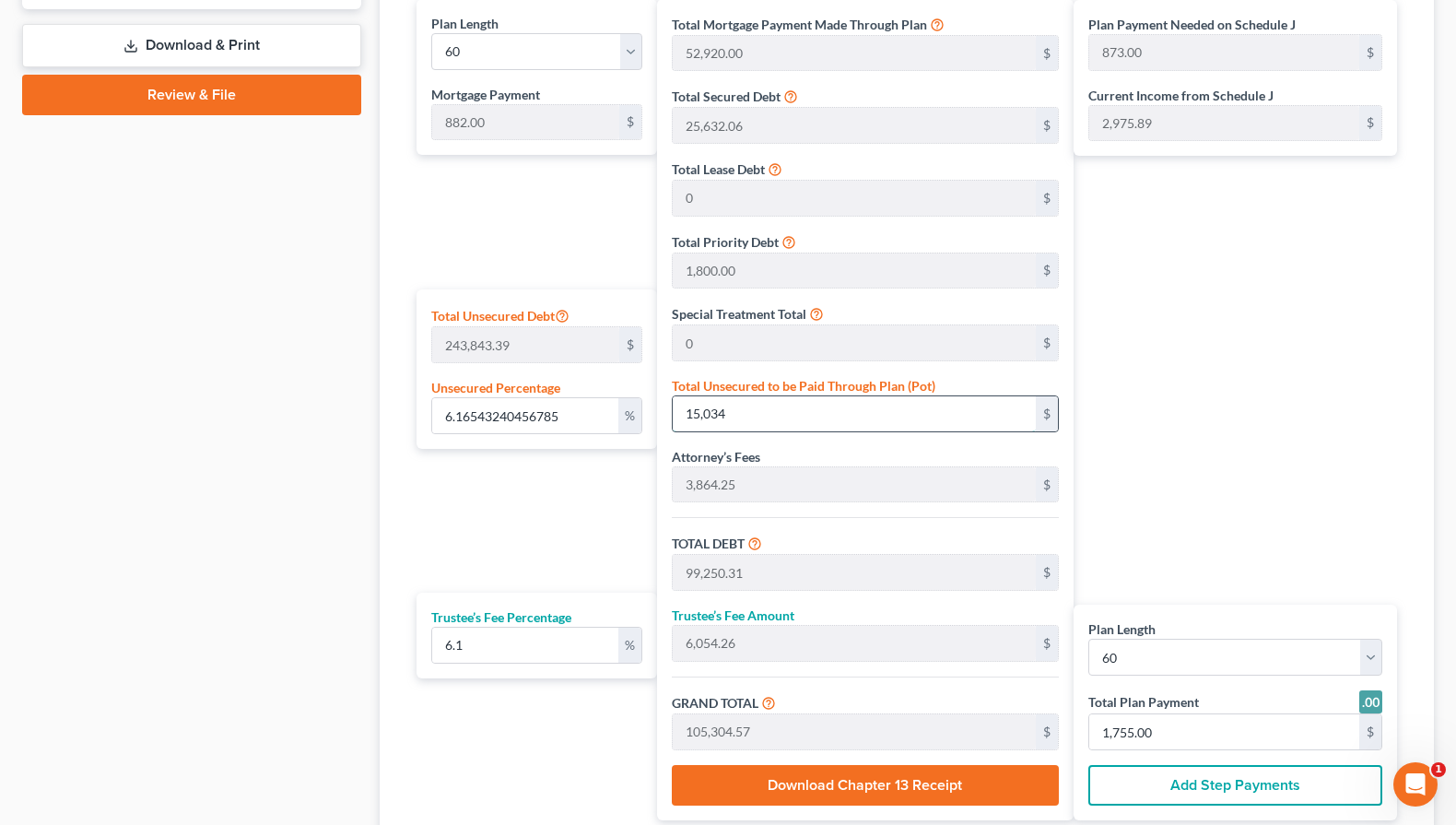
type input "3,266.00"
type input "4,148.00"
type input "150,344.00"
click at [1157, 427] on div "Plan Payment Needed on Schedule J 3,266.00 $ Current Income from Schedule J 2,9…" at bounding box center [1240, 410] width 333 height 822
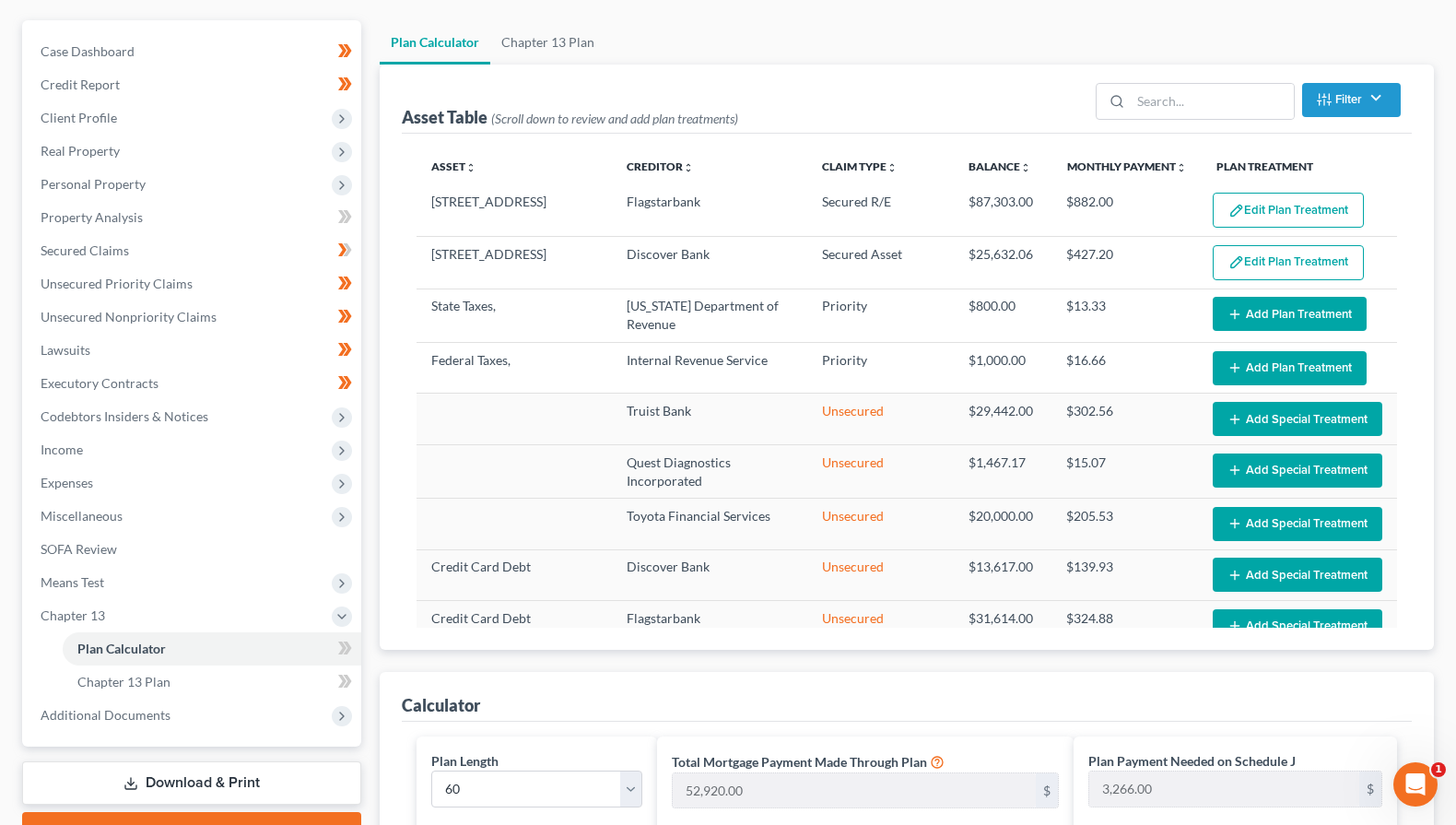
scroll to position [34, 0]
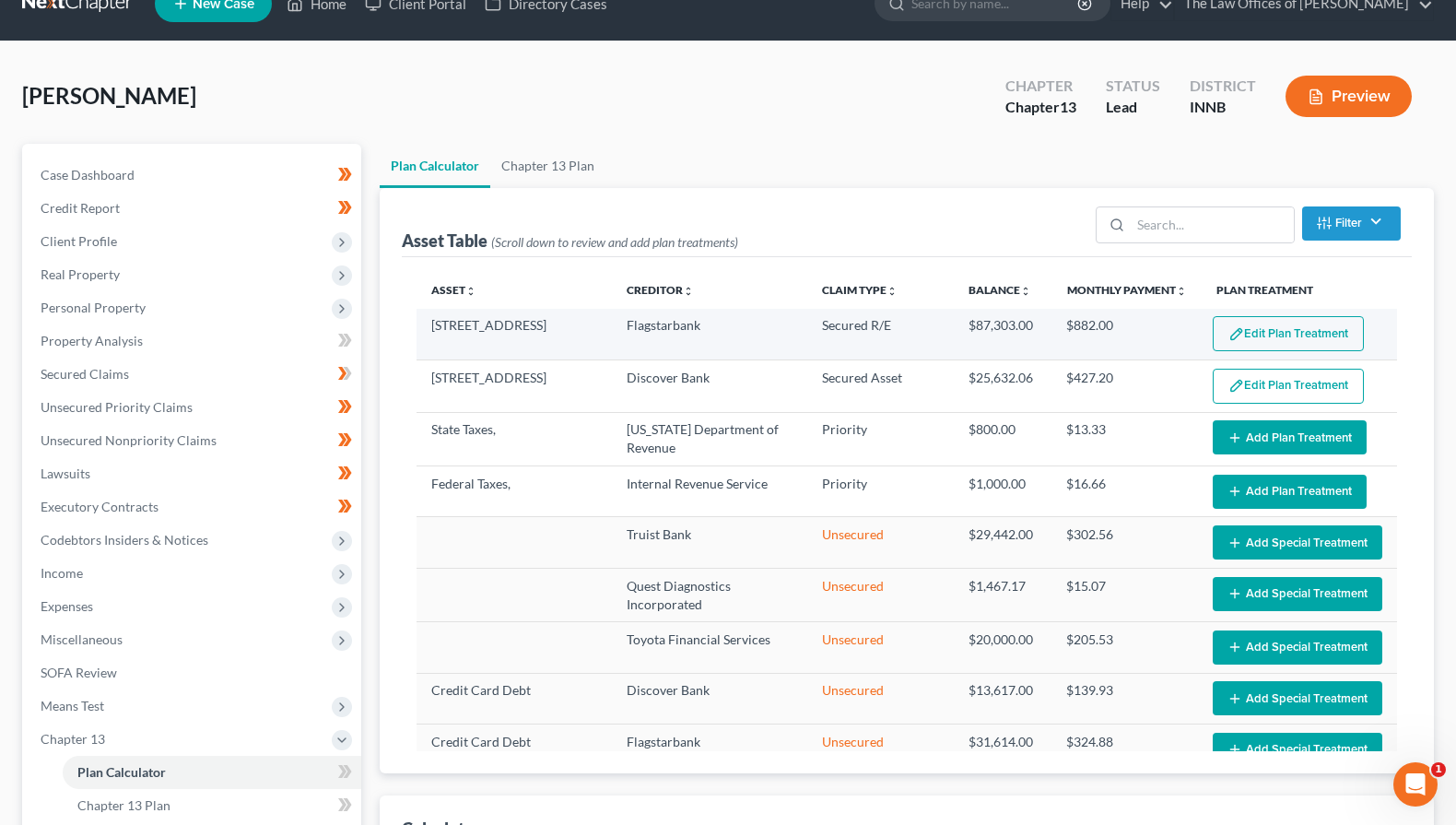
click at [1265, 345] on button "Edit Plan Treatment" at bounding box center [1289, 333] width 151 height 35
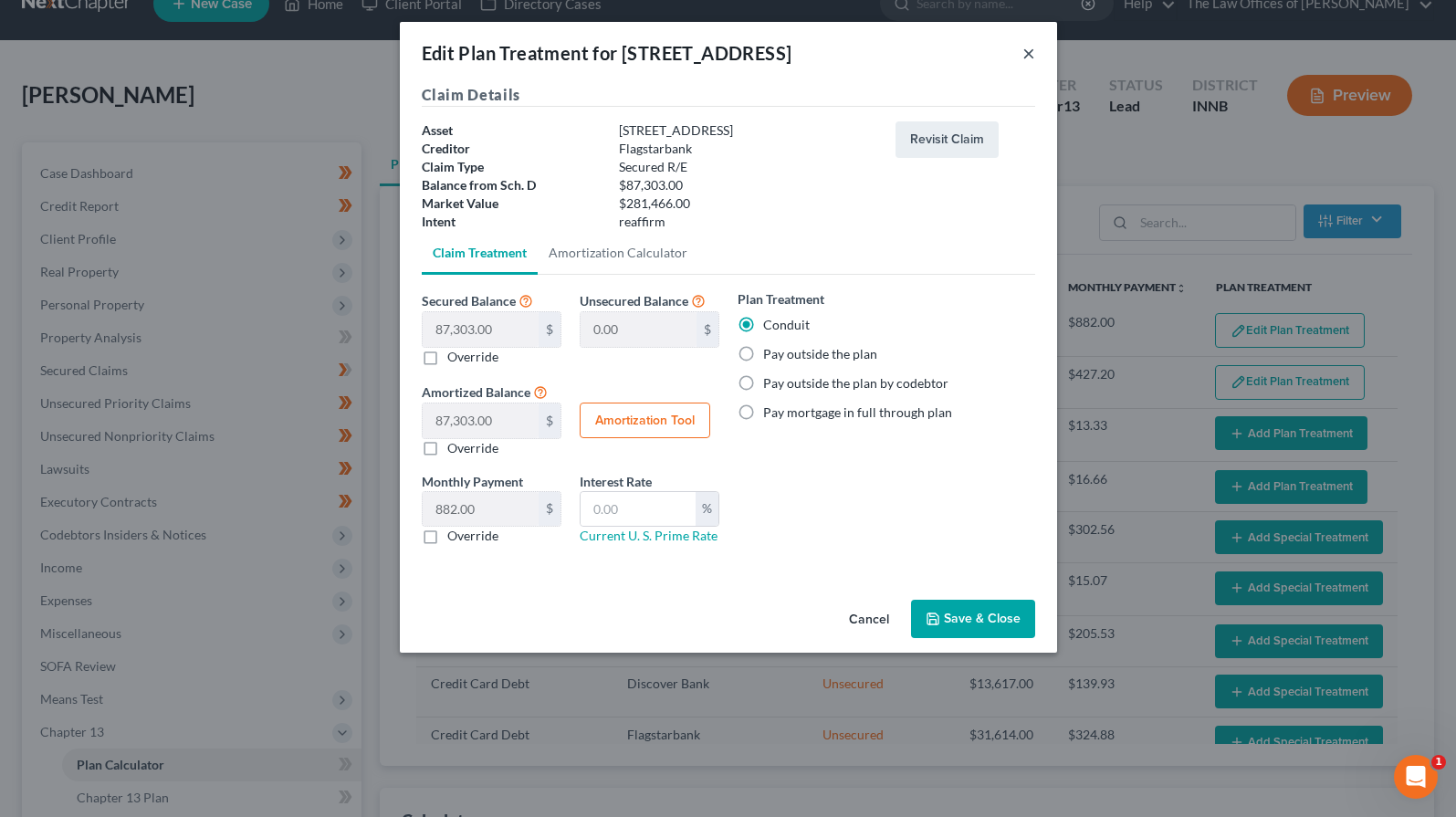
click at [1023, 46] on button "×" at bounding box center [1029, 53] width 13 height 22
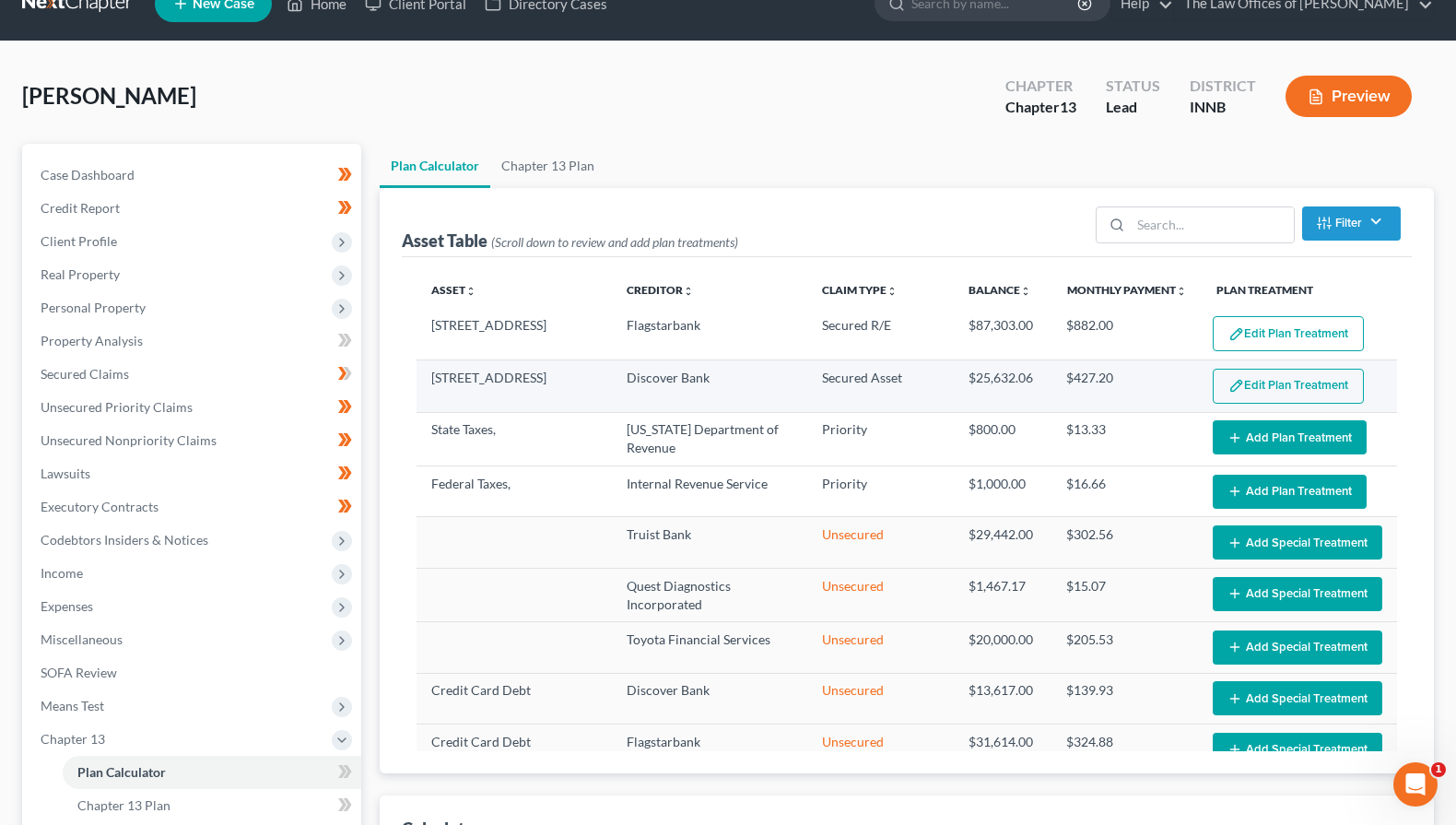
click at [1278, 387] on button "Edit Plan Treatment" at bounding box center [1289, 385] width 151 height 35
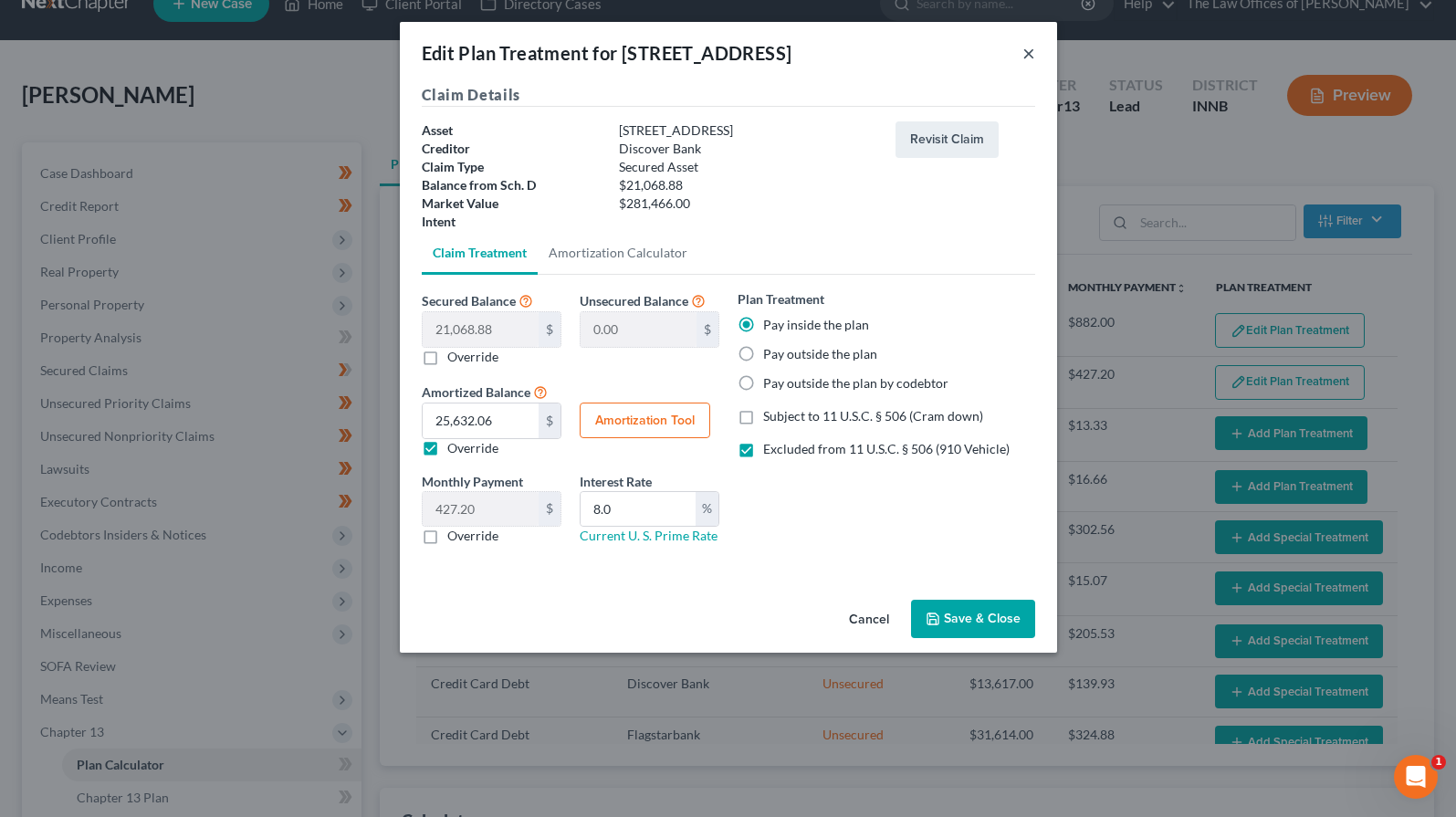
click at [1028, 53] on button "×" at bounding box center [1029, 53] width 13 height 22
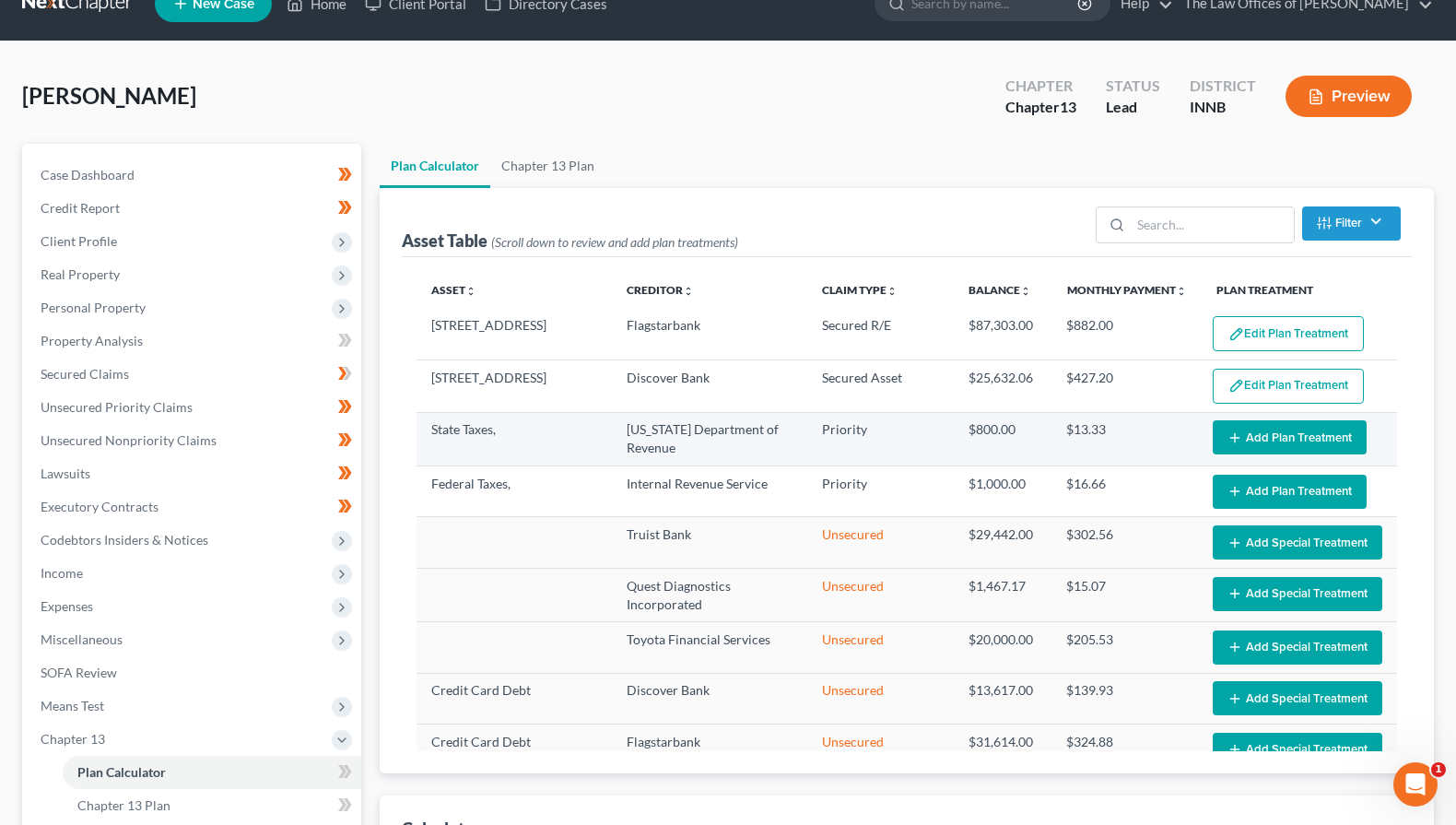
click at [1282, 447] on button "Add Plan Treatment" at bounding box center [1291, 438] width 154 height 34
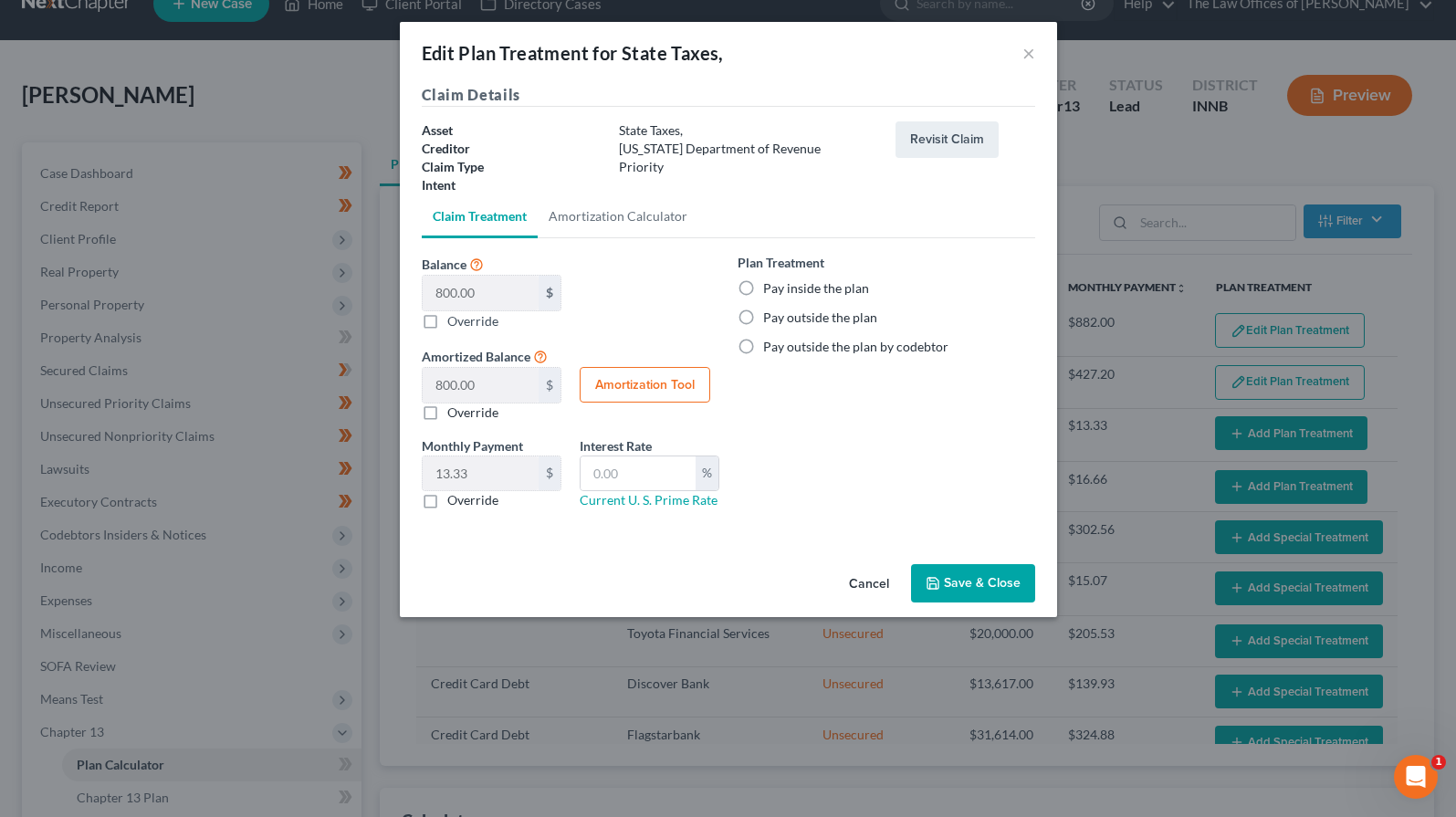
click at [764, 283] on label "Pay inside the plan" at bounding box center [817, 288] width 106 height 19
click at [771, 283] on input "Pay inside the plan" at bounding box center [777, 285] width 12 height 12
radio input "true"
click at [949, 590] on button "Save & Close" at bounding box center [973, 584] width 125 height 38
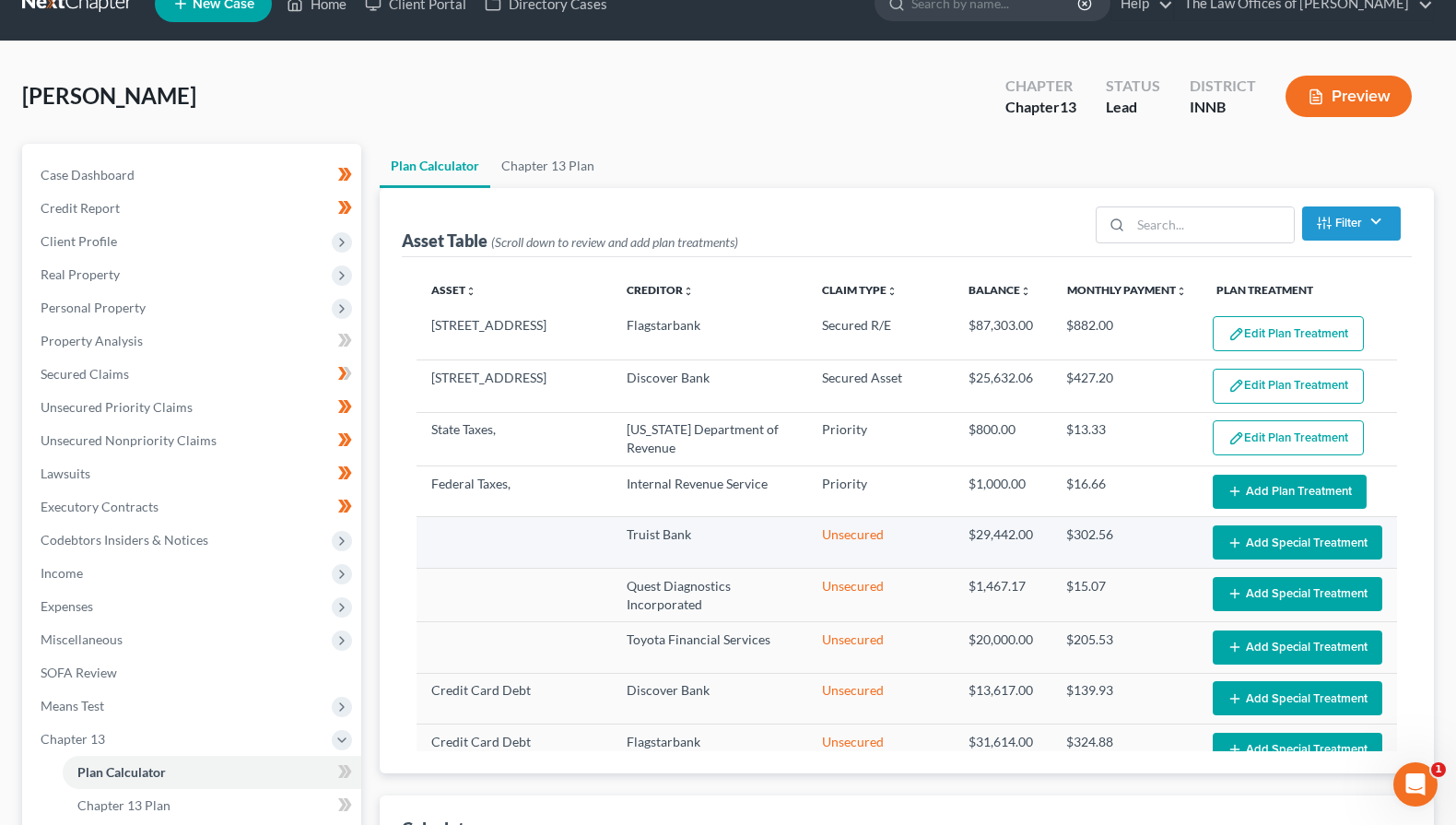
select select "59"
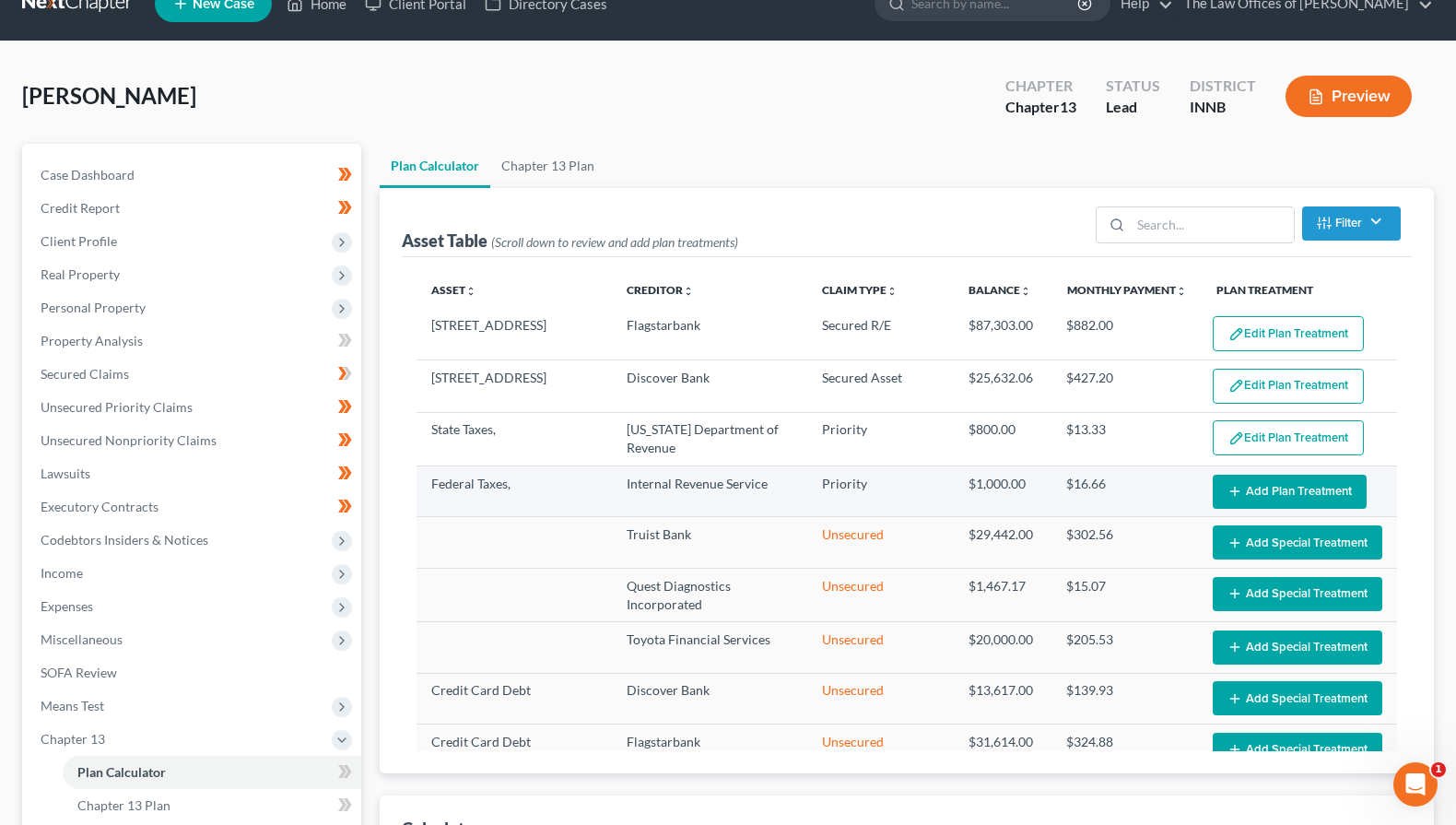
click at [1266, 494] on button "Add Plan Treatment" at bounding box center [1291, 492] width 154 height 34
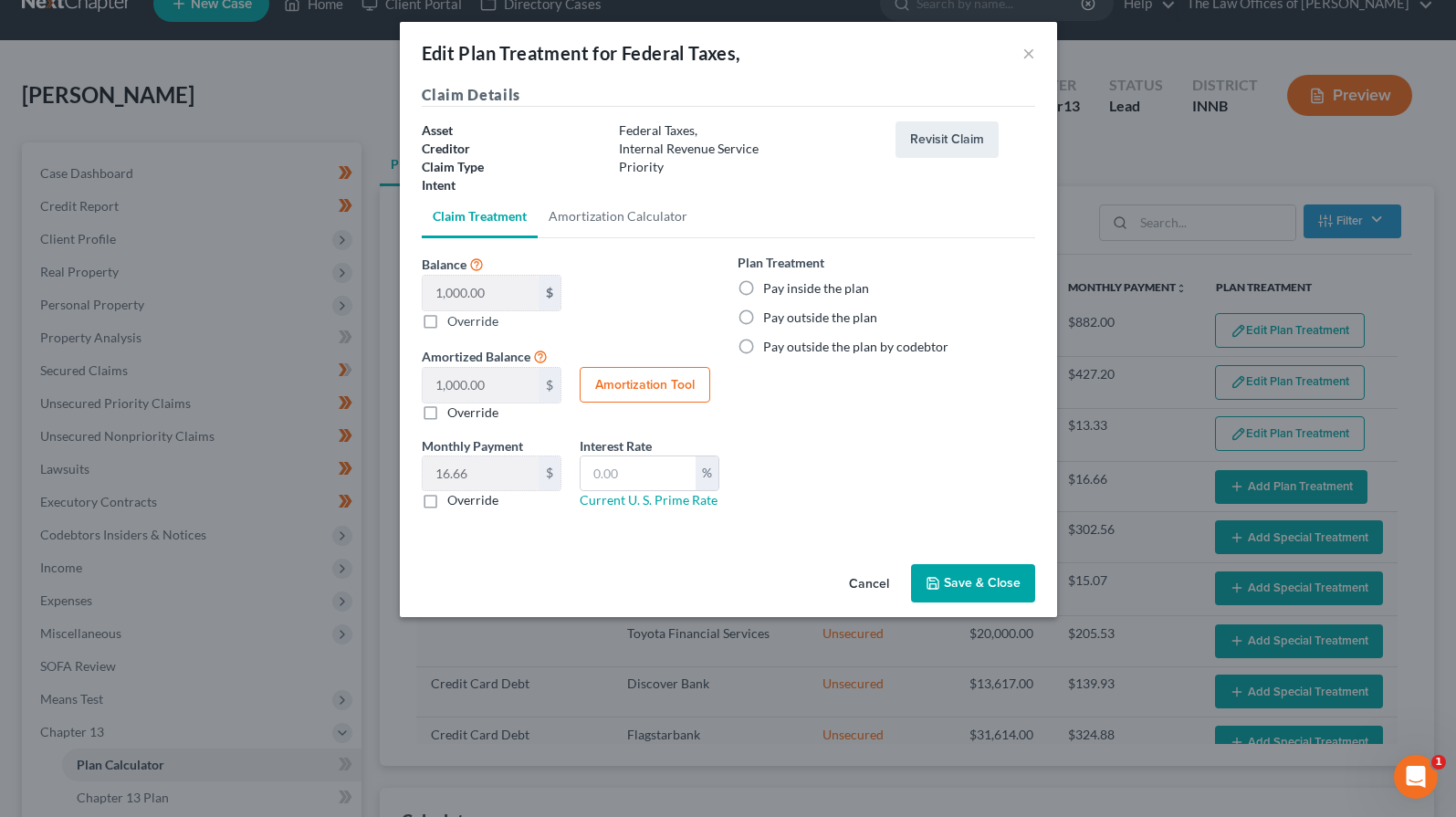
click at [764, 286] on label "Pay inside the plan" at bounding box center [817, 288] width 106 height 19
click at [771, 286] on input "Pay inside the plan" at bounding box center [777, 285] width 12 height 12
radio input "true"
click at [955, 587] on button "Save & Close" at bounding box center [973, 584] width 125 height 38
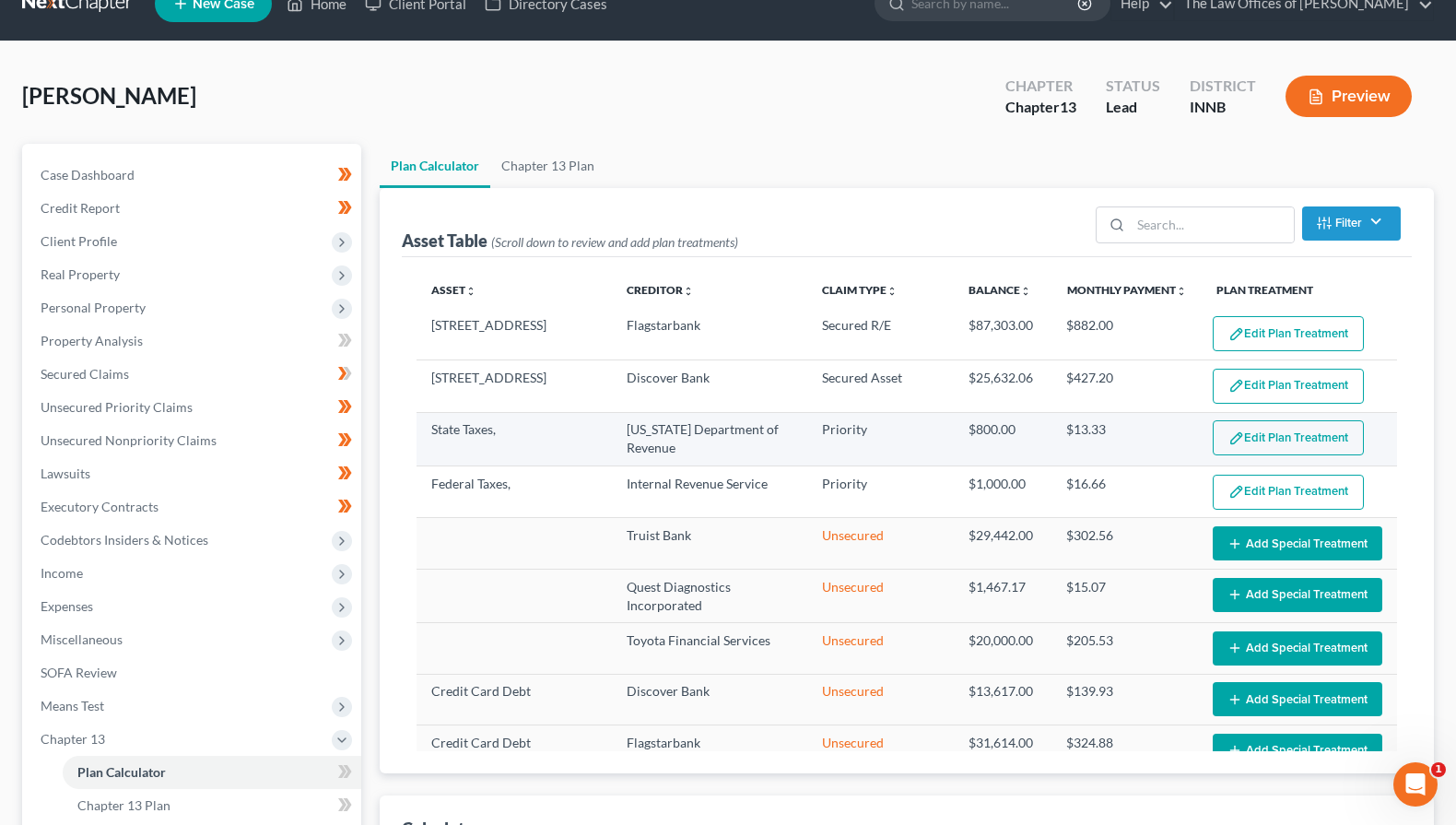
select select "59"
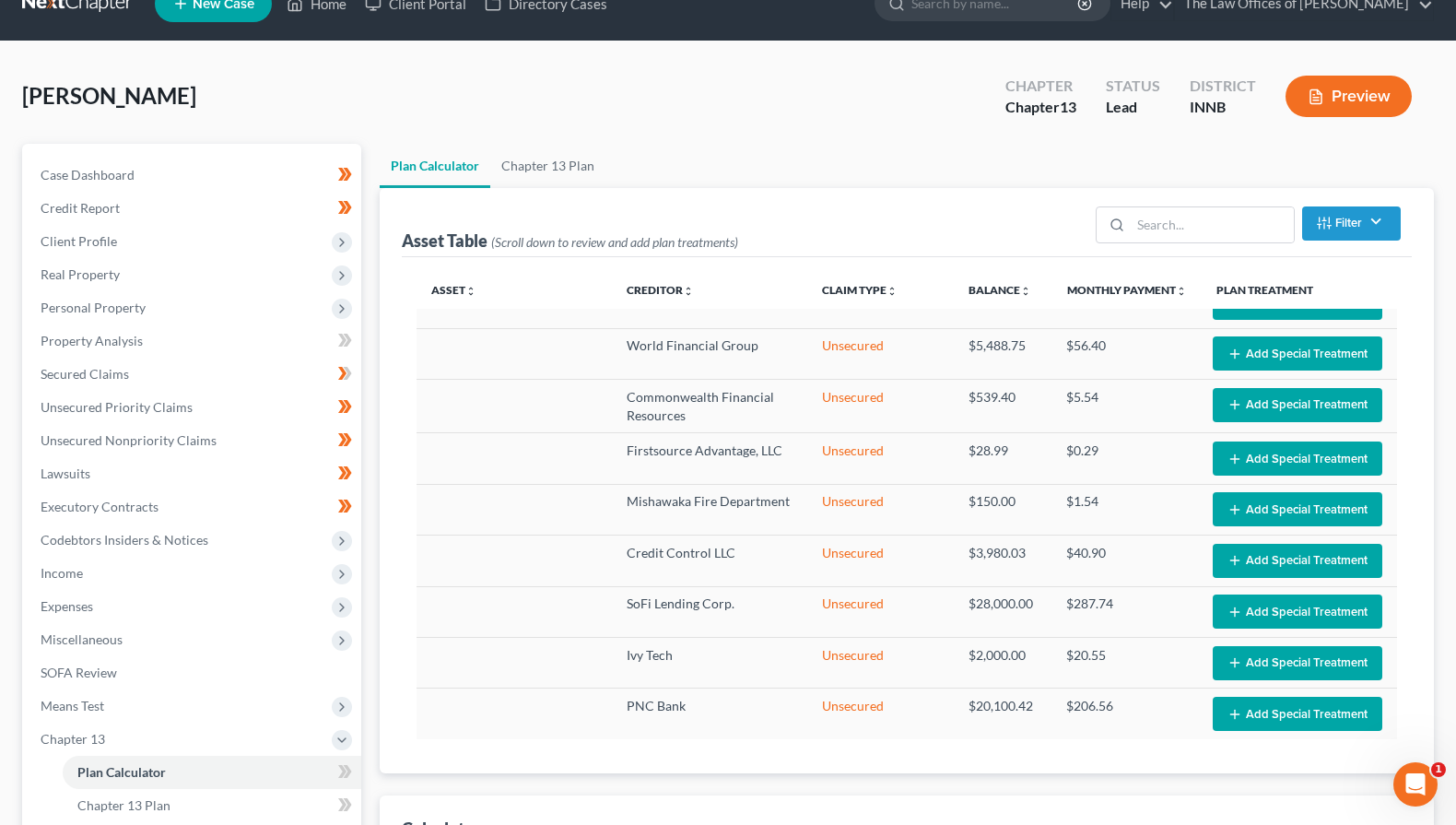
scroll to position [1411, 0]
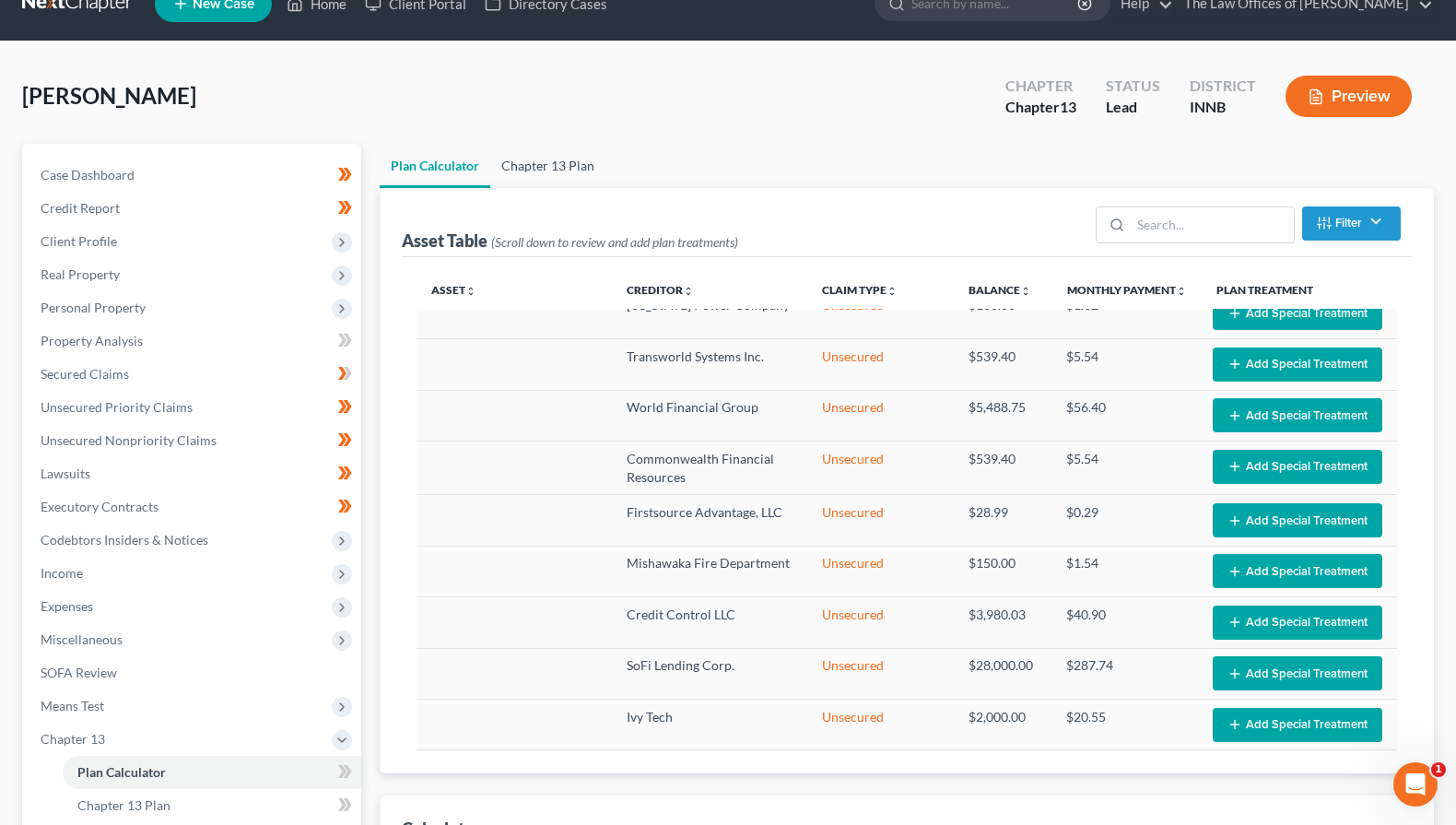
click at [561, 167] on link "Chapter 13 Plan" at bounding box center [547, 165] width 115 height 45
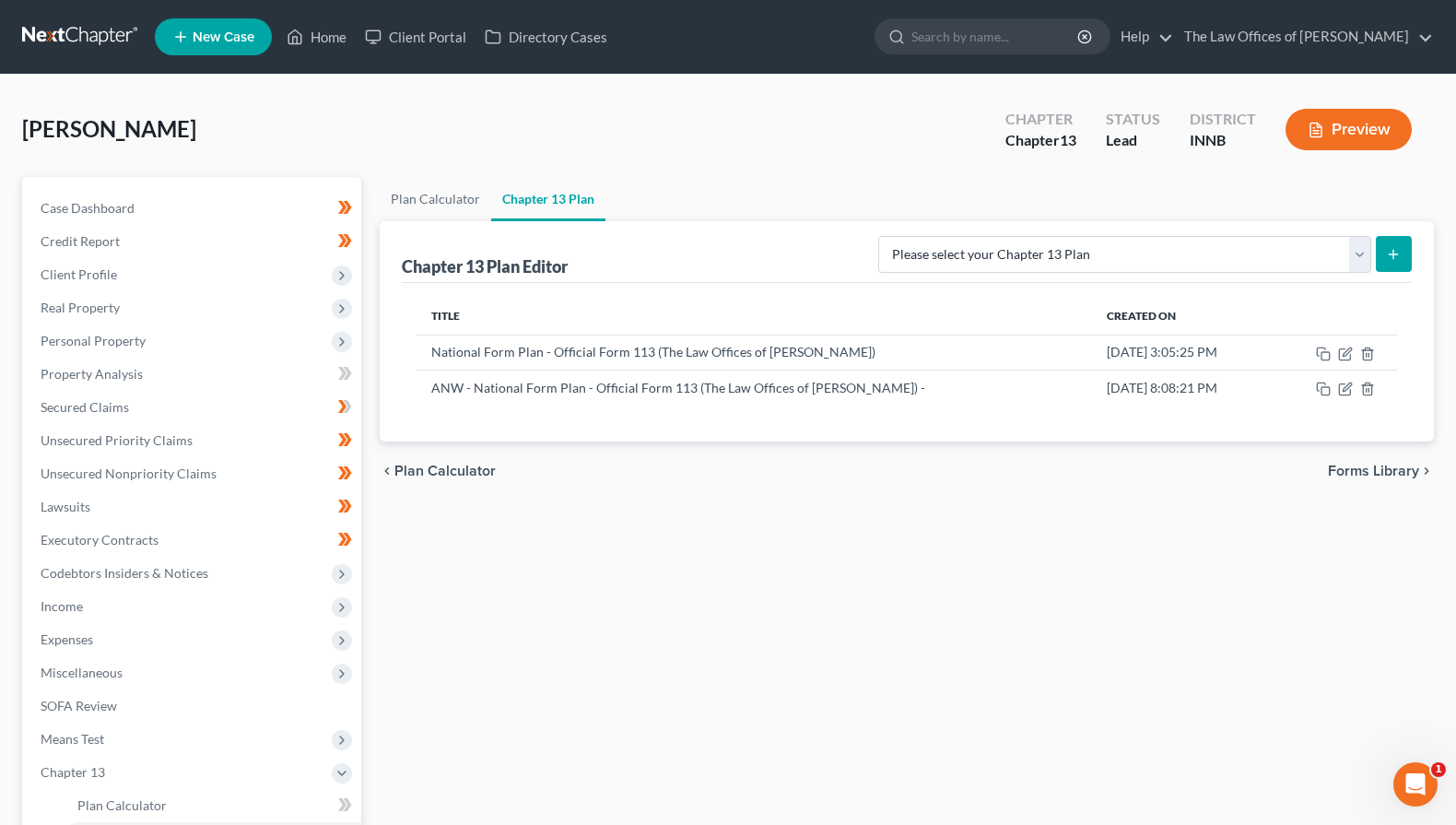
scroll to position [61, 0]
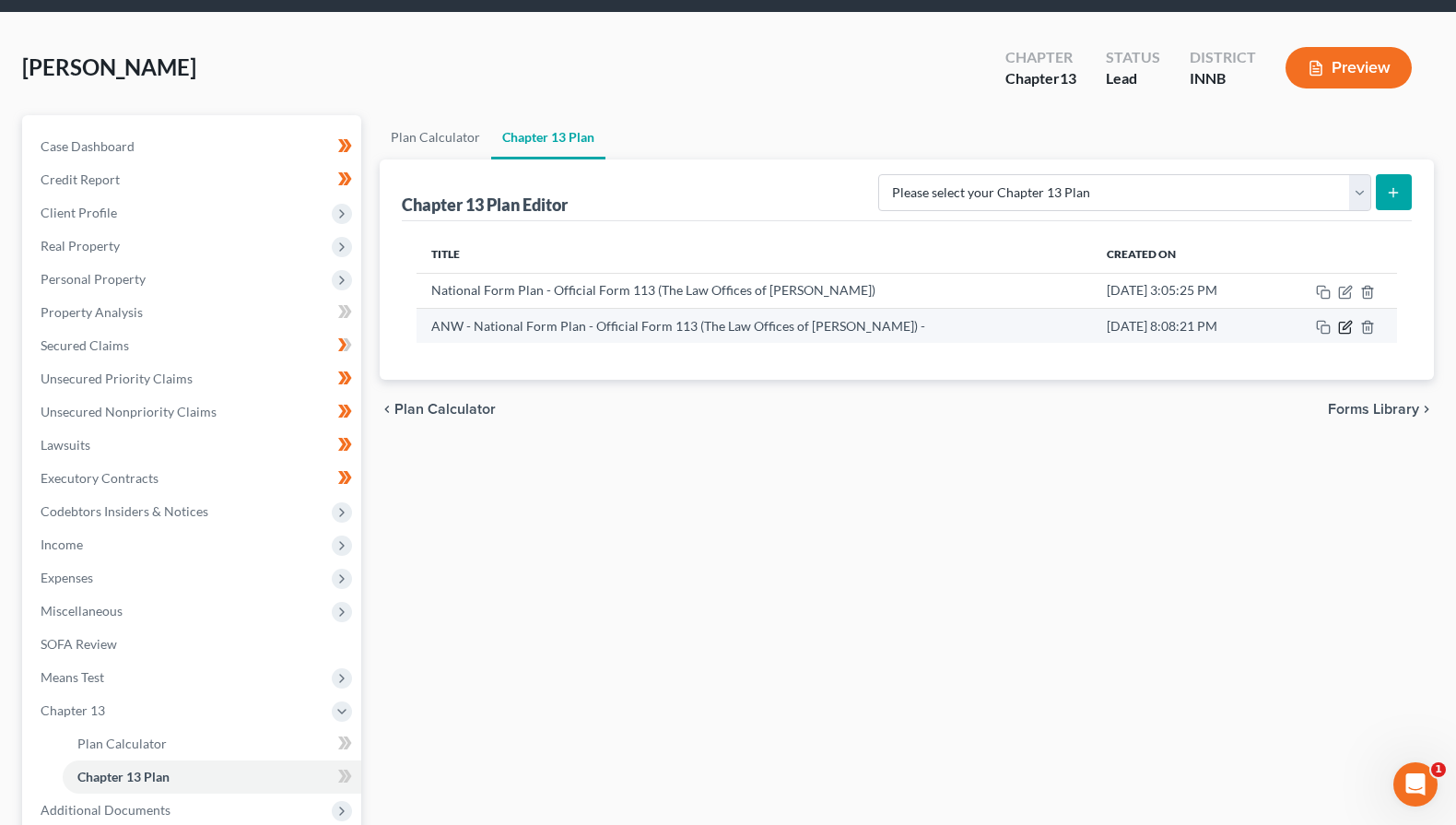
click at [1347, 330] on icon "button" at bounding box center [1345, 327] width 15 height 15
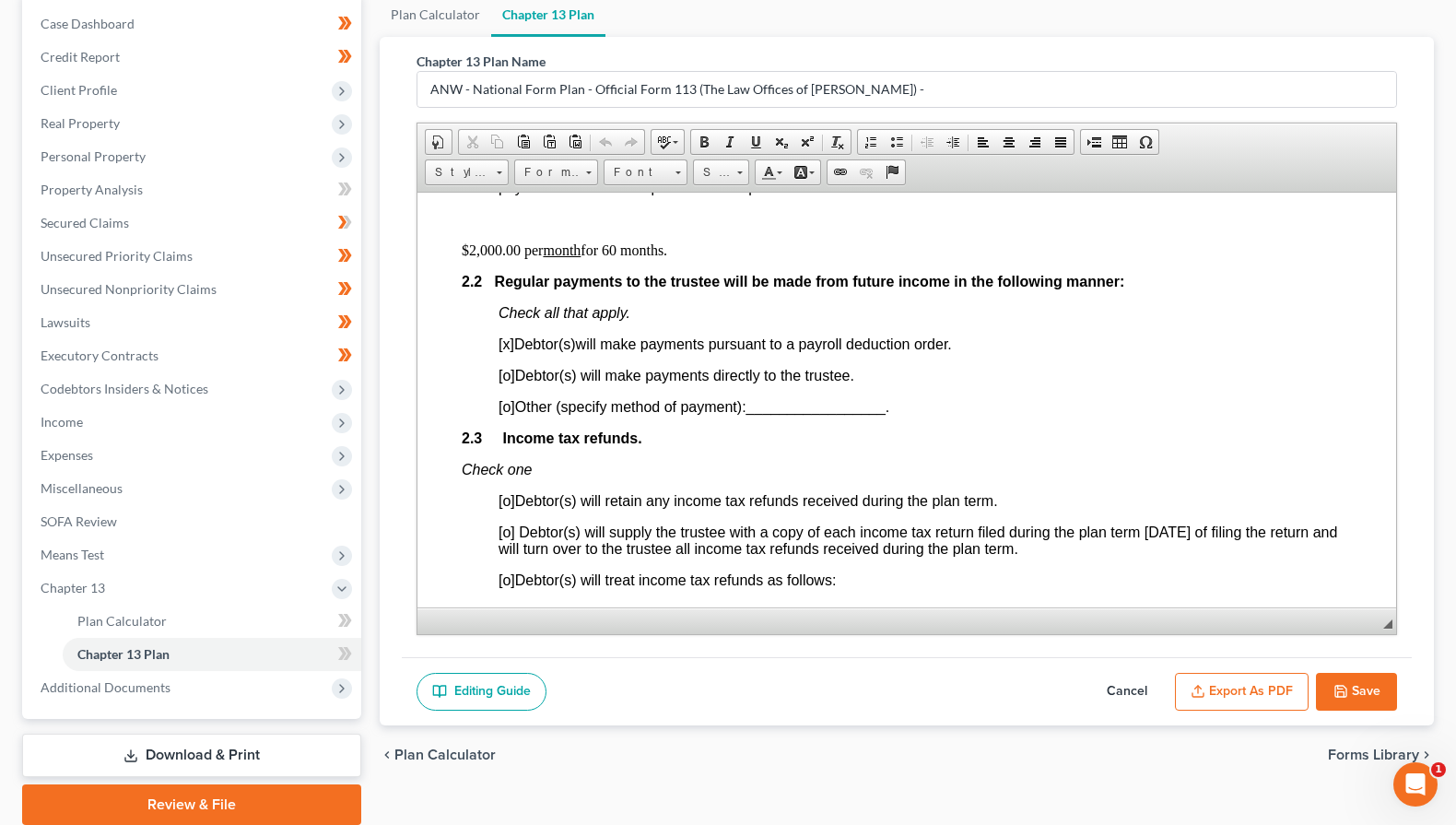
scroll to position [1476, 0]
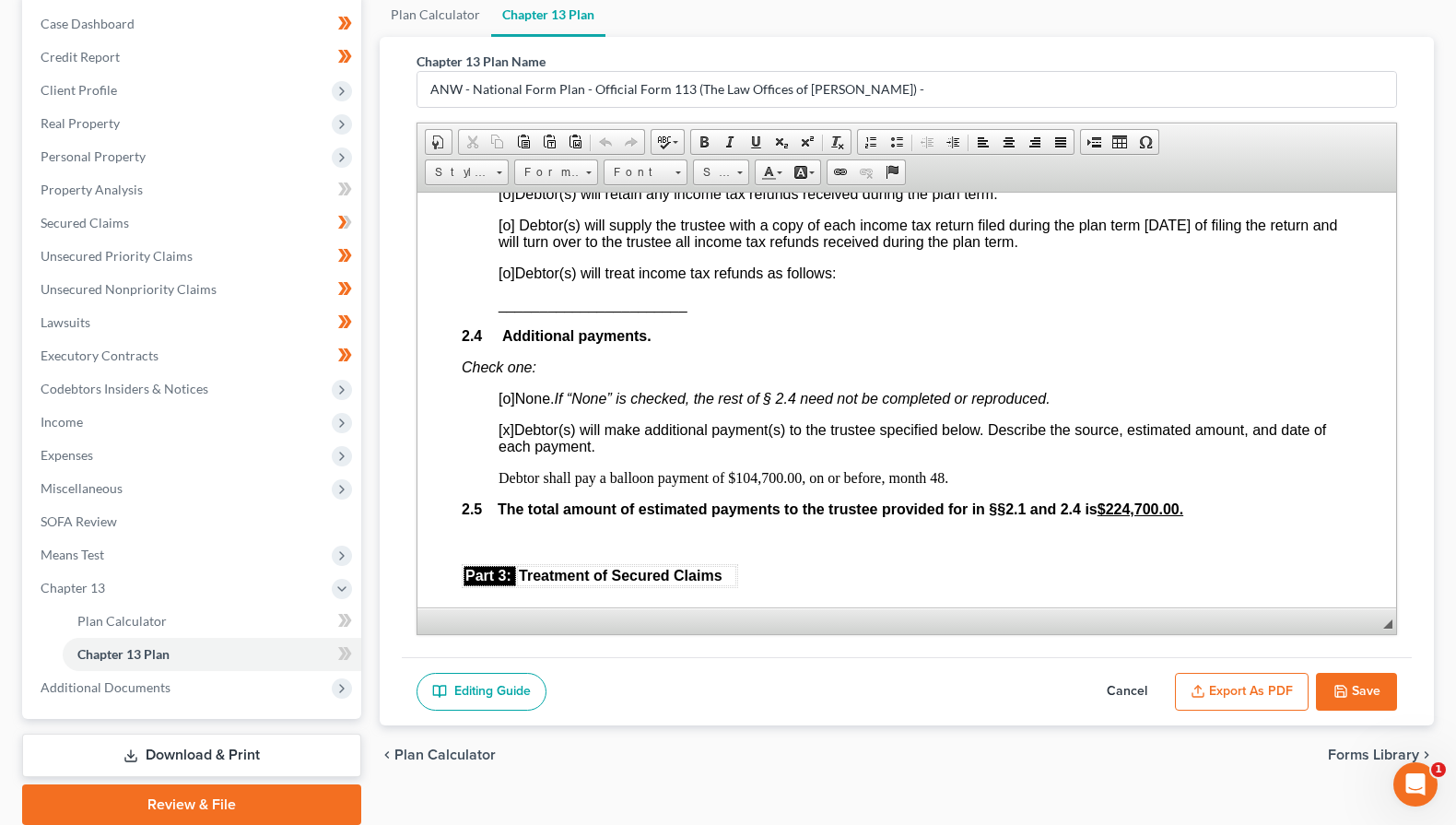
click at [1347, 698] on button "Save" at bounding box center [1357, 692] width 81 height 39
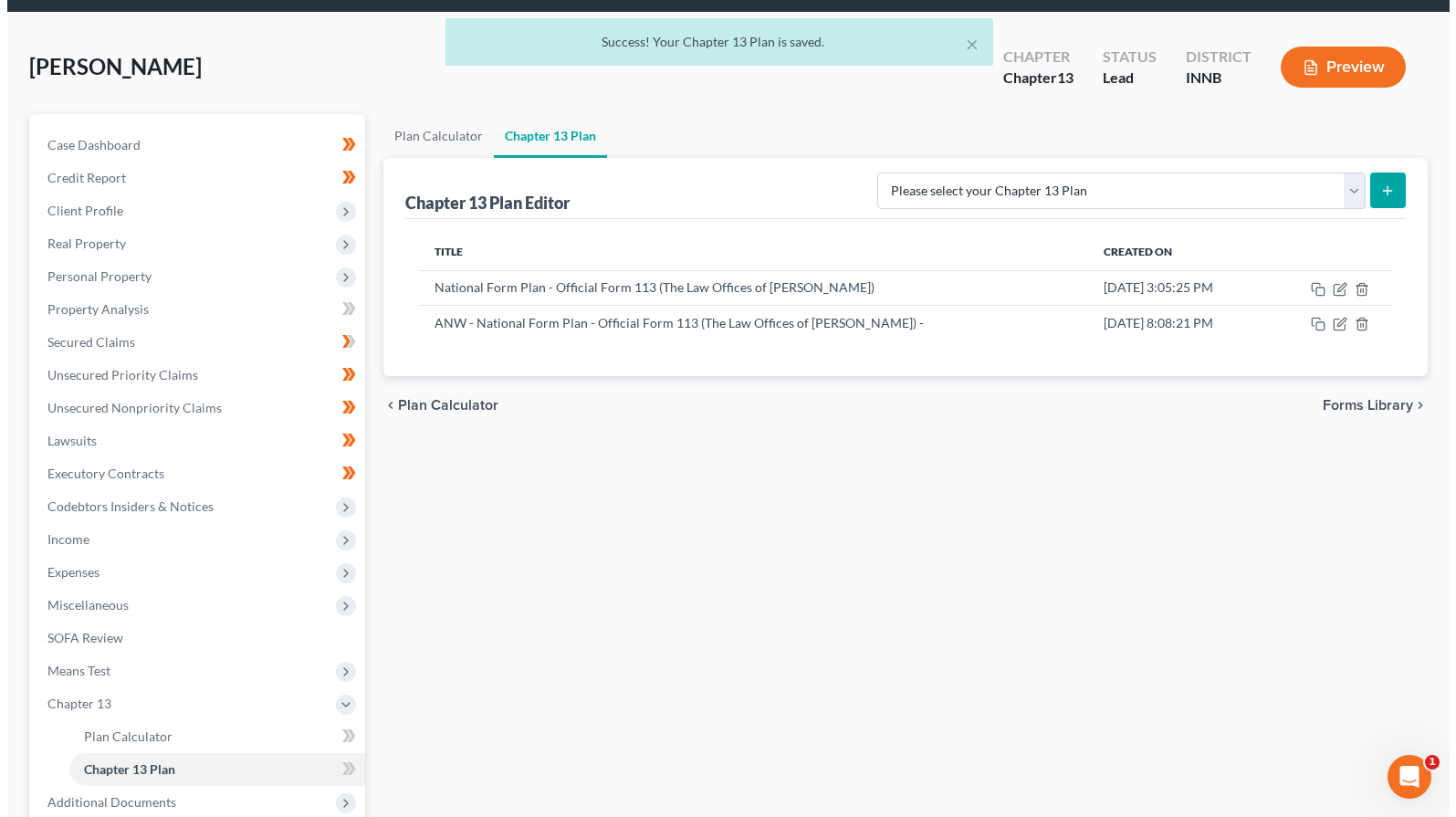
scroll to position [0, 0]
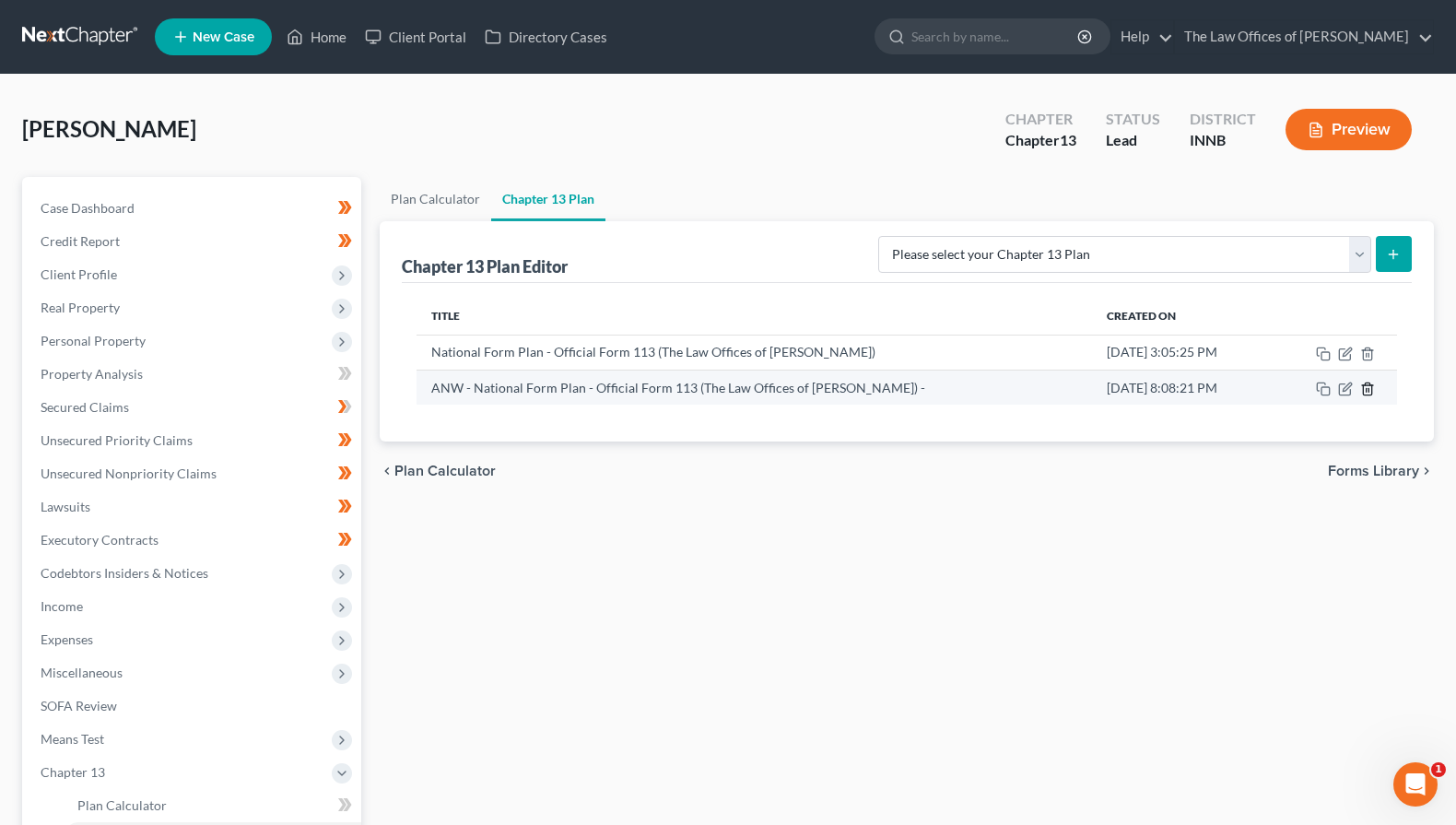
click at [1371, 394] on icon "button" at bounding box center [1367, 389] width 15 height 15
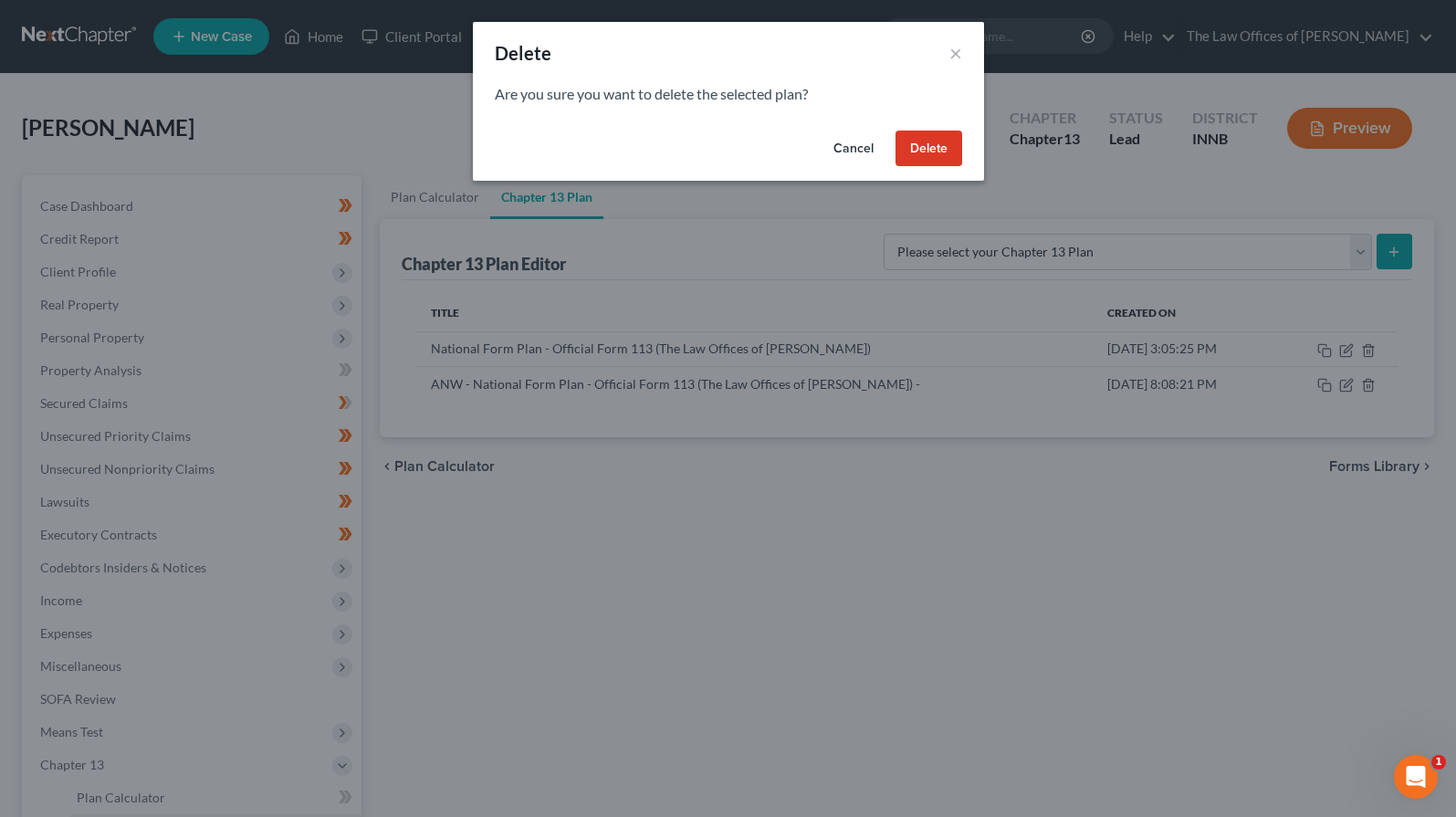
click at [916, 148] on button "Delete" at bounding box center [929, 148] width 67 height 36
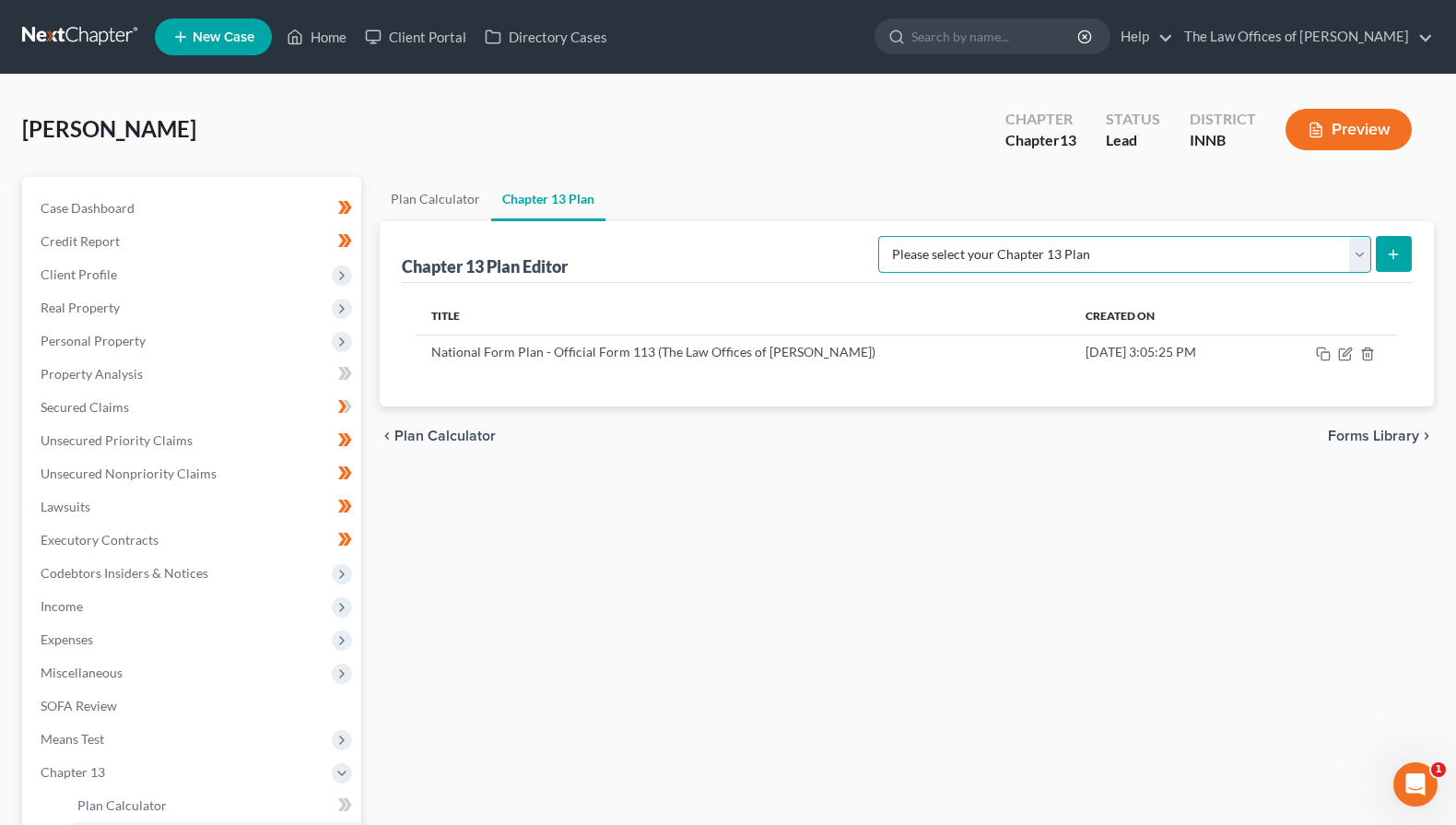
click at [1031, 259] on select "Please select your Chapter 13 Plan National Form Plan - Official Form 113 Natio…" at bounding box center [1124, 254] width 493 height 37
select select "1"
click at [919, 236] on select "Please select your Chapter 13 Plan National Form Plan - Official Form 113 Natio…" at bounding box center [1124, 254] width 493 height 37
click at [1393, 258] on icon "submit" at bounding box center [1394, 255] width 15 height 15
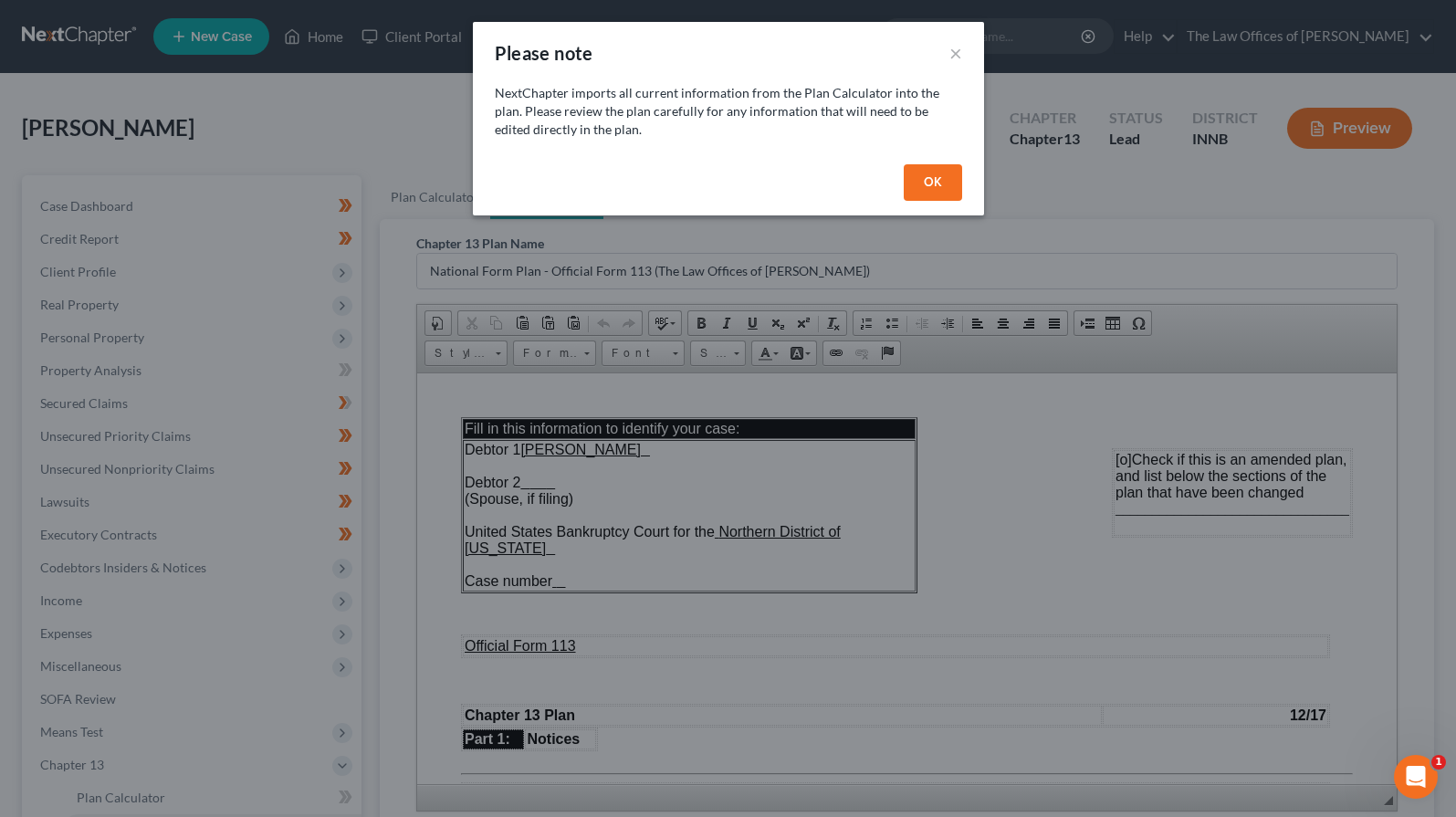
click at [916, 179] on button "OK" at bounding box center [933, 182] width 59 height 36
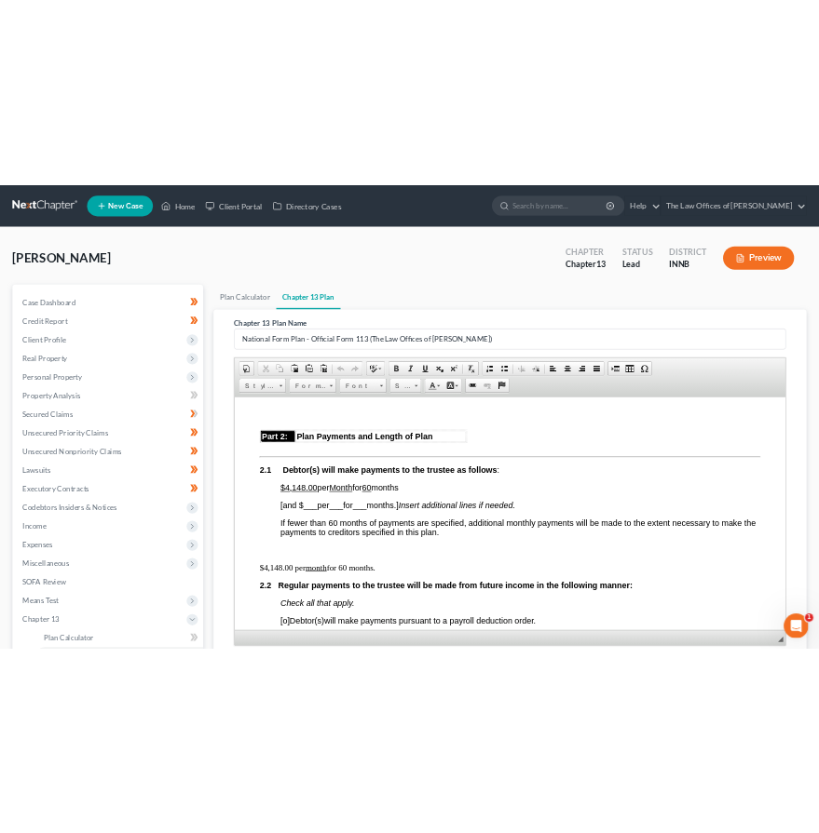
scroll to position [994, 0]
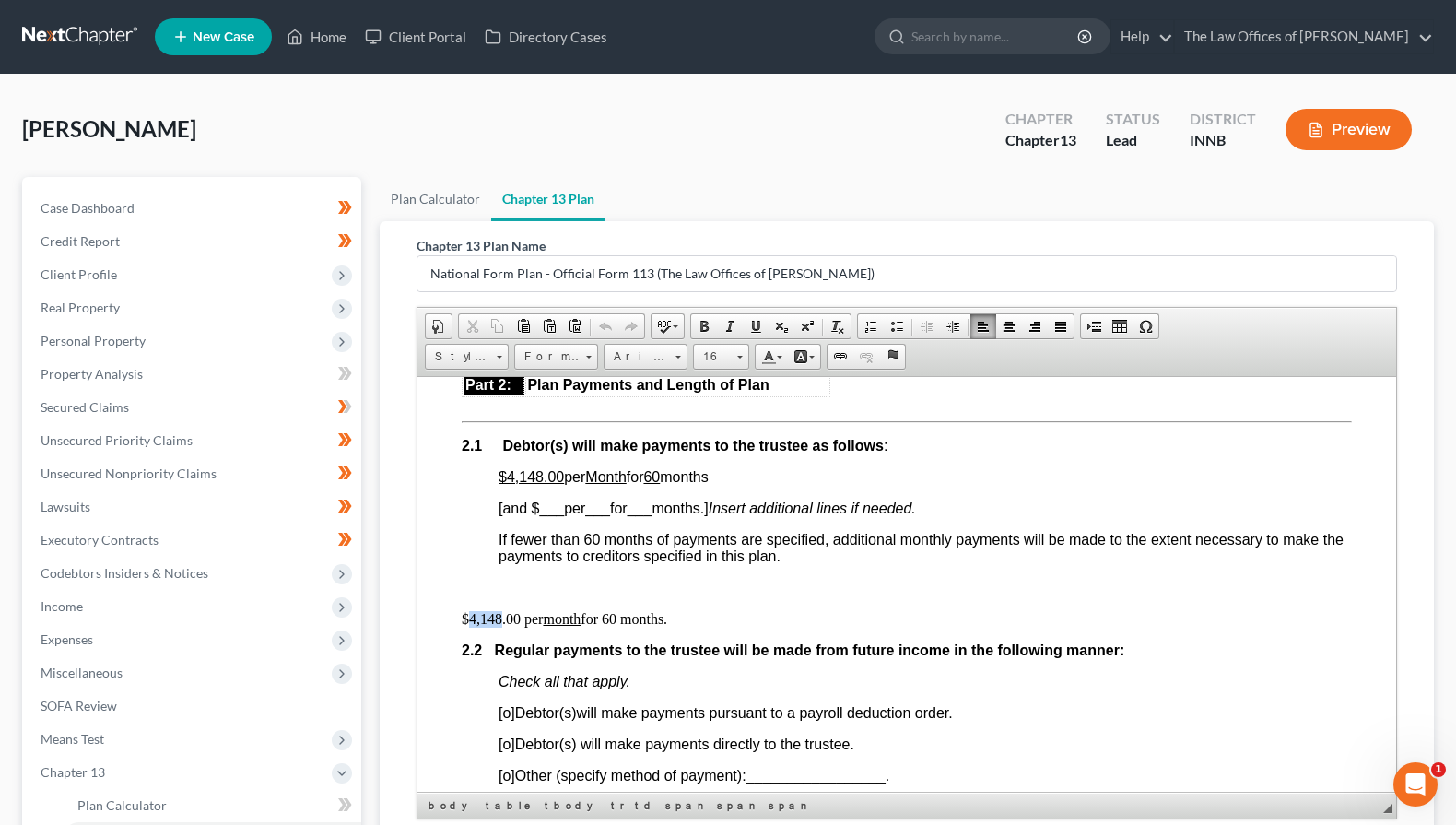
drag, startPoint x: 503, startPoint y: 620, endPoint x: 471, endPoint y: 615, distance: 32.4
click at [471, 615] on p "$4,148.00 per month for 60 months." at bounding box center [908, 618] width 891 height 17
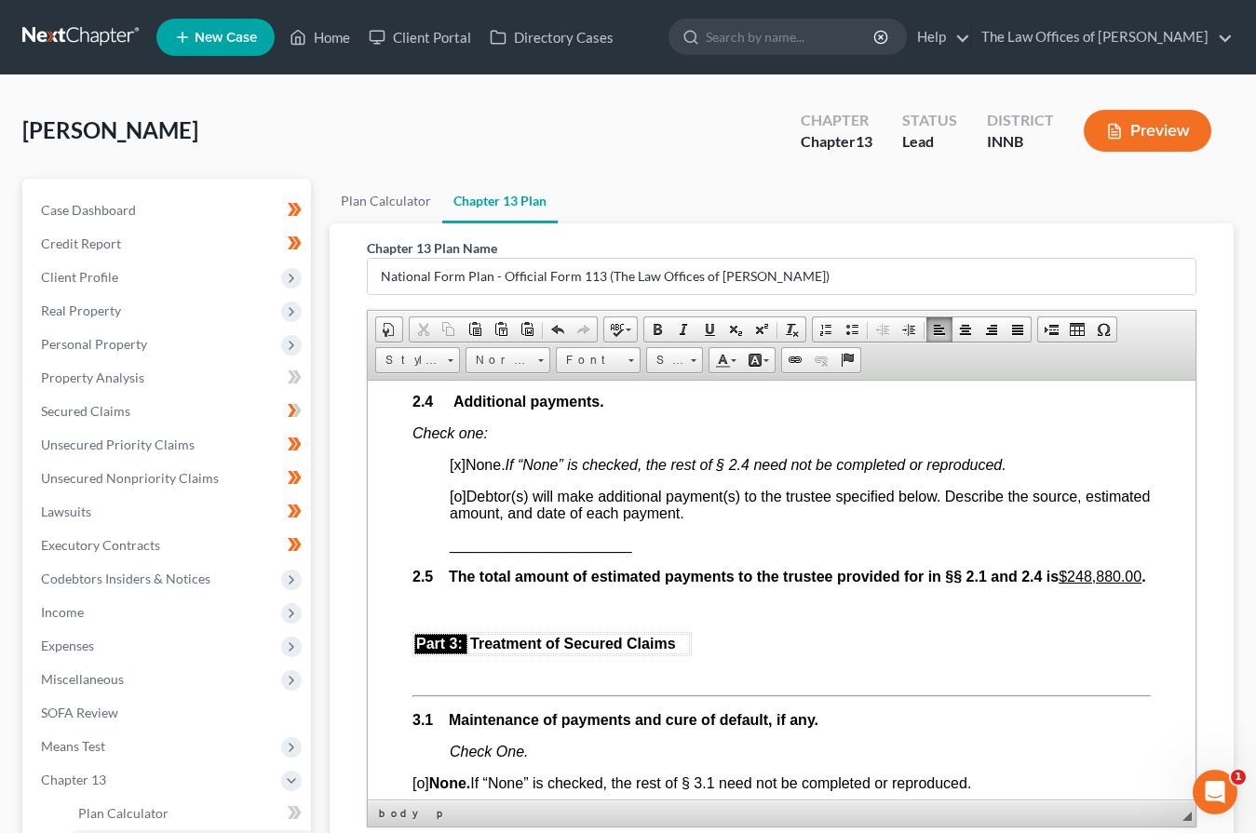
scroll to position [1676, 0]
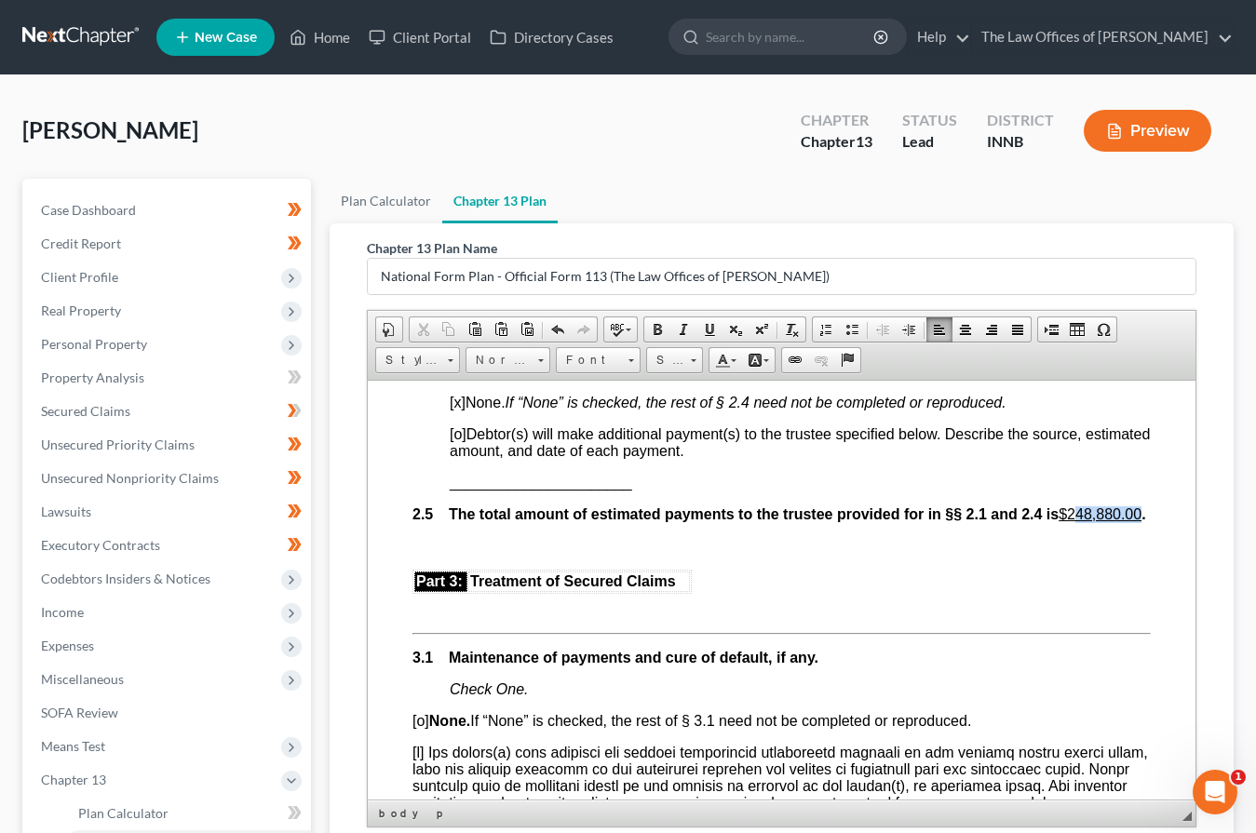
drag, startPoint x: 500, startPoint y: 543, endPoint x: 433, endPoint y: 544, distance: 67.1
click at [449, 521] on span "The total amount of estimated payments to the trustee provided for in §§ 2.1 an…" at bounding box center [797, 514] width 697 height 16
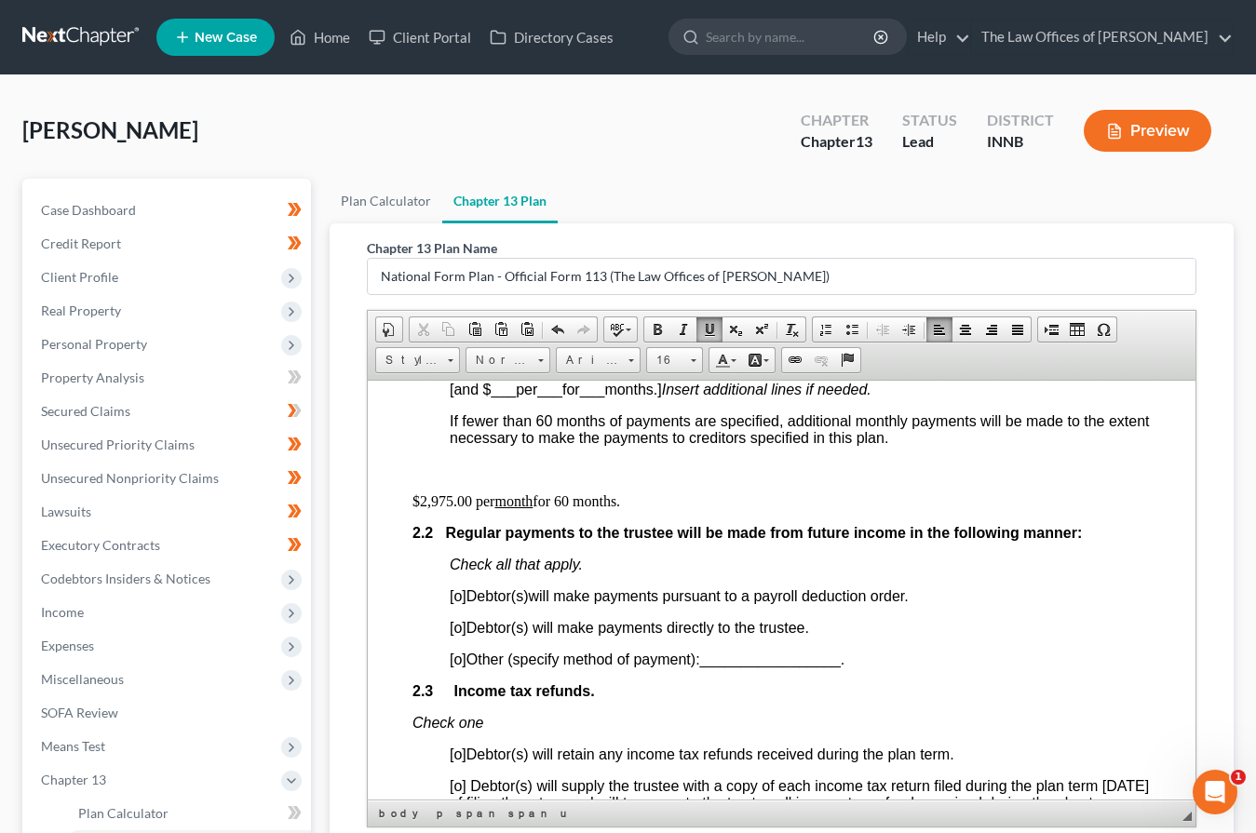
scroll to position [1055, 0]
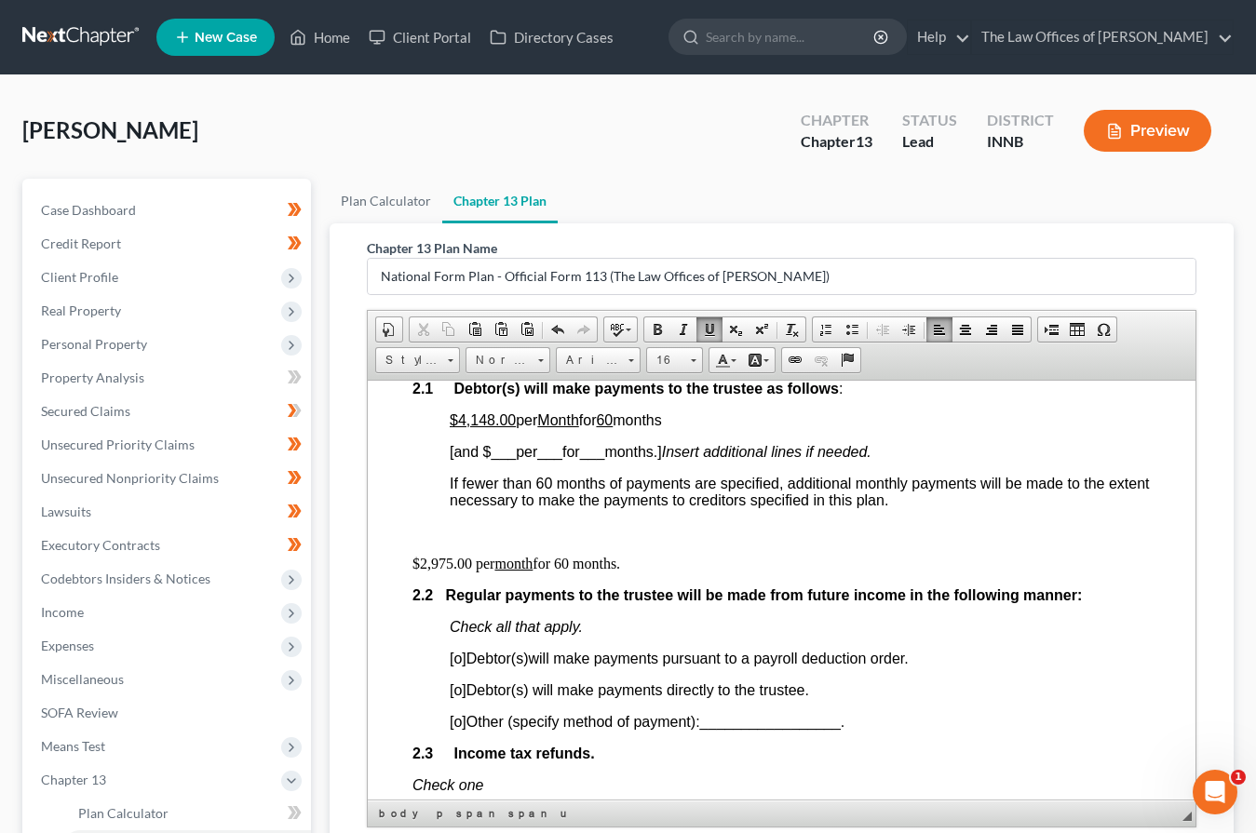
drag, startPoint x: 588, startPoint y: 558, endPoint x: 406, endPoint y: 548, distance: 181.8
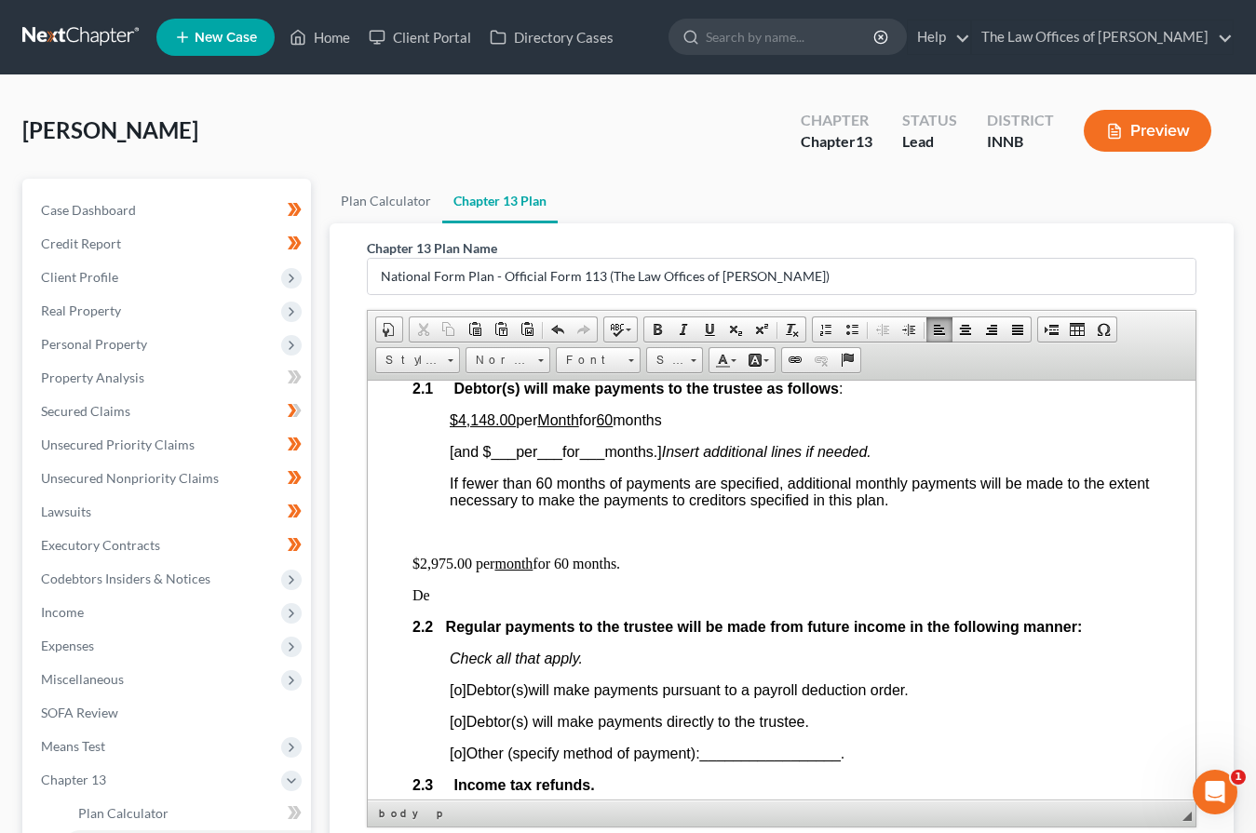
click at [462, 601] on p "De" at bounding box center [782, 595] width 738 height 17
click at [670, 595] on p "Debtor shall pay a balloon payment of $" at bounding box center [782, 595] width 738 height 17
click at [500, 566] on u "month" at bounding box center [513, 563] width 38 height 16
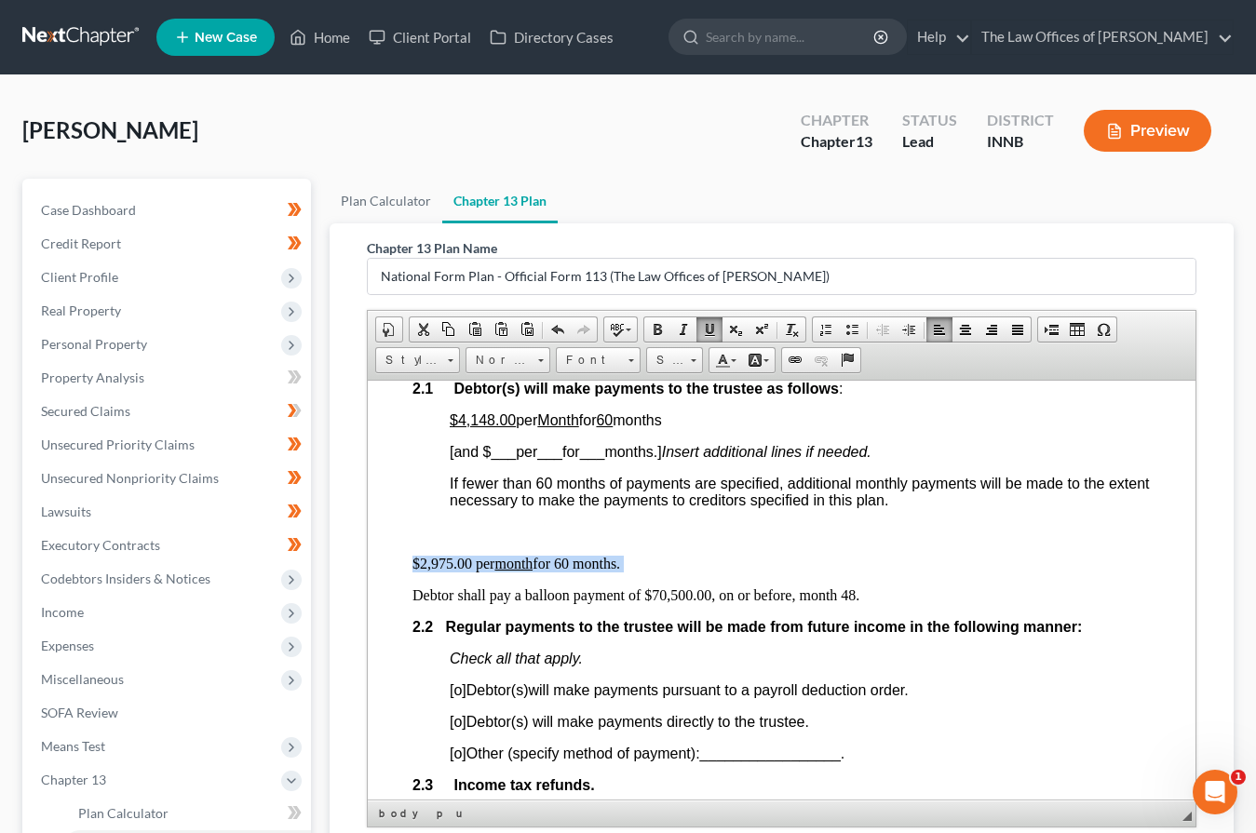
click at [500, 566] on u "month" at bounding box center [513, 563] width 38 height 16
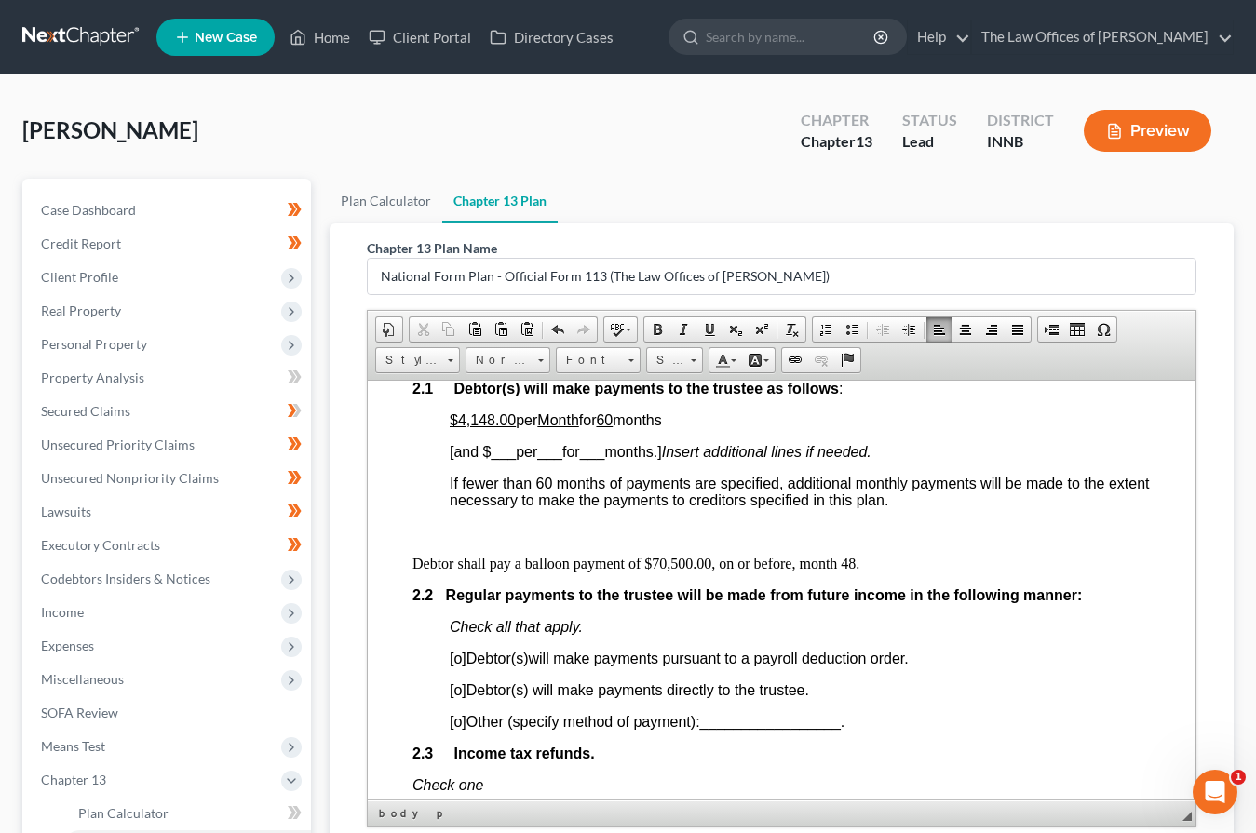
click at [454, 535] on p at bounding box center [800, 531] width 701 height 17
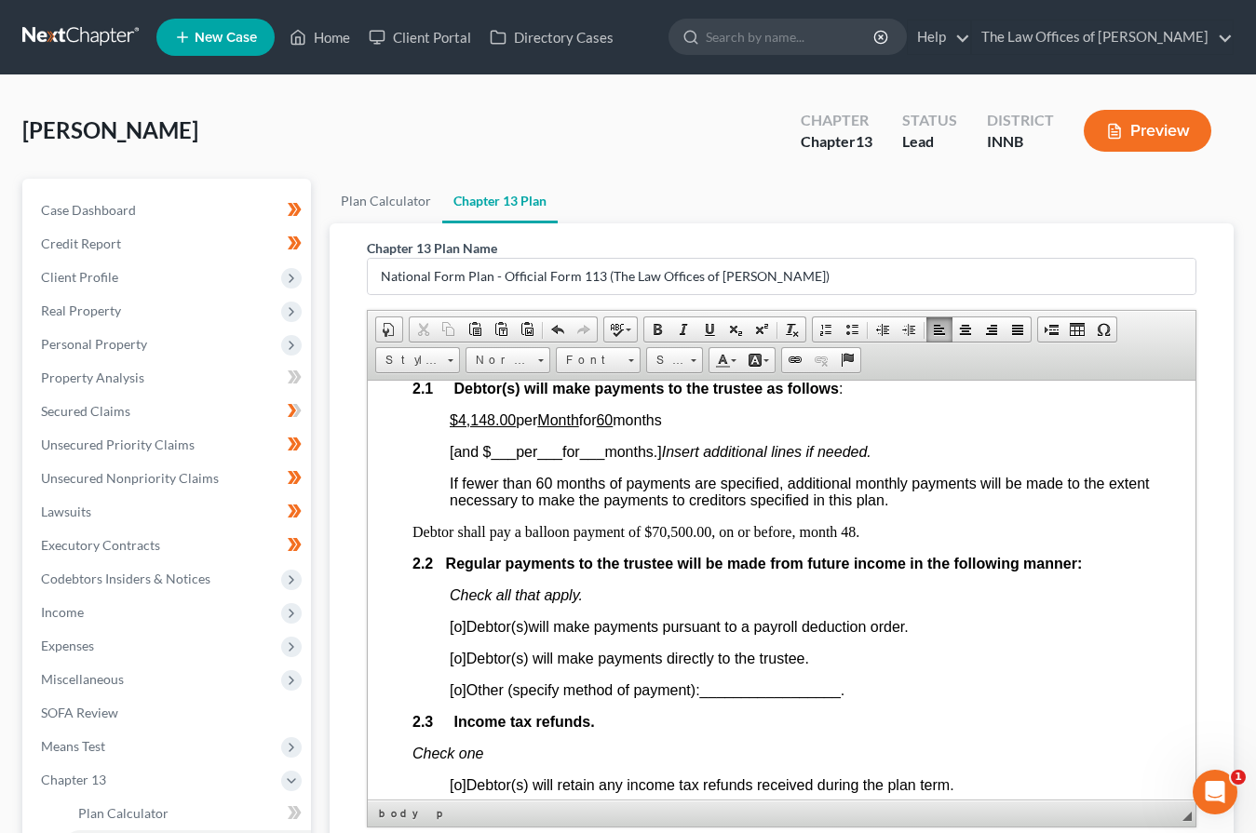
click at [927, 528] on p "Debtor shall pay a balloon payment of $70,500.00, on or before, month 48." at bounding box center [782, 531] width 738 height 17
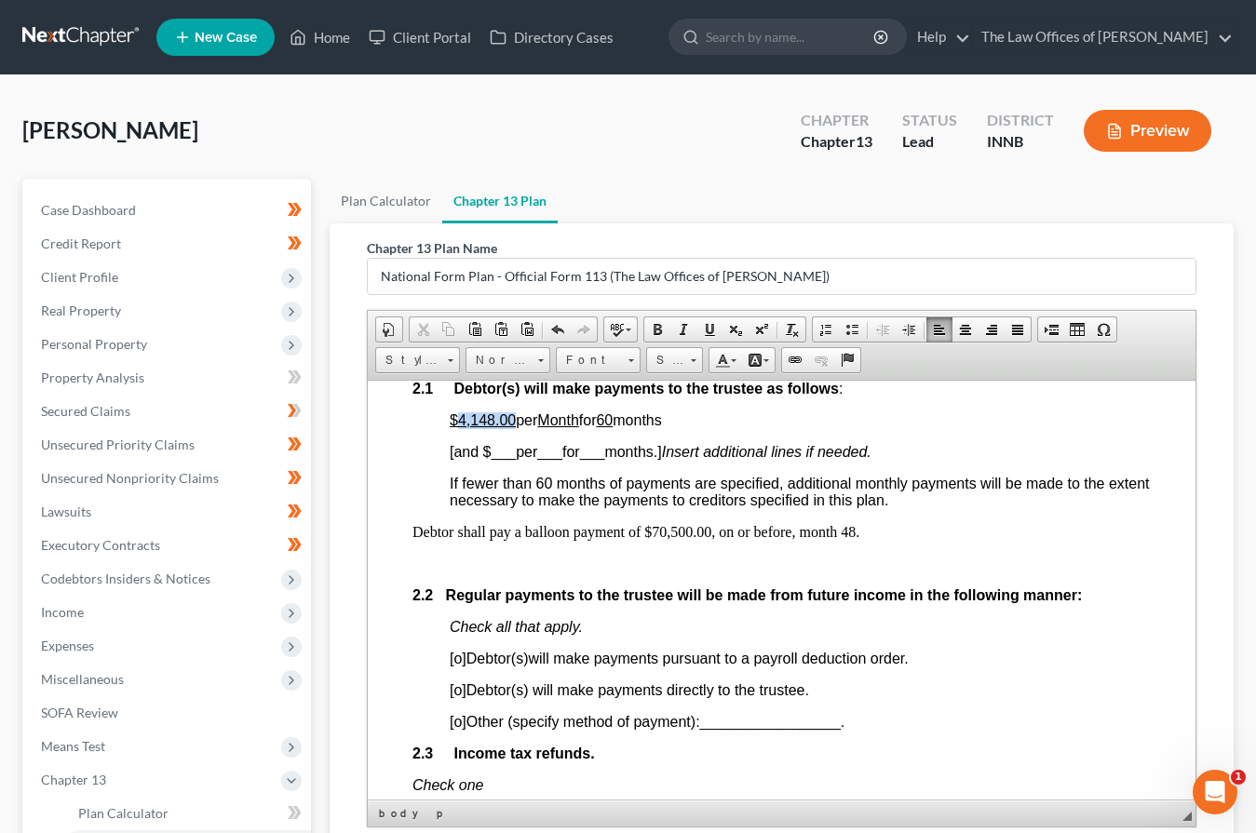
drag, startPoint x: 514, startPoint y: 416, endPoint x: 459, endPoint y: 419, distance: 55.0
click at [459, 419] on u "$4,148.00" at bounding box center [483, 420] width 66 height 16
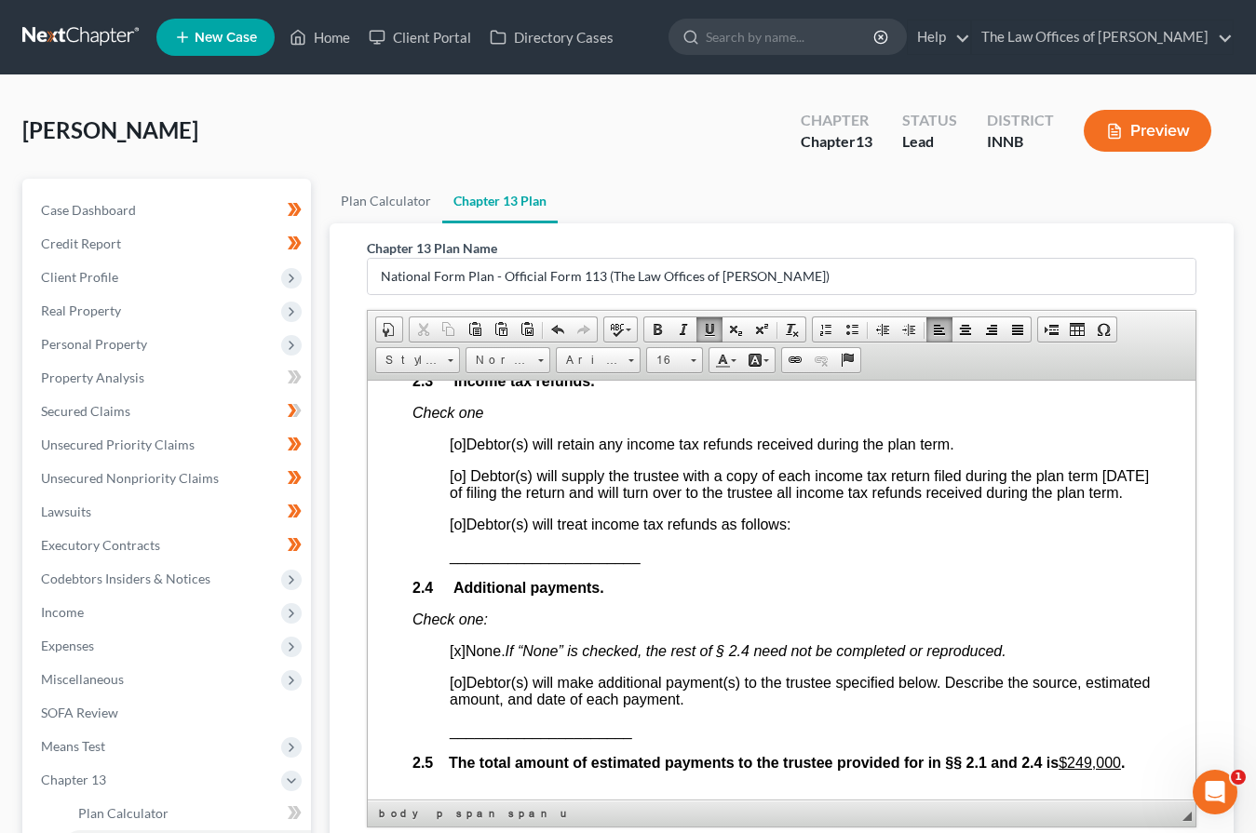
scroll to position [1490, 0]
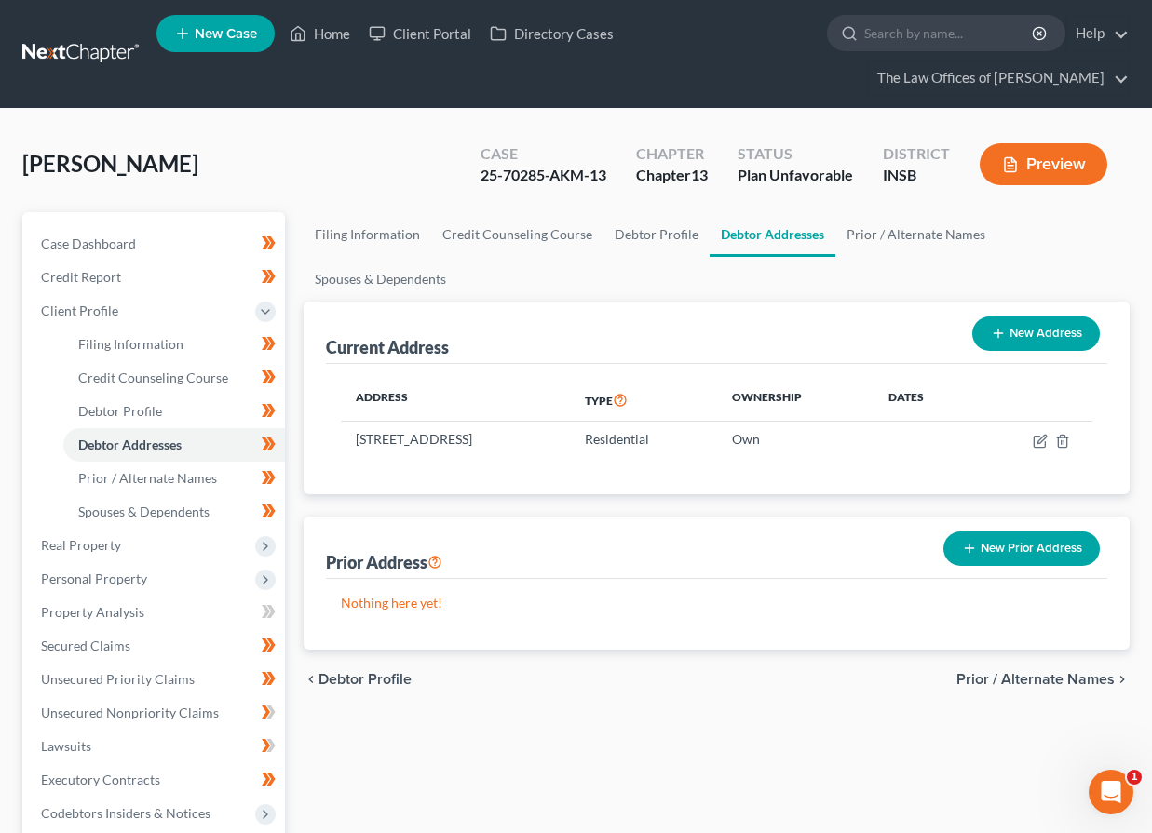
click at [94, 51] on link at bounding box center [81, 54] width 119 height 34
